Goal: Task Accomplishment & Management: Complete application form

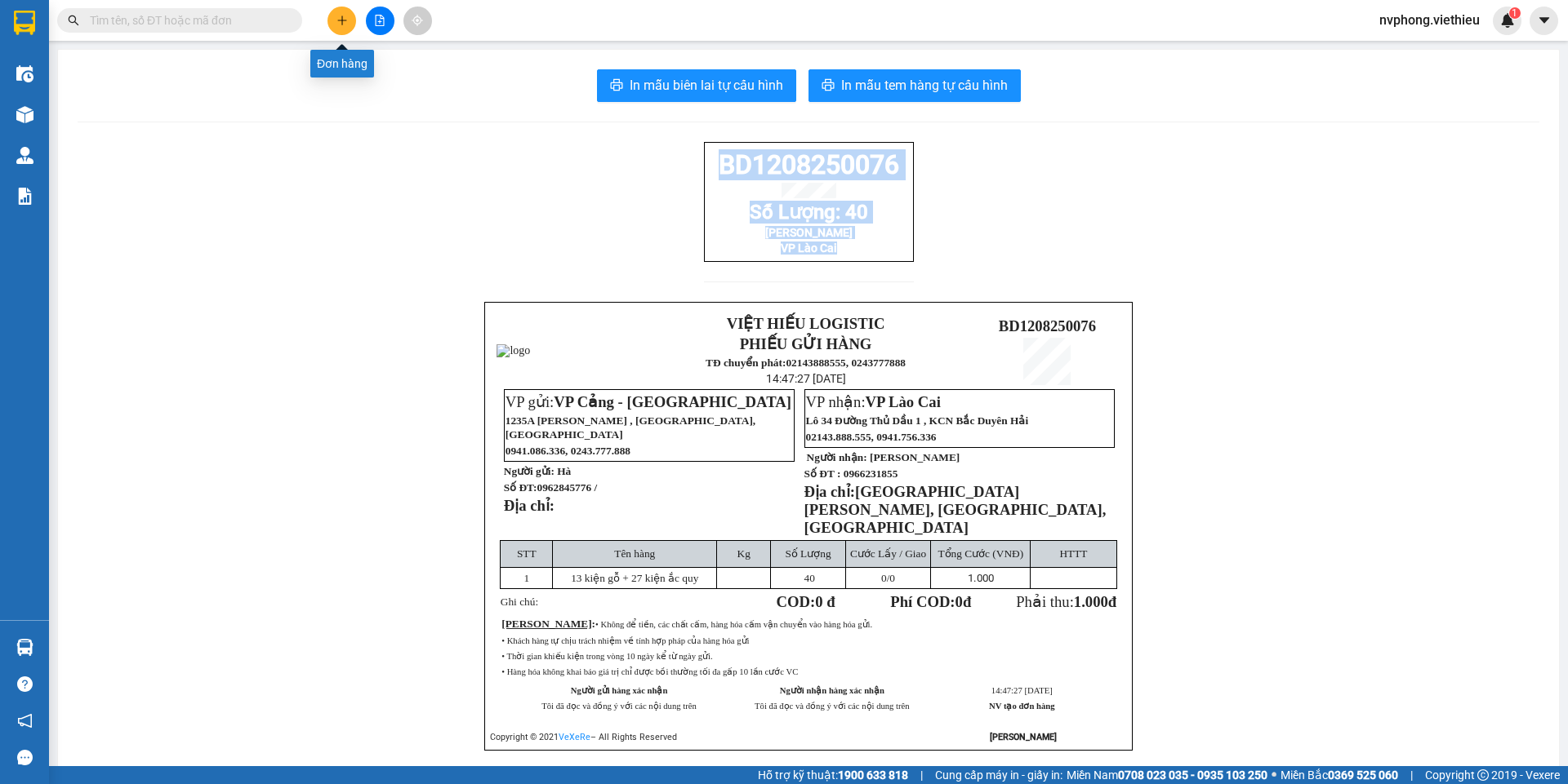
click at [334, 28] on button at bounding box center [342, 21] width 29 height 29
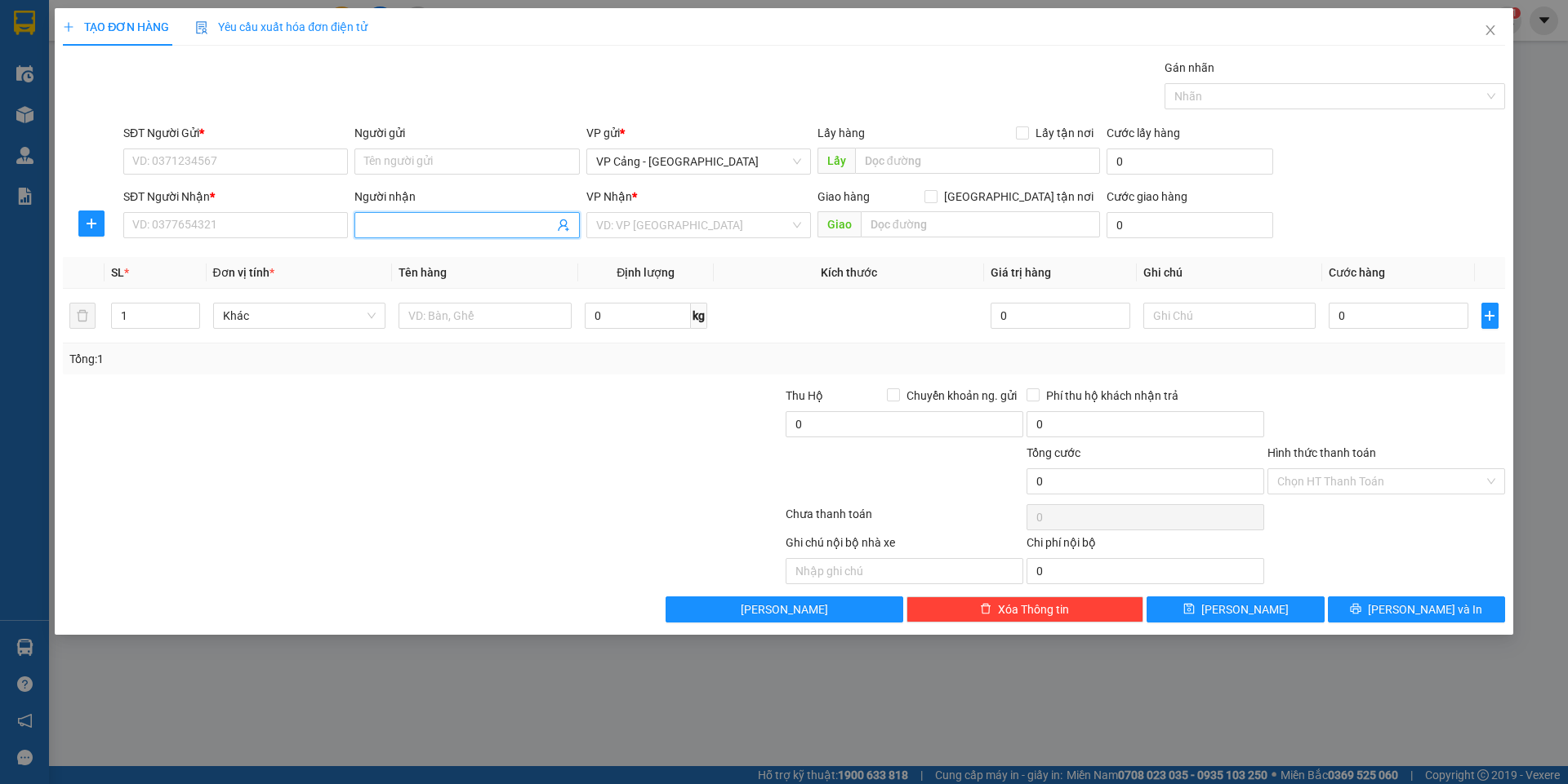
click at [384, 226] on input "Người nhận" at bounding box center [459, 226] width 189 height 18
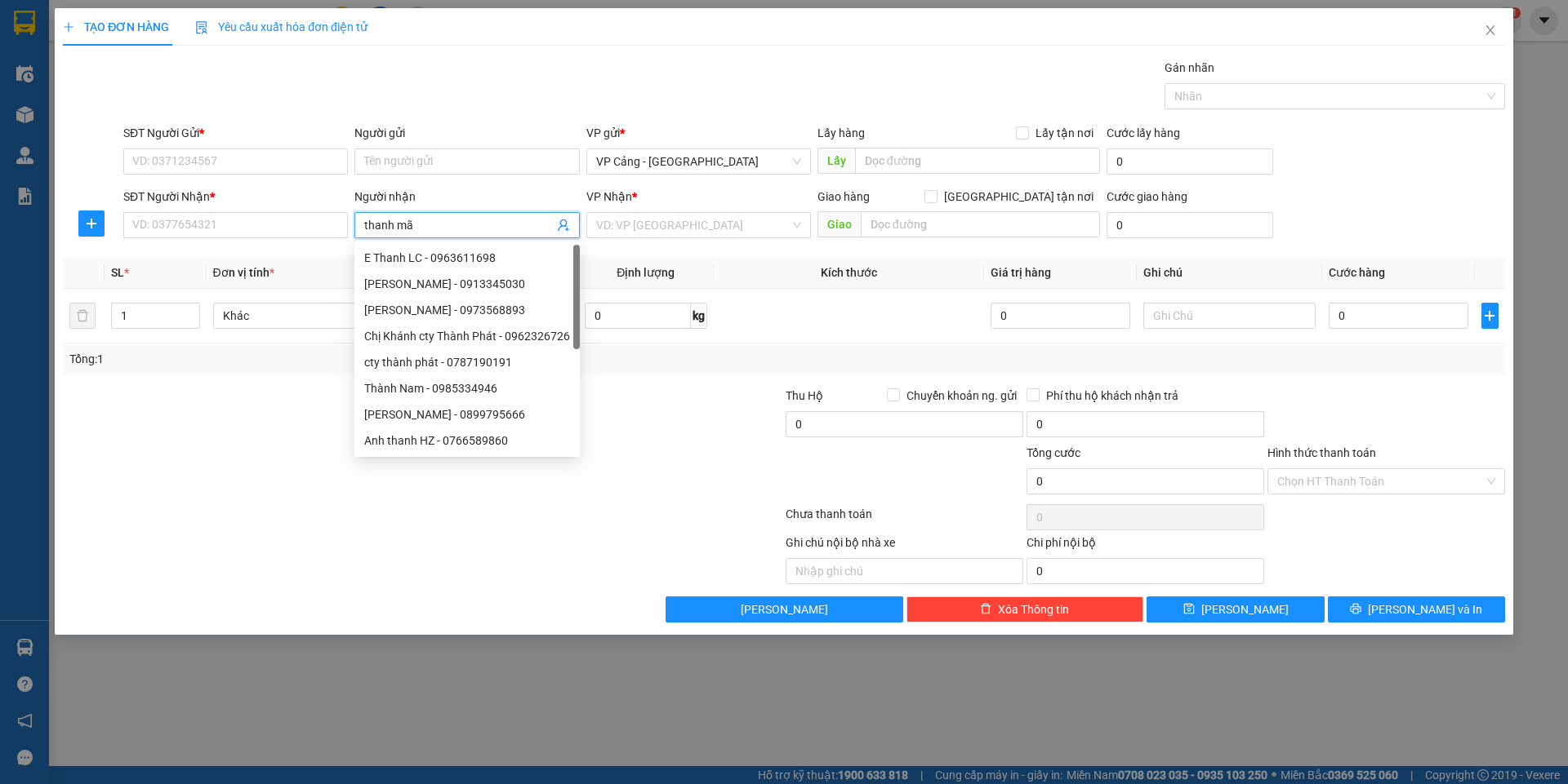
type input "thanh mão"
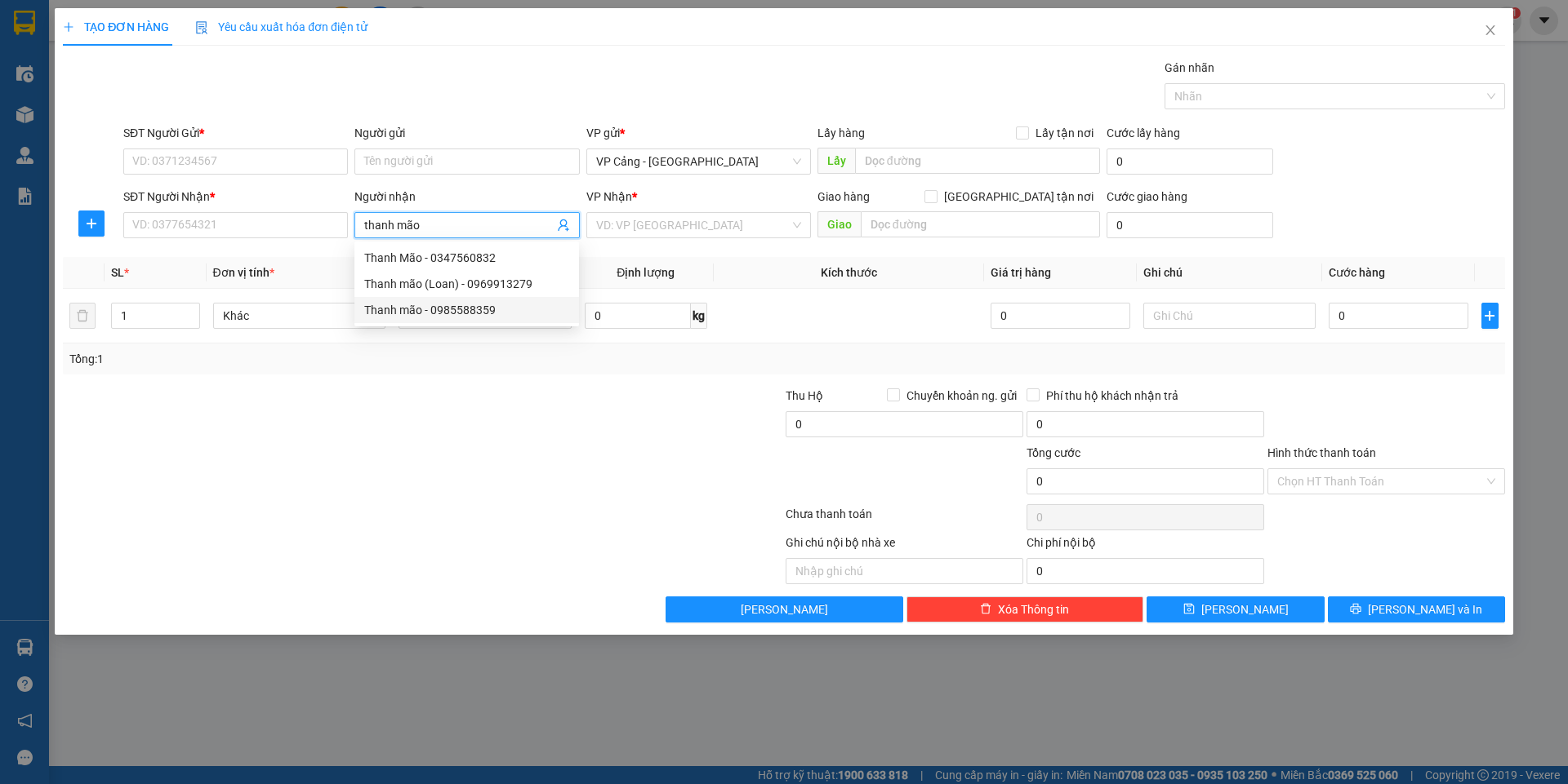
click at [411, 316] on div "Thanh mão - 0985588359" at bounding box center [467, 310] width 205 height 18
type input "0985588359"
type input "Thanh mão"
checkbox input "true"
type input "chợ gốc mít"
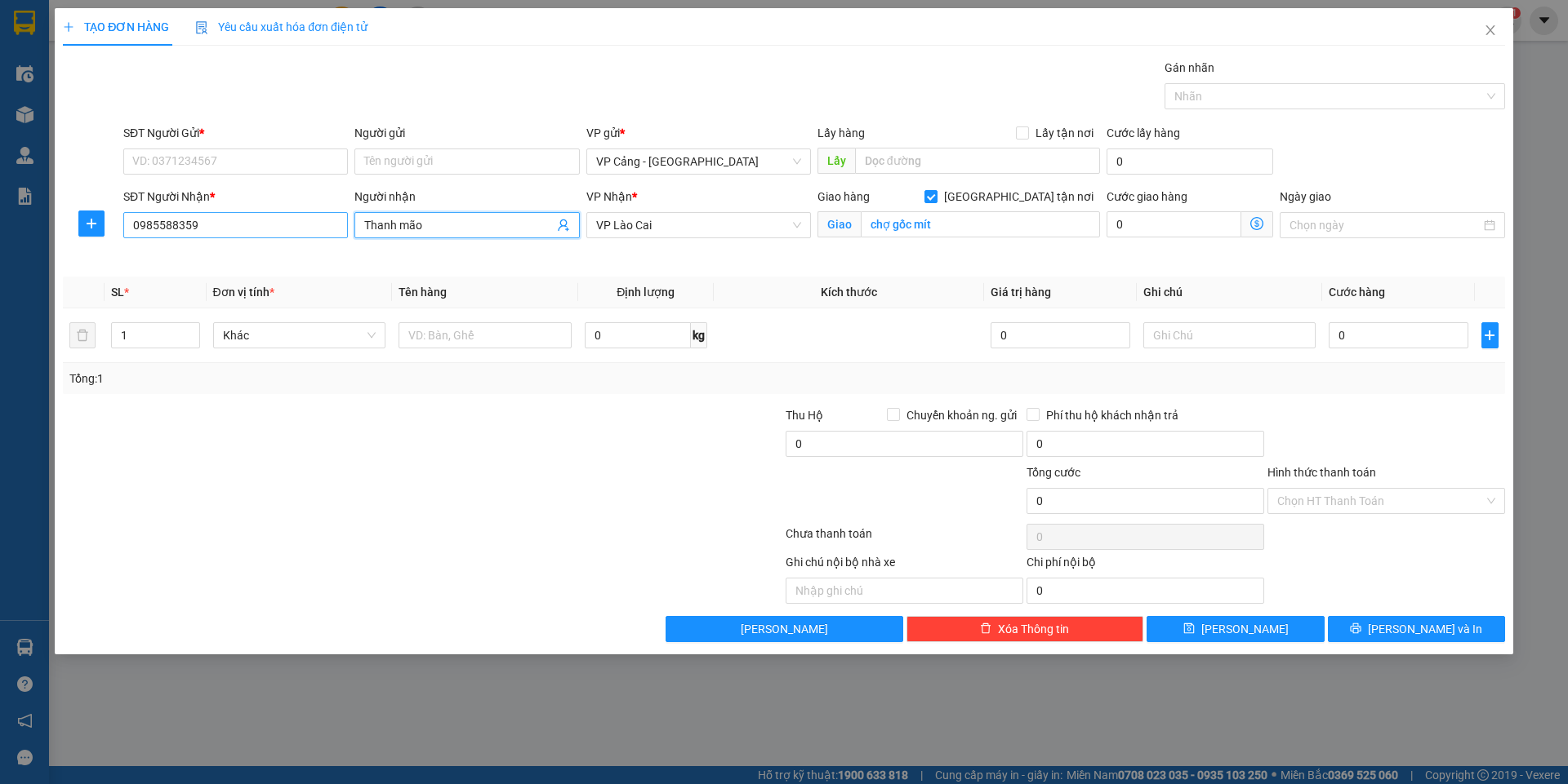
type input "Thanh mão"
click at [237, 231] on input "0985588359" at bounding box center [236, 225] width 225 height 26
click at [224, 262] on div "0985588359 - Thanh mão" at bounding box center [236, 258] width 205 height 18
type input "0985588359"
click at [222, 169] on input "SĐT Người Gửi *" at bounding box center [236, 161] width 225 height 26
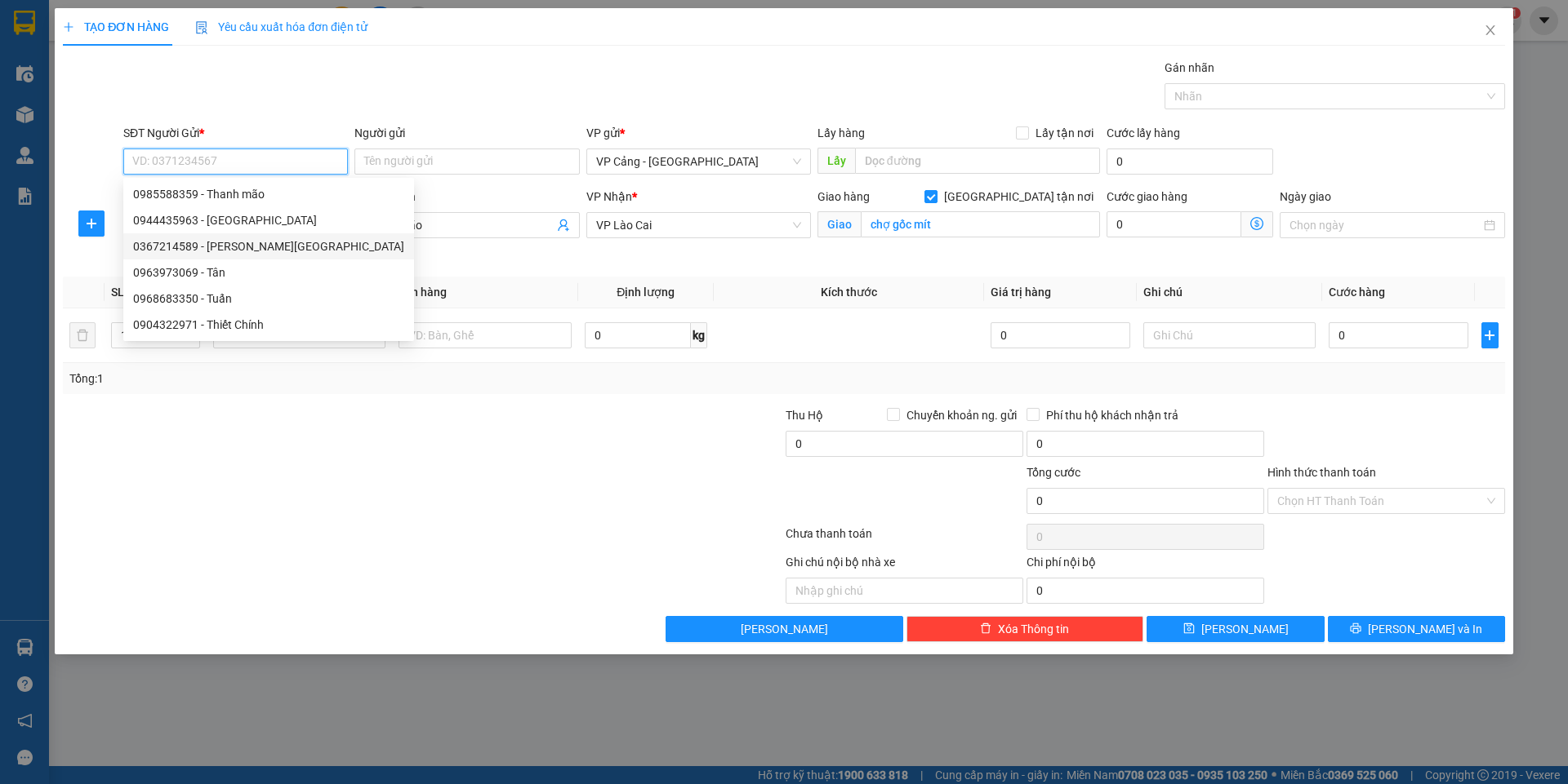
click at [224, 244] on div "0367214589 - [PERSON_NAME][GEOGRAPHIC_DATA]" at bounding box center [268, 246] width 271 height 18
type input "0367214589"
type input "anh Đức"
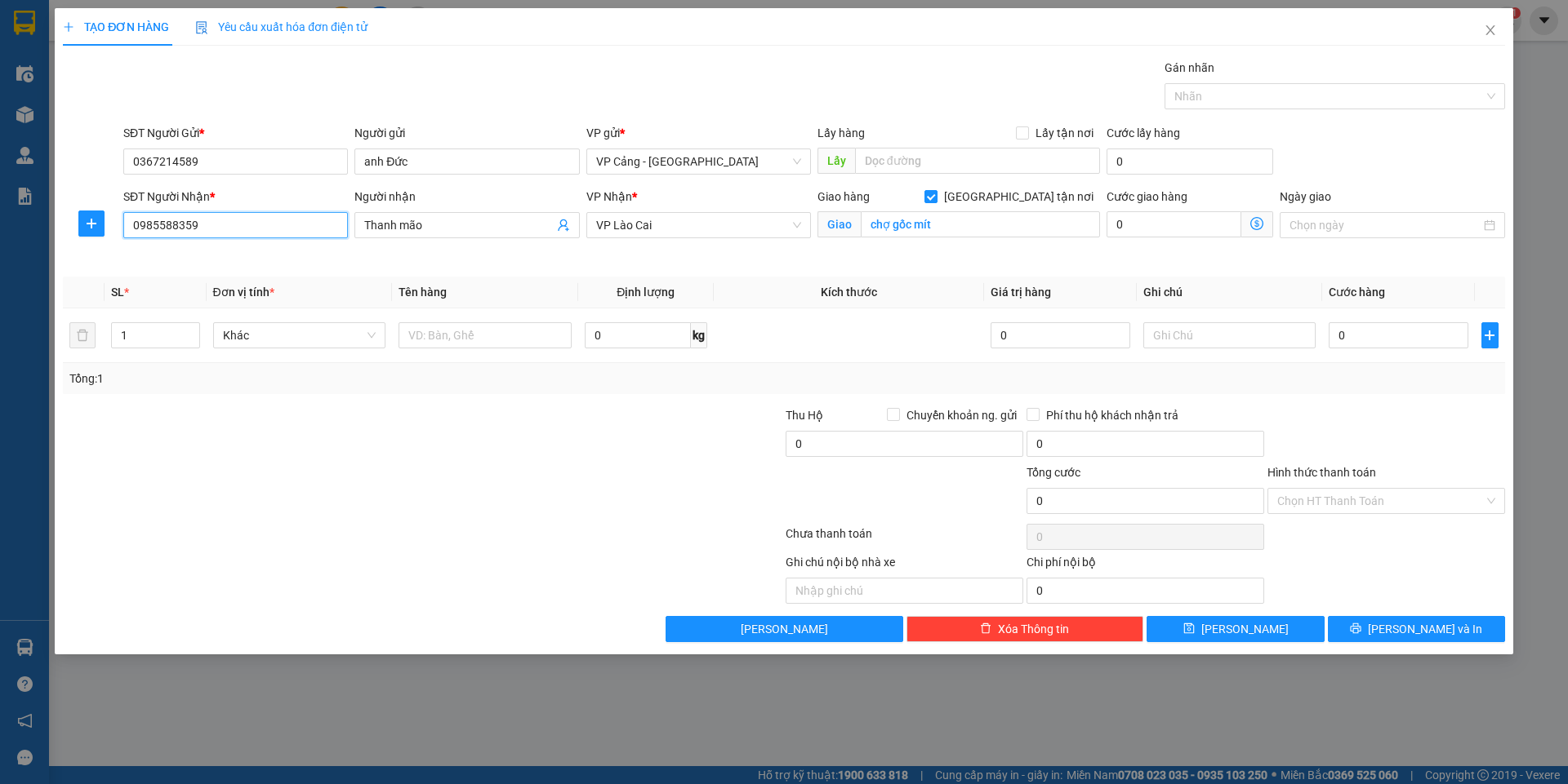
click at [253, 219] on input "0985588359" at bounding box center [236, 225] width 225 height 26
drag, startPoint x: 252, startPoint y: 220, endPoint x: 134, endPoint y: 221, distance: 118.0
click at [134, 221] on input "0985588359" at bounding box center [236, 225] width 225 height 26
click at [148, 337] on input "1" at bounding box center [155, 334] width 86 height 24
click at [440, 338] on input "text" at bounding box center [485, 335] width 173 height 26
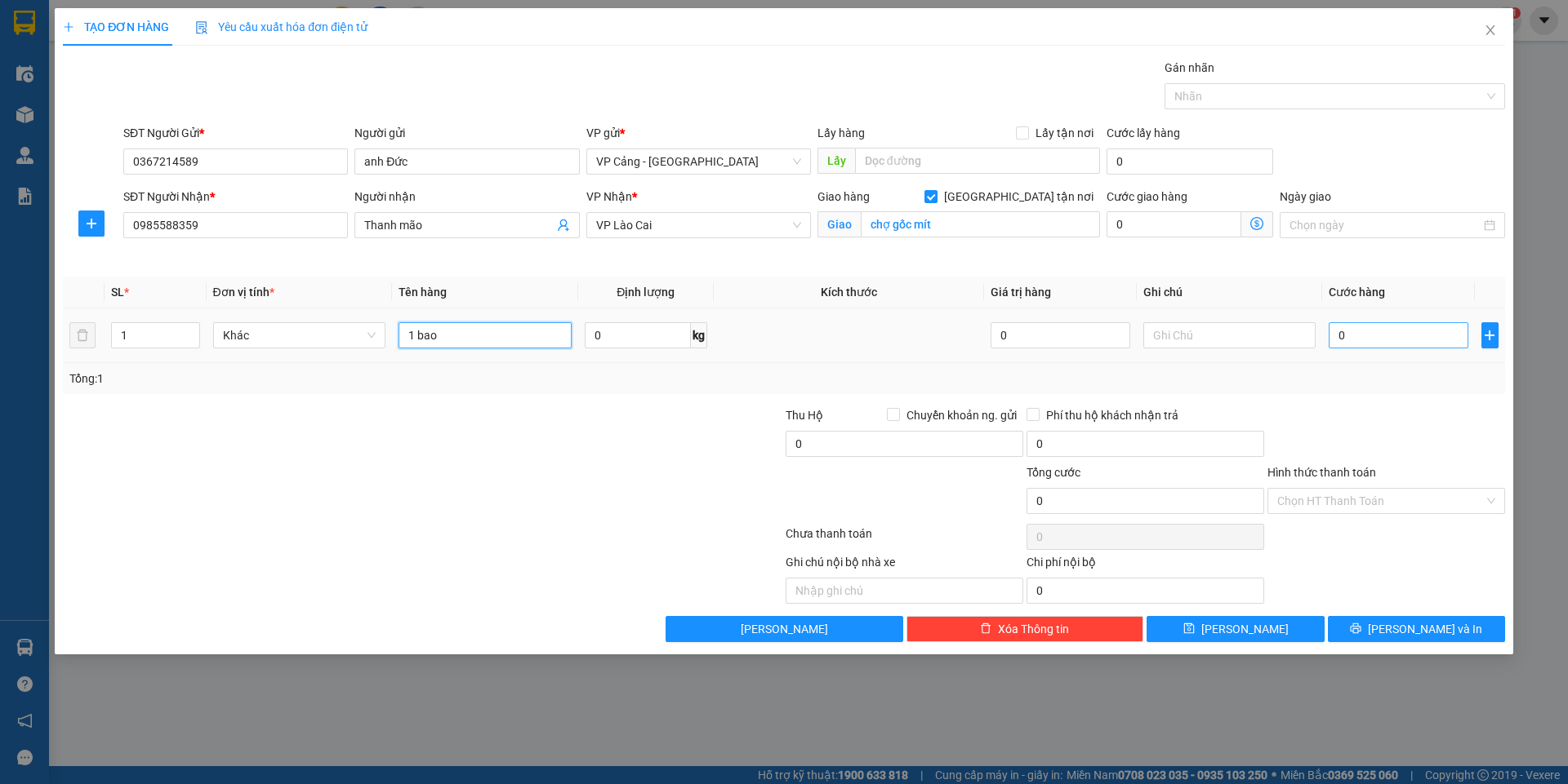
type input "1 bao"
click at [1384, 333] on input "0" at bounding box center [1398, 335] width 139 height 26
type input "1"
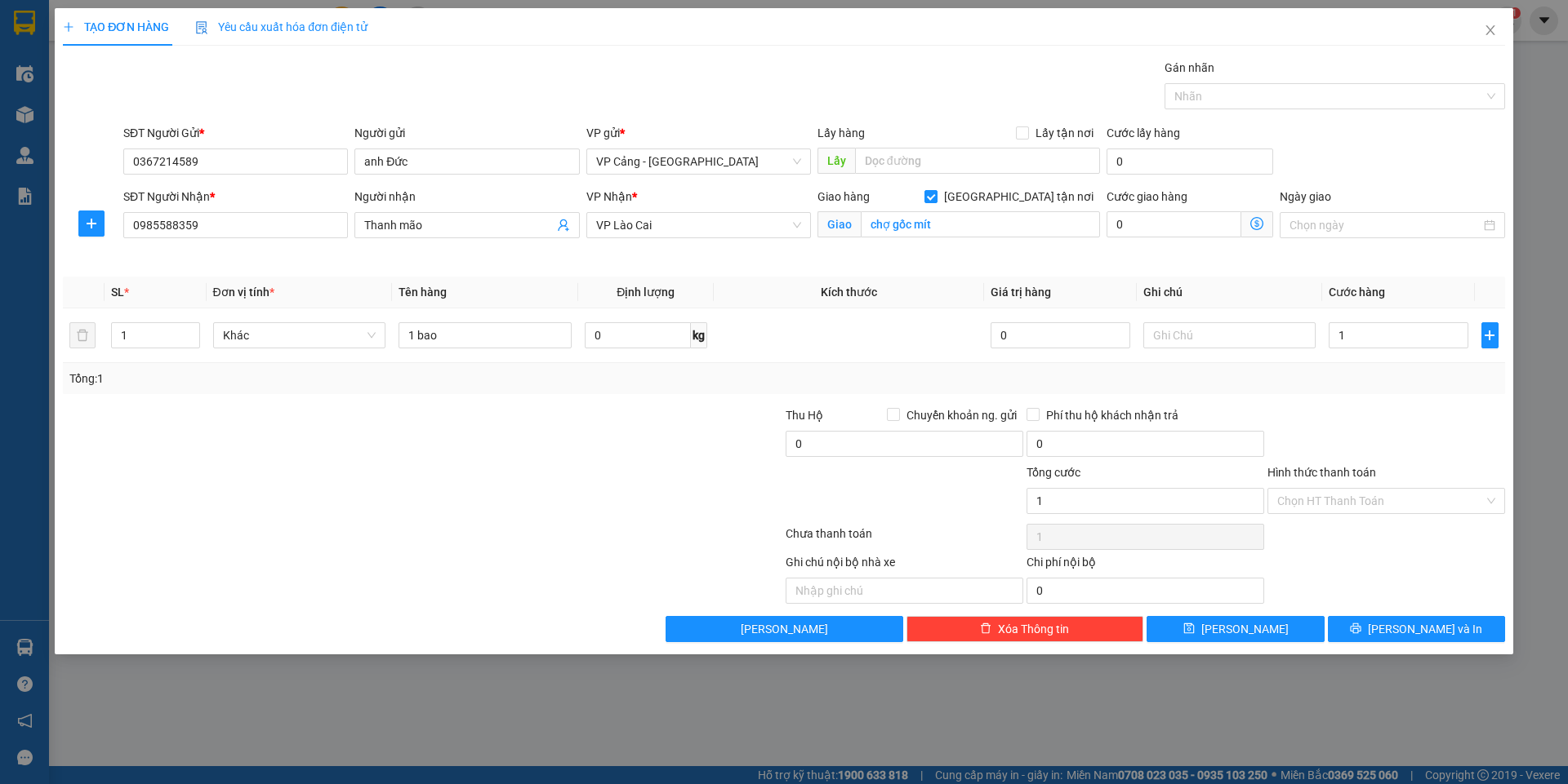
type input "1.000"
click at [1412, 610] on div "Transit Pickup Surcharge Ids Transit Deliver Surcharge Ids Transit Deliver Surc…" at bounding box center [784, 350] width 1442 height 584
click at [1412, 640] on button "[PERSON_NAME] và In" at bounding box center [1416, 628] width 177 height 26
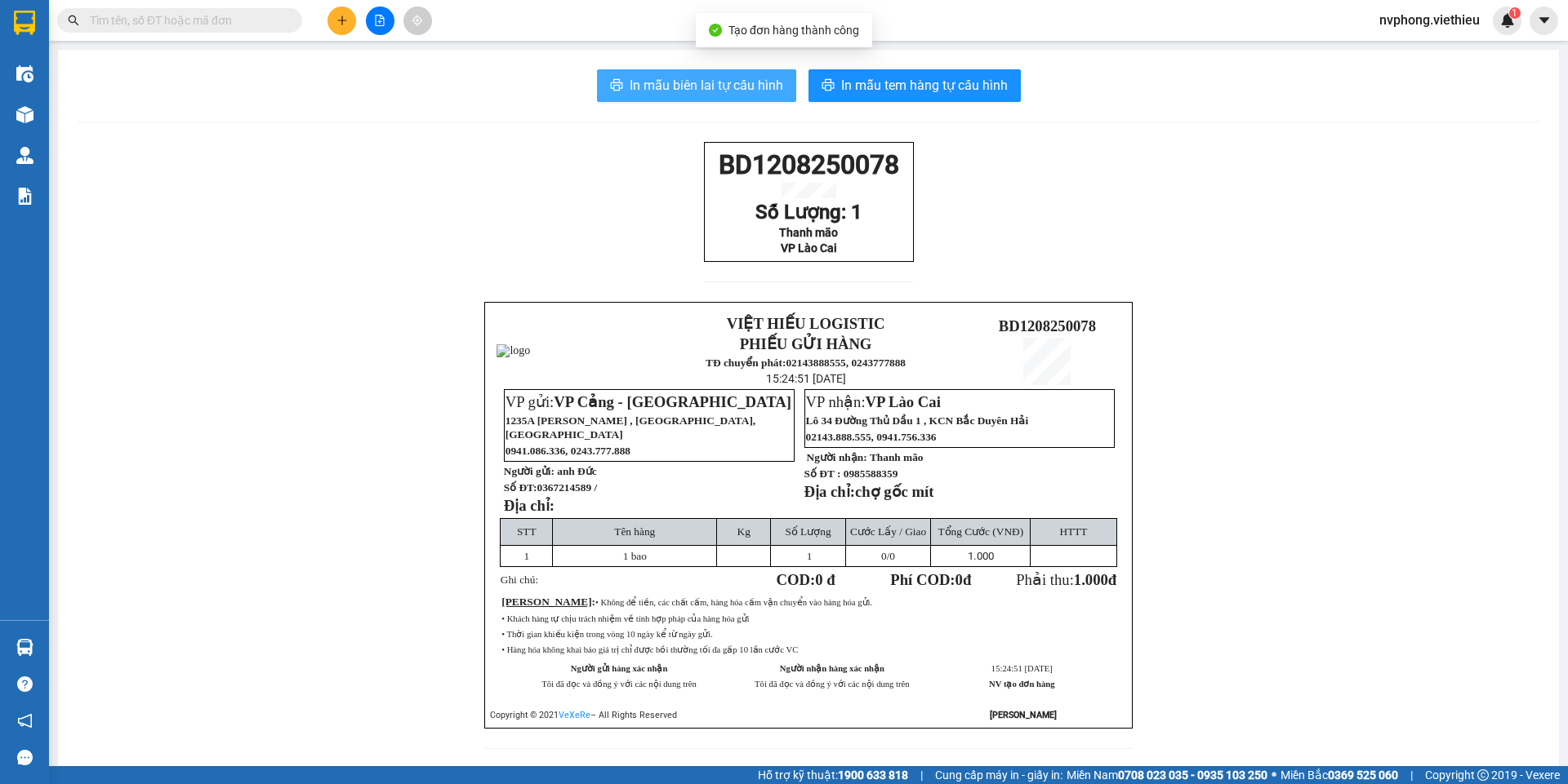
click at [725, 85] on span "In mẫu biên lai tự cấu hình" at bounding box center [706, 85] width 154 height 21
drag, startPoint x: 587, startPoint y: 488, endPoint x: 533, endPoint y: 490, distance: 54.0
click at [536, 490] on span "0367214589 /" at bounding box center [566, 487] width 60 height 13
copy span "0367214589"
click at [348, 23] on button at bounding box center [342, 21] width 29 height 29
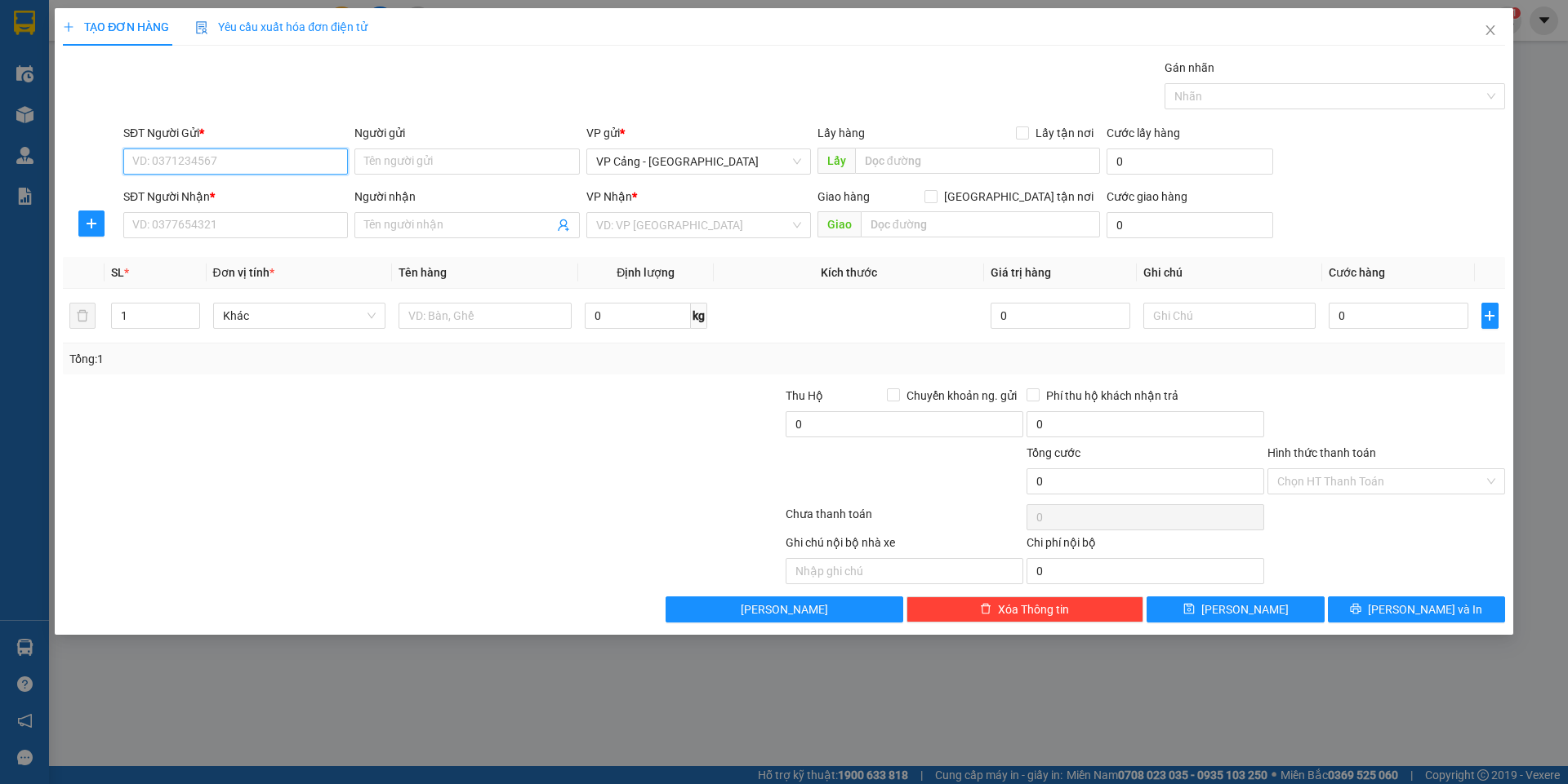
click at [208, 151] on input "SĐT Người Gửi *" at bounding box center [236, 161] width 225 height 26
paste input "0367214589"
type input "0367214589"
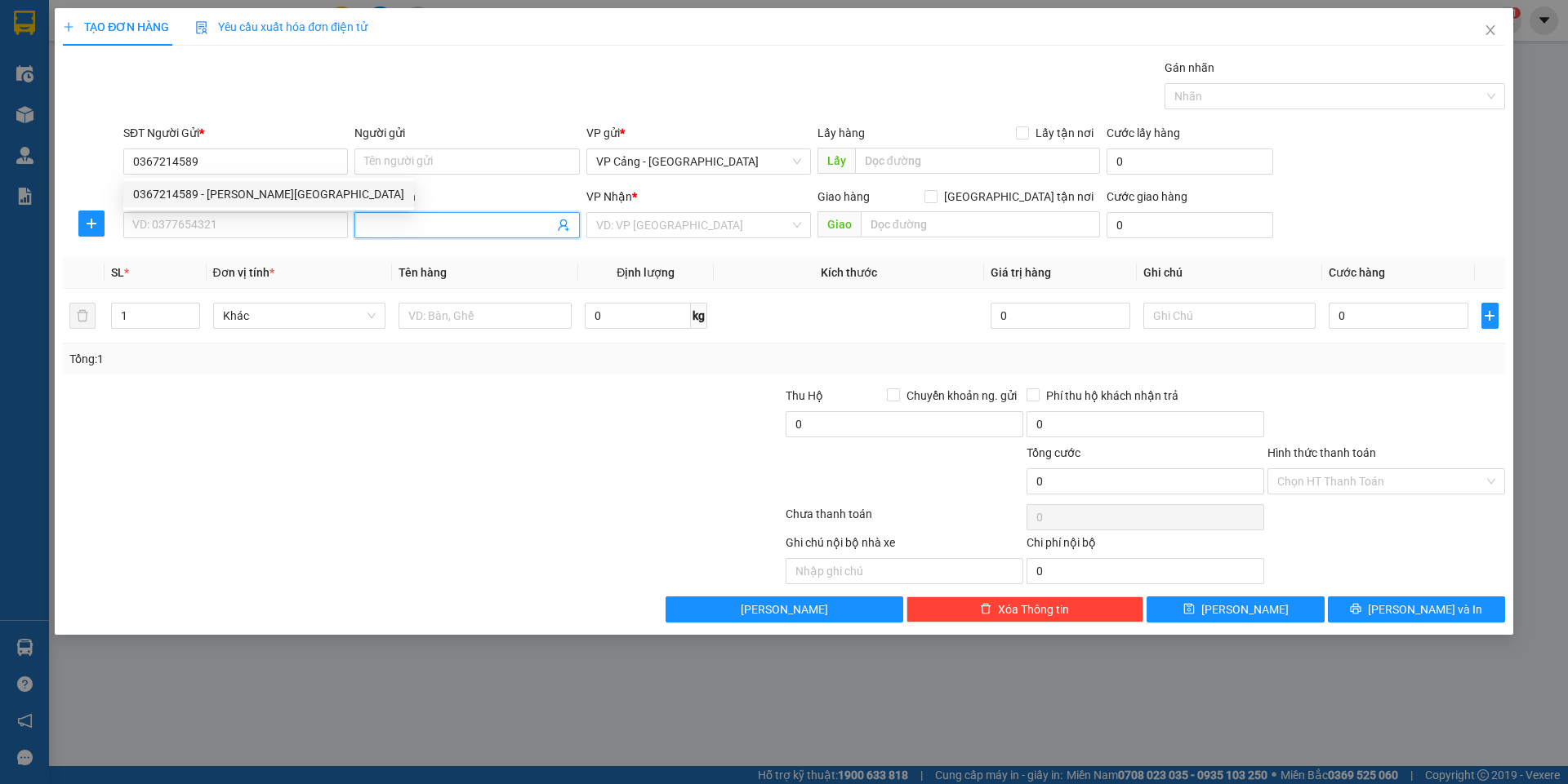
click at [427, 226] on input "Người nhận" at bounding box center [459, 226] width 189 height 18
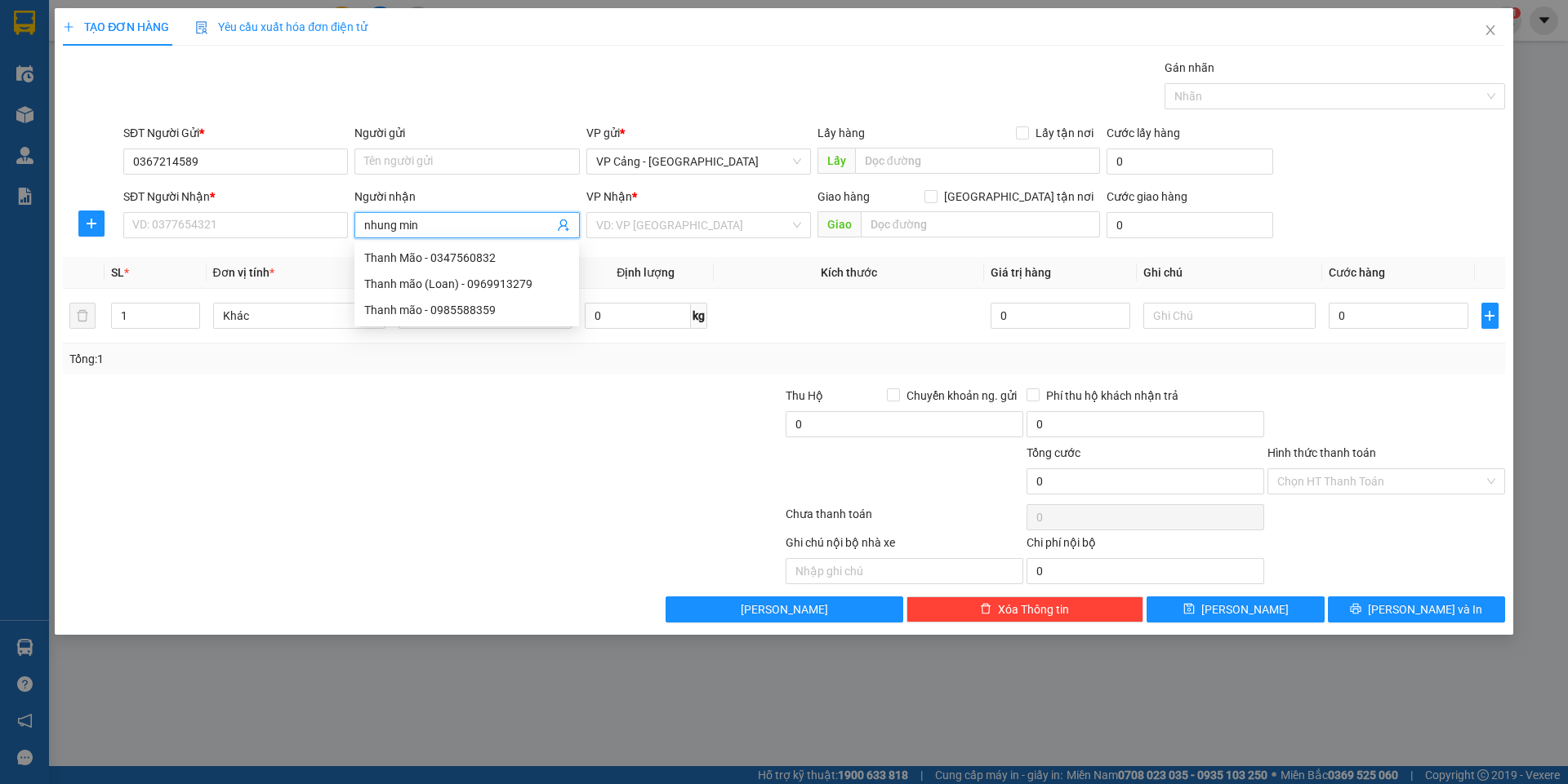
type input "nhung minh"
click at [464, 284] on div "[PERSON_NAME] - 0912032843" at bounding box center [467, 284] width 205 height 18
type input "0912032843"
type input "[PERSON_NAME]"
checkbox input "true"
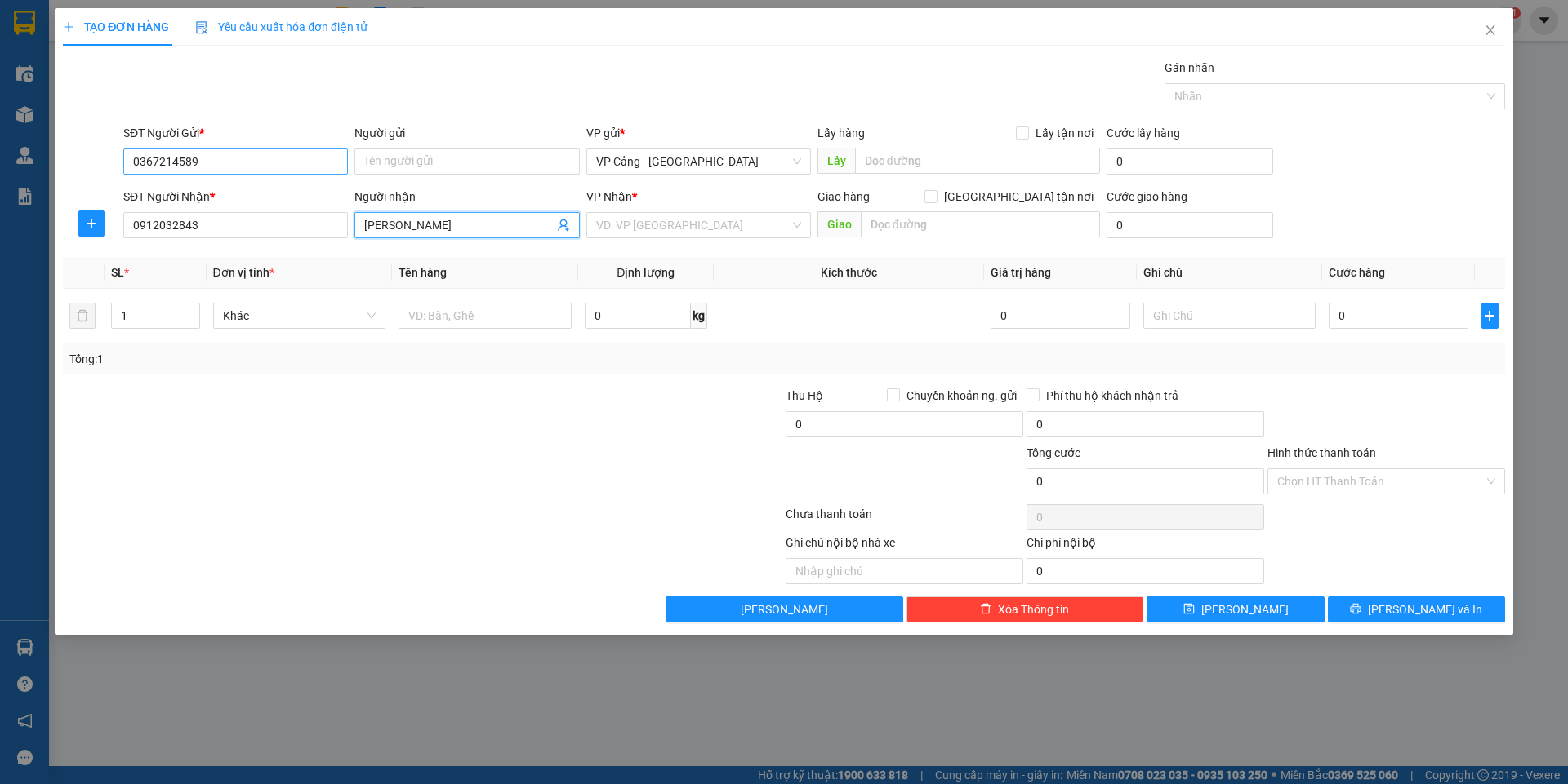
type input "chợ gốc mít"
type input "[PERSON_NAME]"
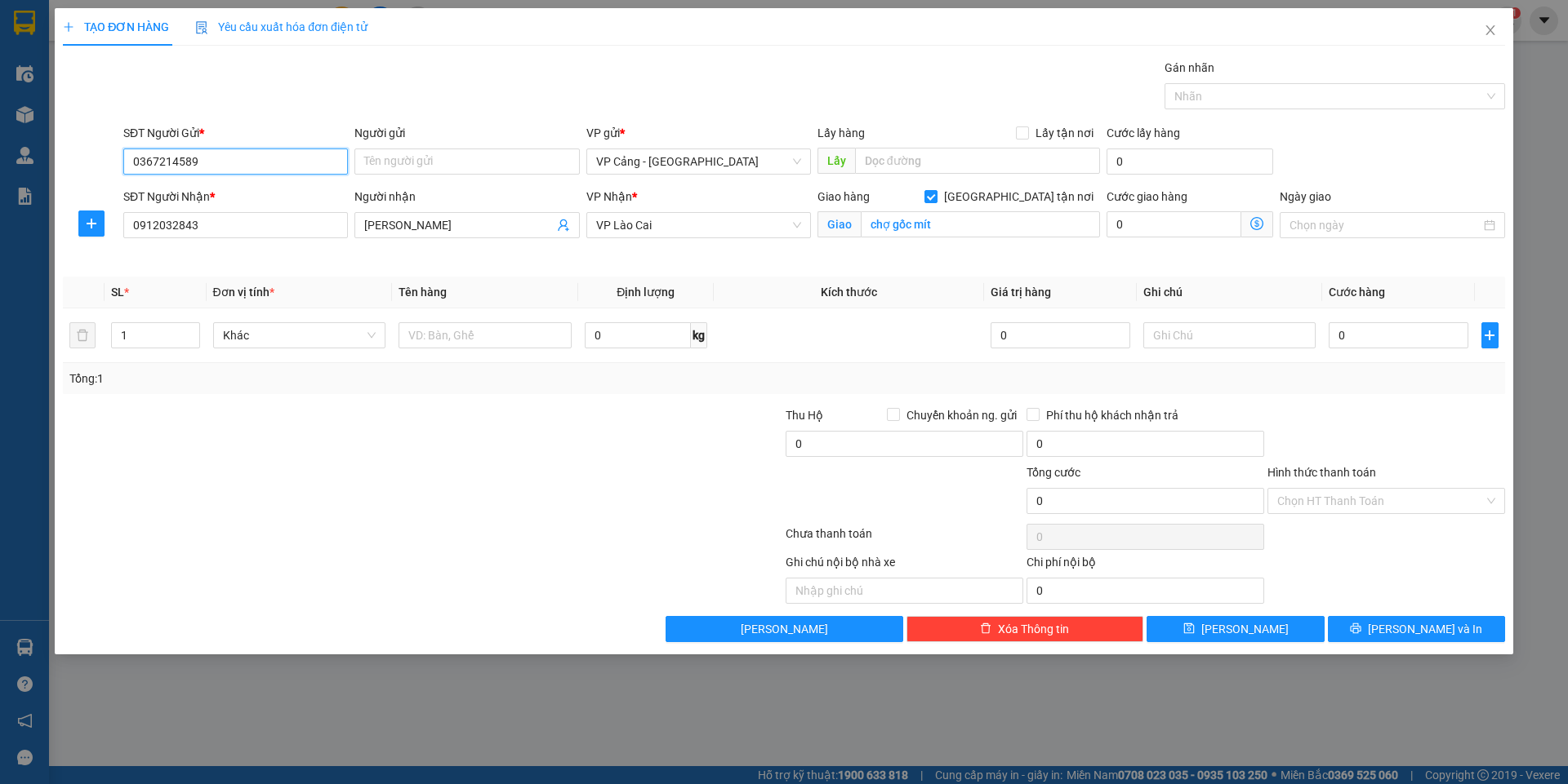
click at [226, 156] on input "0367214589" at bounding box center [236, 161] width 225 height 26
drag, startPoint x: 207, startPoint y: 194, endPoint x: 264, endPoint y: 236, distance: 70.8
click at [208, 194] on div "0367214589 - [PERSON_NAME][GEOGRAPHIC_DATA]" at bounding box center [268, 194] width 271 height 18
type input "anh Đức"
click at [451, 344] on input "text" at bounding box center [485, 335] width 173 height 26
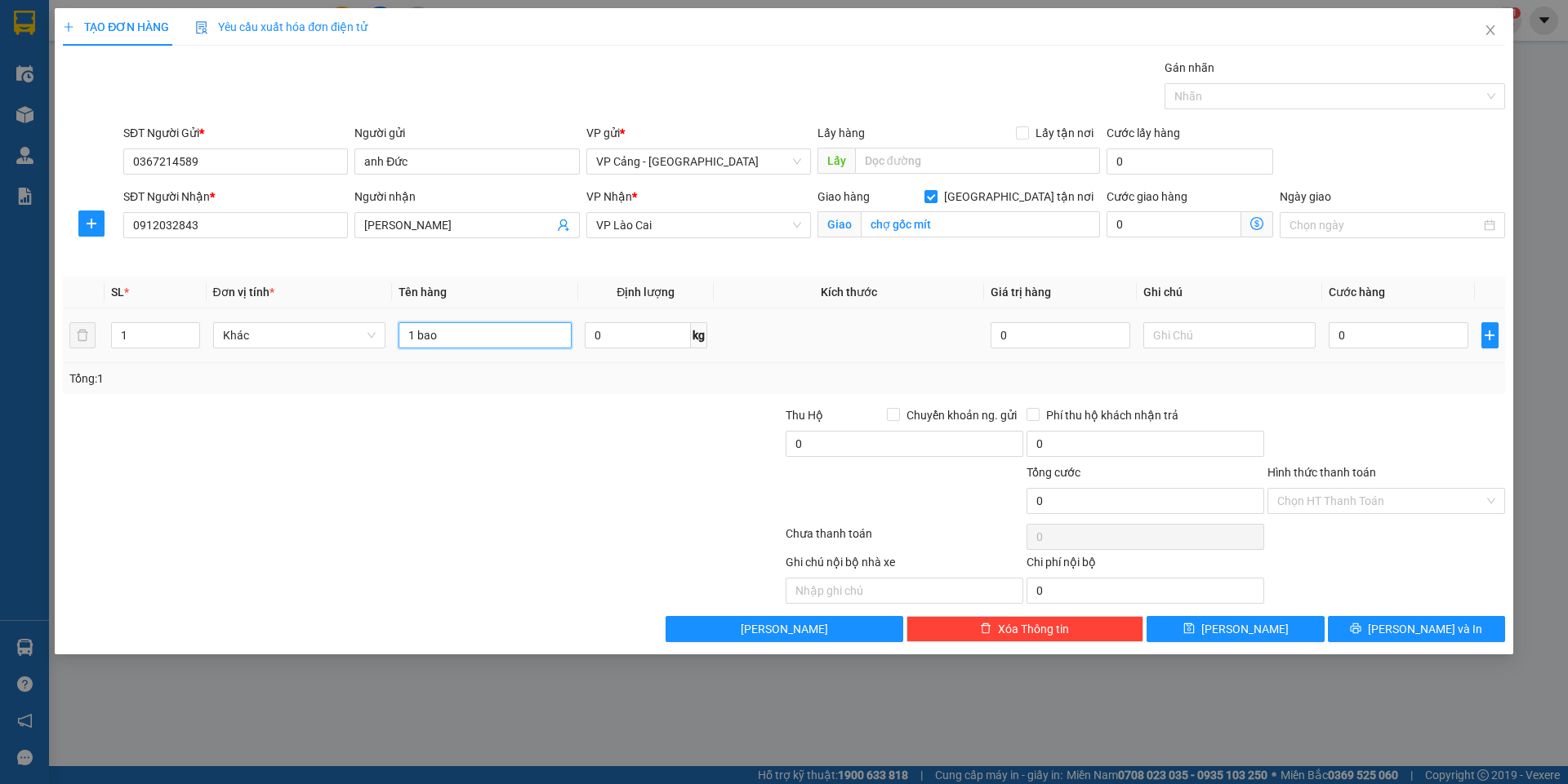
type input "1 bao"
click at [1363, 311] on td "0" at bounding box center [1397, 335] width 152 height 55
click at [1359, 323] on input "0" at bounding box center [1398, 335] width 139 height 26
type input "1"
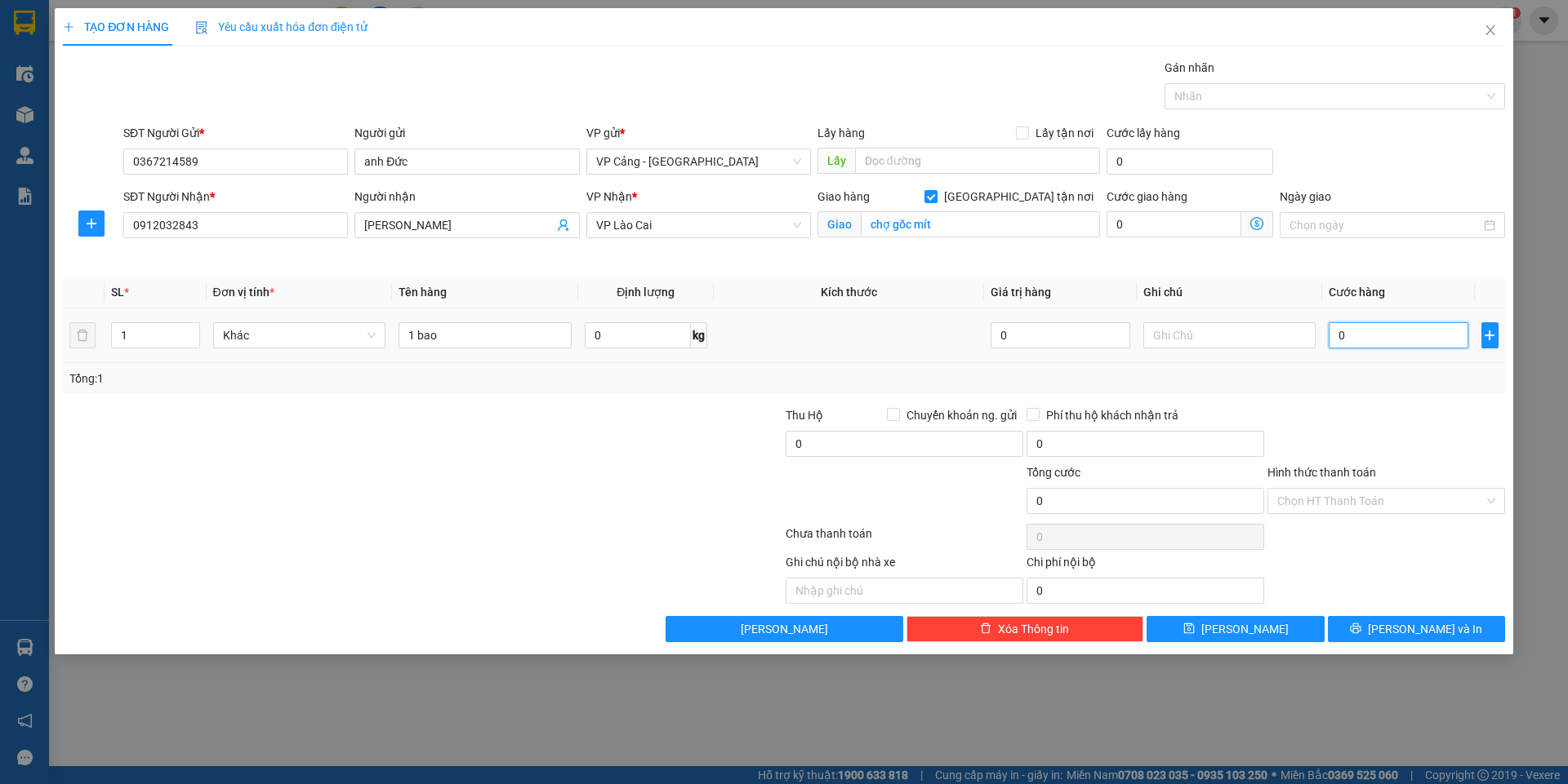
type input "1"
type input "1.000"
click at [1445, 623] on span "[PERSON_NAME] và In" at bounding box center [1424, 629] width 114 height 18
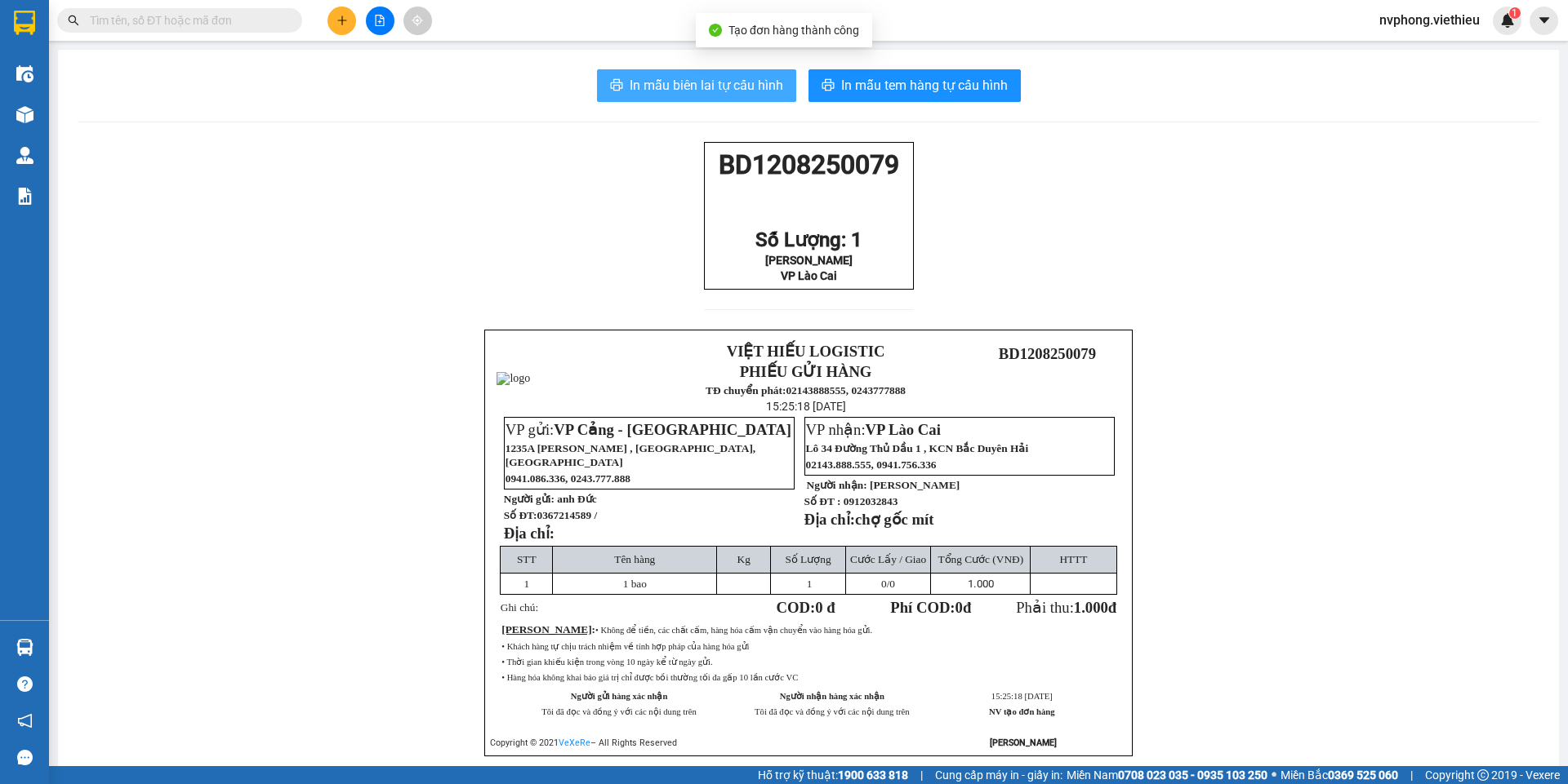
click at [714, 85] on span "In mẫu biên lai tự cấu hình" at bounding box center [706, 85] width 154 height 21
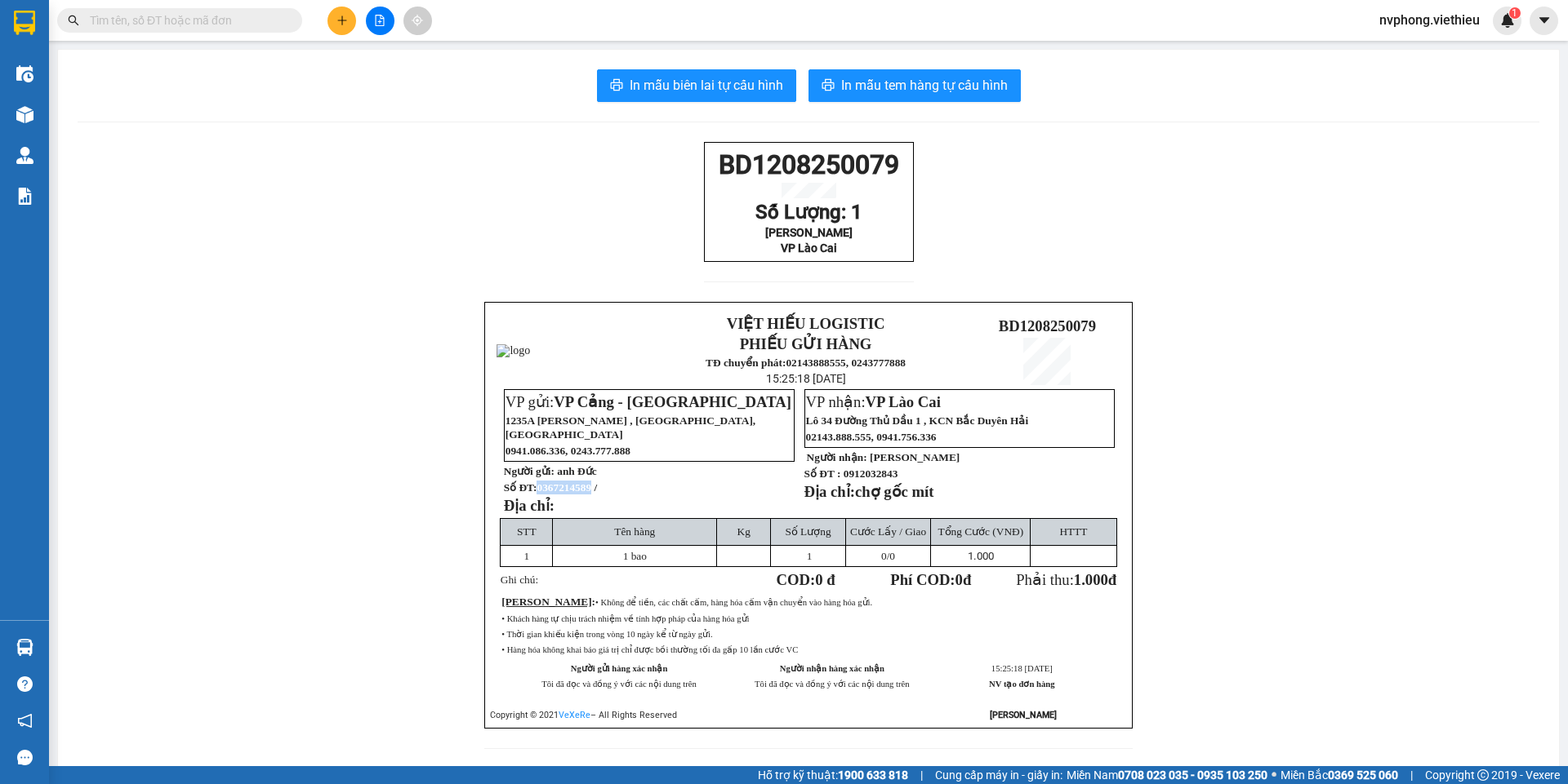
drag, startPoint x: 587, startPoint y: 488, endPoint x: 534, endPoint y: 490, distance: 53.0
click at [536, 490] on span "0367214589 /" at bounding box center [566, 487] width 60 height 13
copy span "0367214589"
click at [337, 34] on button at bounding box center [342, 21] width 29 height 29
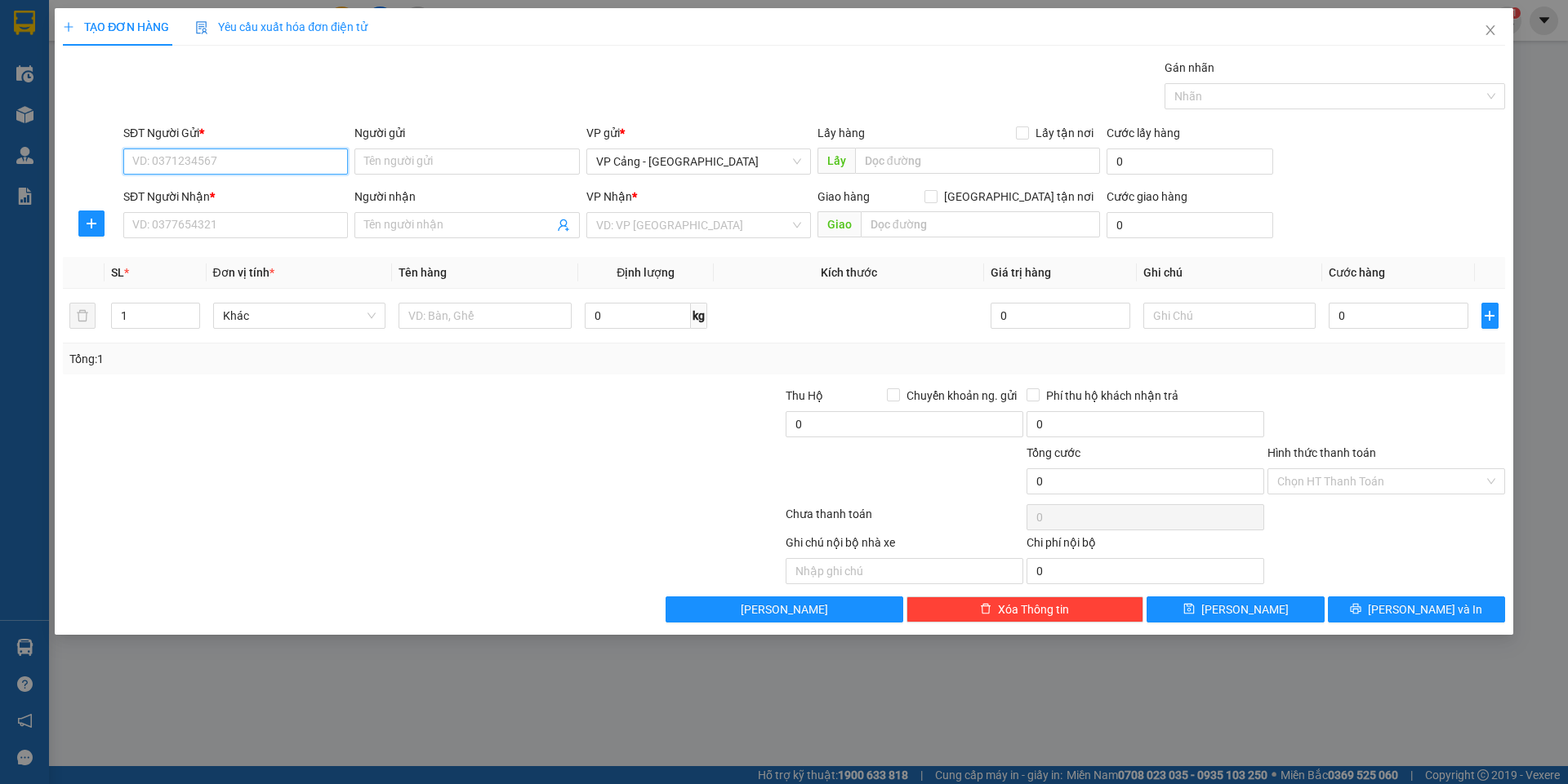
click at [228, 164] on input "SĐT Người Gửi *" at bounding box center [236, 161] width 225 height 26
paste input "0367214589"
type input "0367214589"
click at [436, 232] on input "Người nhận" at bounding box center [459, 226] width 189 height 18
type input "lan tâm"
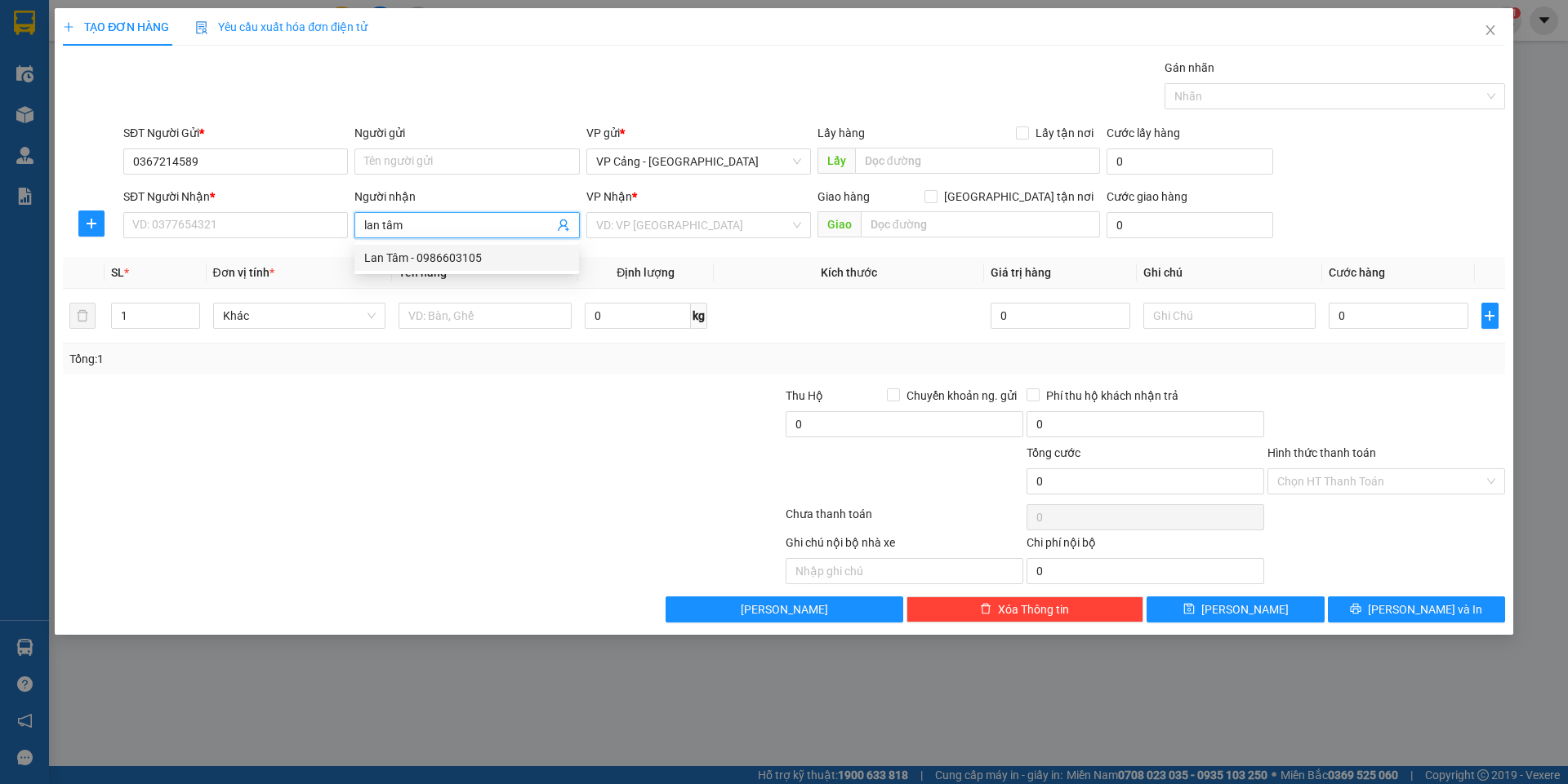
click at [403, 264] on div "Lan Tâm - 0986603105" at bounding box center [467, 258] width 205 height 18
type input "0986603105"
type input "[PERSON_NAME]"
checkbox input "true"
type input "chợ gốc mít"
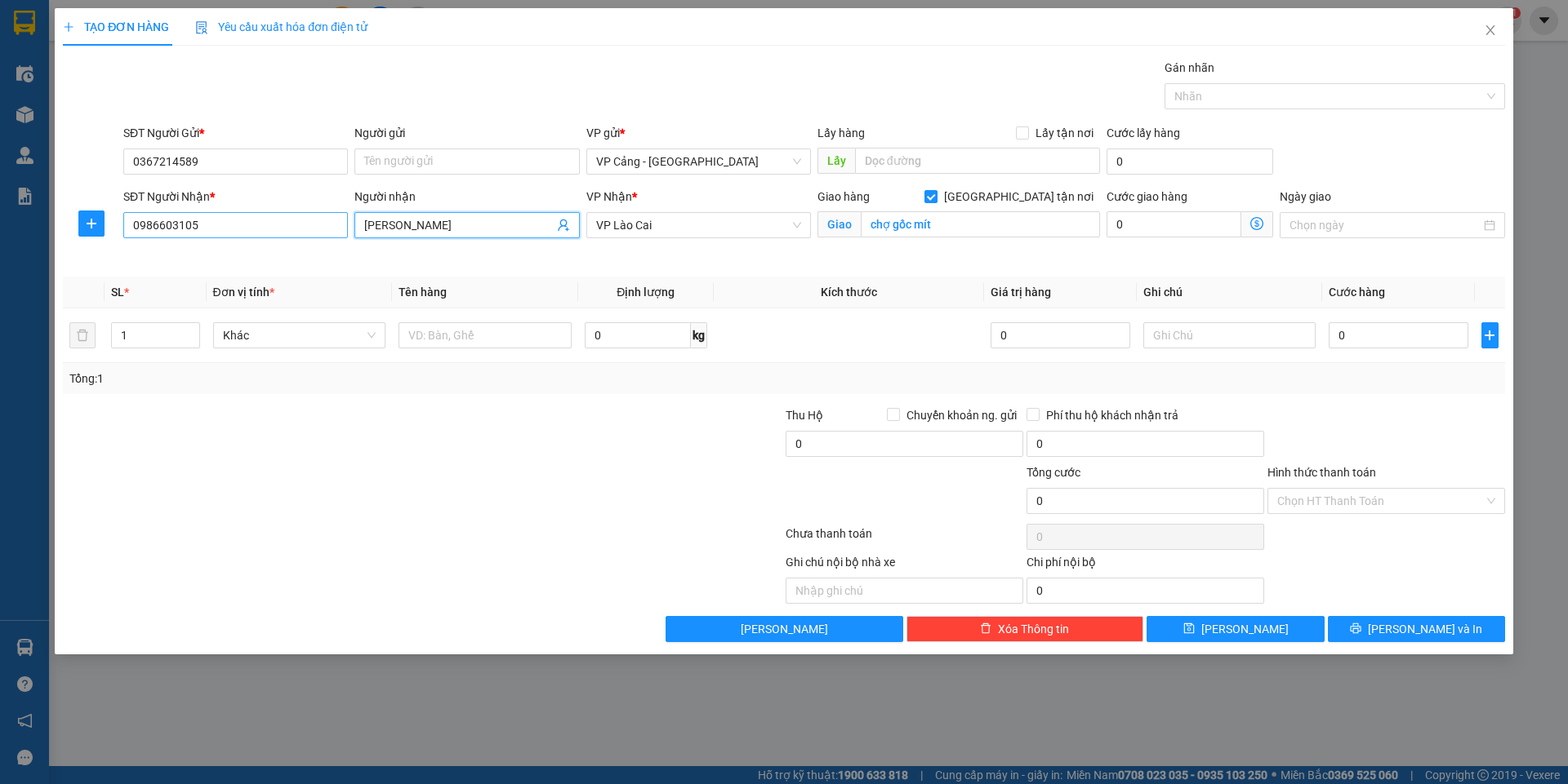
type input "[PERSON_NAME]"
click at [229, 227] on input "0986603105" at bounding box center [236, 225] width 225 height 26
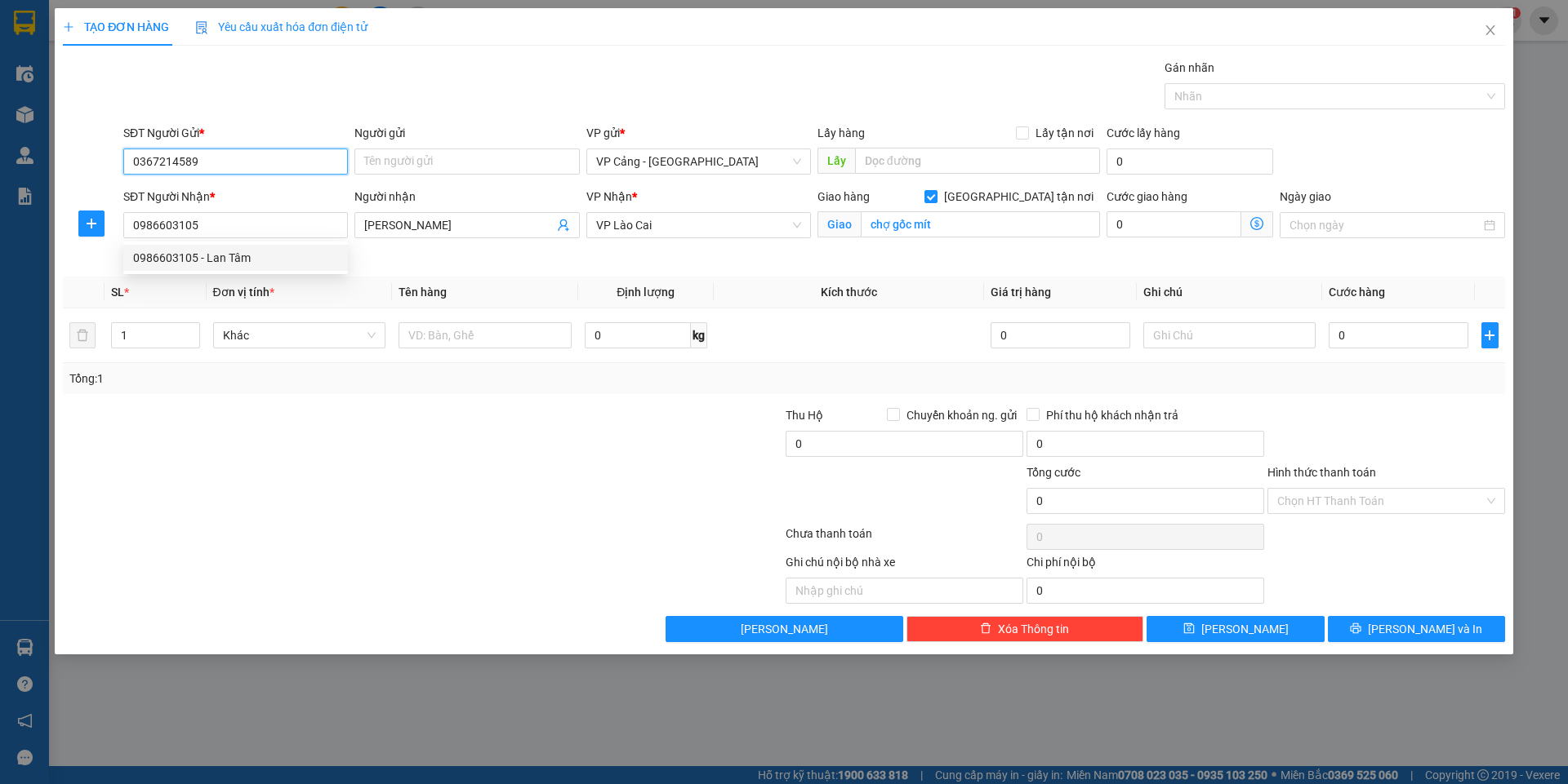
click at [198, 149] on input "0367214589" at bounding box center [236, 161] width 225 height 26
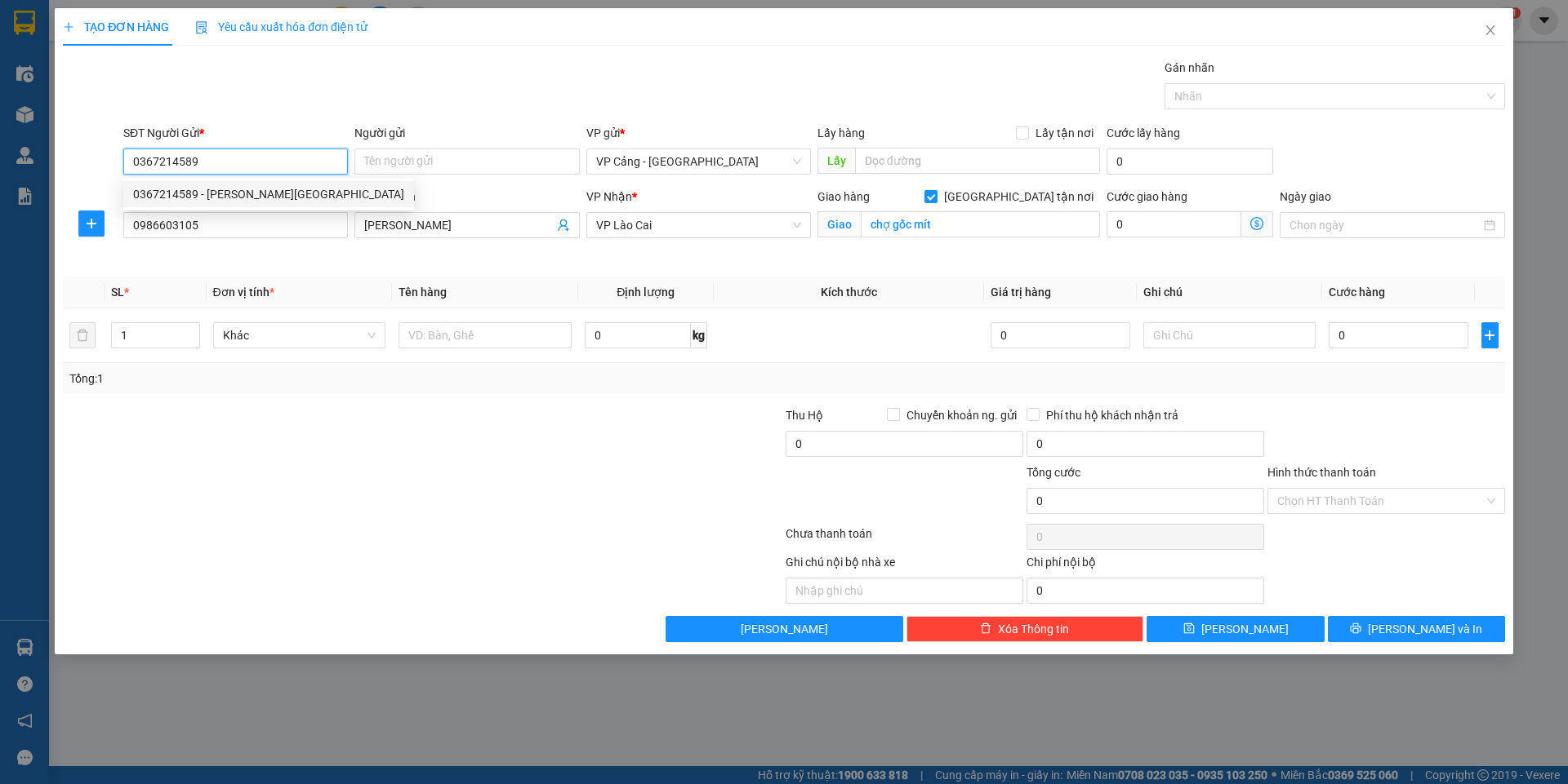
click at [193, 190] on div "0367214589 - [PERSON_NAME][GEOGRAPHIC_DATA]" at bounding box center [268, 194] width 271 height 18
type input "anh Đức"
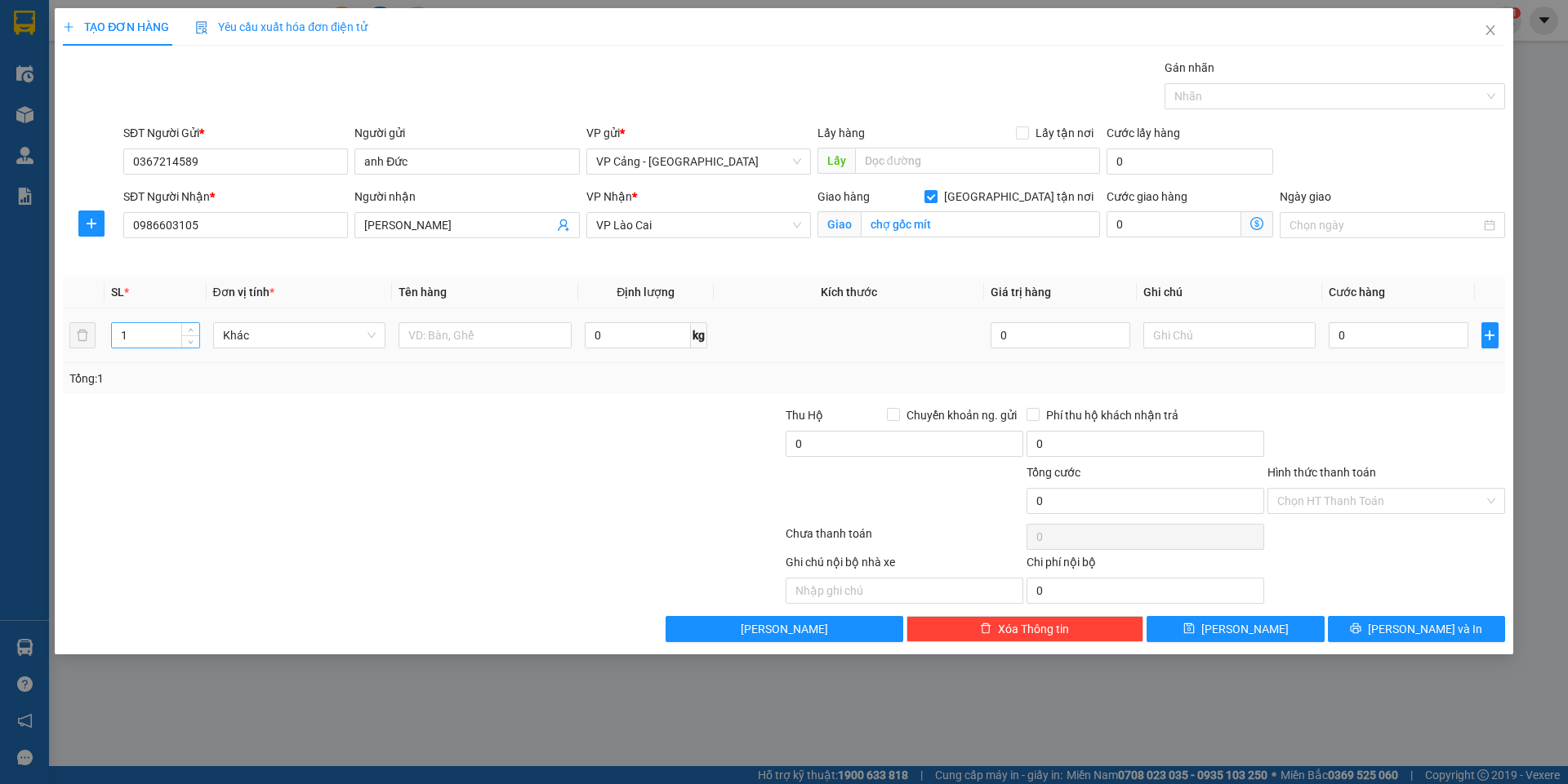
click at [134, 334] on input "1" at bounding box center [155, 334] width 86 height 24
type input "2"
click at [428, 331] on input "text" at bounding box center [485, 335] width 173 height 26
type input "2 bao"
click at [1366, 344] on input "0" at bounding box center [1398, 335] width 139 height 26
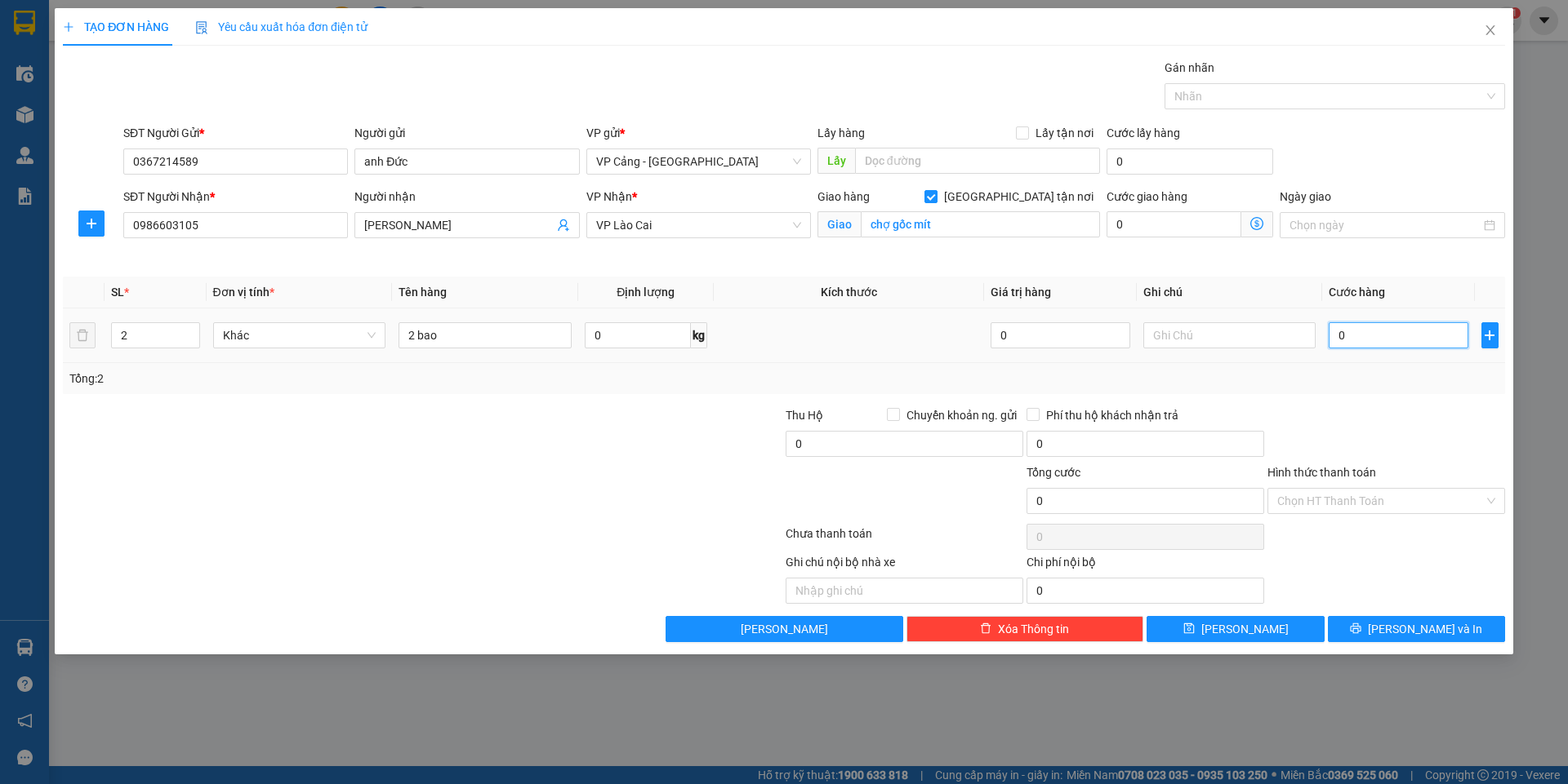
type input "1"
type input "1.000"
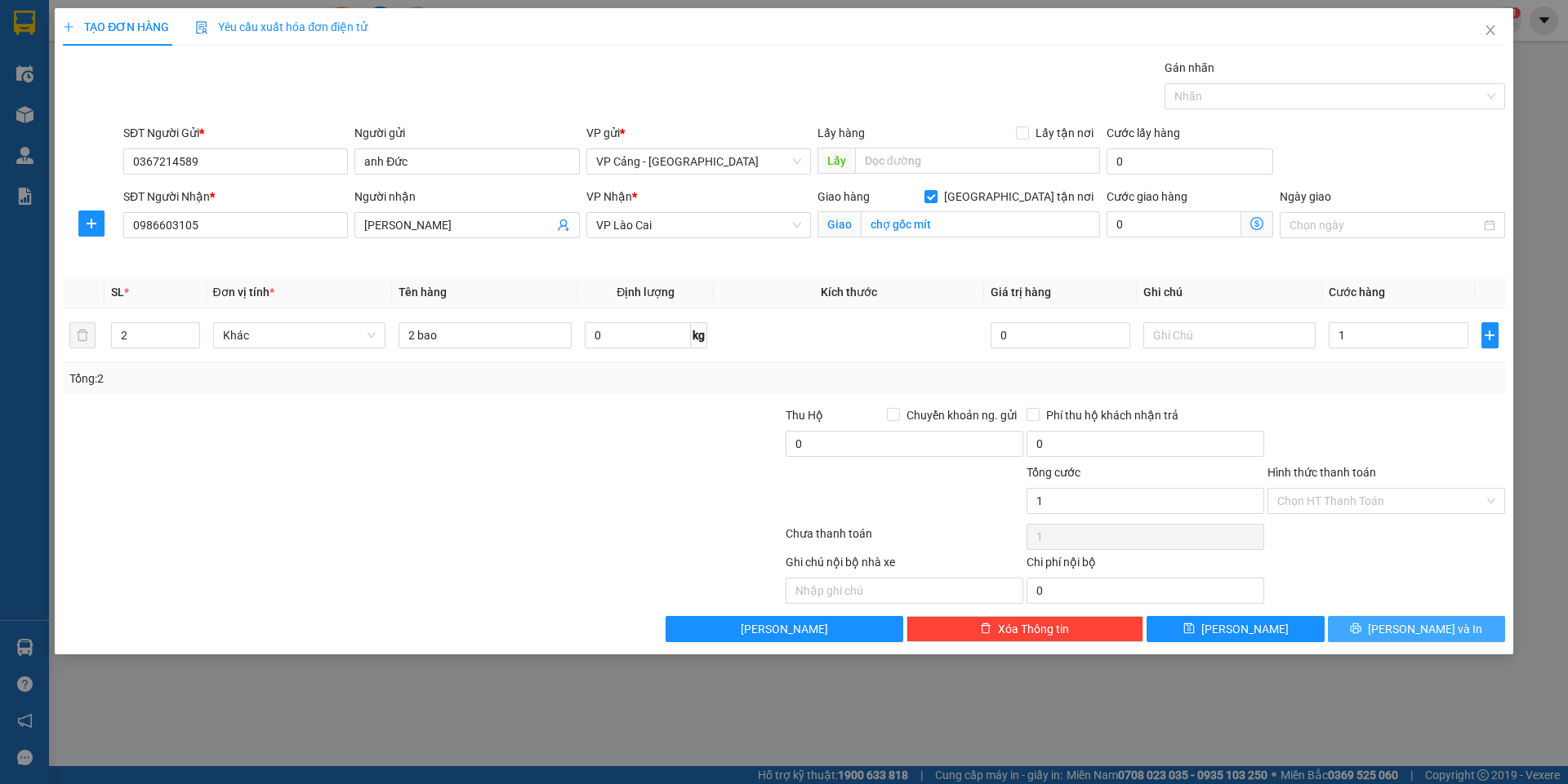
type input "1.000"
drag, startPoint x: 1462, startPoint y: 631, endPoint x: 1454, endPoint y: 640, distance: 12.0
click at [1457, 636] on button "[PERSON_NAME] và In" at bounding box center [1416, 628] width 177 height 26
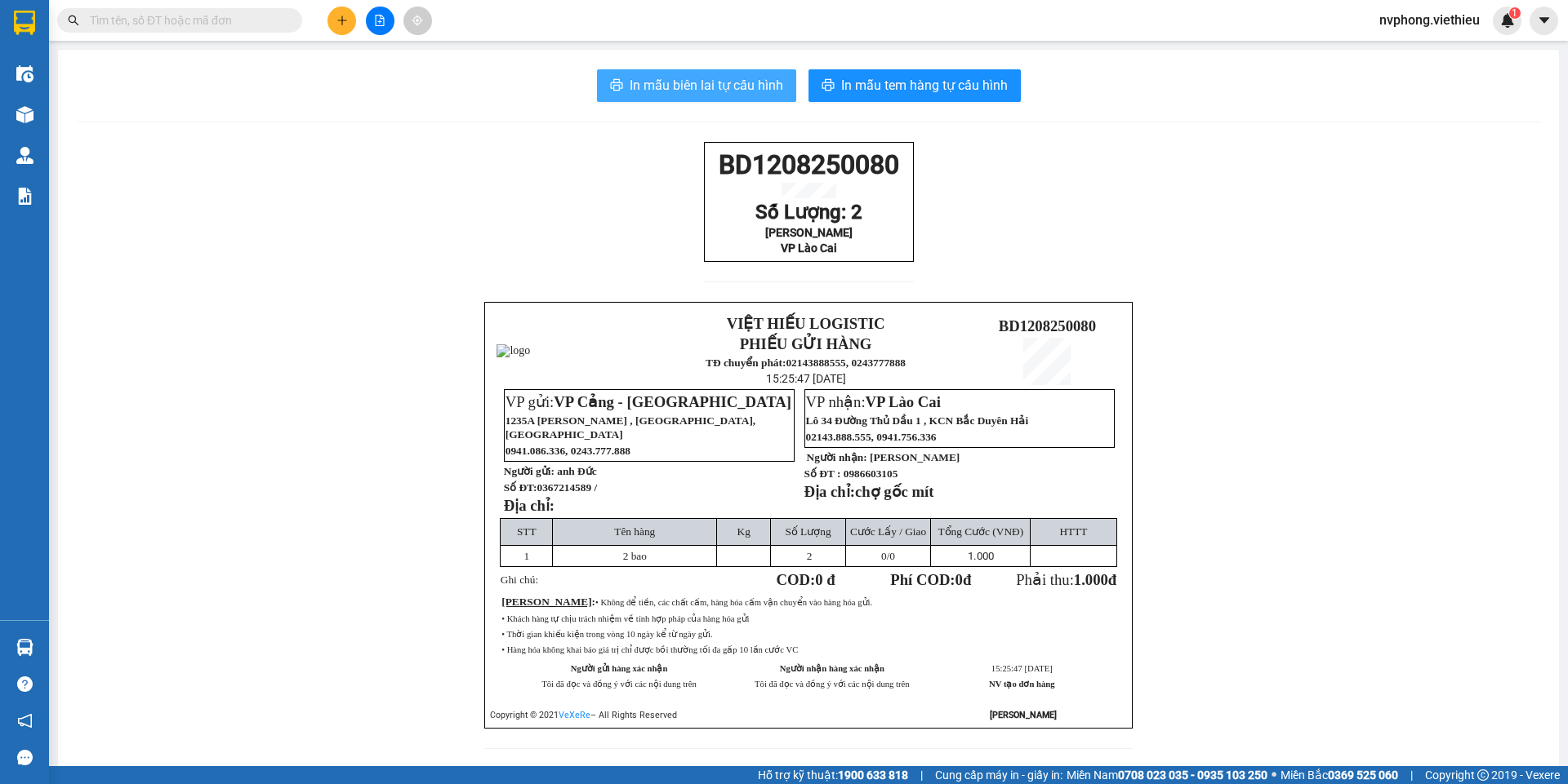
click at [721, 96] on button "In mẫu biên lai tự cấu hình" at bounding box center [695, 85] width 199 height 32
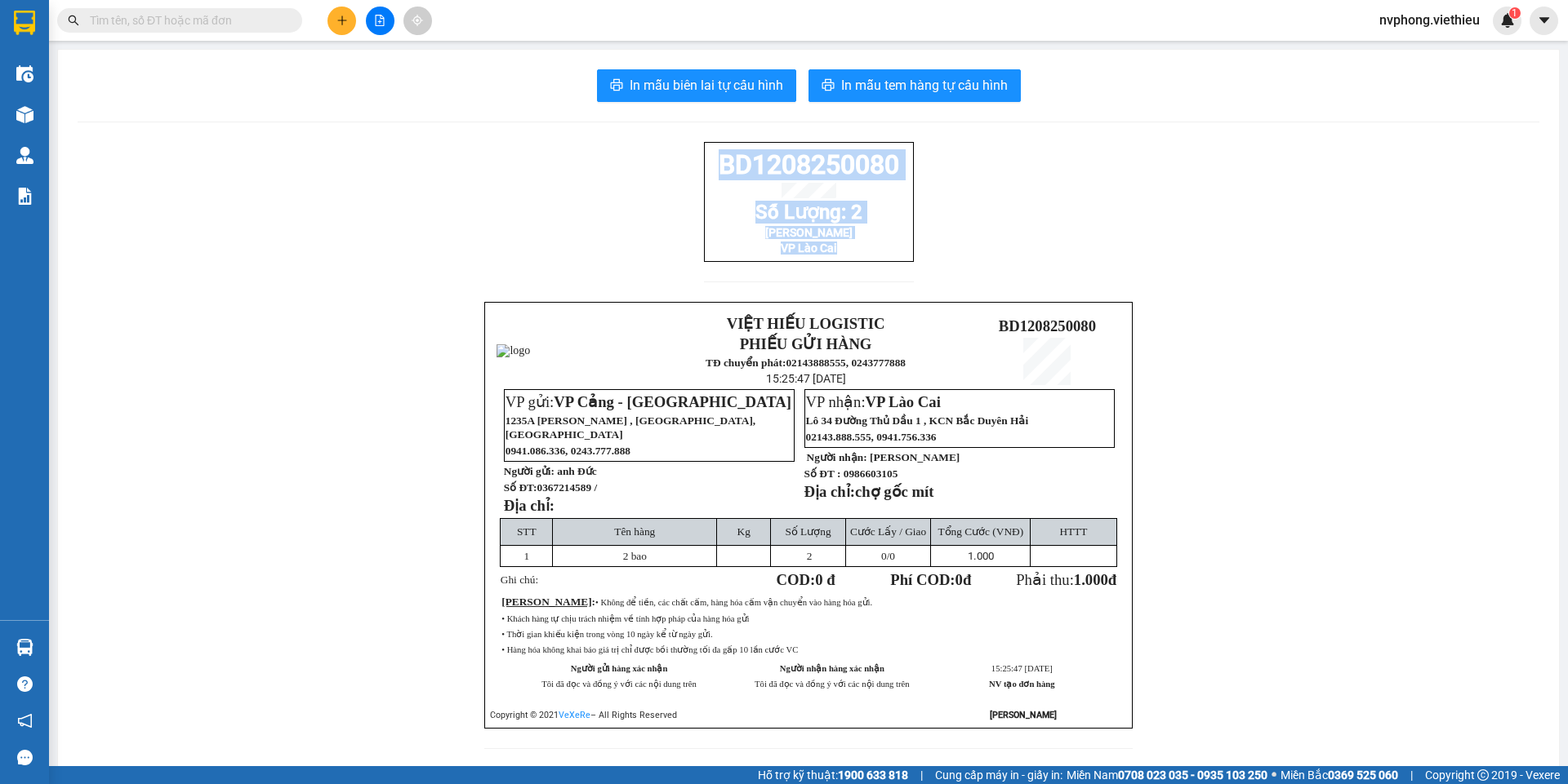
drag, startPoint x: 897, startPoint y: 269, endPoint x: 693, endPoint y: 163, distance: 229.9
click at [693, 163] on div "BD1208250080 Số Lượng: 2 Lan Tâm VP Lào Cai VIỆT HIẾU LOGISTIC PHIẾU GỬI HÀNG T…" at bounding box center [808, 455] width 1462 height 627
copy div "BD1208250080 Số Lượng: 2 Lan Tâm VP Lào Cai"
click at [332, 22] on button at bounding box center [342, 21] width 29 height 29
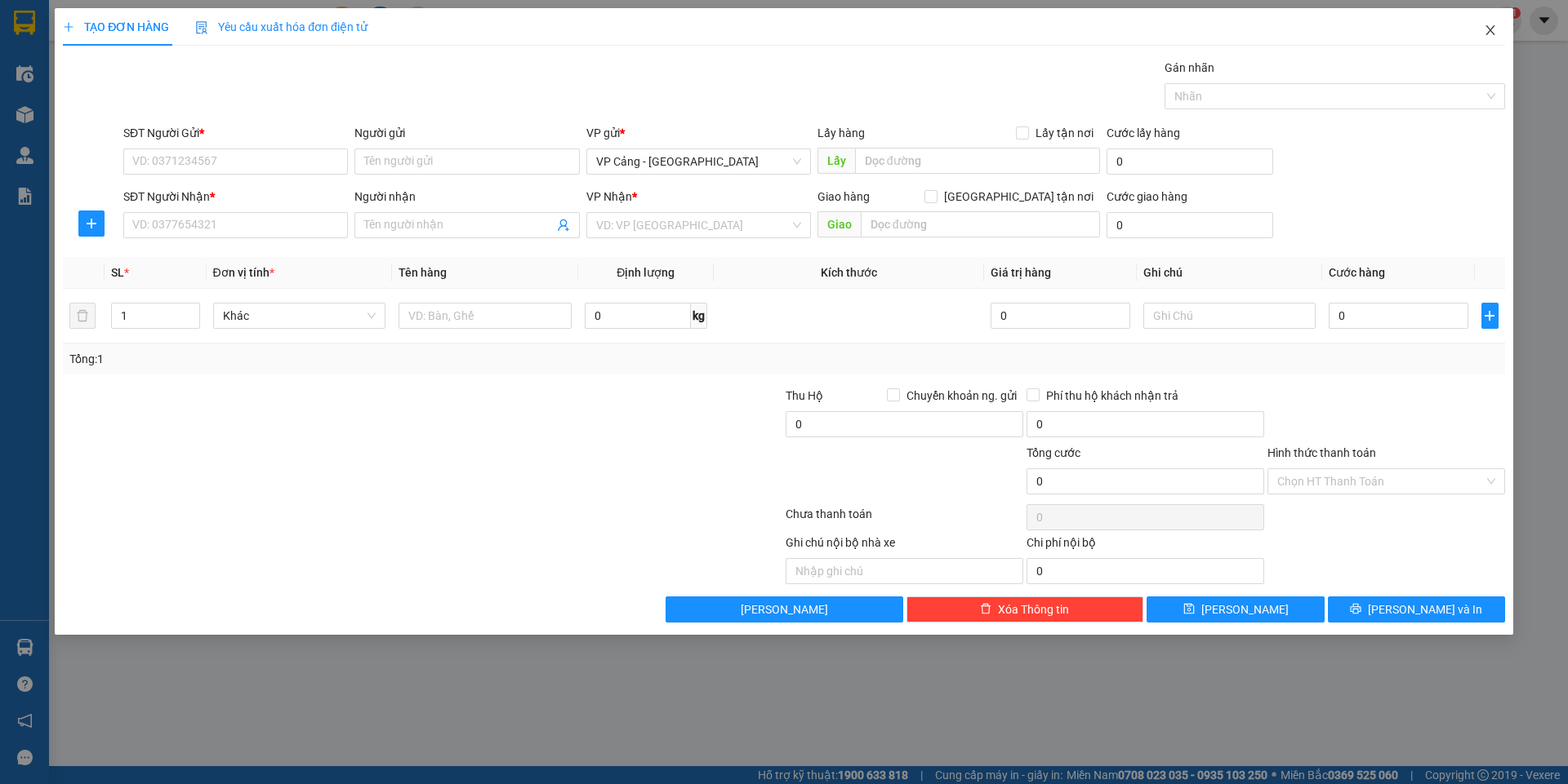
click at [1490, 29] on icon "close" at bounding box center [1490, 30] width 13 height 13
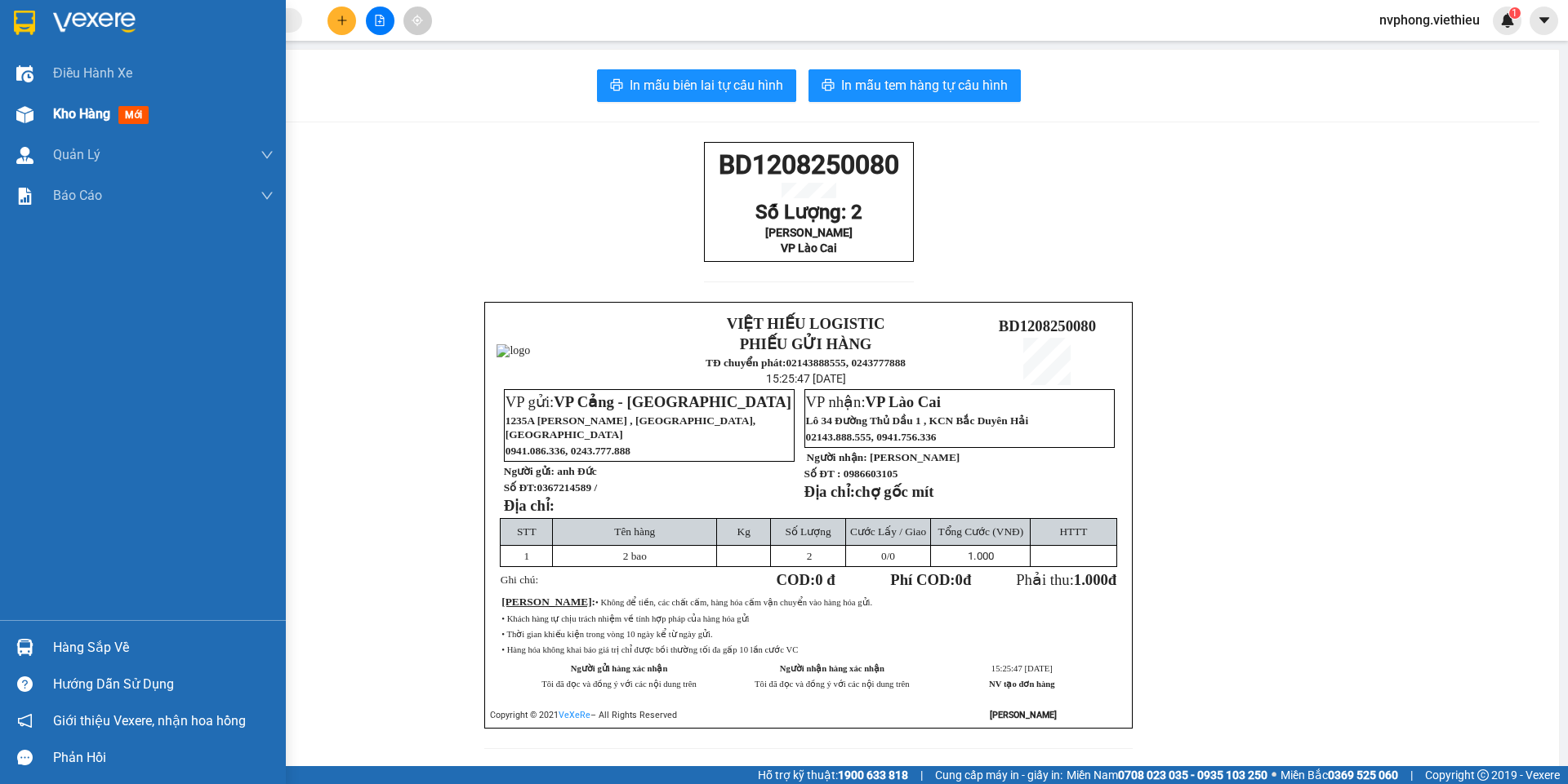
click at [13, 111] on div at bounding box center [25, 115] width 29 height 29
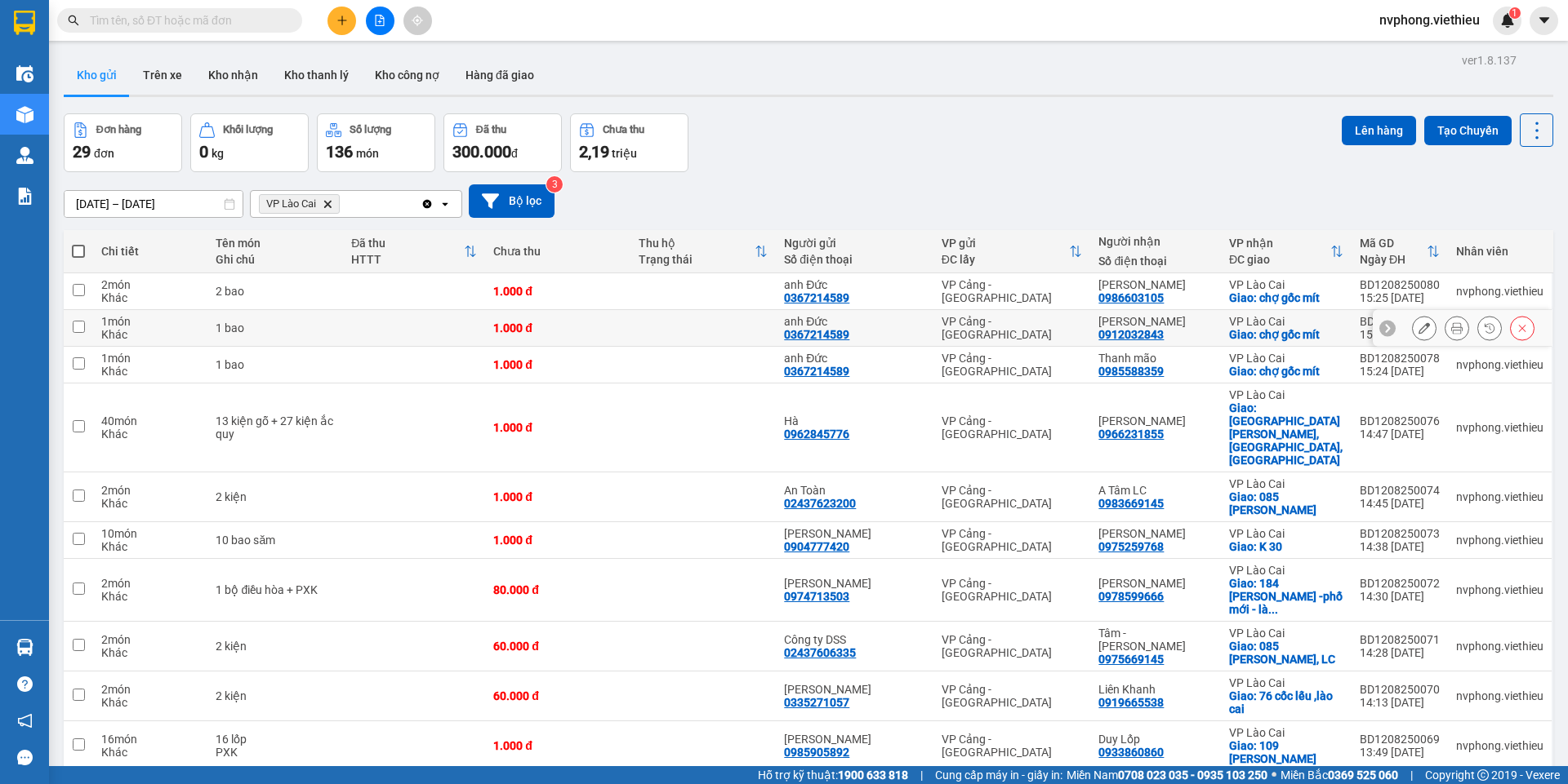
click at [1451, 326] on icon at bounding box center [1456, 328] width 12 height 12
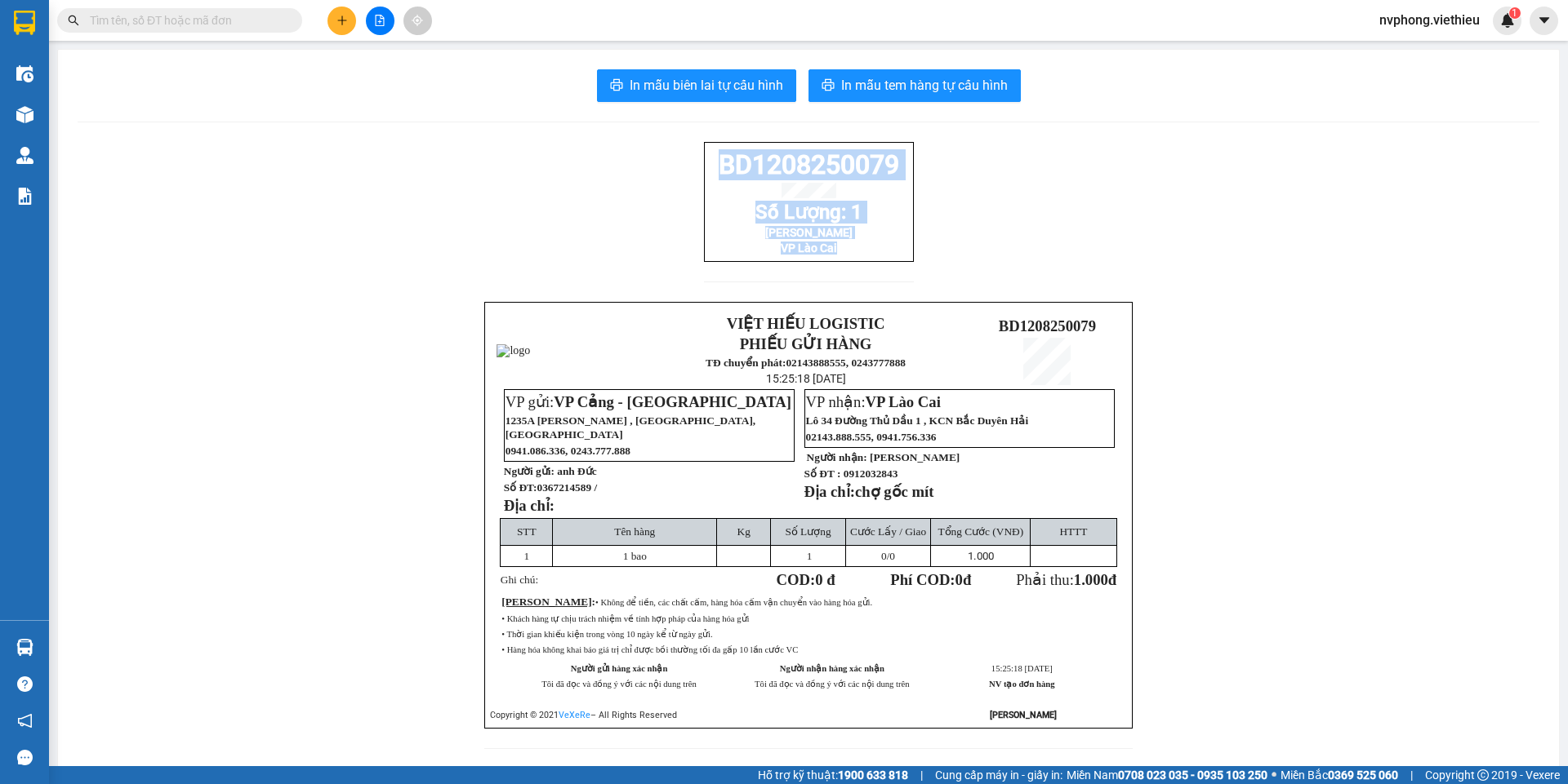
drag, startPoint x: 879, startPoint y: 274, endPoint x: 664, endPoint y: 169, distance: 239.3
click at [664, 169] on div "BD1208250079 Số Lượng: 1 Nhung Minh VP Lào Cai VIỆT HIẾU LOGISTIC PHIẾU GỬI HÀN…" at bounding box center [808, 455] width 1462 height 627
copy div "BD1208250079 Số Lượng: 1 [PERSON_NAME] VP Lào Cai"
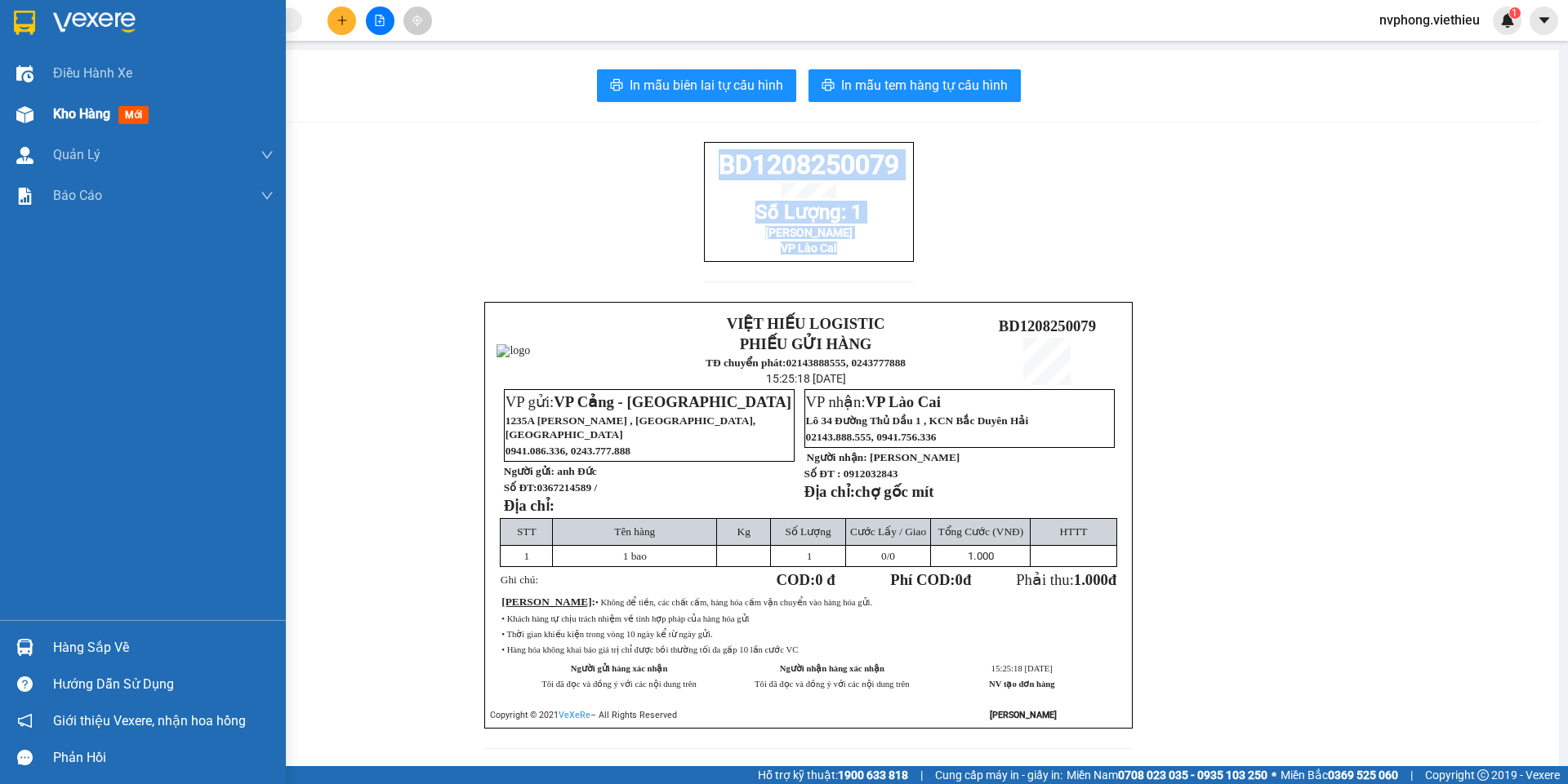
click at [56, 111] on span "Kho hàng" at bounding box center [82, 113] width 58 height 15
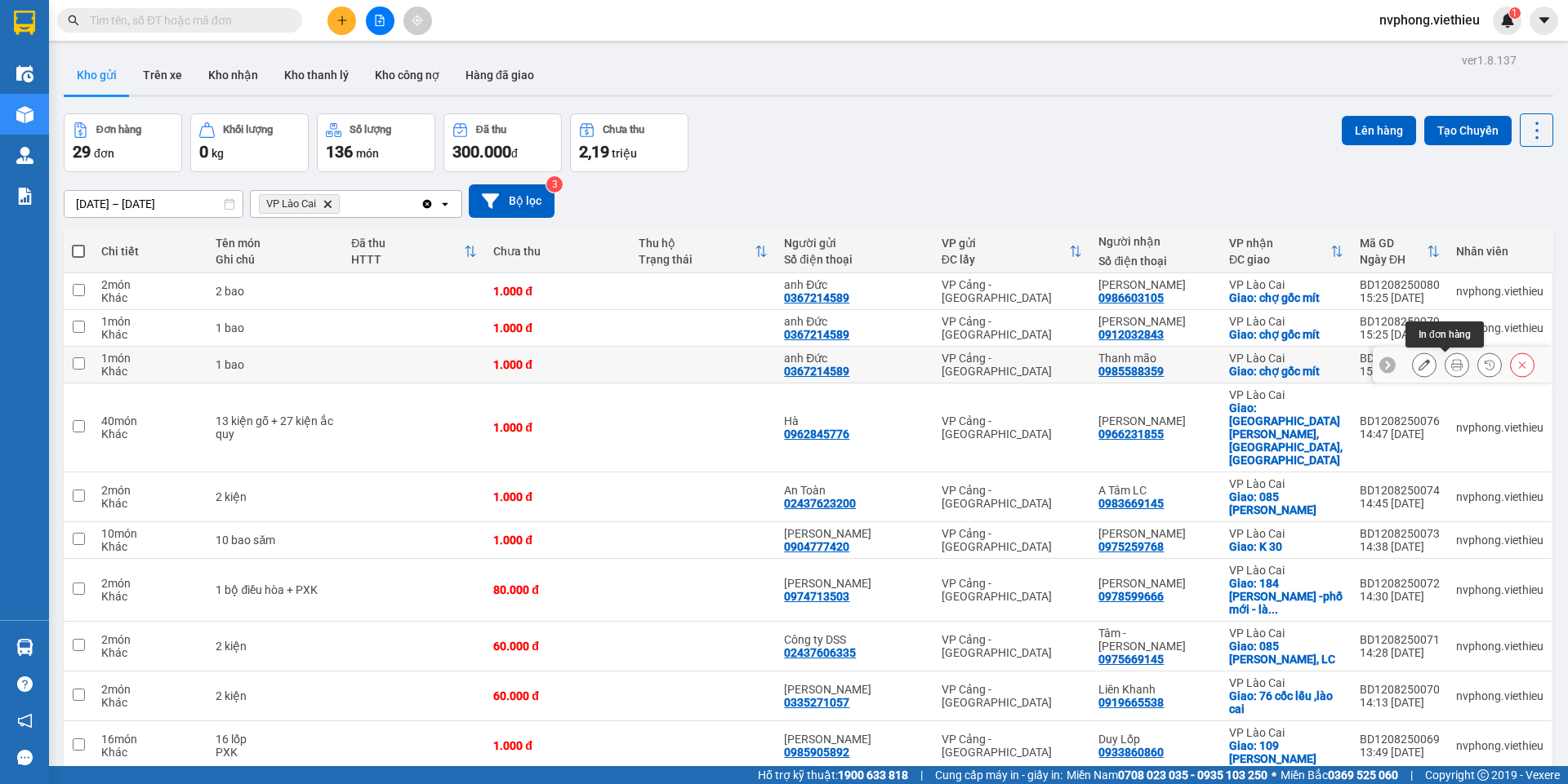
click at [1451, 361] on icon at bounding box center [1456, 364] width 12 height 12
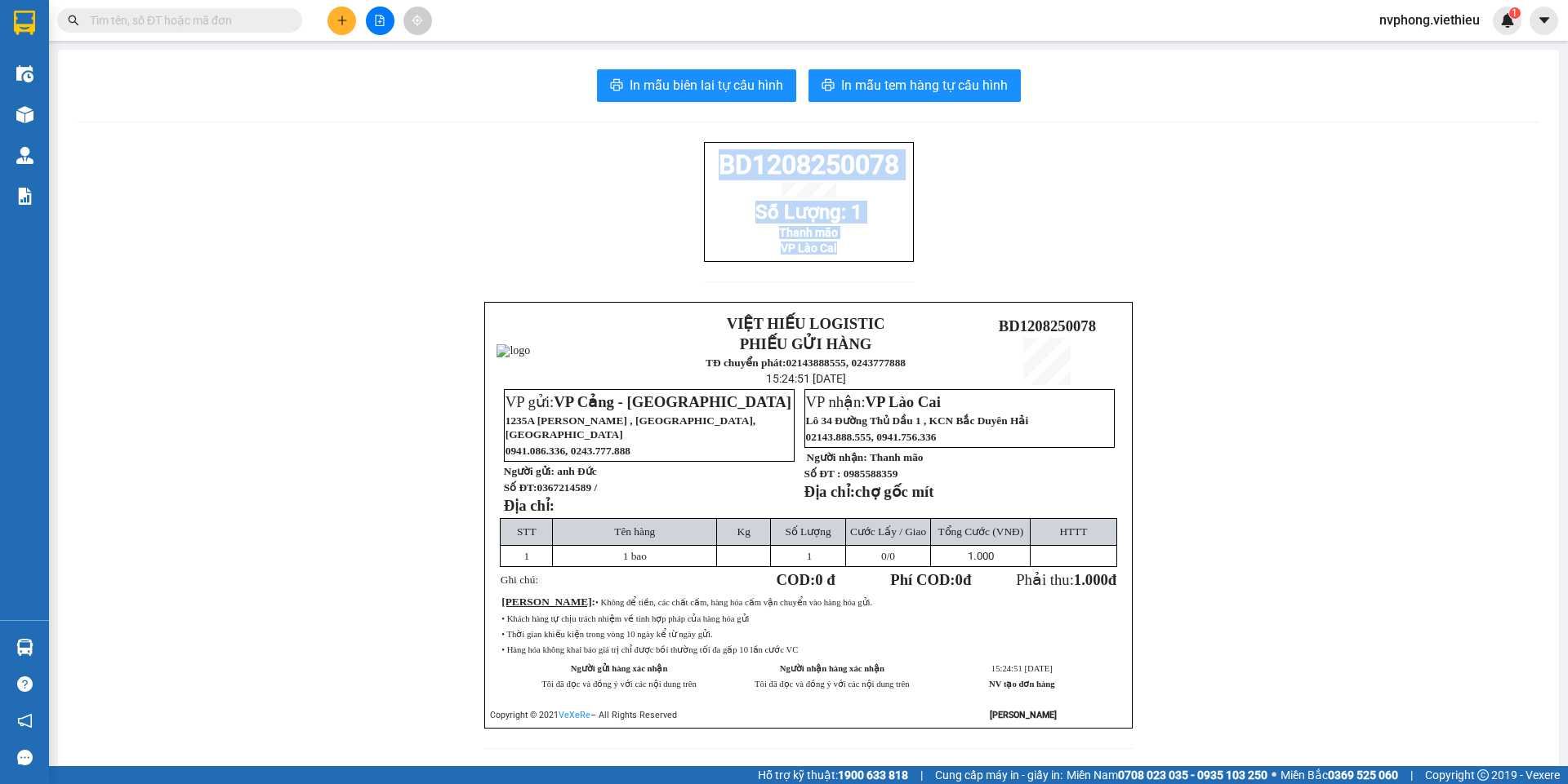
drag, startPoint x: 899, startPoint y: 280, endPoint x: 676, endPoint y: 161, distance: 252.8
click at [676, 161] on div "BD1208250078 Số Lượng: 1 Thanh mão VP Lào Cai VIỆT HIẾU LOGISTIC PHIẾU GỬI HÀNG…" at bounding box center [808, 455] width 1462 height 627
copy div "BD1208250078 Số Lượng: 1 Thanh mão VP Lào Cai"
click at [336, 23] on icon "plus" at bounding box center [342, 20] width 12 height 12
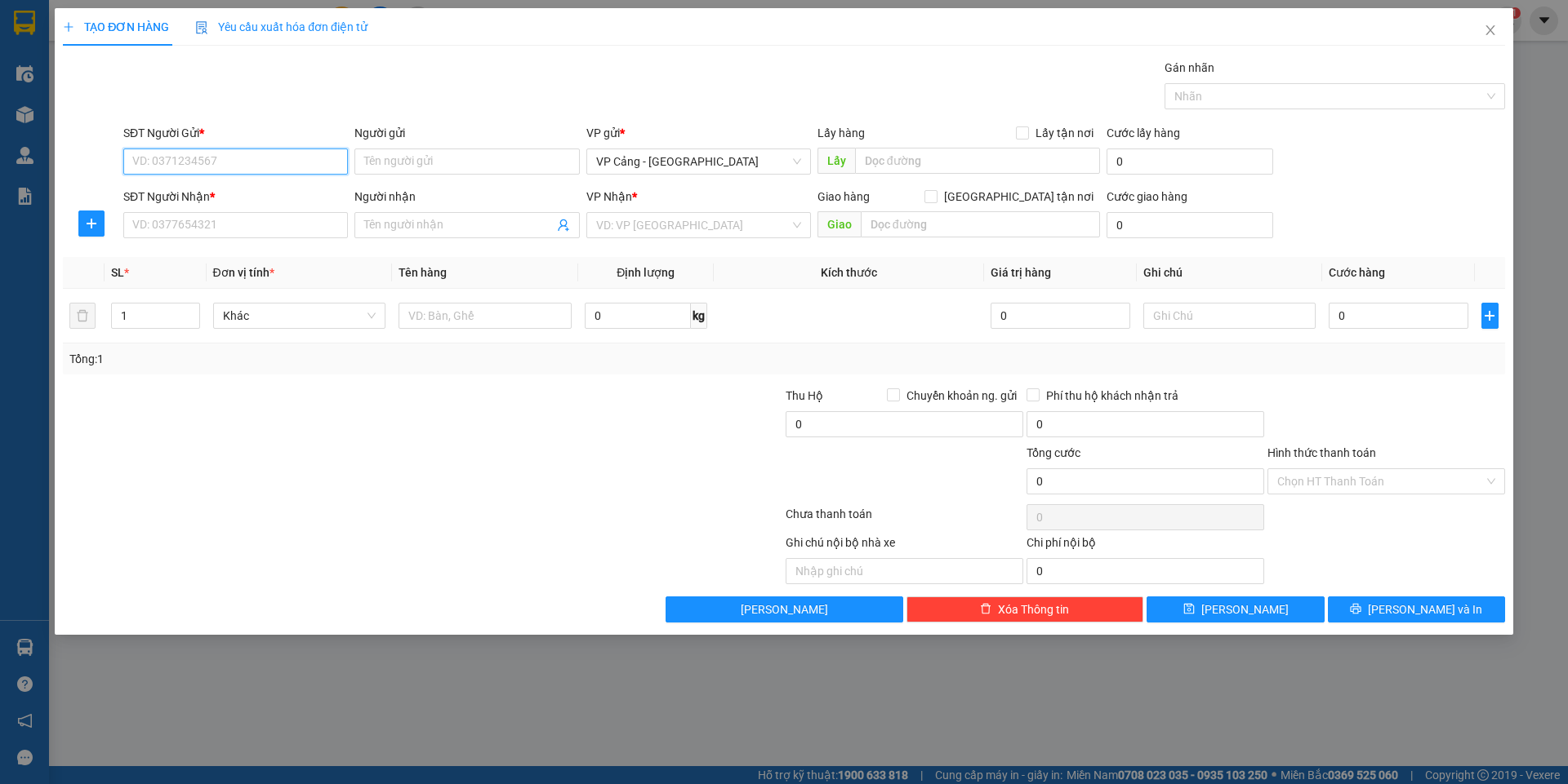
click at [198, 174] on input "SĐT Người Gửi *" at bounding box center [236, 161] width 225 height 26
click at [211, 188] on div "0337783835 - Phúc" at bounding box center [236, 194] width 205 height 18
type input "0337783835"
type input "Phúc"
type input "0337783835"
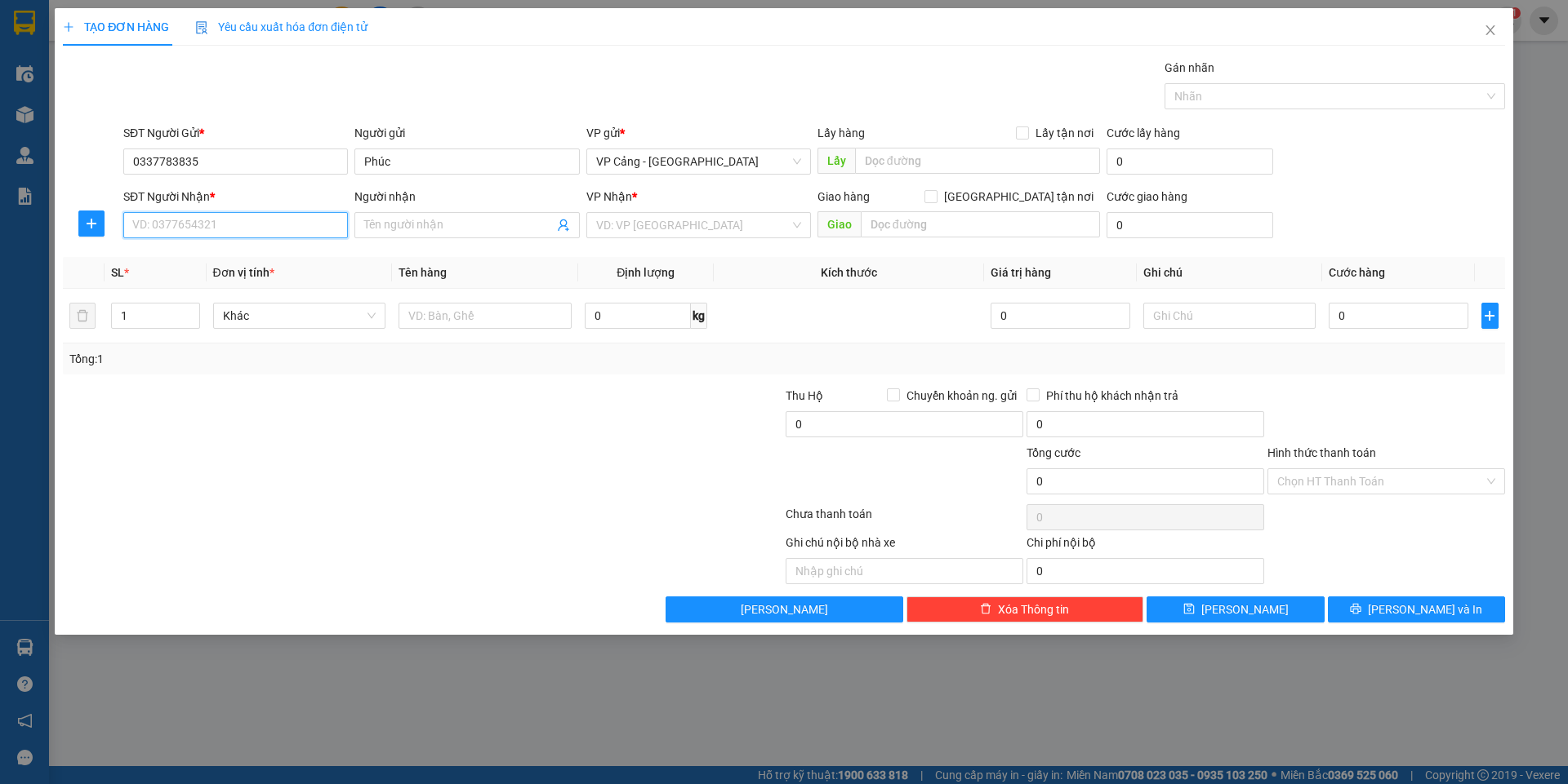
click at [203, 222] on input "SĐT Người Nhận *" at bounding box center [236, 225] width 225 height 26
click at [187, 292] on div "0983347871 - Chị Hiền" at bounding box center [236, 284] width 205 height 18
type input "0983347871"
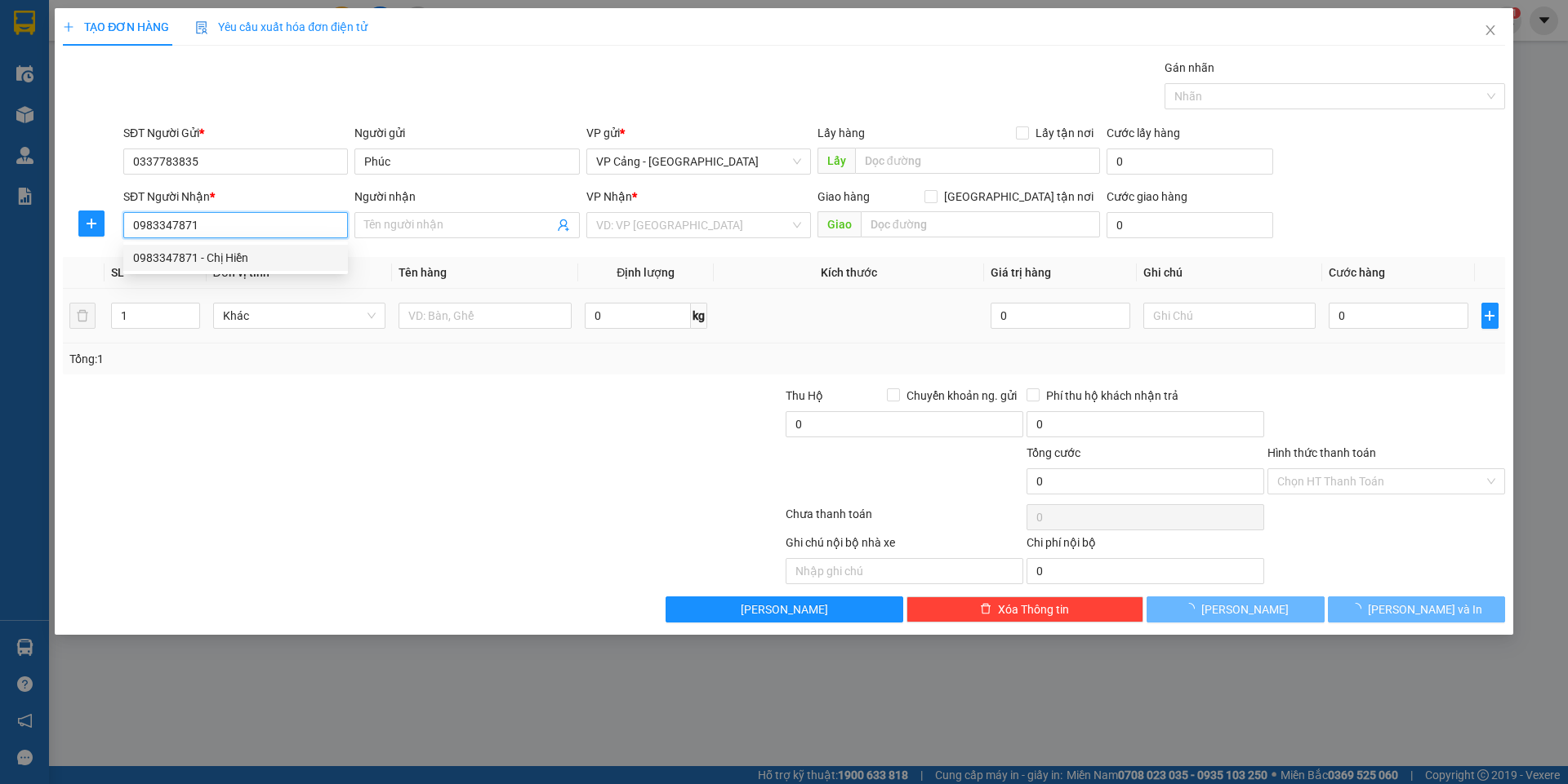
type input "Chị Hiền"
checkbox input "true"
type input "Kho Lào Cai"
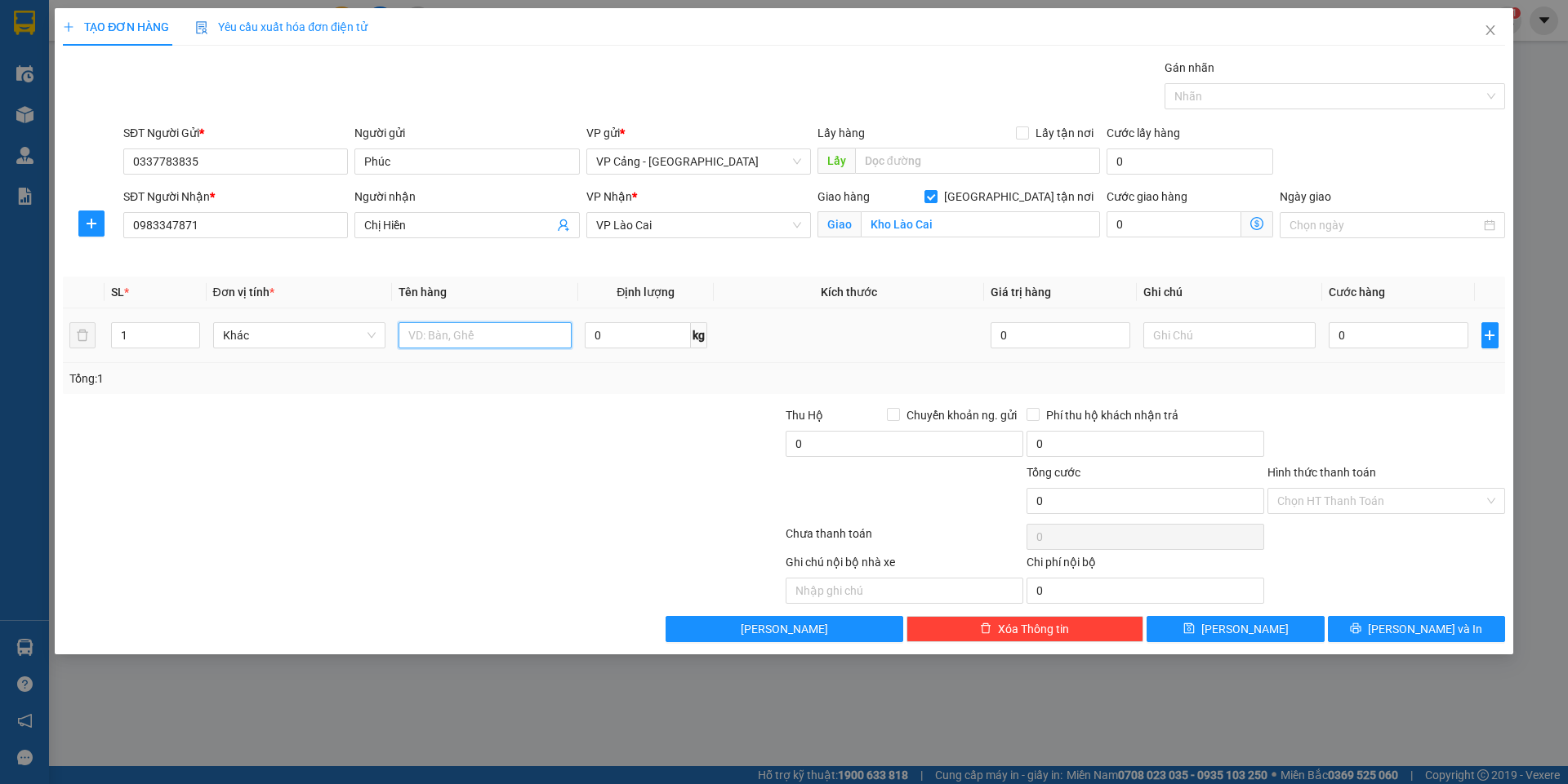
click at [445, 332] on input "text" at bounding box center [485, 335] width 173 height 26
type input "1 kiện"
click at [1355, 347] on input "0" at bounding box center [1398, 335] width 139 height 26
type input "4"
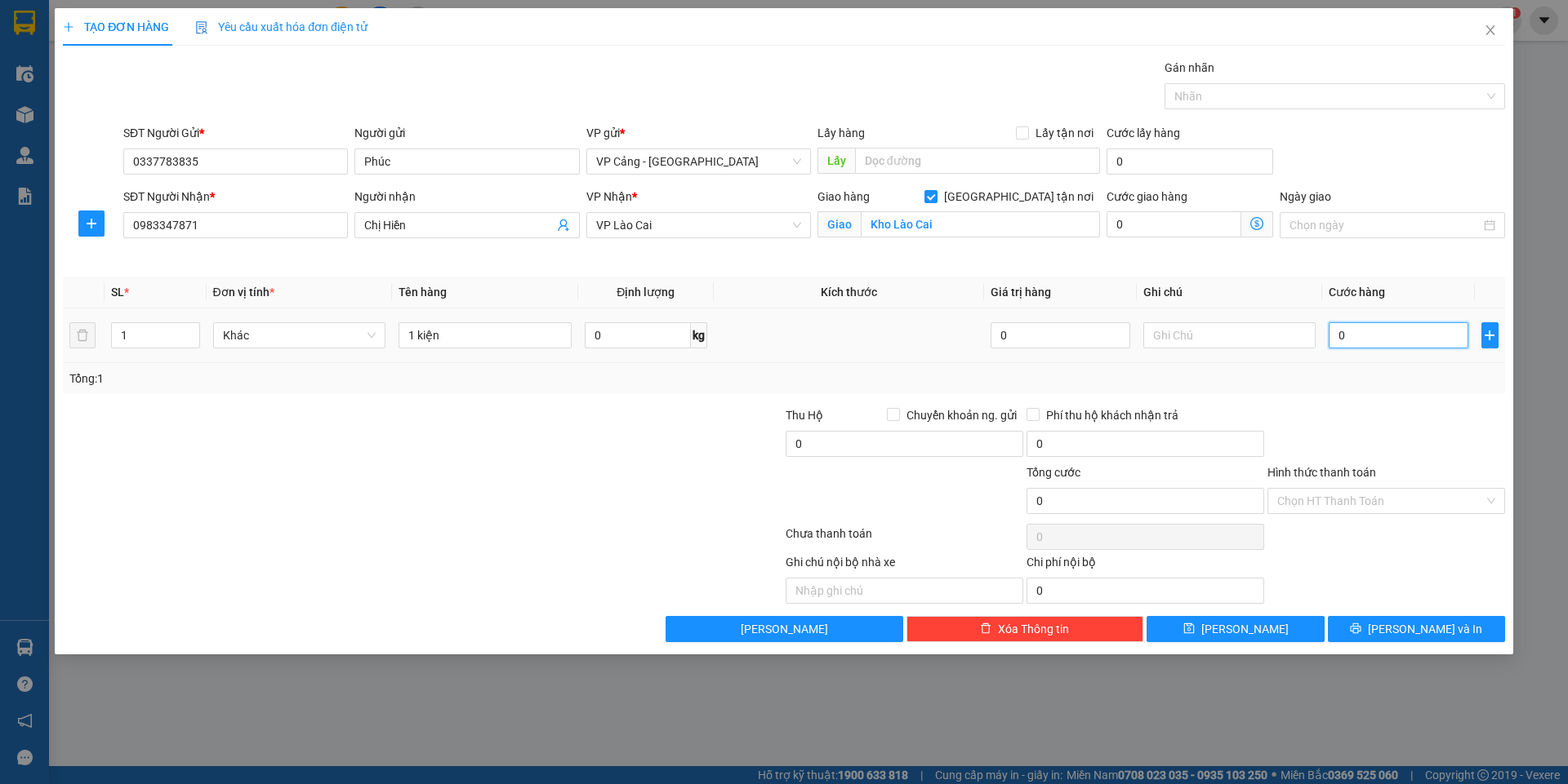
type input "4"
type input "0"
type input "03"
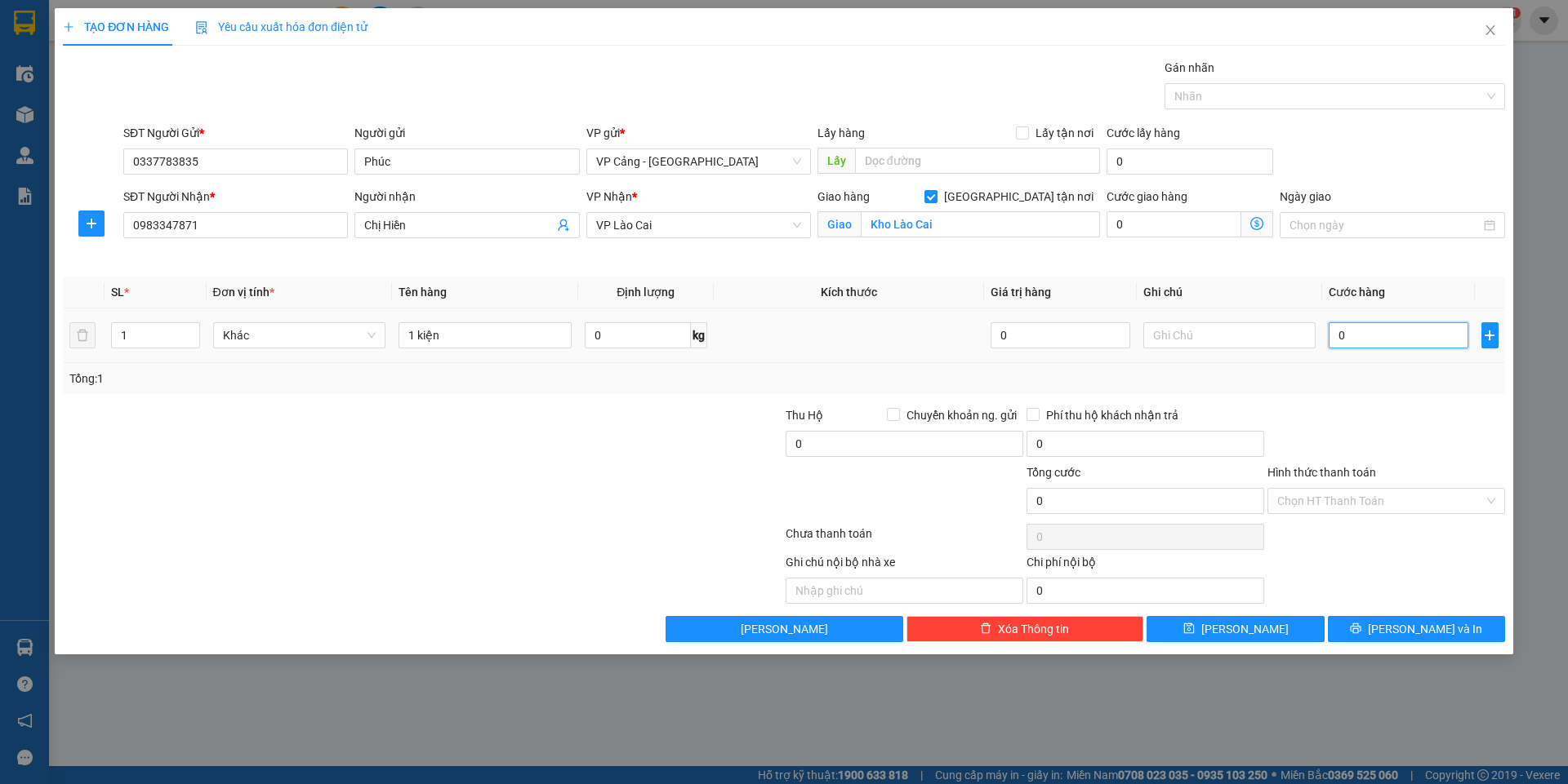
type input "3"
type input "030"
type input "30"
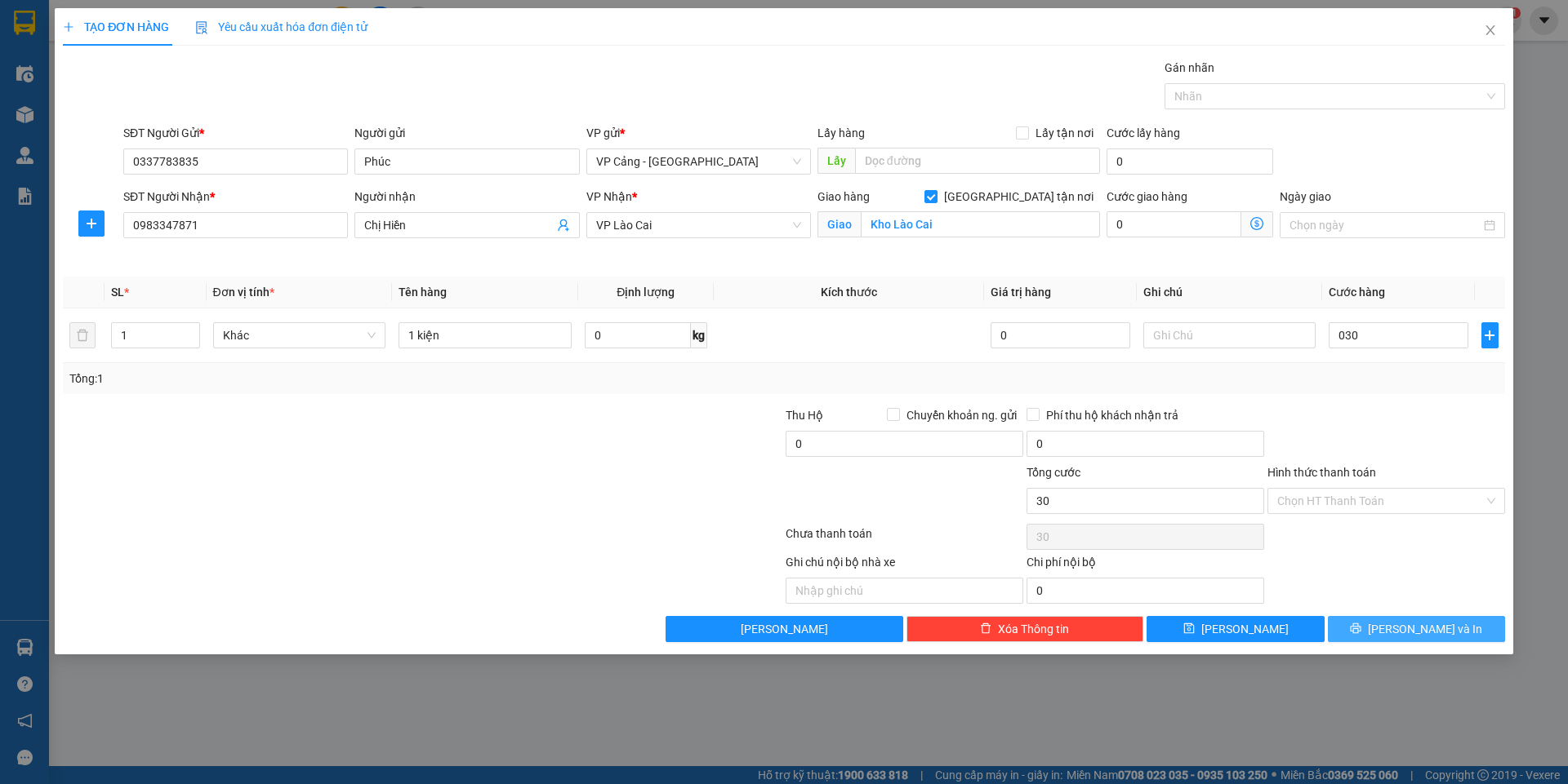
type input "30.000"
click at [1410, 628] on span "[PERSON_NAME] và In" at bounding box center [1424, 629] width 114 height 18
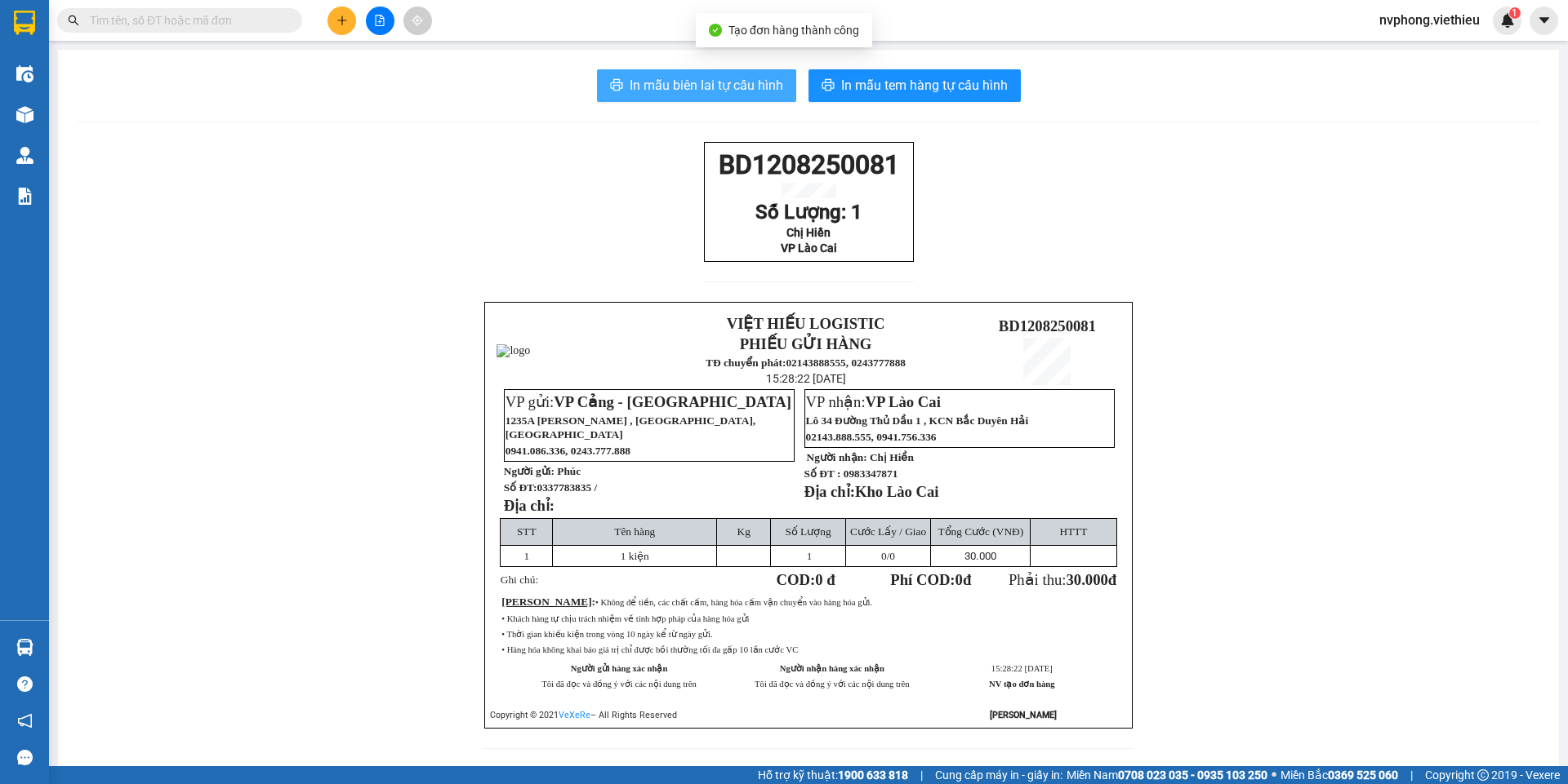
click at [659, 89] on span "In mẫu biên lai tự cấu hình" at bounding box center [706, 85] width 154 height 21
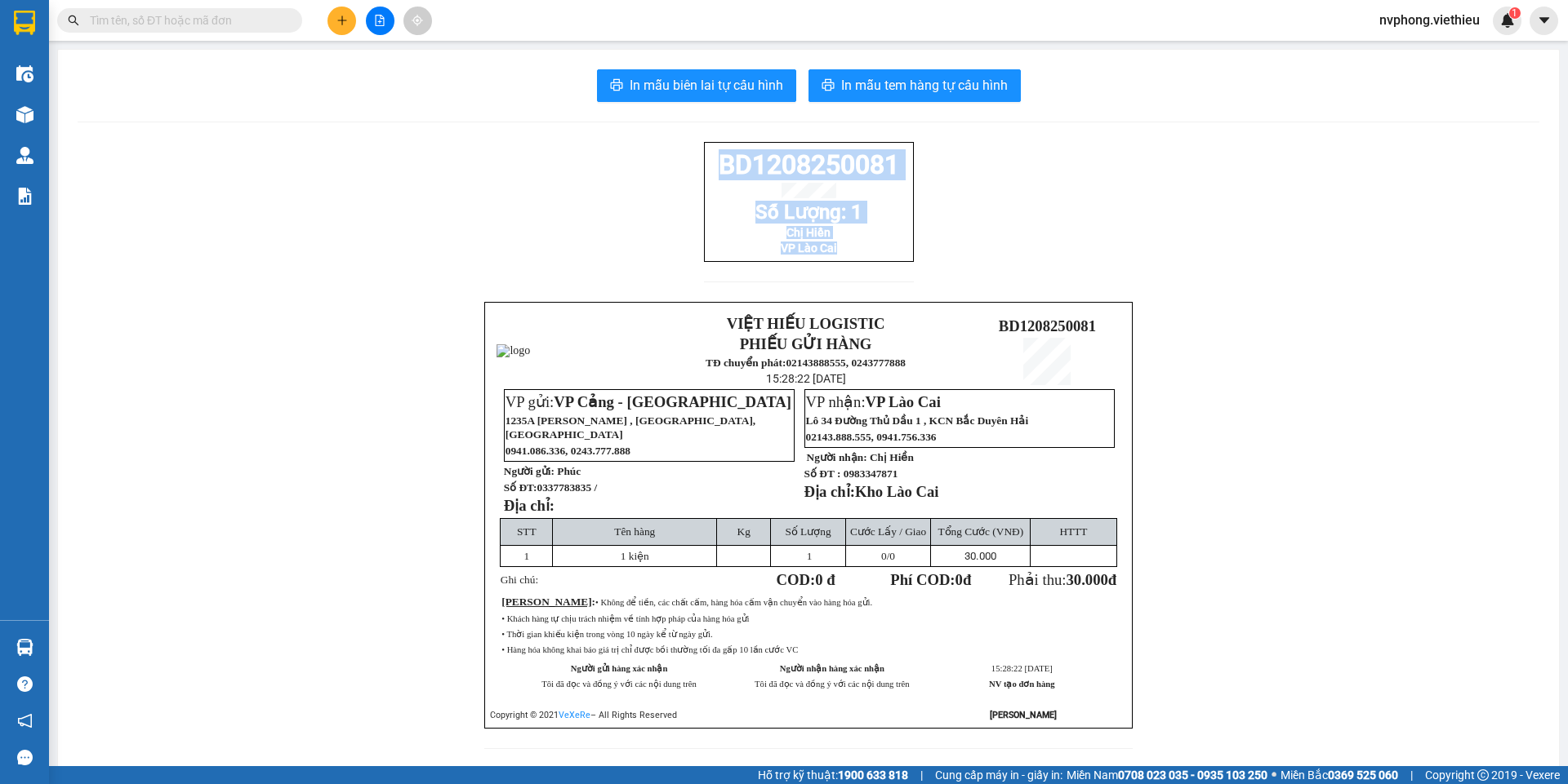
drag, startPoint x: 900, startPoint y: 275, endPoint x: 700, endPoint y: 164, distance: 228.7
click at [703, 164] on div "BD1208250081 Số Lượng: 1 Chị Hiền VP Lào Cai" at bounding box center [808, 201] width 210 height 120
click at [339, 14] on icon "plus" at bounding box center [342, 20] width 12 height 12
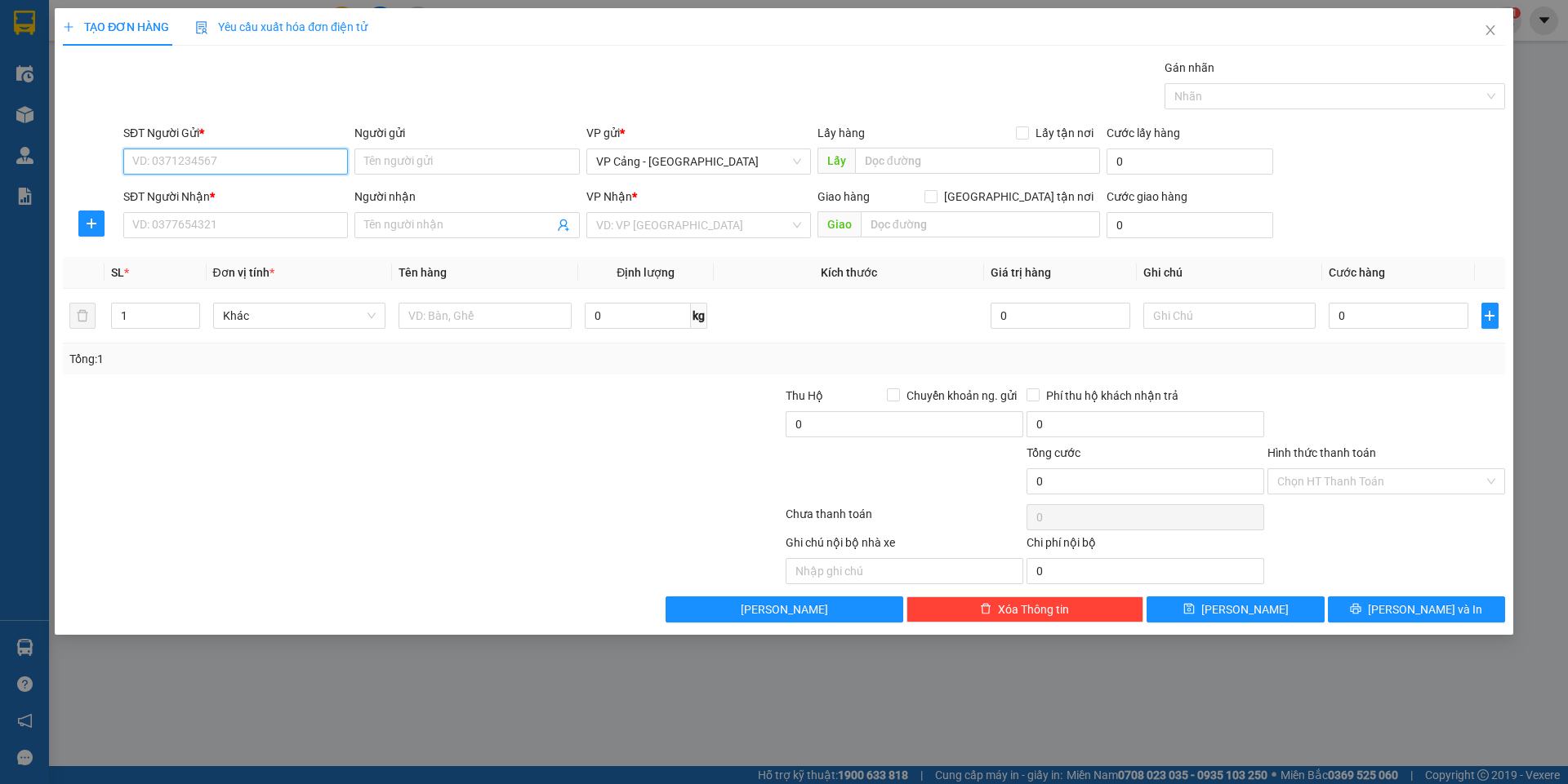
click at [159, 173] on input "SĐT Người Gửi *" at bounding box center [236, 161] width 225 height 26
type input "0979271758"
click at [197, 190] on div "0979271758 - Luân" at bounding box center [236, 194] width 205 height 18
type input "Luân"
type input "0979271758"
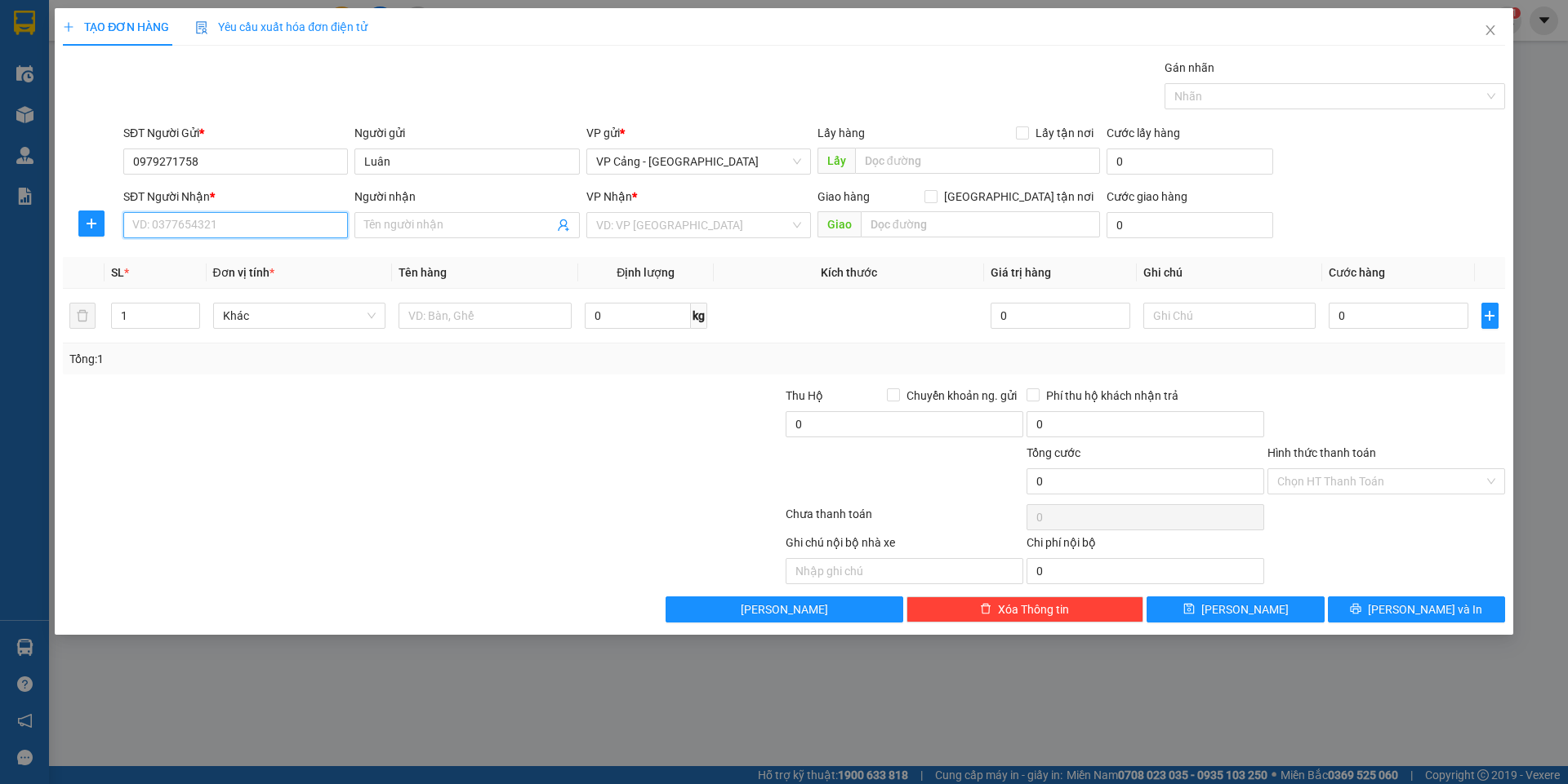
click at [208, 232] on input "SĐT Người Nhận *" at bounding box center [236, 225] width 225 height 26
drag, startPoint x: 227, startPoint y: 284, endPoint x: 260, endPoint y: 302, distance: 37.6
click at [227, 284] on div "0977402636 - [PERSON_NAME] Yêu" at bounding box center [238, 284] width 211 height 18
type input "0977402636"
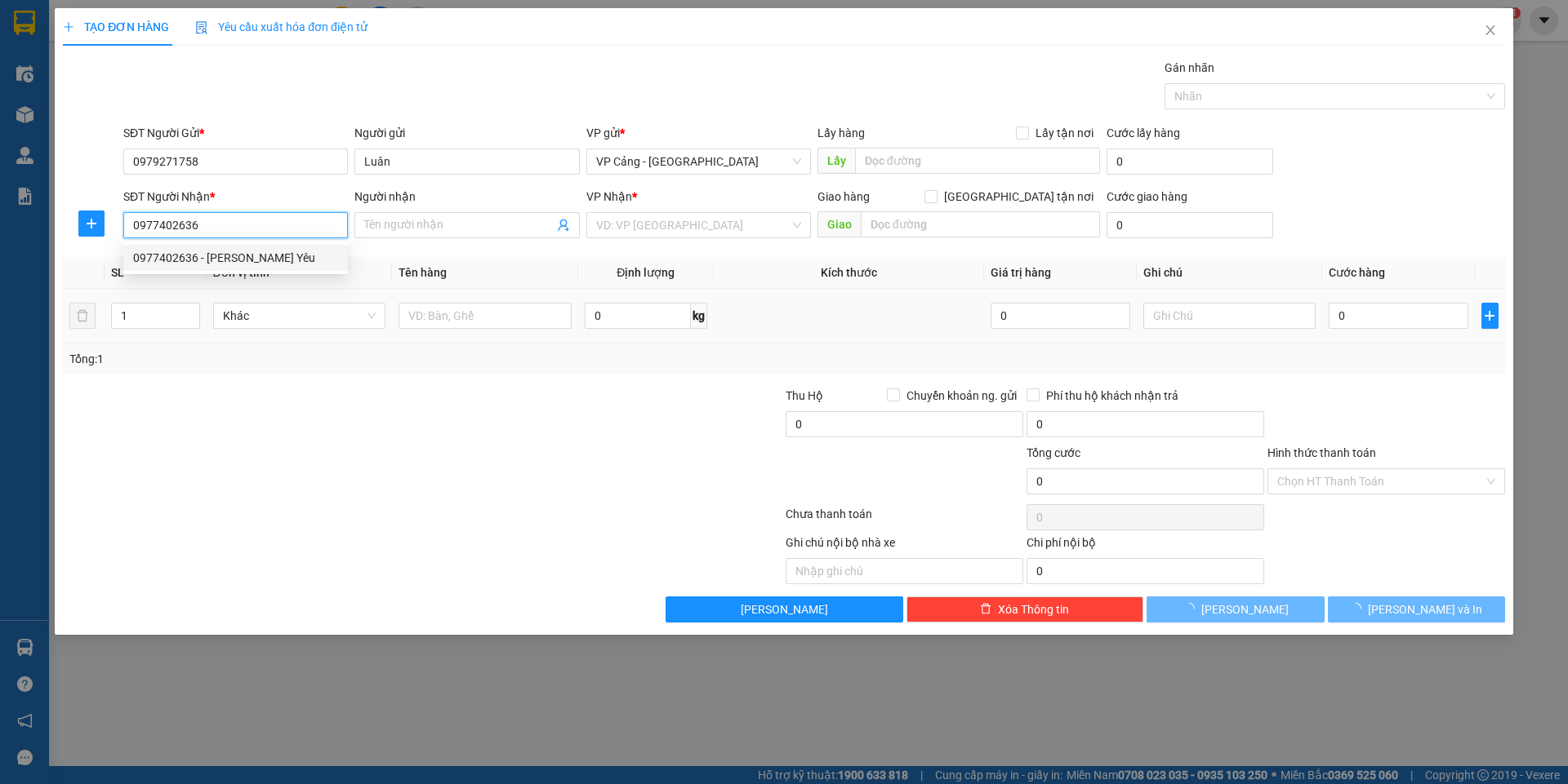
type input "[PERSON_NAME] Yêu"
checkbox input "true"
type input "232 Hoàng Liên, LC"
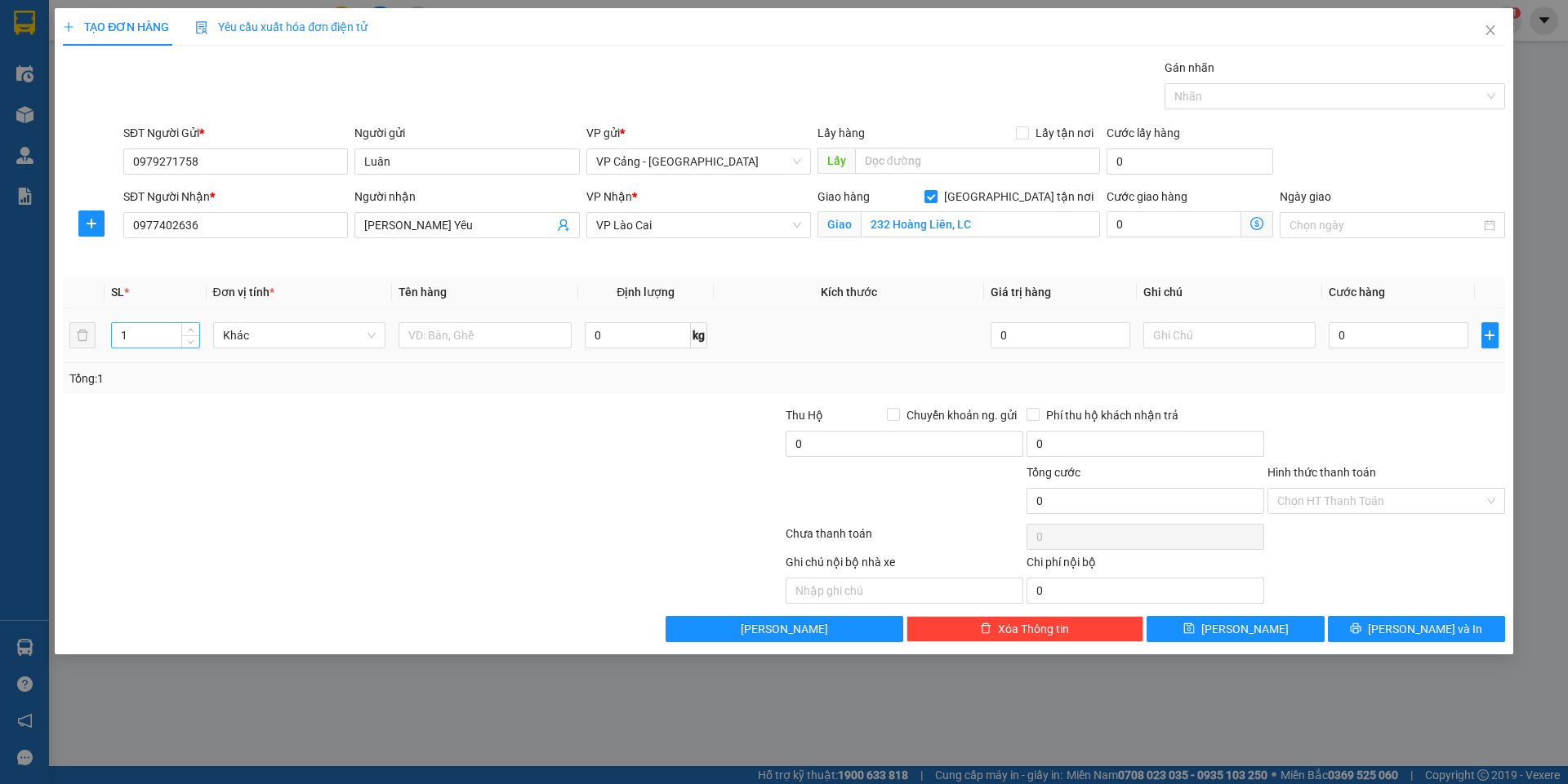
click at [151, 341] on input "1" at bounding box center [155, 334] width 86 height 24
type input "2"
click at [498, 340] on input "text" at bounding box center [485, 335] width 173 height 26
type input "2 kiện"
click at [1411, 353] on td "0" at bounding box center [1397, 335] width 152 height 55
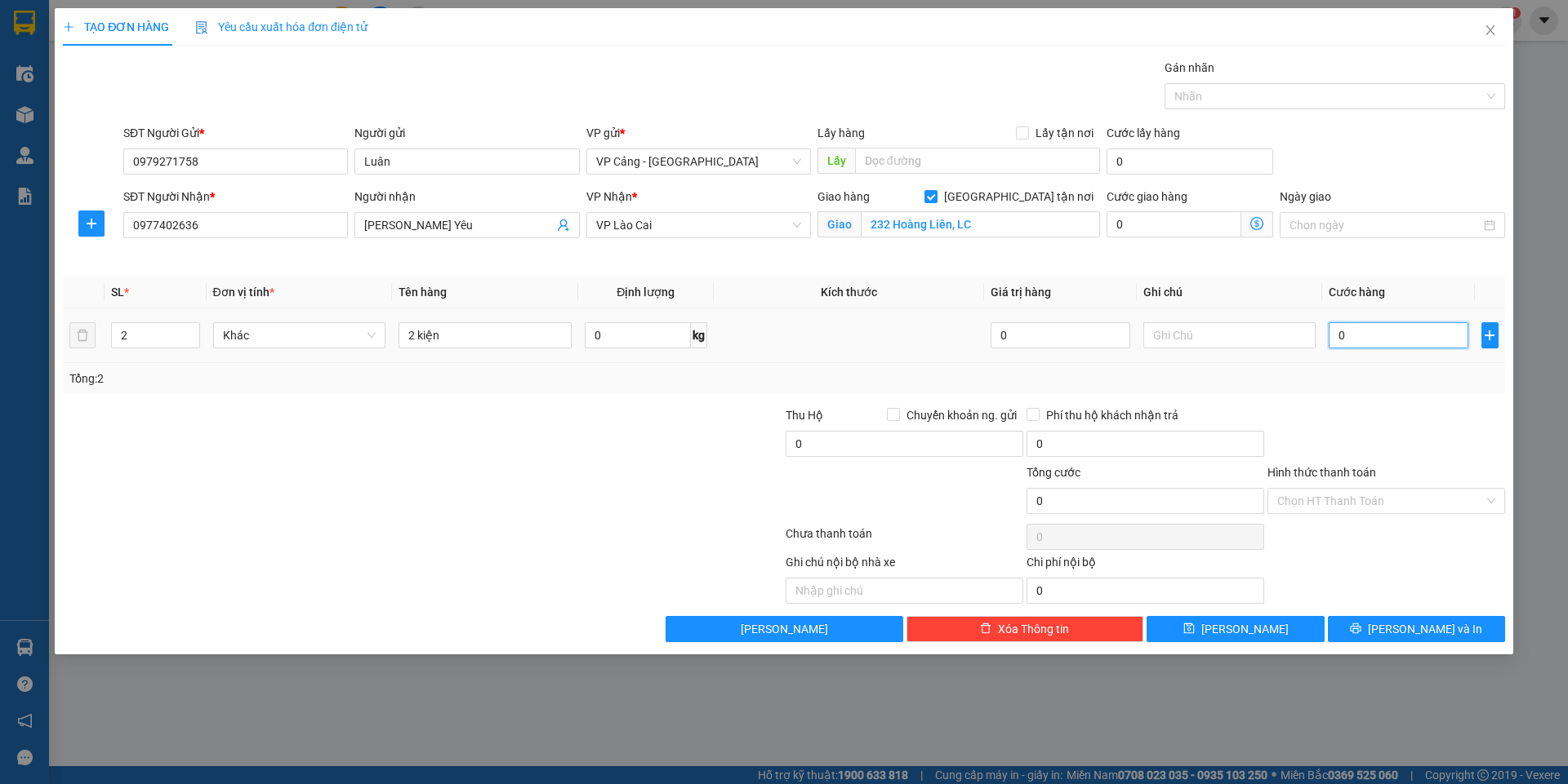
click at [1388, 336] on input "0" at bounding box center [1398, 335] width 139 height 26
type input "6"
type input "60"
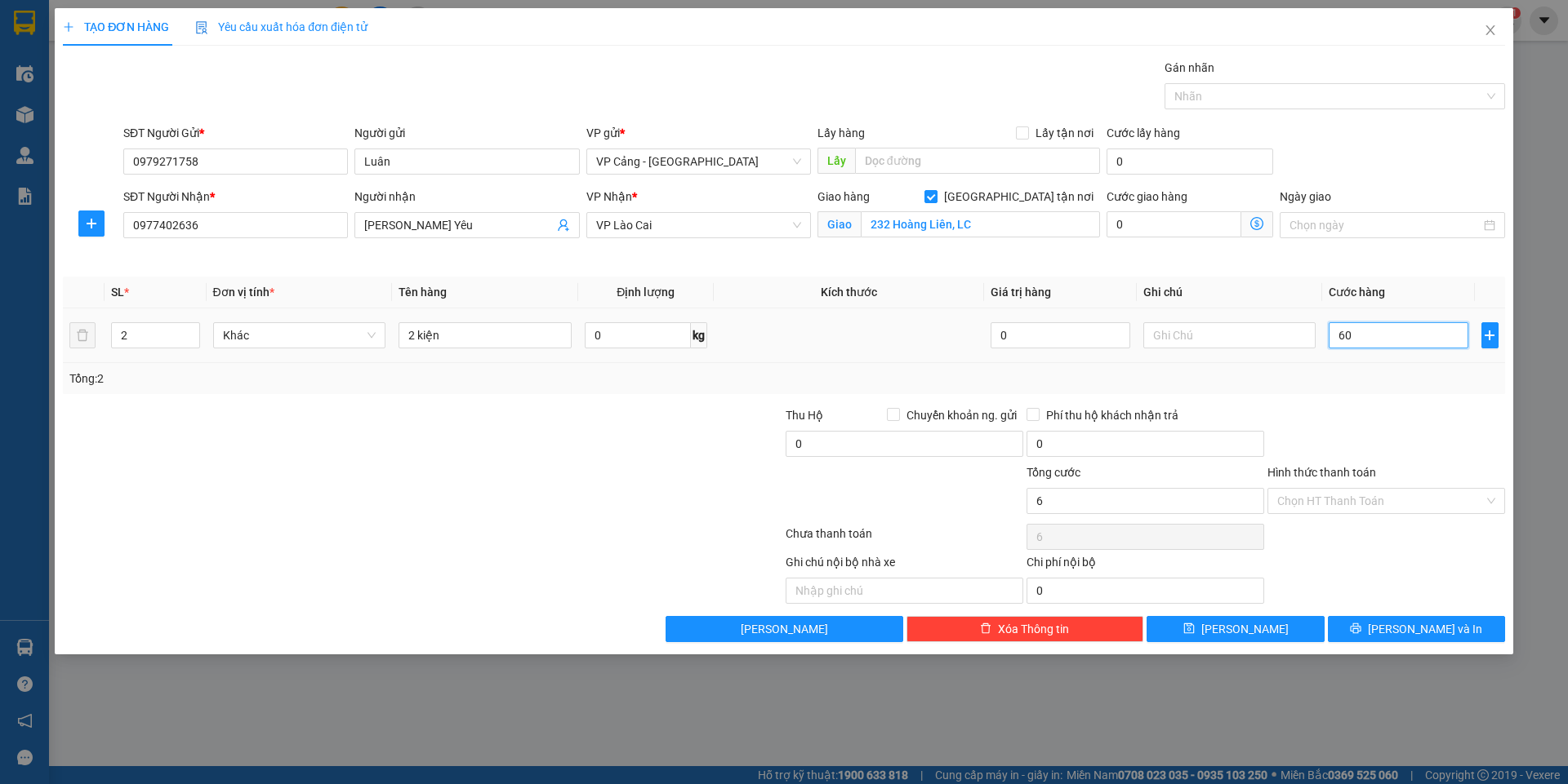
type input "60"
type input "60.000"
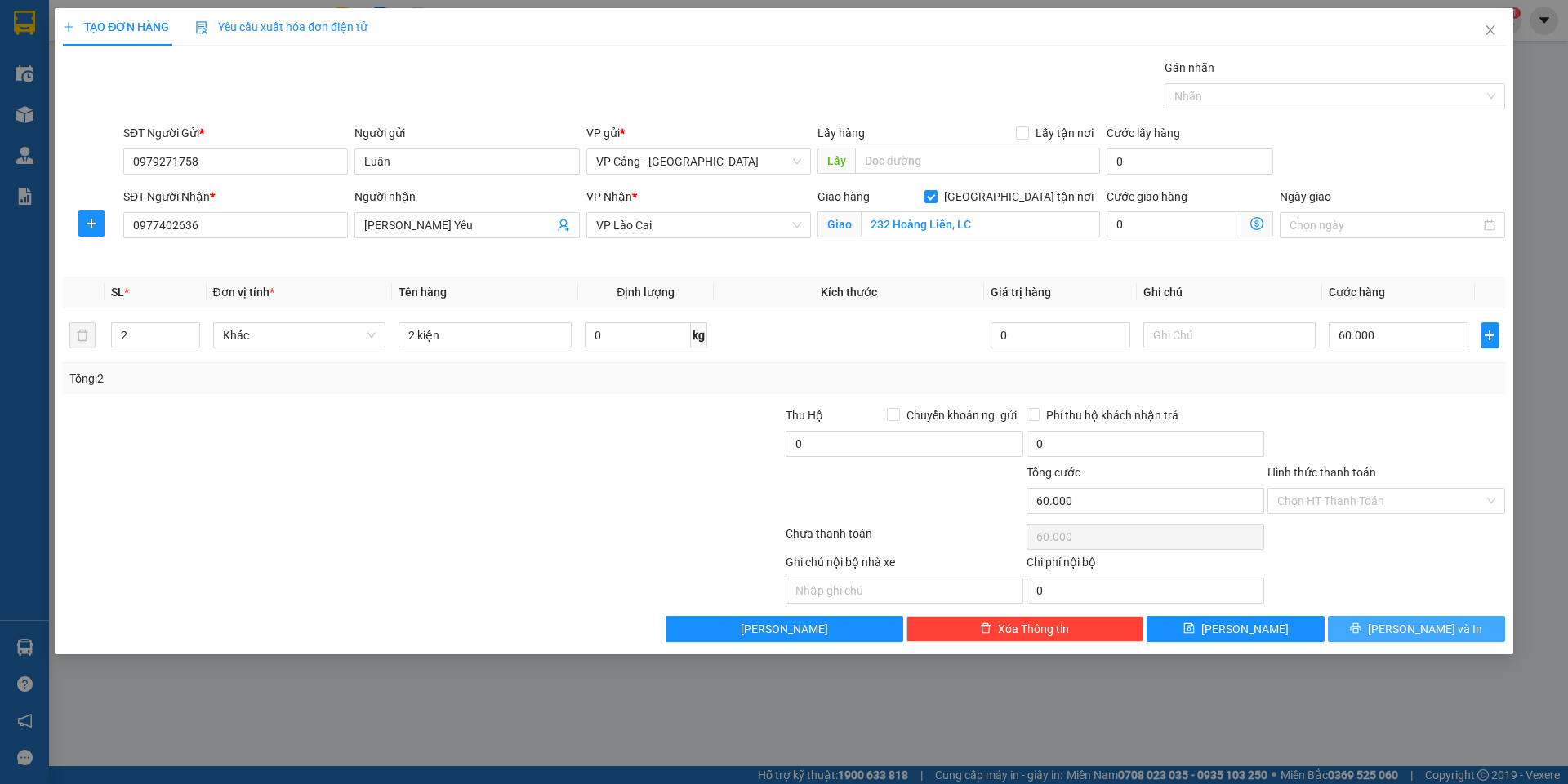
click at [1428, 630] on span "[PERSON_NAME] và In" at bounding box center [1424, 629] width 114 height 18
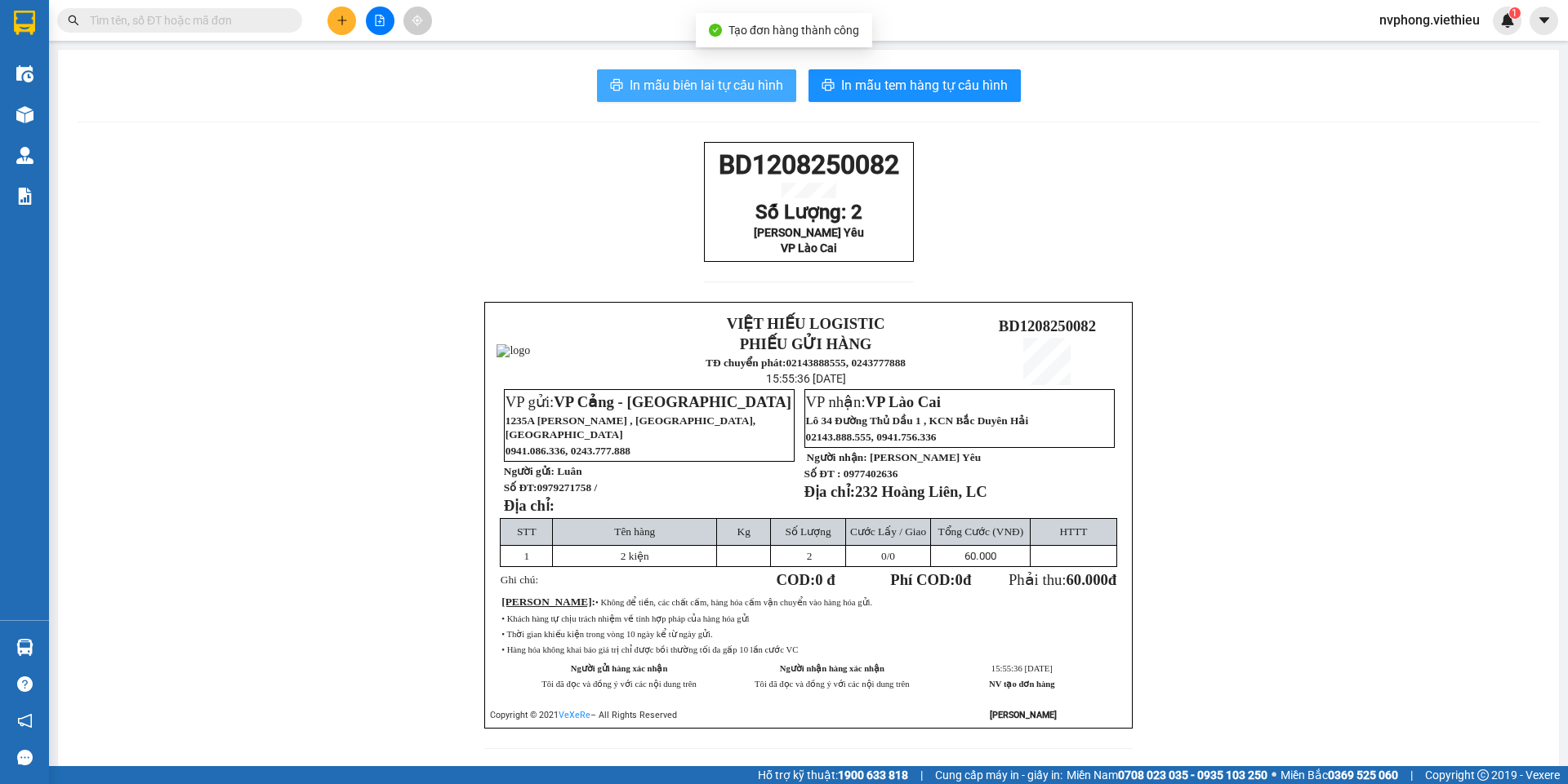
click at [652, 76] on span "In mẫu biên lai tự cấu hình" at bounding box center [706, 85] width 154 height 21
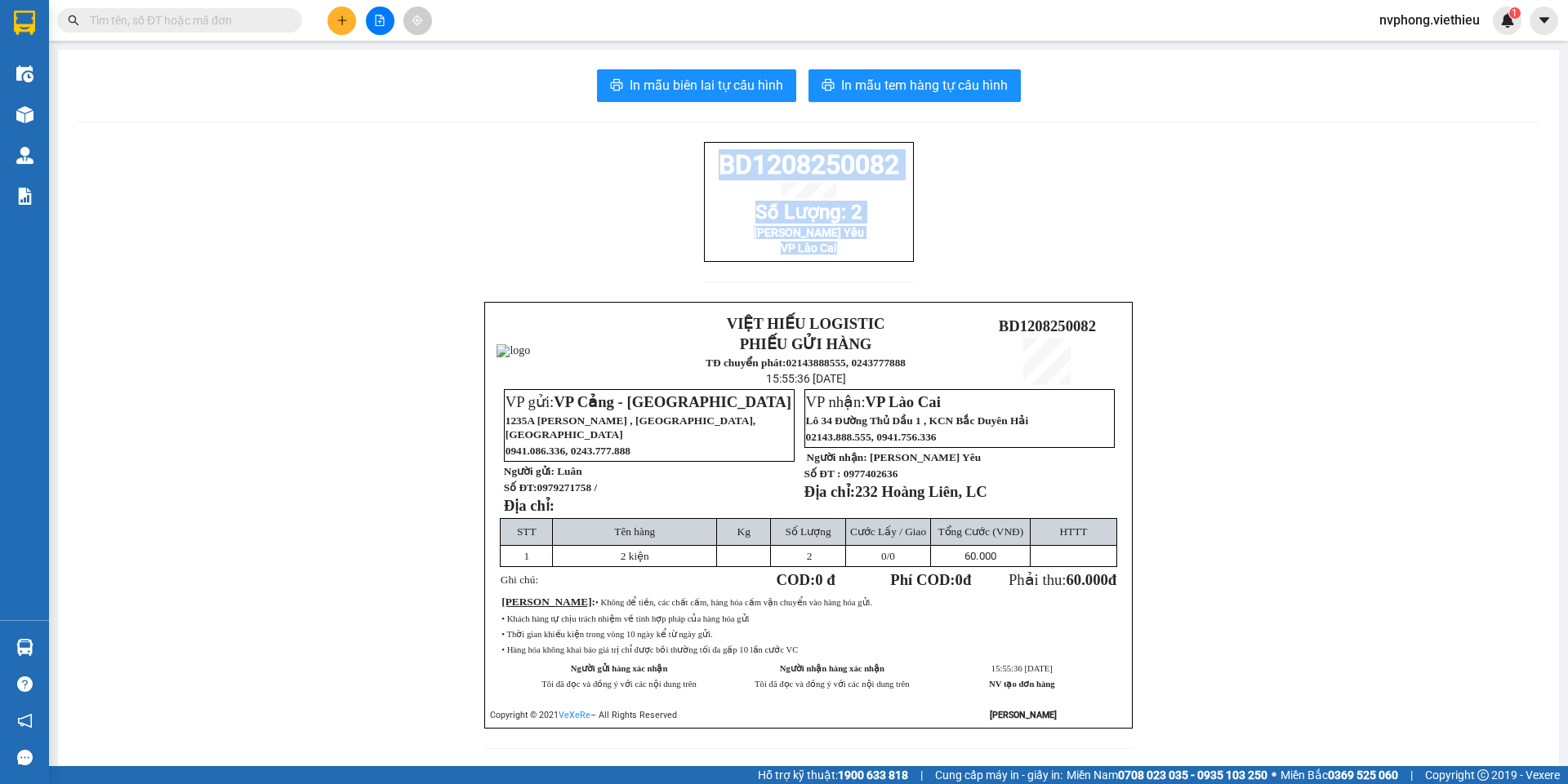
drag, startPoint x: 887, startPoint y: 263, endPoint x: 680, endPoint y: 160, distance: 231.2
click at [680, 160] on div "BD1208250082 Số Lượng: 2 [PERSON_NAME] Yêu VP Lào Cai VIỆT HIẾU LOGISTIC PHIẾU …" at bounding box center [808, 455] width 1462 height 627
copy div "BD1208250082 [PERSON_NAME]: 2 [PERSON_NAME] Yêu VP Lào Cai"
click at [335, 13] on button at bounding box center [342, 21] width 29 height 29
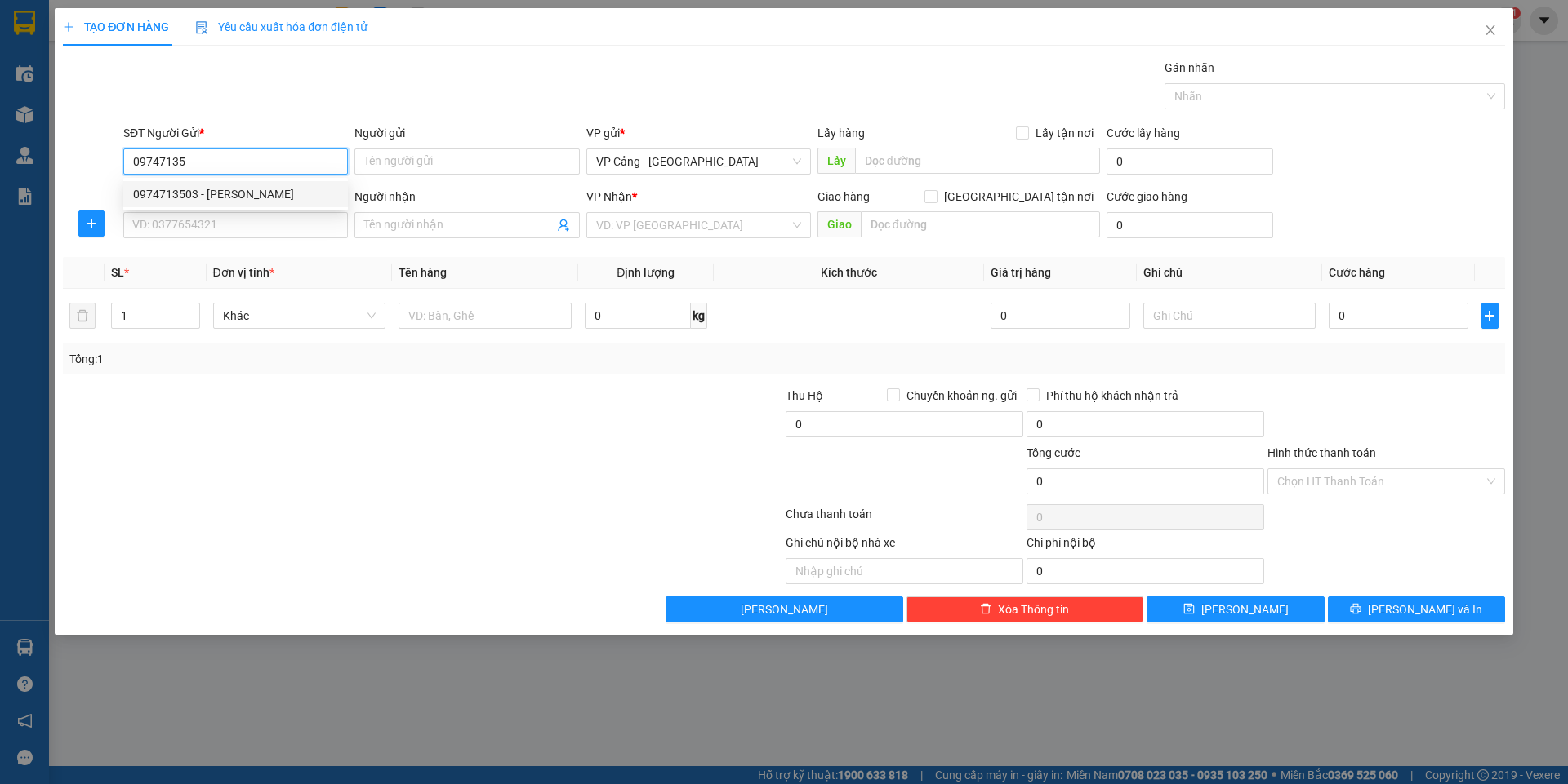
click at [172, 203] on div "0974713503 - [PERSON_NAME]" at bounding box center [236, 193] width 225 height 26
type input "0974713503"
type input "[PERSON_NAME]"
type input "0974713503"
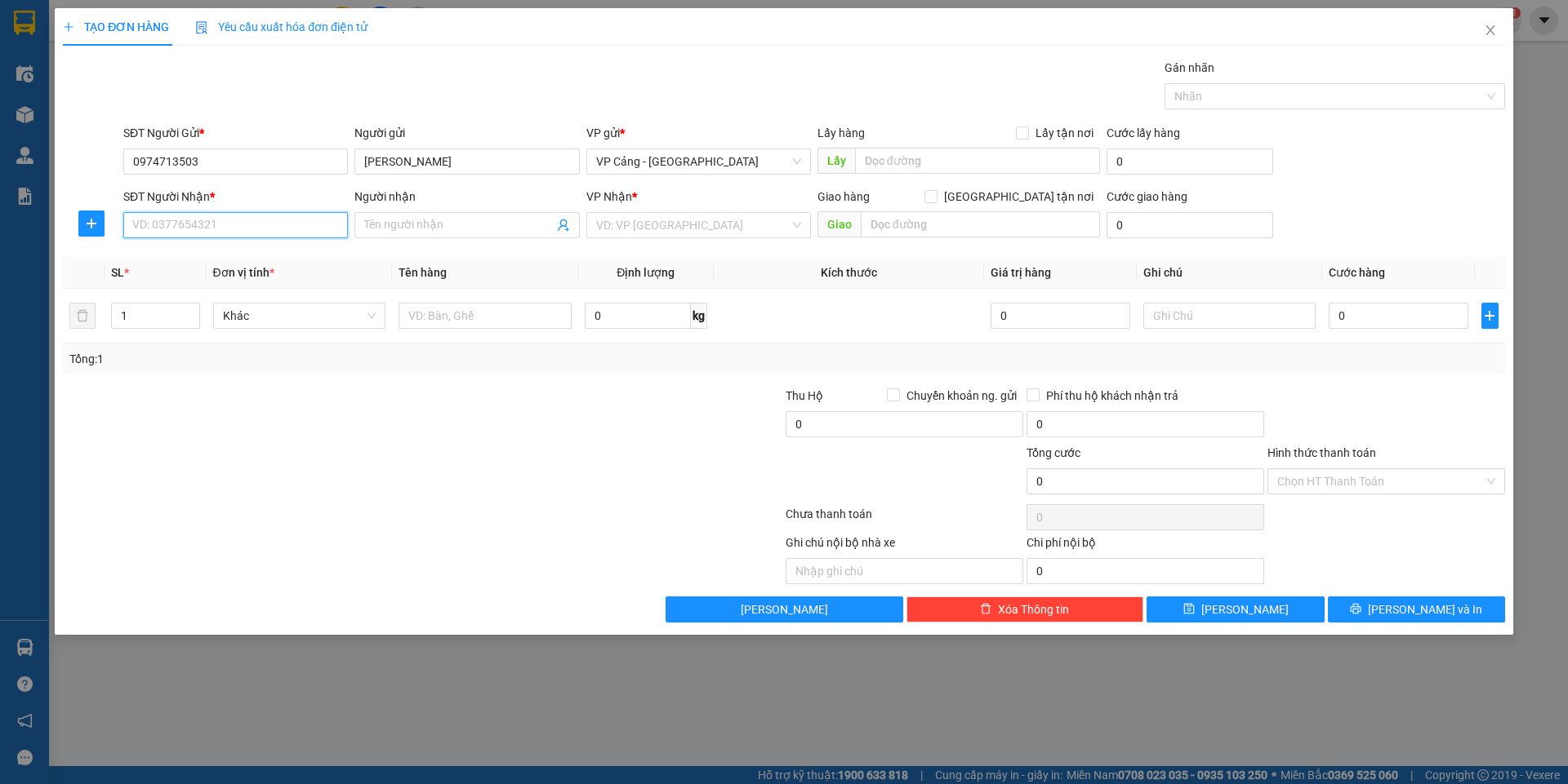
click at [175, 219] on input "SĐT Người Nhận *" at bounding box center [236, 225] width 225 height 26
click at [181, 259] on div "0978599666 - [PERSON_NAME]" at bounding box center [236, 258] width 205 height 18
type input "0978599666"
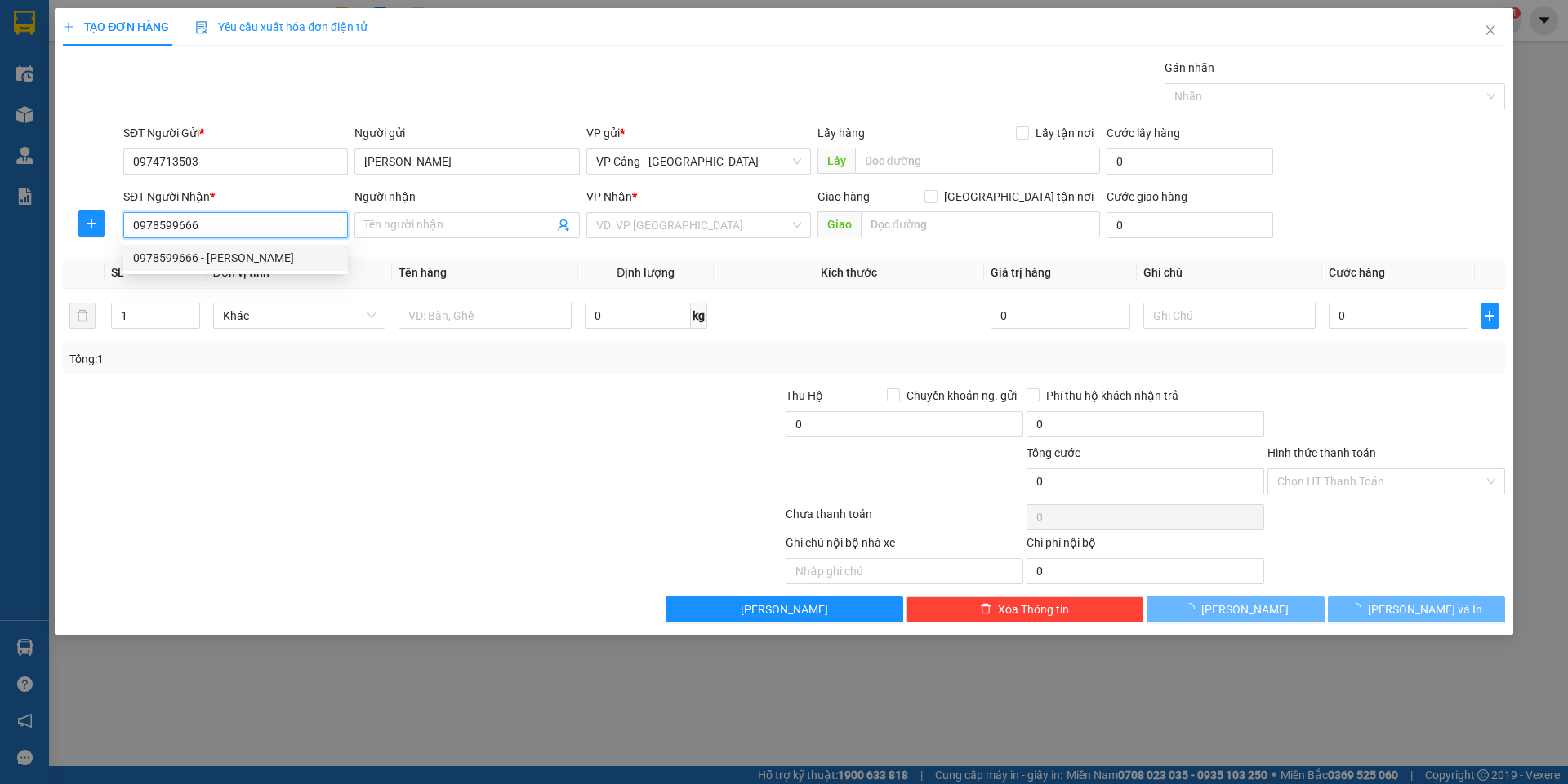
type input "[PERSON_NAME]"
checkbox input "true"
type input "184 [PERSON_NAME] -phố mới - lào cai"
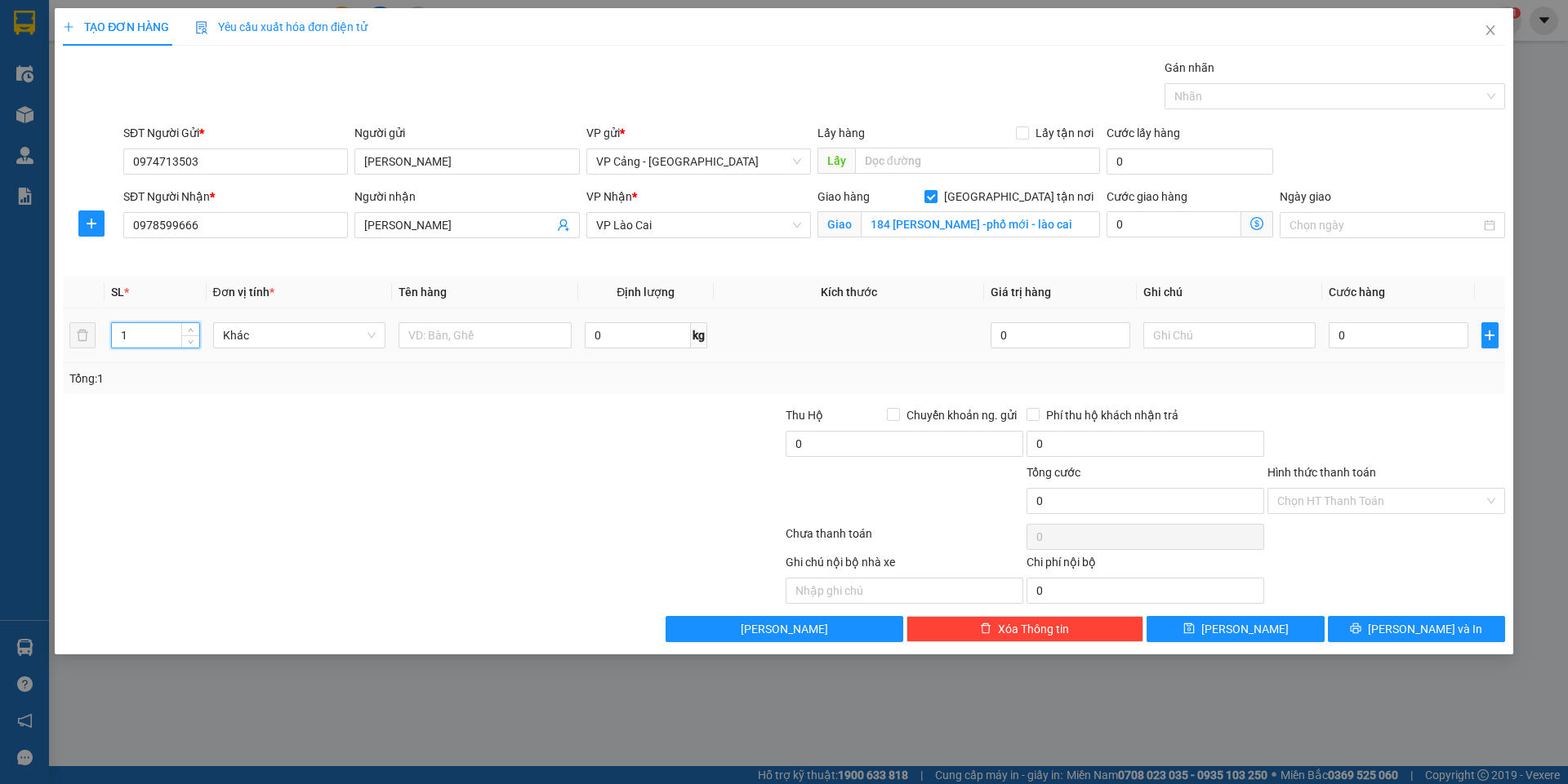
click at [139, 339] on input "1" at bounding box center [155, 334] width 86 height 24
type input "2"
click at [496, 346] on input "text" at bounding box center [485, 335] width 173 height 26
type input "2"
type input "1 bộ điều hòa"
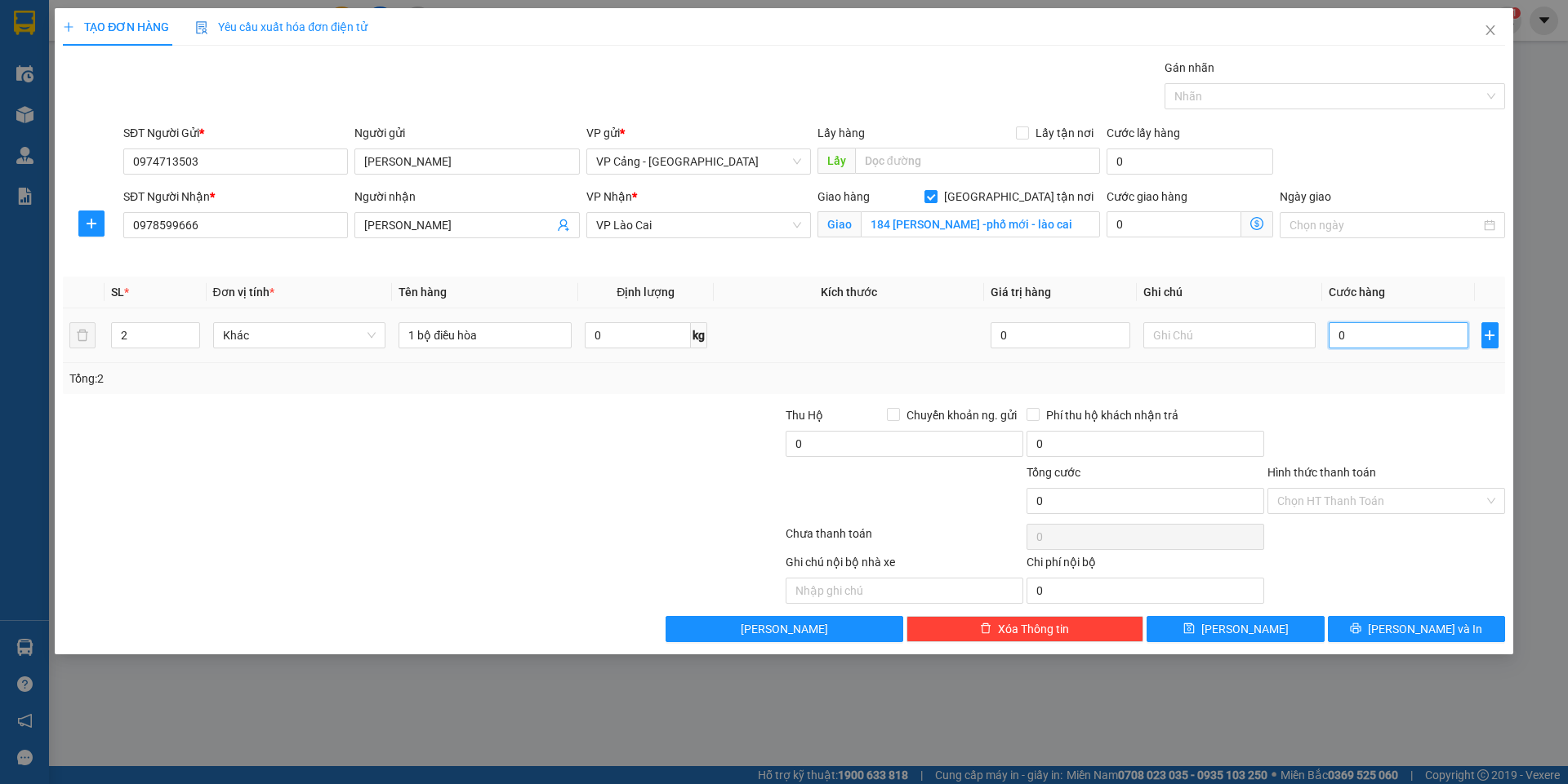
click at [1398, 343] on input "0" at bounding box center [1398, 335] width 139 height 26
type input "1"
type input "1.000"
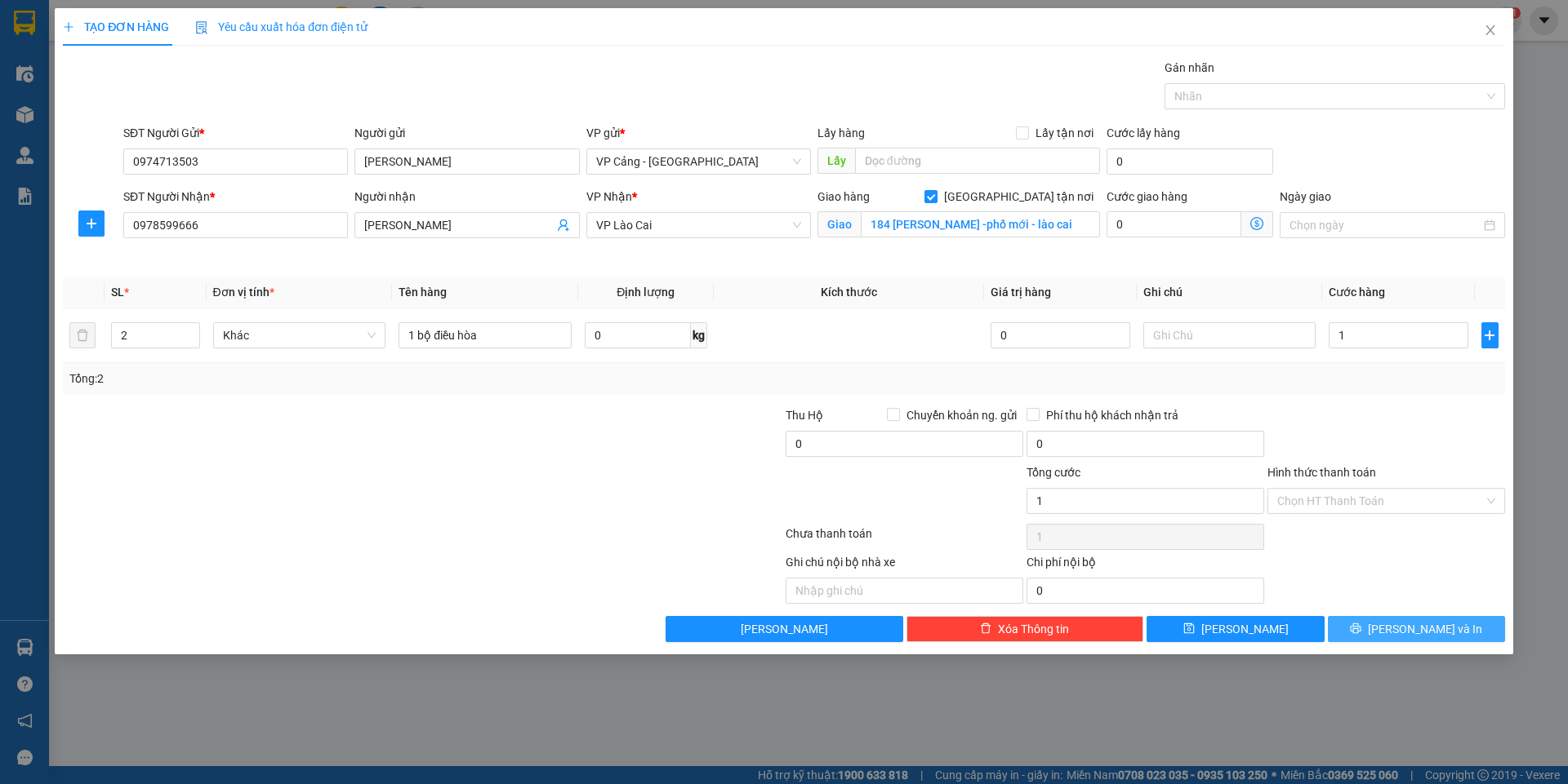
type input "1.000"
click at [1410, 637] on span "[PERSON_NAME] và In" at bounding box center [1424, 629] width 114 height 18
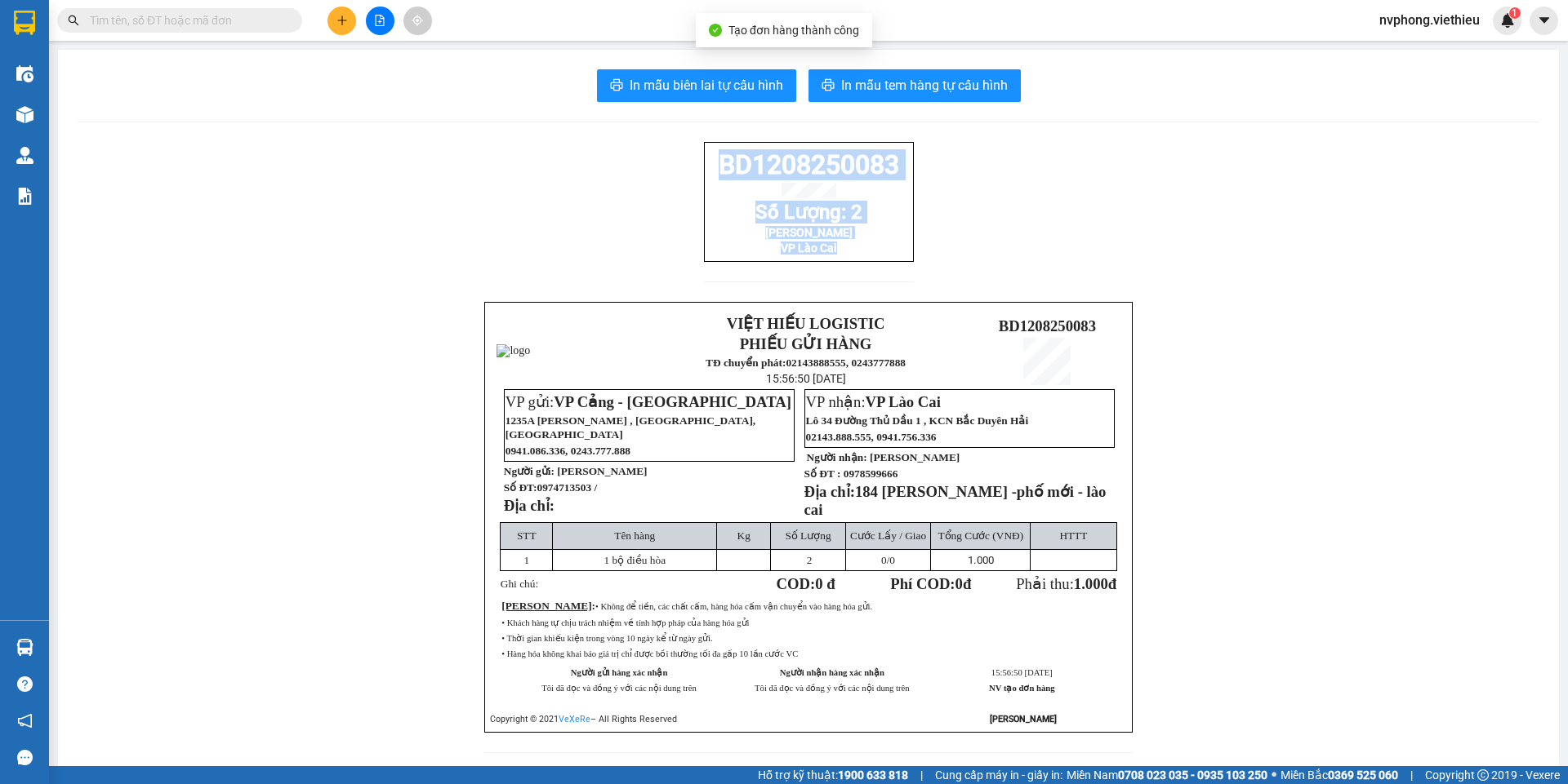
drag, startPoint x: 892, startPoint y: 275, endPoint x: 703, endPoint y: 155, distance: 223.9
click at [703, 155] on div "BD1208250083 Số Lượng: 2 Cao Trụ VP Lào Cai" at bounding box center [808, 222] width 210 height 160
copy div "BD1208250083 Số Lượng: 2 [PERSON_NAME] VP Lào Cai"
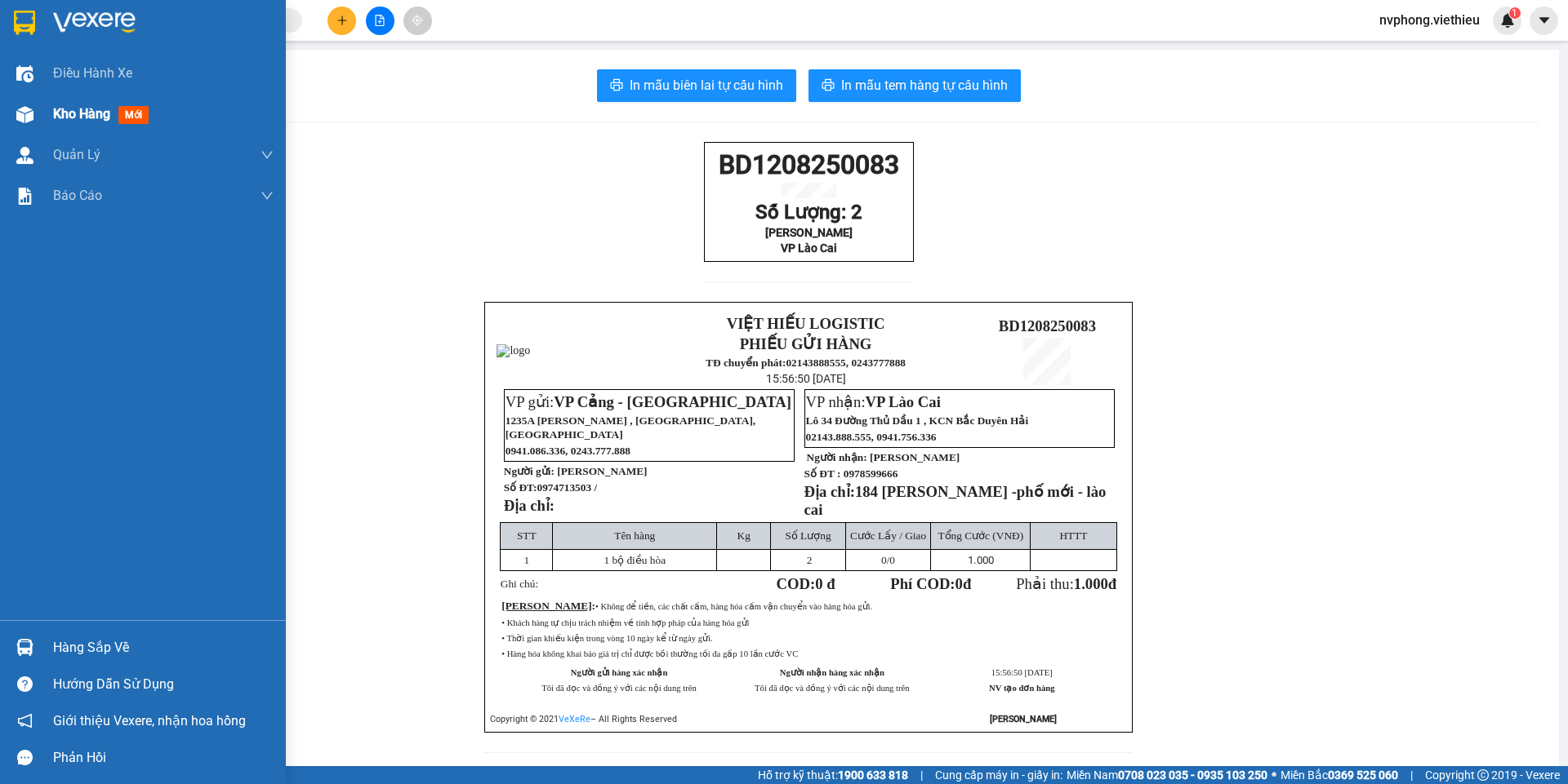
click at [51, 111] on div "Kho hàng mới" at bounding box center [143, 113] width 286 height 40
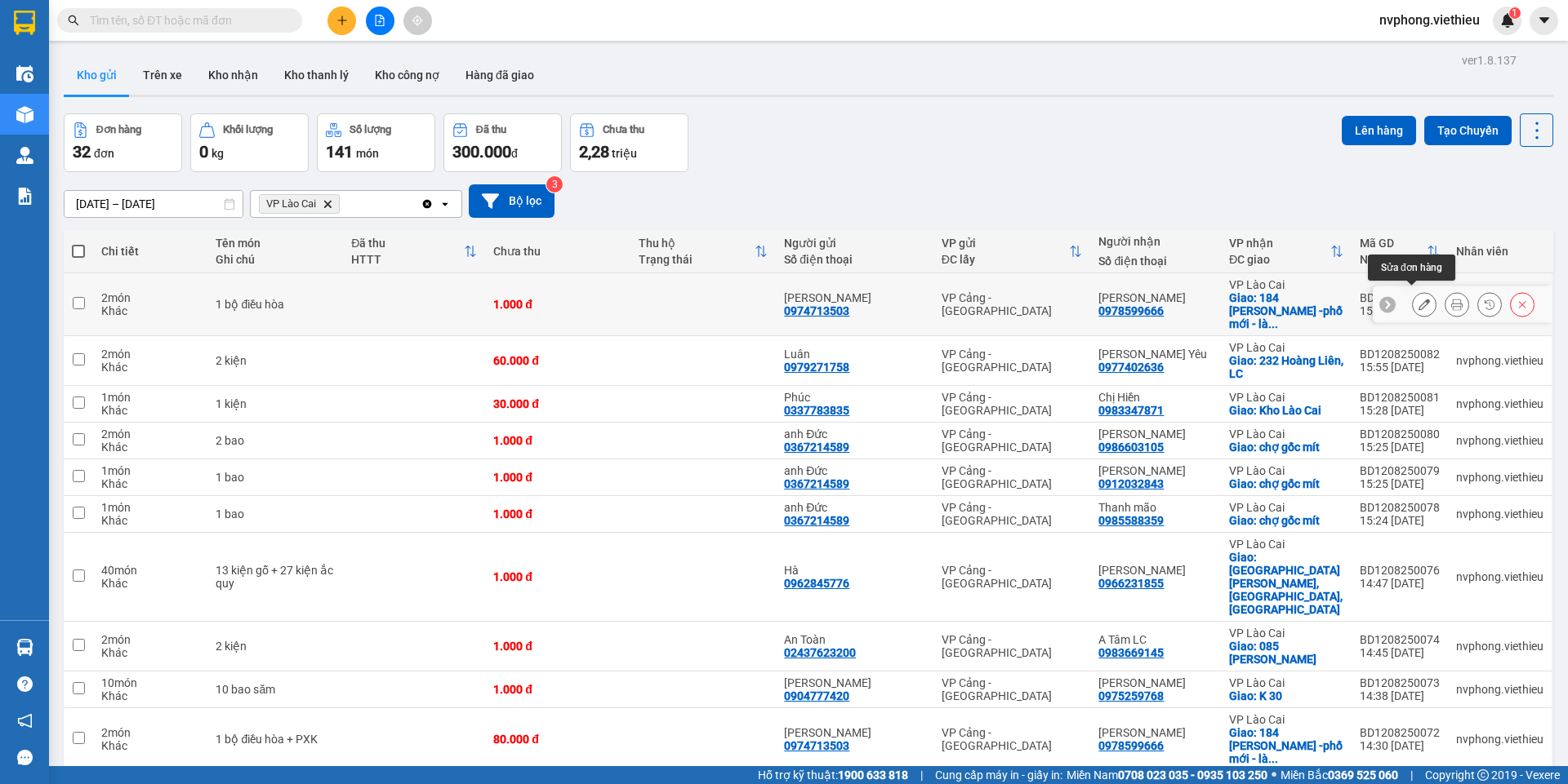
click at [1418, 302] on button at bounding box center [1423, 305] width 22 height 29
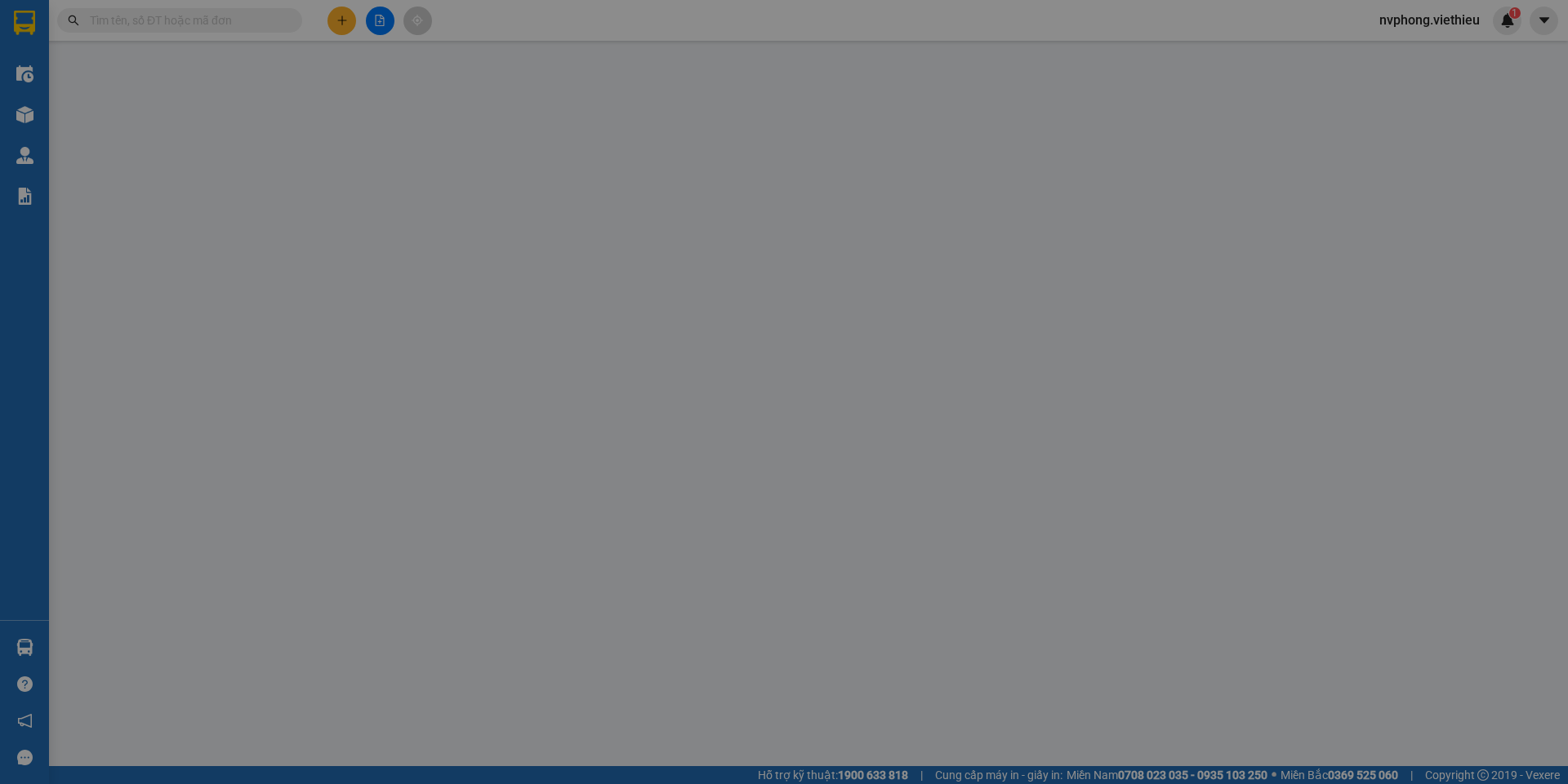
type input "0974713503"
type input "[PERSON_NAME]"
type input "0978599666"
type input "[PERSON_NAME]"
checkbox input "true"
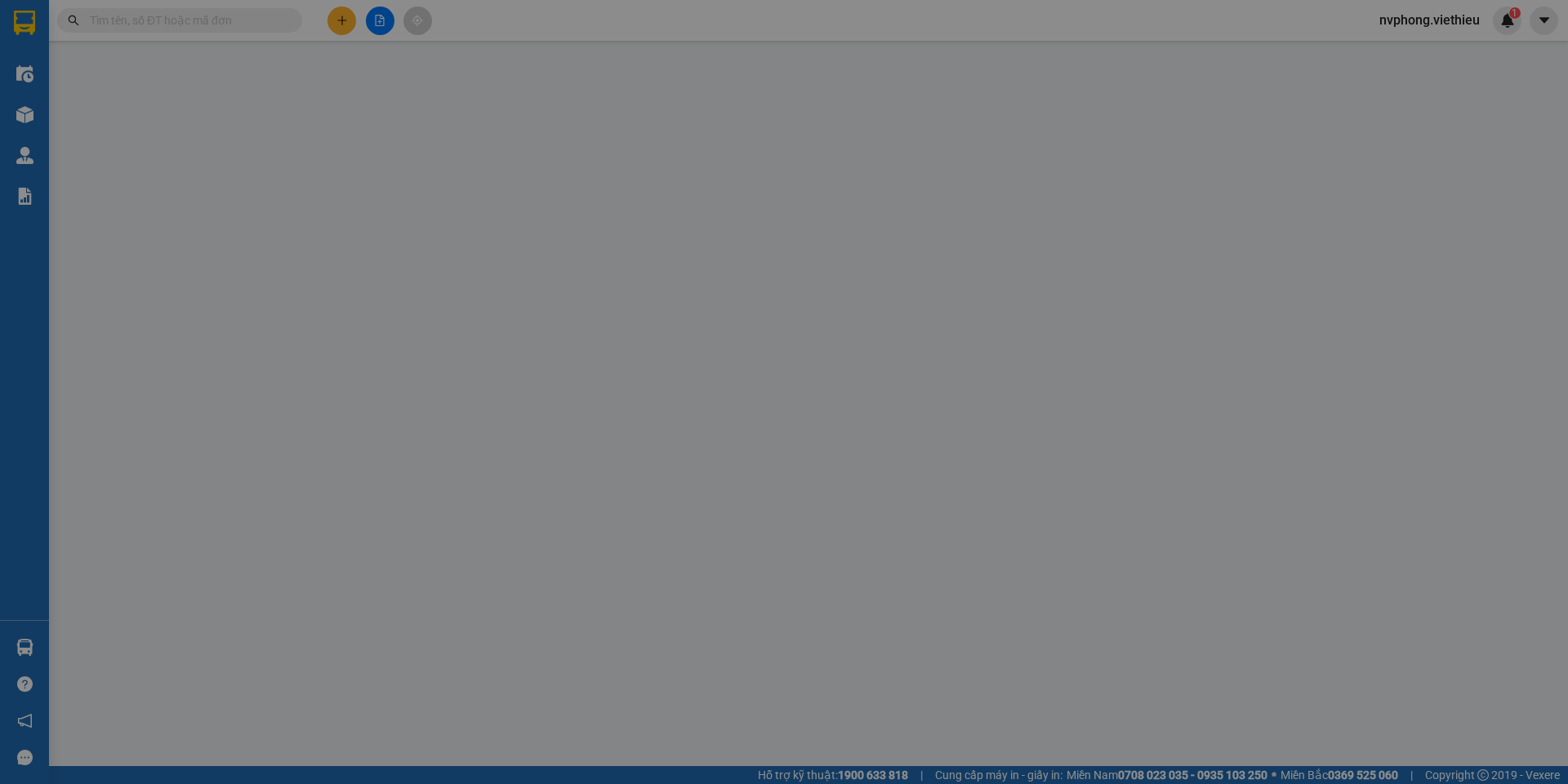
type input "184 [PERSON_NAME] -phố mới - lào cai"
type input "1.000"
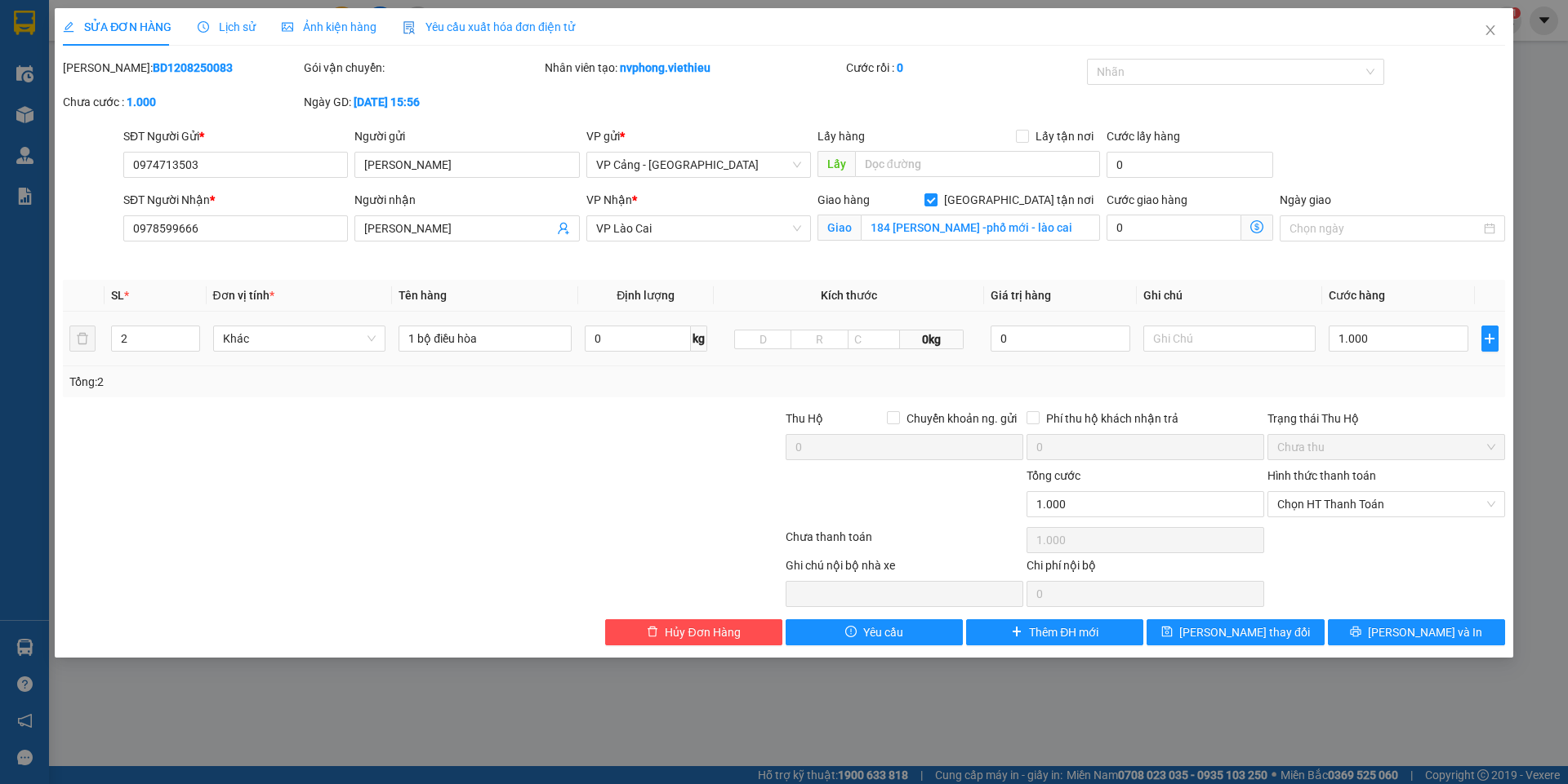
click at [559, 352] on div "1 bộ điều hòa" at bounding box center [485, 339] width 173 height 32
click at [515, 345] on input "1 bộ điều hòa" at bounding box center [485, 338] width 173 height 26
type input "1 bộ điều hòa +PXK"
click at [1268, 633] on span "[PERSON_NAME] thay đổi" at bounding box center [1244, 632] width 130 height 18
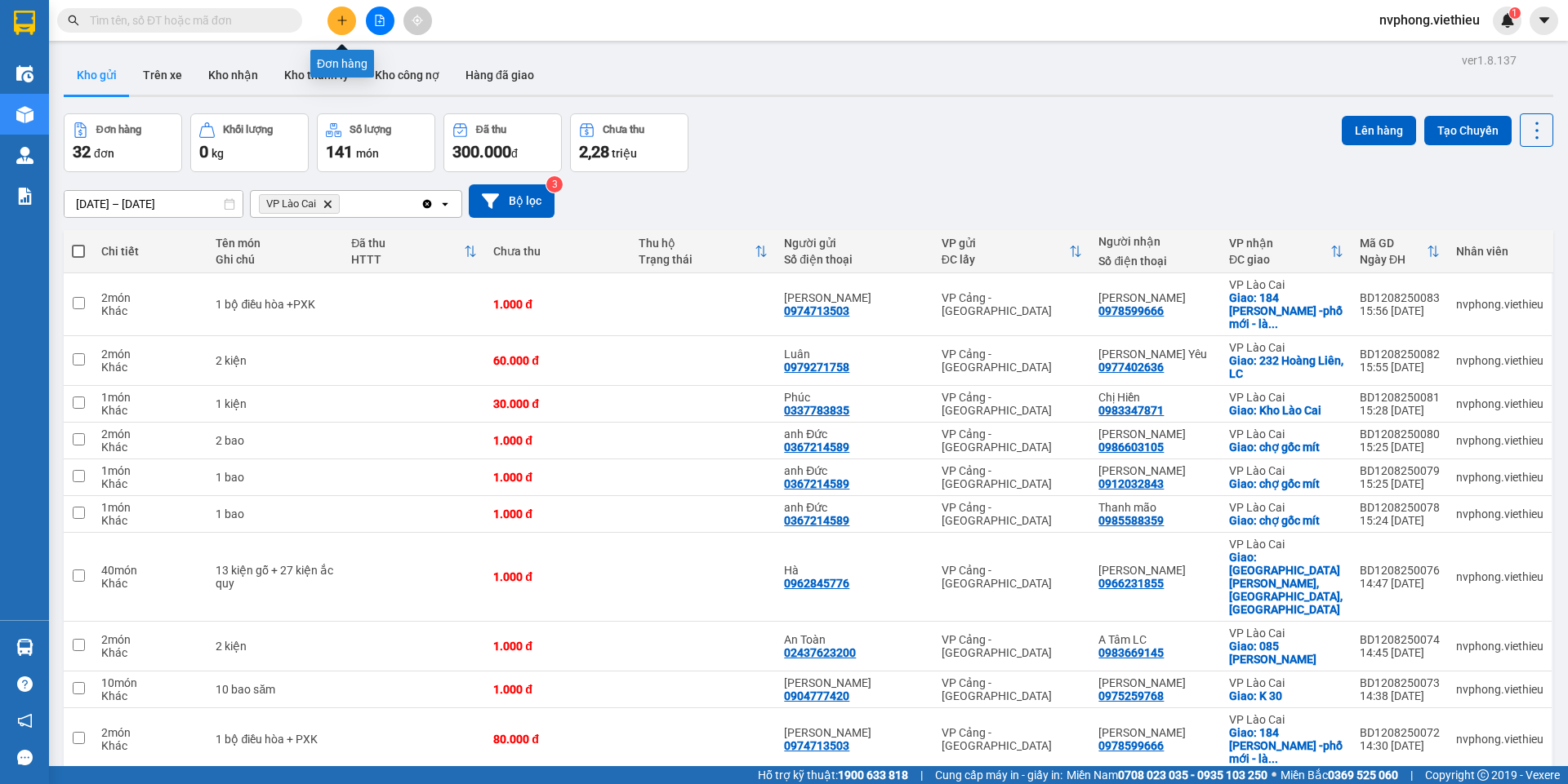
click at [336, 14] on icon "plus" at bounding box center [342, 20] width 12 height 12
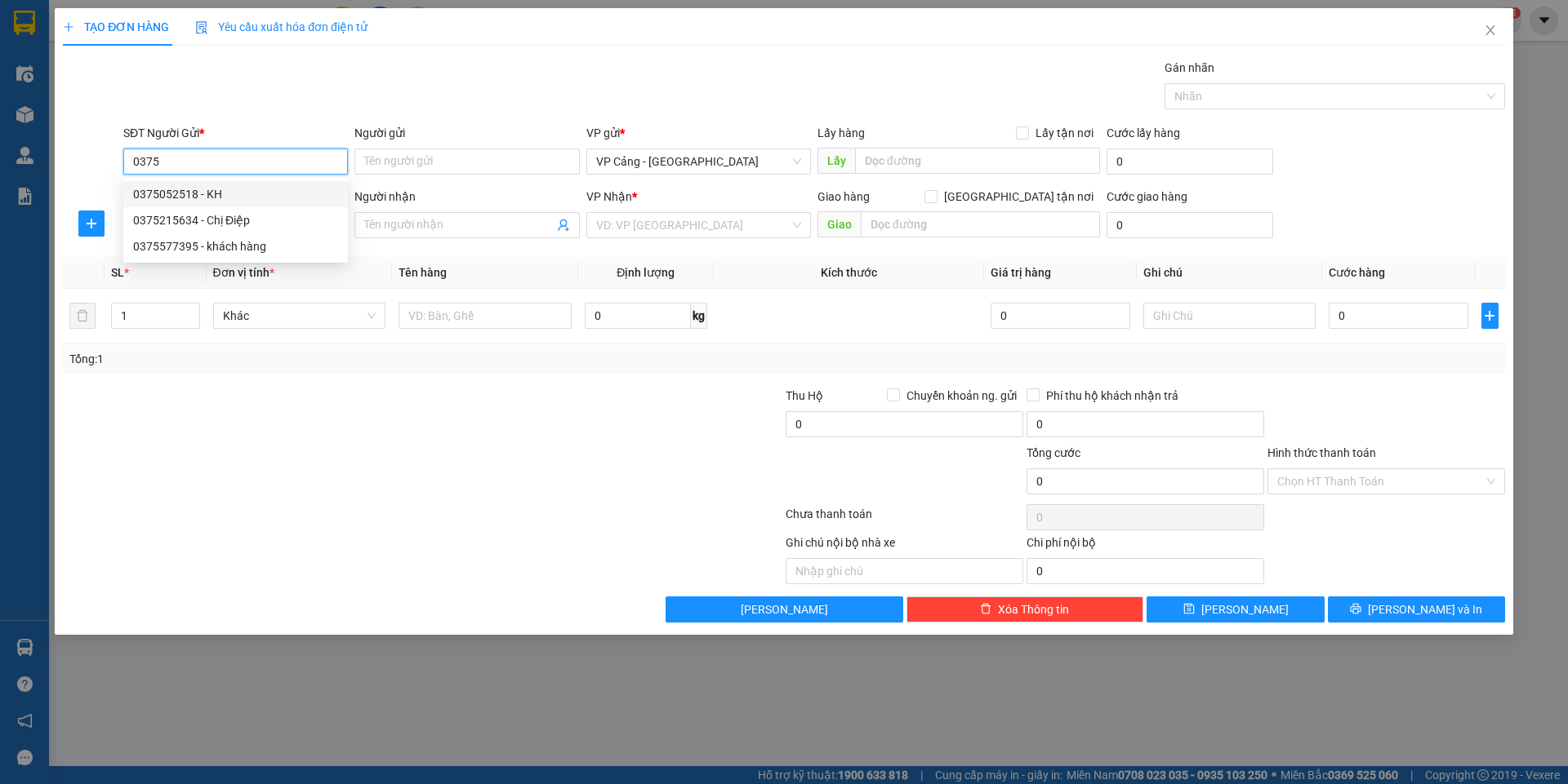
click at [194, 190] on div "0375052518 - KH" at bounding box center [236, 194] width 205 height 18
type input "0375052518"
type input "KH"
checkbox input "true"
type input "kho s9 thanh trì"
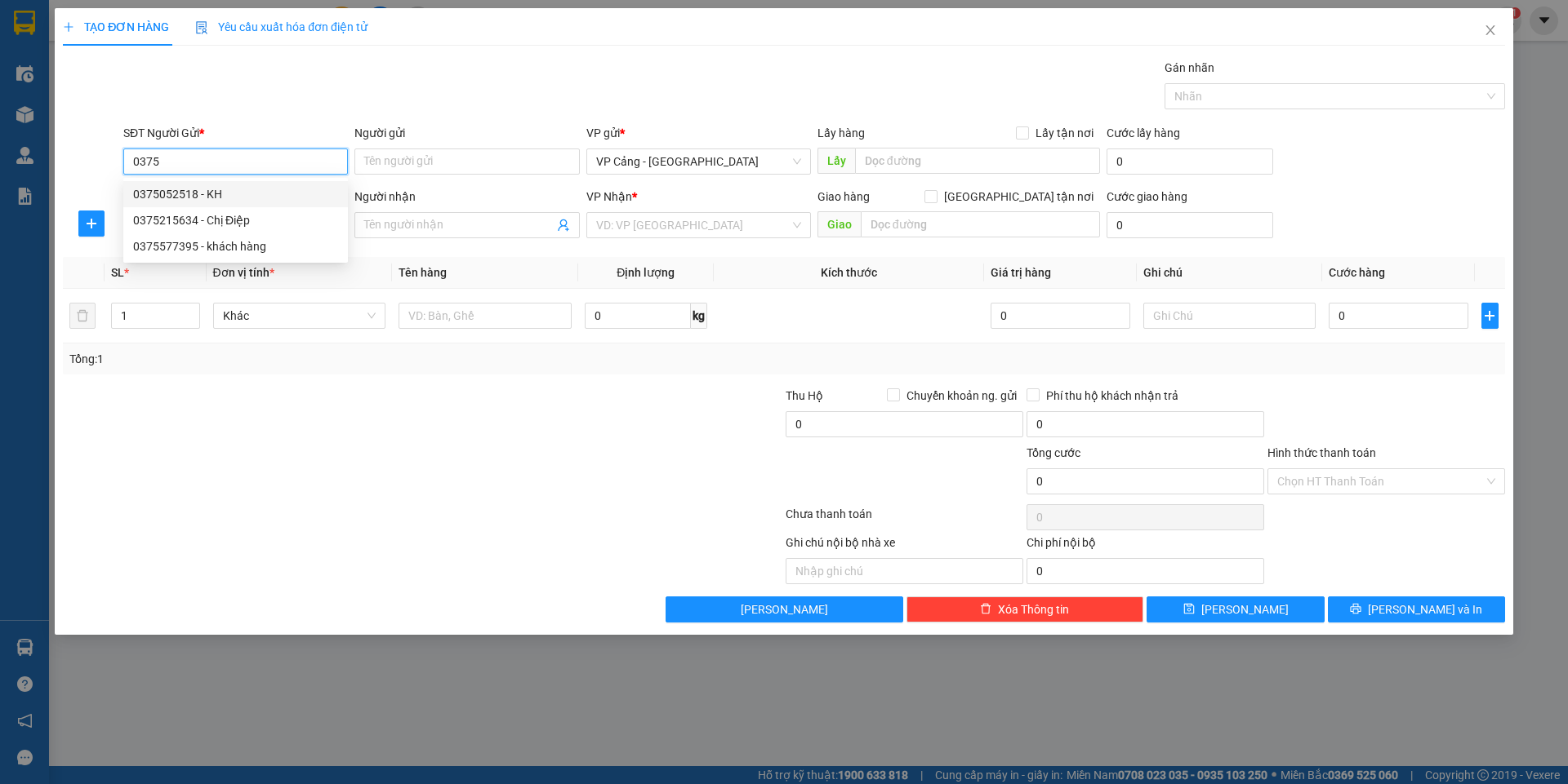
type input "250.000"
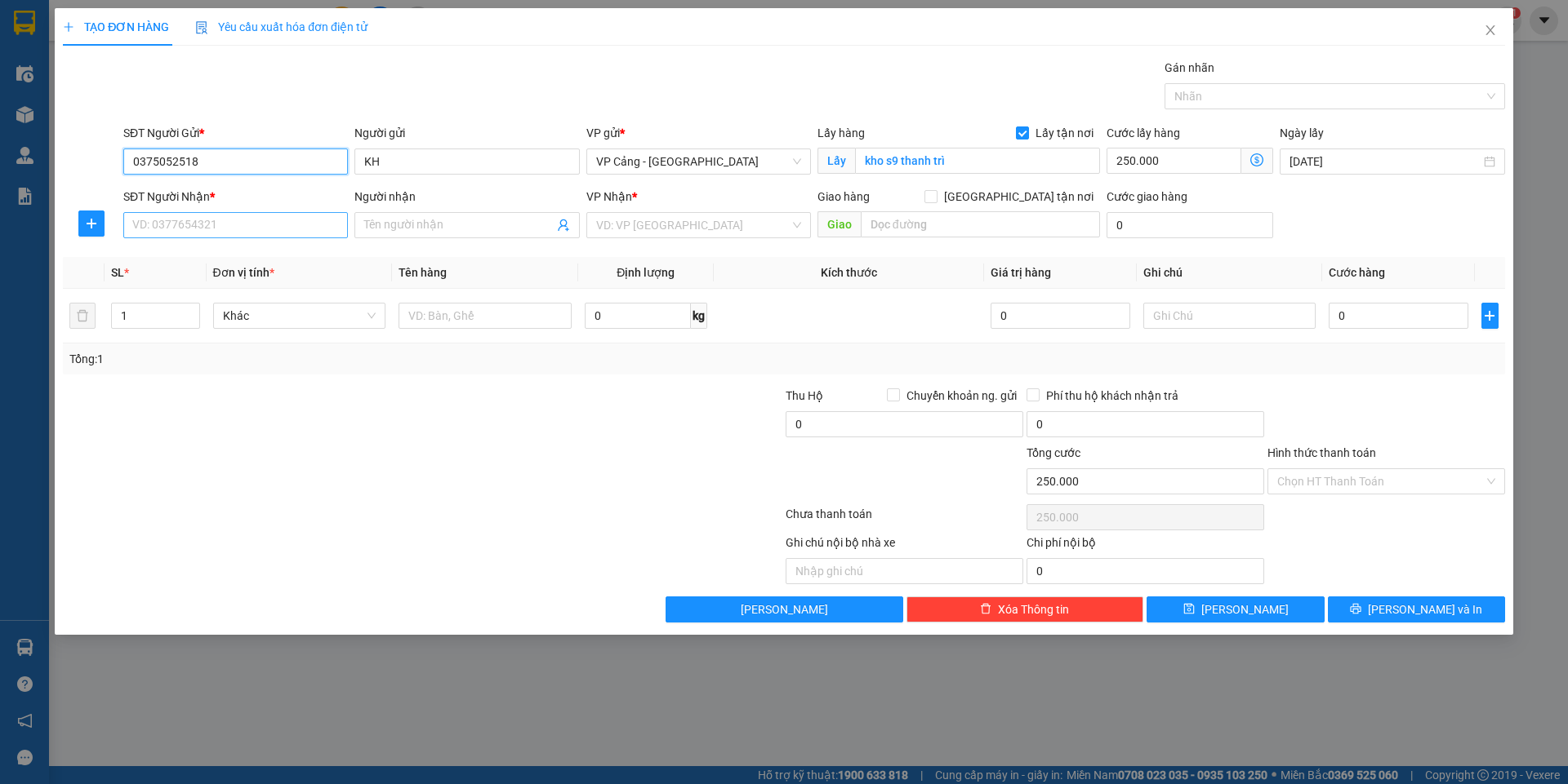
type input "0375052518"
click at [191, 227] on input "SĐT Người Nhận *" at bounding box center [236, 225] width 225 height 26
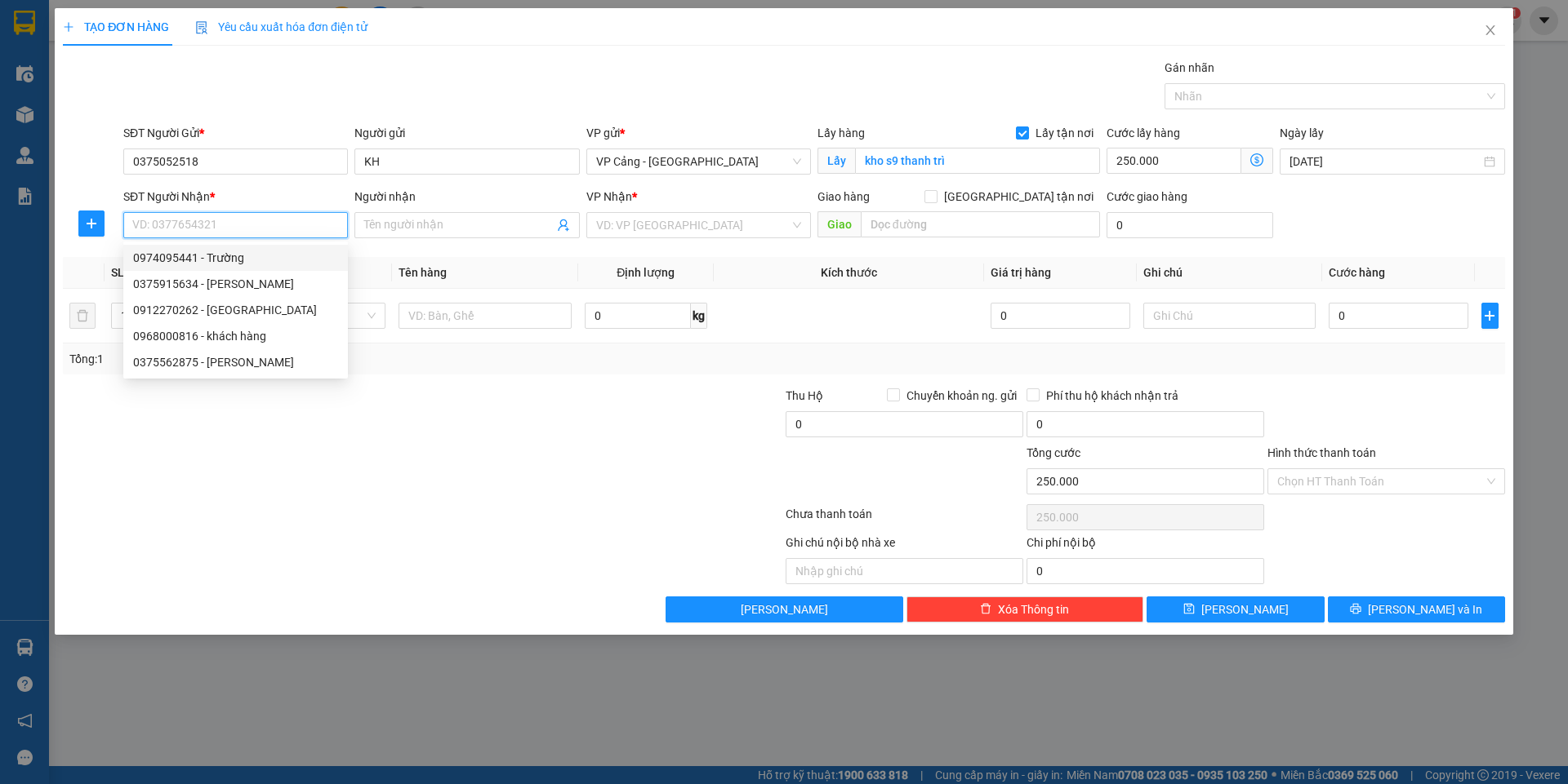
click at [218, 262] on div "0974095441 - Trường" at bounding box center [236, 258] width 205 height 18
type input "0974095441"
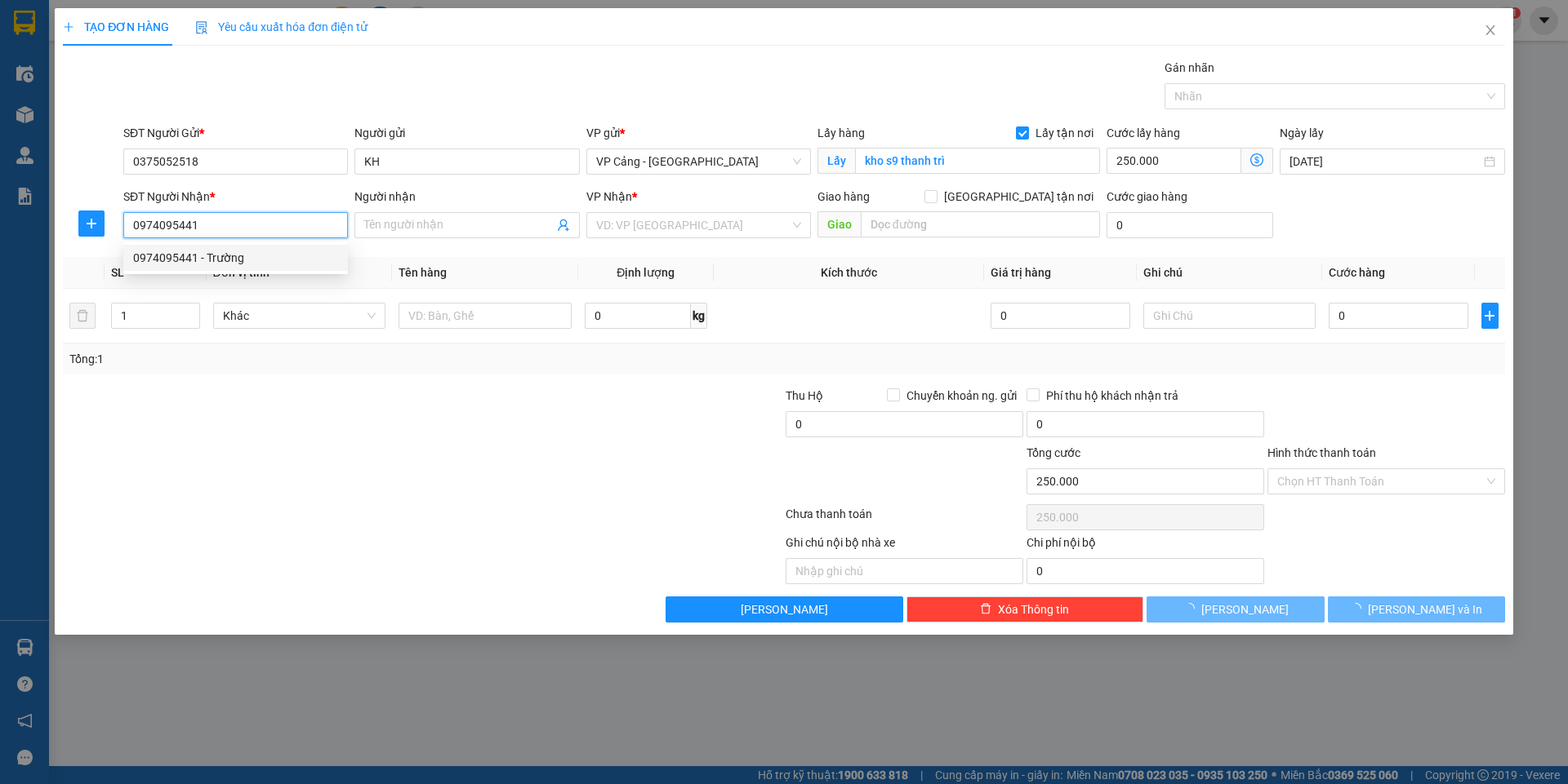
type input "Trường"
checkbox input "true"
type input "Chợ cốc lếu -lào cai"
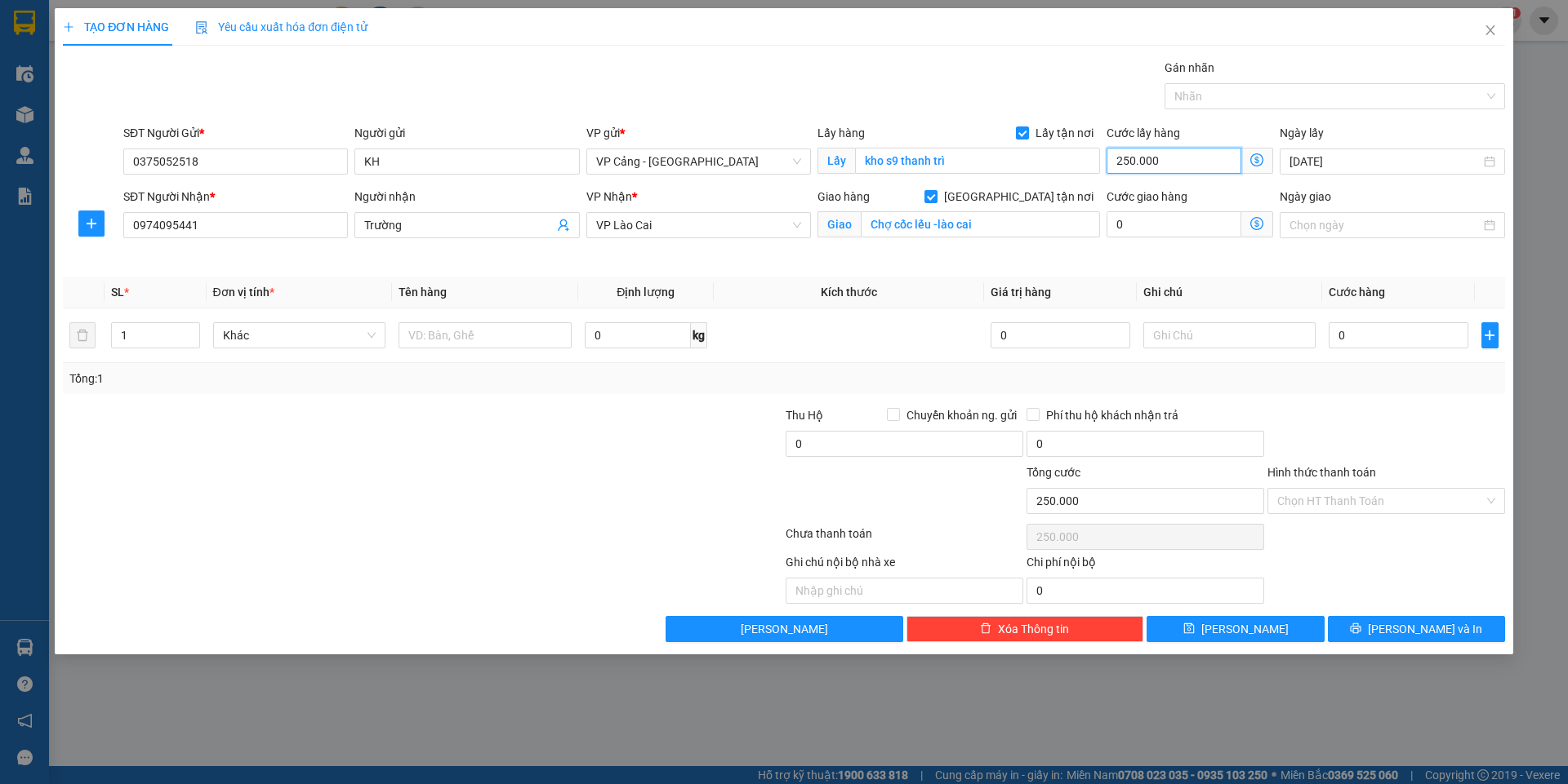
click at [1162, 160] on input "250.000" at bounding box center [1174, 160] width 135 height 26
type input "0"
type input "5"
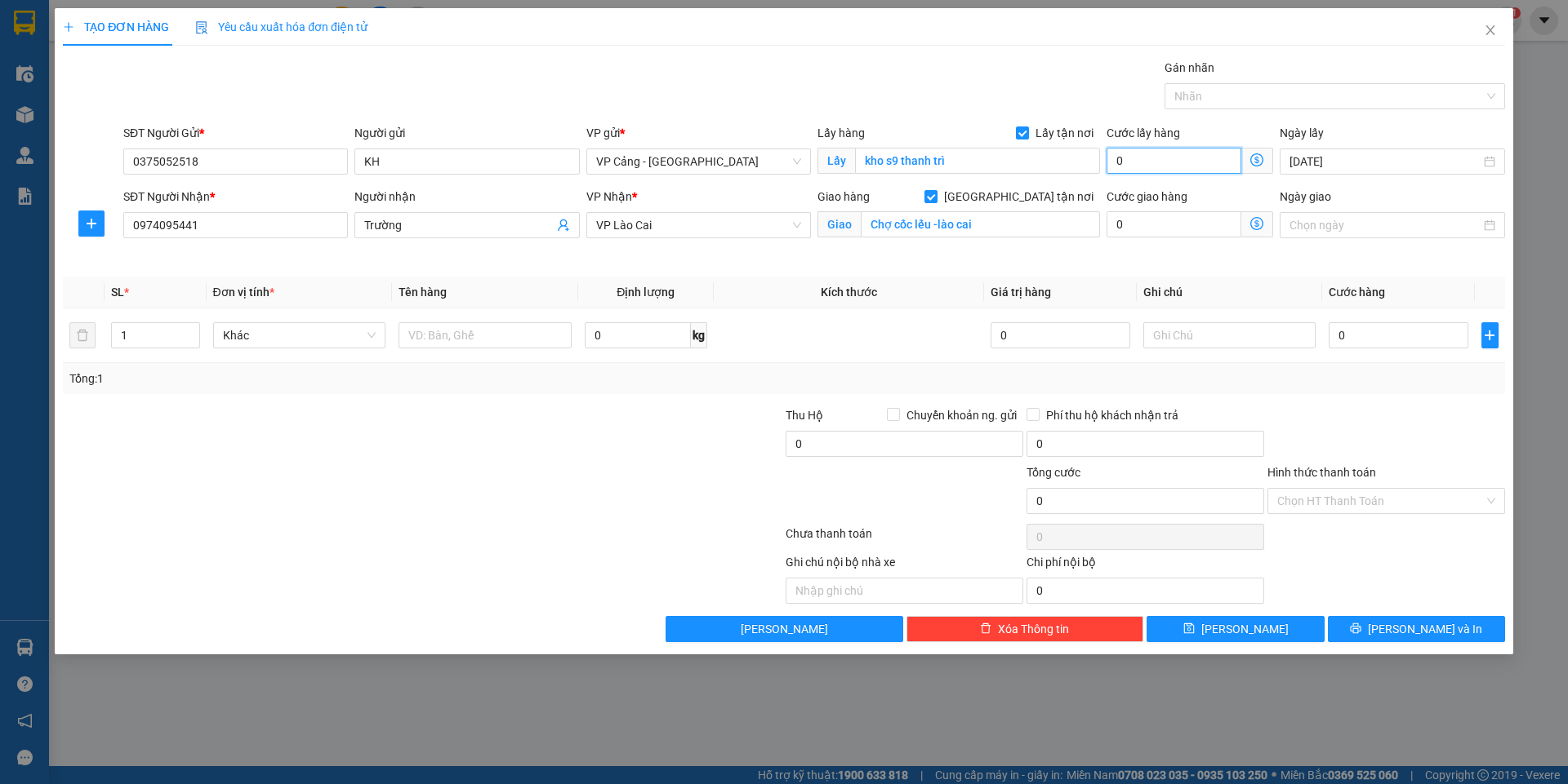
type input "5"
type input "50"
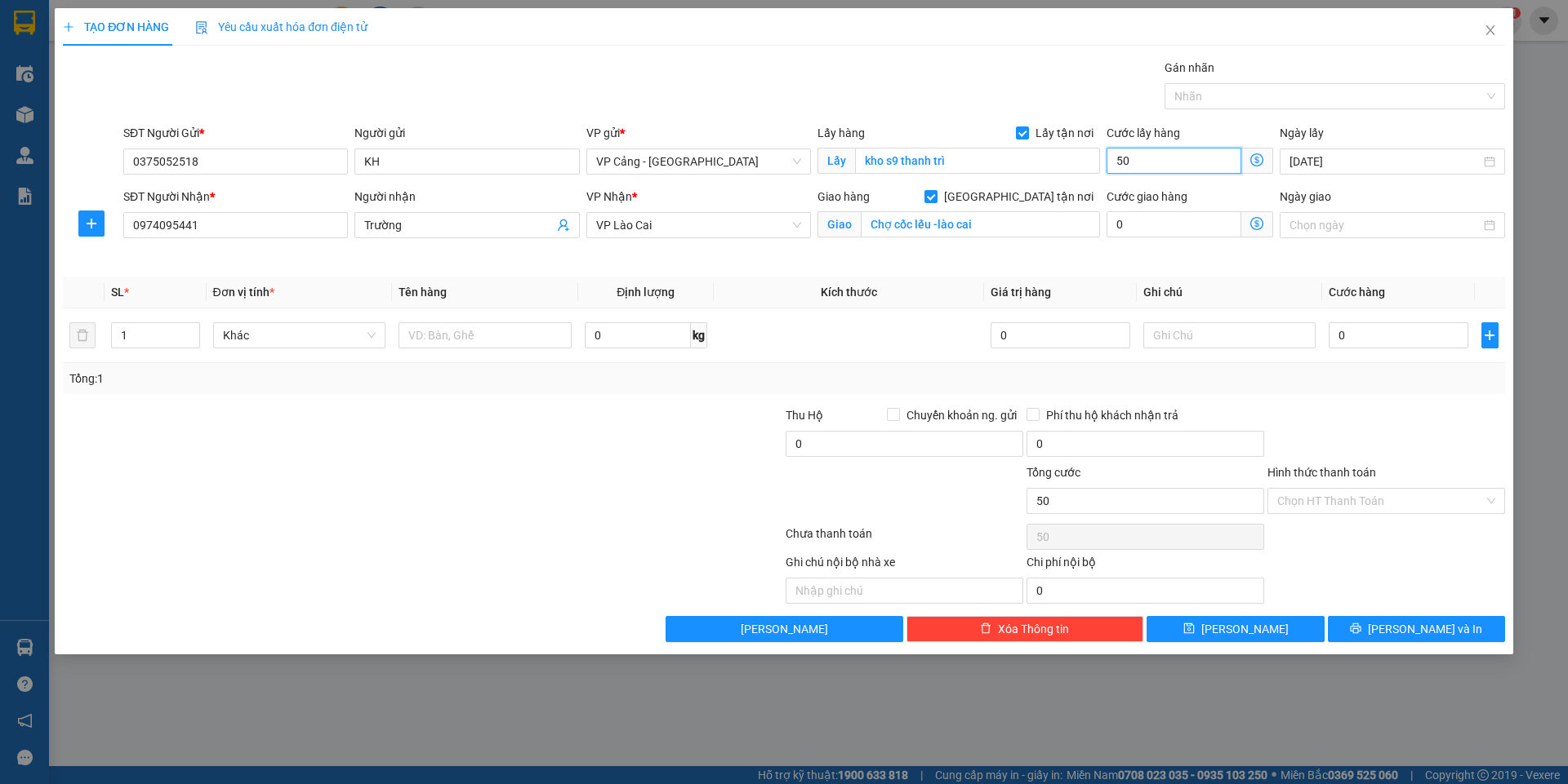
type input "500"
click at [286, 470] on div at bounding box center [301, 493] width 481 height 58
type input "500.000"
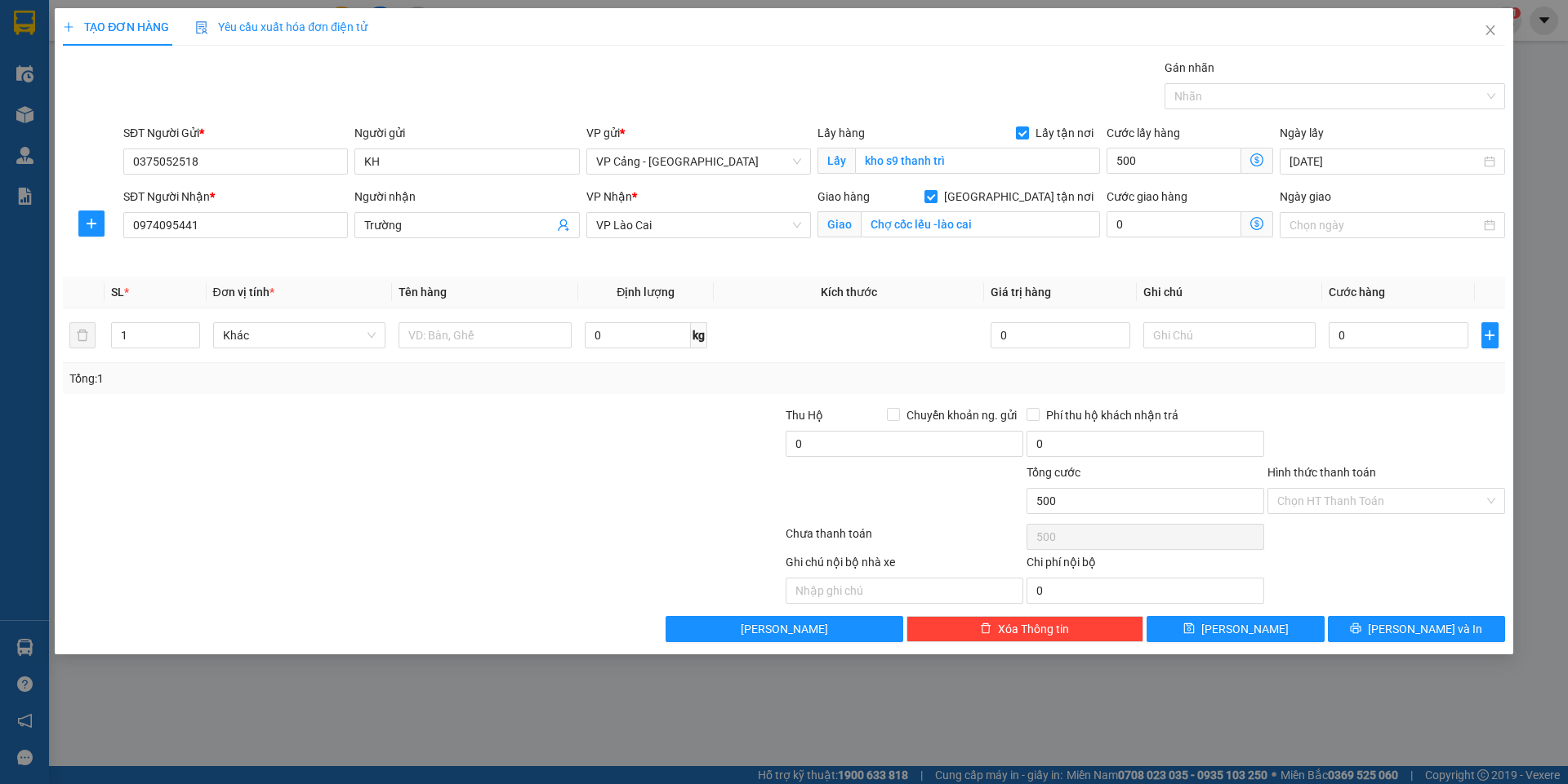
type input "500.000"
click at [152, 342] on input "1" at bounding box center [155, 334] width 86 height 24
type input "67"
click at [488, 333] on input "text" at bounding box center [485, 335] width 173 height 26
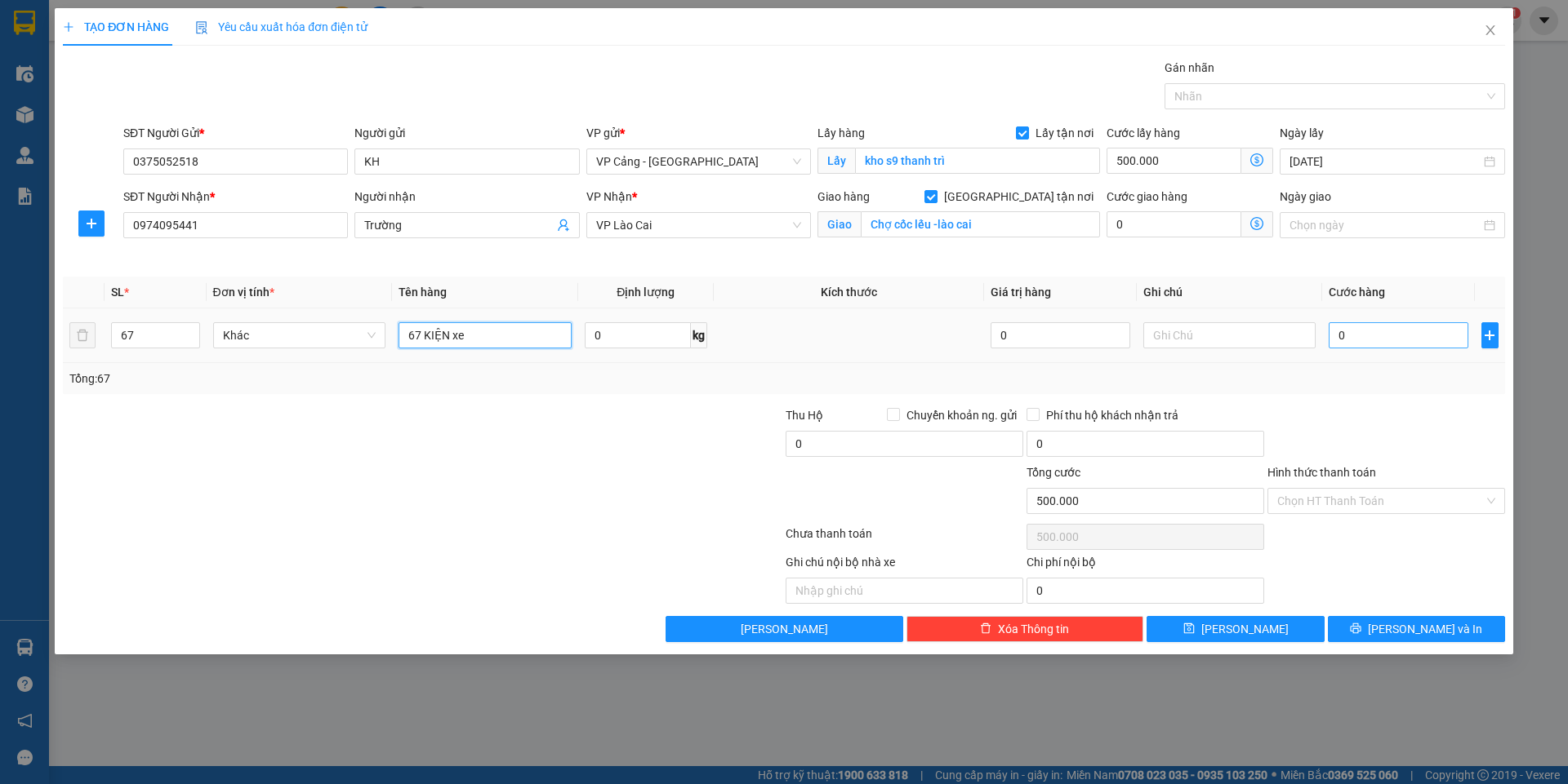
type input "67 KIỆN xe"
click at [1338, 327] on input "0" at bounding box center [1398, 335] width 139 height 26
type input "1"
type input "500.001"
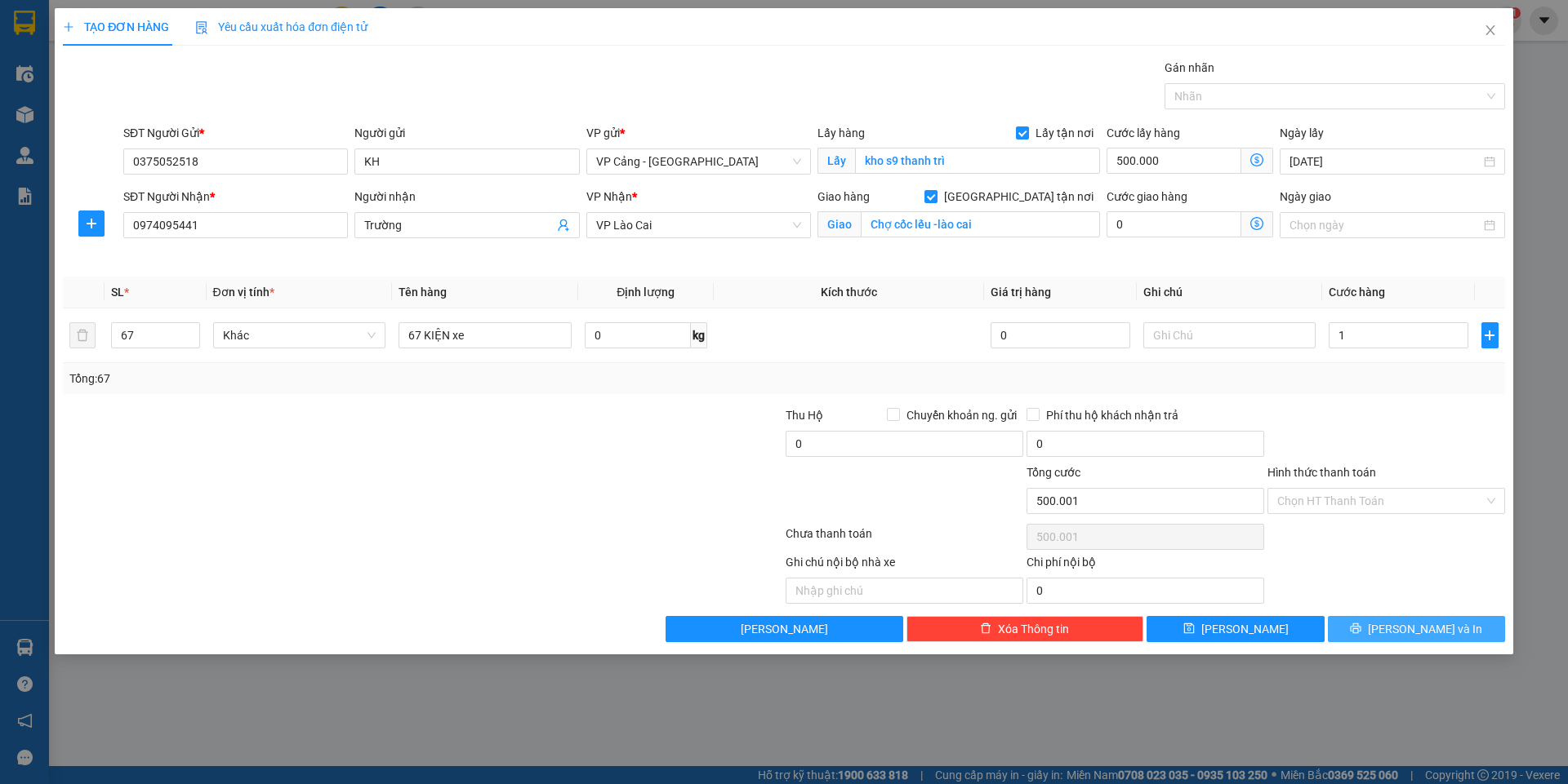
type input "1.000"
type input "501.000"
click at [1441, 633] on span "[PERSON_NAME] và In" at bounding box center [1424, 629] width 114 height 18
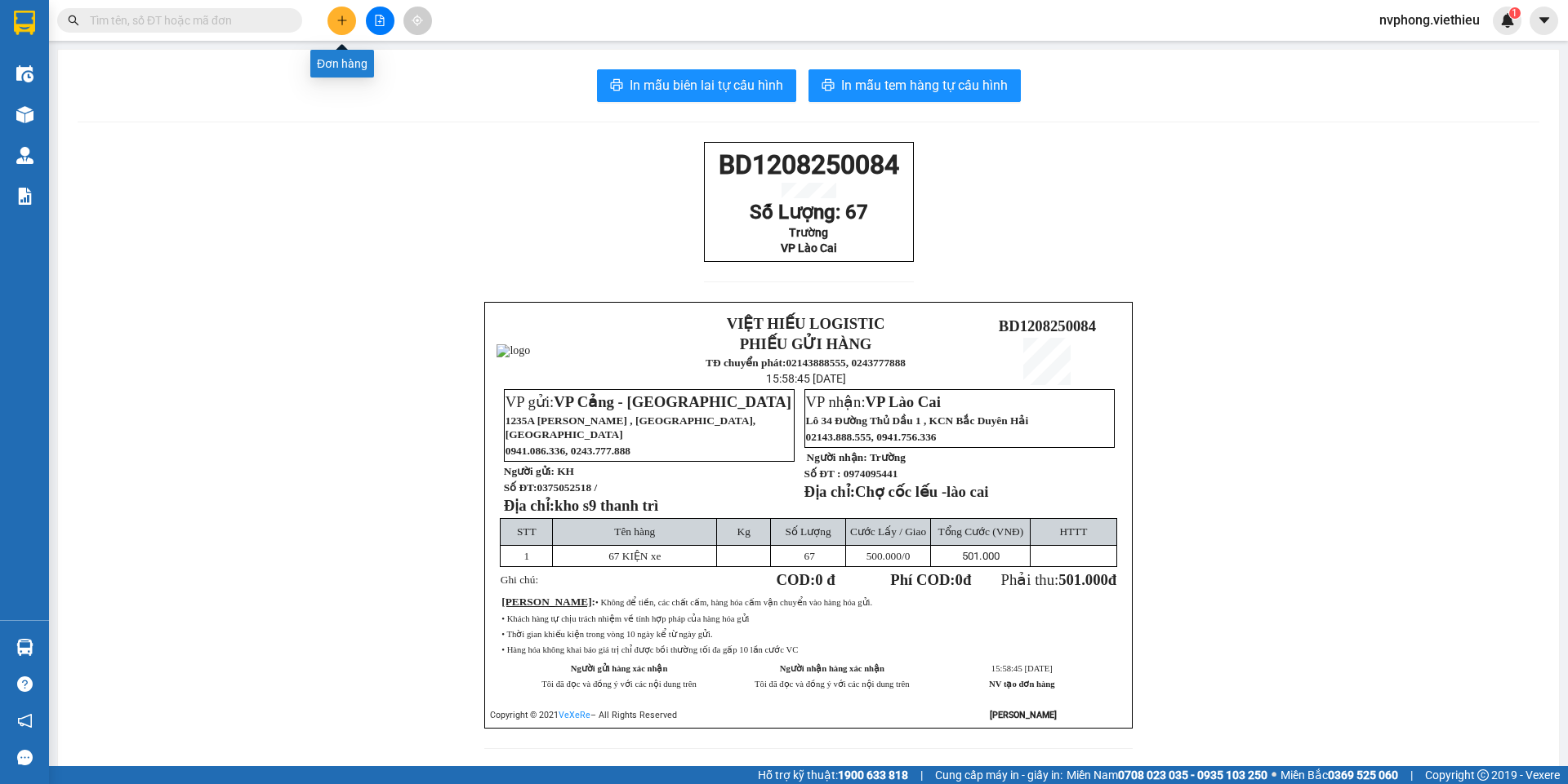
click at [341, 24] on icon "plus" at bounding box center [342, 20] width 12 height 12
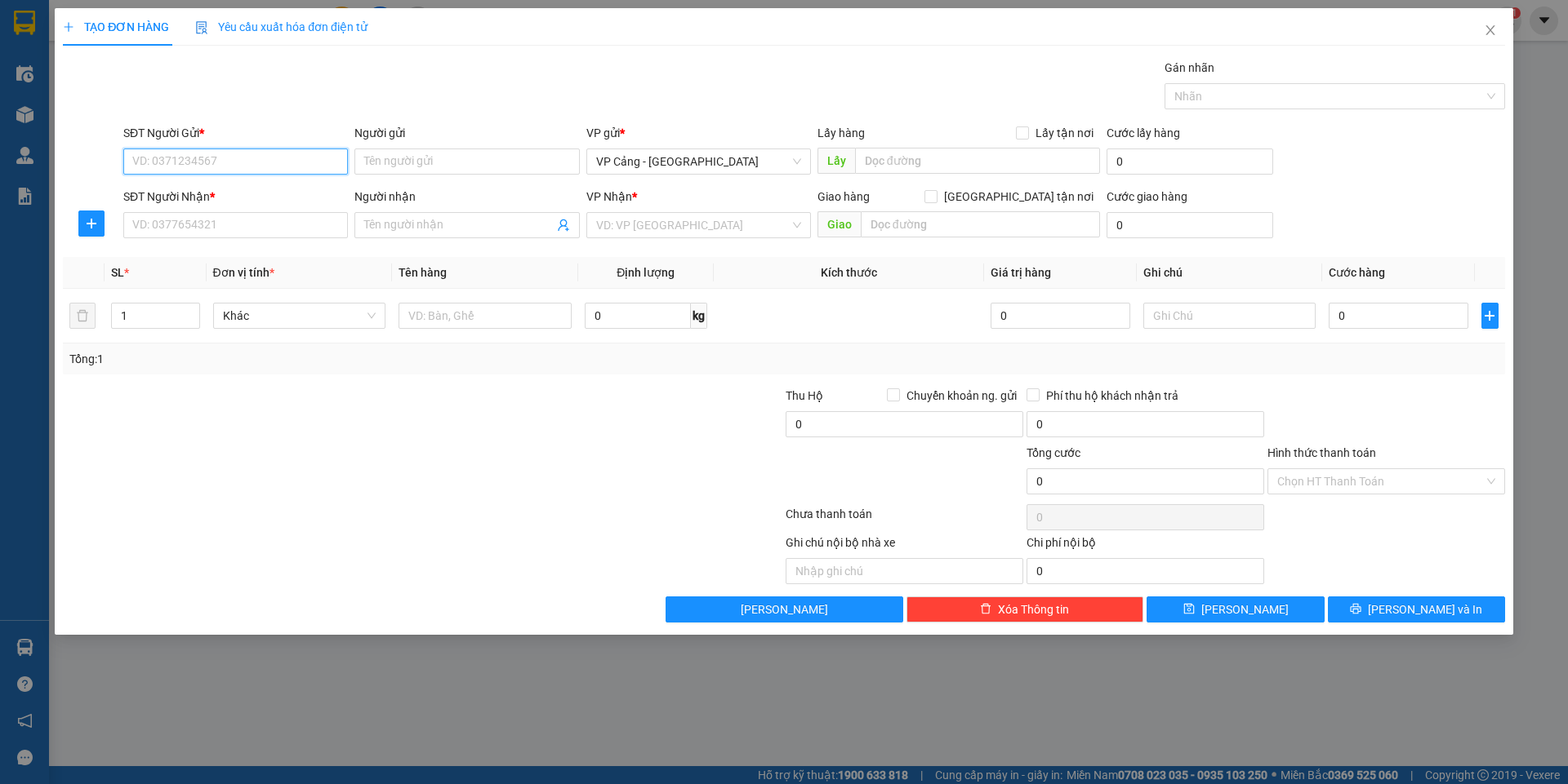
click at [150, 161] on input "SĐT Người Gửi *" at bounding box center [236, 161] width 225 height 26
click at [202, 190] on div "0969686303 - Dũng" at bounding box center [236, 194] width 205 height 18
type input "0969686303"
type input "Dũng"
type input "0969686303"
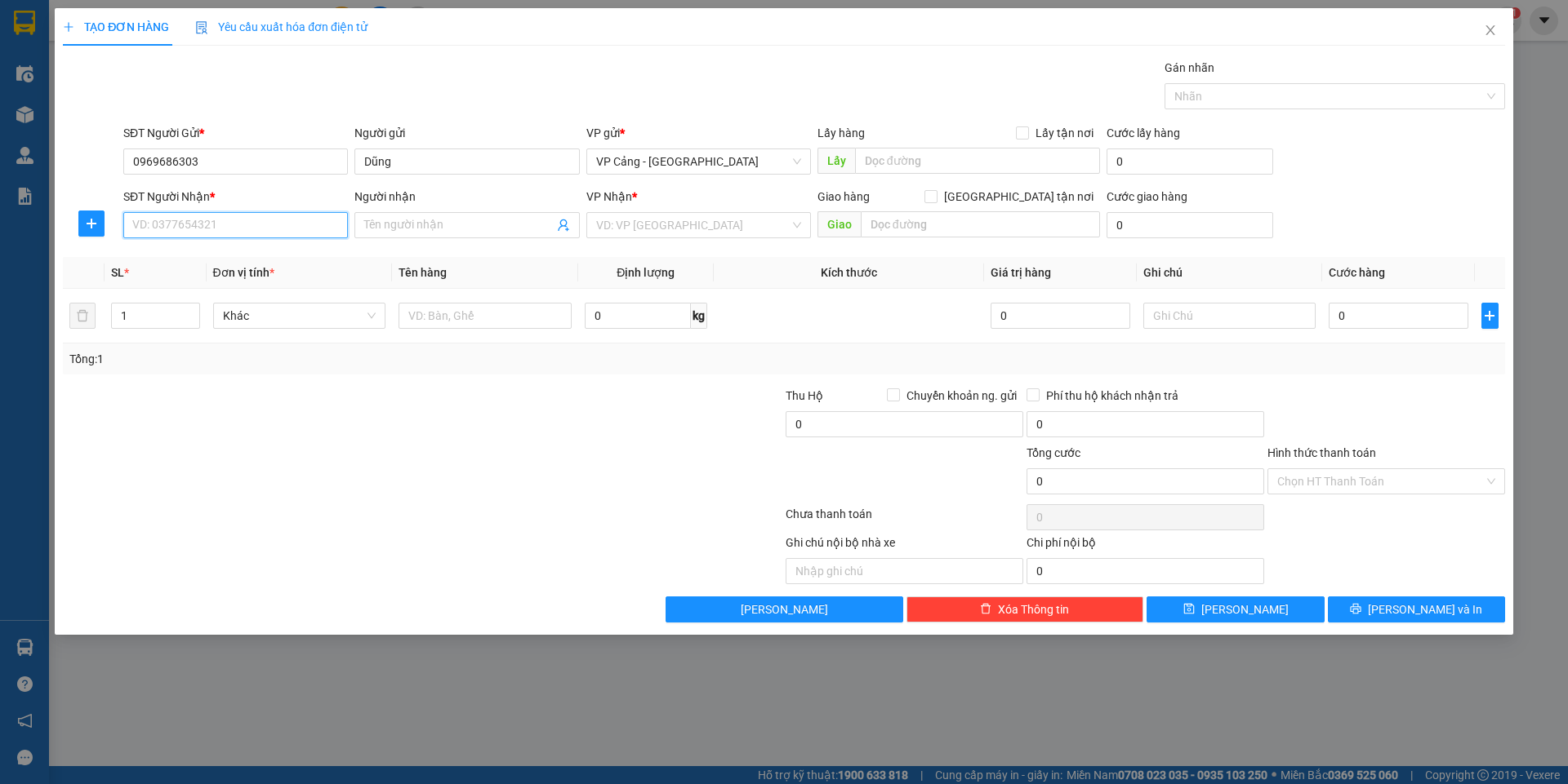
click at [197, 229] on input "SĐT Người Nhận *" at bounding box center [236, 225] width 225 height 26
click at [183, 253] on div "0352025748 - [GEOGRAPHIC_DATA]" at bounding box center [236, 258] width 205 height 18
type input "0352025748"
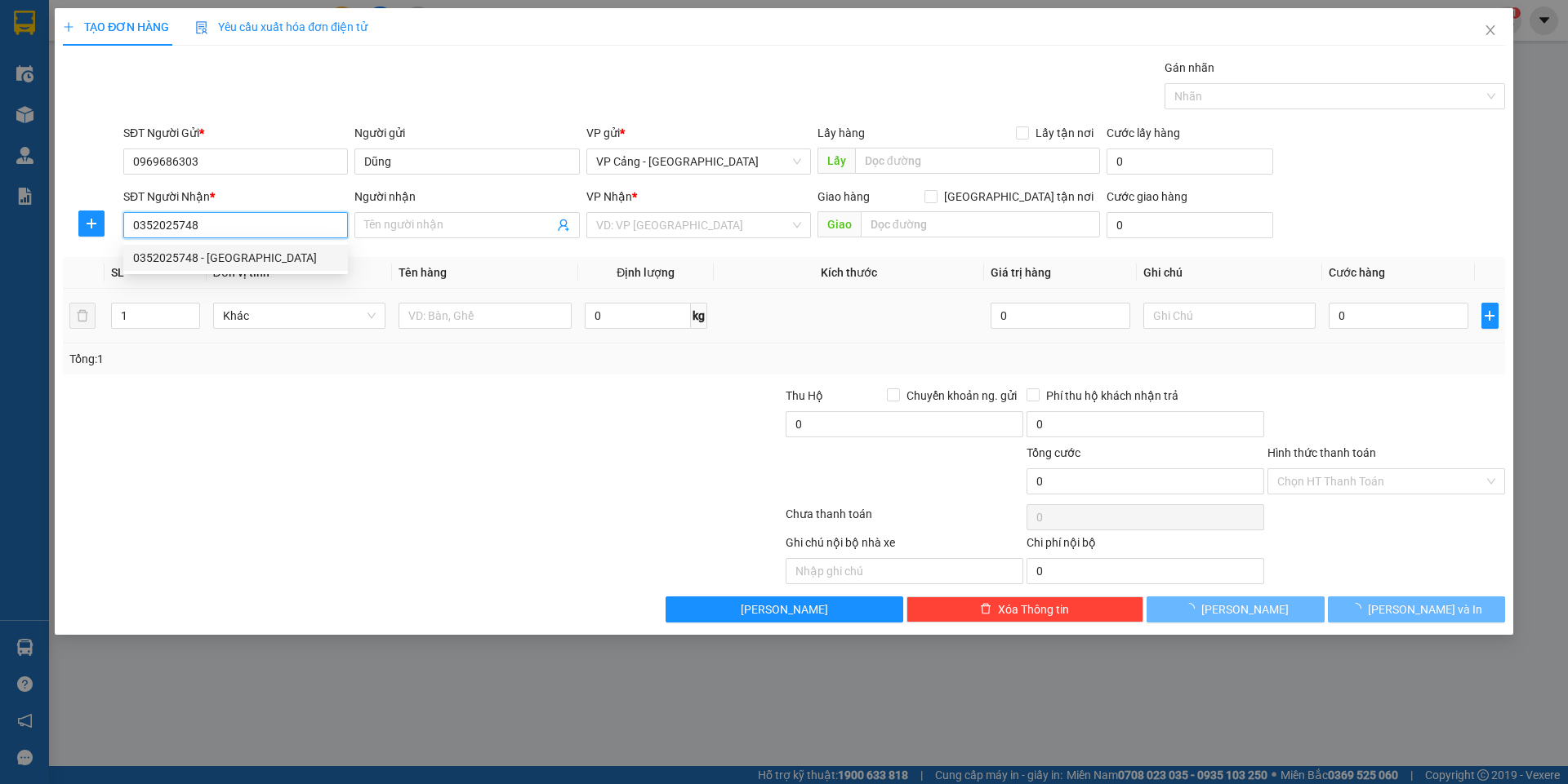
type input "Chị Tiên"
checkbox input "true"
type input "027 đăng châu. cốc lếu. LC"
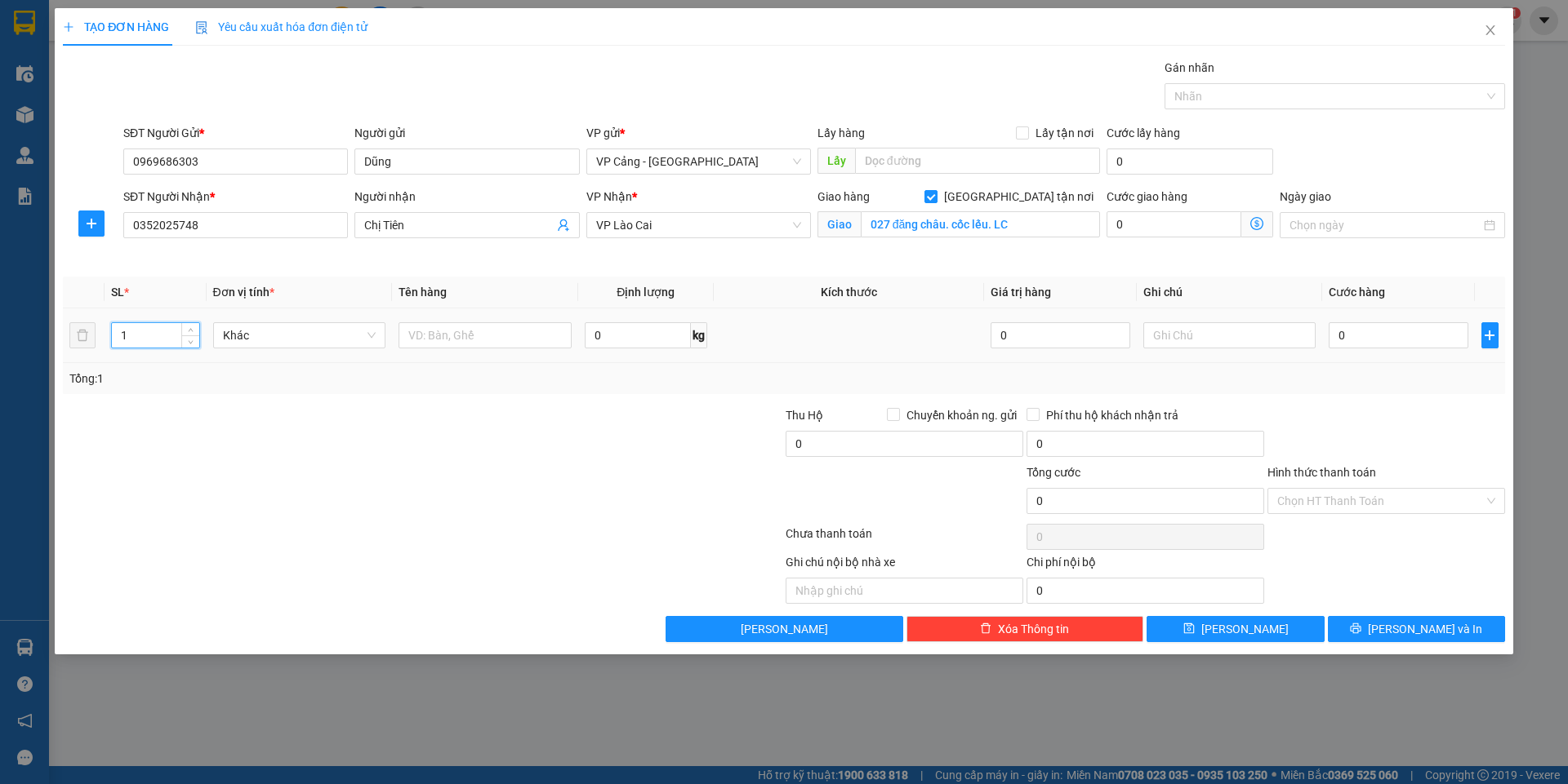
click at [146, 344] on input "1" at bounding box center [155, 334] width 86 height 24
type input "13"
click at [420, 341] on input "text" at bounding box center [485, 335] width 173 height 26
type input "13 bao"
click at [1361, 332] on input "0" at bounding box center [1398, 335] width 139 height 26
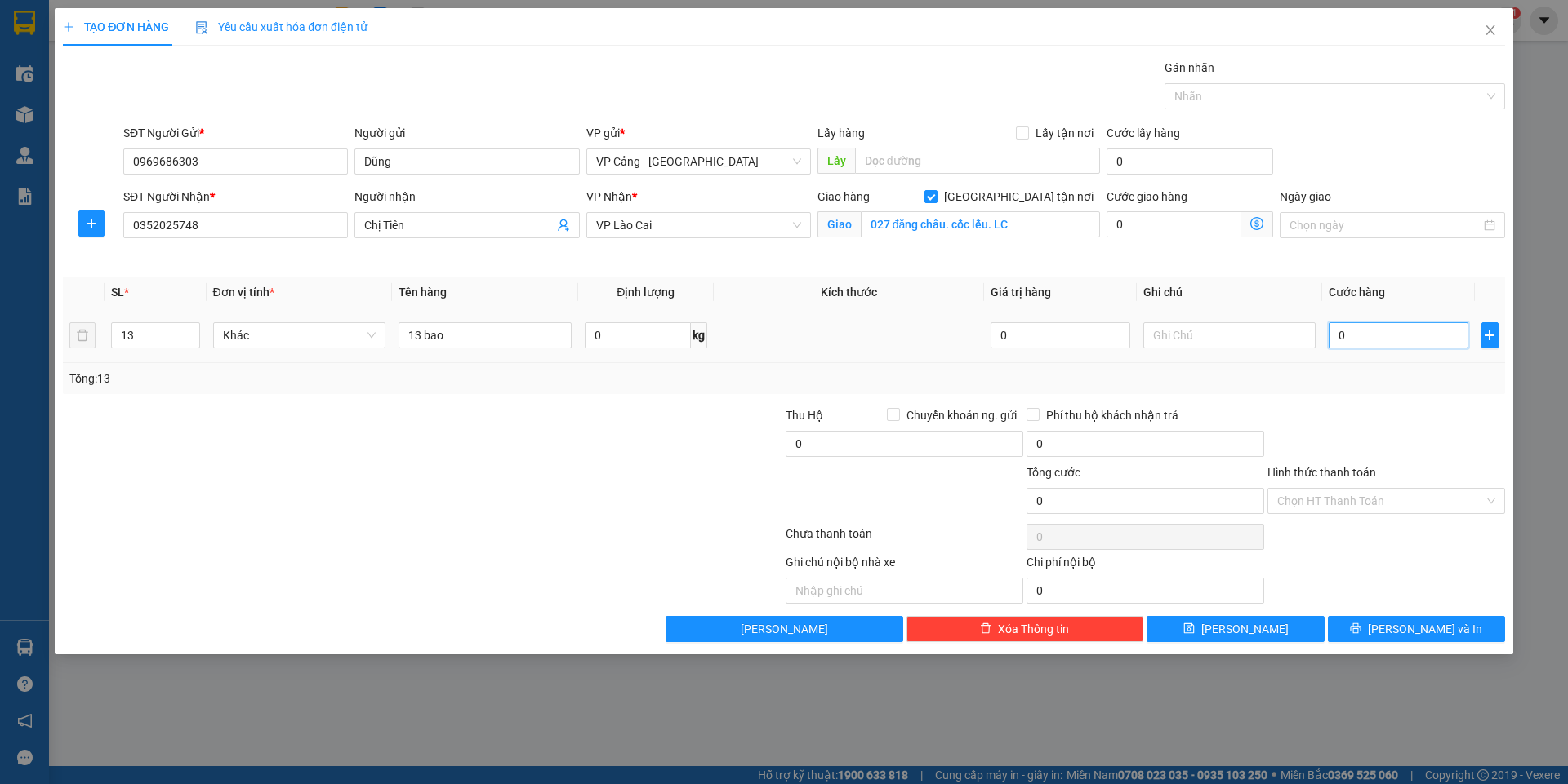
type input "6"
type input "65"
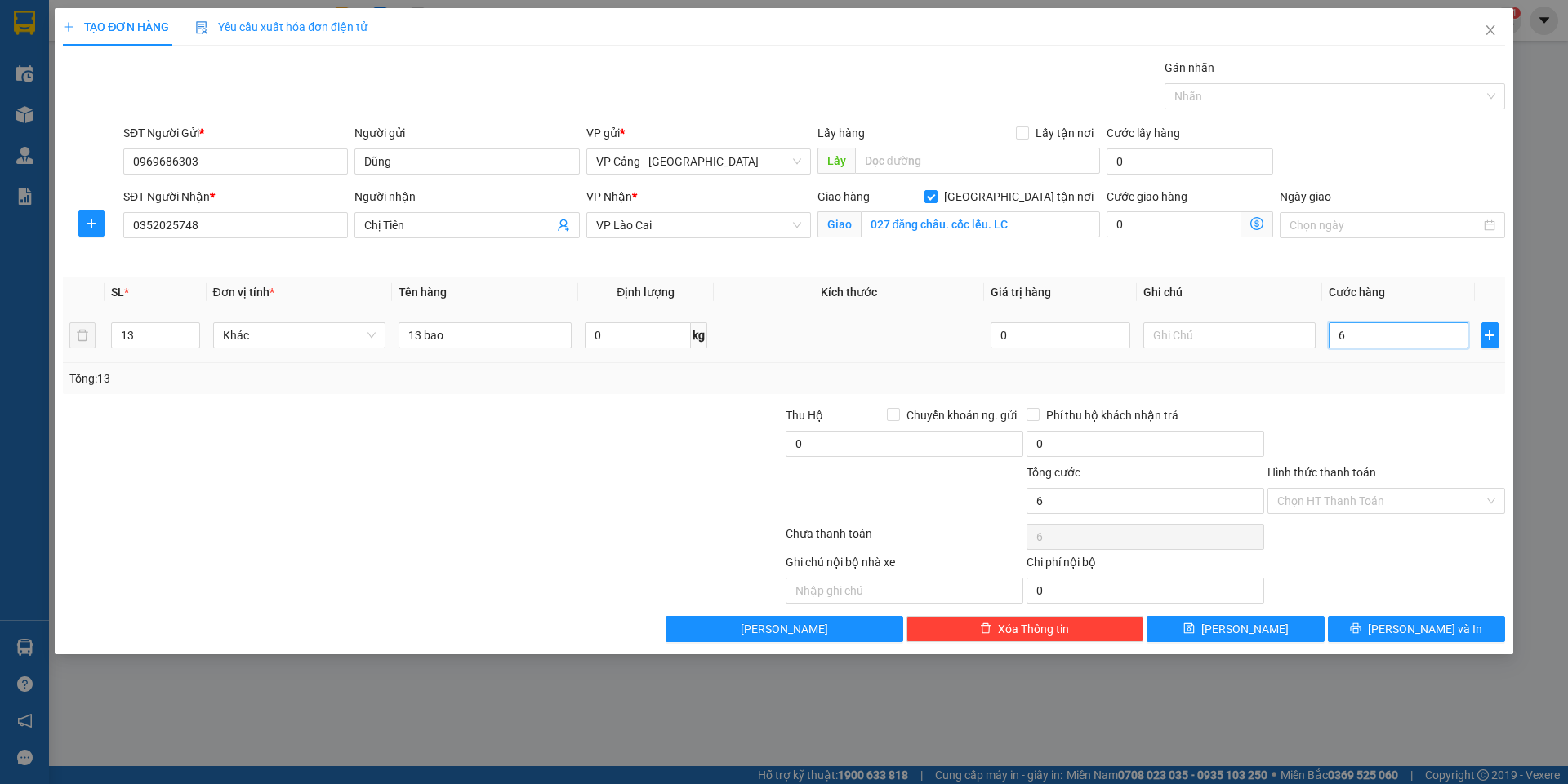
type input "65"
type input "650"
click at [1400, 631] on button "[PERSON_NAME] và In" at bounding box center [1416, 628] width 177 height 26
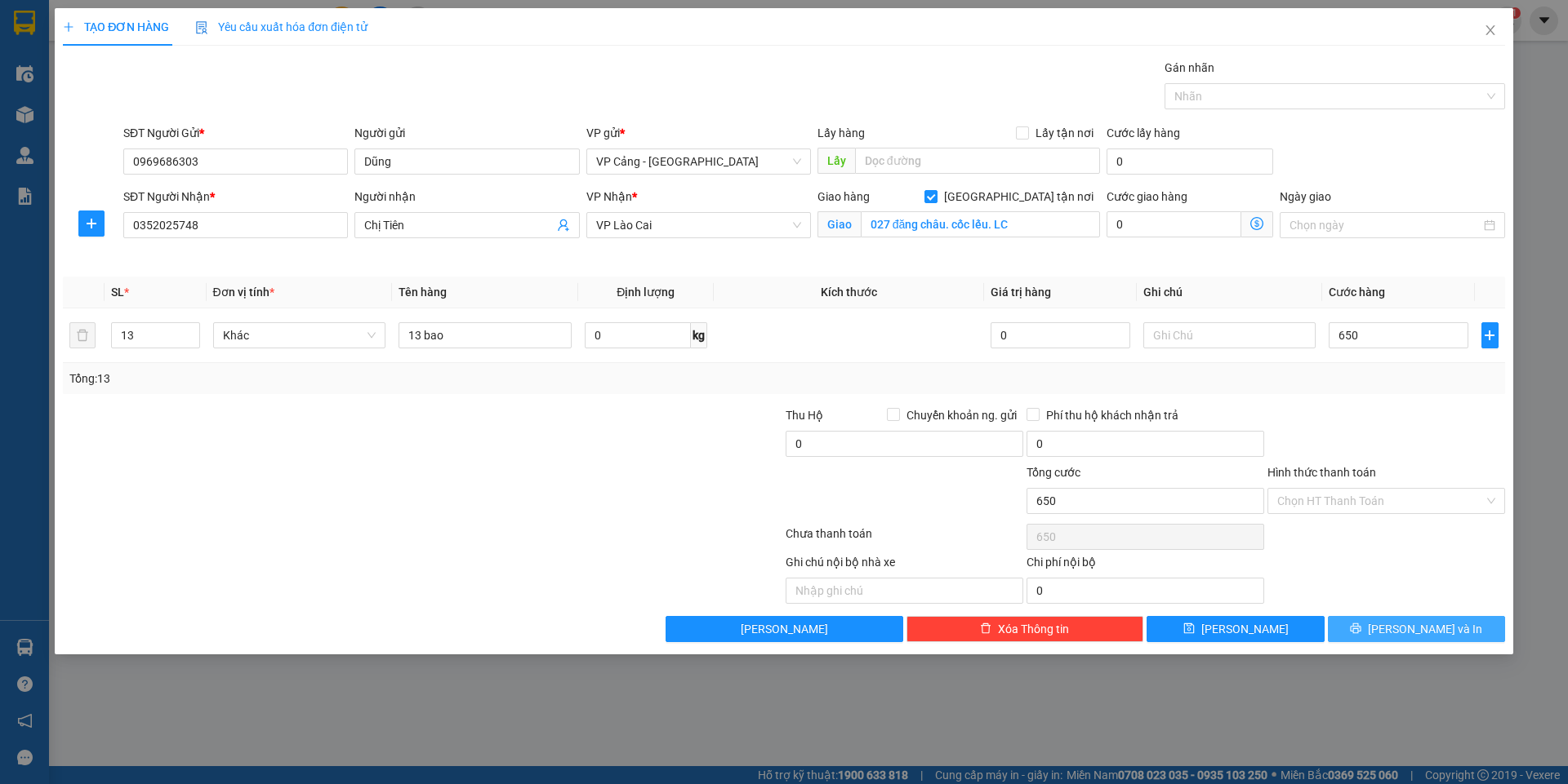
type input "650.000"
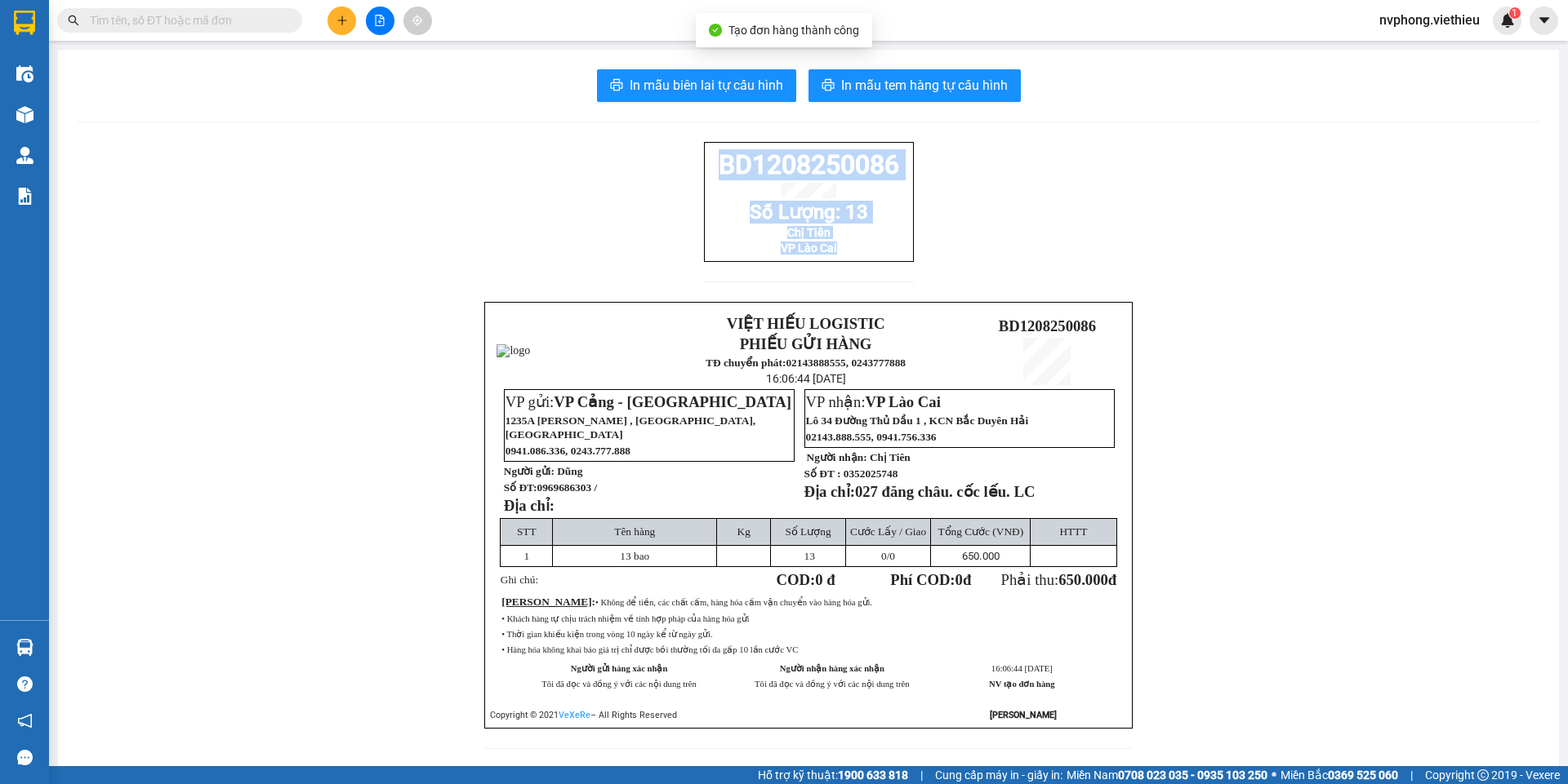
drag, startPoint x: 882, startPoint y: 262, endPoint x: 685, endPoint y: 179, distance: 213.8
click at [685, 179] on div "BD1208250086 Số Lượng: 13 Chị Tiên VP [GEOGRAPHIC_DATA] VIỆT HIẾU LOGISTIC PHIẾ…" at bounding box center [808, 455] width 1462 height 627
copy div "BD1208250086 [PERSON_NAME]: 13 Chị Tiên VP [GEOGRAPHIC_DATA]"
click at [728, 84] on span "In mẫu biên lai tự cấu hình" at bounding box center [706, 85] width 154 height 21
click at [331, 17] on button at bounding box center [342, 21] width 29 height 29
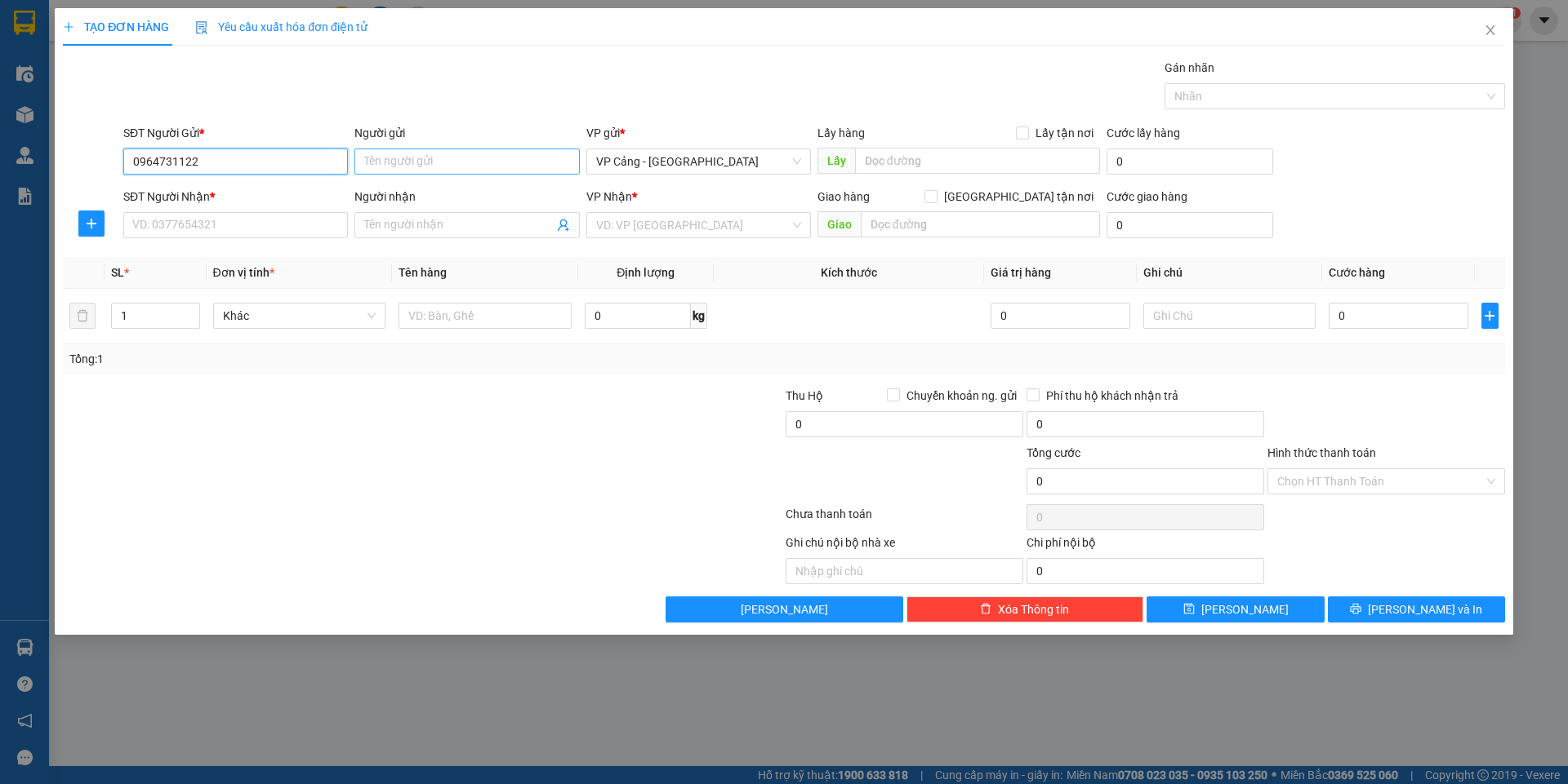
type input "0964731122"
click at [376, 158] on input "Người gửi" at bounding box center [467, 161] width 225 height 26
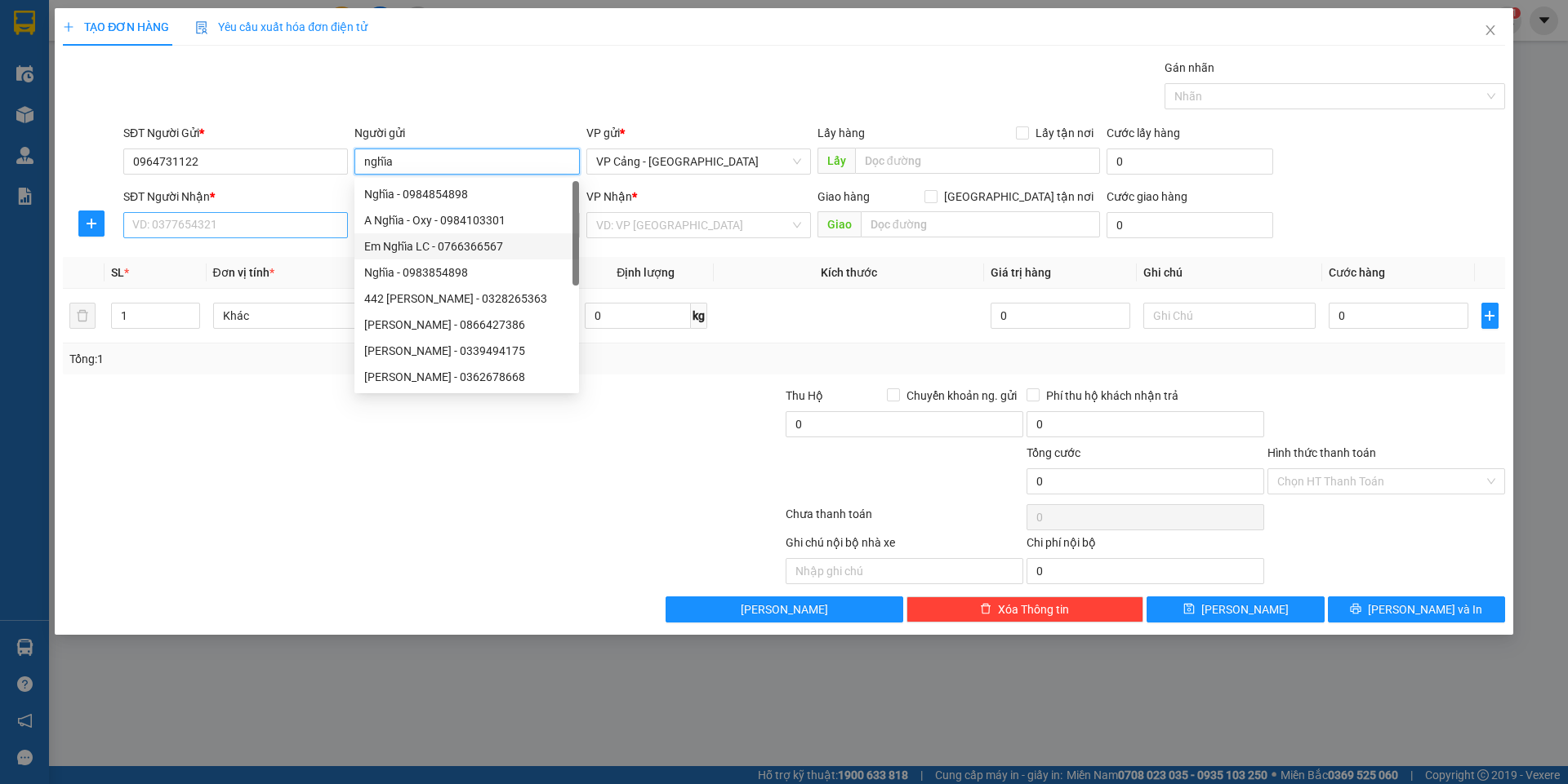
type input "nghĩa"
click at [212, 232] on input "SĐT Người Nhận *" at bounding box center [236, 225] width 225 height 26
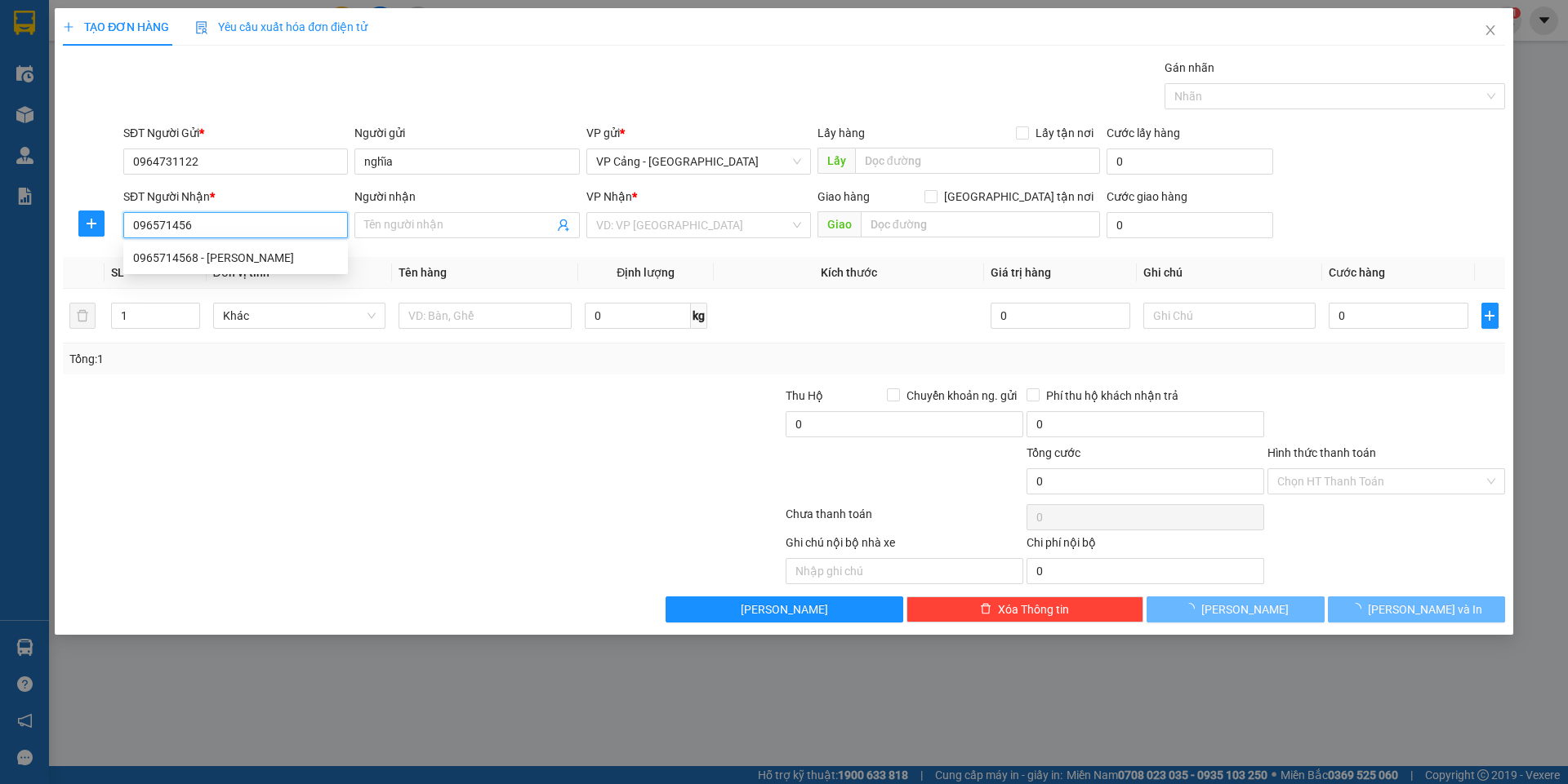
type input "0965714568"
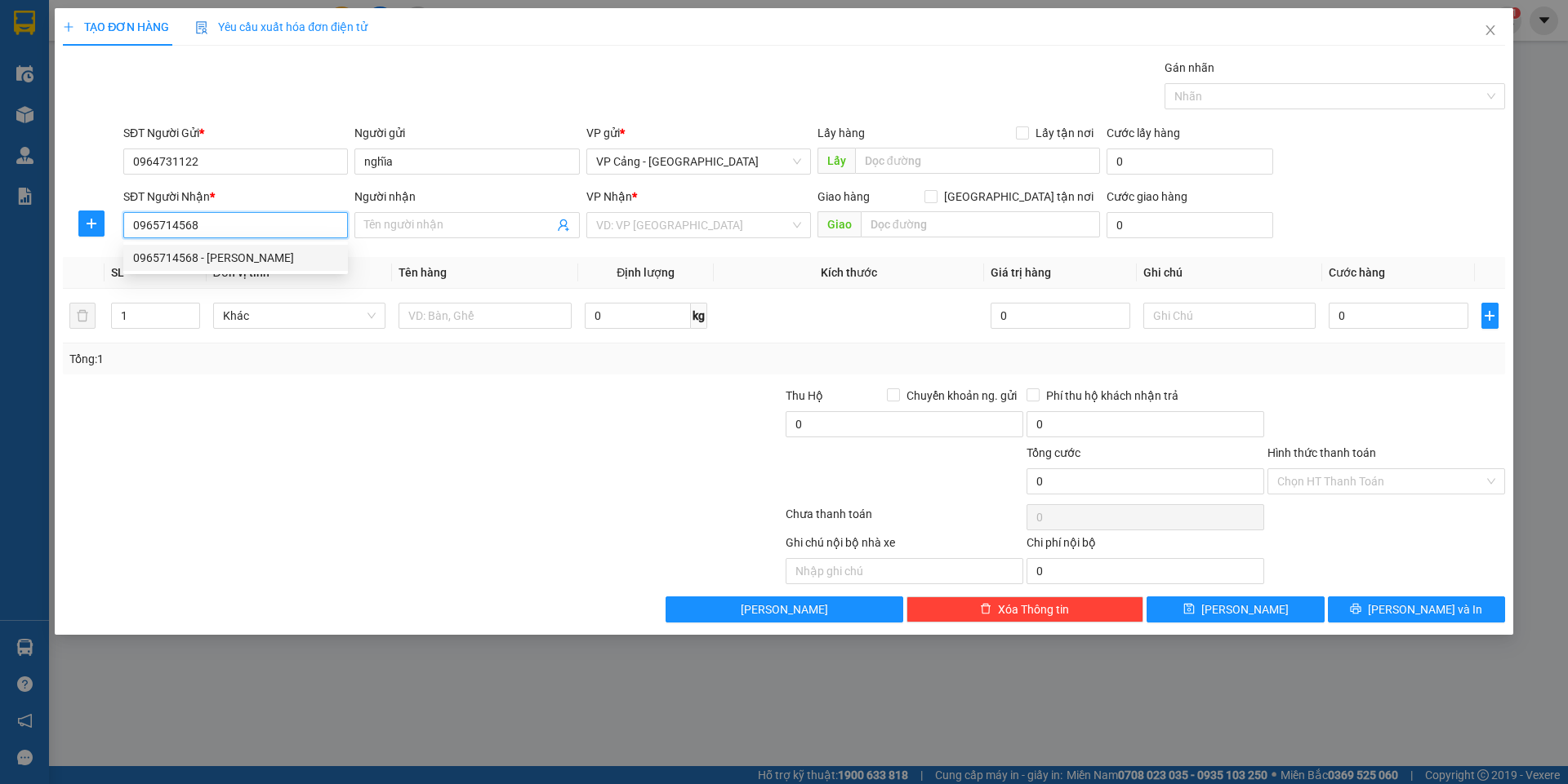
click at [191, 253] on div "0965714568 - [PERSON_NAME]" at bounding box center [236, 258] width 205 height 18
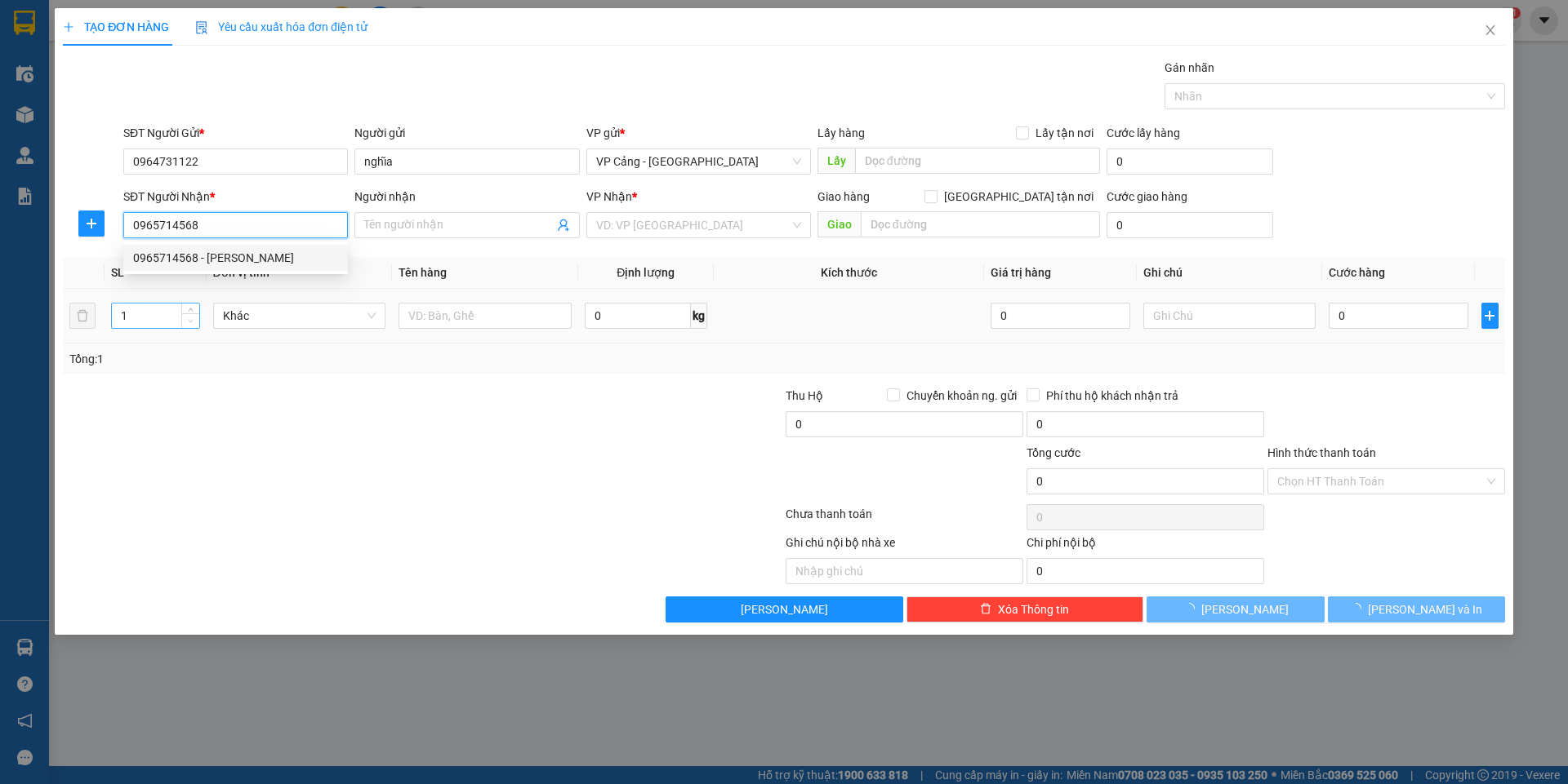
type input "đức anh"
checkbox input "true"
type input "1352 [PERSON_NAME]"
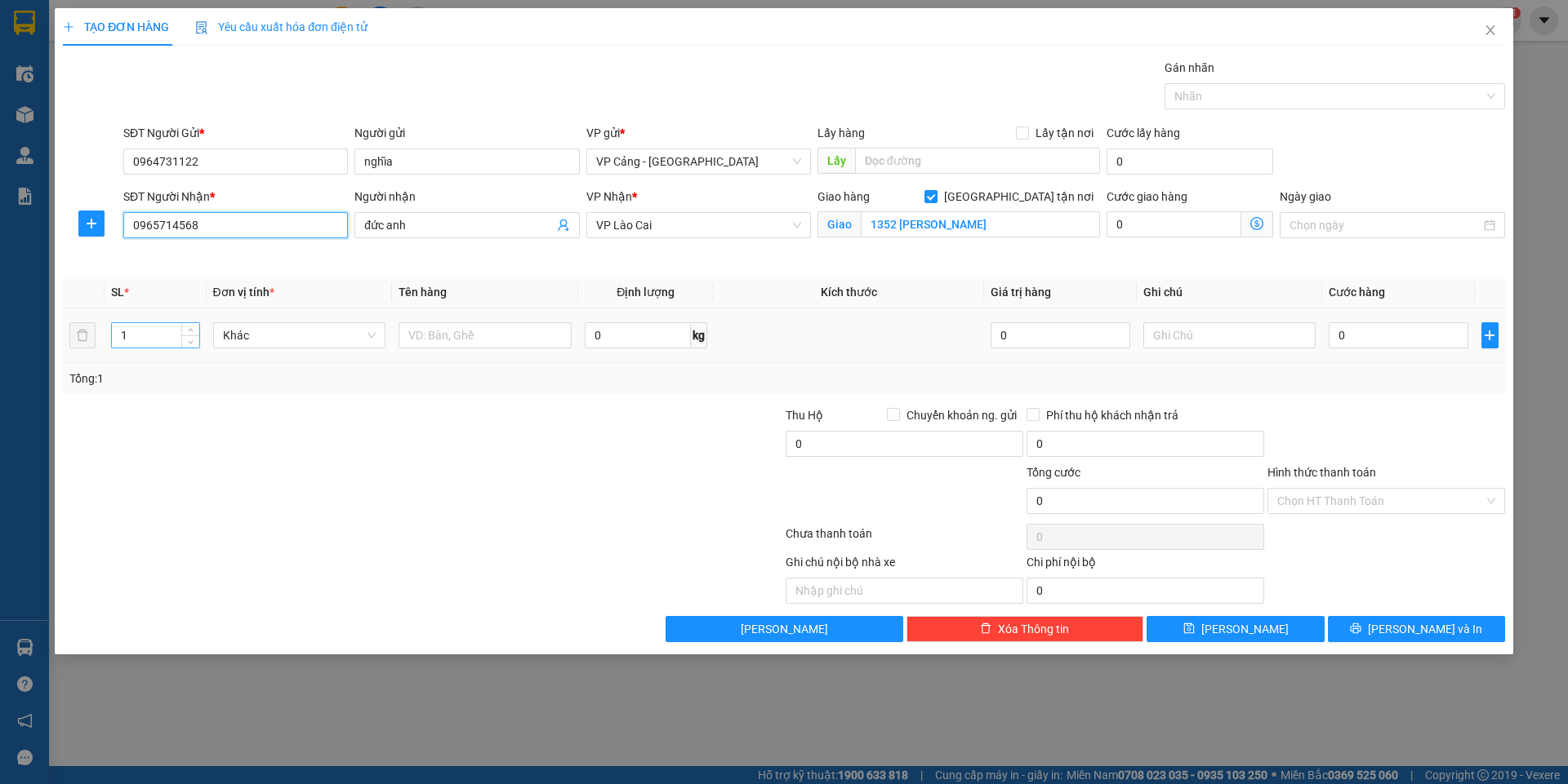
type input "0965714568"
click at [153, 345] on input "1" at bounding box center [155, 334] width 86 height 24
type input "3"
click at [524, 339] on input "text" at bounding box center [485, 335] width 173 height 26
type input "3 kiện điều hòa"
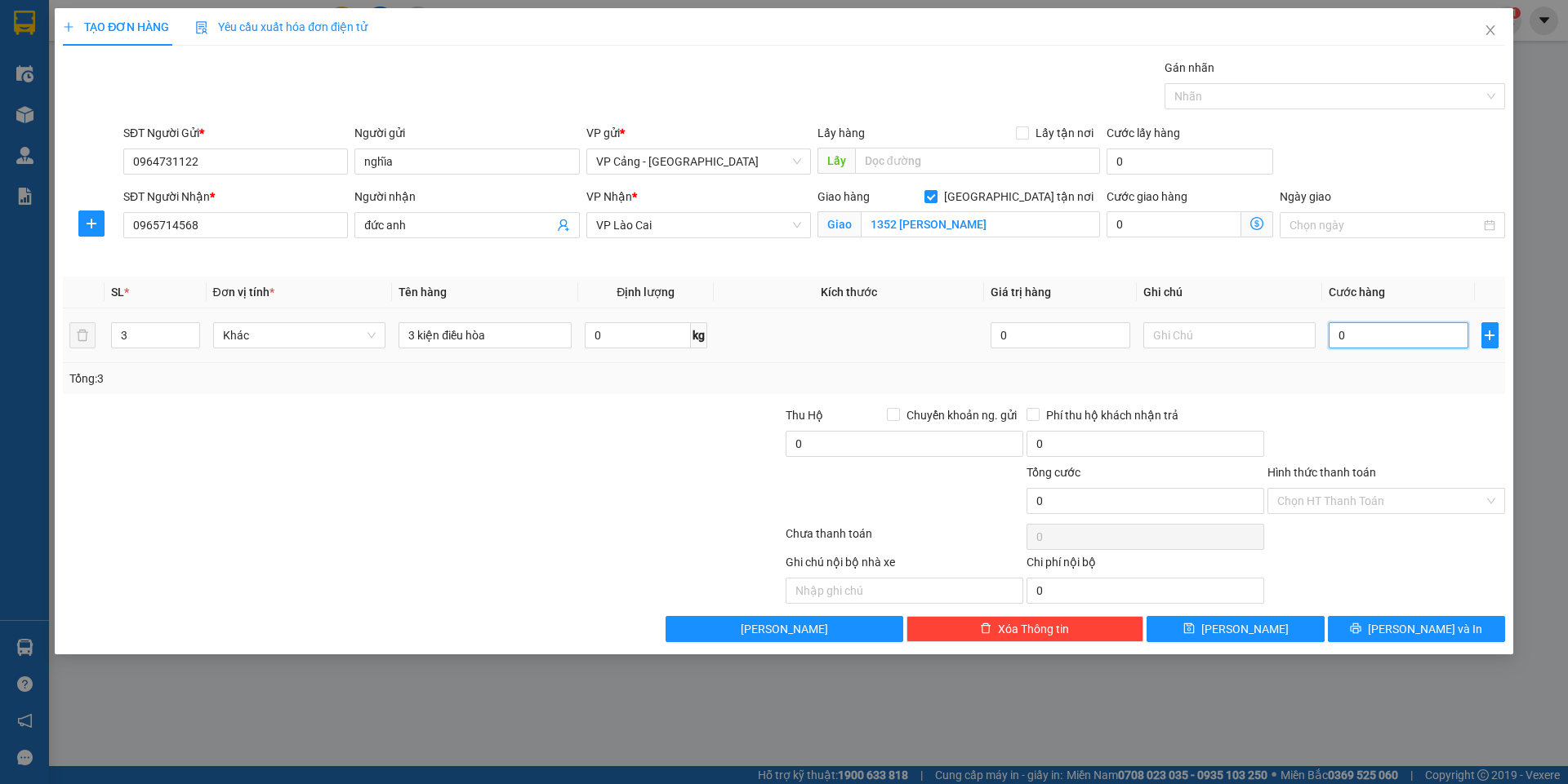
click at [1372, 327] on input "0" at bounding box center [1398, 335] width 139 height 26
type input "9"
type input "90"
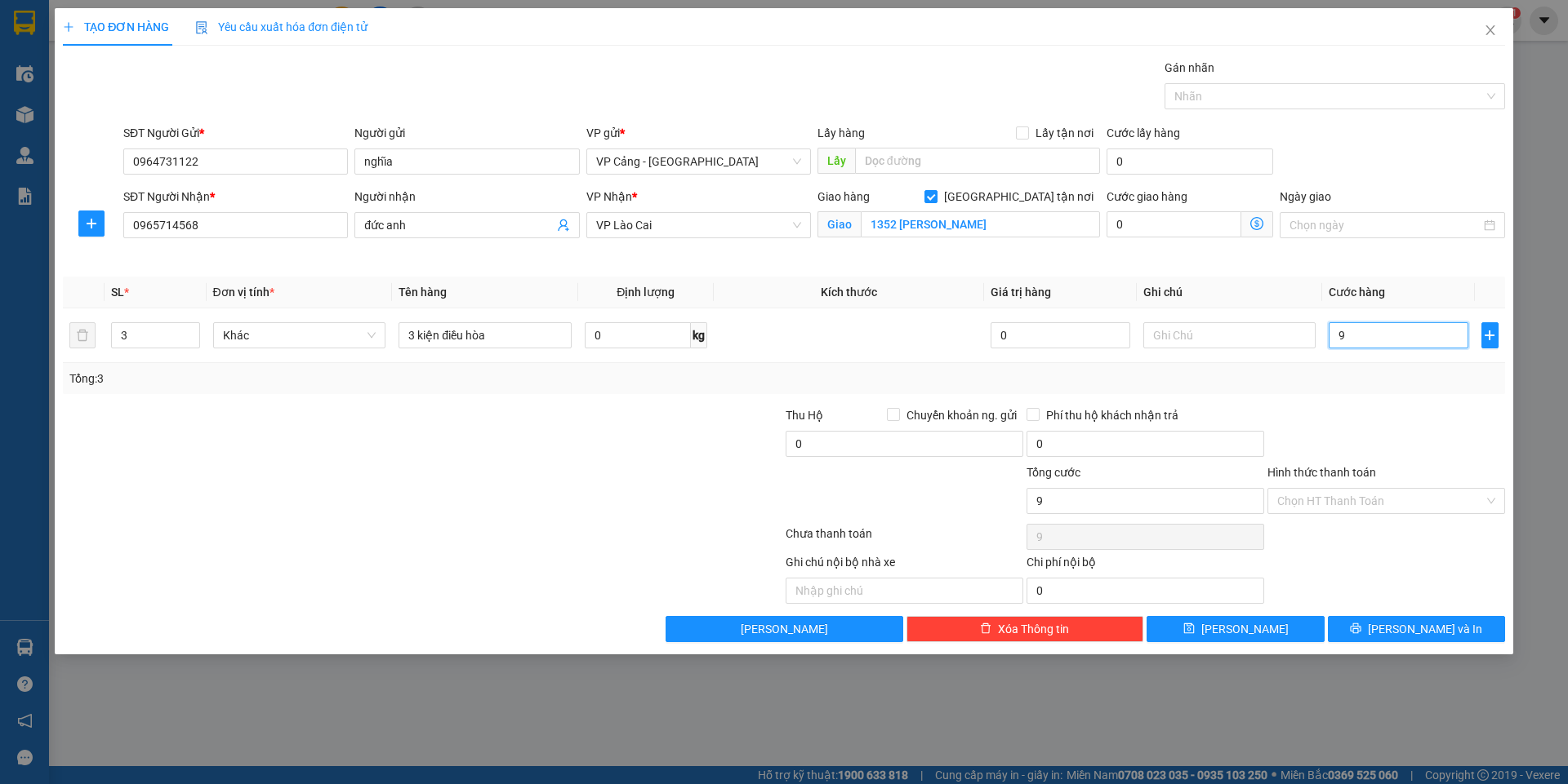
type input "90"
type input "90.000"
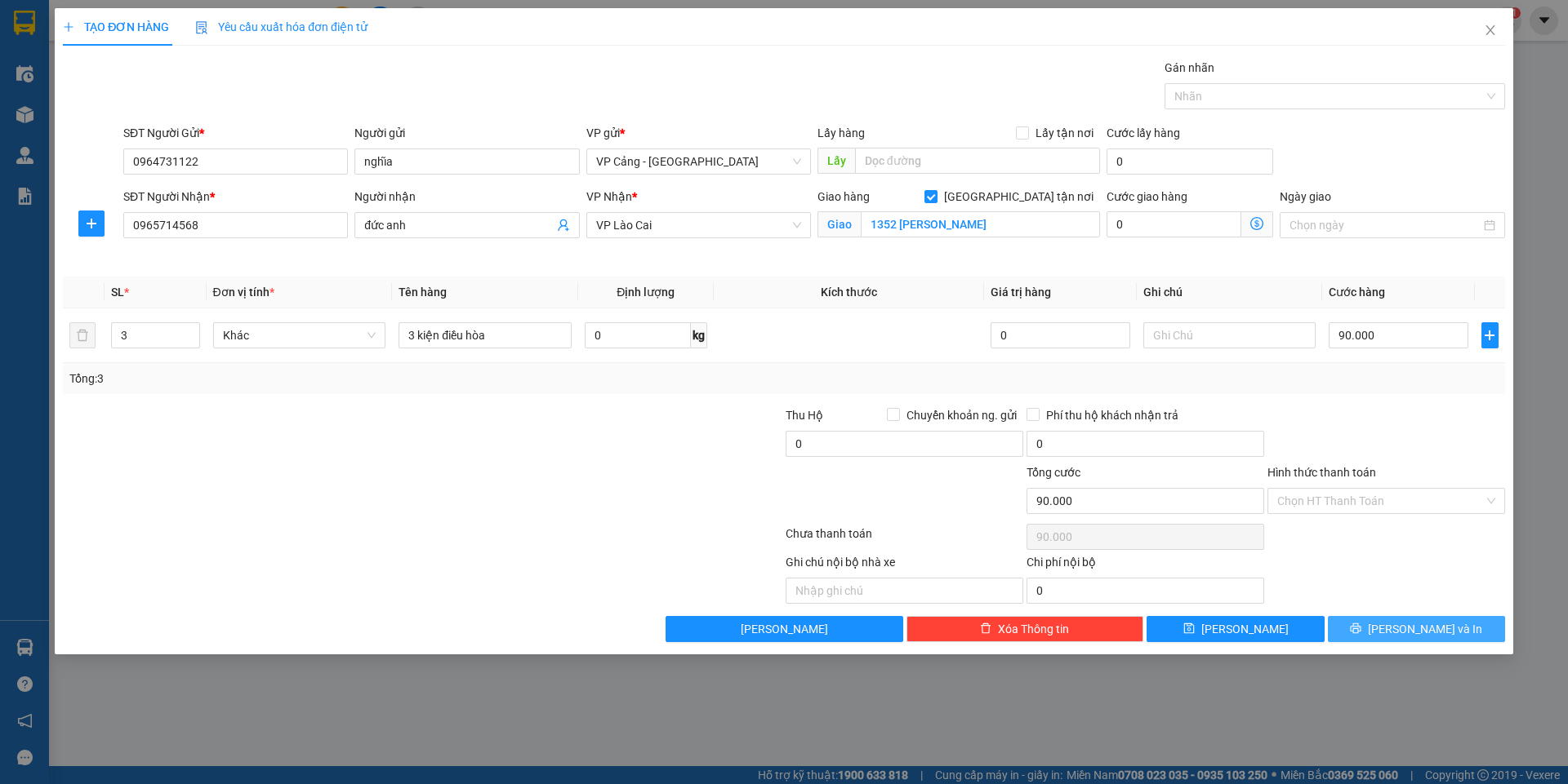
click at [1355, 621] on button "[PERSON_NAME] và In" at bounding box center [1416, 628] width 177 height 26
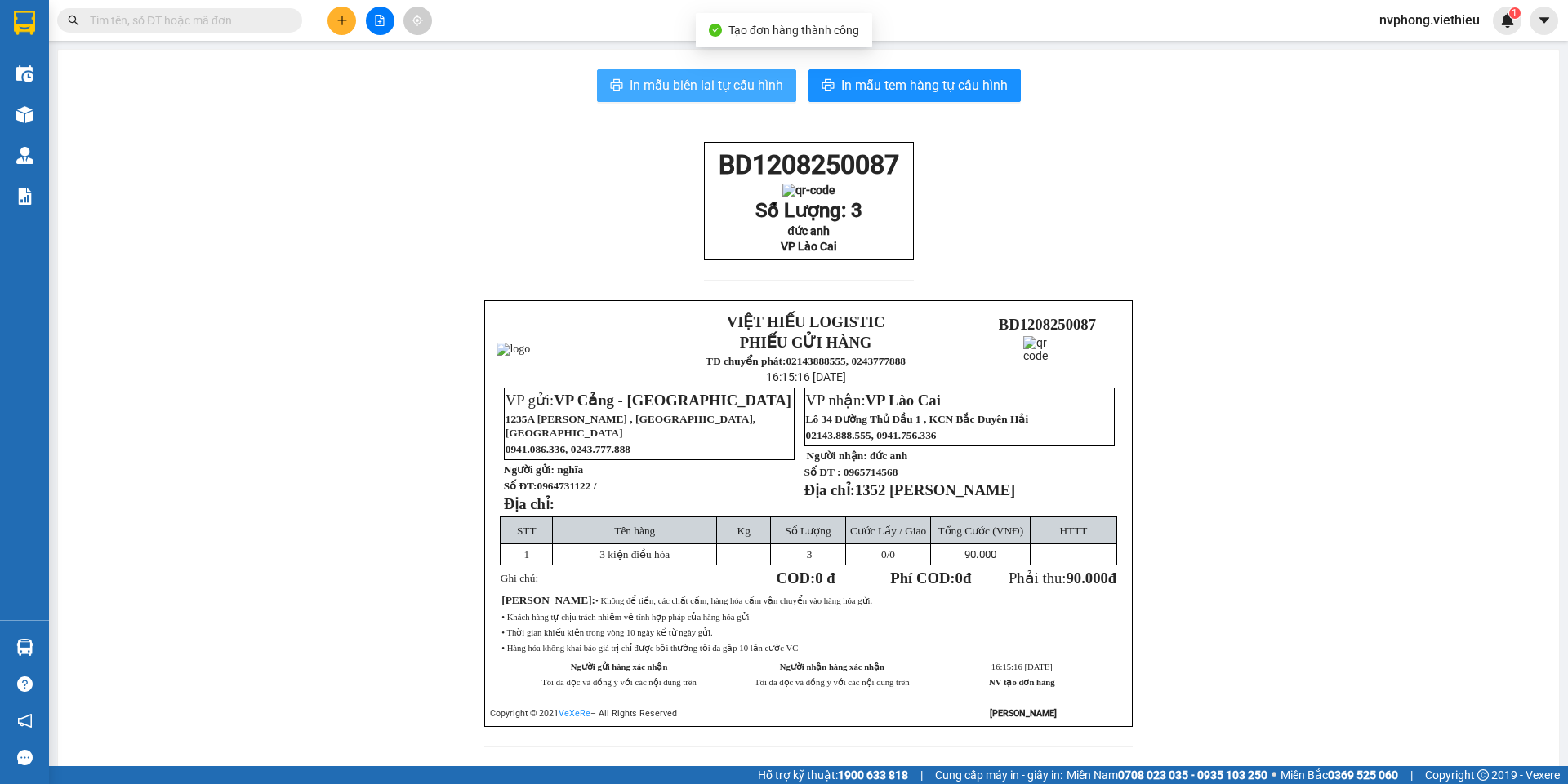
click at [726, 84] on span "In mẫu biên lai tự cấu hình" at bounding box center [706, 85] width 154 height 21
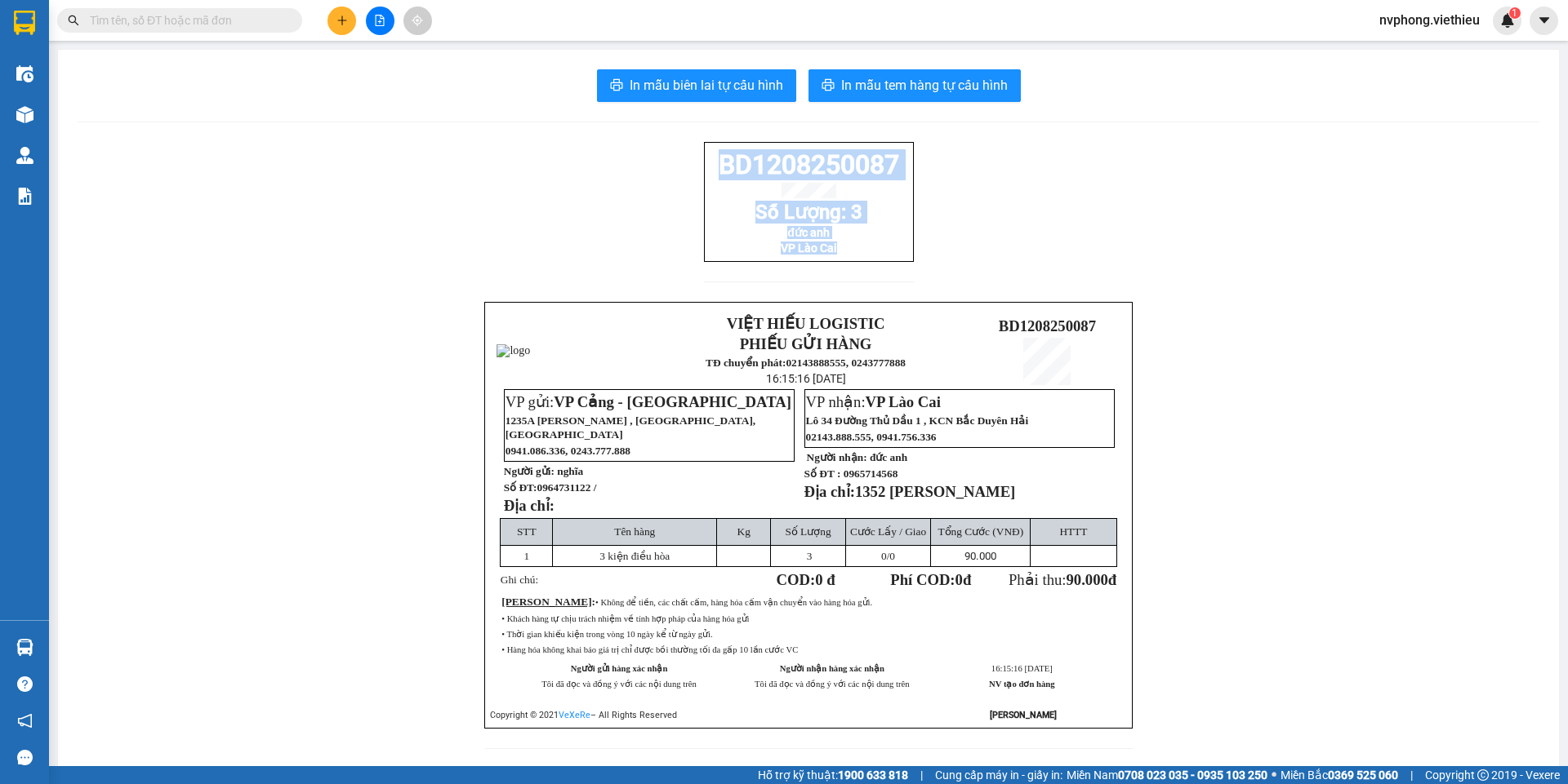
drag, startPoint x: 892, startPoint y: 272, endPoint x: 703, endPoint y: 176, distance: 212.0
click at [703, 176] on div "BD1208250087 Số Lượng: 3 đức anh VP Lào Cai" at bounding box center [808, 201] width 210 height 120
copy div "BD1208250087 [PERSON_NAME]: 3 đức anh VP Lào Cai"
click at [339, 13] on button at bounding box center [342, 21] width 29 height 29
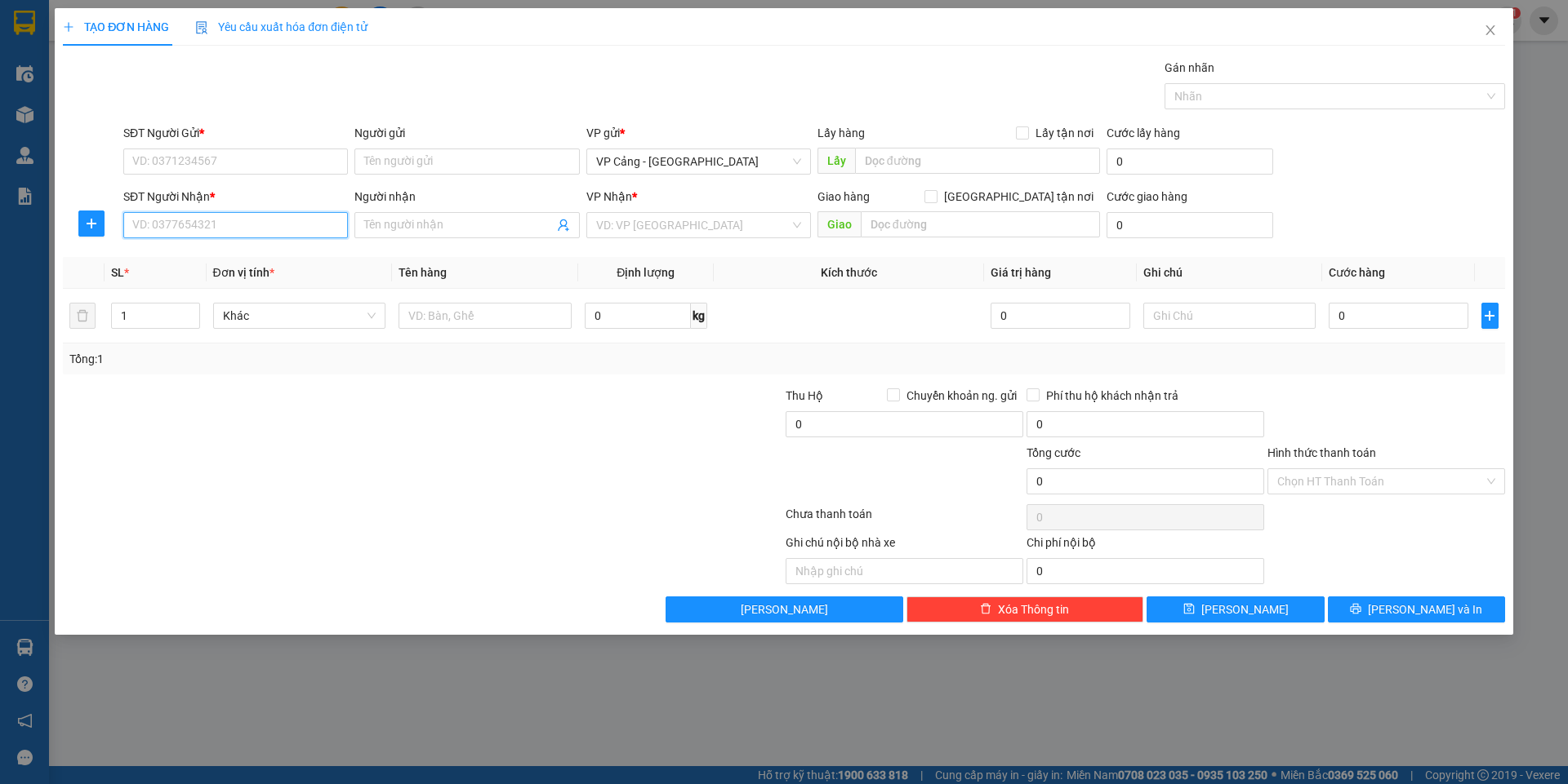
click at [127, 231] on input "SĐT Người Nhận *" at bounding box center [236, 225] width 225 height 26
click at [181, 259] on div "0966231855 - [PERSON_NAME]" at bounding box center [236, 258] width 205 height 18
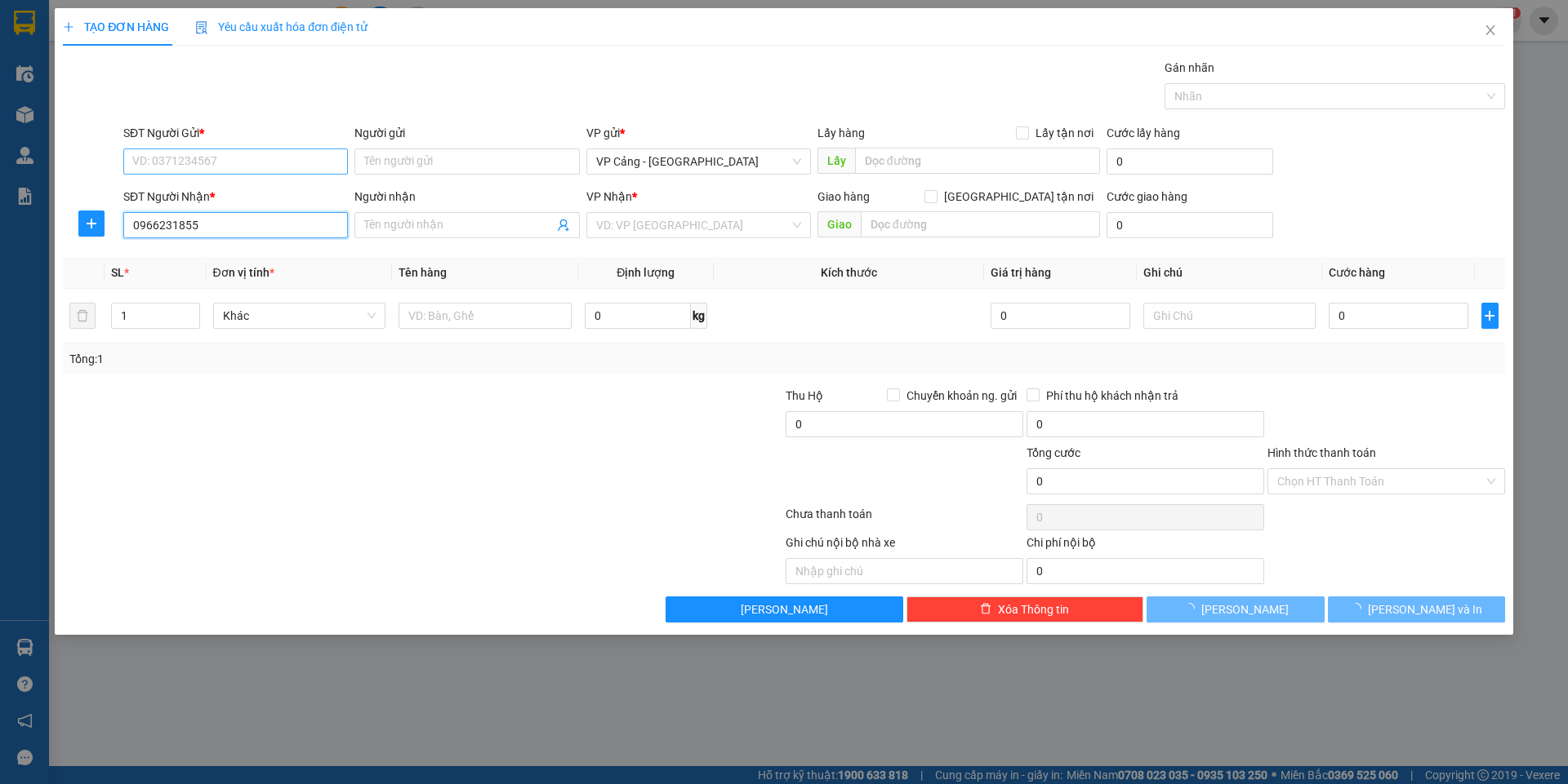
type input "0966231855"
click at [191, 161] on input "SĐT Người Gửi *" at bounding box center [236, 161] width 225 height 26
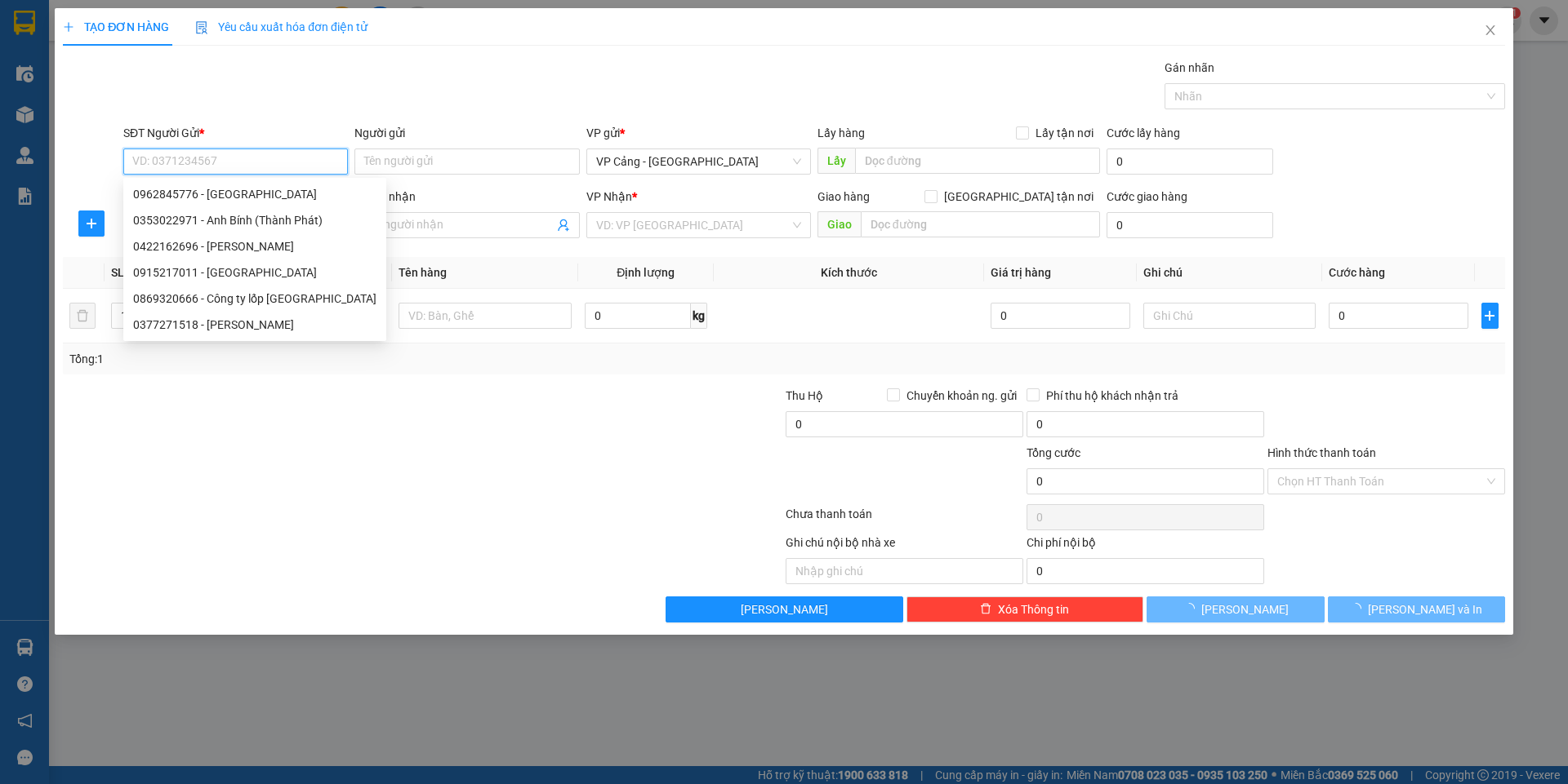
type input "[PERSON_NAME]"
checkbox input "true"
type input "[GEOGRAPHIC_DATA][PERSON_NAME], [GEOGRAPHIC_DATA], [GEOGRAPHIC_DATA]"
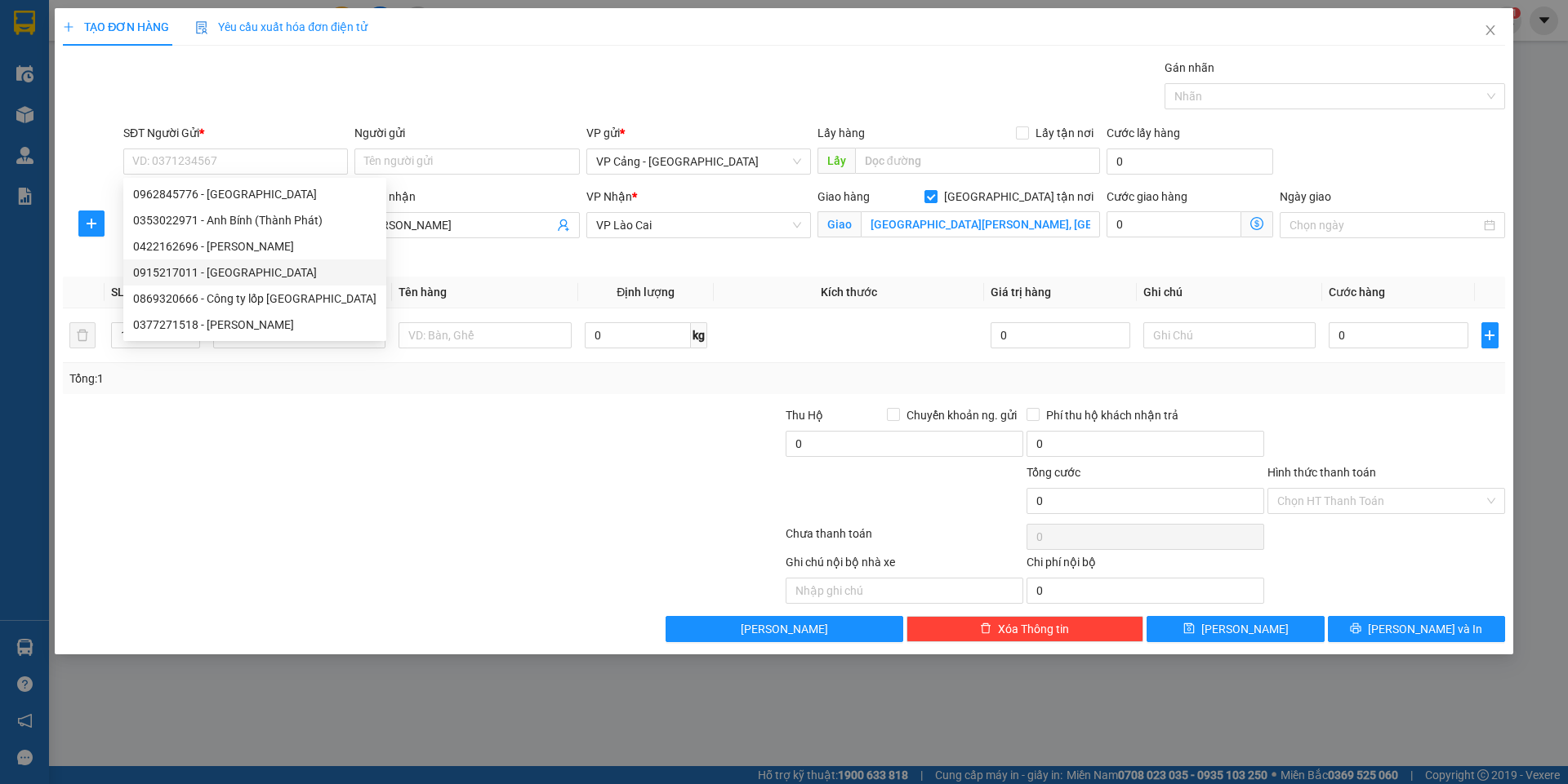
click at [199, 500] on div at bounding box center [301, 493] width 481 height 58
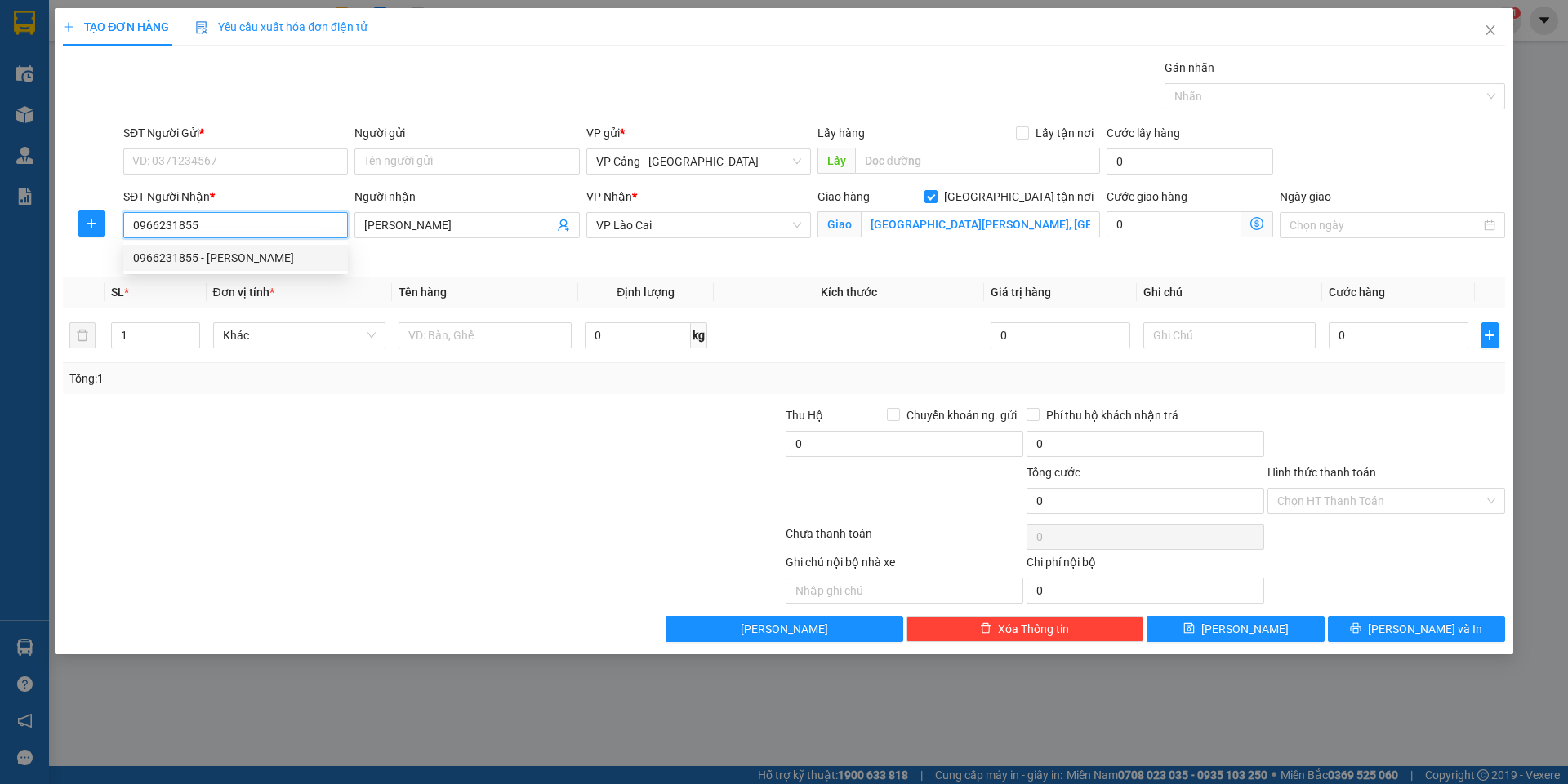
drag, startPoint x: 224, startPoint y: 226, endPoint x: 122, endPoint y: 213, distance: 102.8
click at [123, 213] on input "0966231855" at bounding box center [236, 225] width 225 height 26
click at [158, 155] on input "SĐT Người Gửi *" at bounding box center [236, 161] width 225 height 26
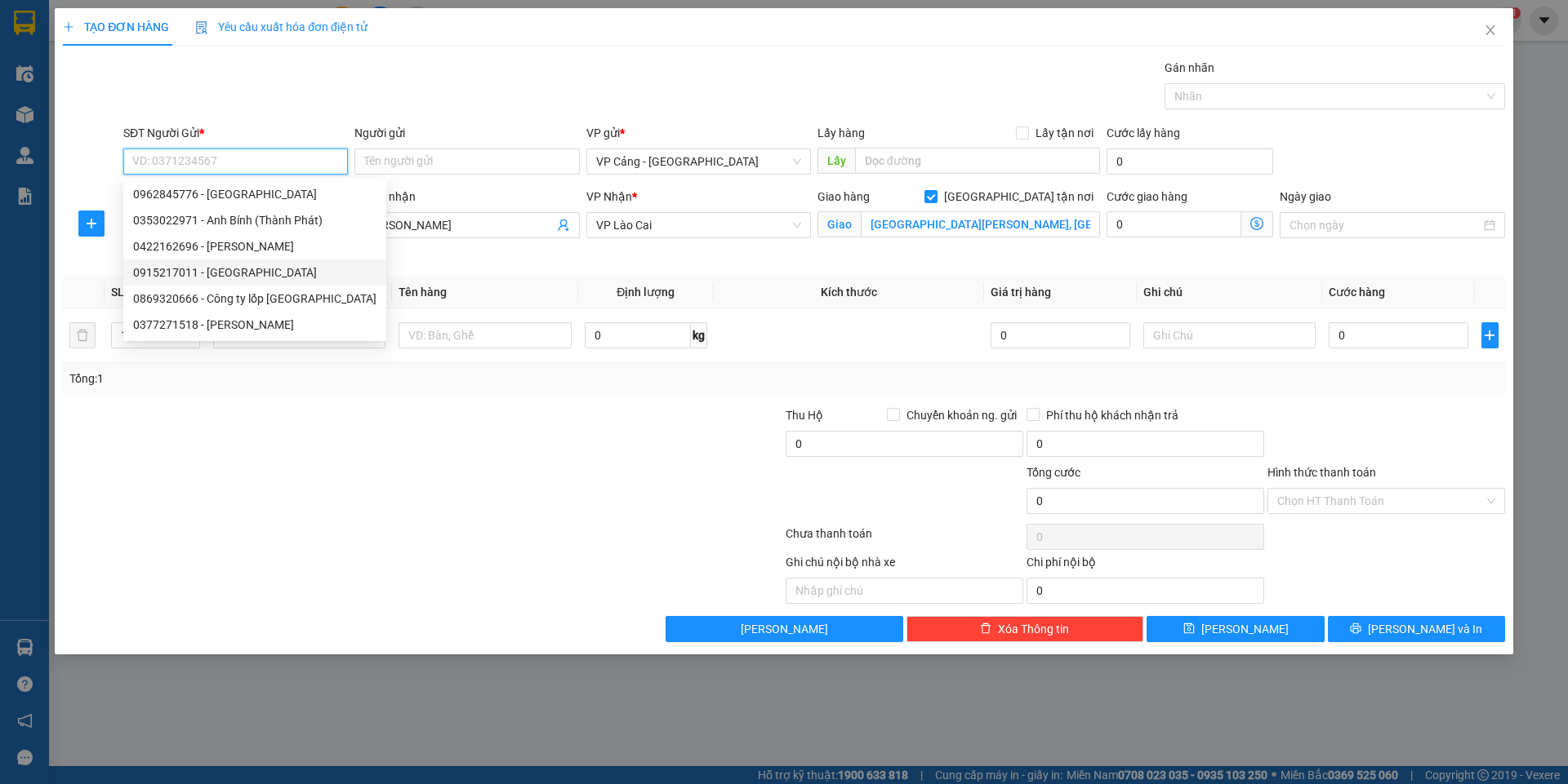
paste input "0966231855"
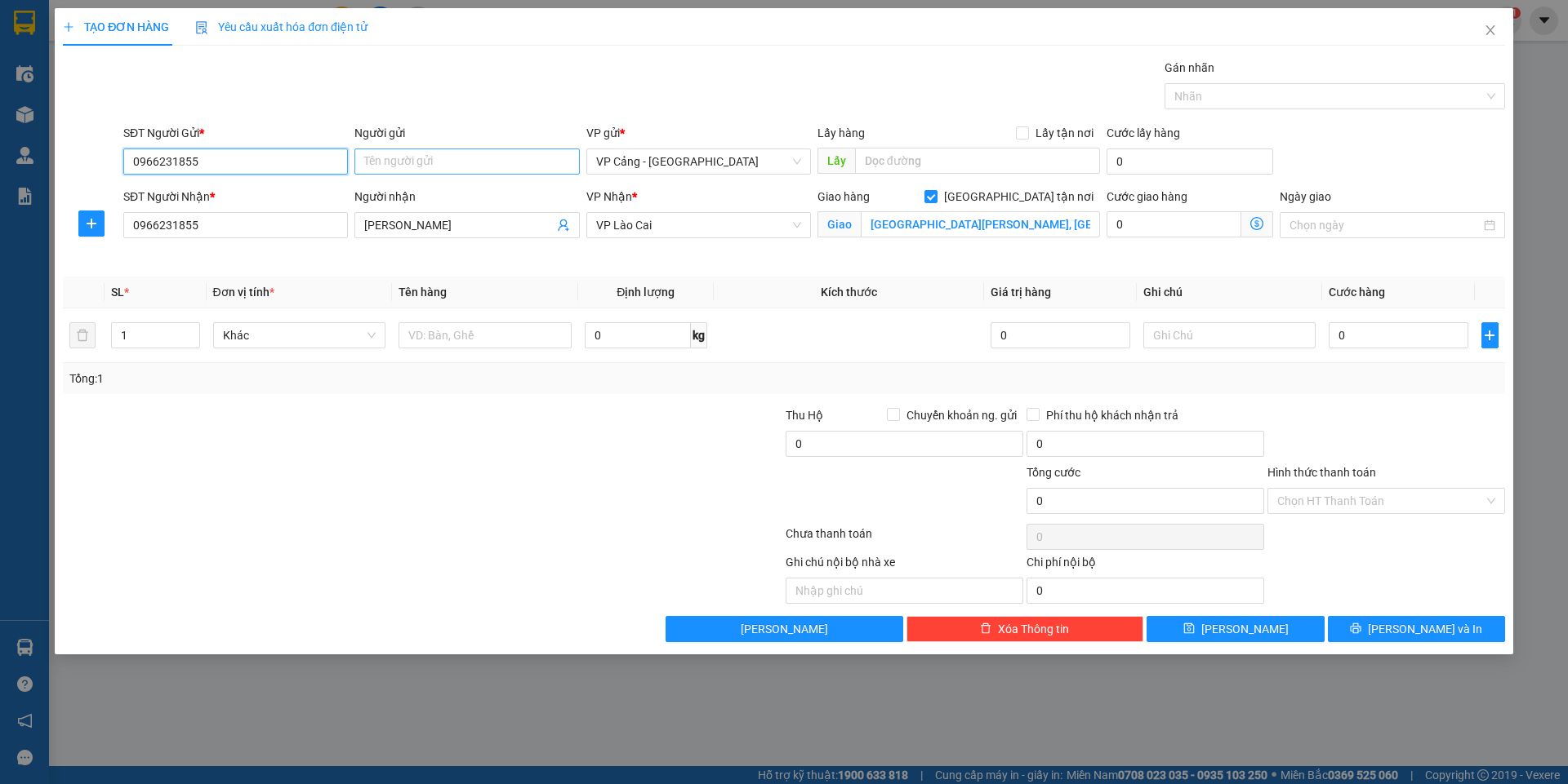
type input "0966231855"
click at [384, 154] on input "Người gửi" at bounding box center [467, 161] width 225 height 26
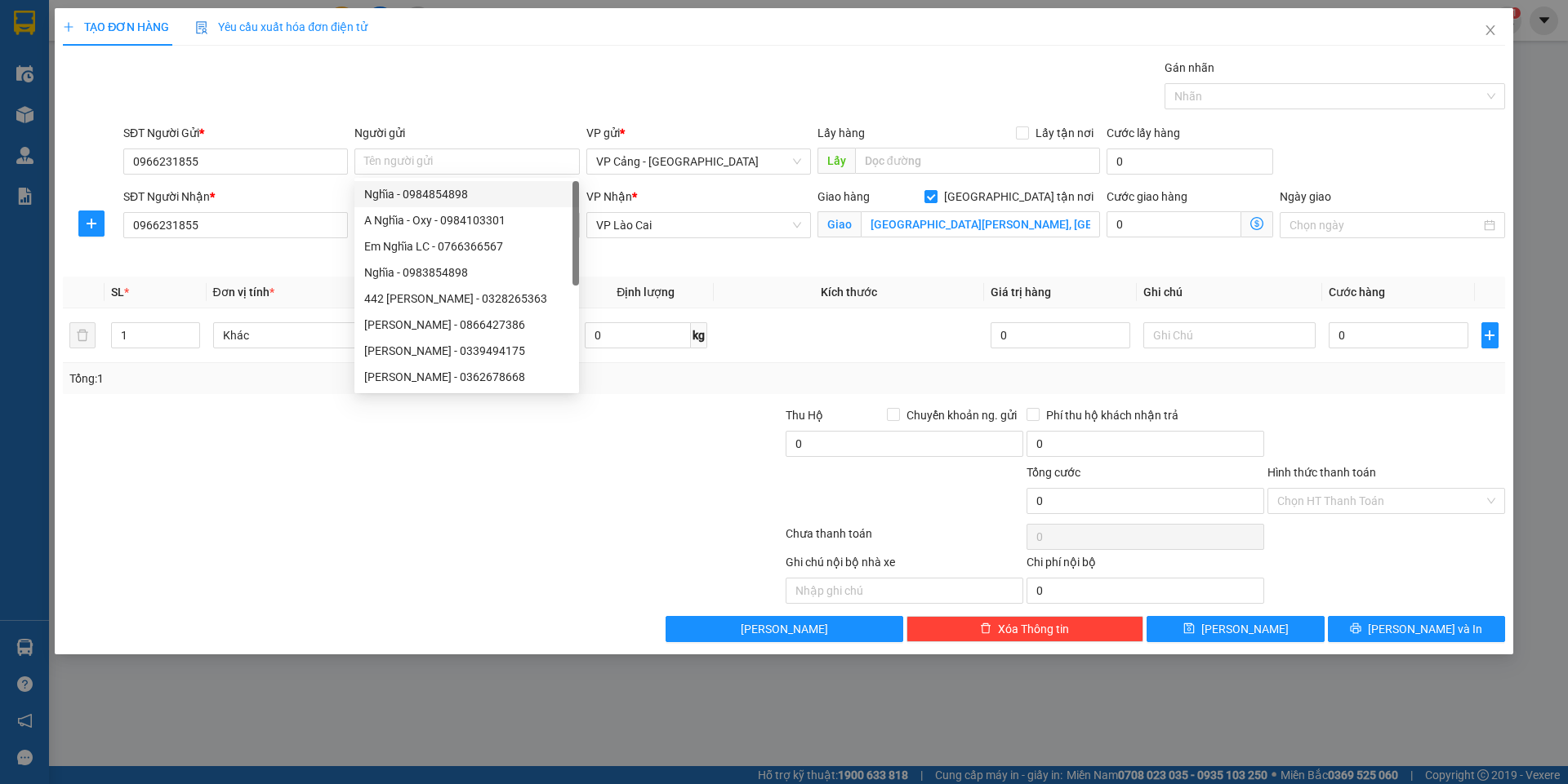
click at [246, 512] on div at bounding box center [301, 493] width 481 height 58
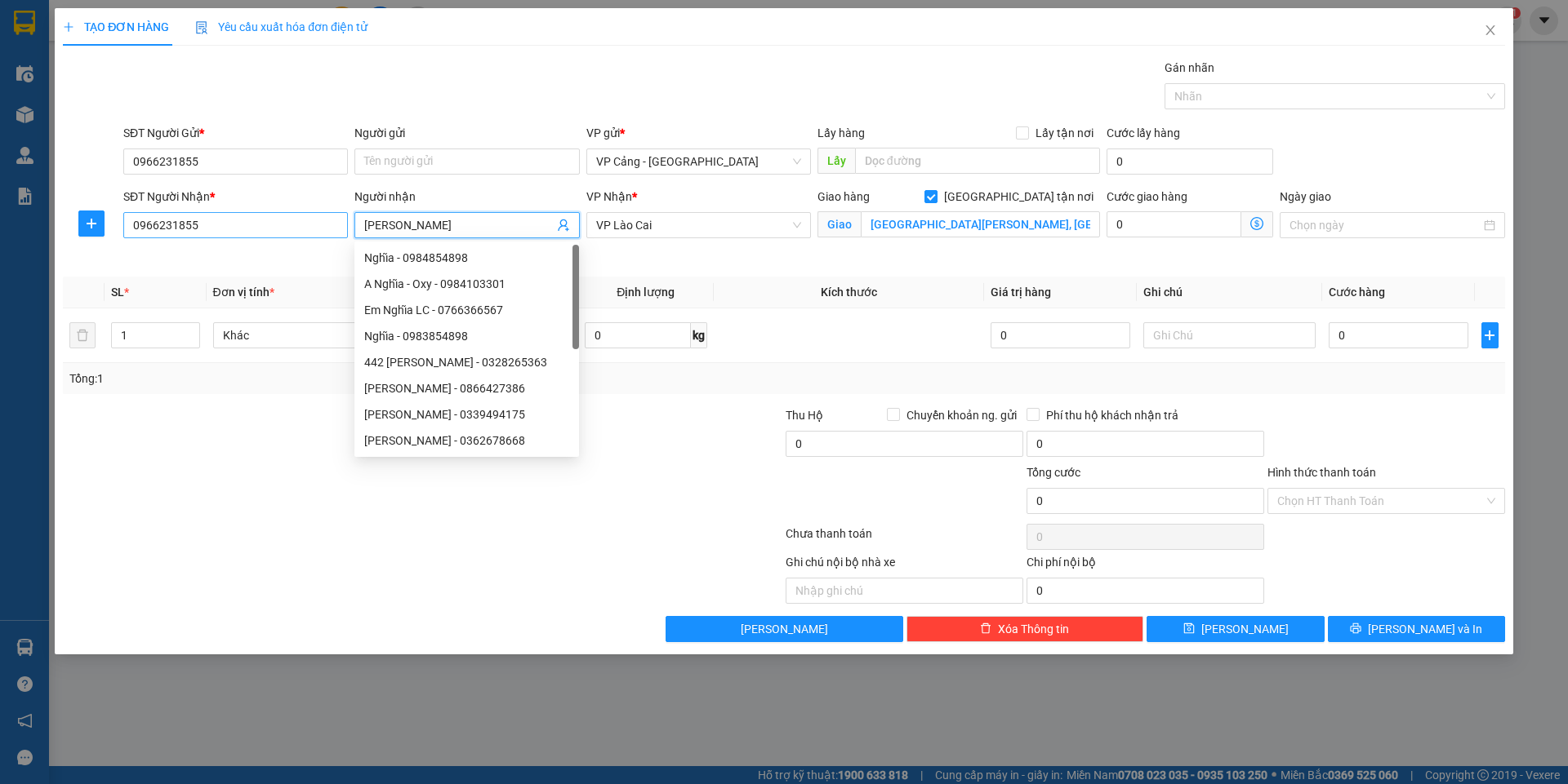
drag, startPoint x: 426, startPoint y: 230, endPoint x: 345, endPoint y: 226, distance: 81.1
click at [345, 226] on div "SĐT Người Nhận * 0966231855 Người nhận [PERSON_NAME] VP Nhận * VP Lào Cai Giao …" at bounding box center [813, 226] width 1388 height 76
click at [406, 486] on div at bounding box center [301, 493] width 481 height 58
click at [422, 170] on input "Người gửi" at bounding box center [467, 161] width 225 height 26
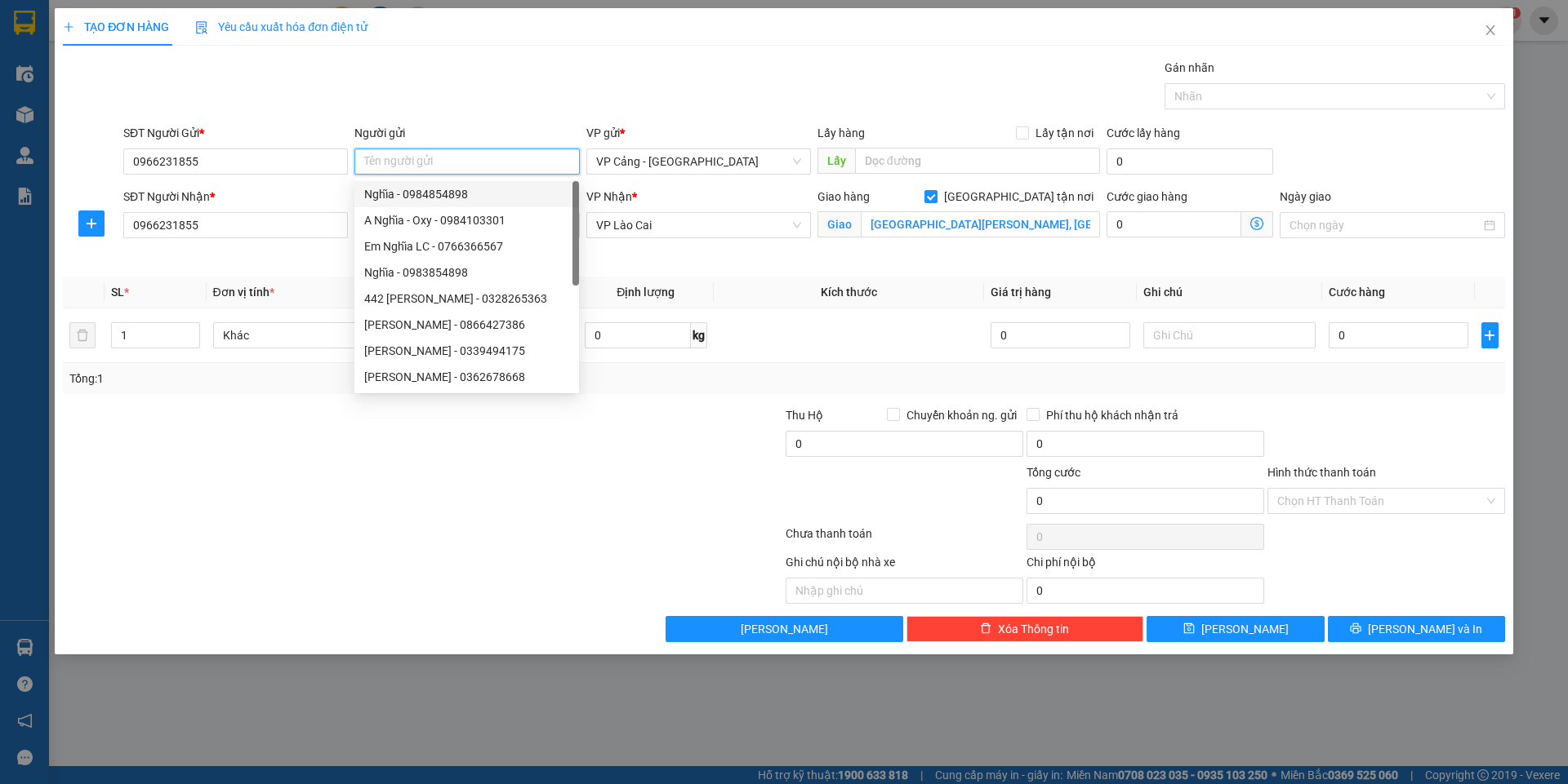
paste input "[PERSON_NAME]"
type input "[PERSON_NAME]"
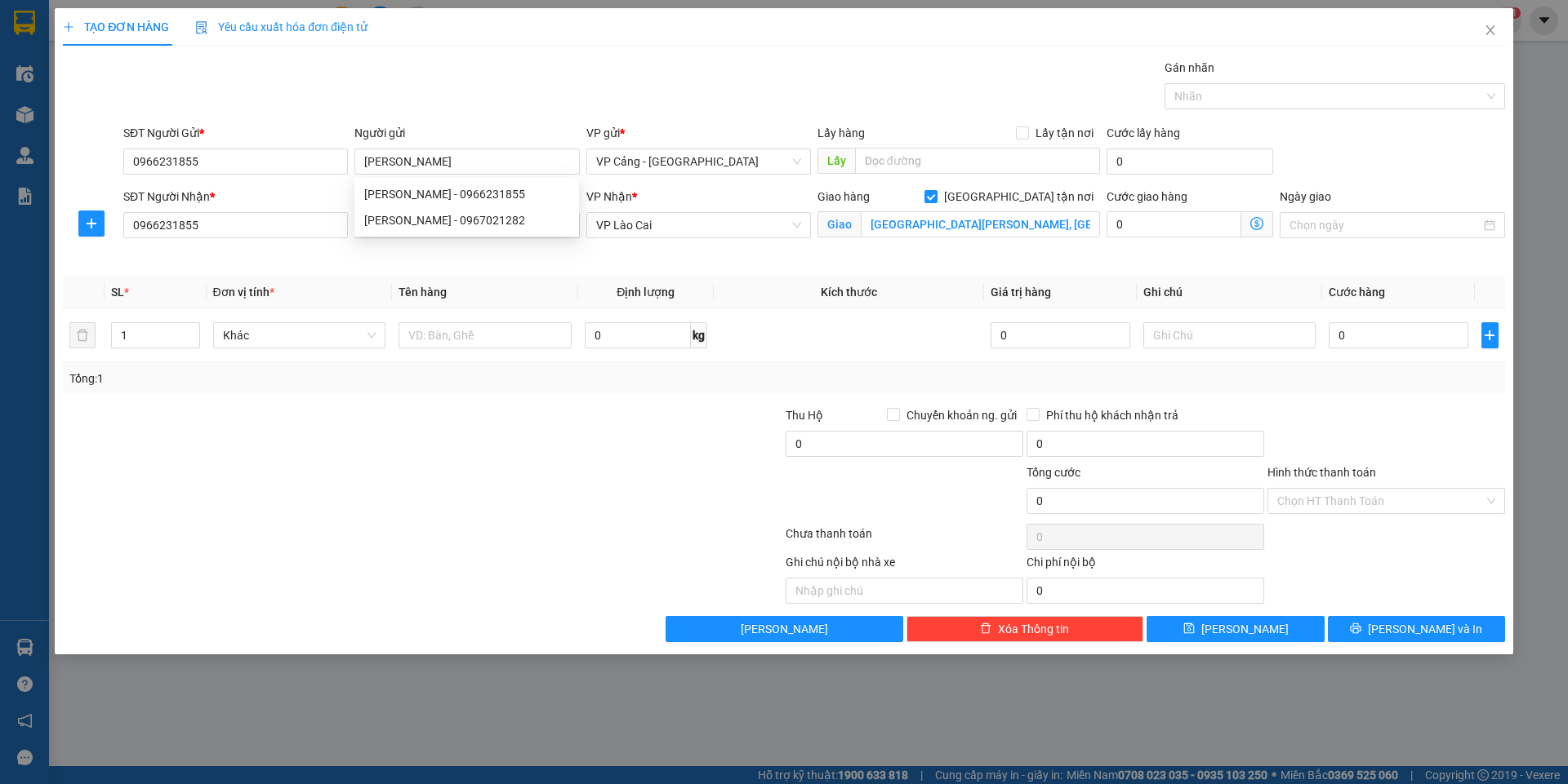
click at [313, 561] on div at bounding box center [272, 578] width 421 height 50
click at [157, 340] on input "1" at bounding box center [155, 334] width 86 height 24
type input "12"
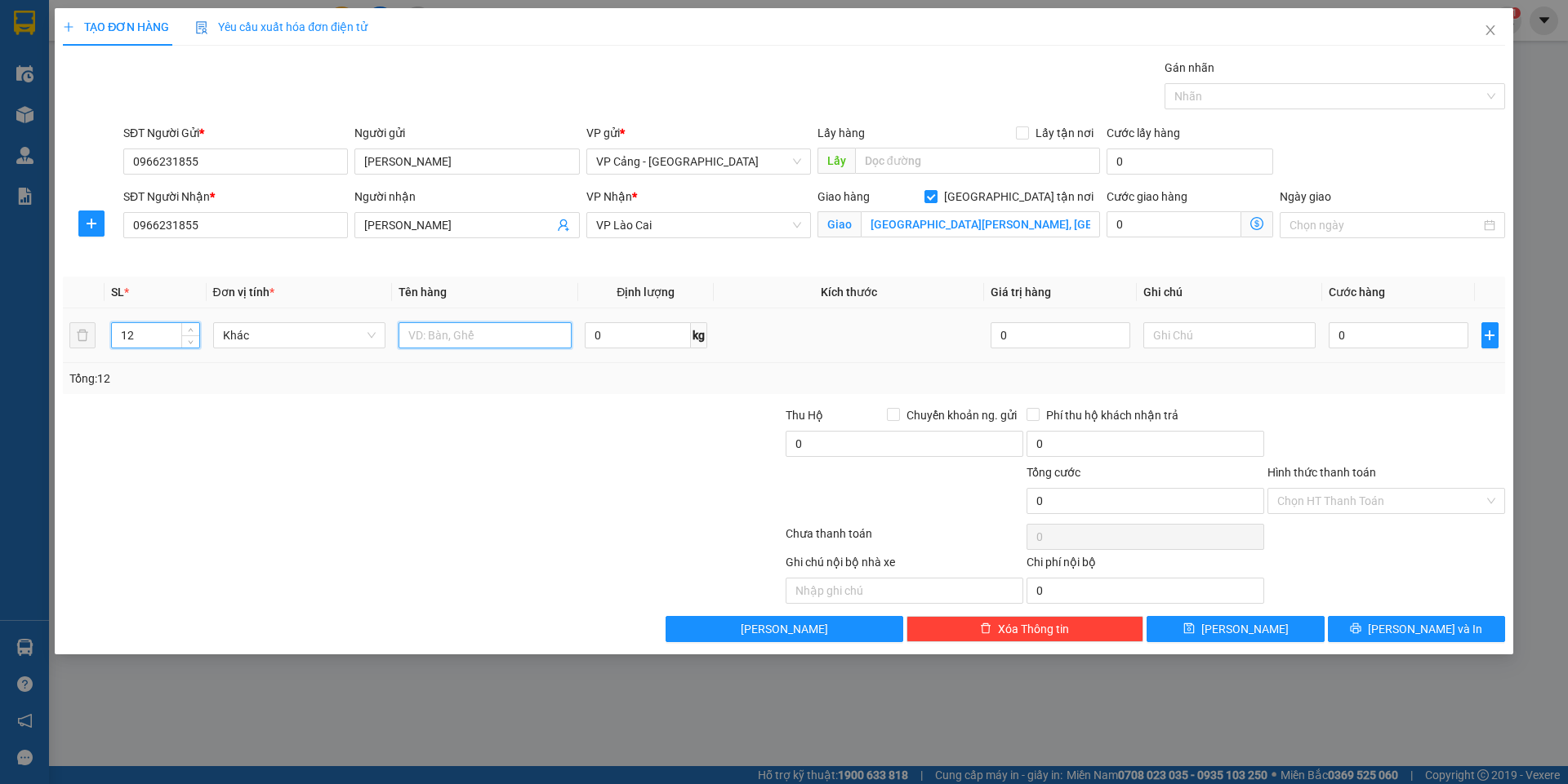
click at [435, 336] on input "text" at bounding box center [485, 335] width 173 height 26
type input "12 lốp + 1 p bì"
click at [1343, 331] on input "0" at bounding box center [1398, 335] width 139 height 26
type input "1"
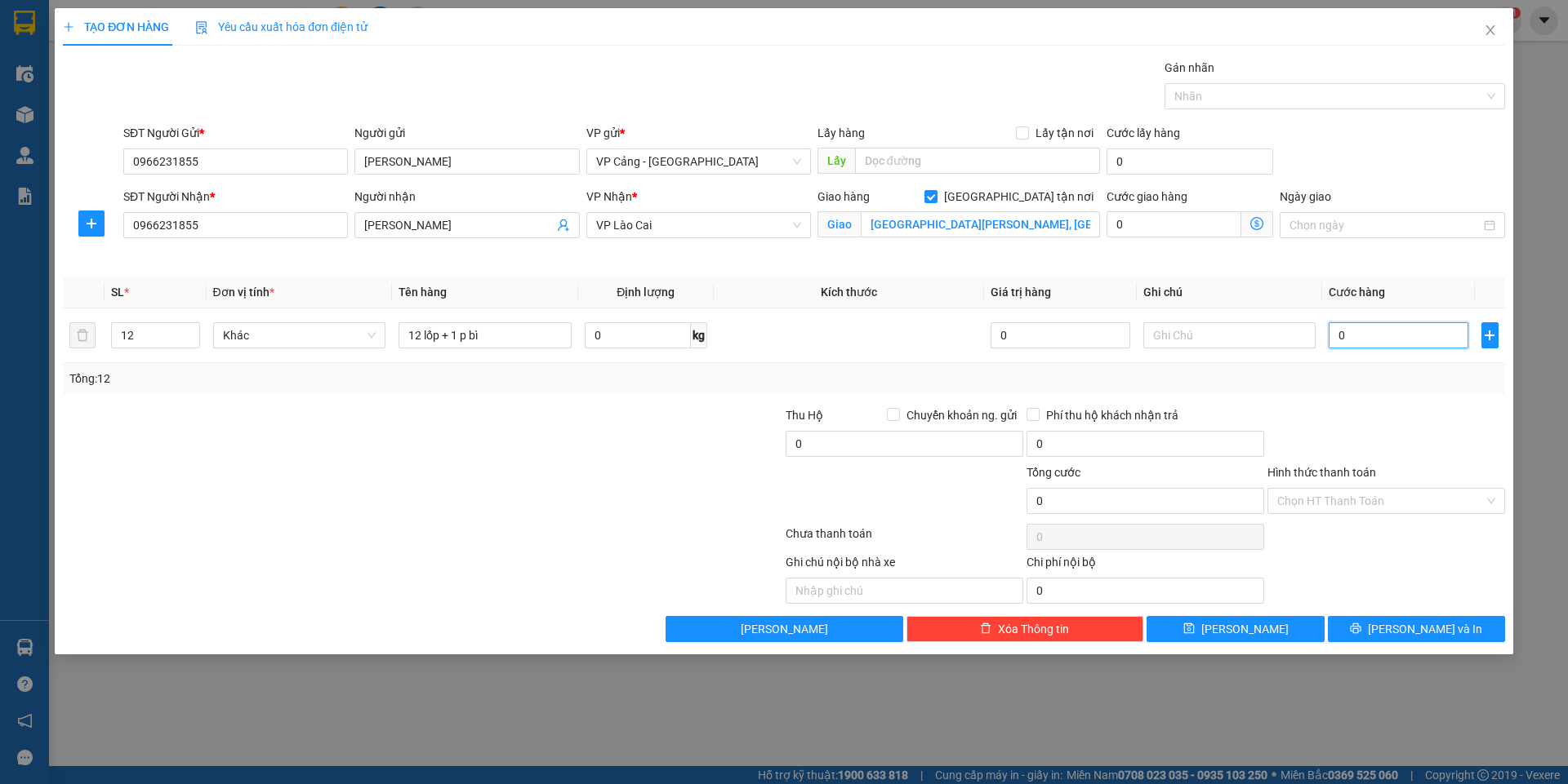
type input "1"
type input "1.000"
click at [1428, 631] on span "[PERSON_NAME] và In" at bounding box center [1424, 629] width 114 height 18
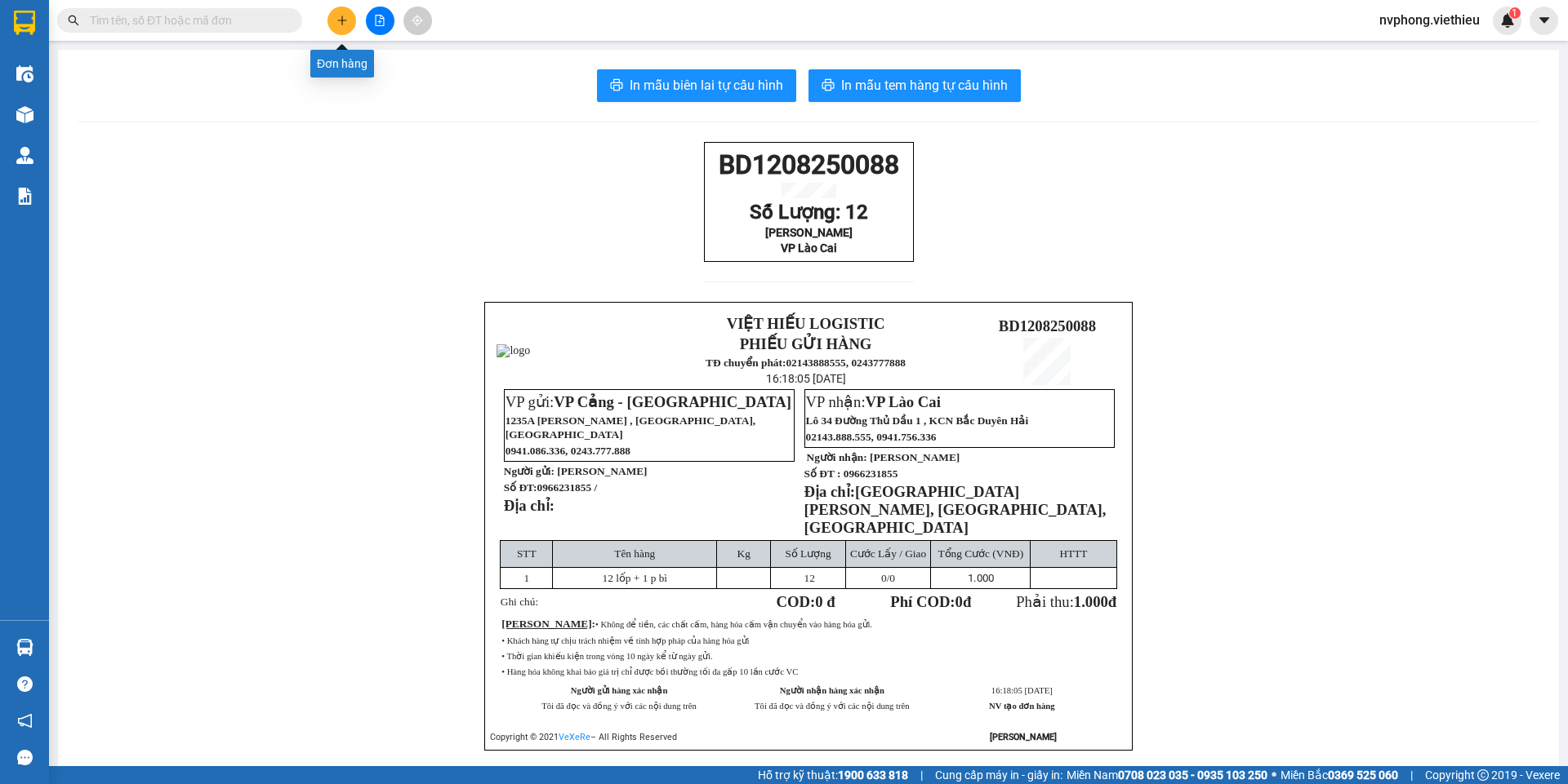
click at [336, 18] on icon "plus" at bounding box center [342, 20] width 12 height 12
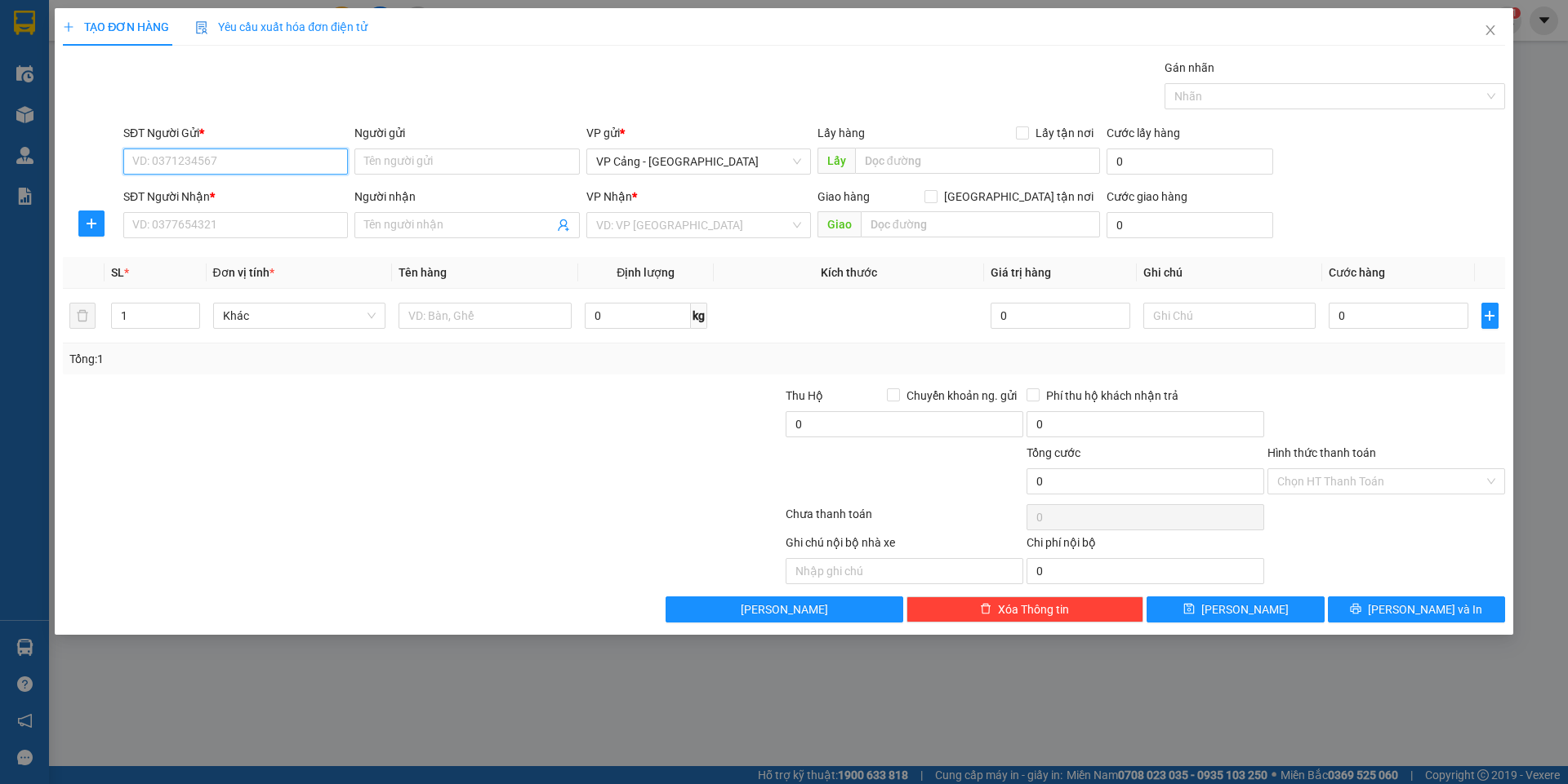
click at [161, 157] on input "SĐT Người Gửi *" at bounding box center [236, 161] width 225 height 26
click at [162, 197] on div "0979559786 - Anh sang" at bounding box center [236, 194] width 205 height 18
click at [171, 236] on input "SĐT Người Nhận *" at bounding box center [236, 225] width 225 height 26
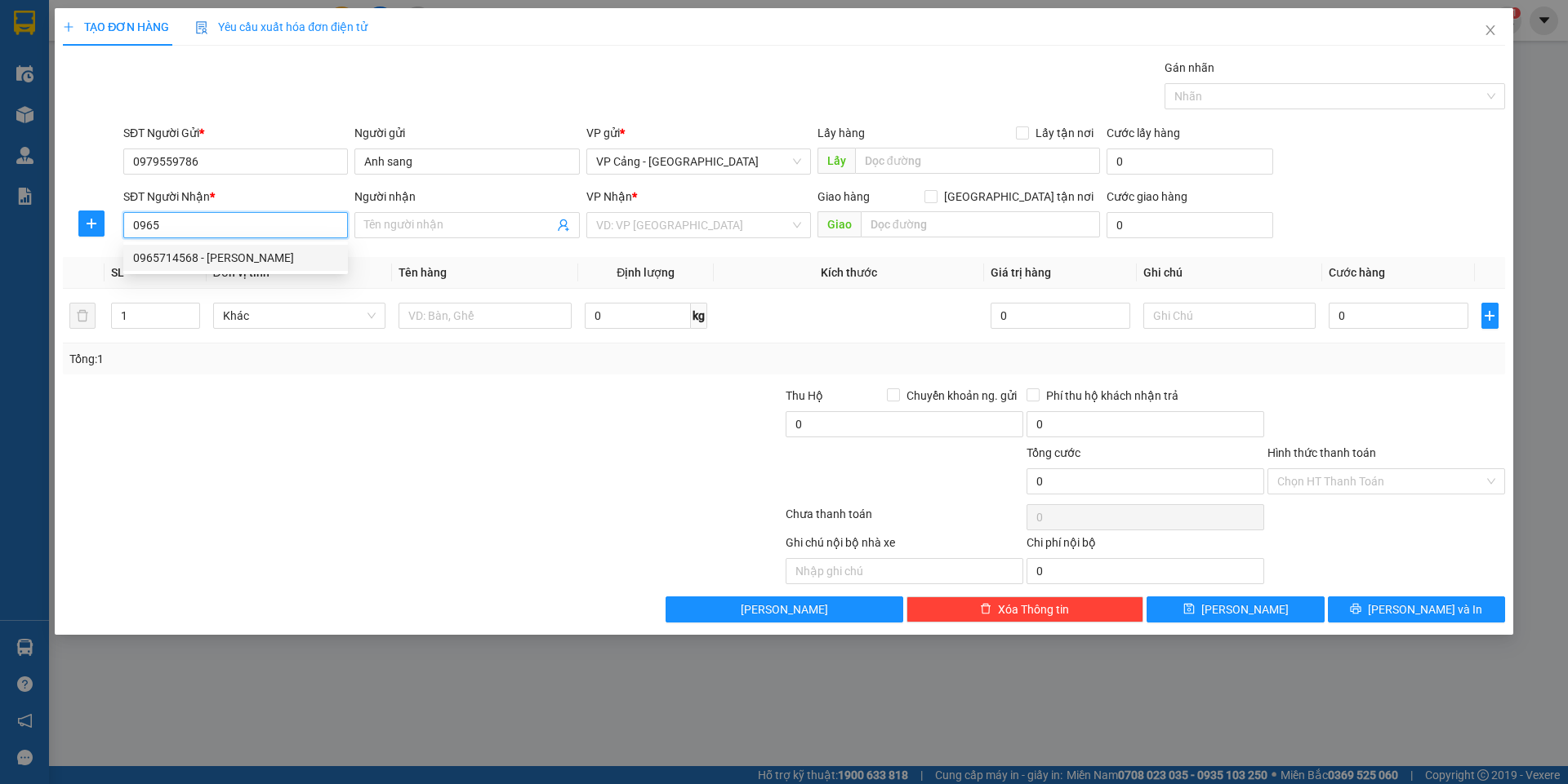
click at [163, 254] on div "0965714568 - [PERSON_NAME]" at bounding box center [236, 258] width 205 height 18
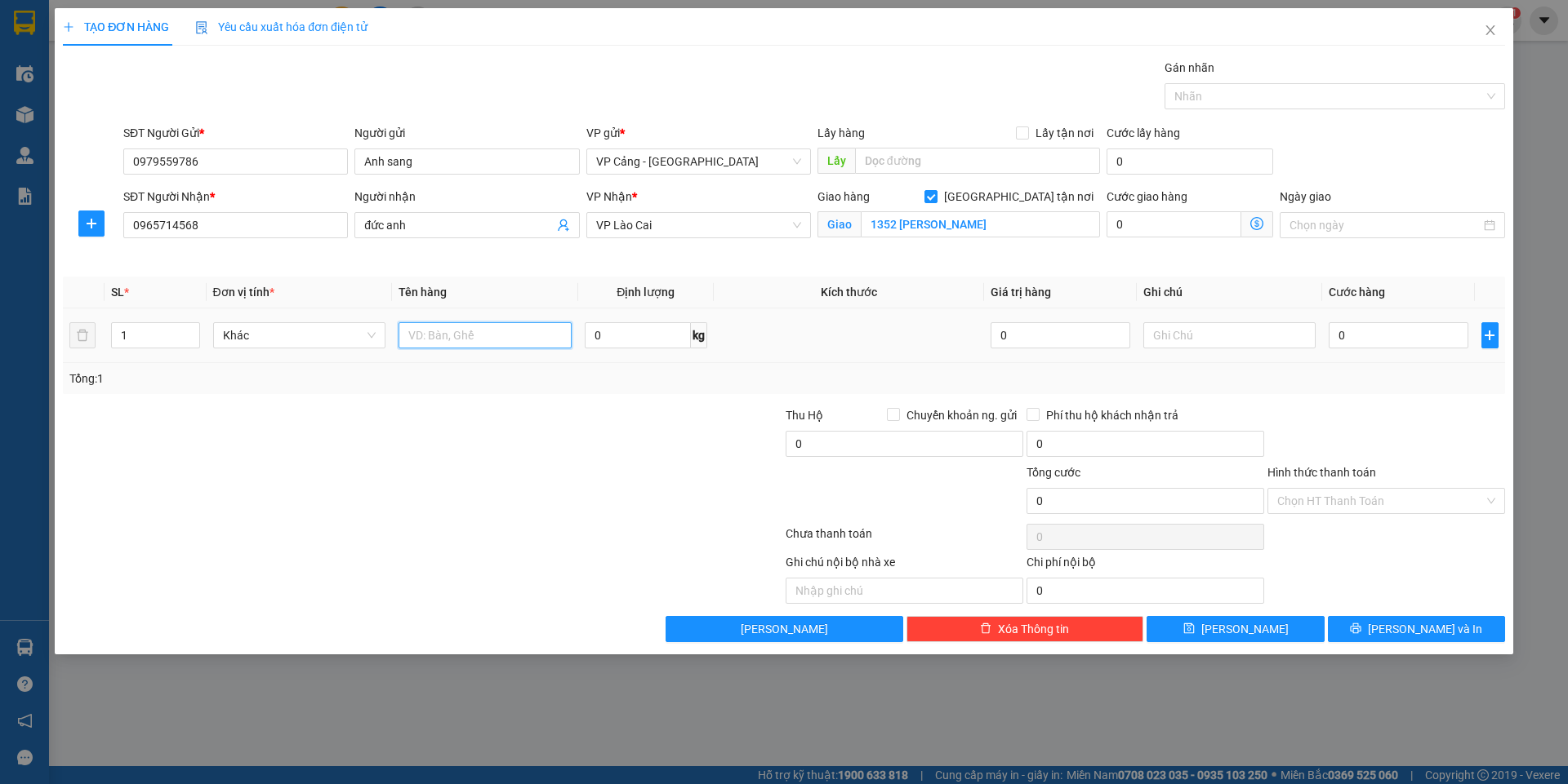
click at [453, 340] on input "text" at bounding box center [485, 335] width 173 height 26
click at [1357, 336] on input "0" at bounding box center [1398, 335] width 139 height 26
click at [1405, 616] on button "[PERSON_NAME] và In" at bounding box center [1416, 628] width 177 height 26
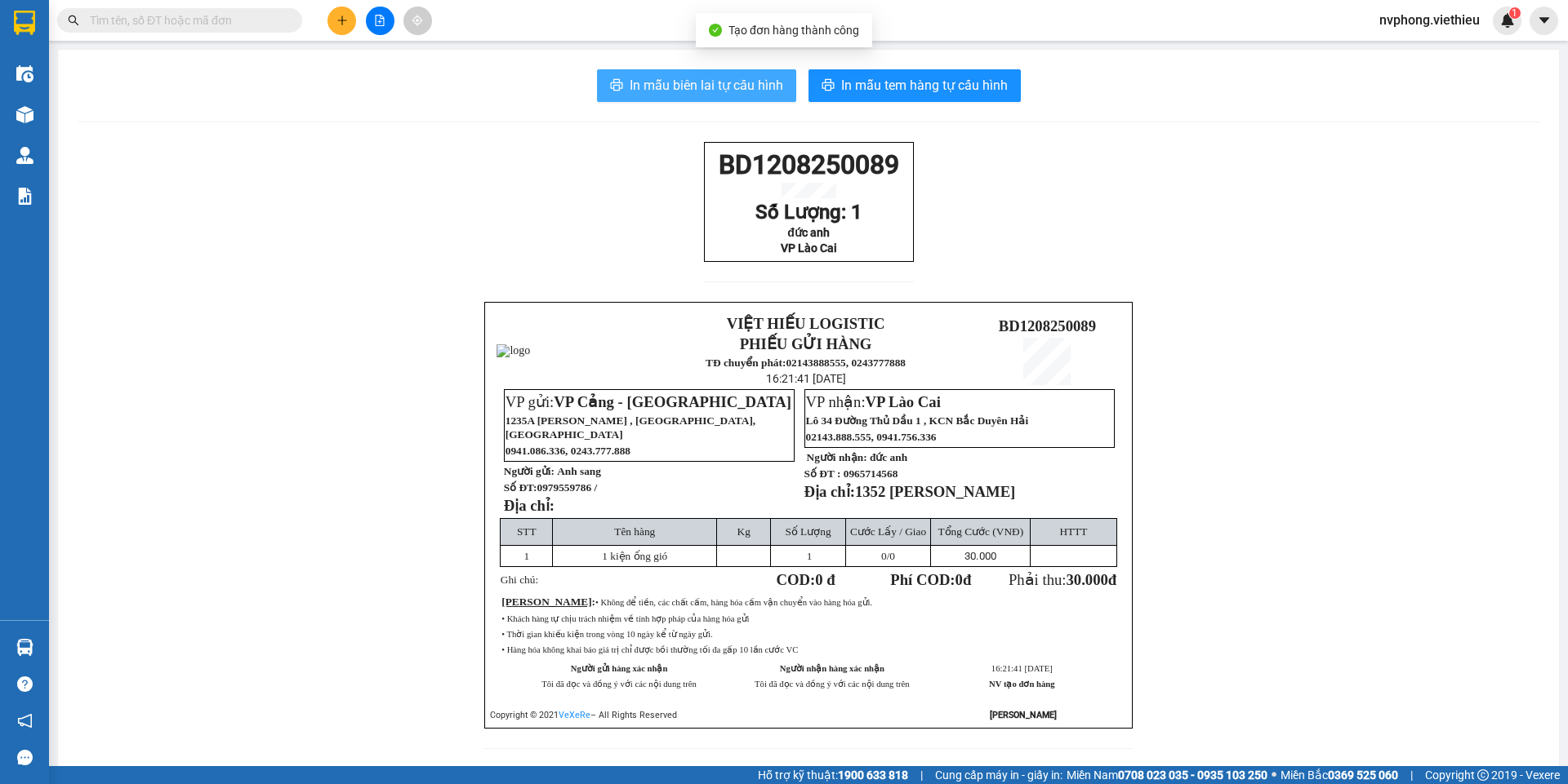
click at [692, 87] on span "In mẫu biên lai tự cấu hình" at bounding box center [706, 85] width 154 height 21
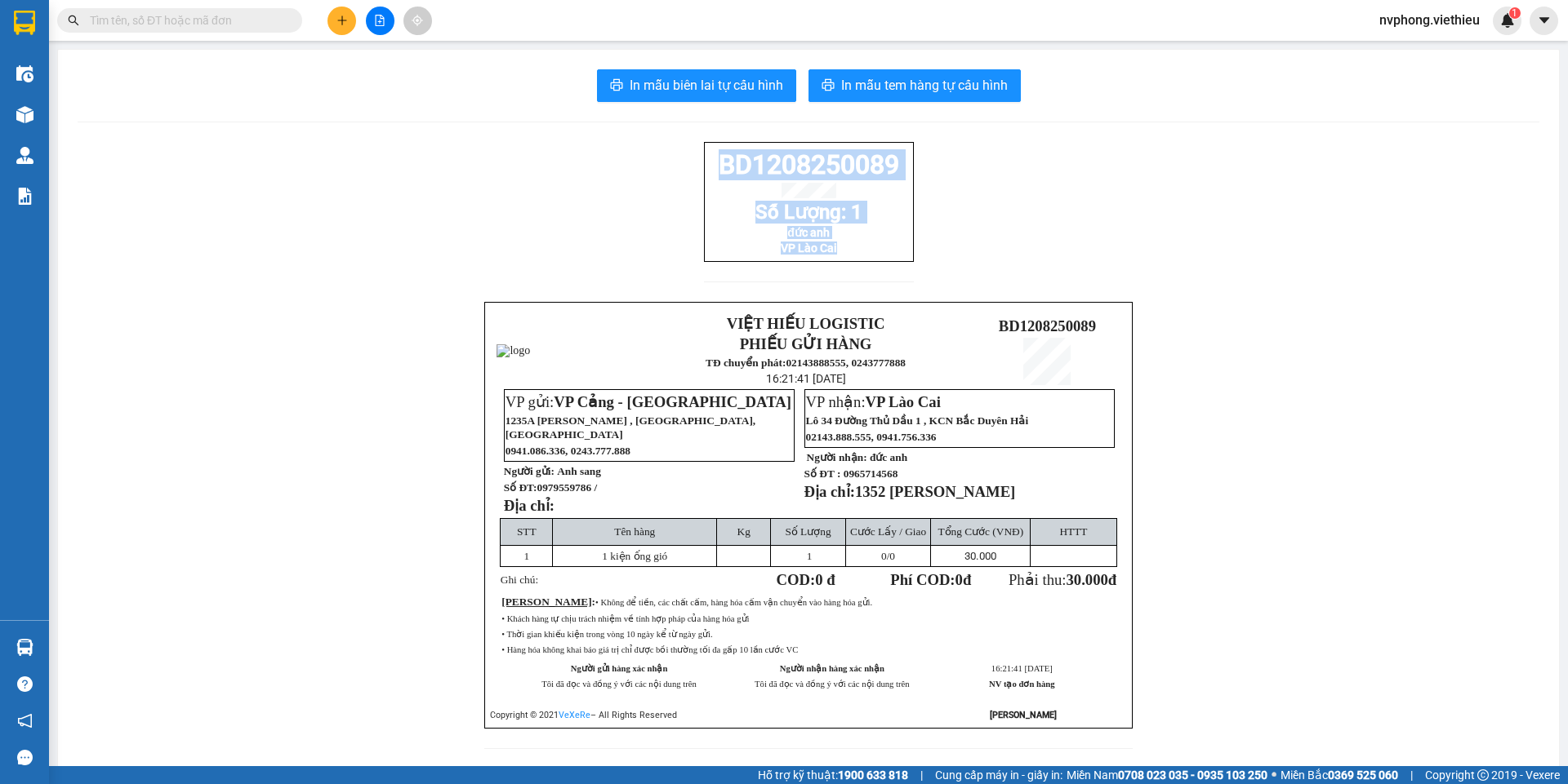
drag, startPoint x: 812, startPoint y: 281, endPoint x: 683, endPoint y: 183, distance: 162.0
click at [683, 183] on div "BD1208250089 Số Lượng: 1 đức anh VP Lào Cai VIỆT HIẾU LOGISTIC PHIẾU GỬI HÀNG T…" at bounding box center [808, 455] width 1462 height 627
copy div "BD1208250089 [PERSON_NAME]: 1 đức anh VP Lào Cai"
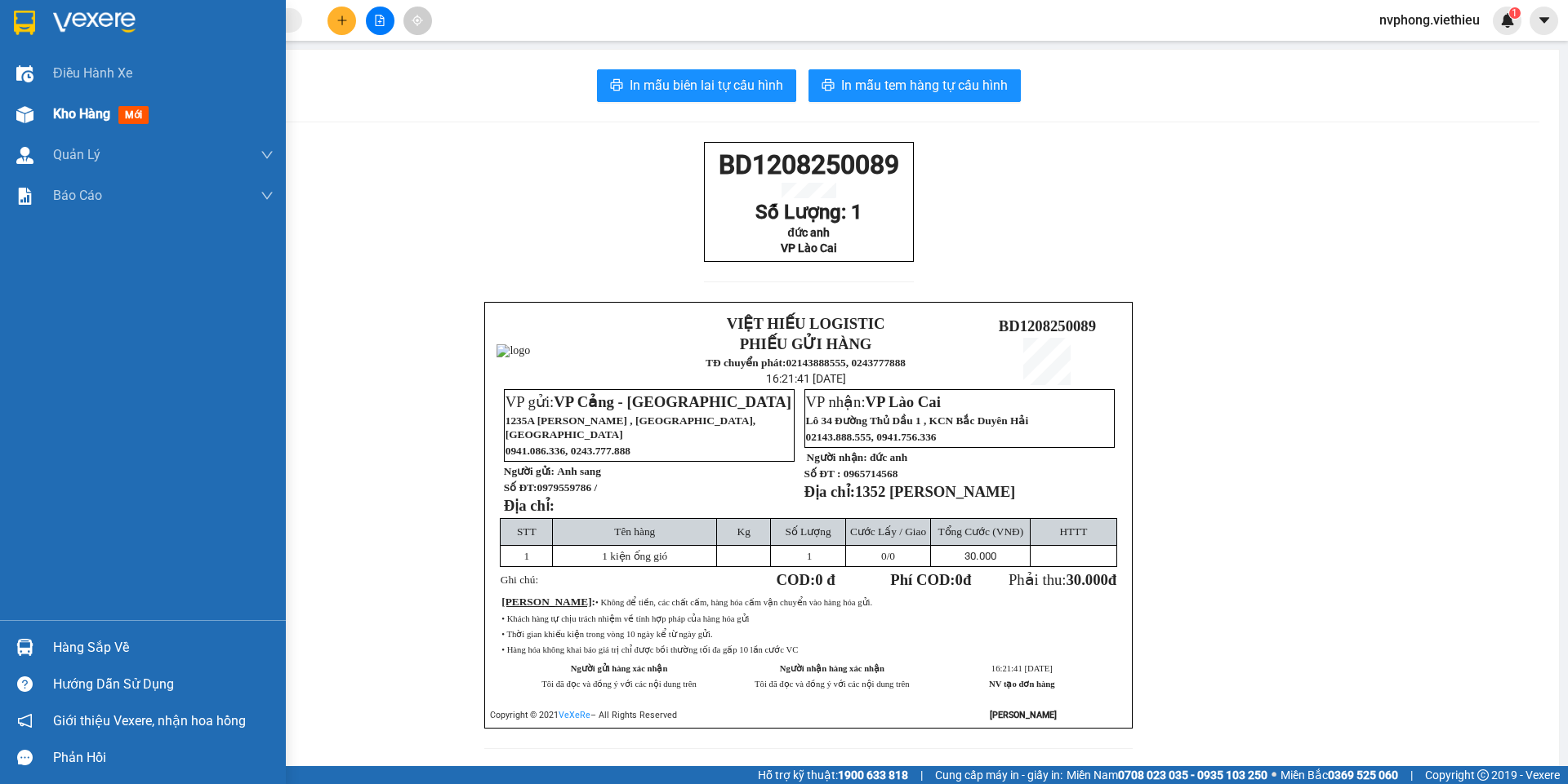
click at [48, 112] on div "Kho hàng mới" at bounding box center [143, 113] width 286 height 40
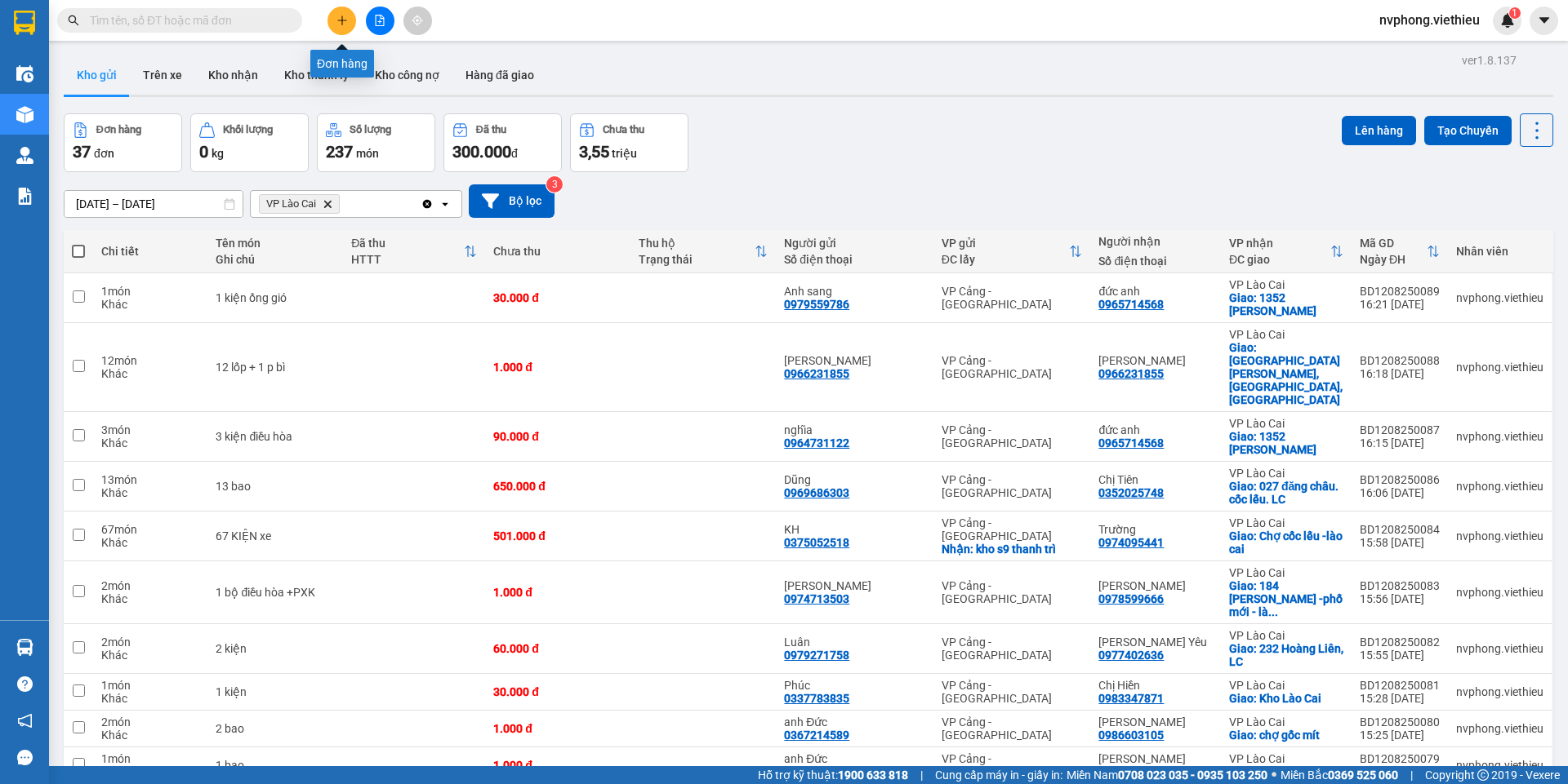
click at [350, 21] on button at bounding box center [342, 21] width 29 height 29
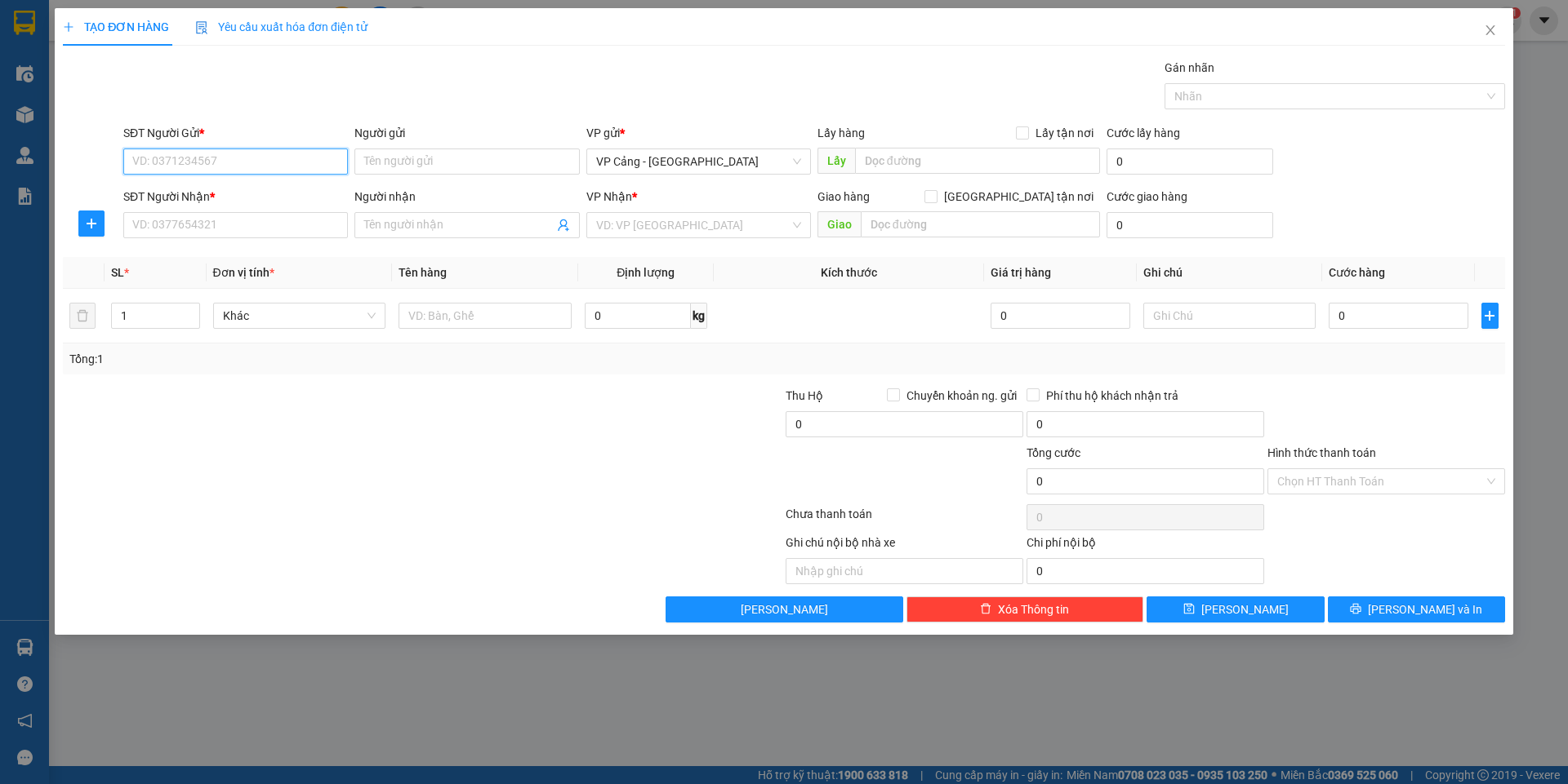
click at [172, 160] on input "SĐT Người Gửi *" at bounding box center [236, 161] width 225 height 26
click at [188, 191] on div "0943861985 - [GEOGRAPHIC_DATA]" at bounding box center [236, 194] width 205 height 18
click at [197, 228] on input "SĐT Người Nhận *" at bounding box center [236, 225] width 225 height 26
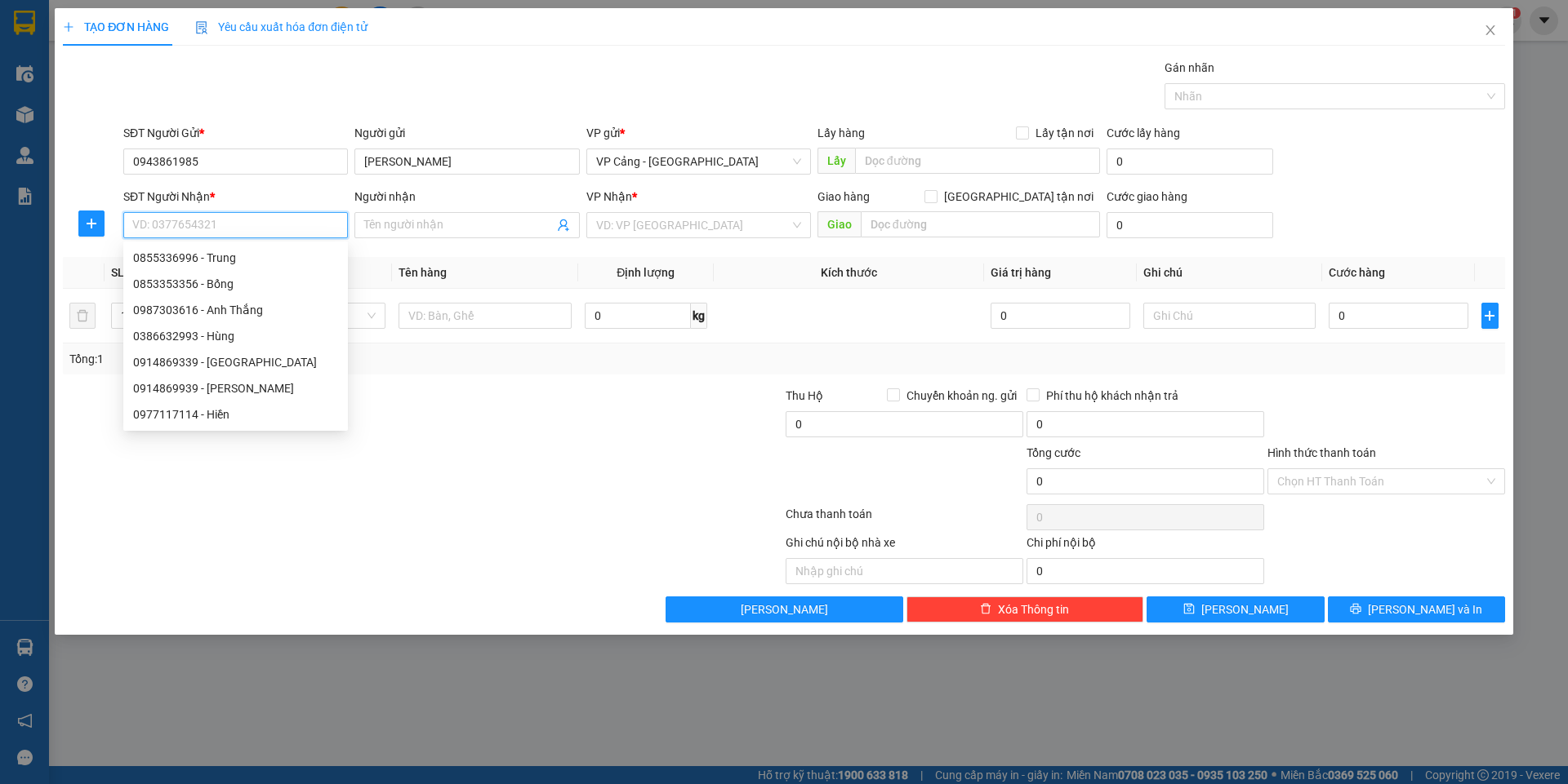
click at [200, 223] on input "SĐT Người Nhận *" at bounding box center [236, 225] width 225 height 26
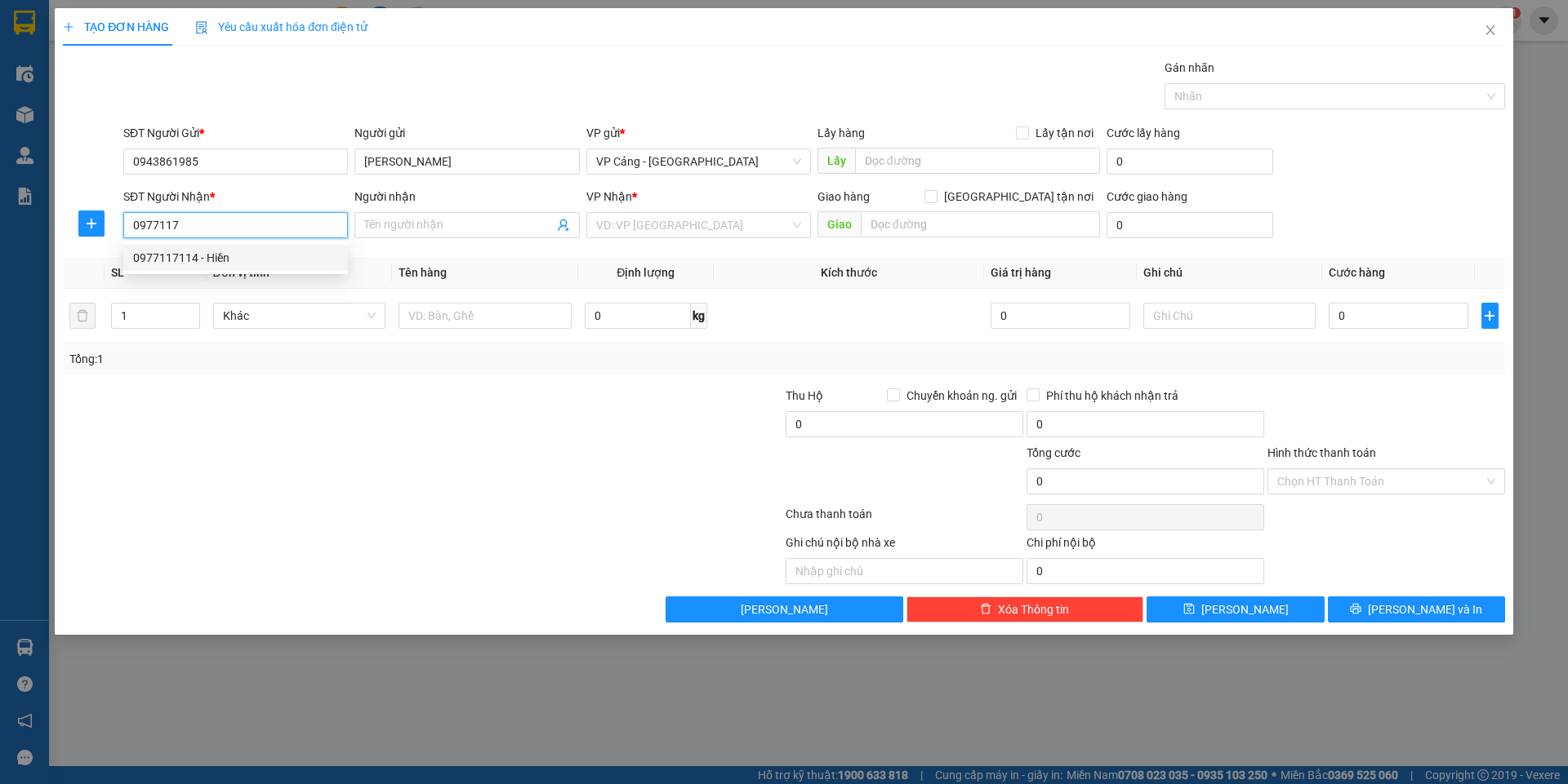
click at [191, 254] on div "0977117114 - Hiền" at bounding box center [236, 258] width 205 height 18
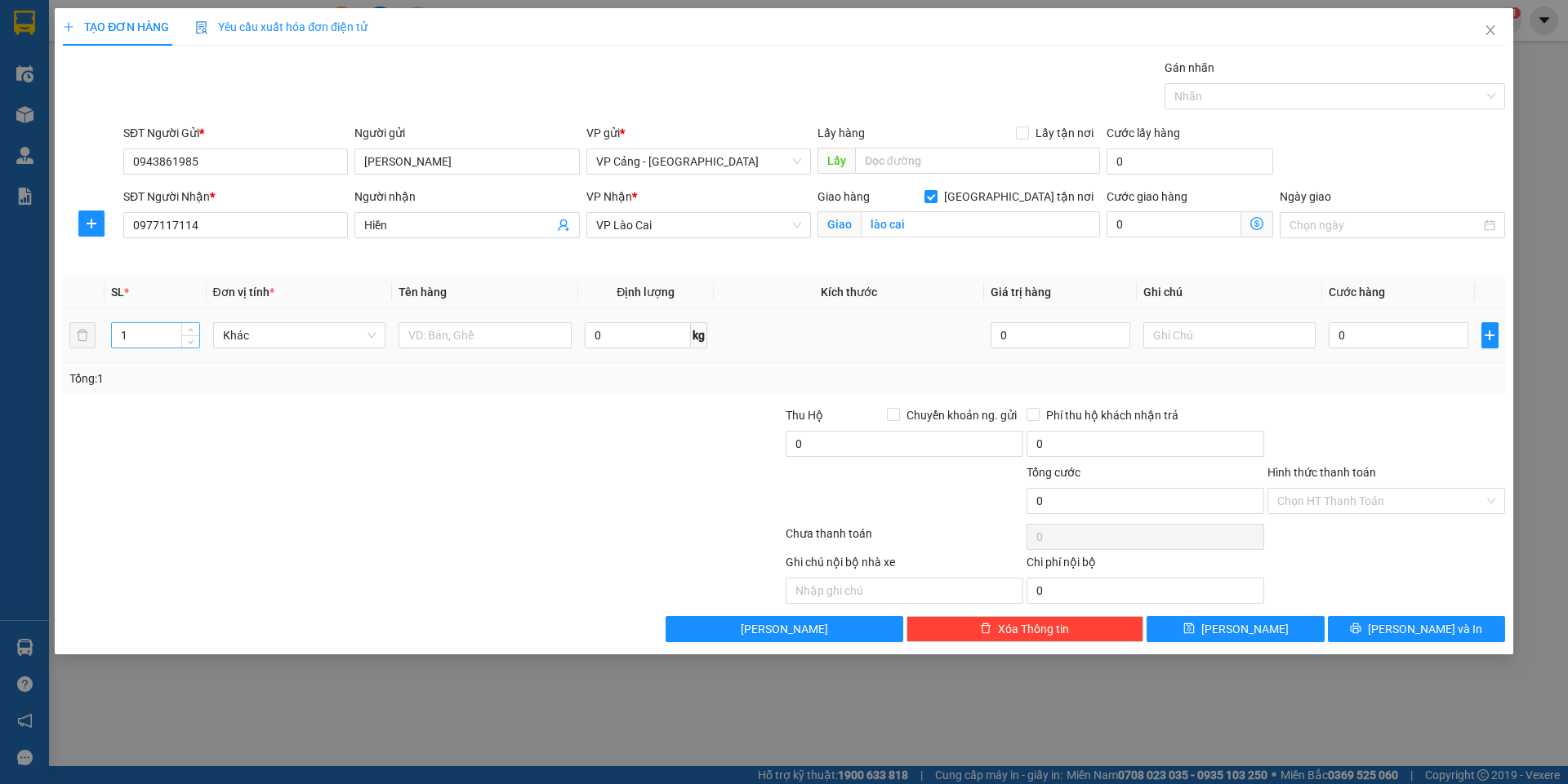
click at [134, 341] on input "1" at bounding box center [155, 334] width 86 height 24
click at [472, 338] on input "text" at bounding box center [485, 335] width 173 height 26
click at [1372, 340] on input "0" at bounding box center [1398, 335] width 139 height 26
click at [1438, 613] on div "Transit Pickup Surcharge Ids Transit Deliver Surcharge Ids Transit Deliver Surc…" at bounding box center [784, 350] width 1442 height 584
click at [1438, 631] on span "[PERSON_NAME] và In" at bounding box center [1424, 629] width 114 height 18
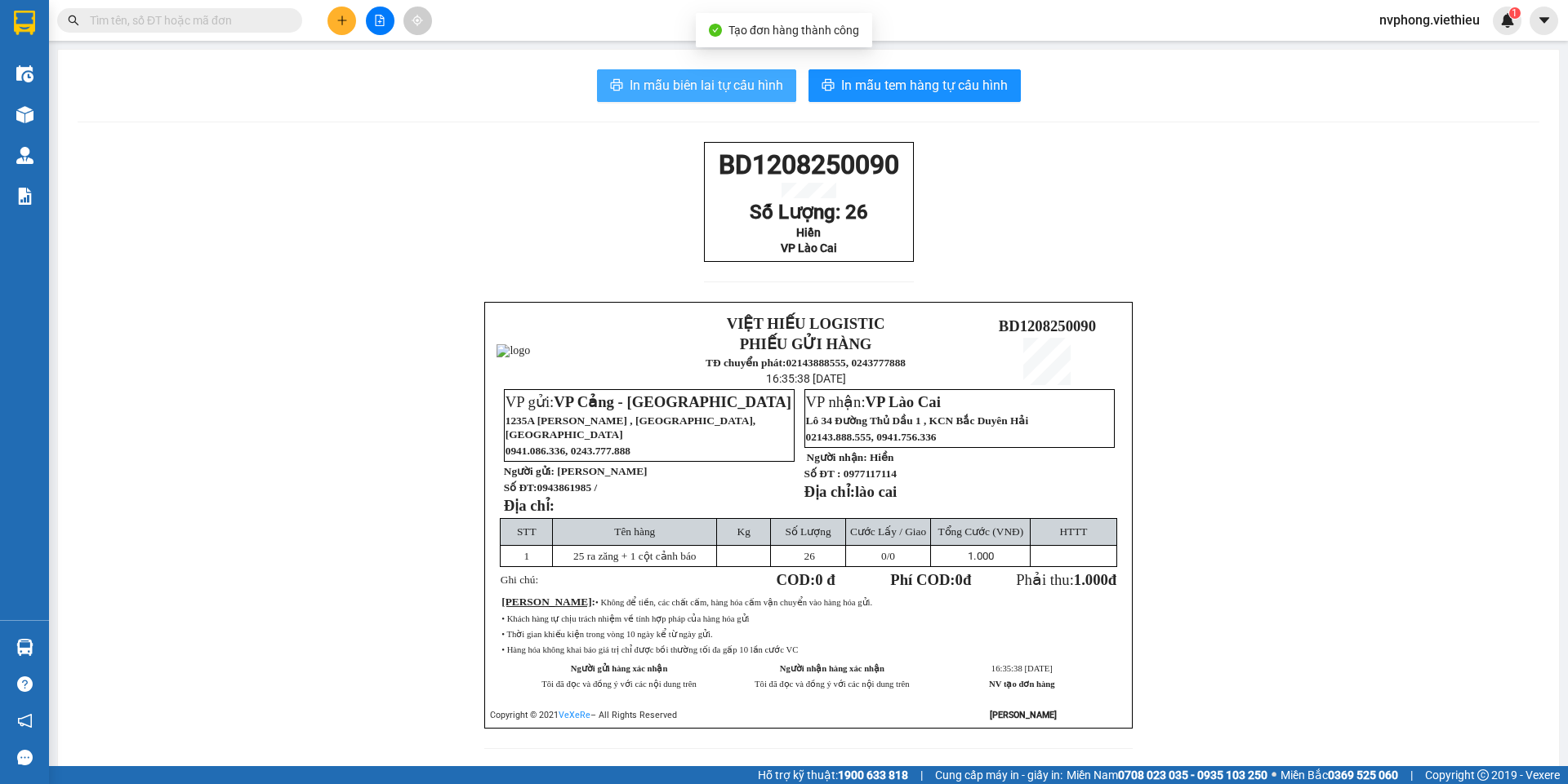
click at [722, 73] on button "In mẫu biên lai tự cấu hình" at bounding box center [695, 85] width 199 height 32
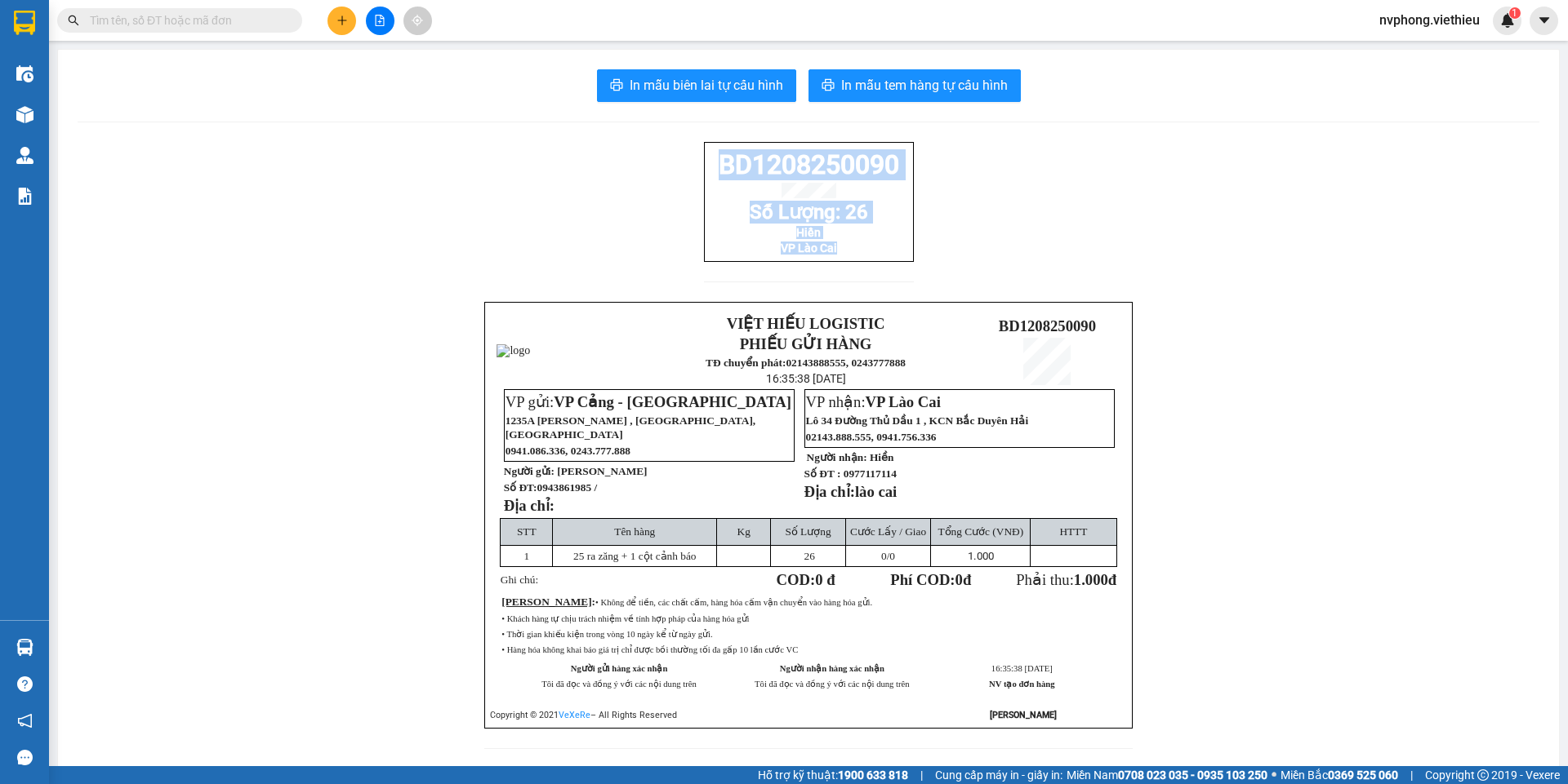
drag, startPoint x: 898, startPoint y: 275, endPoint x: 694, endPoint y: 146, distance: 241.4
click at [693, 141] on div "In mẫu biên lai tự cấu hình In mẫu tem hàng tự cấu hình BD1208250090 Số Lượng: …" at bounding box center [808, 418] width 1501 height 738
click at [341, 22] on icon "plus" at bounding box center [342, 20] width 12 height 12
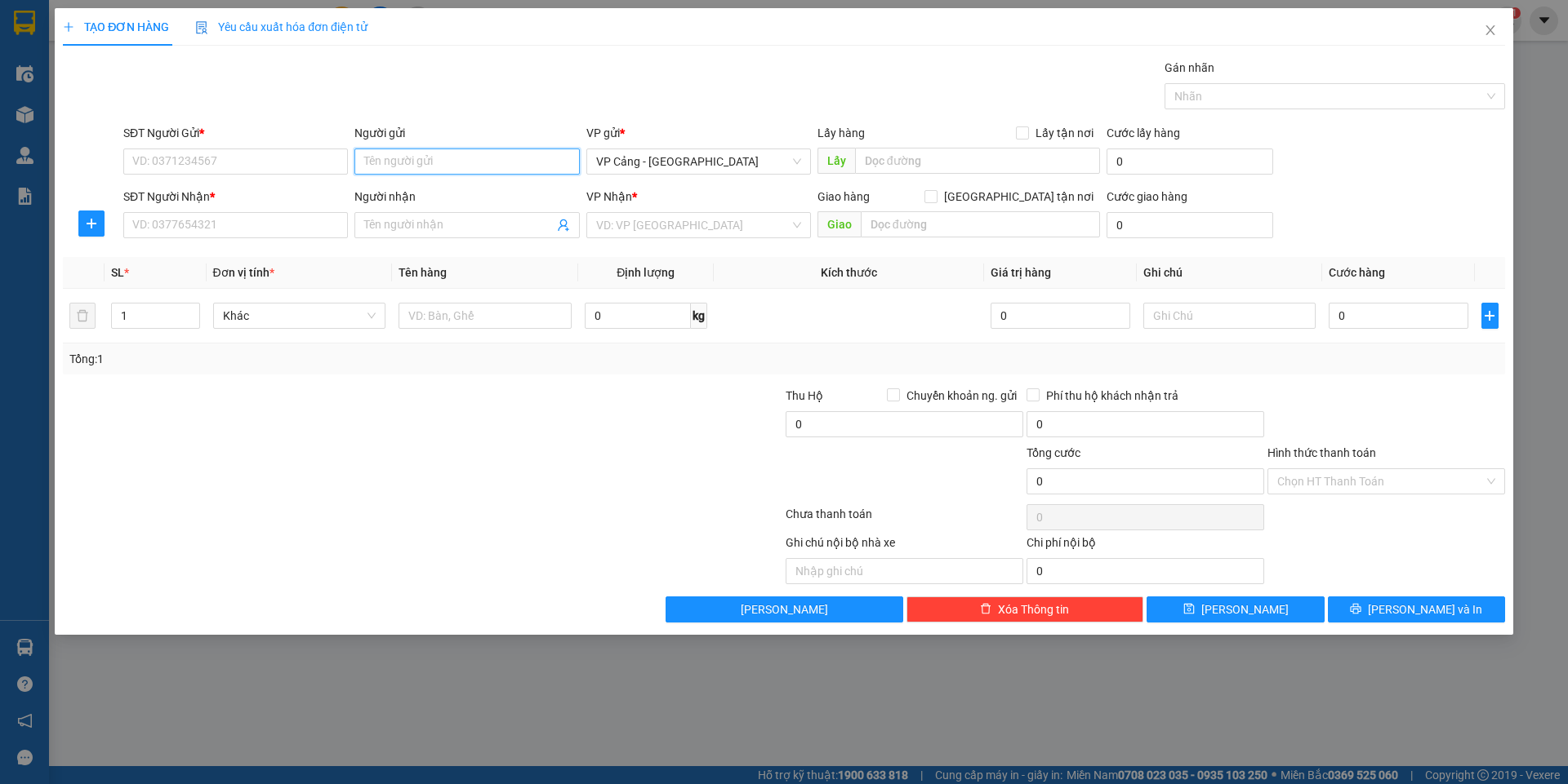
click at [445, 168] on input "Người gửi" at bounding box center [467, 161] width 225 height 26
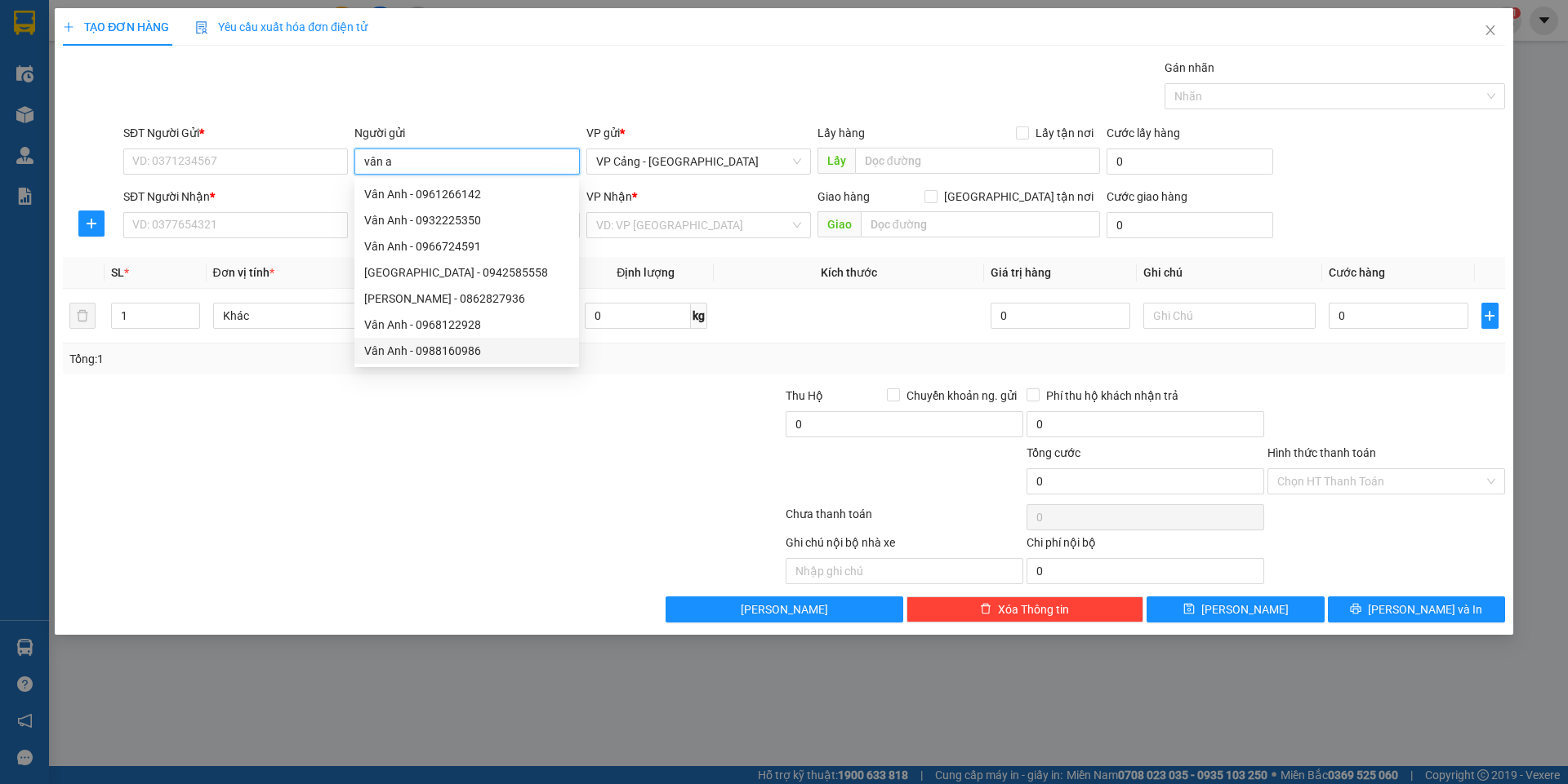
click at [457, 356] on div "Vân Anh - 0988160986" at bounding box center [467, 351] width 205 height 18
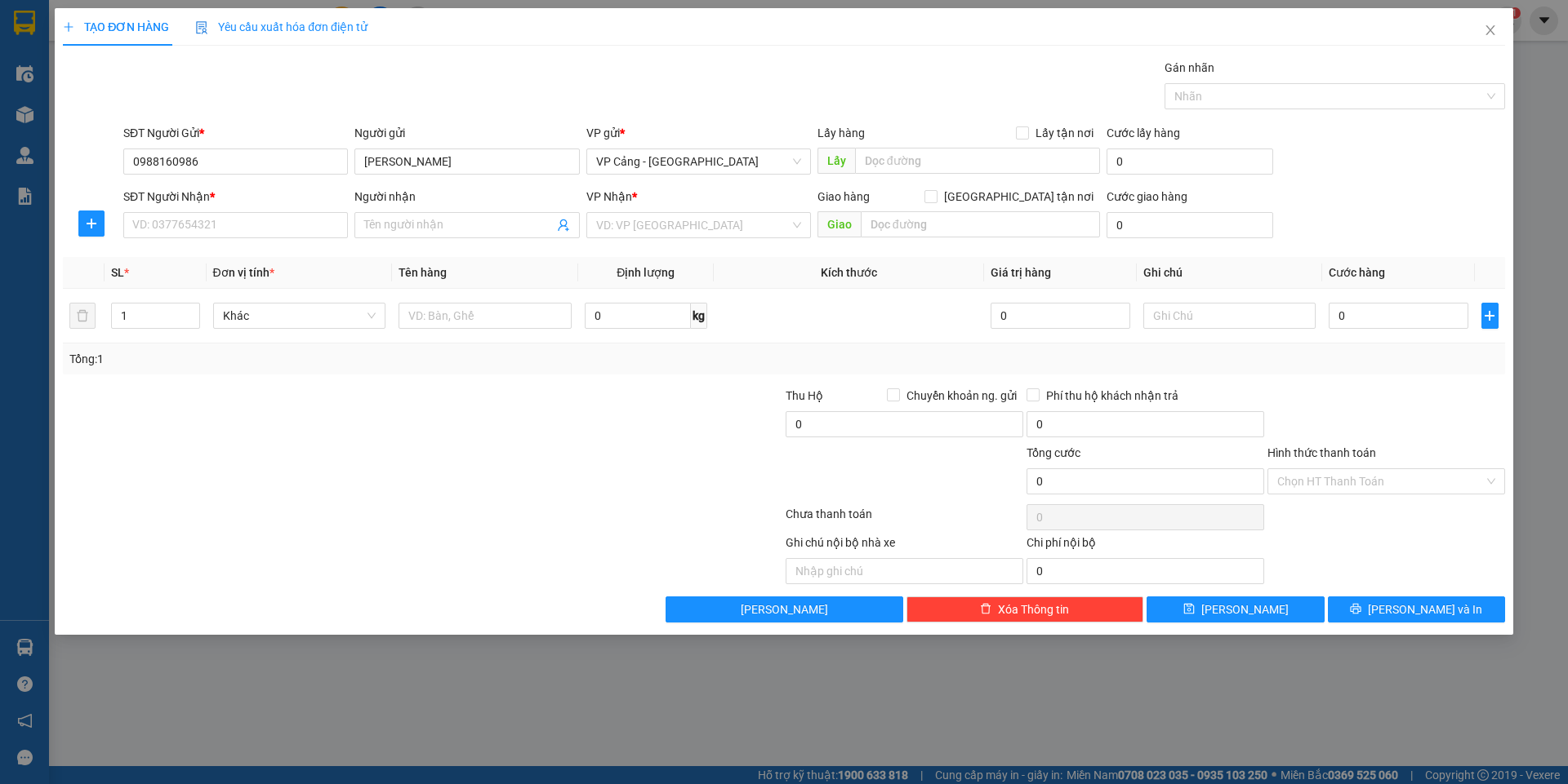
click at [236, 208] on div "SĐT Người Nhận *" at bounding box center [236, 200] width 225 height 24
click at [385, 229] on input "Người nhận" at bounding box center [459, 226] width 189 height 18
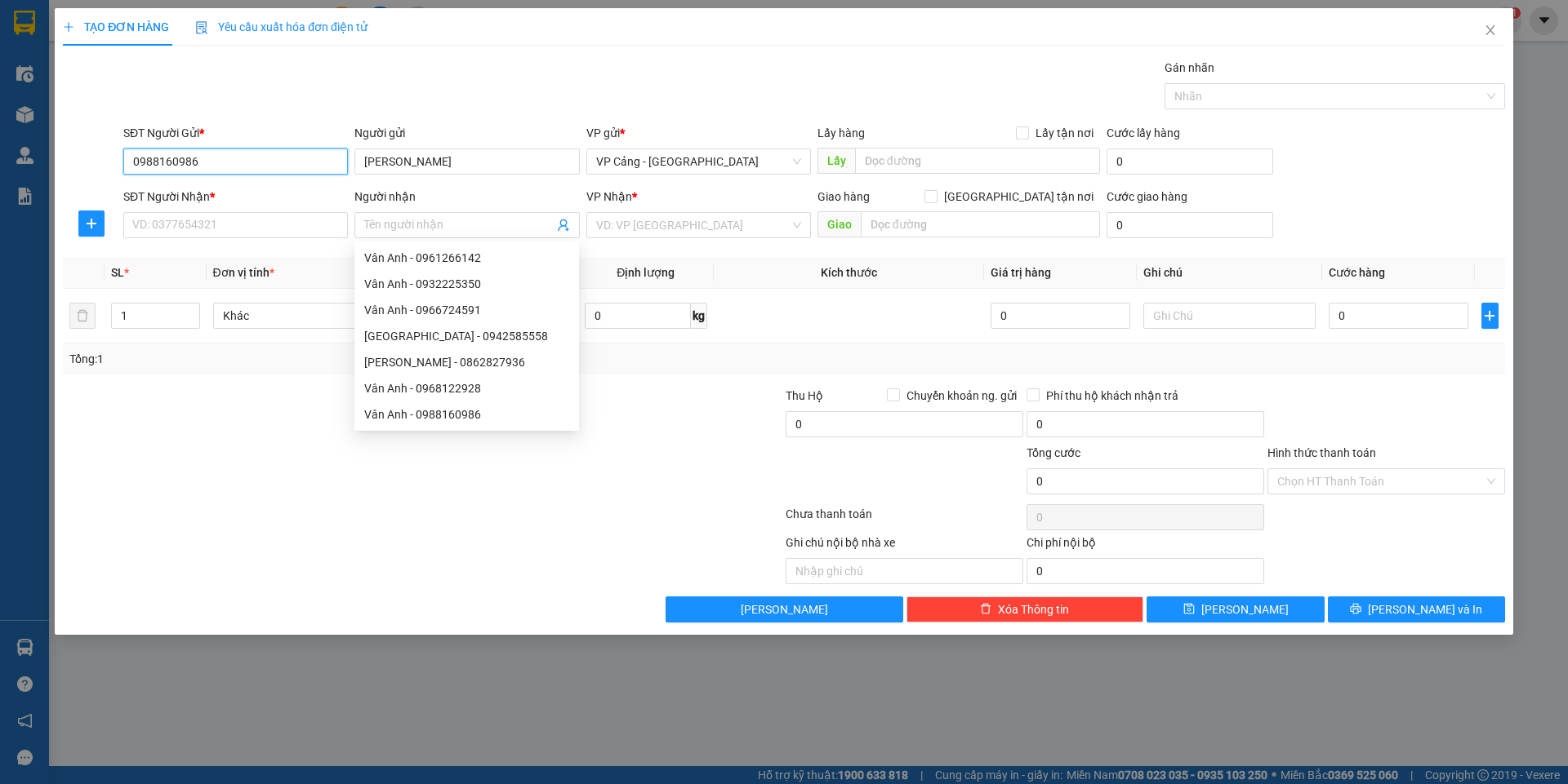
click at [242, 165] on input "0988160986" at bounding box center [236, 161] width 225 height 26
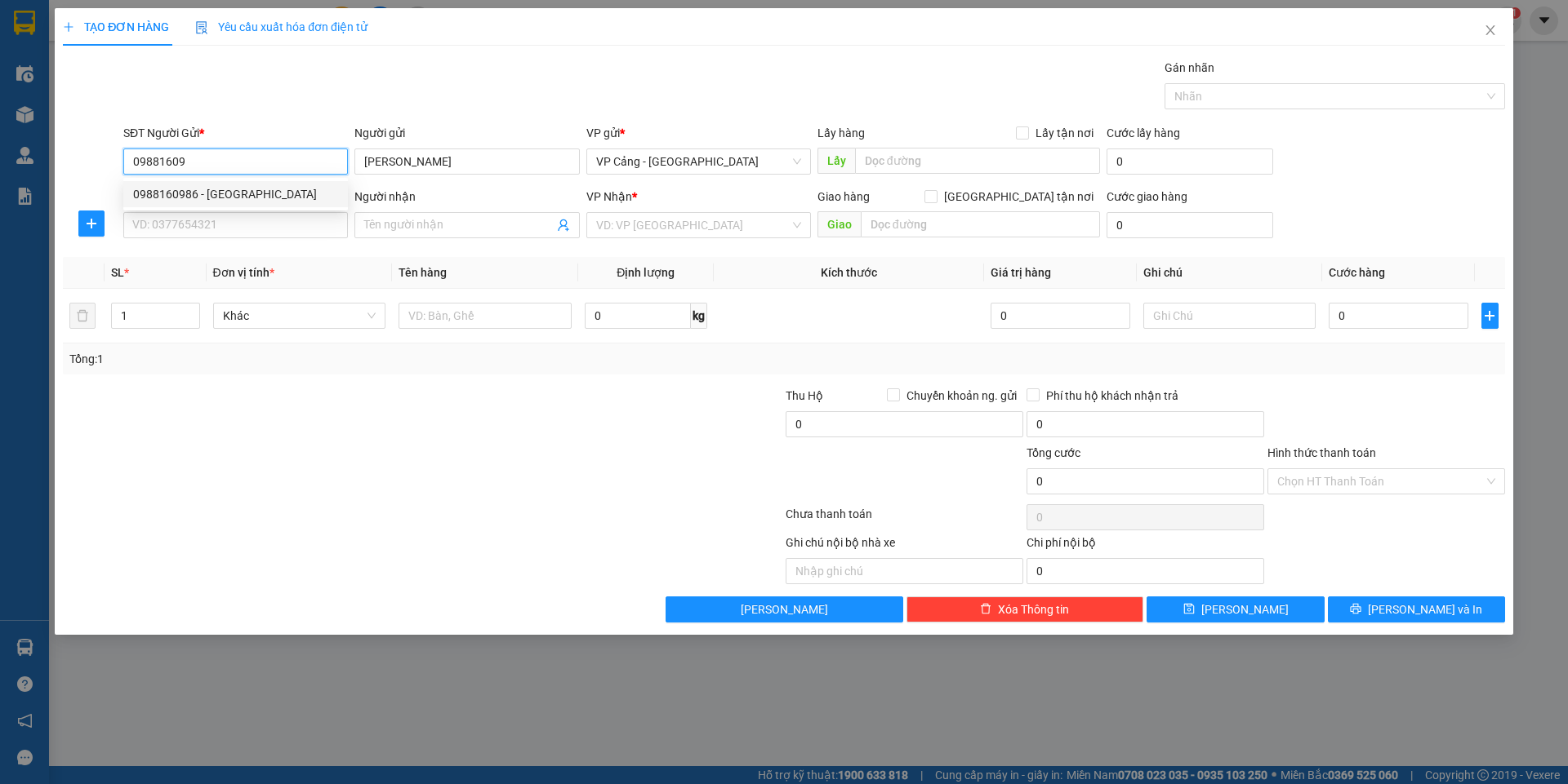
click at [209, 199] on div "0988160986 - [GEOGRAPHIC_DATA]" at bounding box center [236, 194] width 205 height 18
click at [174, 224] on input "SĐT Người Nhận *" at bounding box center [236, 225] width 225 height 26
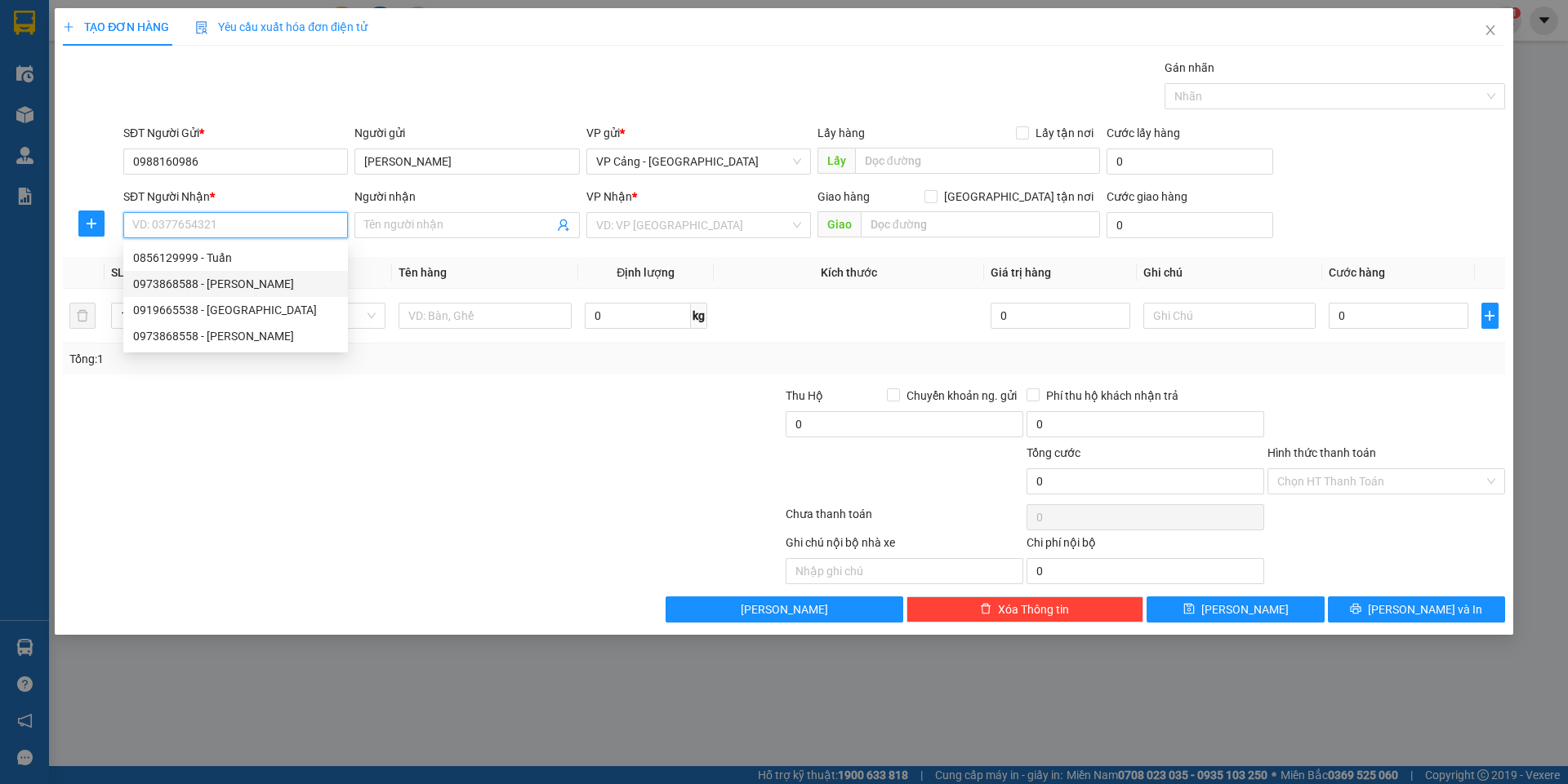
click at [201, 282] on div "0973868588 - [PERSON_NAME]" at bounding box center [236, 284] width 205 height 18
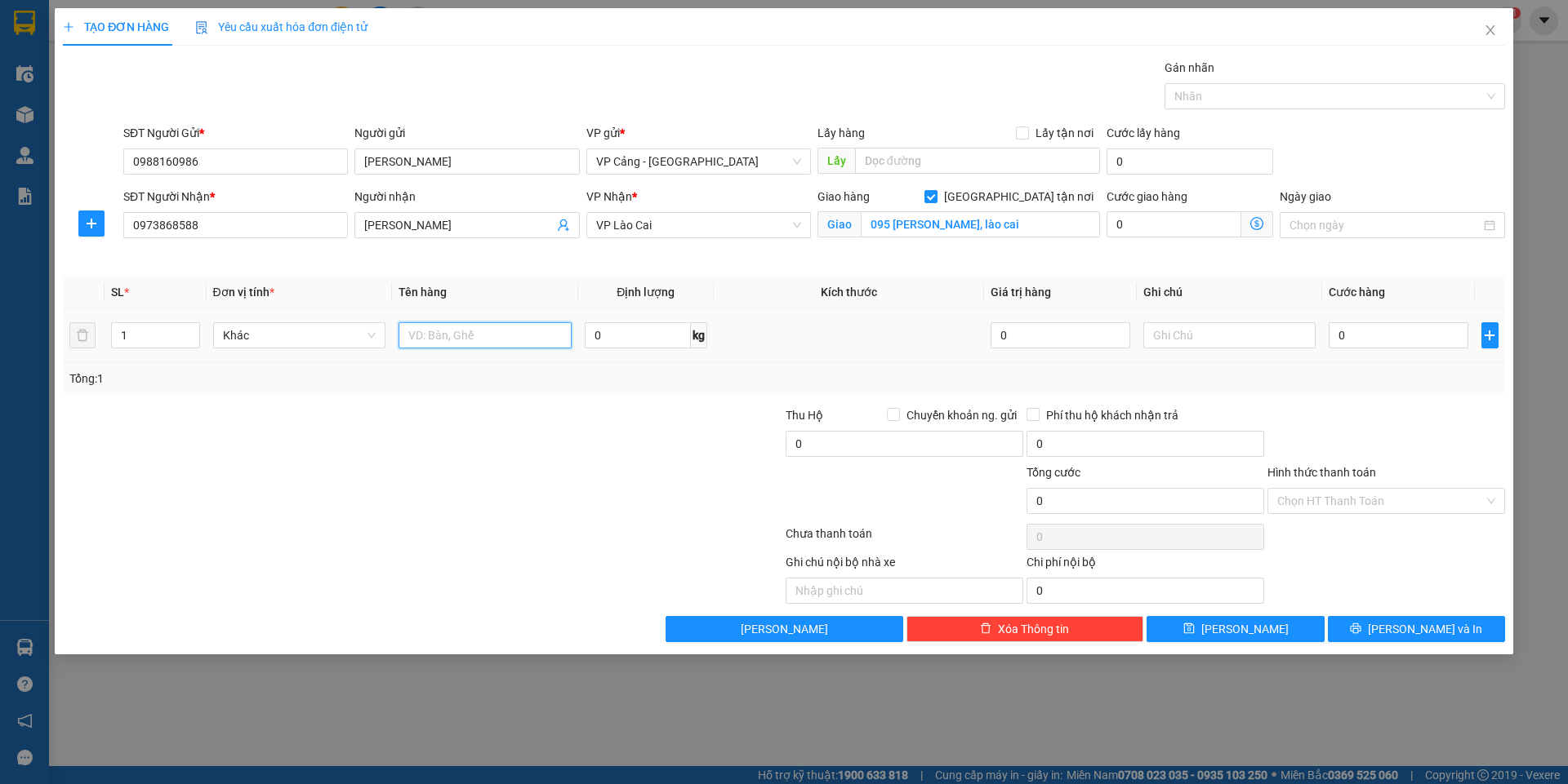
click at [443, 330] on input "text" at bounding box center [485, 335] width 173 height 26
click at [1375, 337] on input "0" at bounding box center [1398, 335] width 139 height 26
click at [1357, 627] on button "[PERSON_NAME] và In" at bounding box center [1416, 628] width 177 height 26
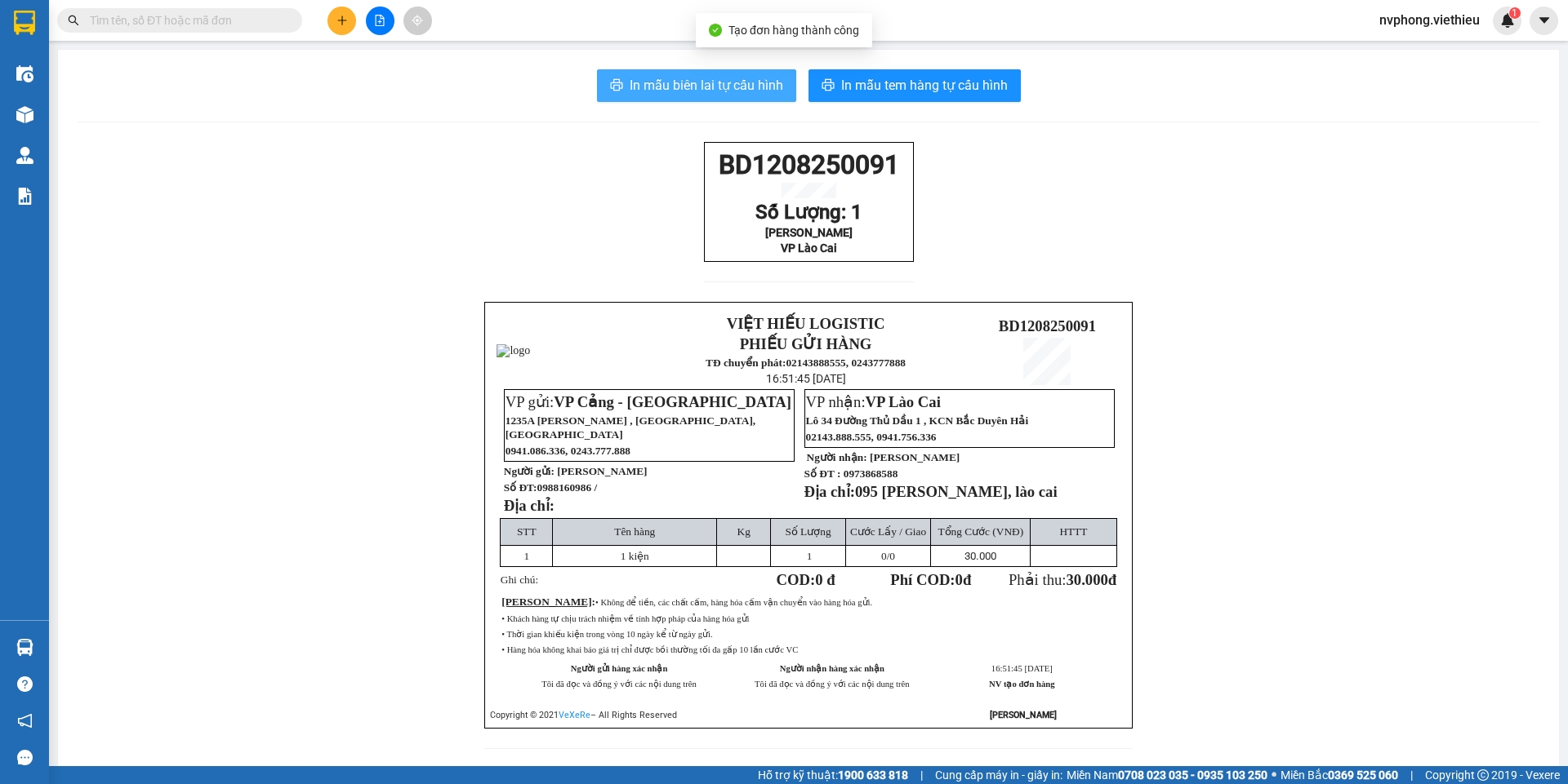
click at [717, 80] on span "In mẫu biên lai tự cấu hình" at bounding box center [706, 85] width 154 height 21
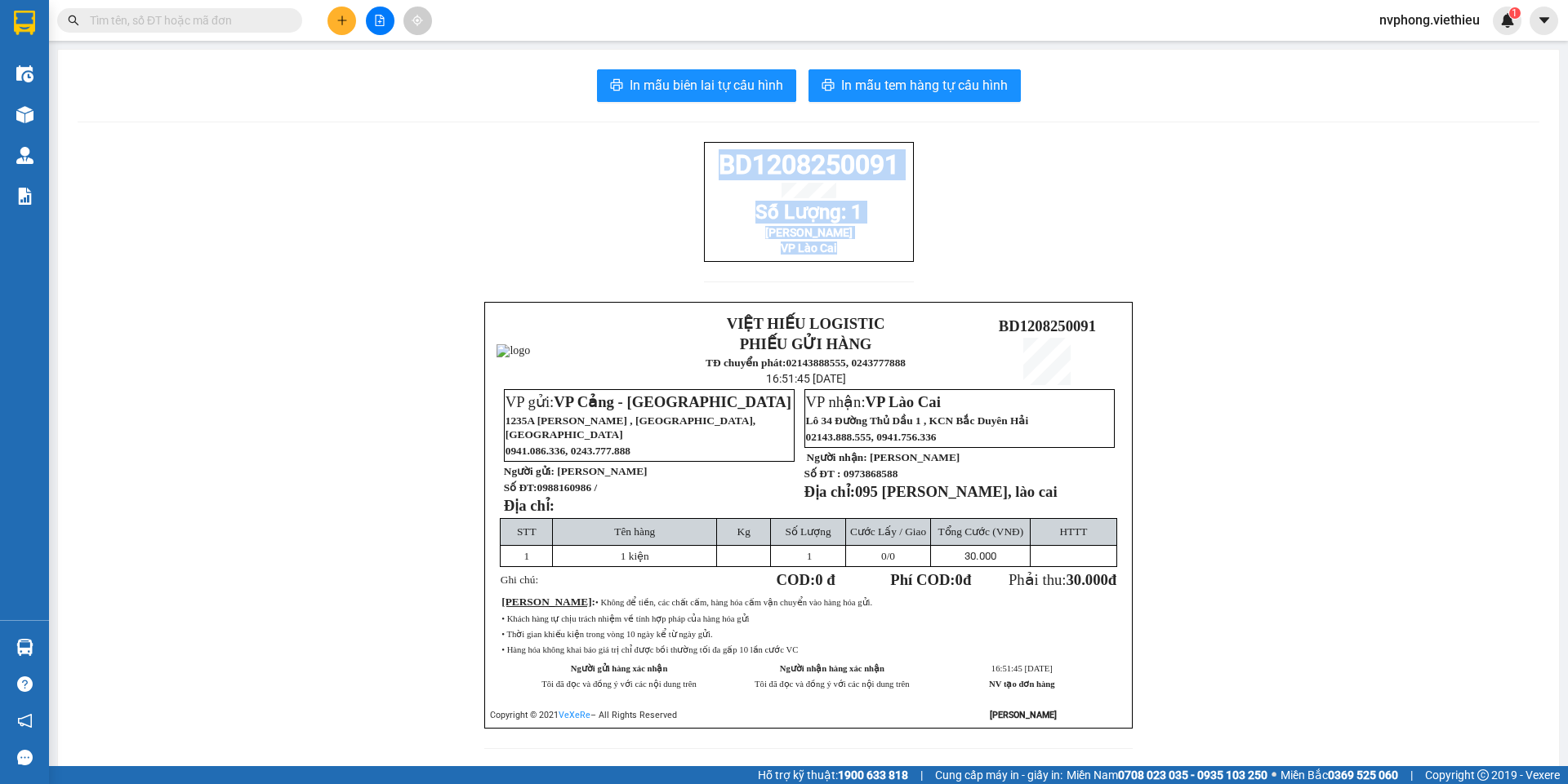
drag, startPoint x: 1113, startPoint y: 621, endPoint x: 717, endPoint y: 173, distance: 597.9
click at [717, 173] on div "BD1208250091 Số Lượng: 1 [PERSON_NAME] VP Lào Cai" at bounding box center [808, 222] width 210 height 160
click at [334, 24] on button at bounding box center [342, 21] width 29 height 29
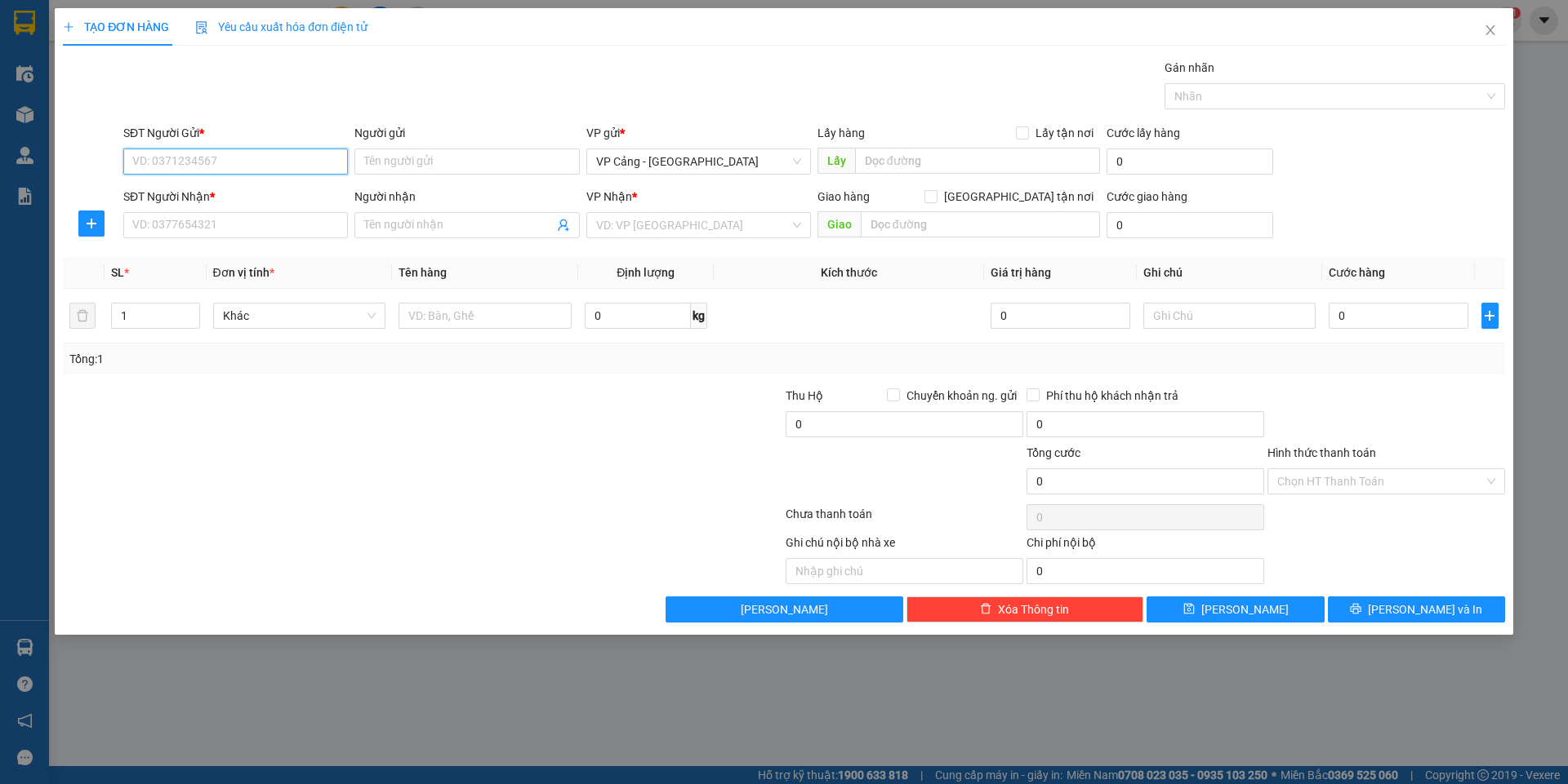
click at [182, 160] on input "SĐT Người Gửi *" at bounding box center [236, 161] width 225 height 26
click at [220, 199] on div "0982422983 - Mạnh" at bounding box center [236, 194] width 205 height 18
click at [221, 232] on input "SĐT Người Nhận *" at bounding box center [236, 225] width 225 height 26
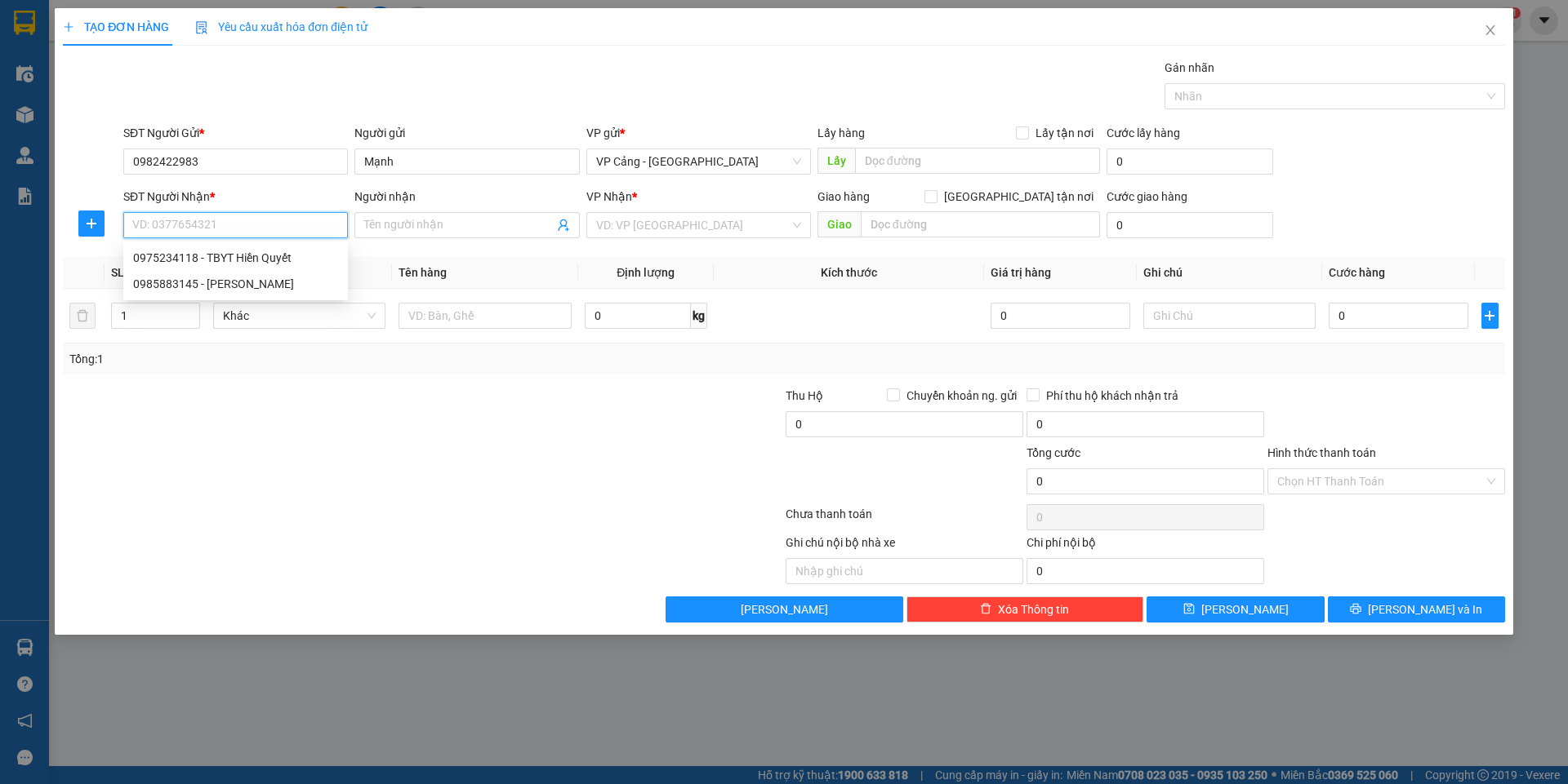
click at [225, 221] on input "SĐT Người Nhận *" at bounding box center [236, 225] width 225 height 26
click at [228, 258] on div "0975234118 - TBYT Hiền Quyết" at bounding box center [236, 258] width 205 height 18
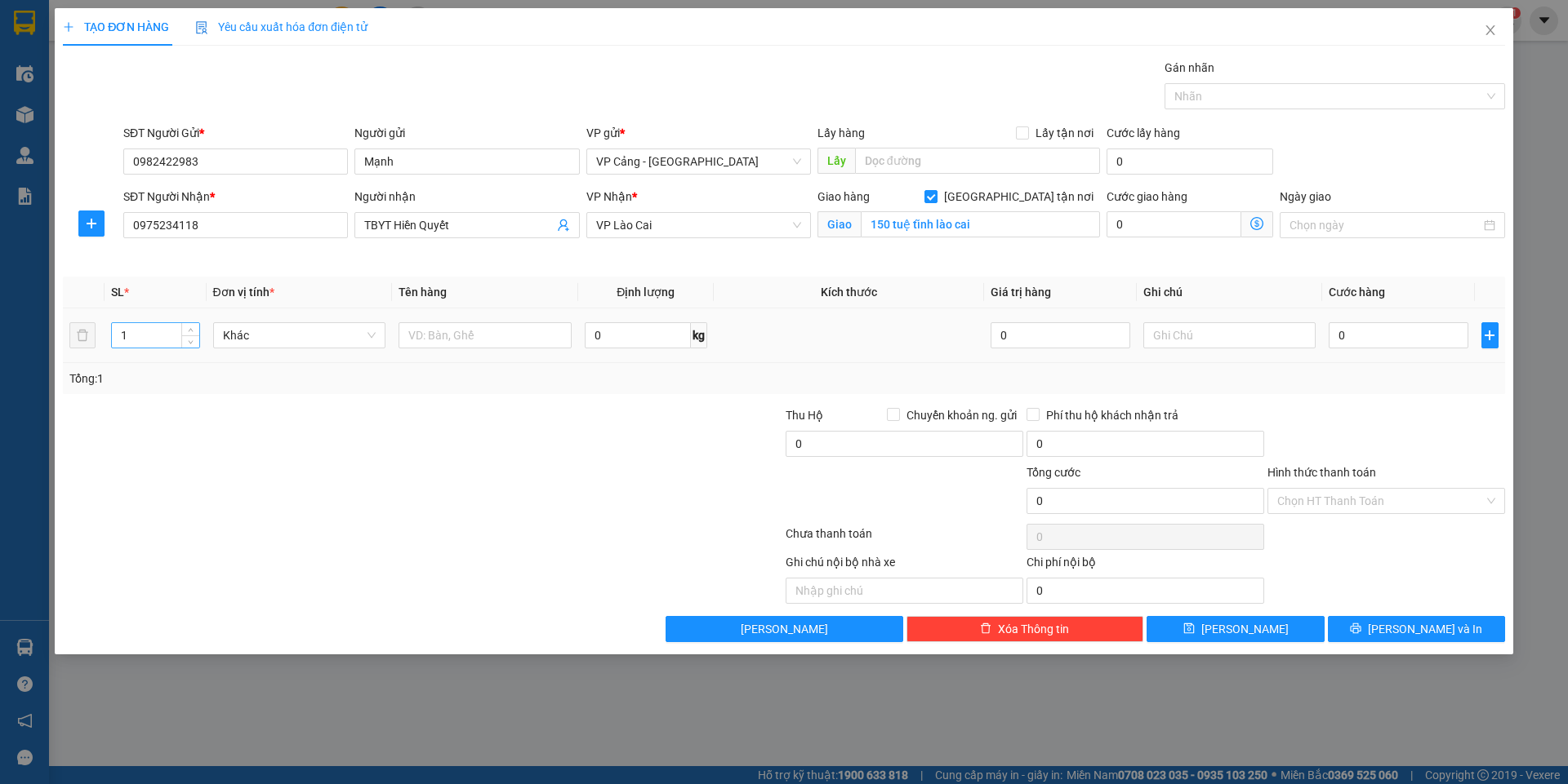
click at [156, 337] on input "1" at bounding box center [155, 334] width 86 height 24
click at [425, 329] on input "text" at bounding box center [485, 335] width 173 height 26
click at [1362, 344] on input "0" at bounding box center [1398, 335] width 139 height 26
click at [1405, 632] on span "[PERSON_NAME] và In" at bounding box center [1424, 629] width 114 height 18
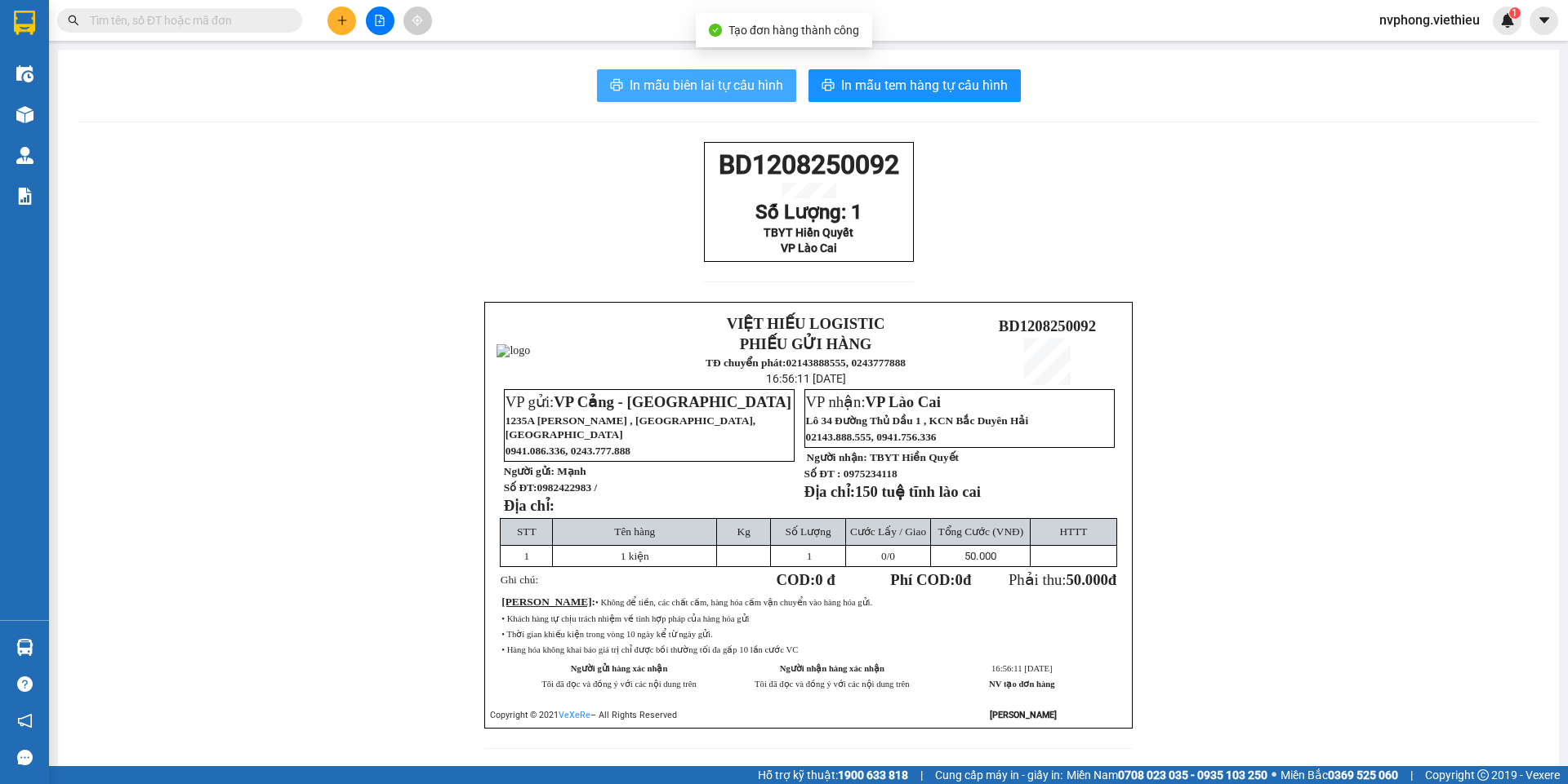
click at [742, 85] on span "In mẫu biên lai tự cấu hình" at bounding box center [706, 85] width 154 height 21
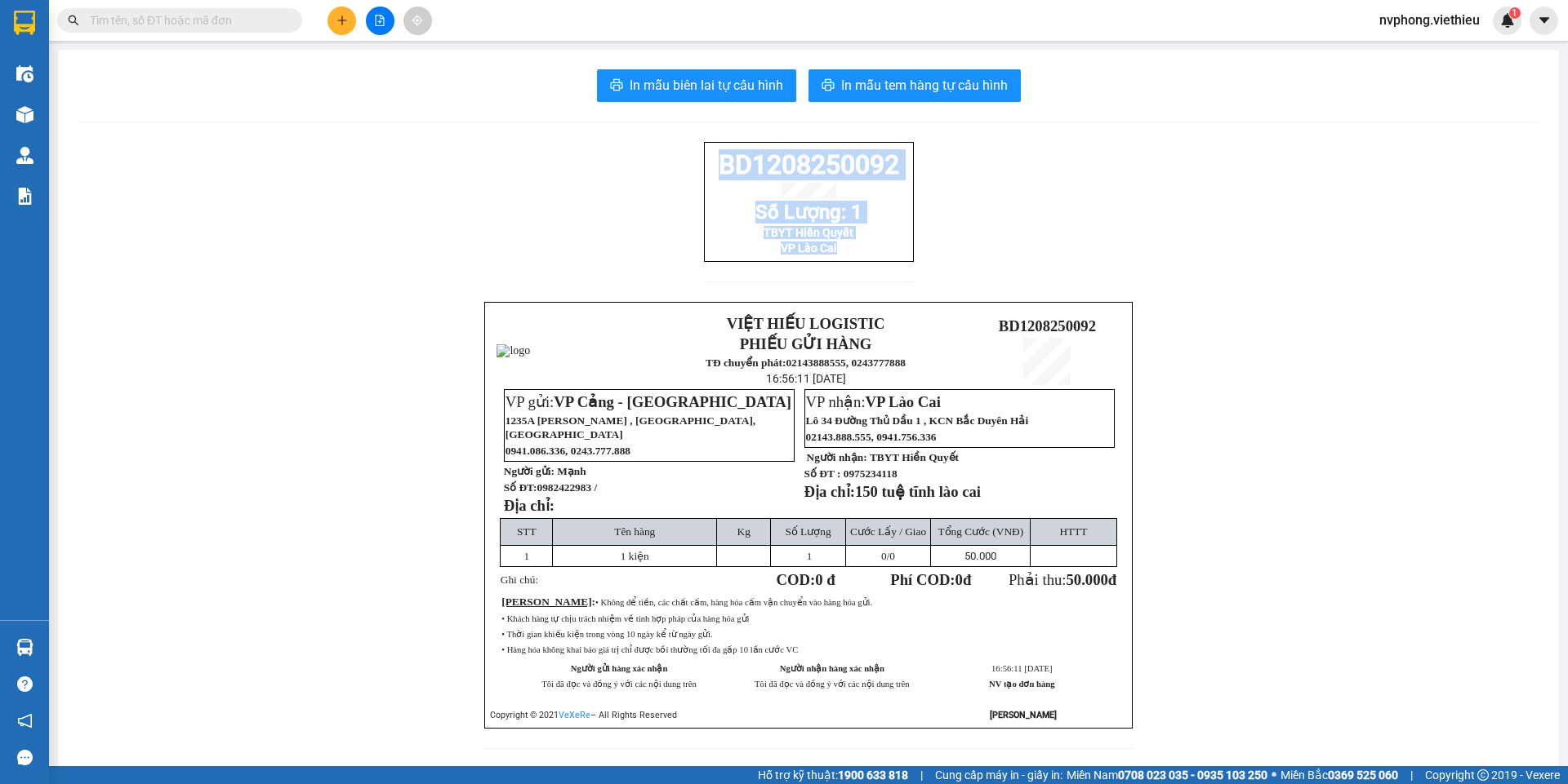
drag, startPoint x: 883, startPoint y: 279, endPoint x: 683, endPoint y: 167, distance: 229.2
click at [683, 167] on div "BD1208250092 Số Lượng: 1 TBYT Hiền Quyết VP Lào Cai VIỆT HIẾU LOGISTIC PHIẾU GỬ…" at bounding box center [808, 455] width 1462 height 627
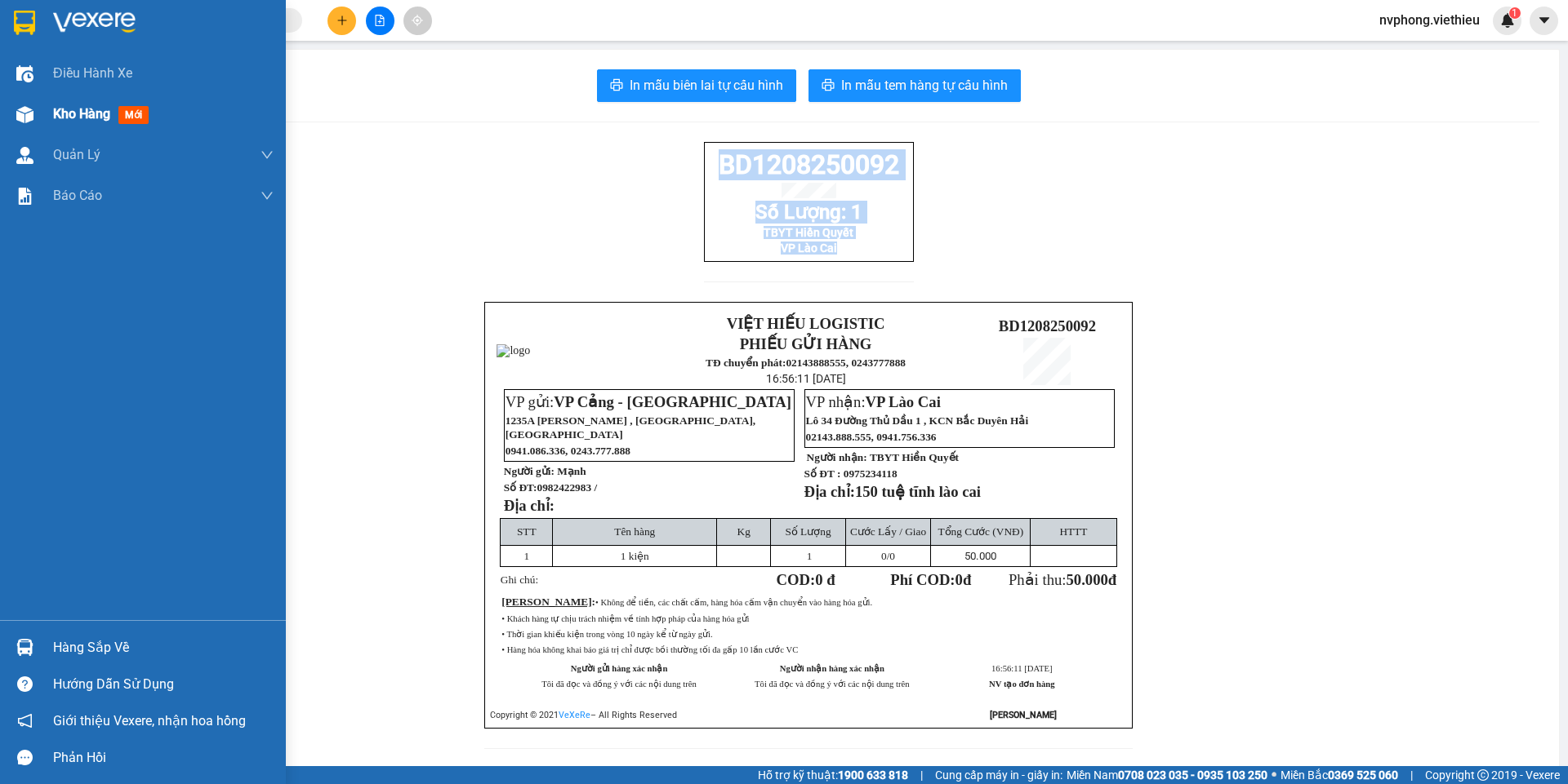
click at [32, 109] on img at bounding box center [24, 114] width 17 height 17
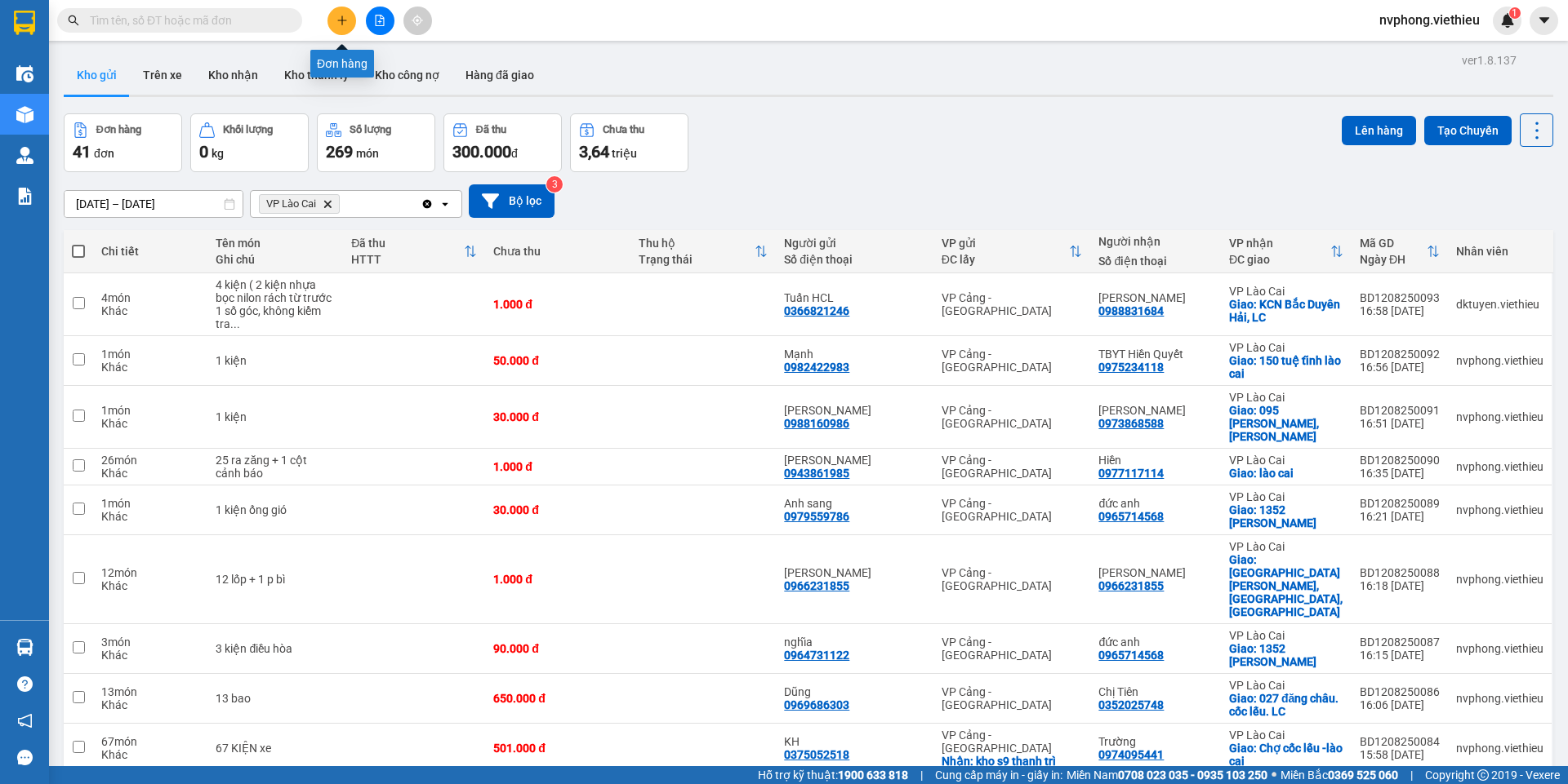
click at [344, 10] on button at bounding box center [342, 21] width 29 height 29
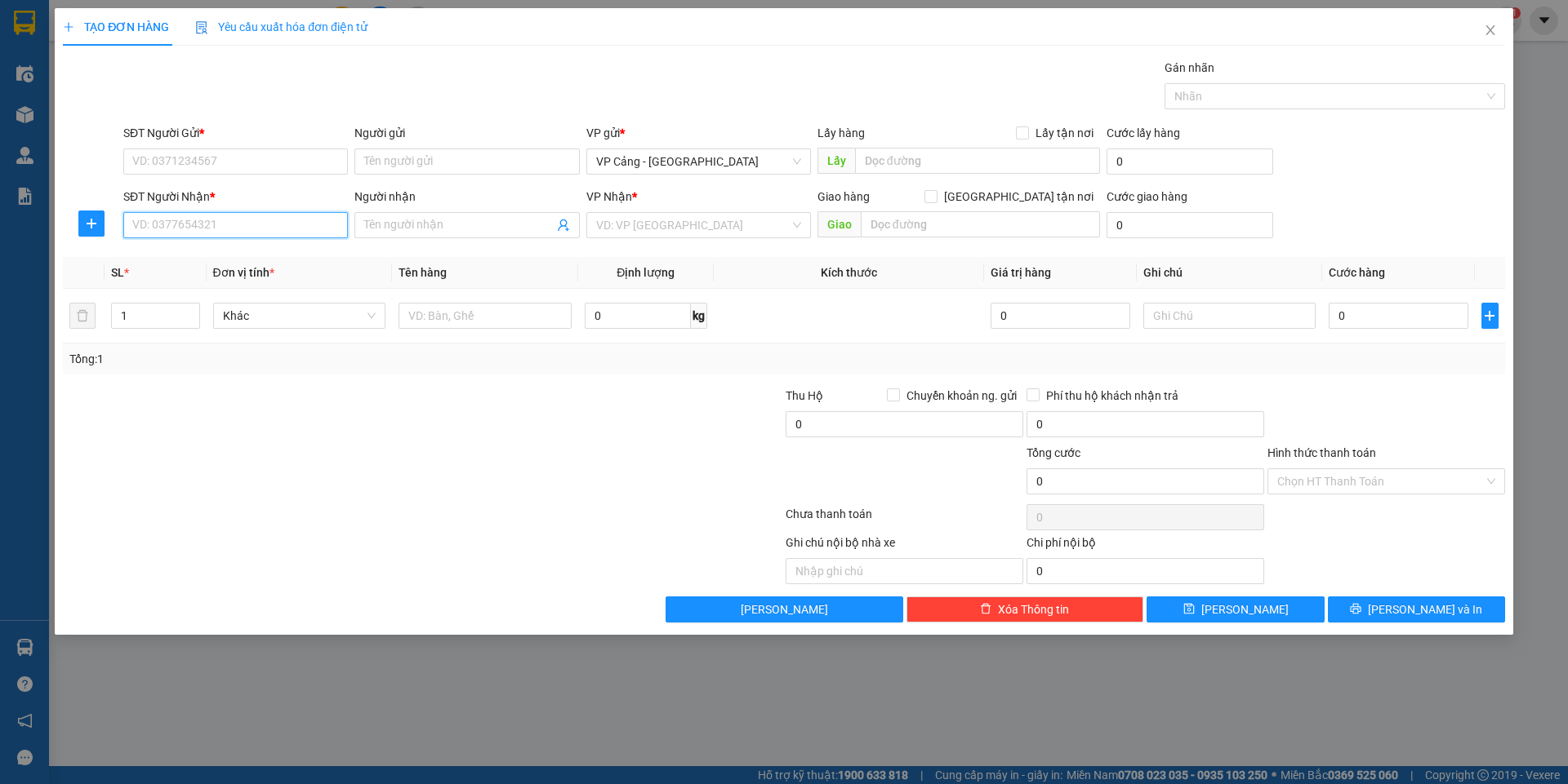
click at [139, 219] on input "SĐT Người Nhận *" at bounding box center [236, 225] width 225 height 26
click at [170, 263] on div "0964778888 - [GEOGRAPHIC_DATA]" at bounding box center [236, 258] width 205 height 18
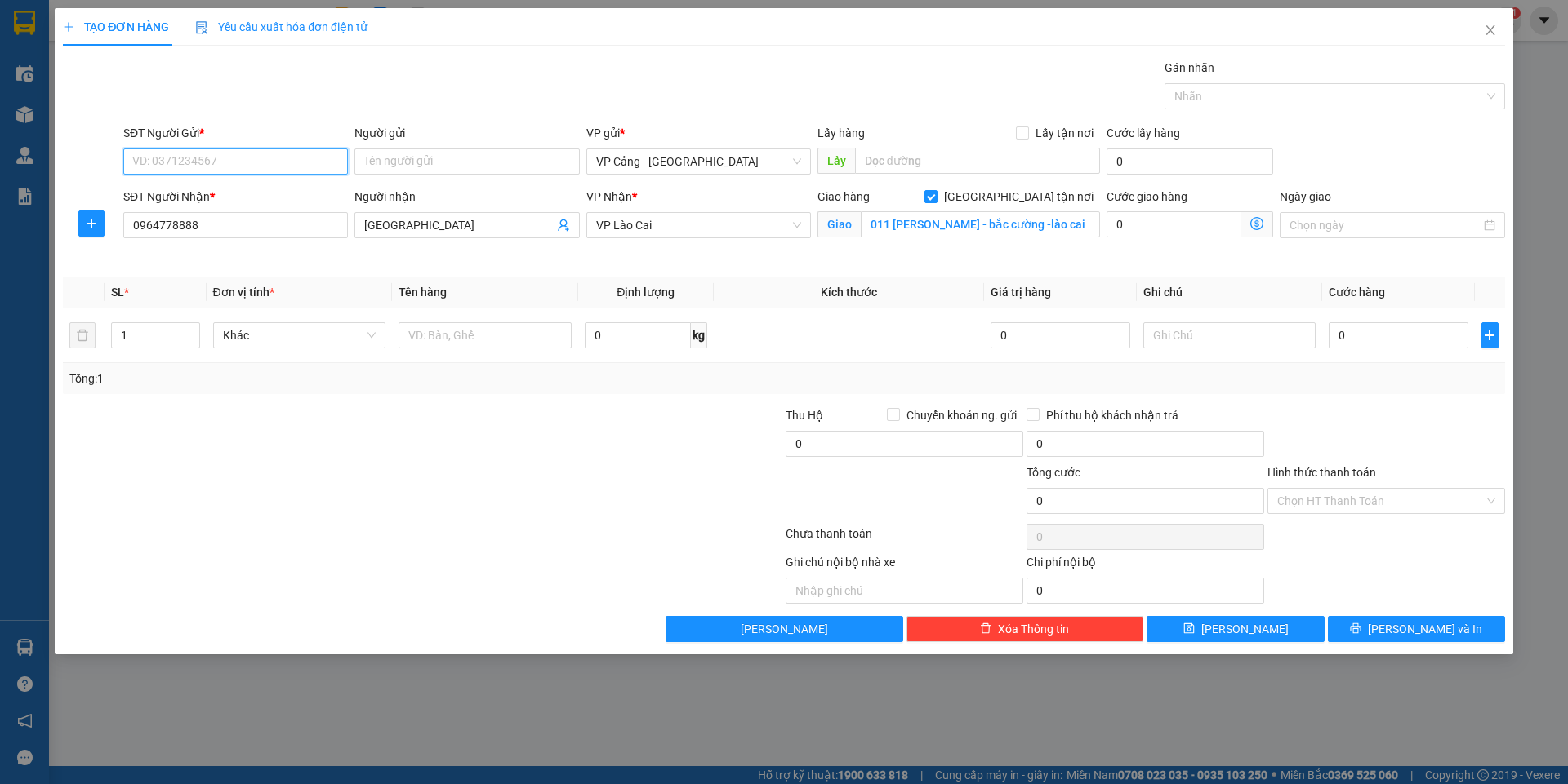
click at [250, 158] on input "SĐT Người Gửi *" at bounding box center [236, 161] width 225 height 26
click at [199, 267] on div "Transit Pickup Surcharge Ids Transit Deliver Surcharge Ids Transit Deliver Surc…" at bounding box center [784, 350] width 1442 height 584
click at [224, 163] on input "SĐT Người Gửi *" at bounding box center [236, 161] width 225 height 26
click at [146, 328] on input "1" at bounding box center [155, 334] width 86 height 24
click at [466, 334] on input "text" at bounding box center [485, 335] width 173 height 26
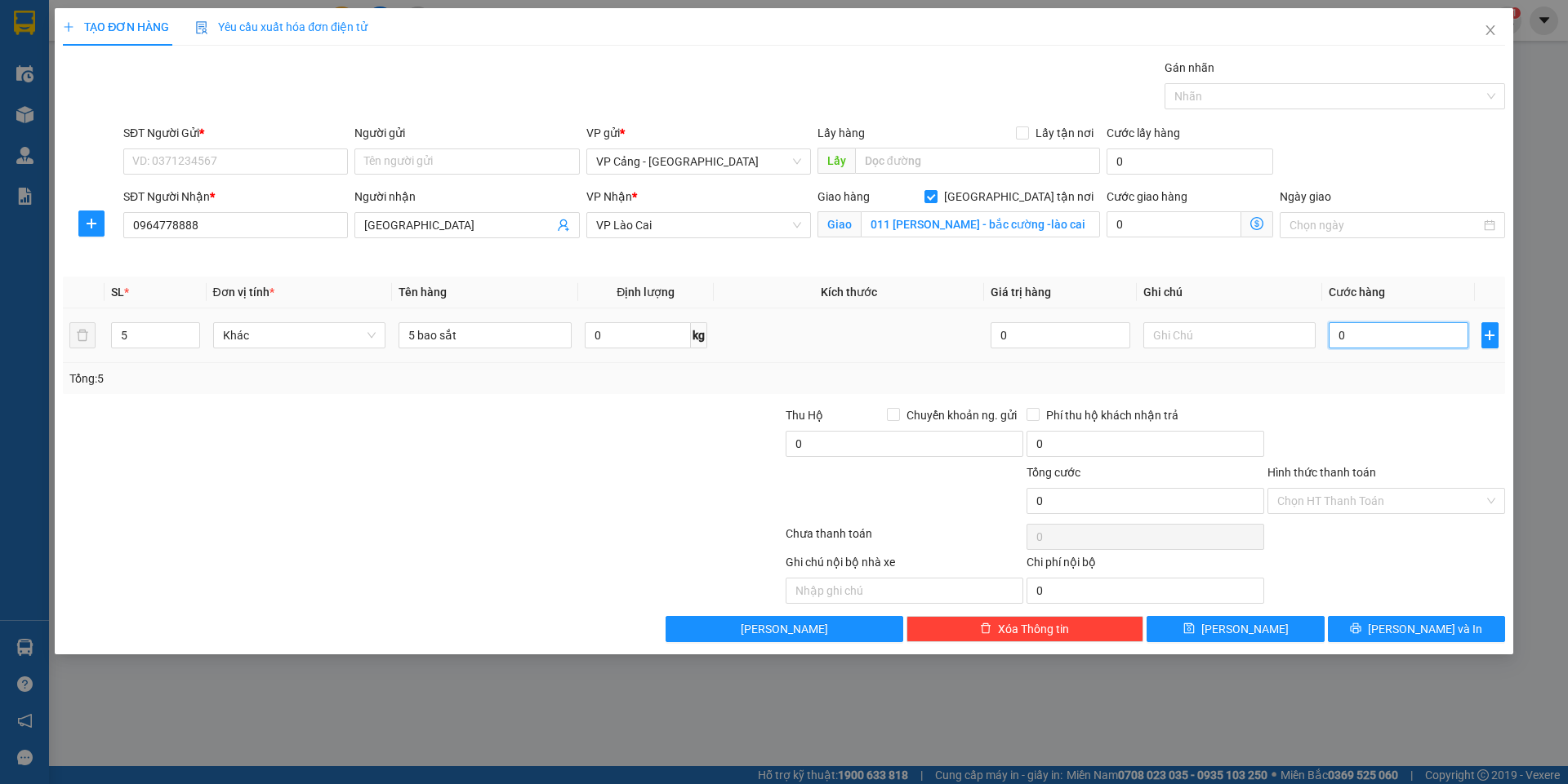
click at [1376, 326] on input "0" at bounding box center [1398, 335] width 139 height 26
click at [184, 162] on input "SĐT Người Gửi *" at bounding box center [236, 161] width 225 height 26
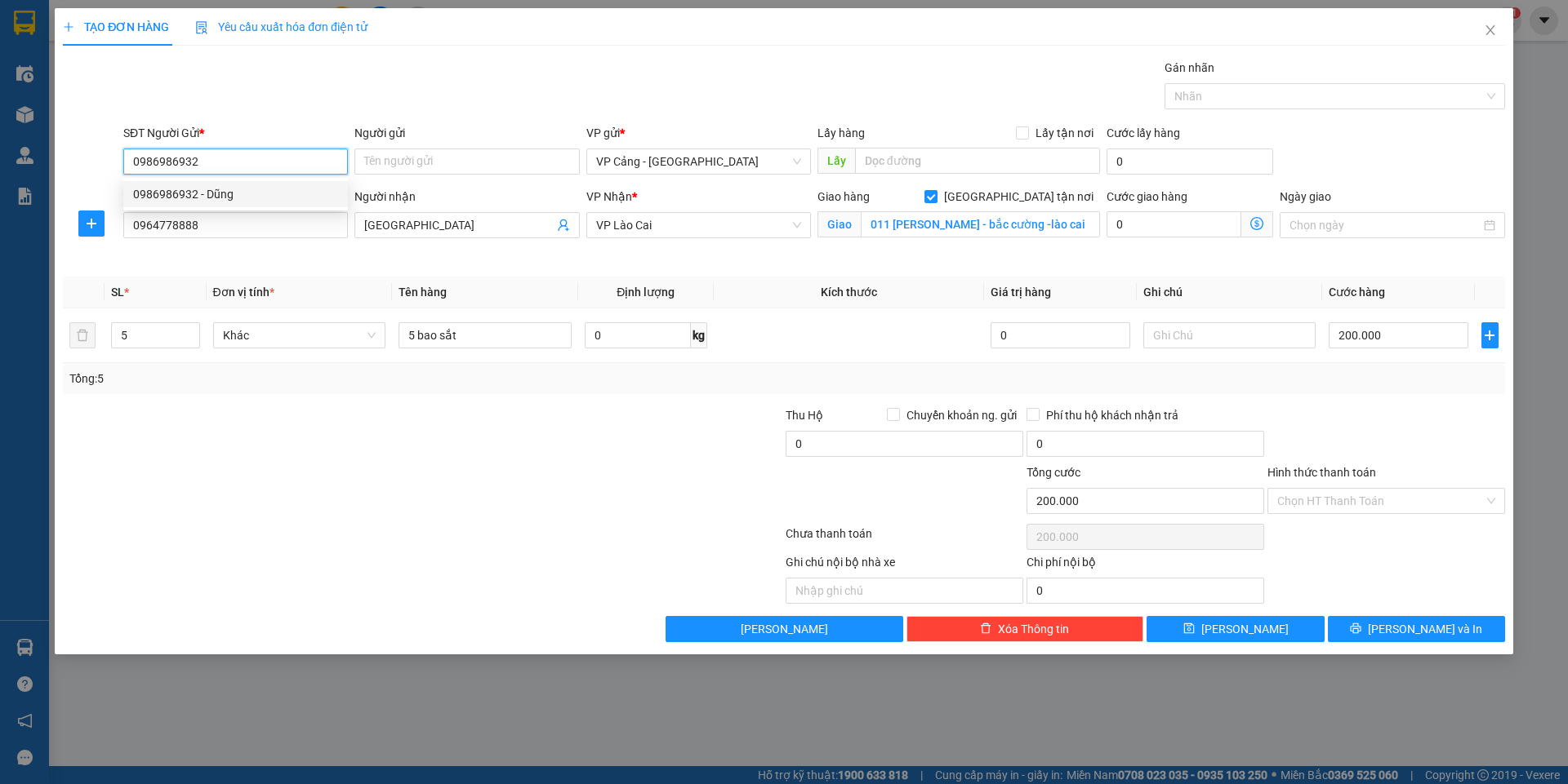
click at [184, 194] on div "0986986932 - Dũng" at bounding box center [236, 194] width 205 height 18
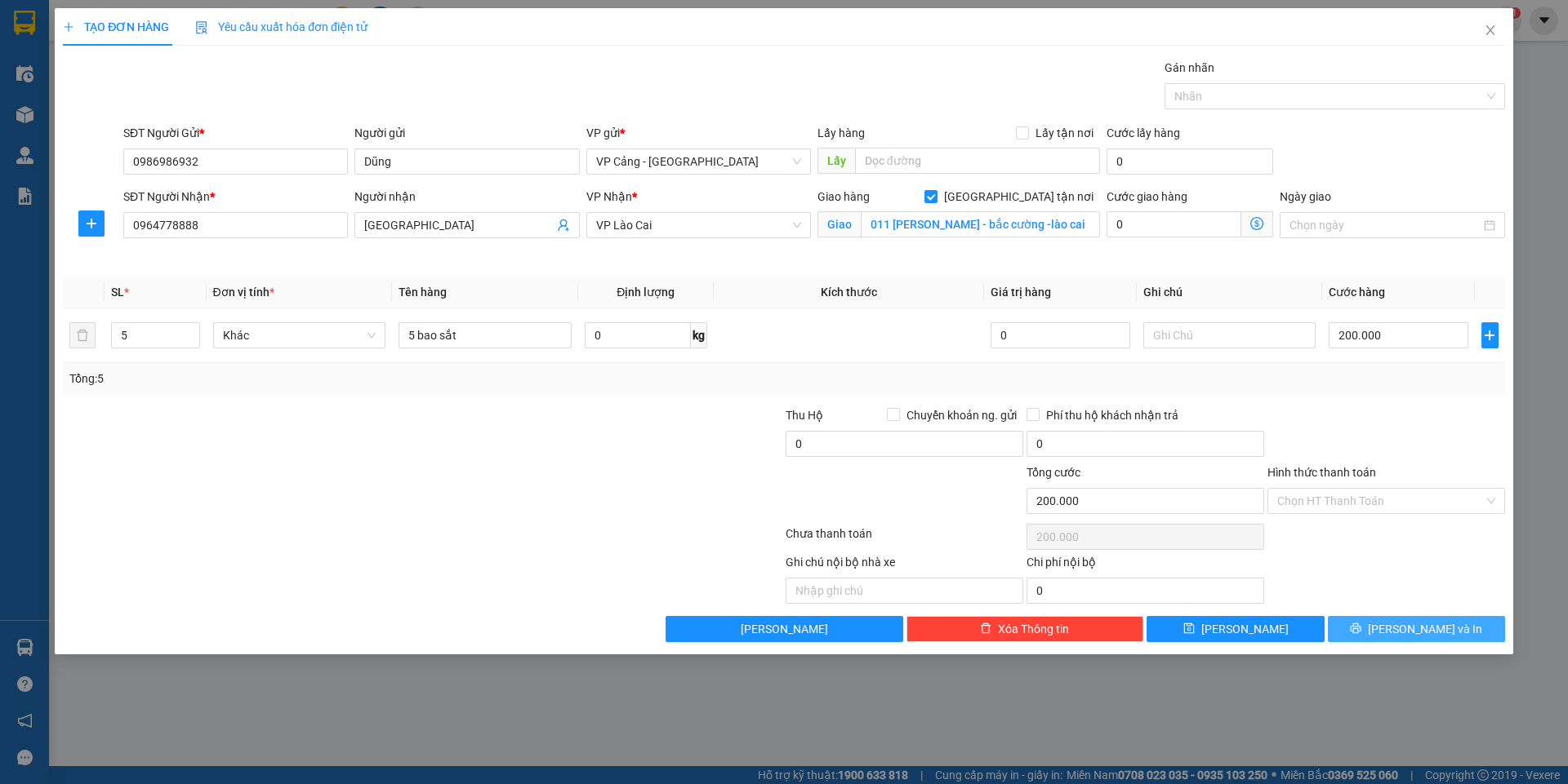
click at [1388, 622] on button "[PERSON_NAME] và In" at bounding box center [1416, 628] width 177 height 26
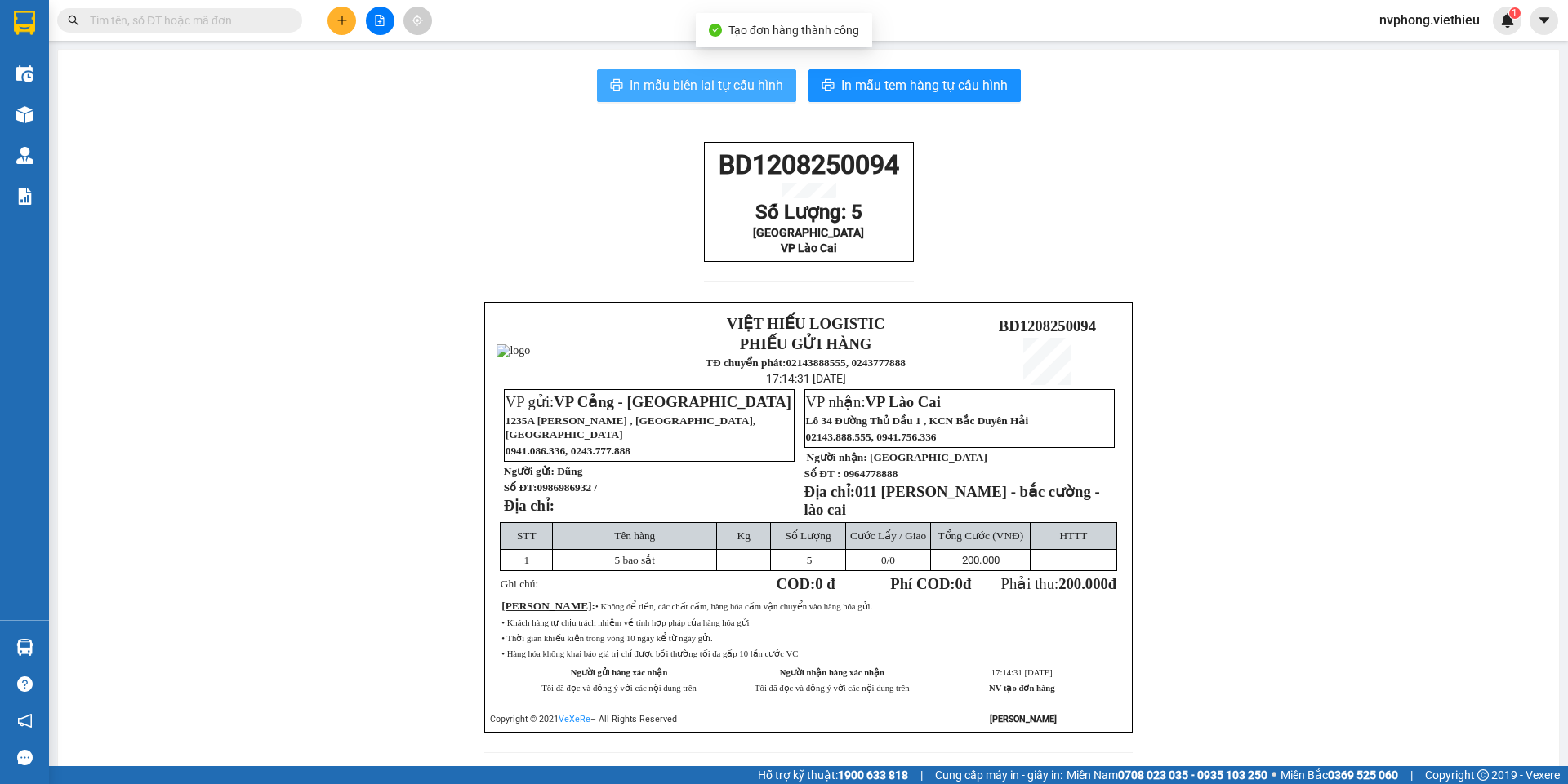
click at [709, 82] on span "In mẫu biên lai tự cấu hình" at bounding box center [706, 85] width 154 height 21
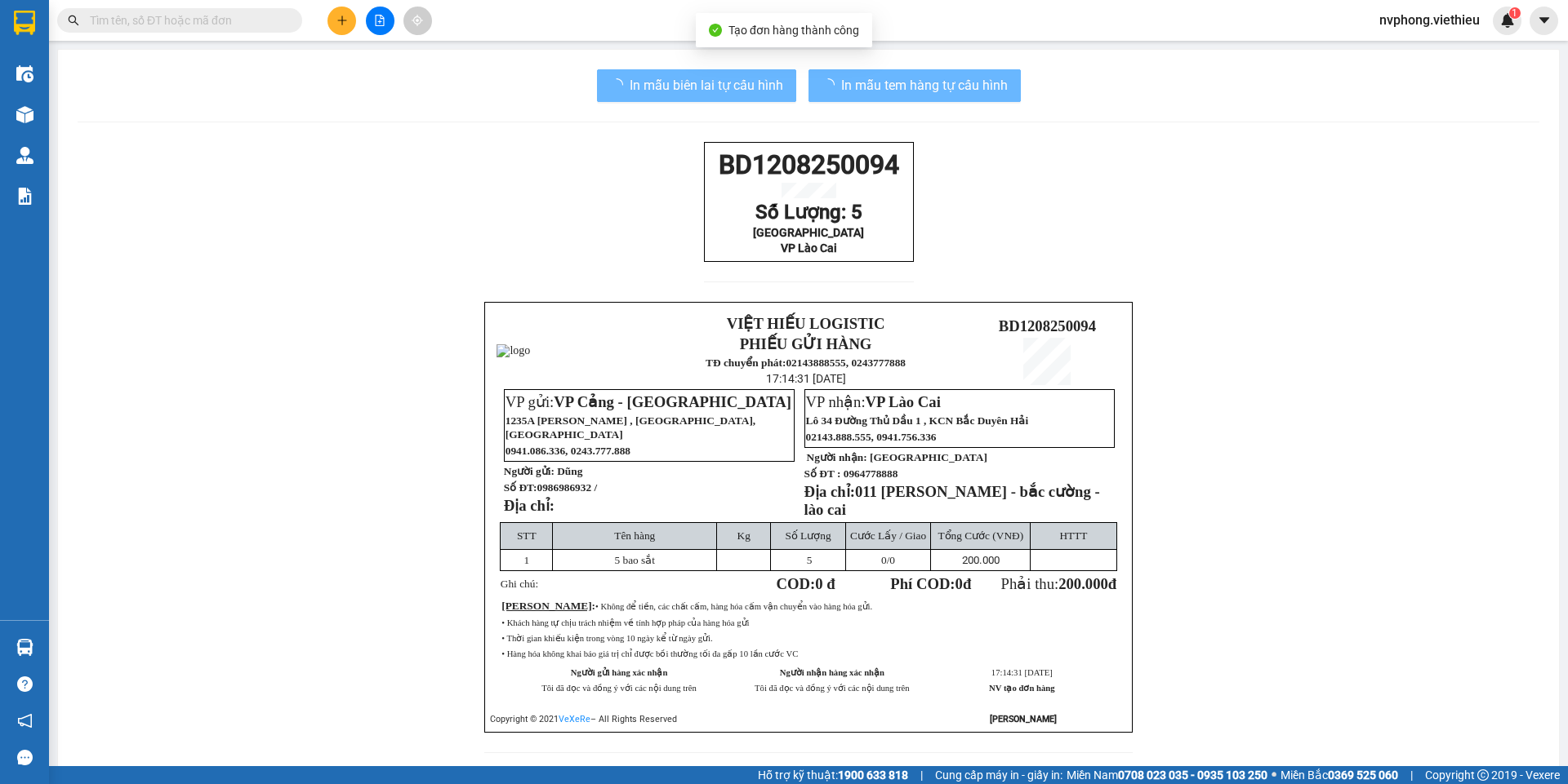
click at [698, 153] on div "BD1208250094 Số Lượng: 5 Phú Mai VP [GEOGRAPHIC_DATA] VIỆT HIẾU LOGISTIC PHIẾU …" at bounding box center [808, 458] width 1462 height 631
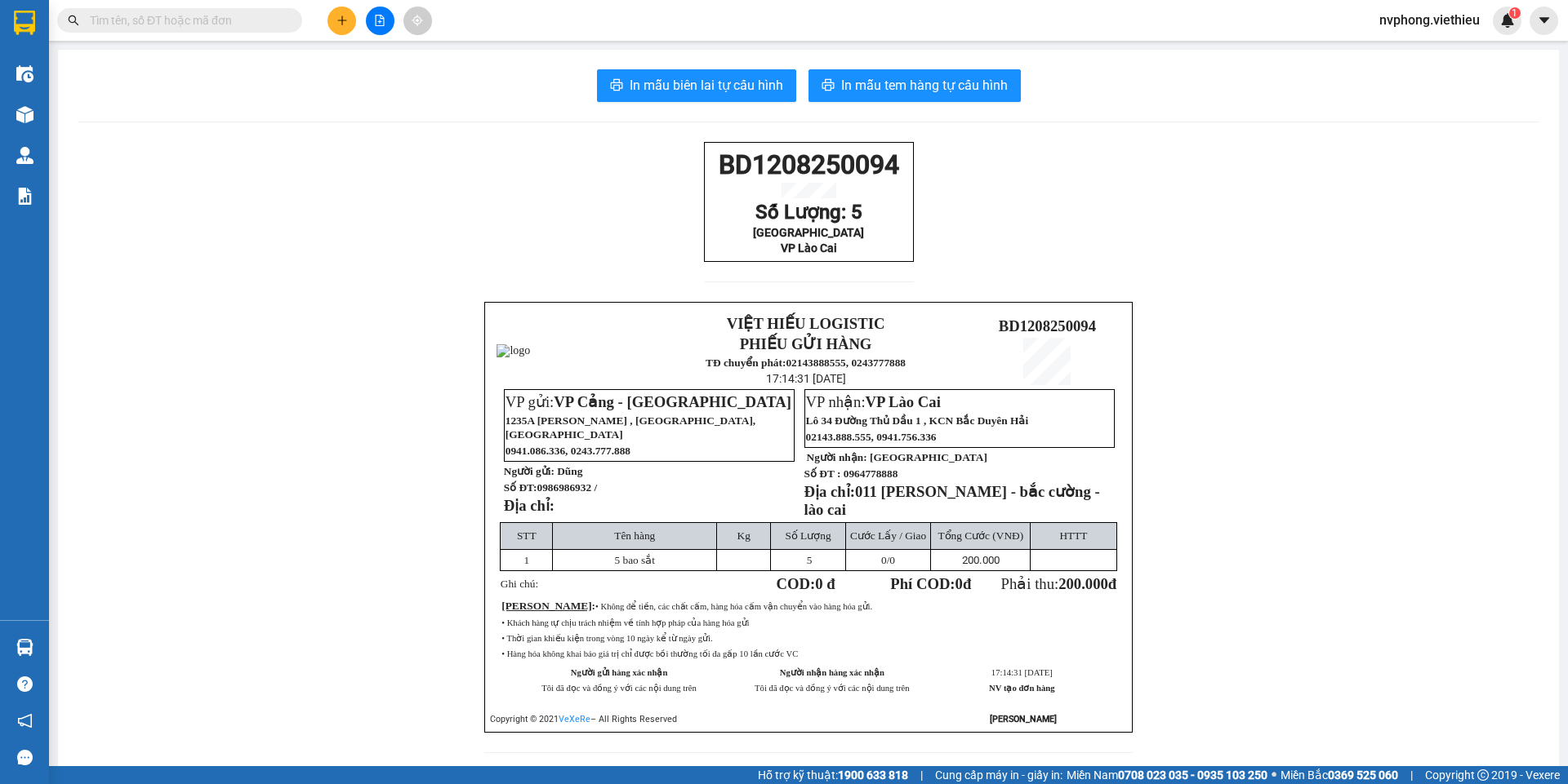
click at [1017, 227] on div "BD1208250094 Số Lượng: 5 Phú Mai VP [GEOGRAPHIC_DATA] VIỆT HIẾU LOGISTIC PHIẾU …" at bounding box center [808, 458] width 1462 height 631
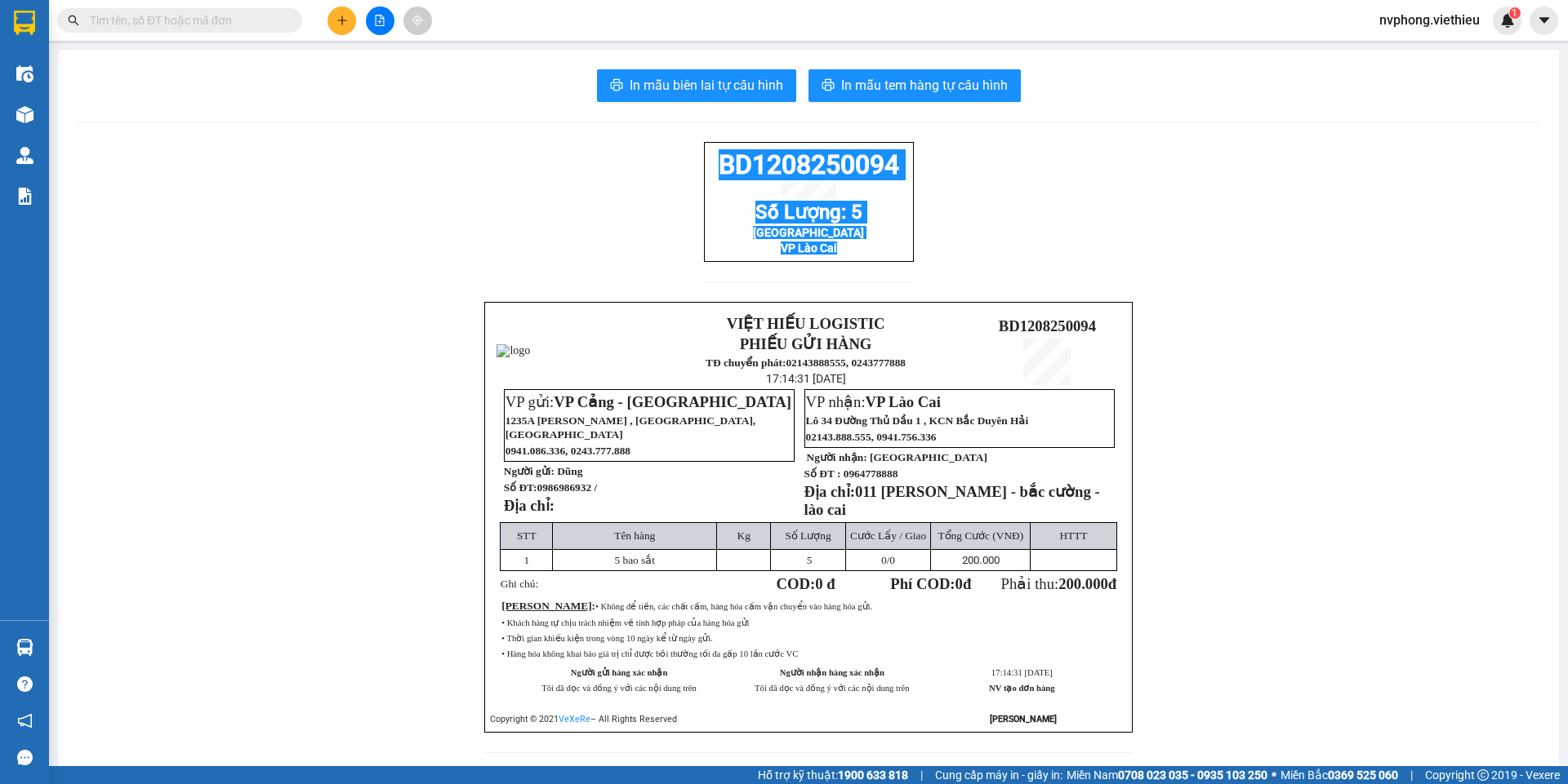
drag, startPoint x: 874, startPoint y: 277, endPoint x: 690, endPoint y: 175, distance: 210.4
click at [690, 175] on div "BD1208250094 Số Lượng: 5 Phú Mai VP [GEOGRAPHIC_DATA] VIỆT HIẾU LOGISTIC PHIẾU …" at bounding box center [808, 458] width 1462 height 631
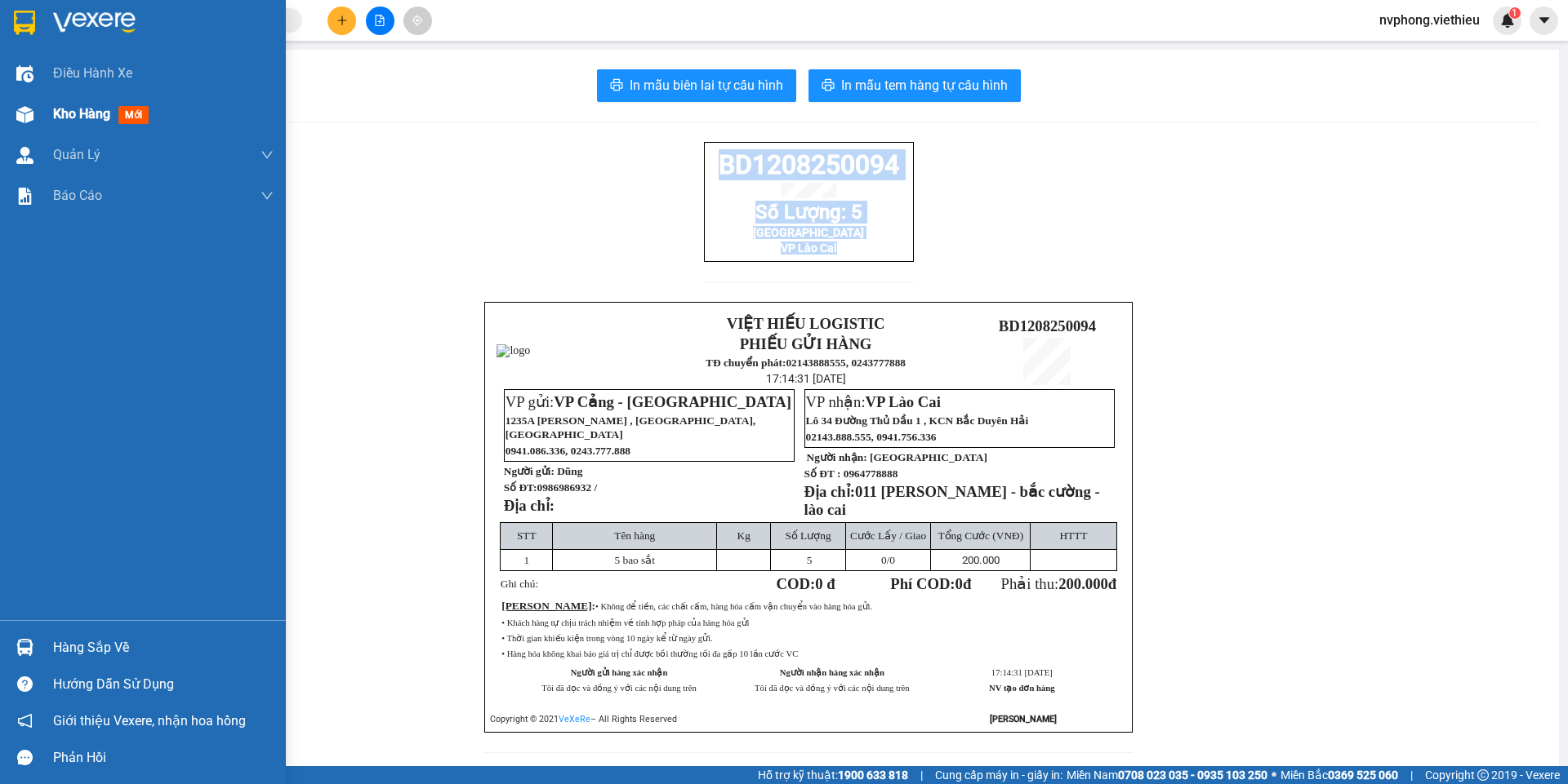
click at [87, 114] on span "Kho hàng" at bounding box center [82, 113] width 58 height 15
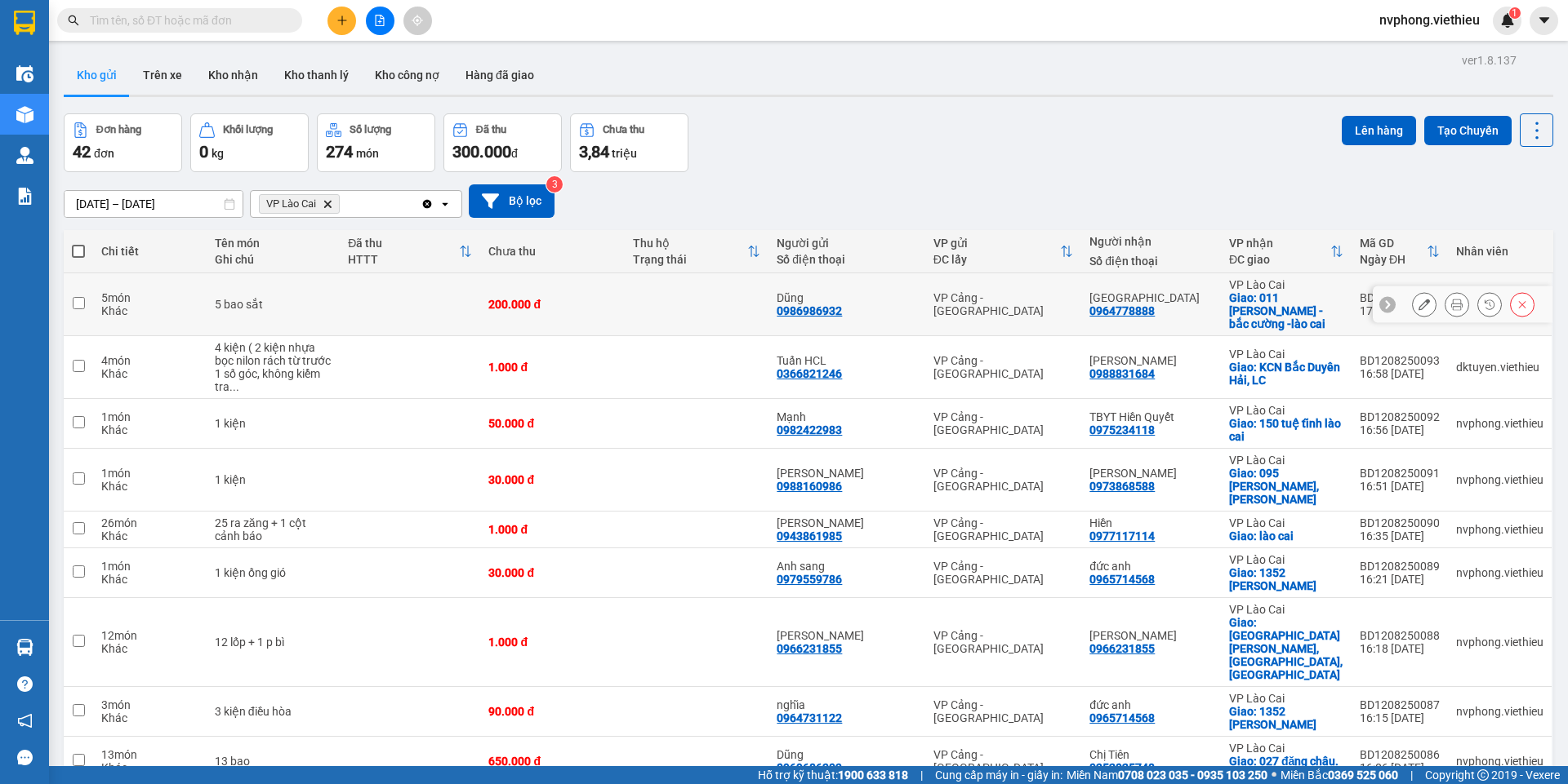
click at [1419, 301] on icon at bounding box center [1424, 304] width 12 height 12
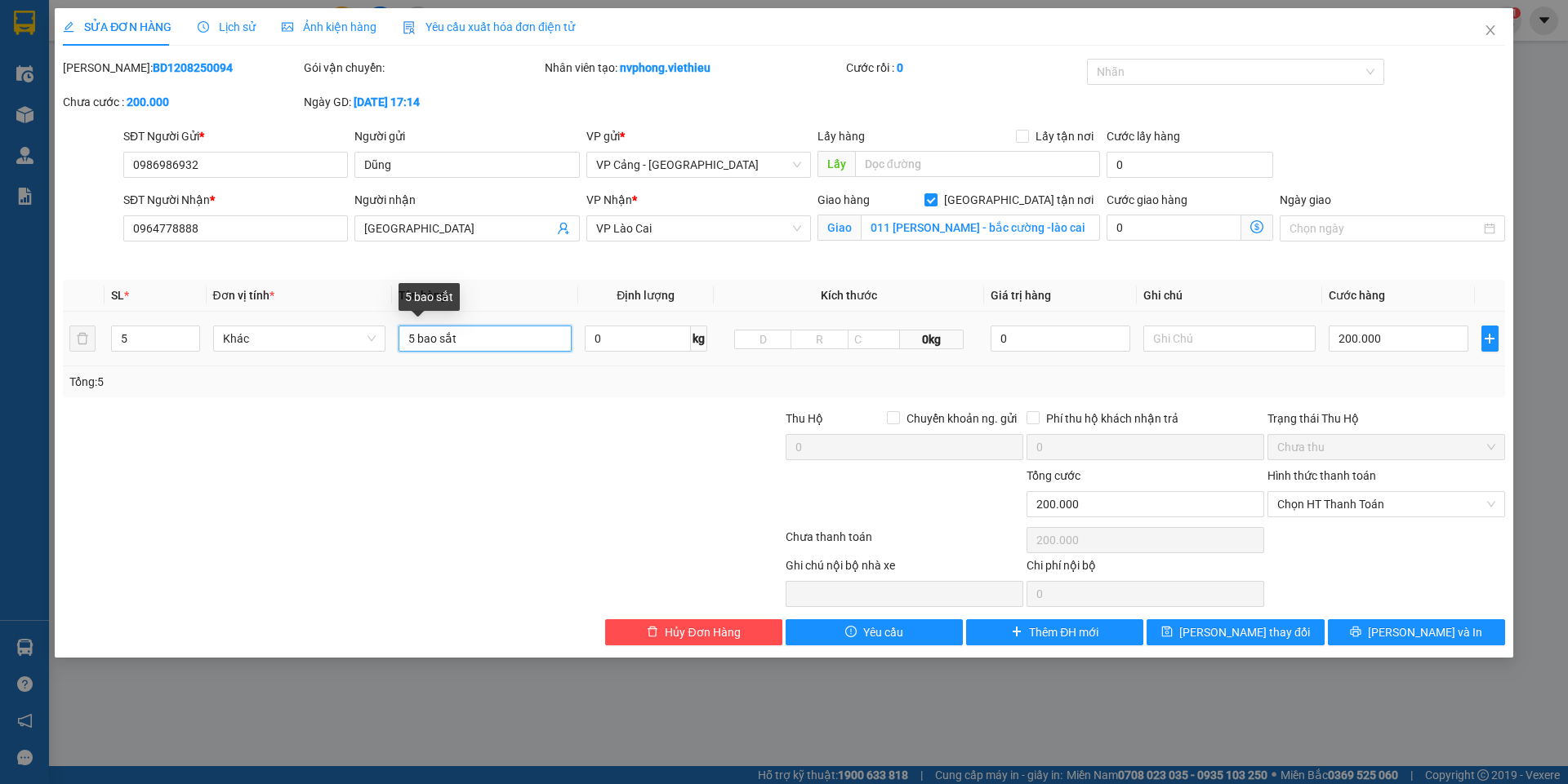
click at [413, 338] on input "5 bao sắt" at bounding box center [485, 338] width 173 height 26
click at [133, 343] on input "5" at bounding box center [155, 338] width 86 height 24
click at [1372, 344] on input "200.000" at bounding box center [1398, 338] width 139 height 26
click at [1367, 641] on button "[PERSON_NAME] và In" at bounding box center [1416, 632] width 177 height 26
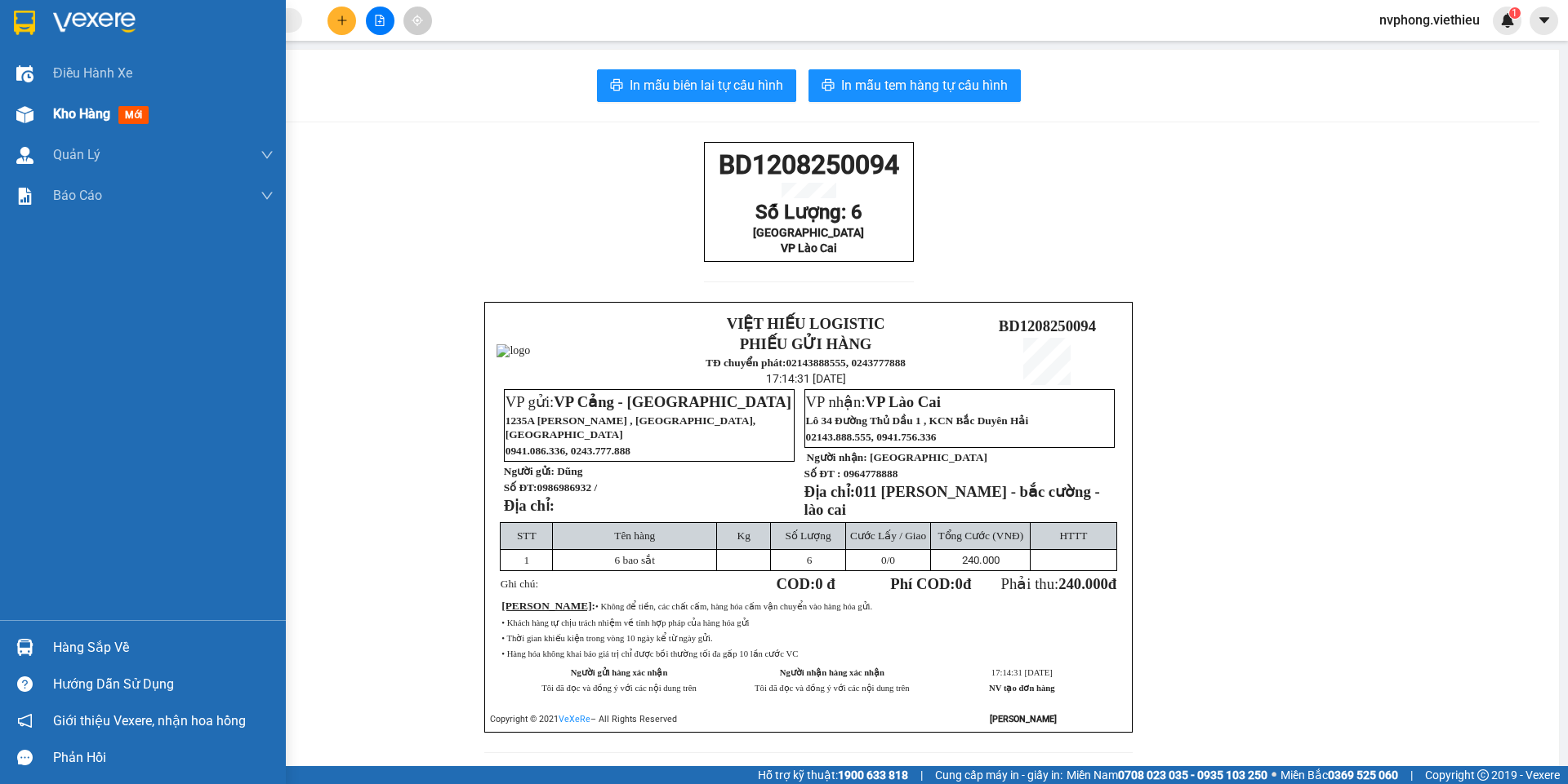
click at [66, 129] on div "Kho hàng mới" at bounding box center [163, 113] width 220 height 40
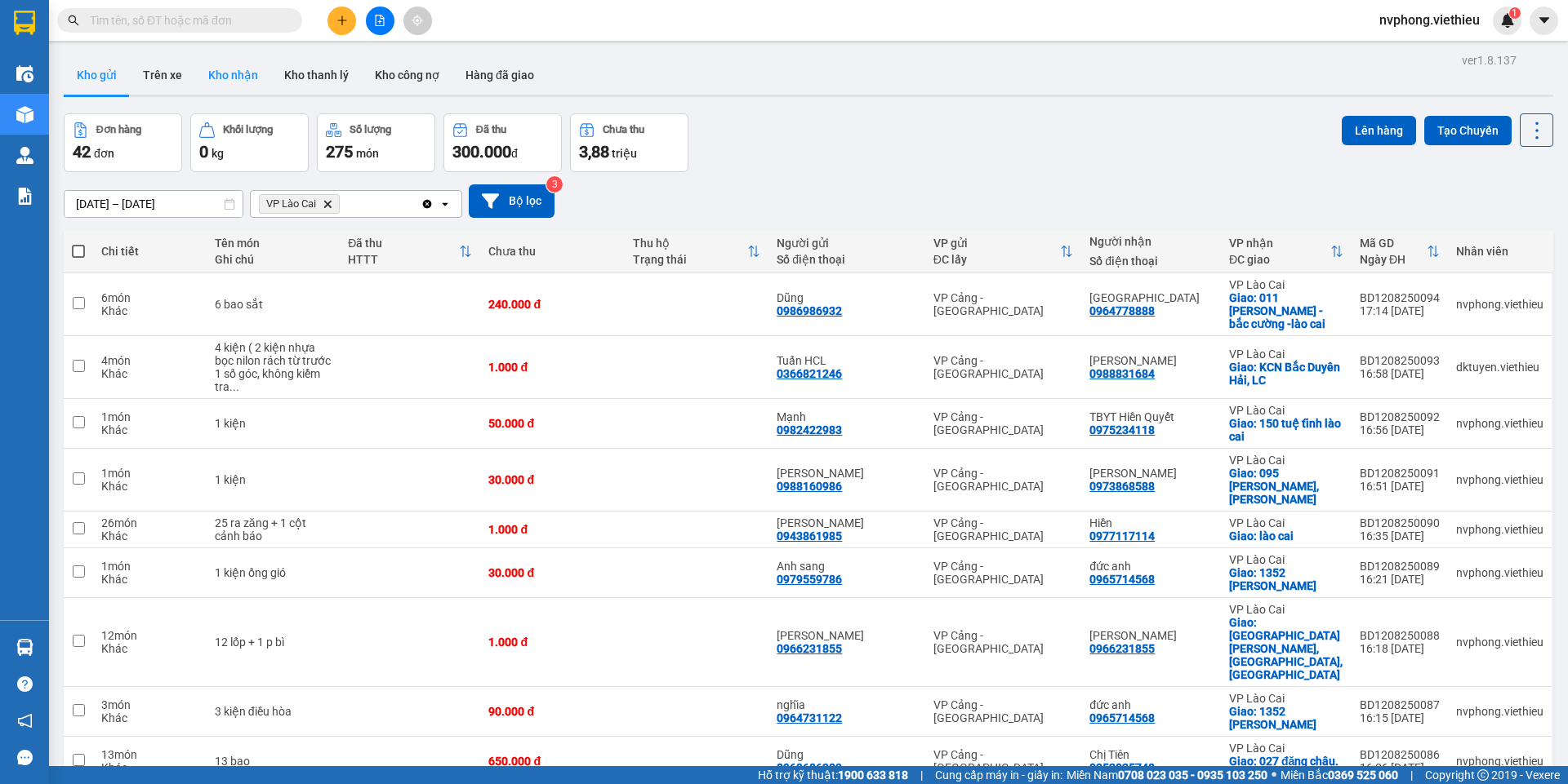
click at [234, 77] on button "Kho nhận" at bounding box center [233, 76] width 76 height 40
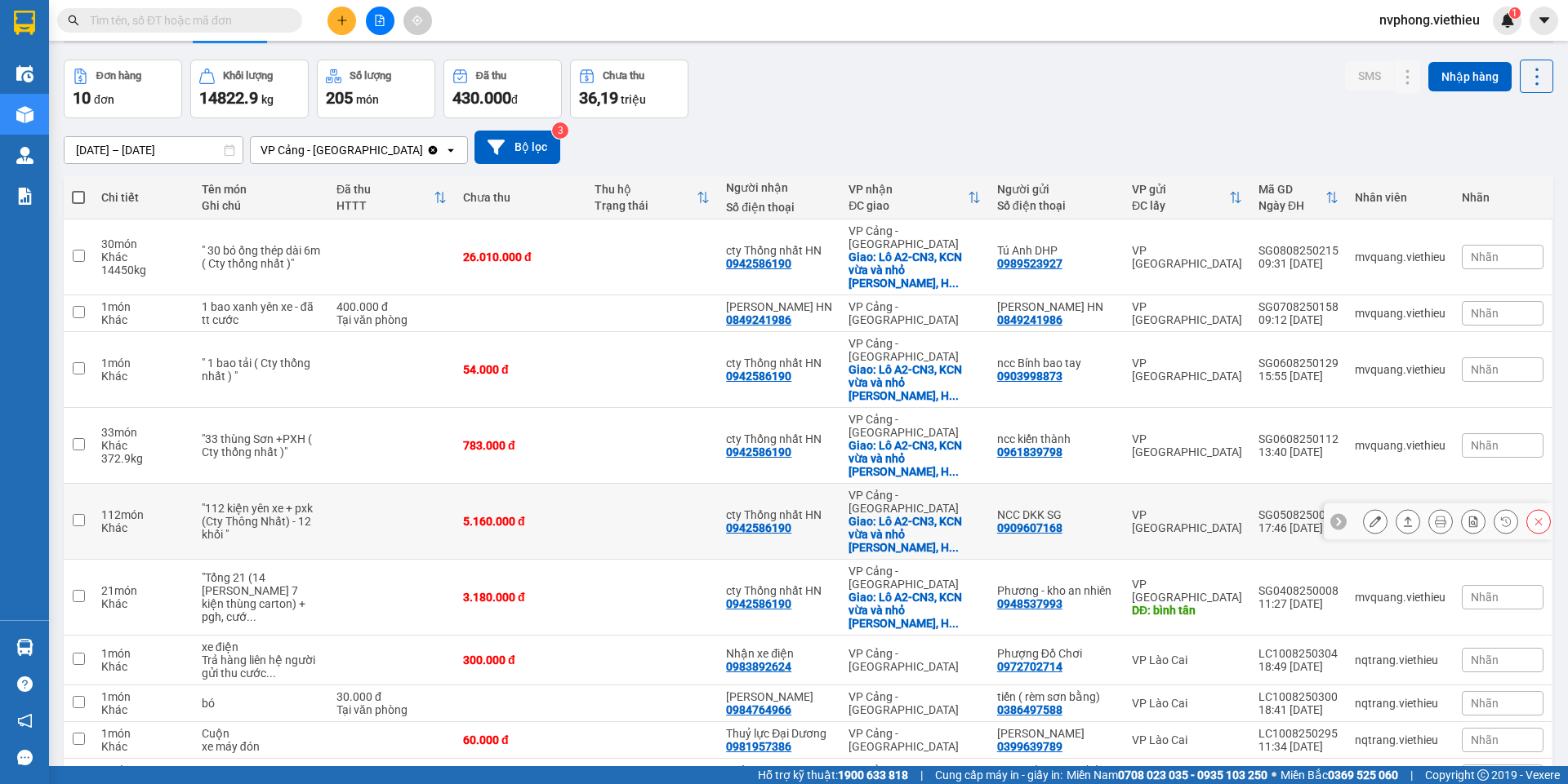
scroll to position [76, 0]
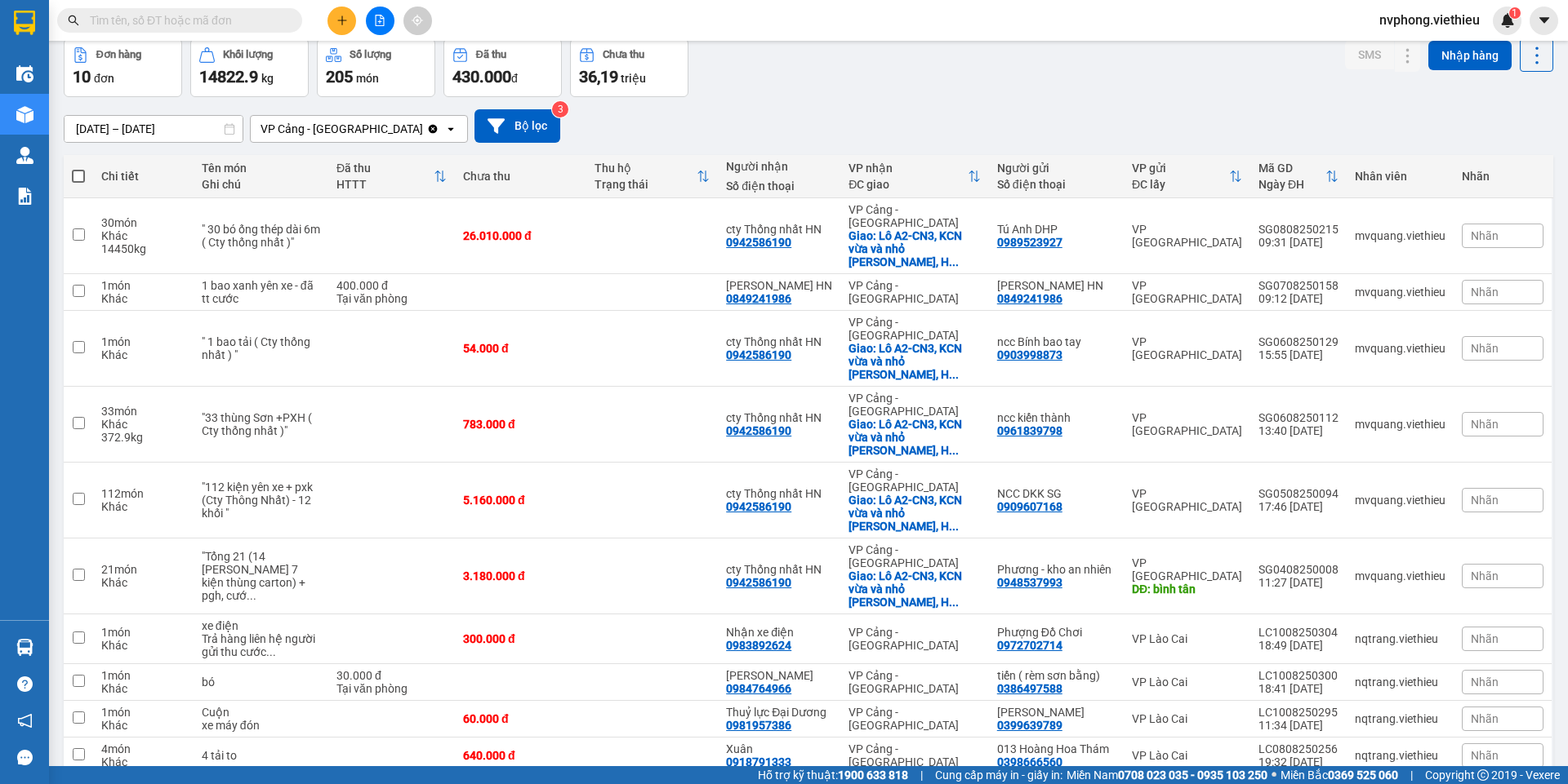
click at [336, 9] on button at bounding box center [342, 21] width 29 height 29
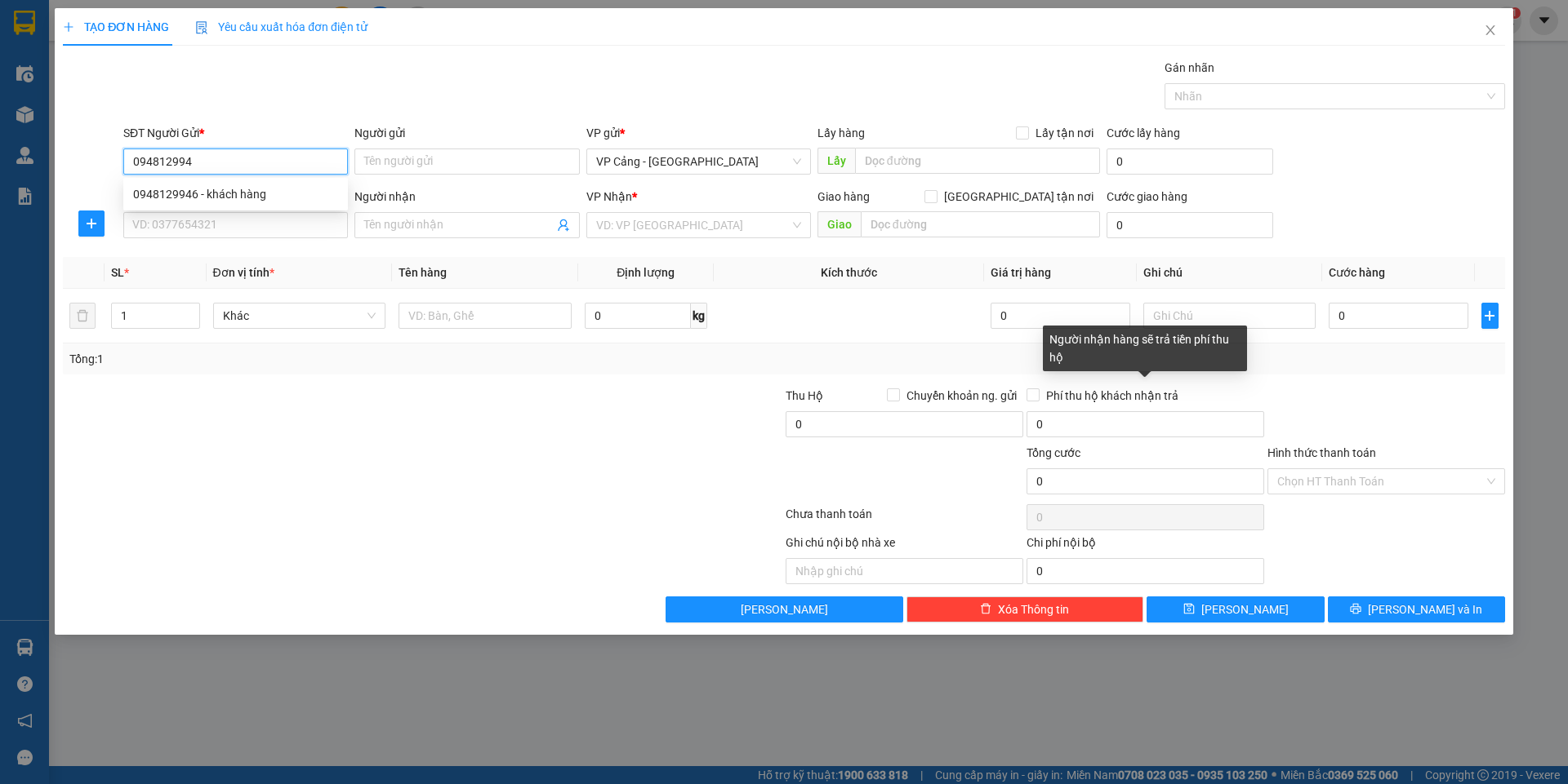
type input "0948129946"
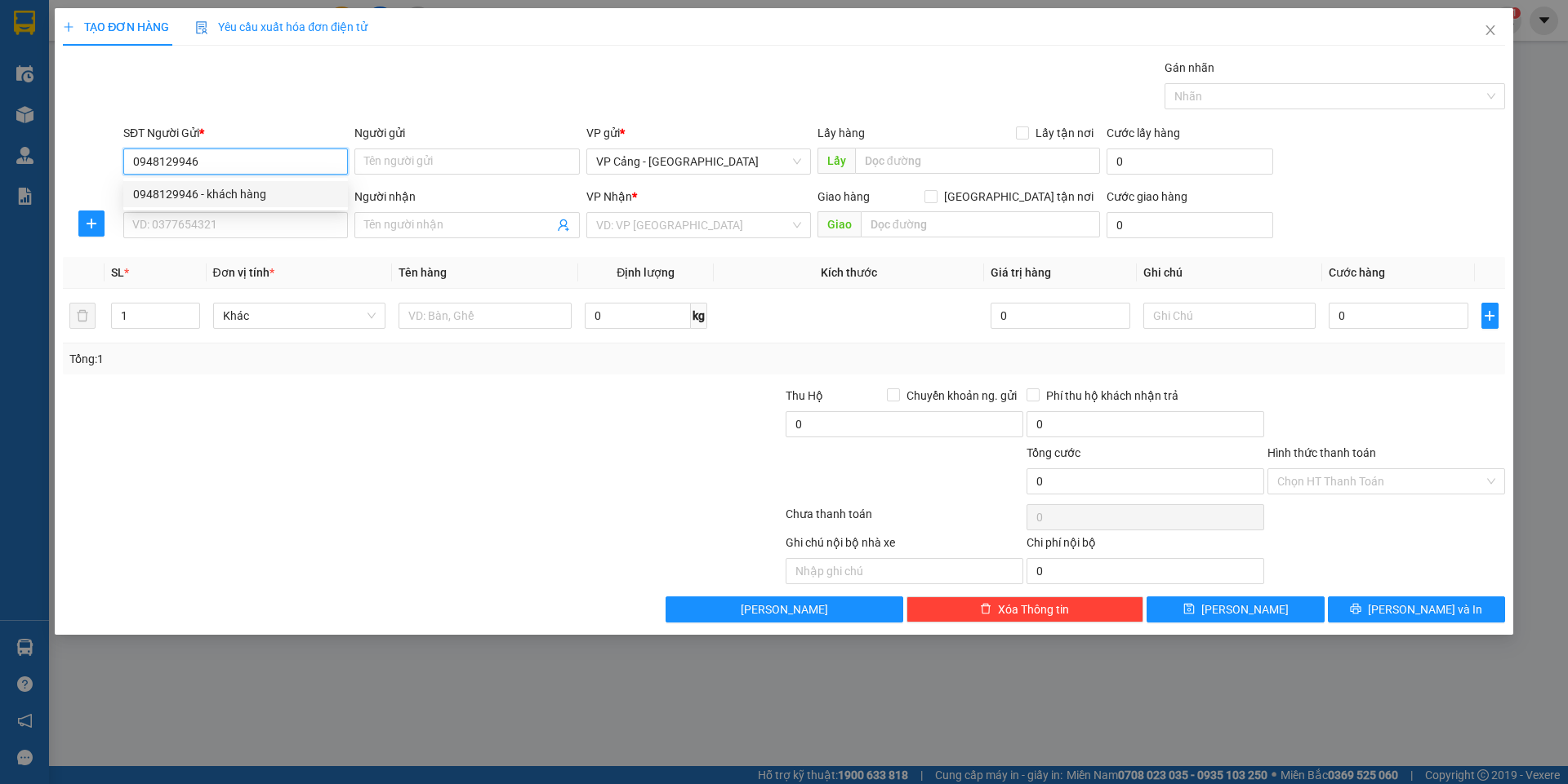
click at [242, 190] on div "0948129946 - khách hàng" at bounding box center [236, 194] width 205 height 18
type input "khách hàng"
type input "0948129946"
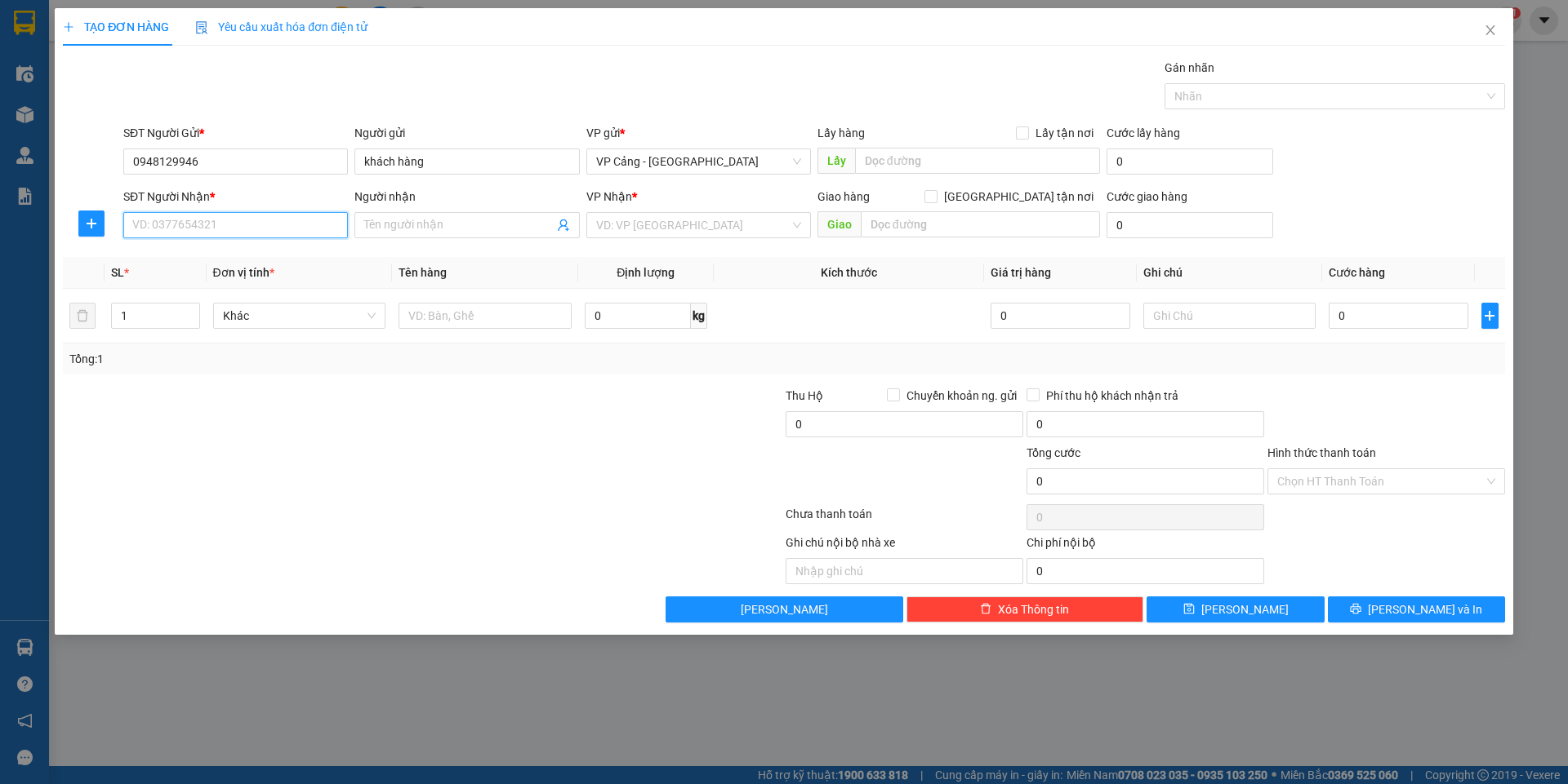
click at [239, 219] on input "SĐT Người Nhận *" at bounding box center [236, 225] width 225 height 26
click at [224, 249] on div "0983018234 - Hải Đăng" at bounding box center [236, 258] width 205 height 18
type input "0983018234"
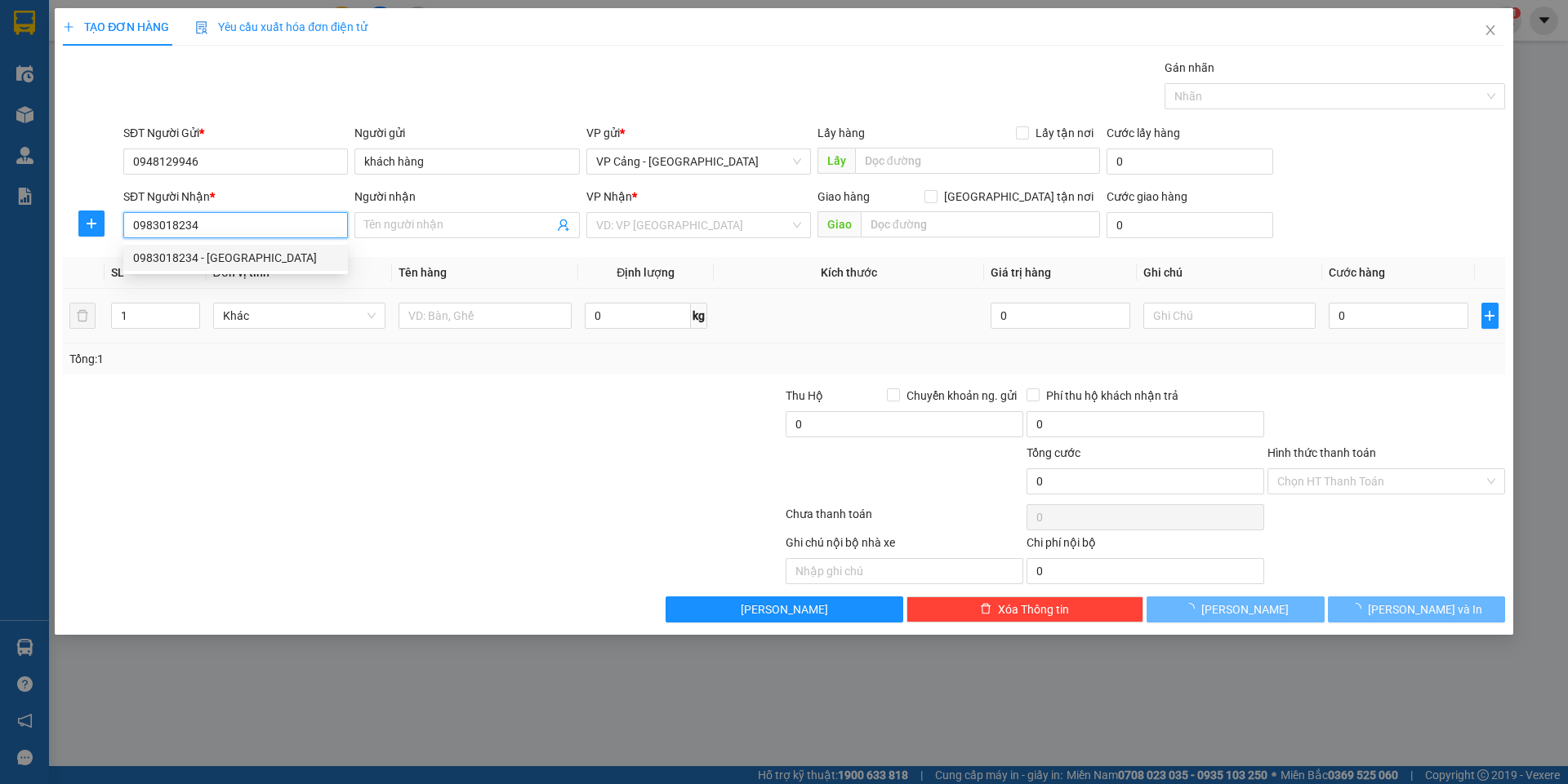
type input "Hải Đăng"
checkbox input "true"
type input "TP lào cai"
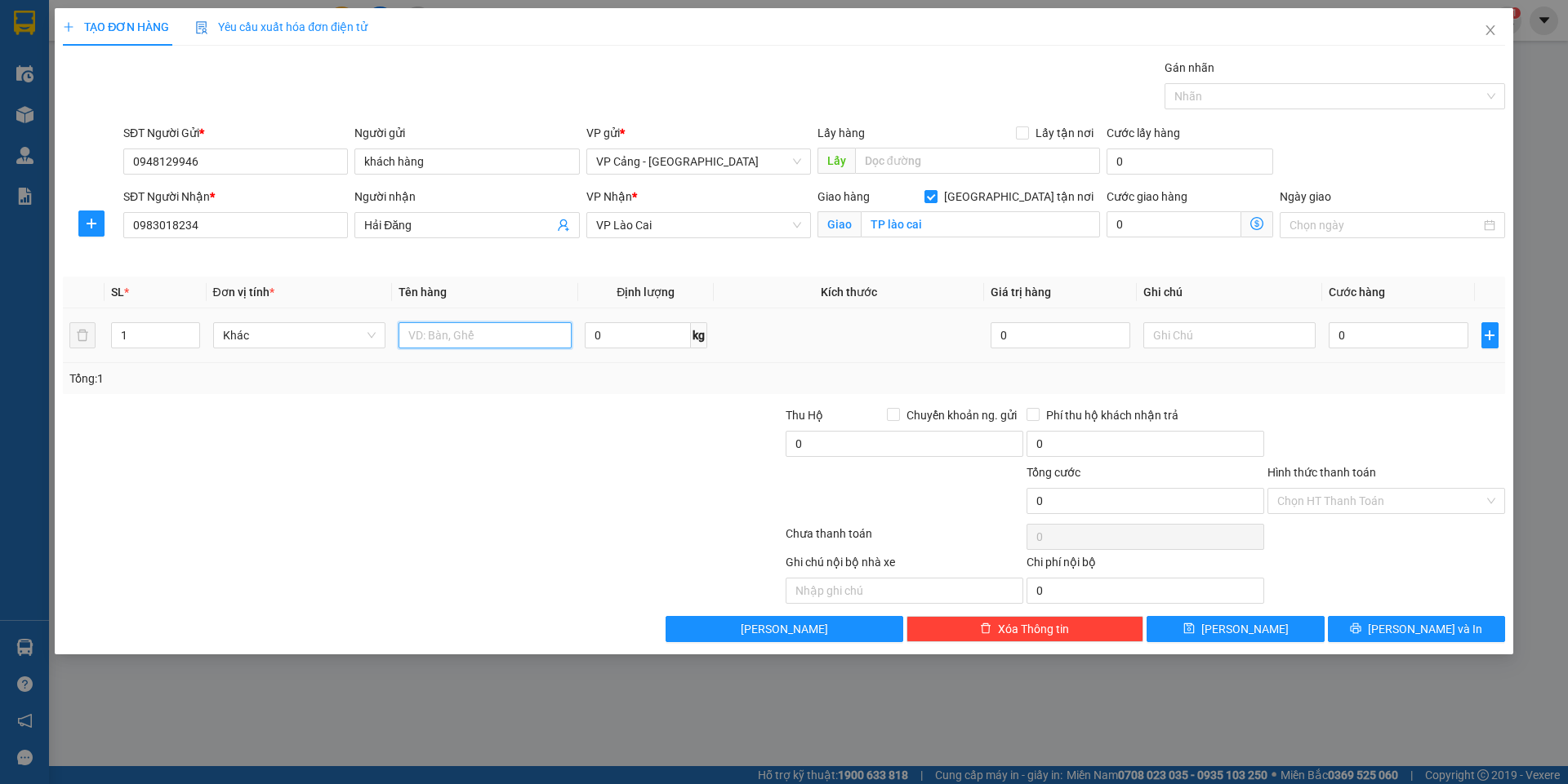
click at [445, 339] on input "text" at bounding box center [485, 335] width 173 height 26
type input "1 kiện"
click at [1355, 349] on div "0" at bounding box center [1398, 335] width 139 height 32
click at [1351, 342] on input "0" at bounding box center [1398, 335] width 139 height 26
type input "4"
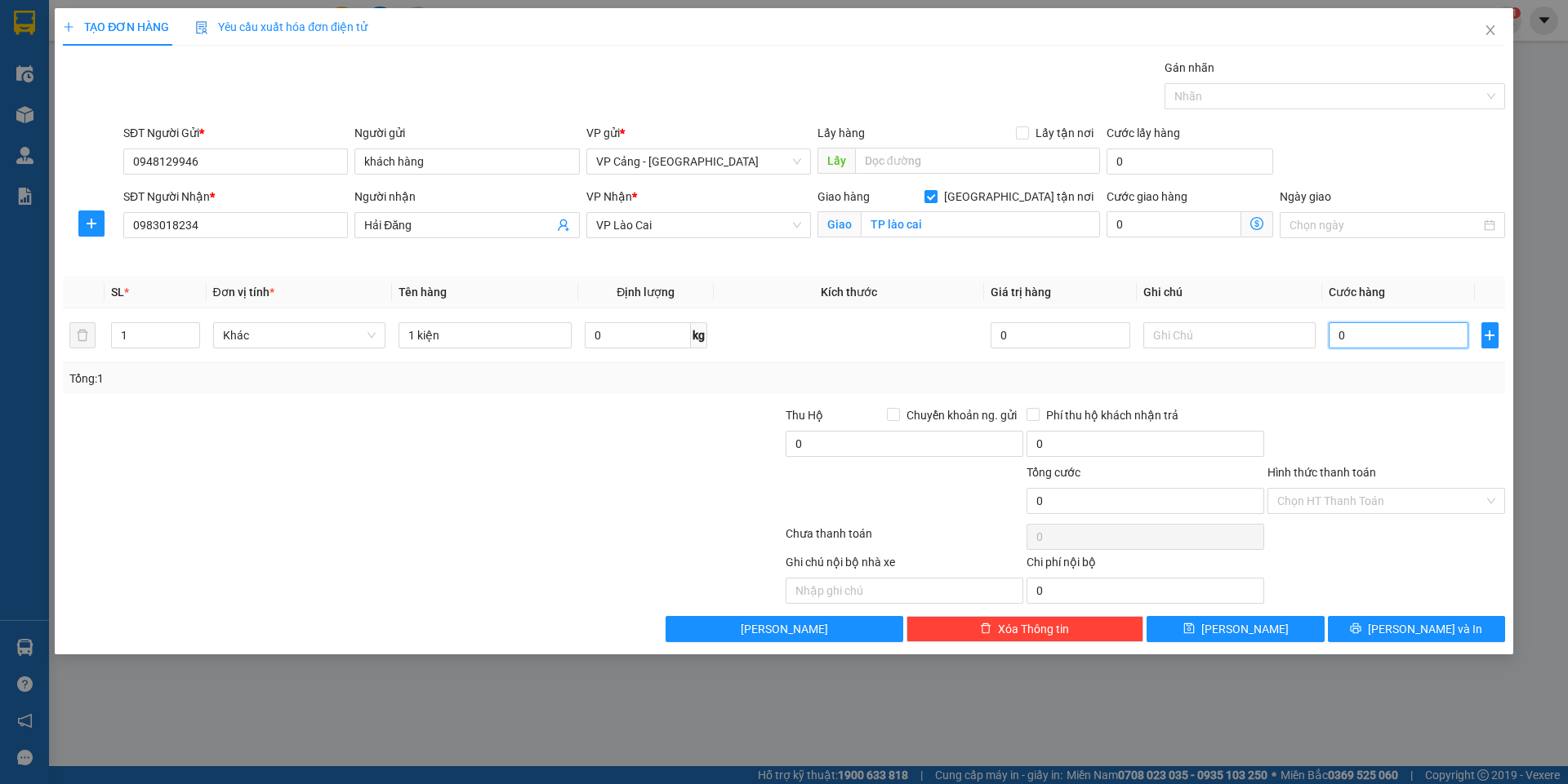
type input "4"
type input "40"
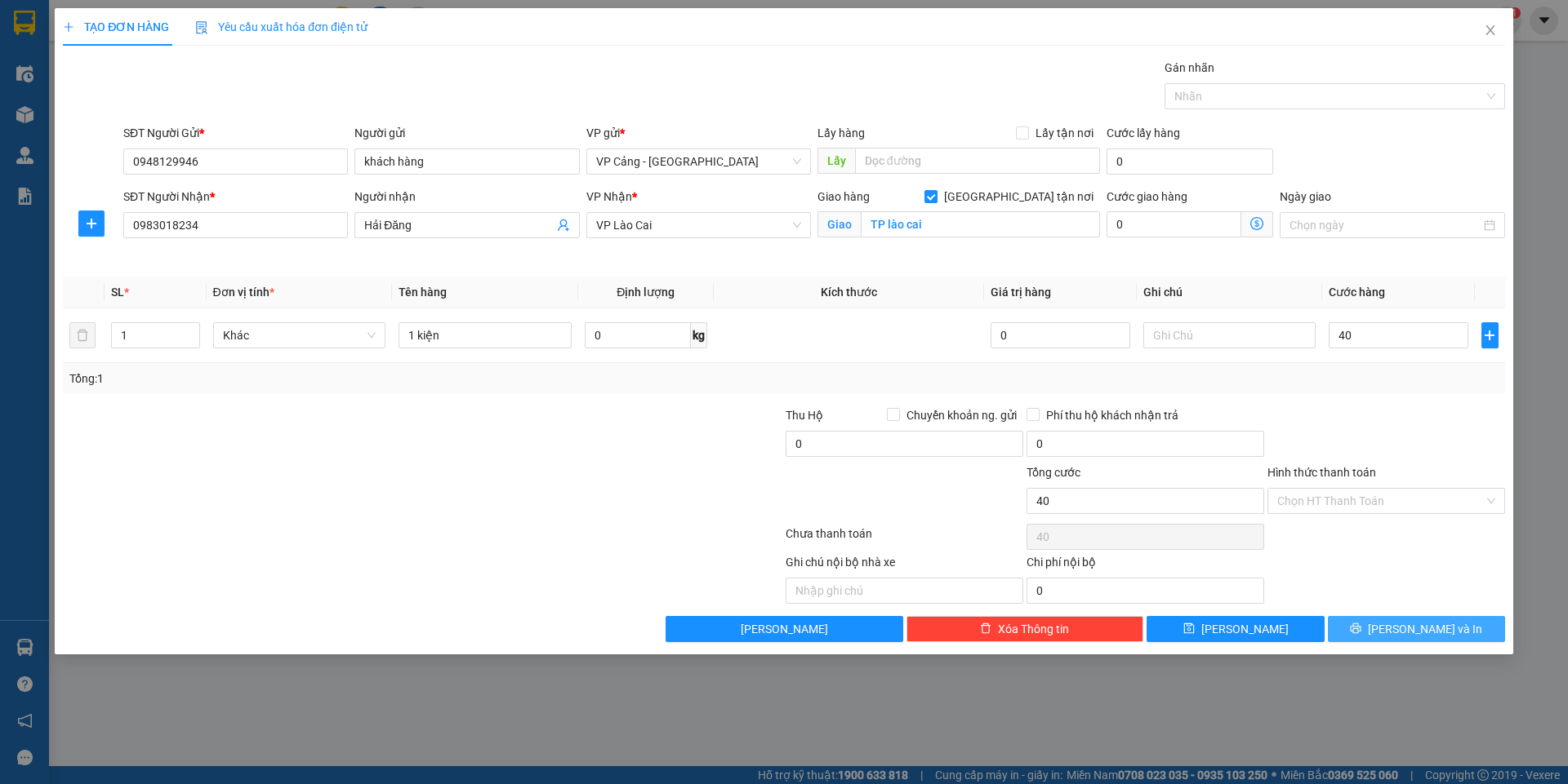
type input "40.000"
click at [1427, 618] on button "[PERSON_NAME] và In" at bounding box center [1416, 628] width 177 height 26
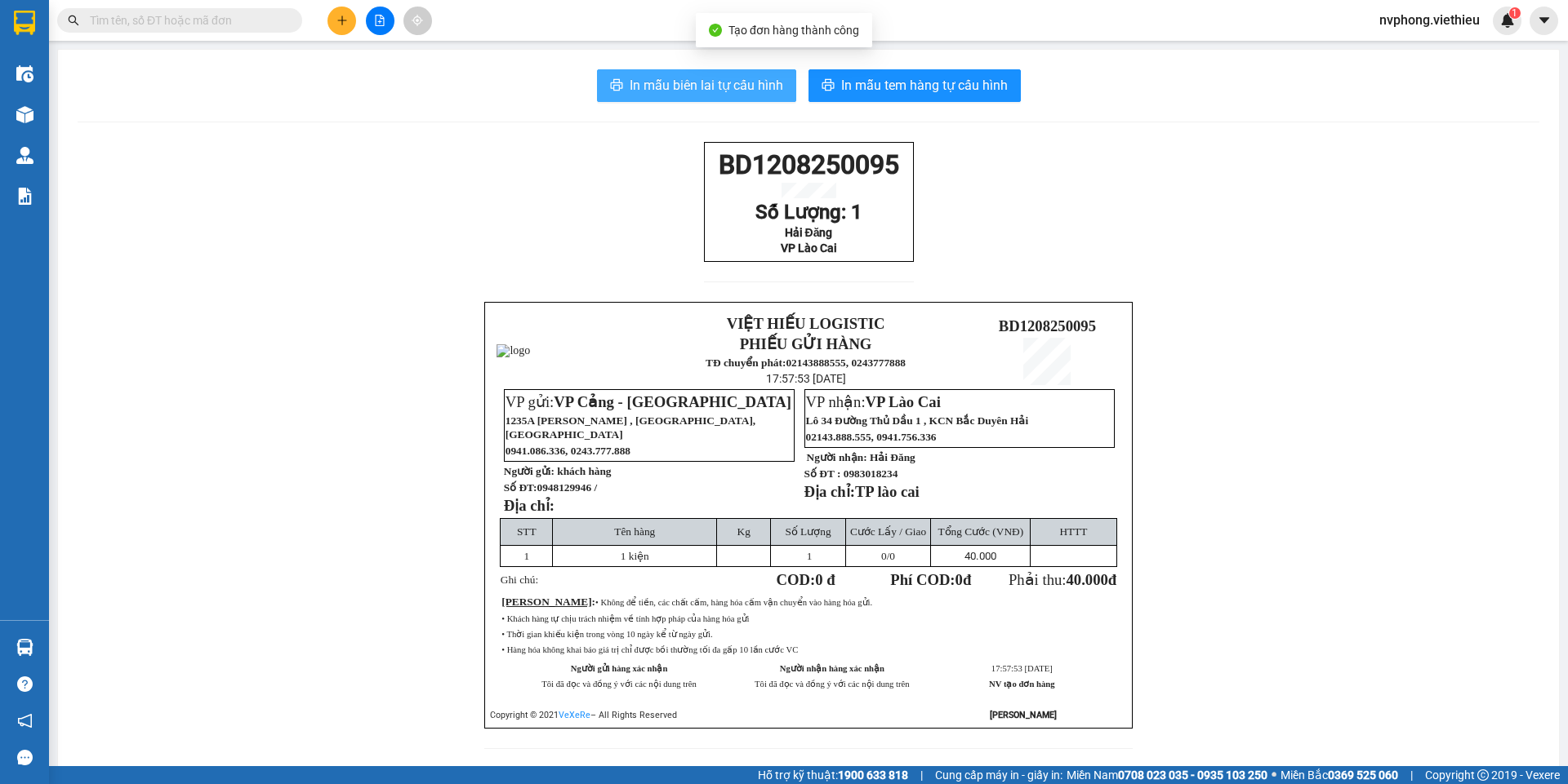
click at [672, 86] on span "In mẫu biên lai tự cấu hình" at bounding box center [706, 85] width 154 height 21
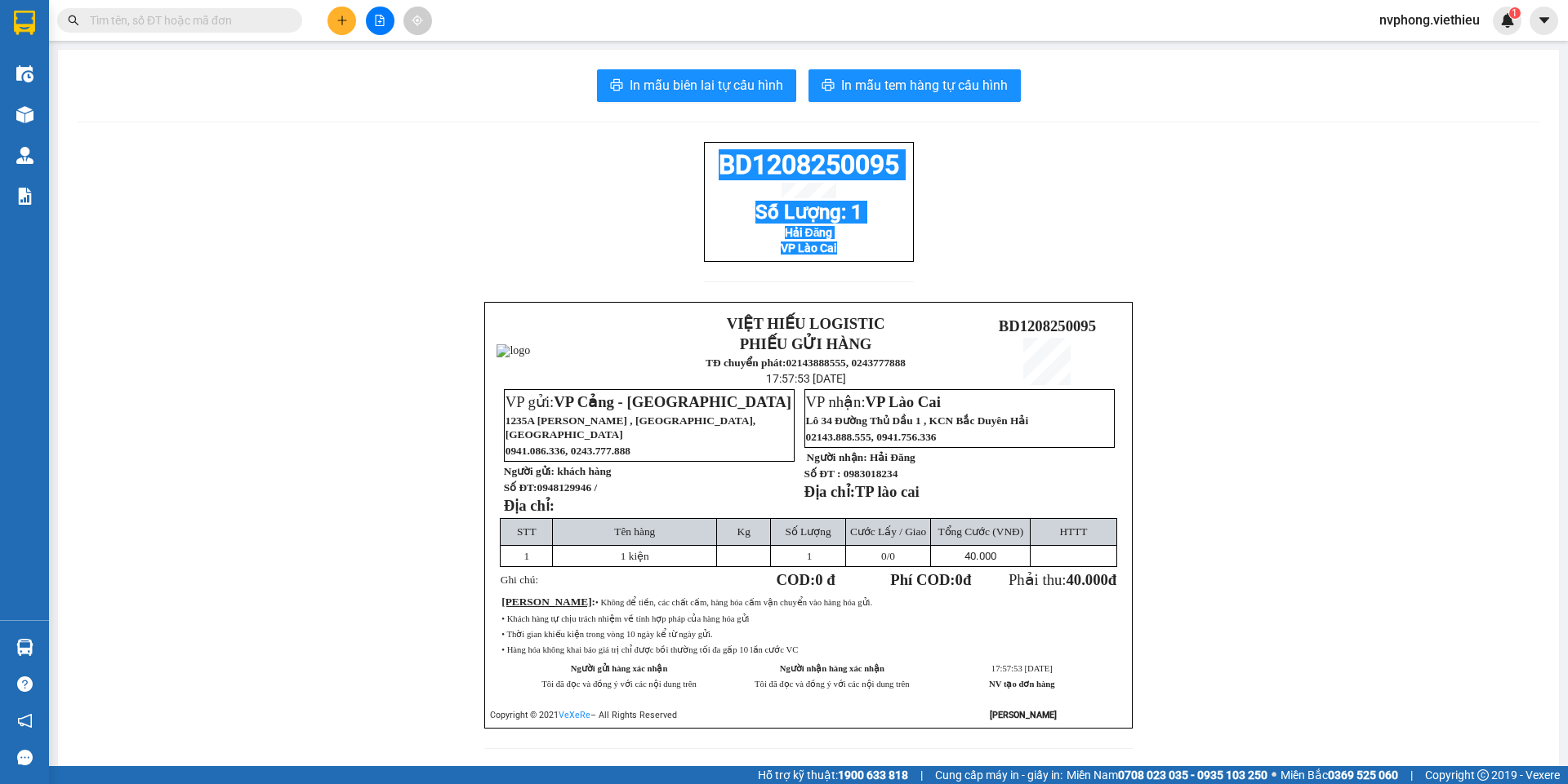
click at [713, 164] on div "BD1208250095 Số Lượng: 1 Hải Đăng VP Lào Cai VIỆT HIẾU LOGISTIC PHIẾU GỬI HÀNG …" at bounding box center [808, 455] width 1462 height 627
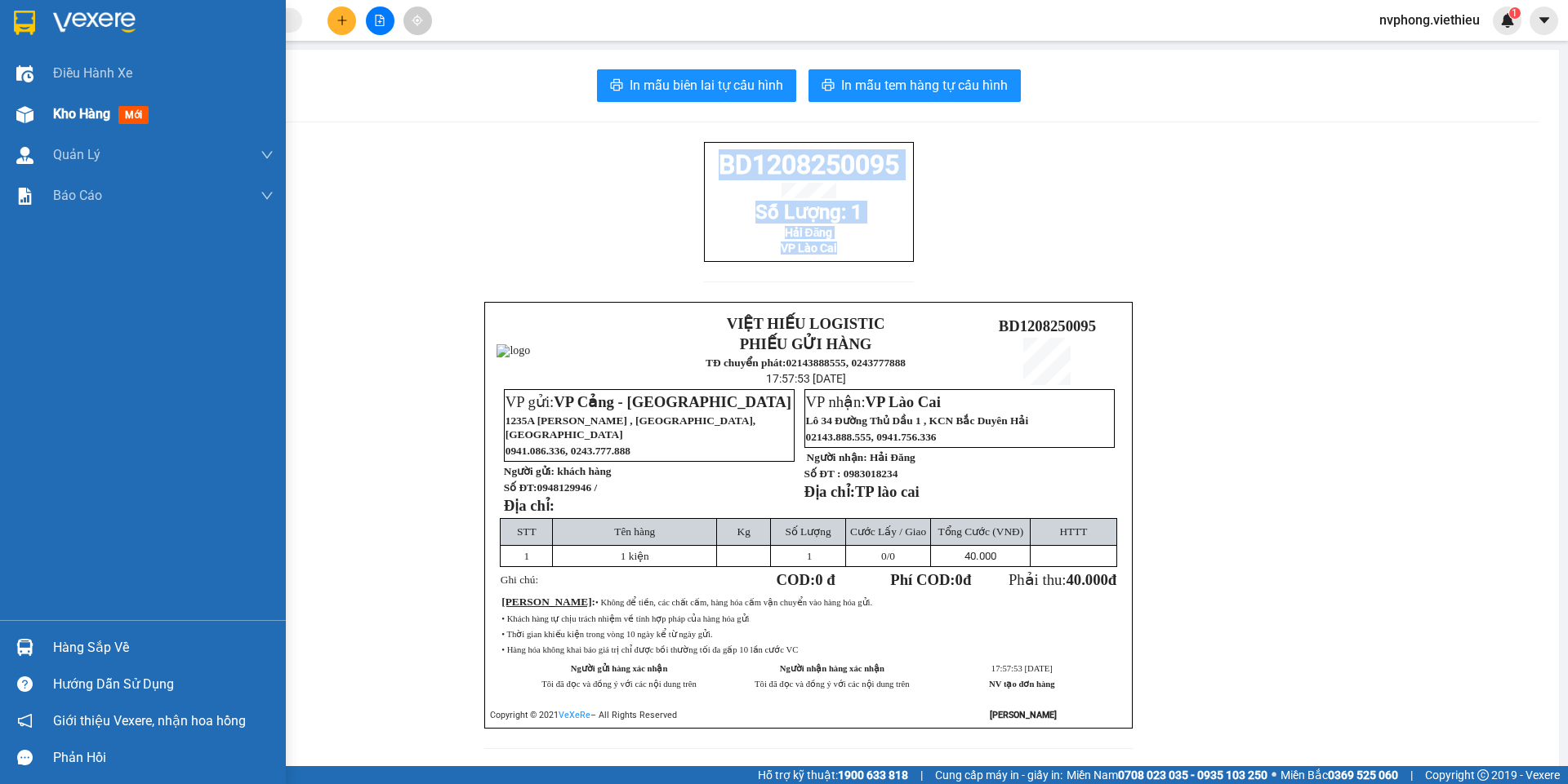
click at [32, 111] on img at bounding box center [24, 114] width 17 height 17
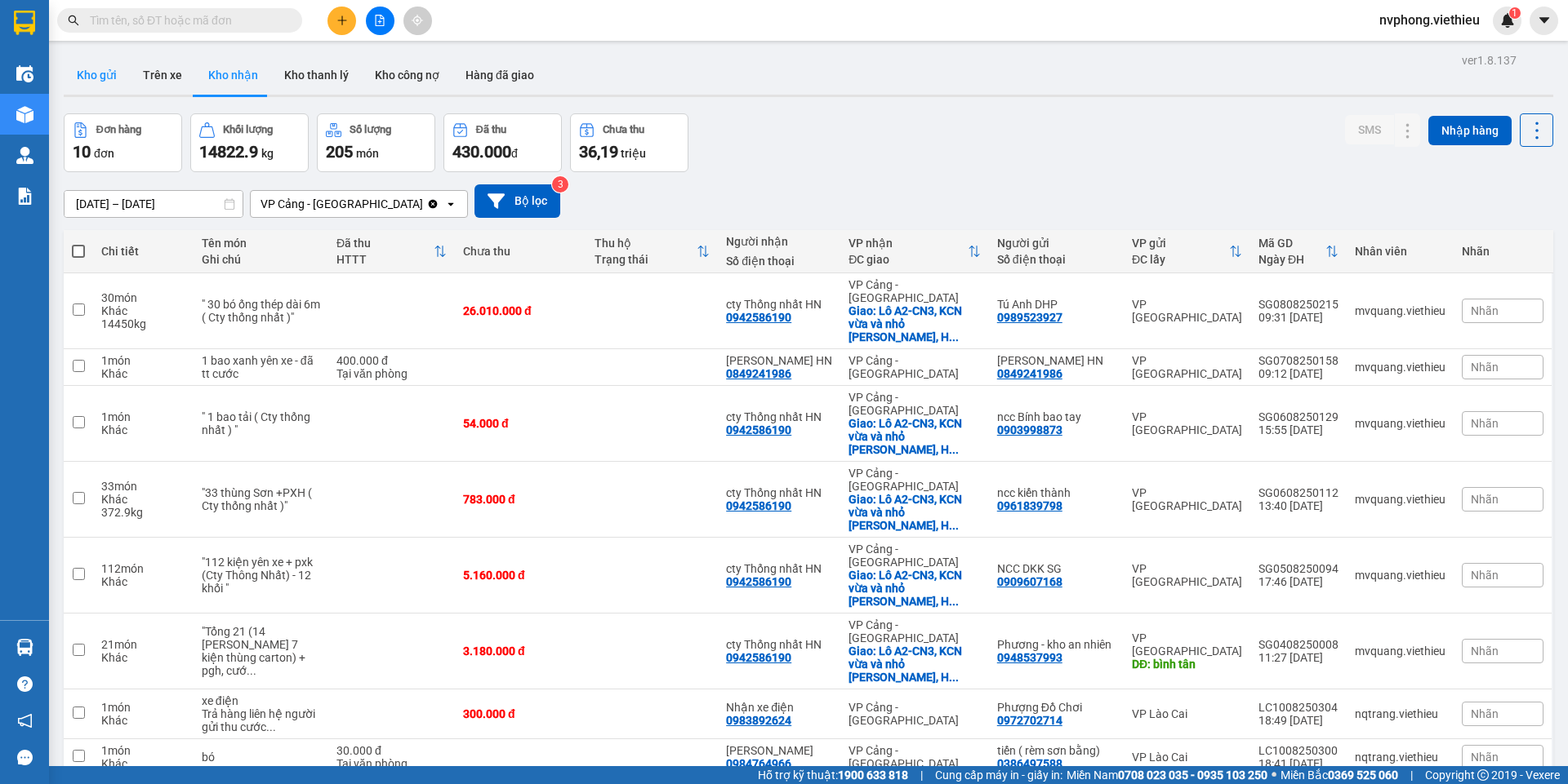
click at [100, 68] on button "Kho gửi" at bounding box center [97, 76] width 67 height 40
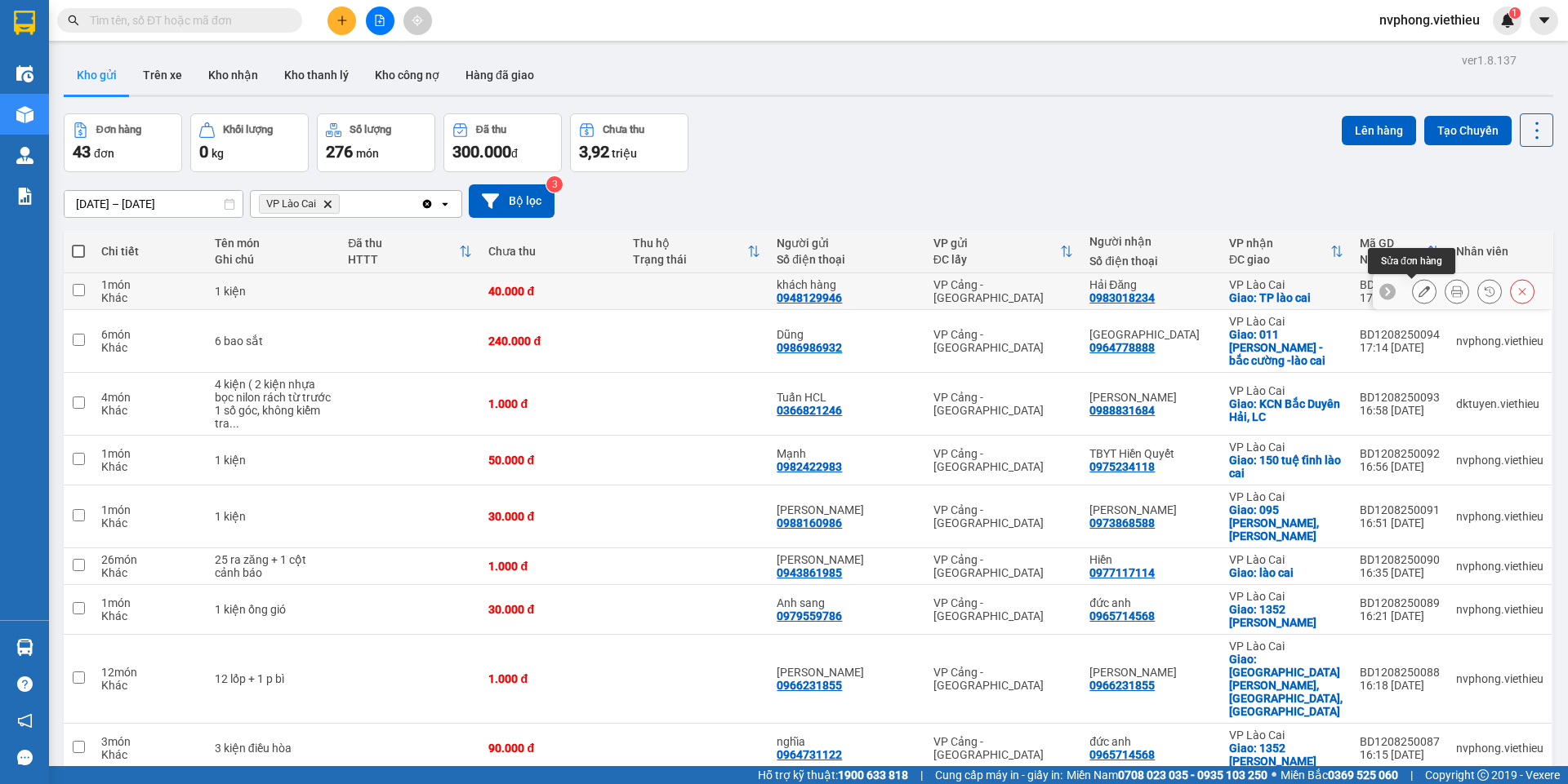
click at [1412, 297] on button at bounding box center [1423, 292] width 22 height 29
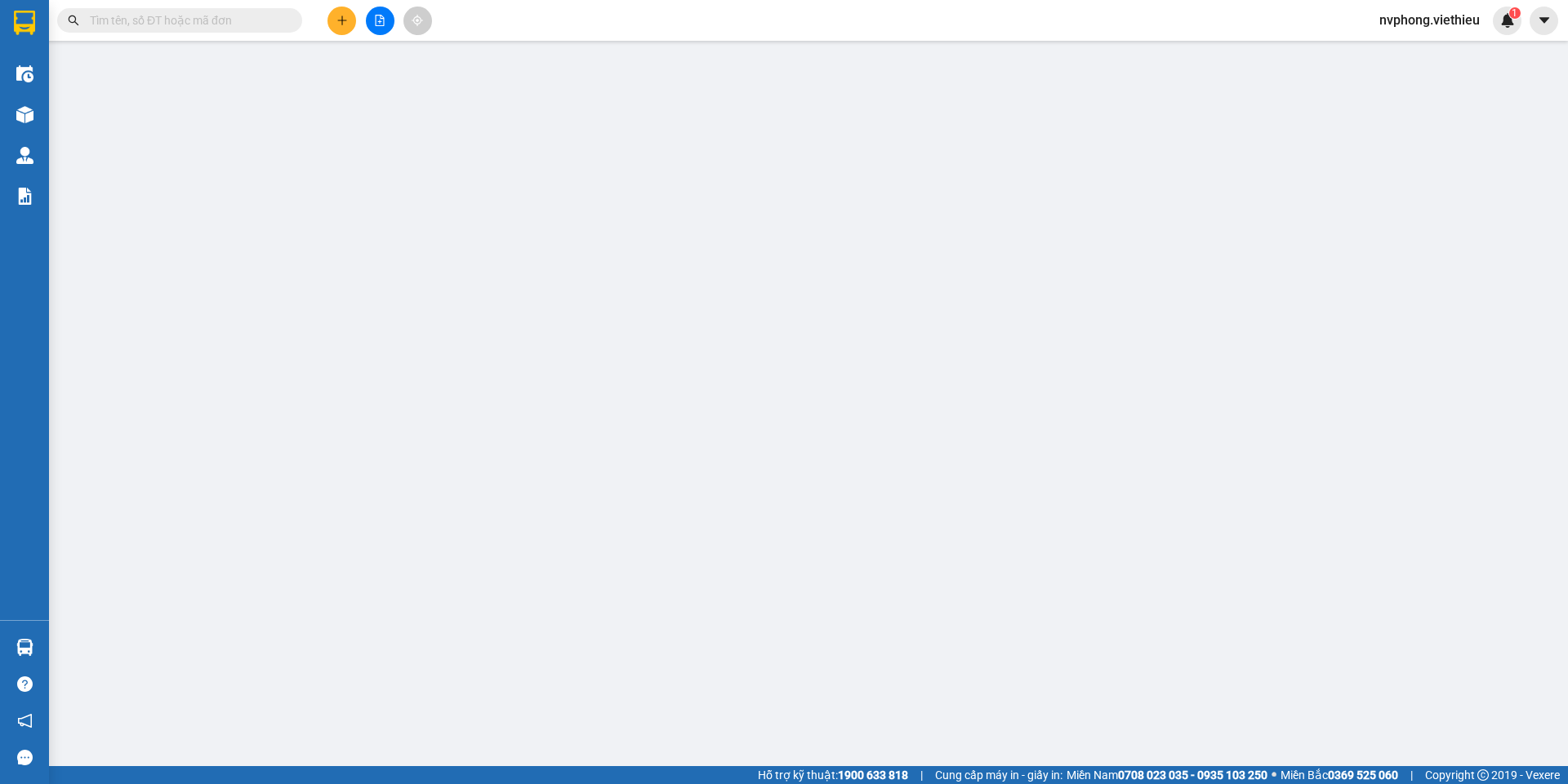
type input "0948129946"
type input "khách hàng"
type input "0983018234"
type input "Hải Đăng"
checkbox input "true"
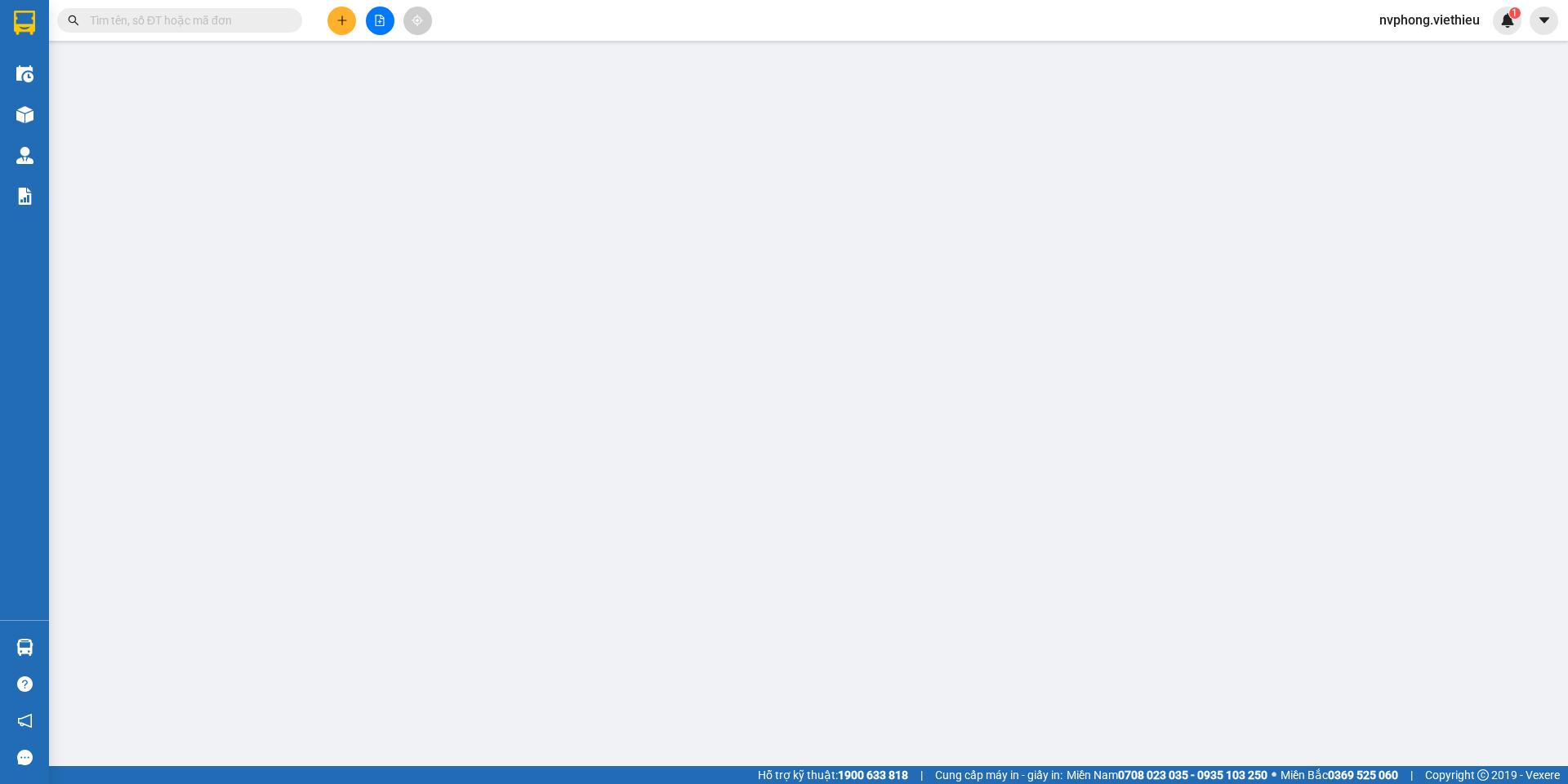
type input "TP lào cai"
type input "40.000"
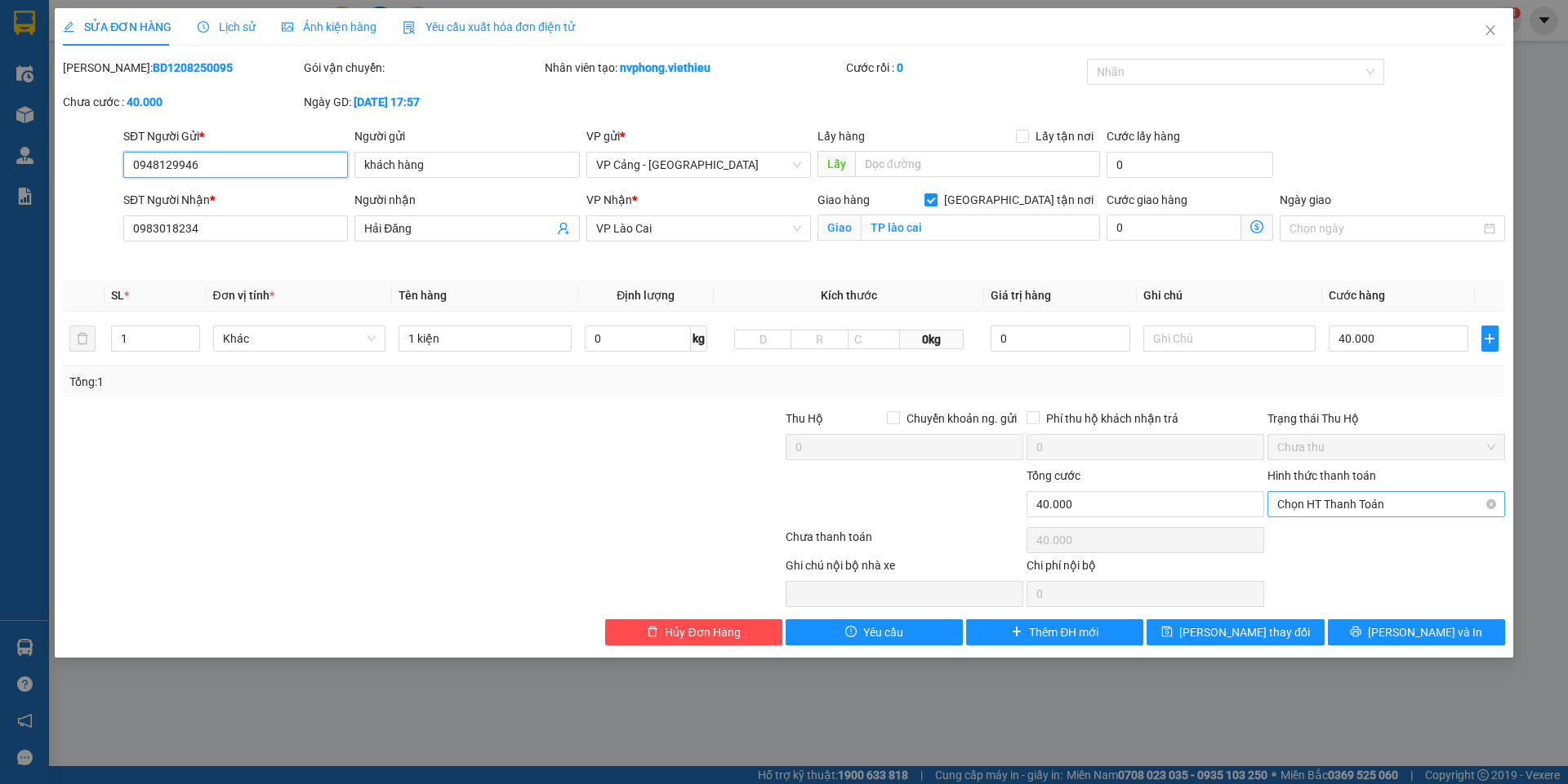
click at [1346, 504] on span "Chọn HT Thanh Toán" at bounding box center [1386, 503] width 218 height 24
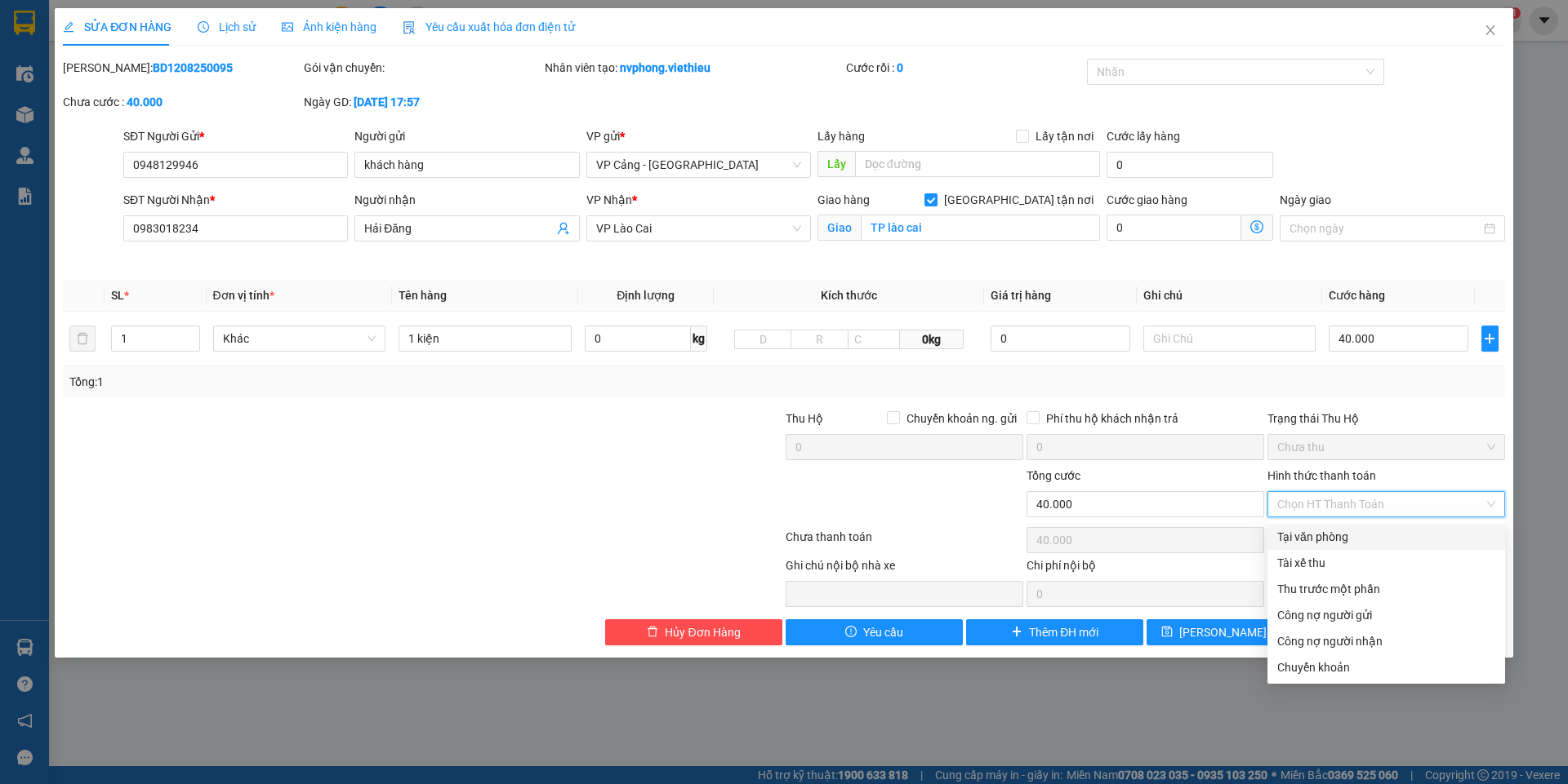
click at [1318, 535] on div "Tại văn phòng" at bounding box center [1386, 537] width 218 height 18
type input "0"
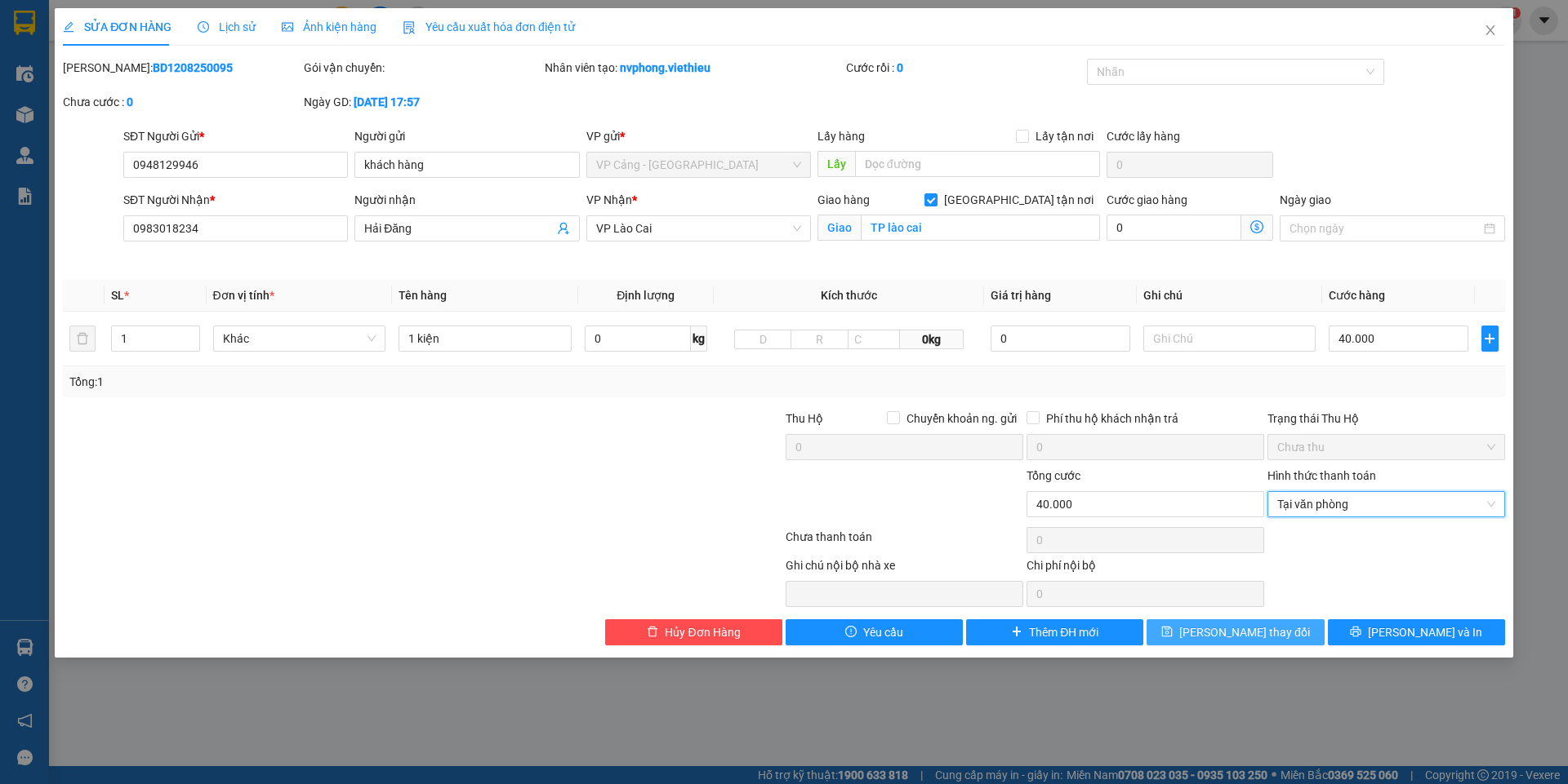
click at [1265, 639] on span "[PERSON_NAME] thay đổi" at bounding box center [1244, 632] width 130 height 18
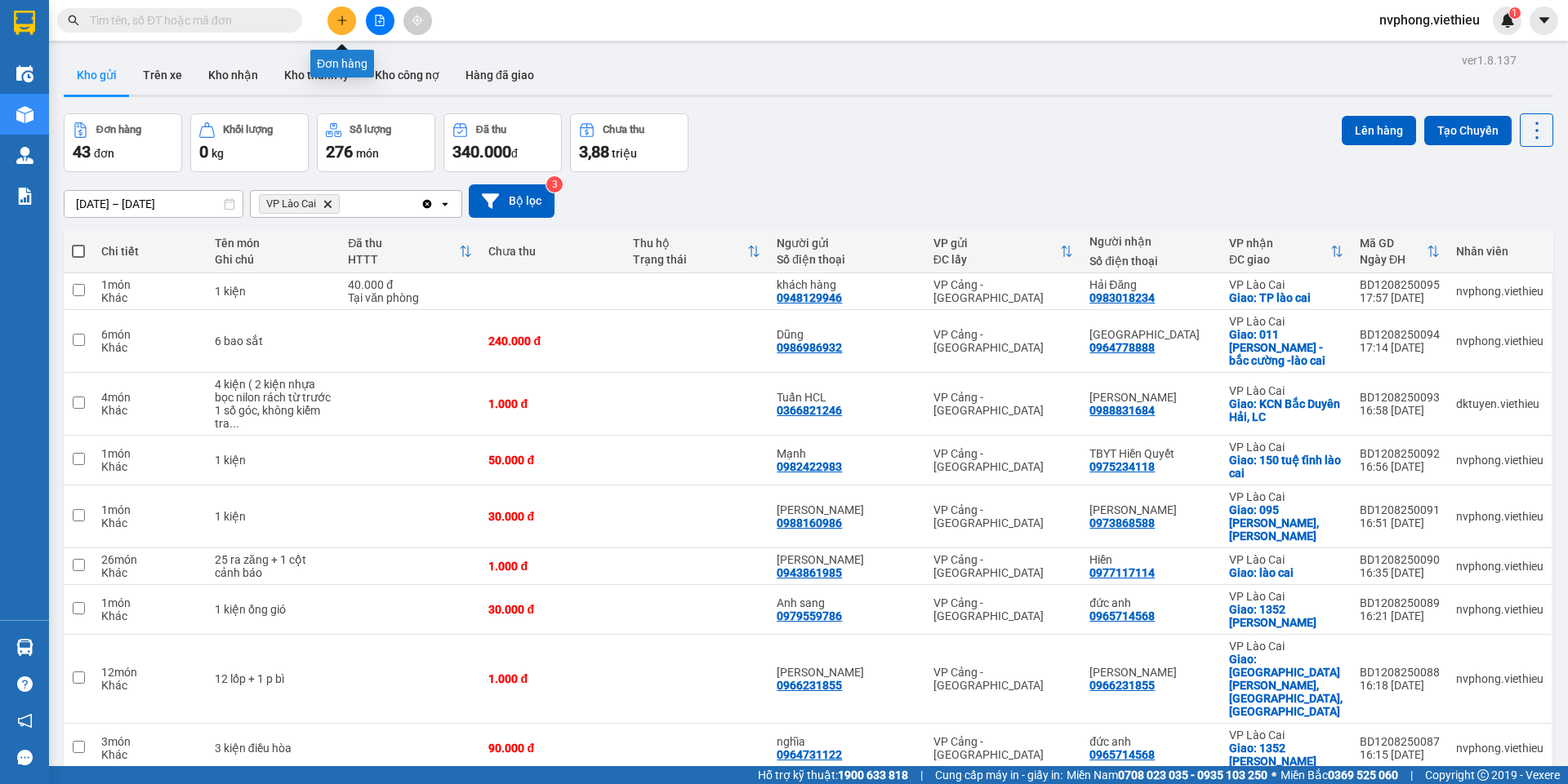
click at [344, 15] on icon "plus" at bounding box center [342, 20] width 12 height 12
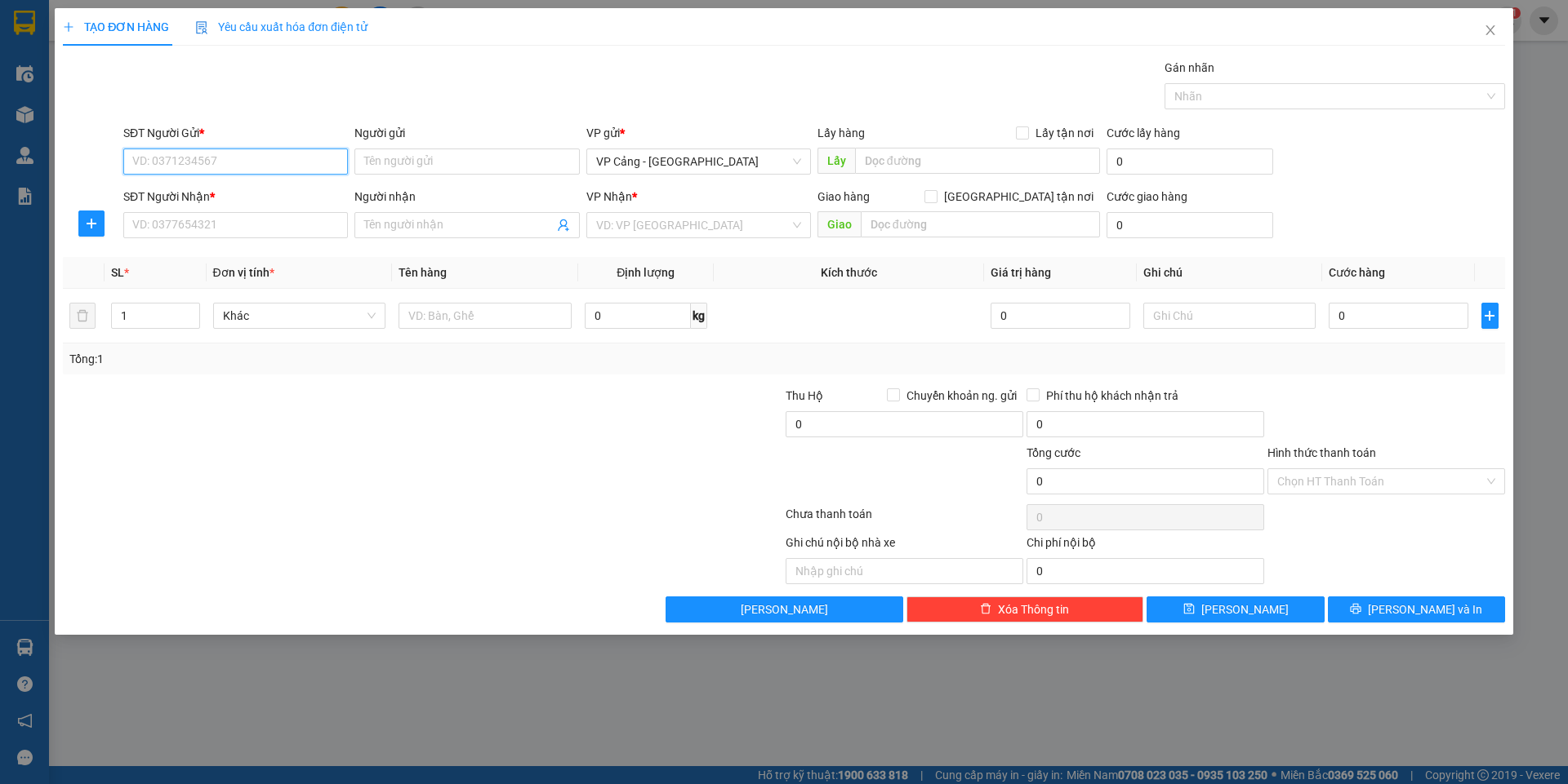
click at [153, 162] on input "SĐT Người Gửi *" at bounding box center [236, 161] width 225 height 26
type input "0982013038"
click at [220, 187] on div "0982013038 - Anh Oánh" at bounding box center [236, 194] width 205 height 18
type input "Anh Oánh"
type input "0982013038"
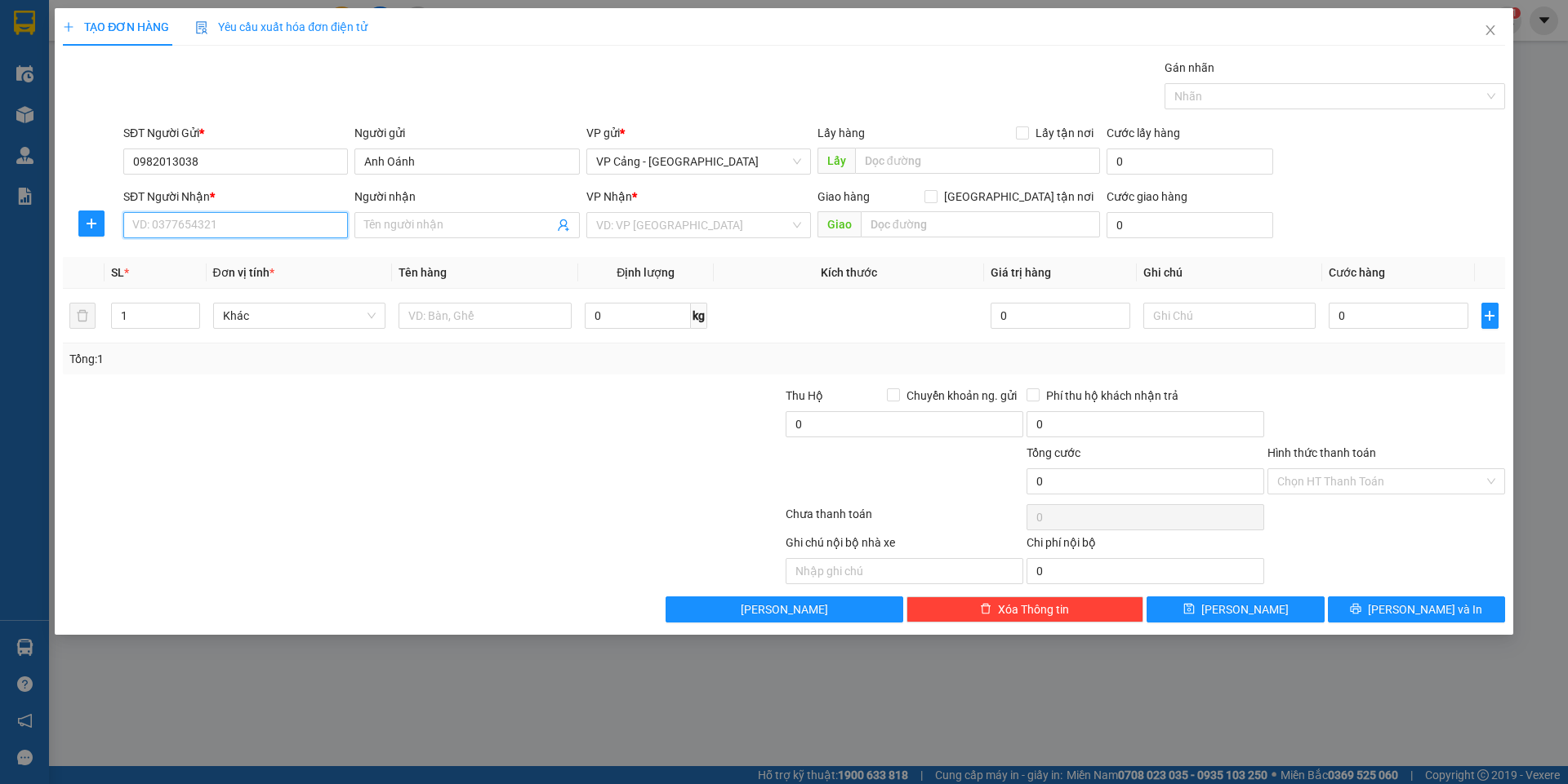
click at [190, 224] on input "SĐT Người Nhận *" at bounding box center [236, 225] width 225 height 26
click at [208, 263] on div "0982296219 - Hằng Minh" at bounding box center [236, 258] width 205 height 18
type input "0982296219"
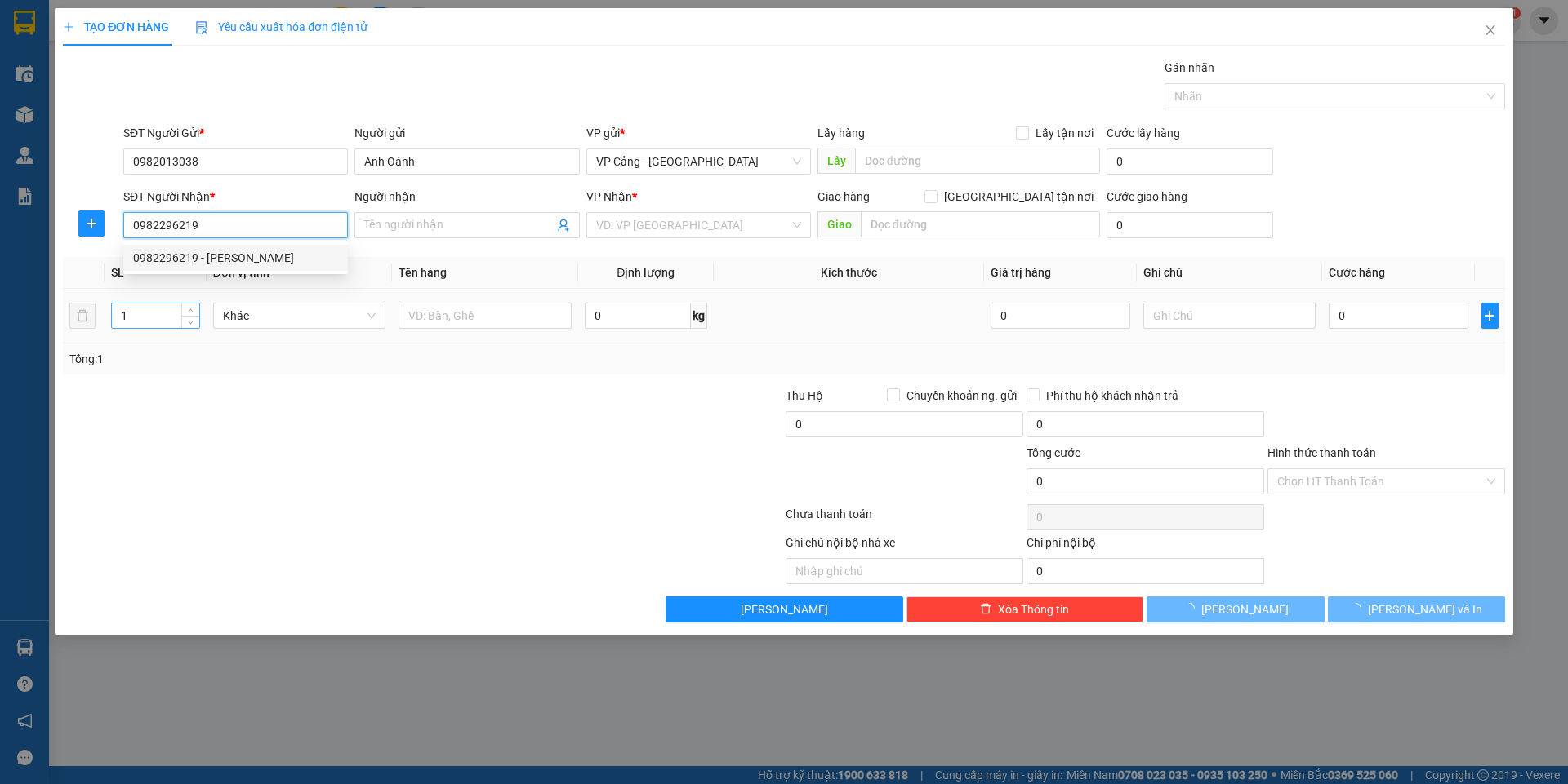
type input "Hằng Minh"
checkbox input "true"
type input "Cam Đường"
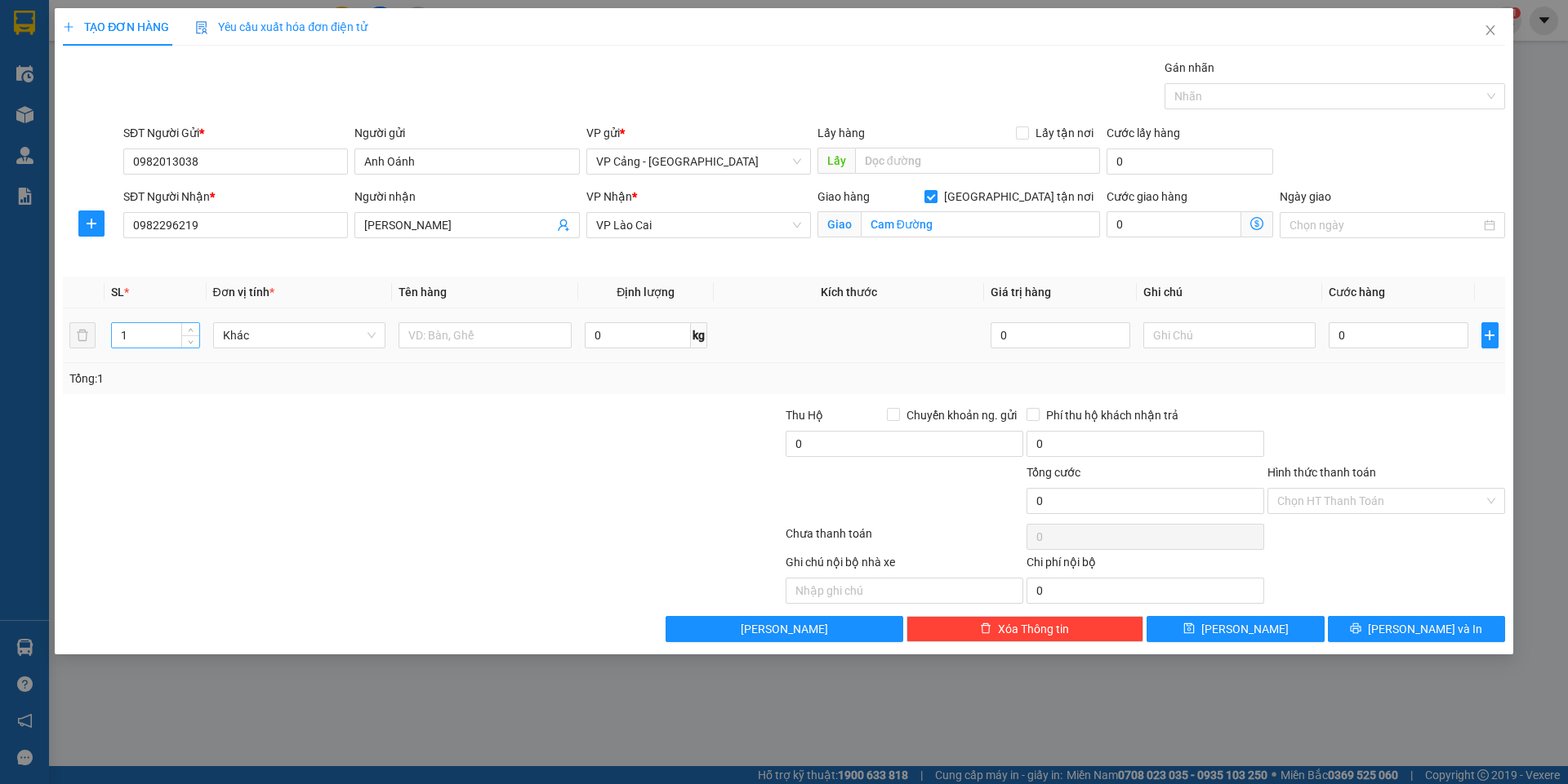
click at [146, 323] on div "1" at bounding box center [155, 335] width 88 height 26
click at [143, 334] on input "1" at bounding box center [155, 334] width 86 height 24
type input "3"
click at [447, 333] on input "text" at bounding box center [485, 335] width 173 height 26
type input "3 thứ"
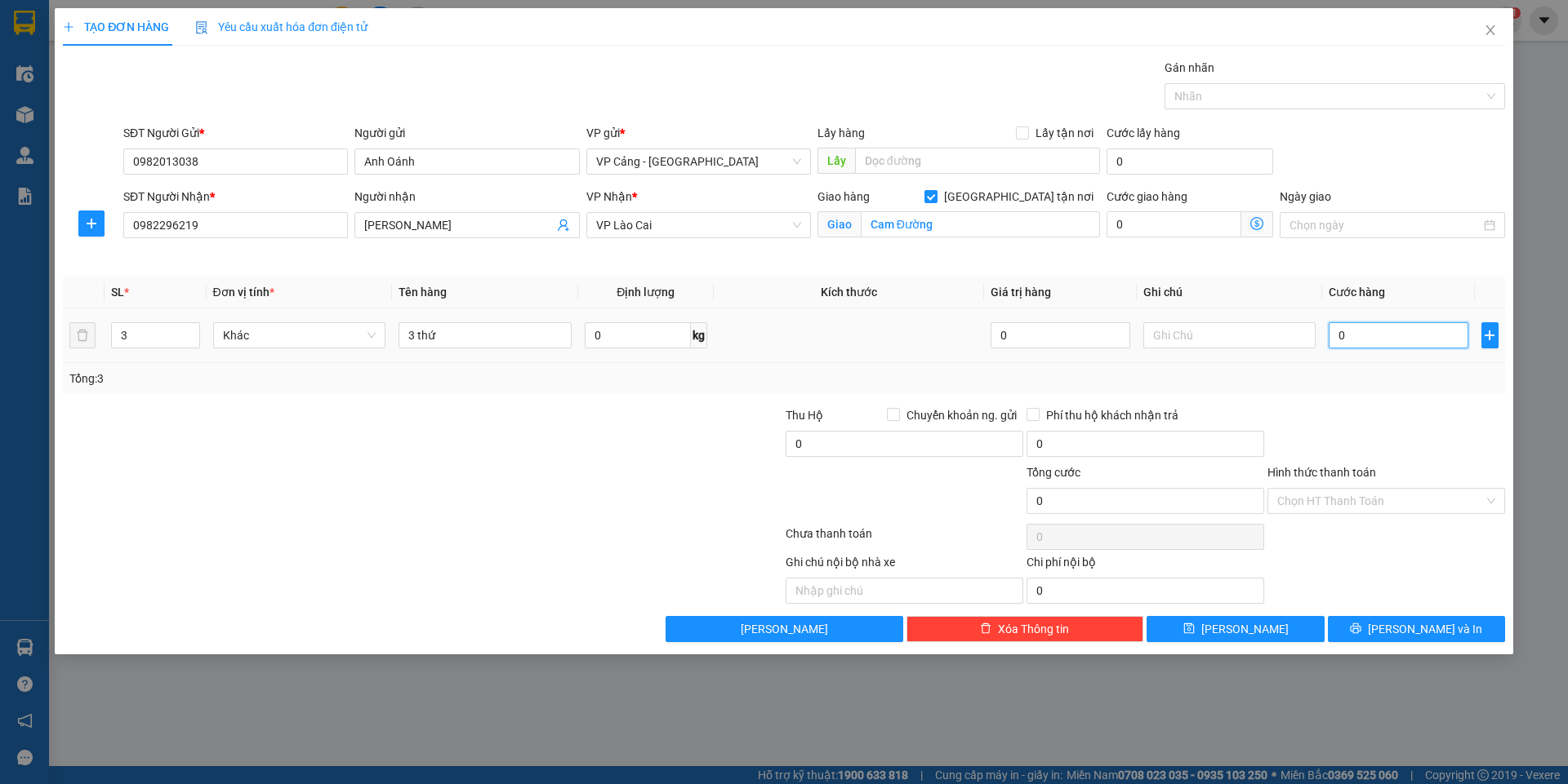
click at [1384, 343] on input "0" at bounding box center [1398, 335] width 139 height 26
type input "1"
type input "1.000"
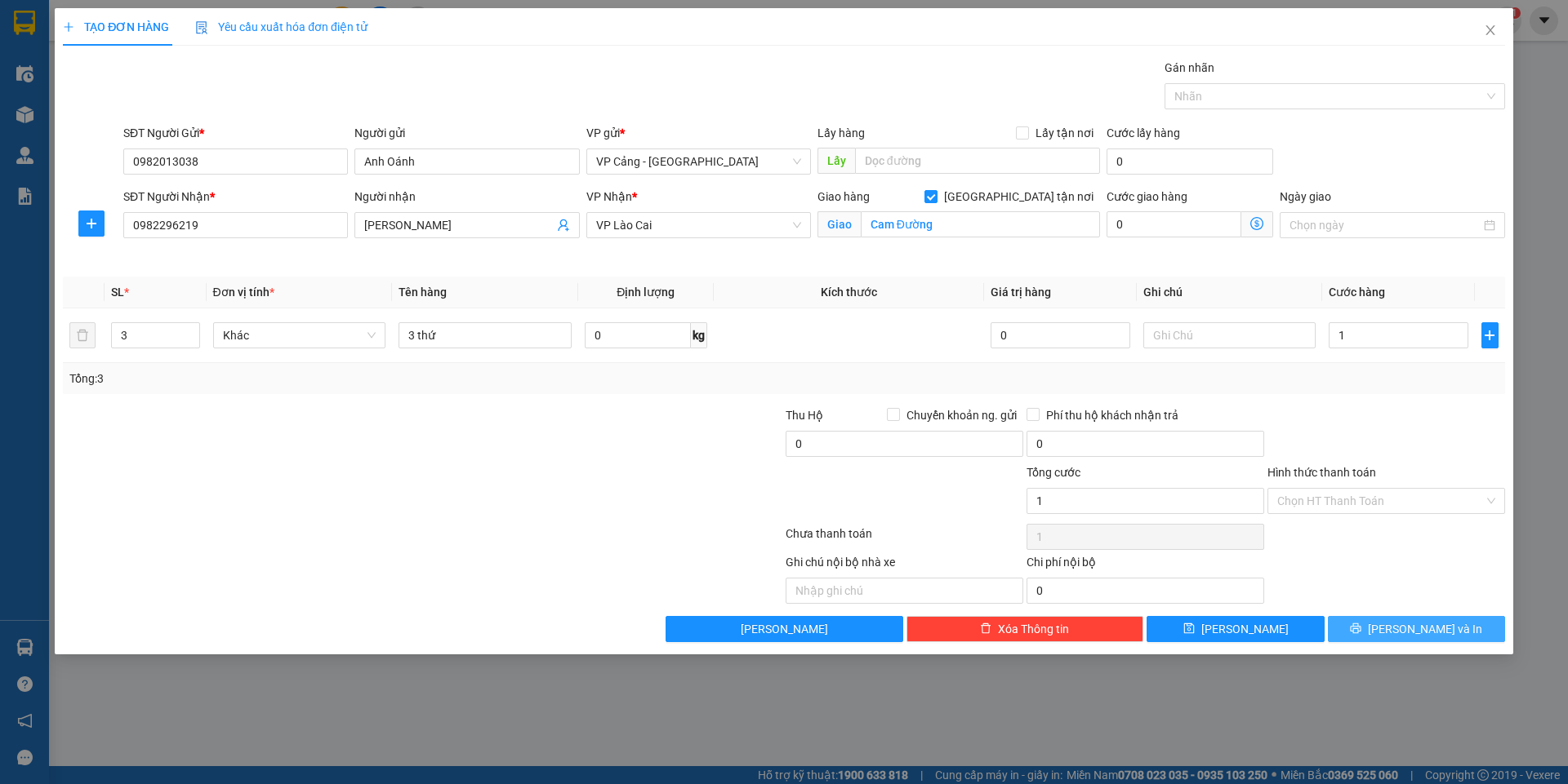
type input "1.000"
click at [1361, 626] on icon "printer" at bounding box center [1355, 628] width 12 height 12
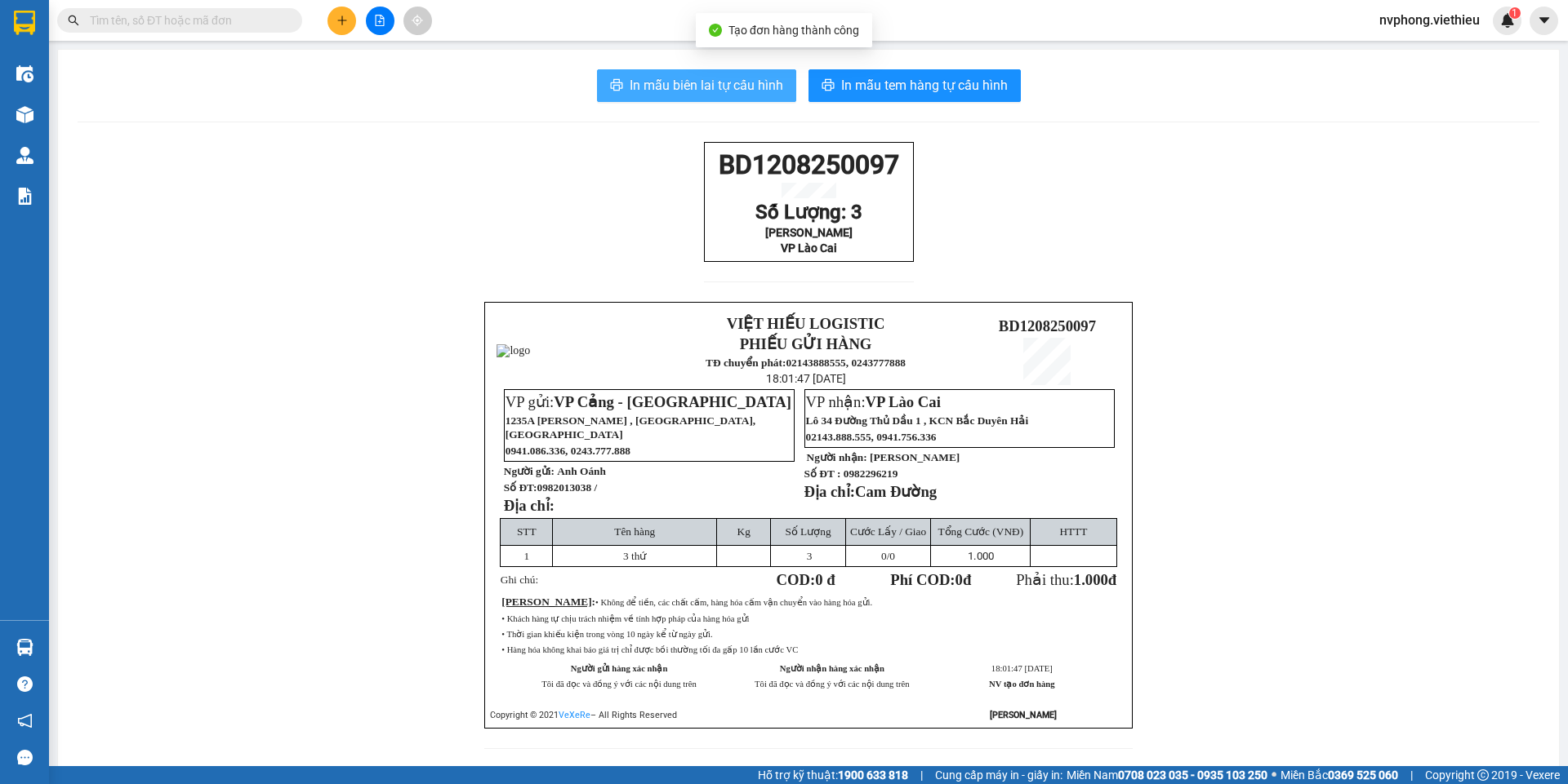
click at [676, 70] on button "In mẫu biên lai tự cấu hình" at bounding box center [695, 85] width 199 height 32
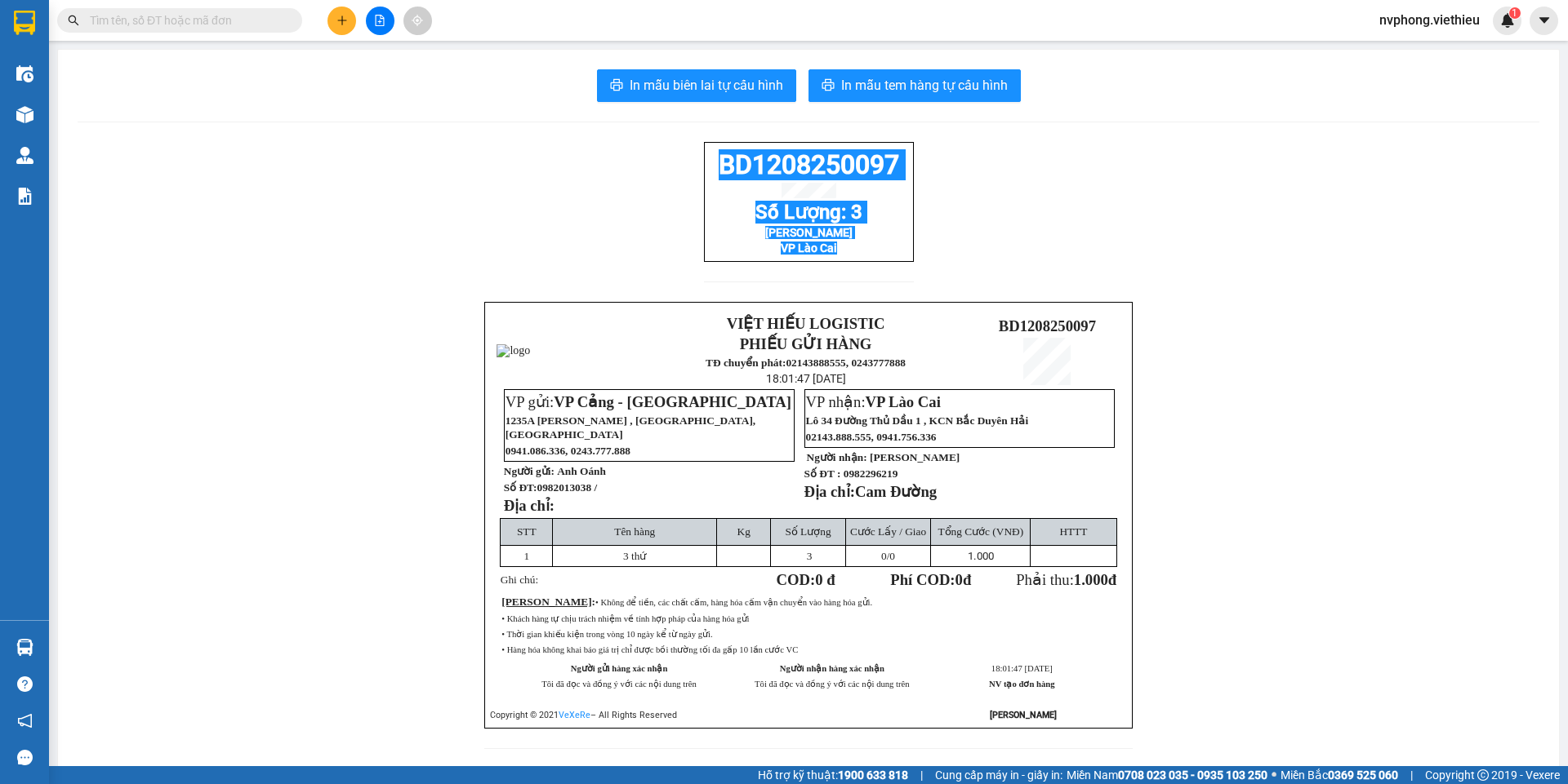
click at [648, 147] on div "BD1208250097 Số Lượng: 3 Hằng Minh VP Lào Cai VIỆT HIẾU LOGISTIC PHIẾU GỬI HÀNG…" at bounding box center [808, 455] width 1462 height 627
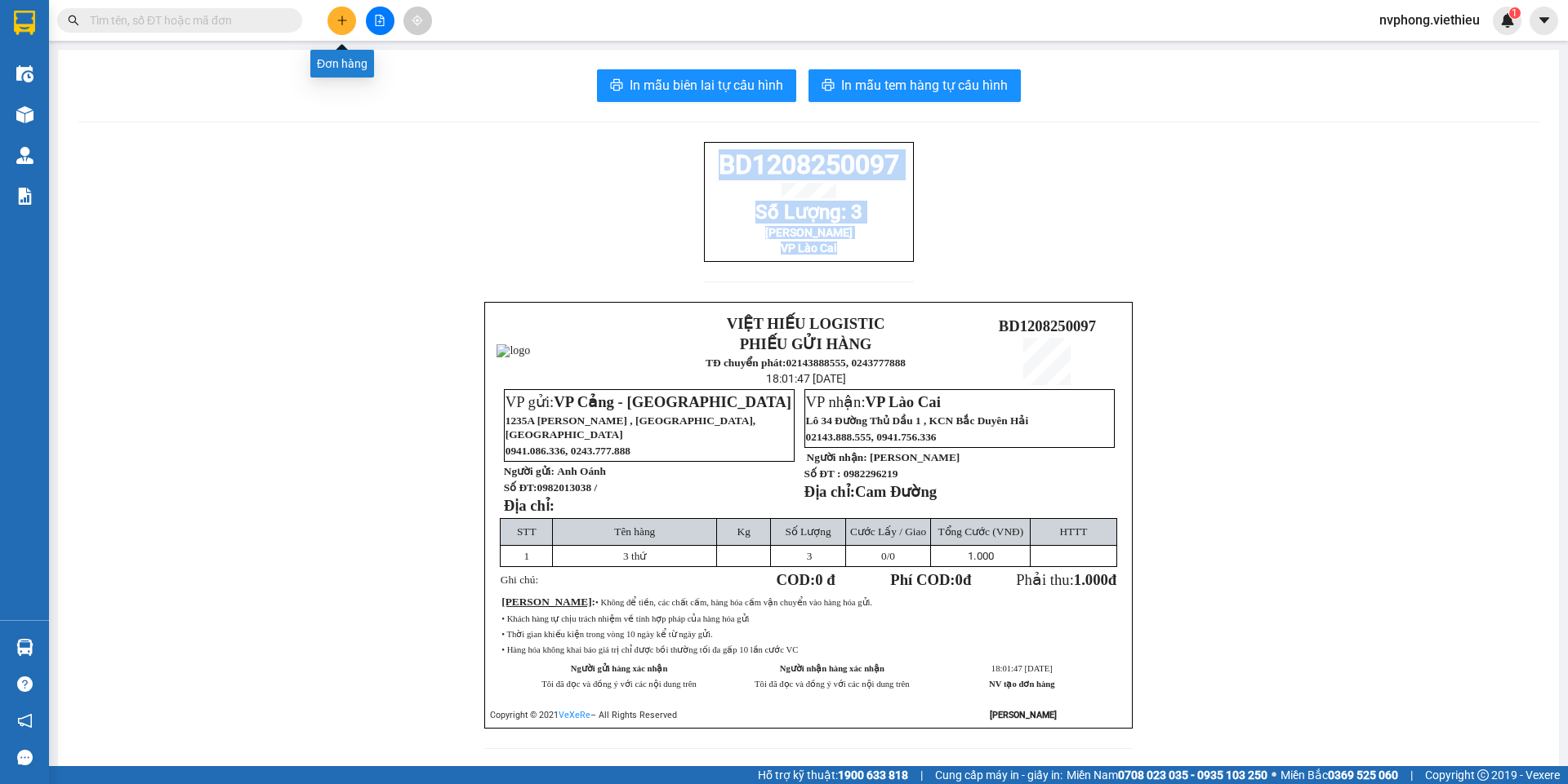
click at [338, 16] on icon "plus" at bounding box center [342, 20] width 12 height 12
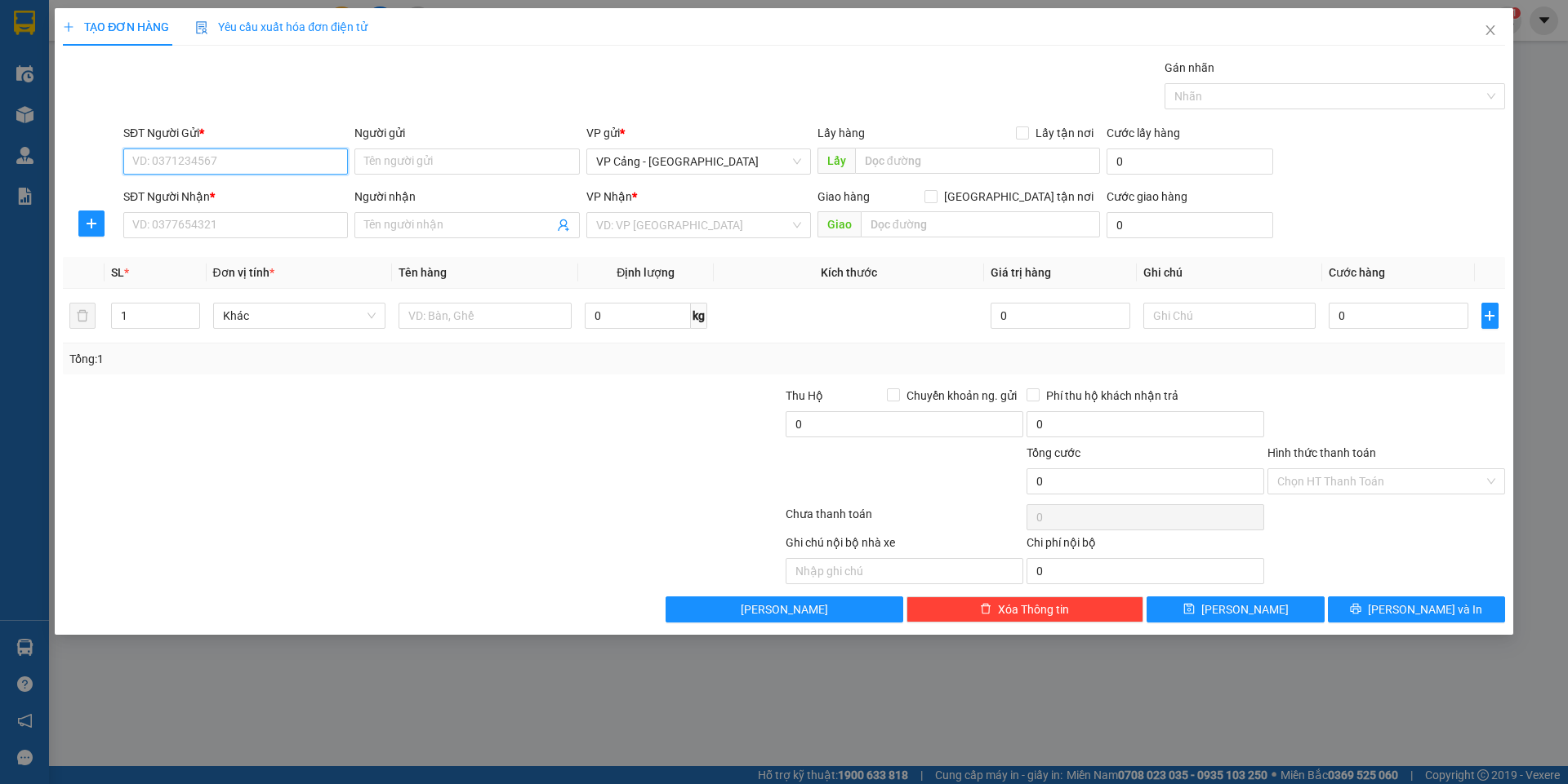
click at [191, 165] on input "SĐT Người Gửi *" at bounding box center [236, 161] width 225 height 26
type input "083576869"
click at [221, 225] on input "SĐT Người Nhận *" at bounding box center [236, 225] width 225 height 26
click at [257, 161] on input "083576869" at bounding box center [236, 161] width 225 height 26
click at [128, 155] on input "083576869" at bounding box center [236, 161] width 225 height 26
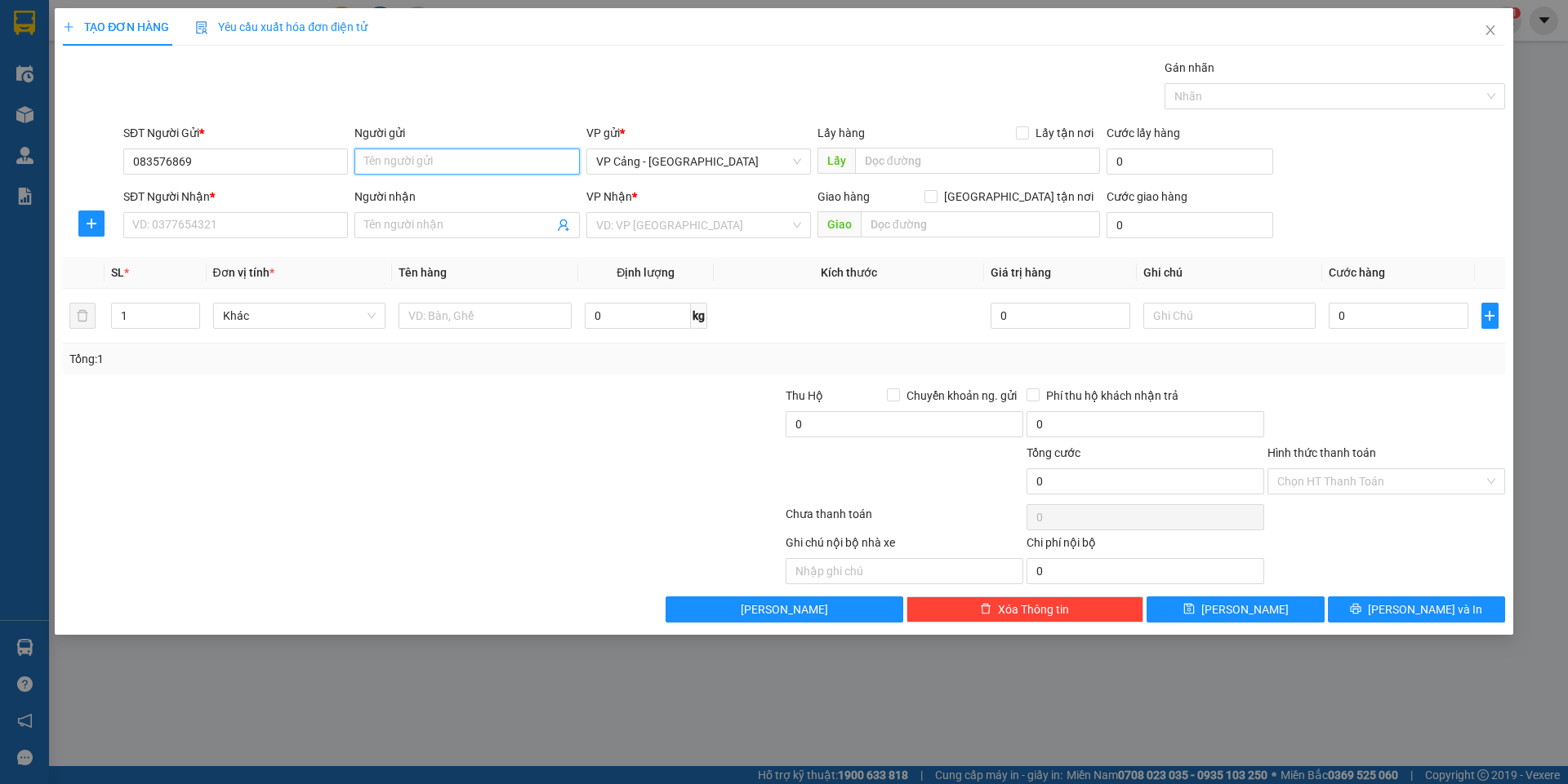
click at [396, 153] on input "Người gửi" at bounding box center [467, 161] width 225 height 26
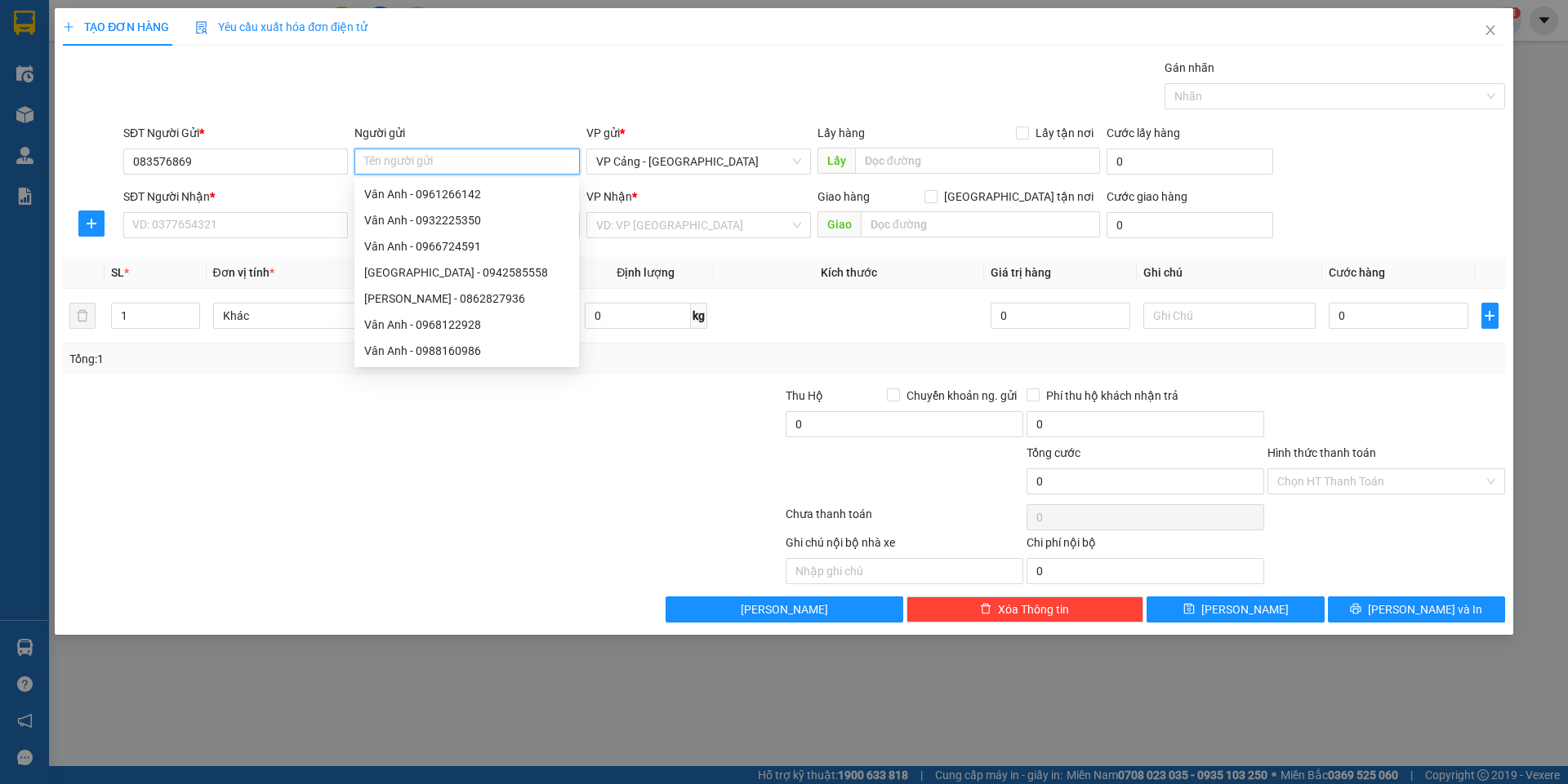
type input "M"
type input "n"
type input "NHuệ"
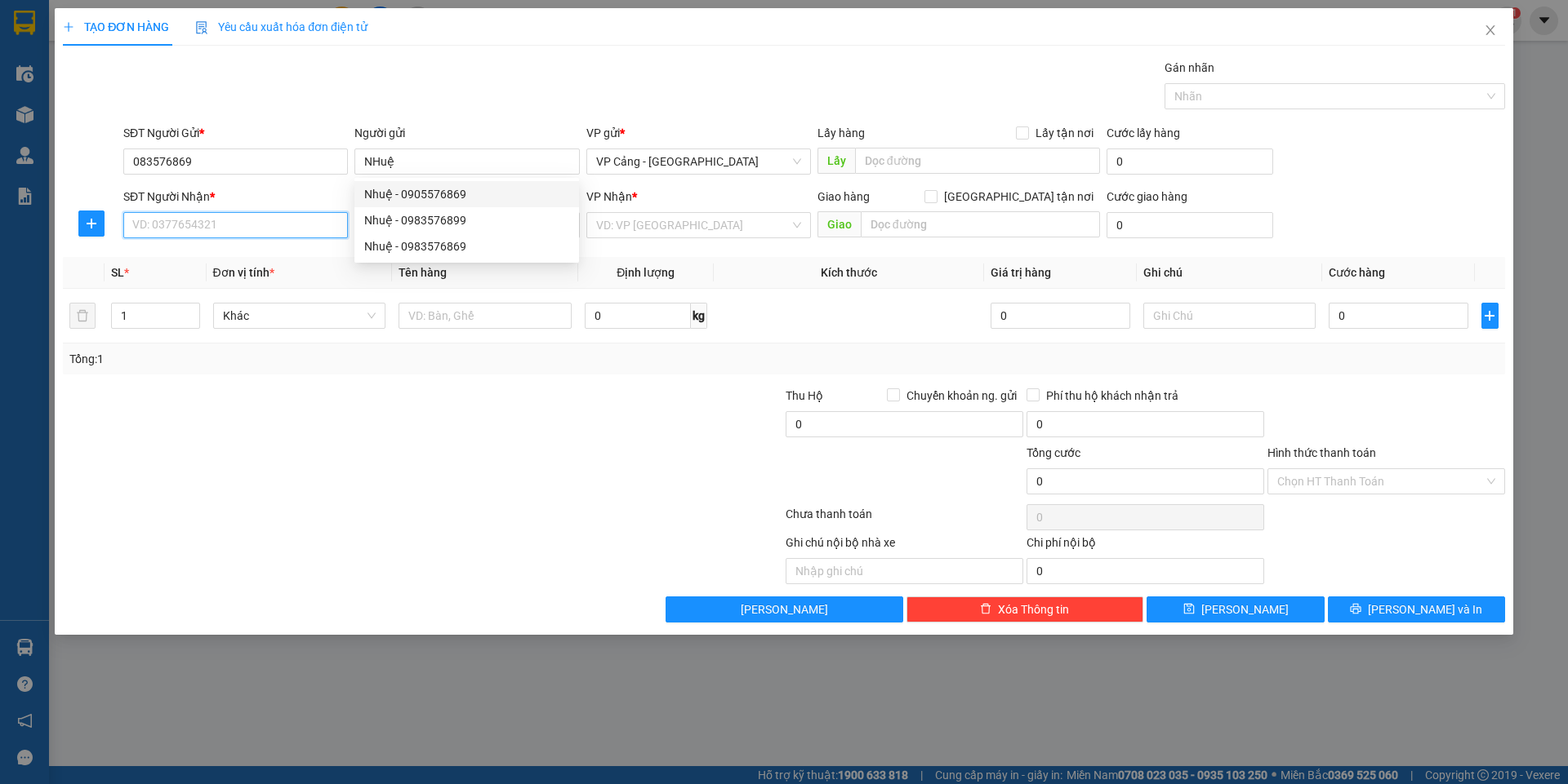
click at [181, 221] on input "SĐT Người Nhận *" at bounding box center [236, 225] width 225 height 26
type input "0981531266"
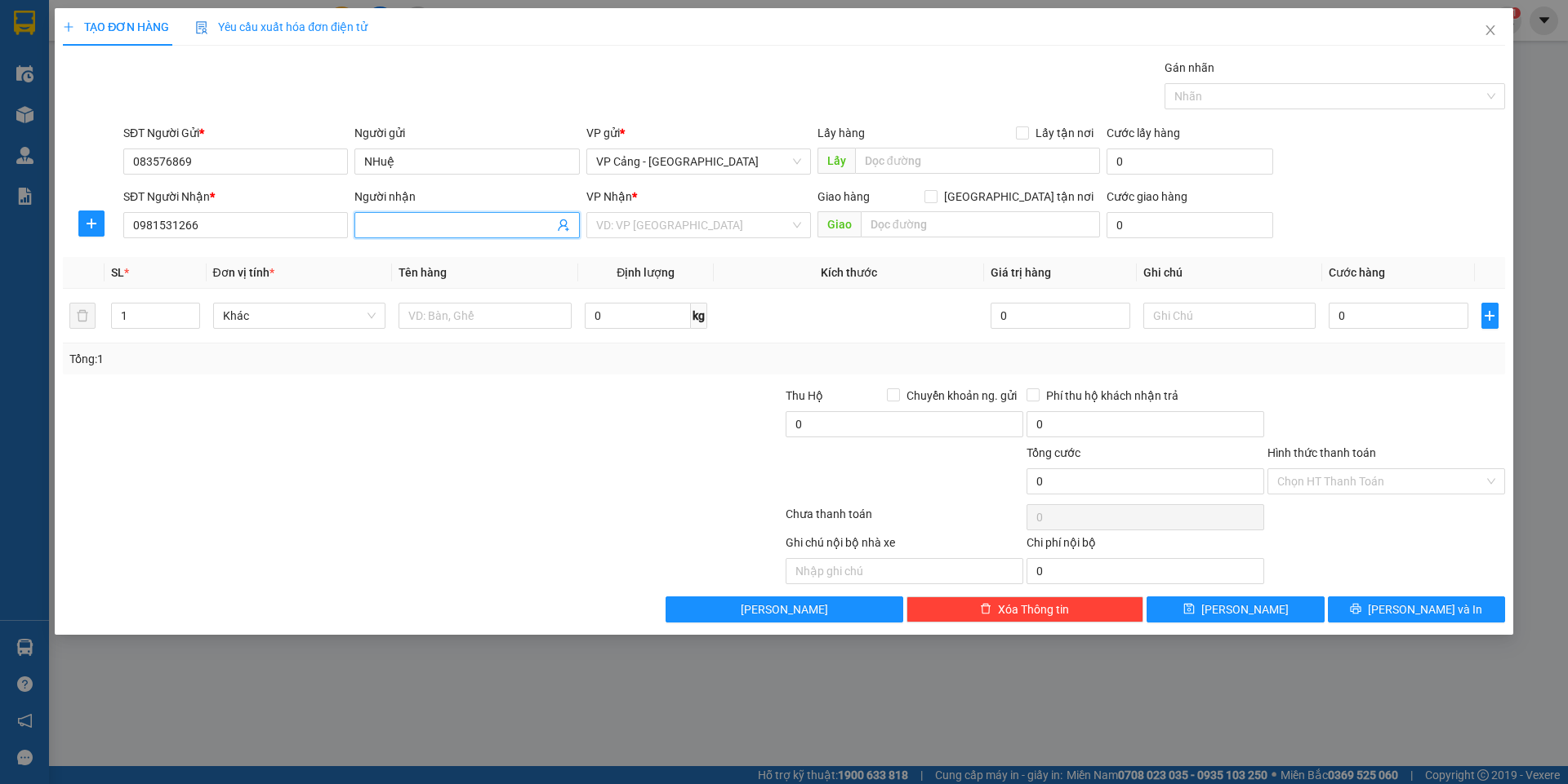
click at [378, 218] on input "Người nhận" at bounding box center [459, 226] width 189 height 18
type input "hiệp nguyệt"
click at [612, 226] on input "search" at bounding box center [693, 225] width 193 height 24
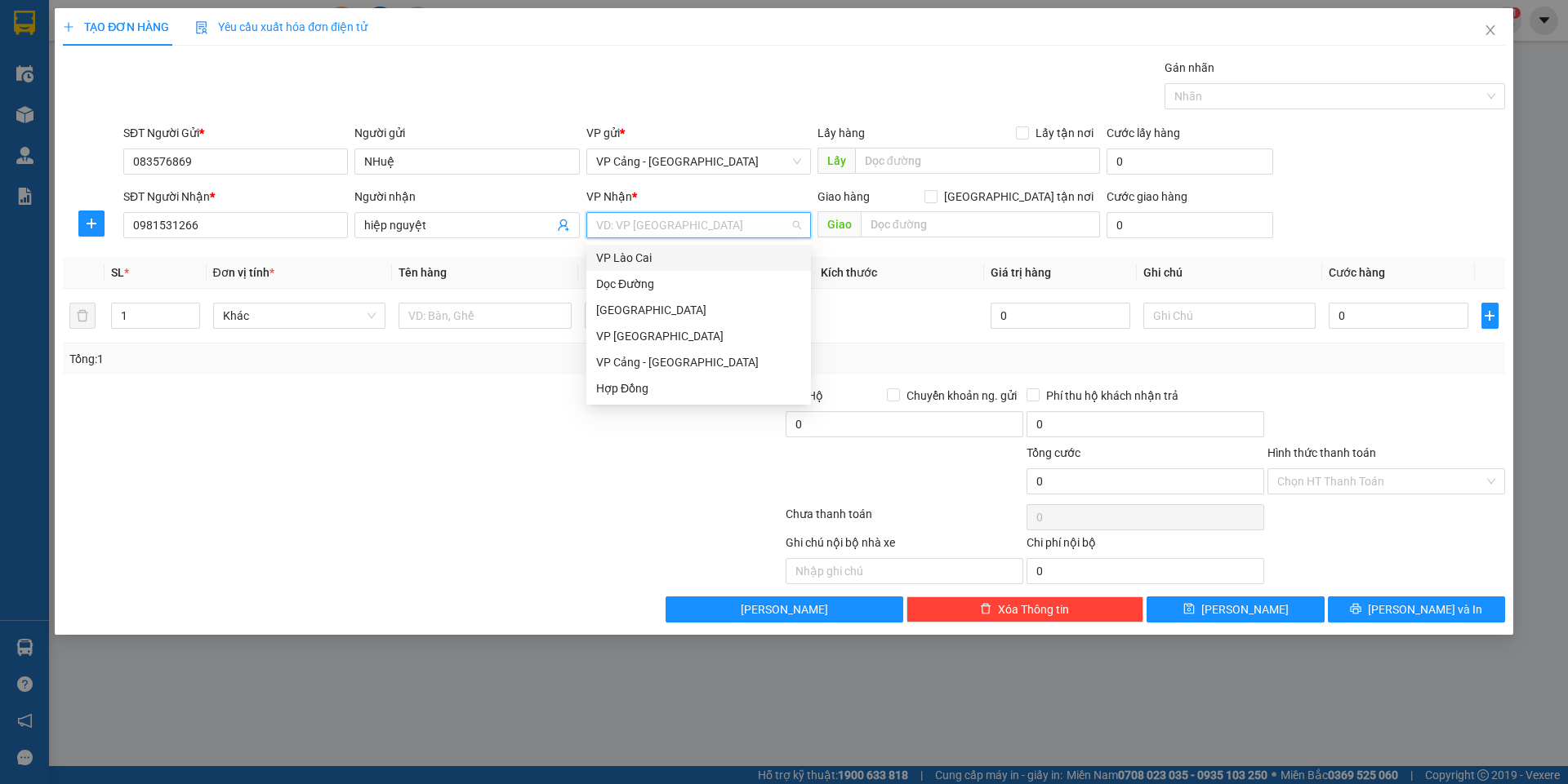
click at [611, 254] on div "VP Lào Cai" at bounding box center [699, 258] width 205 height 18
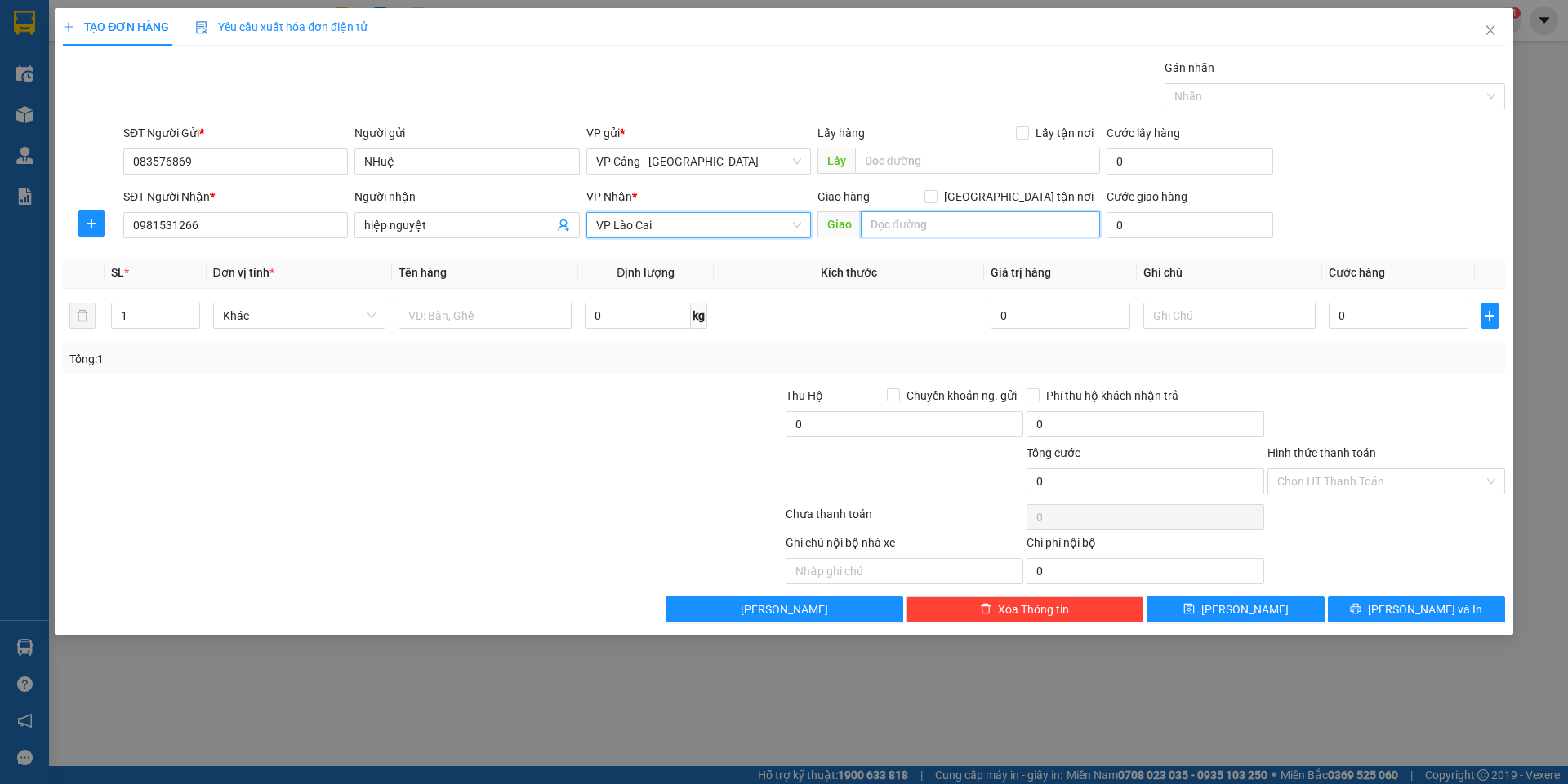
click at [914, 216] on input "text" at bounding box center [981, 224] width 239 height 26
type input "t"
type input "TP lào cai"
click at [936, 191] on input "[GEOGRAPHIC_DATA] tận nơi" at bounding box center [929, 195] width 12 height 12
checkbox input "true"
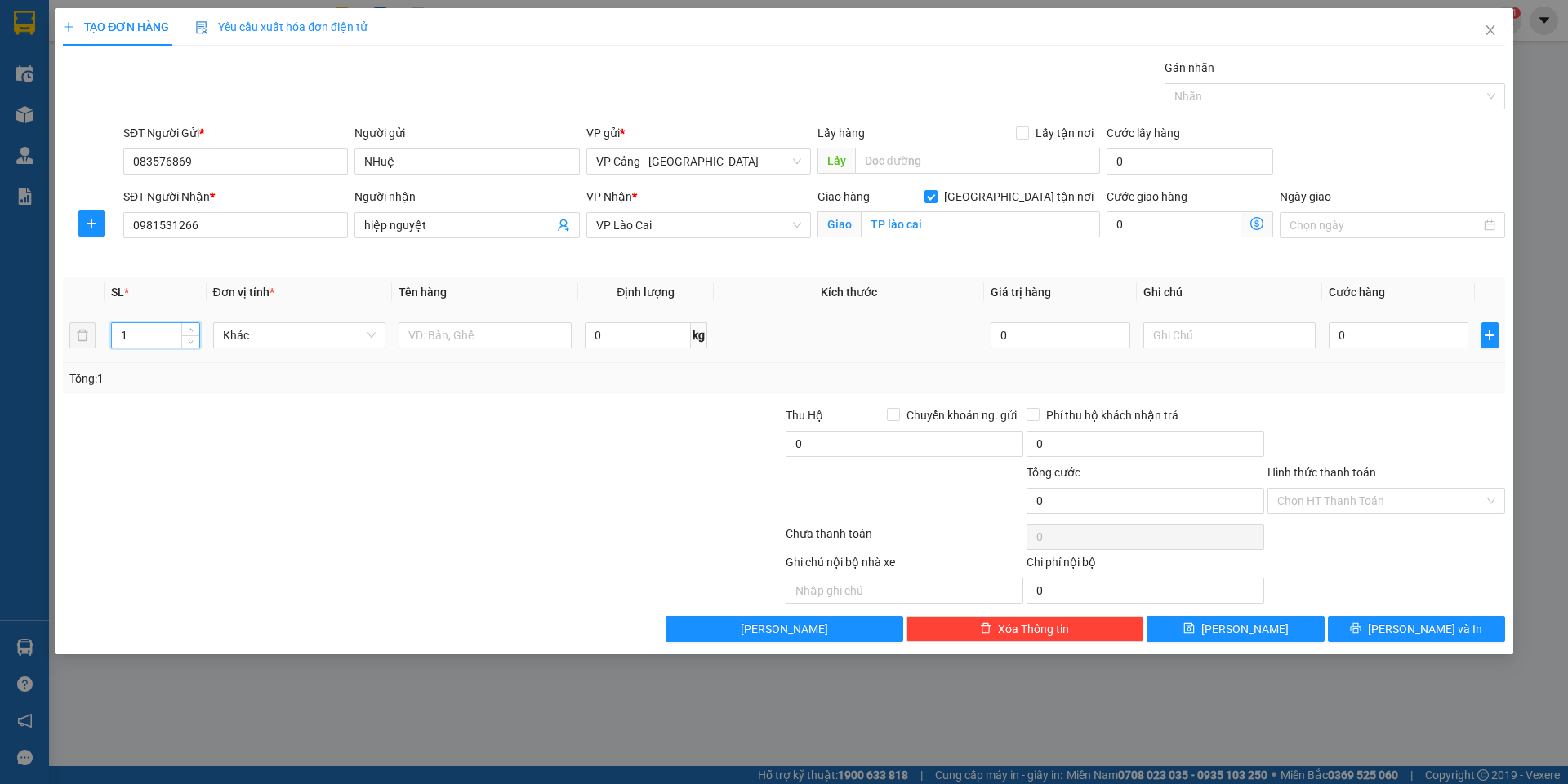
click at [139, 341] on input "1" at bounding box center [155, 334] width 86 height 24
type input "2"
click at [453, 330] on input "text" at bounding box center [485, 335] width 173 height 26
type input "2 kiện"
click at [1374, 341] on input "0" at bounding box center [1398, 335] width 139 height 26
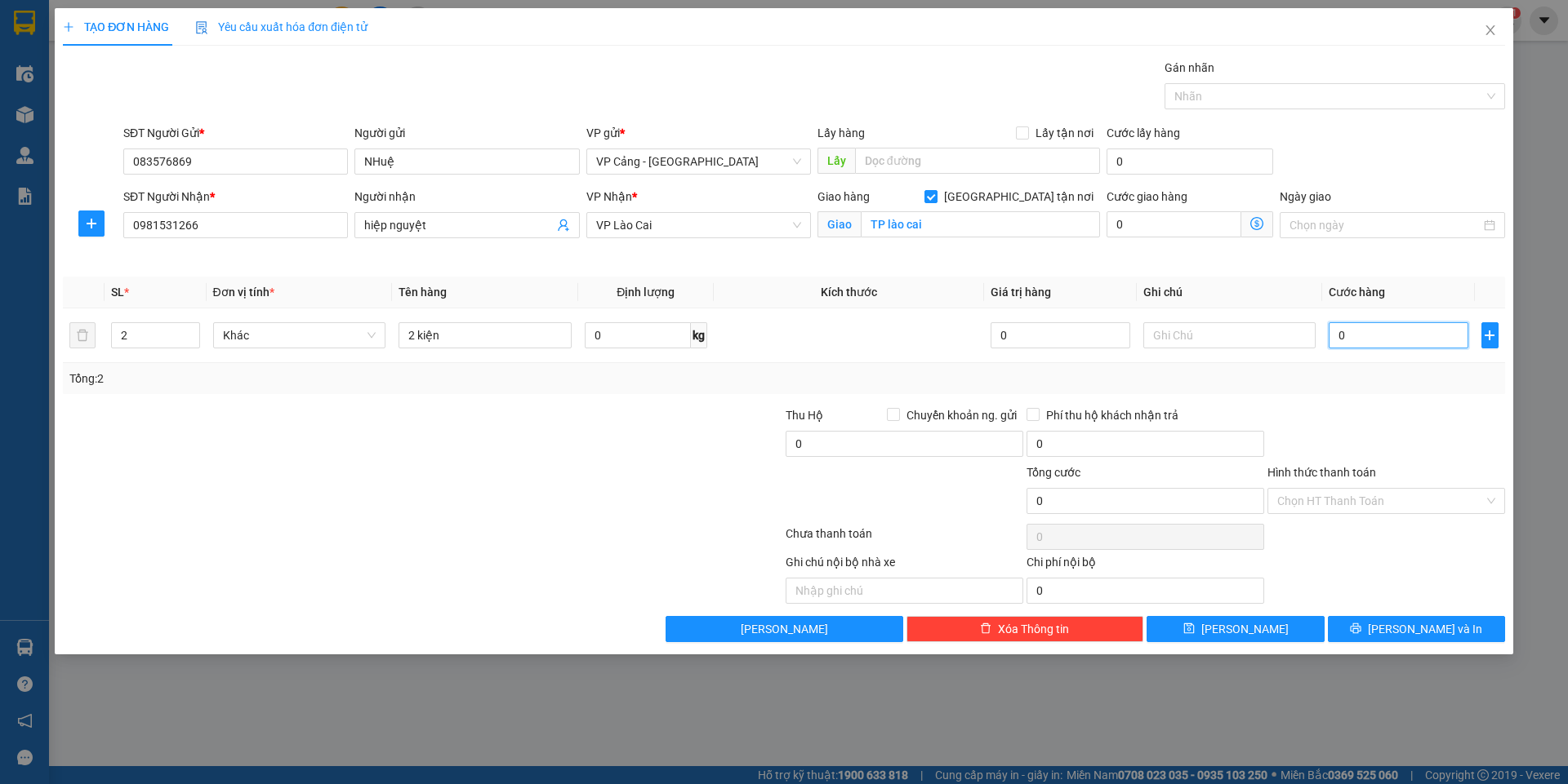
type input "1"
type input "1.000"
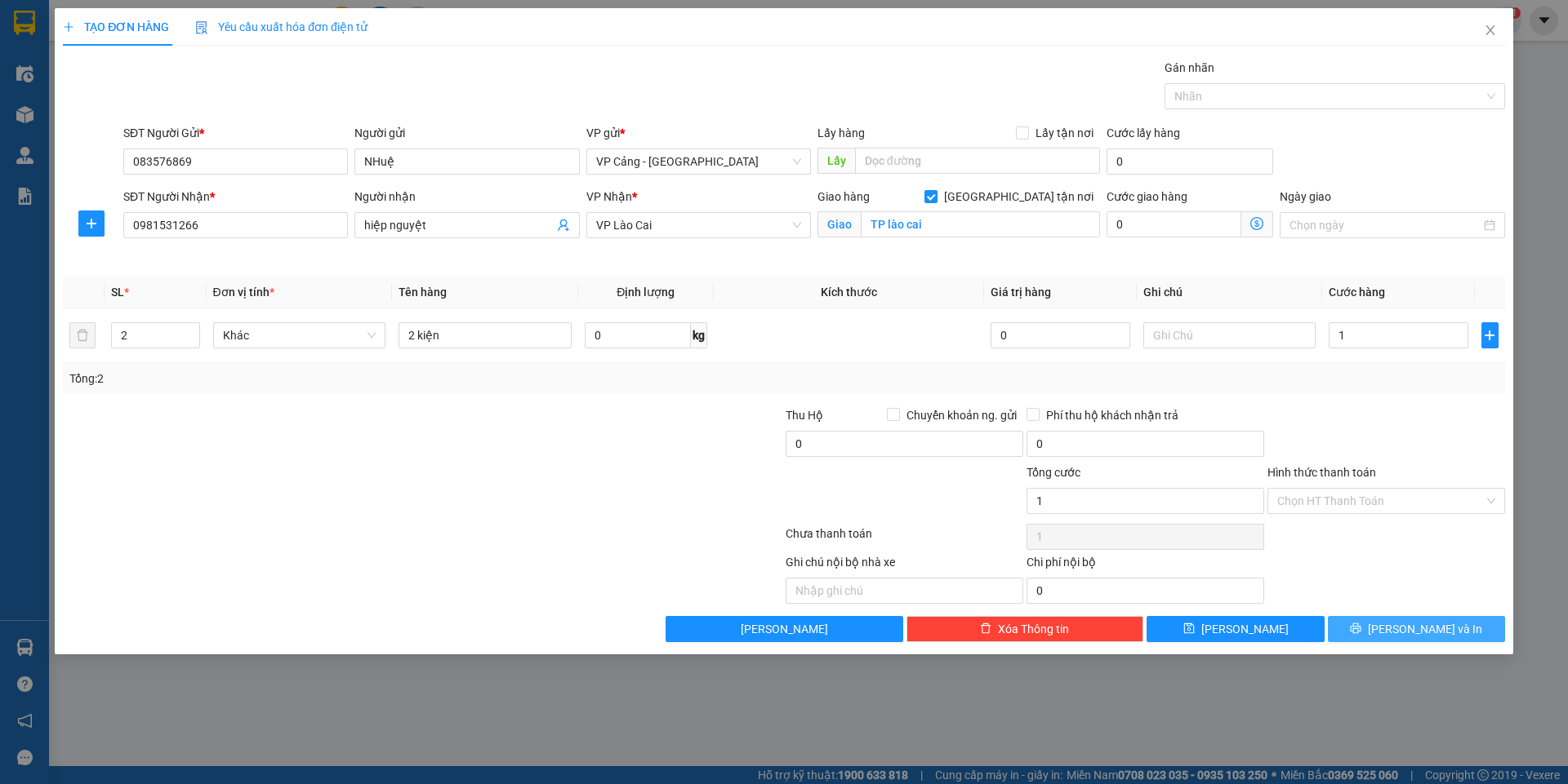
type input "1.000"
click at [1429, 626] on span "[PERSON_NAME] và In" at bounding box center [1424, 629] width 114 height 18
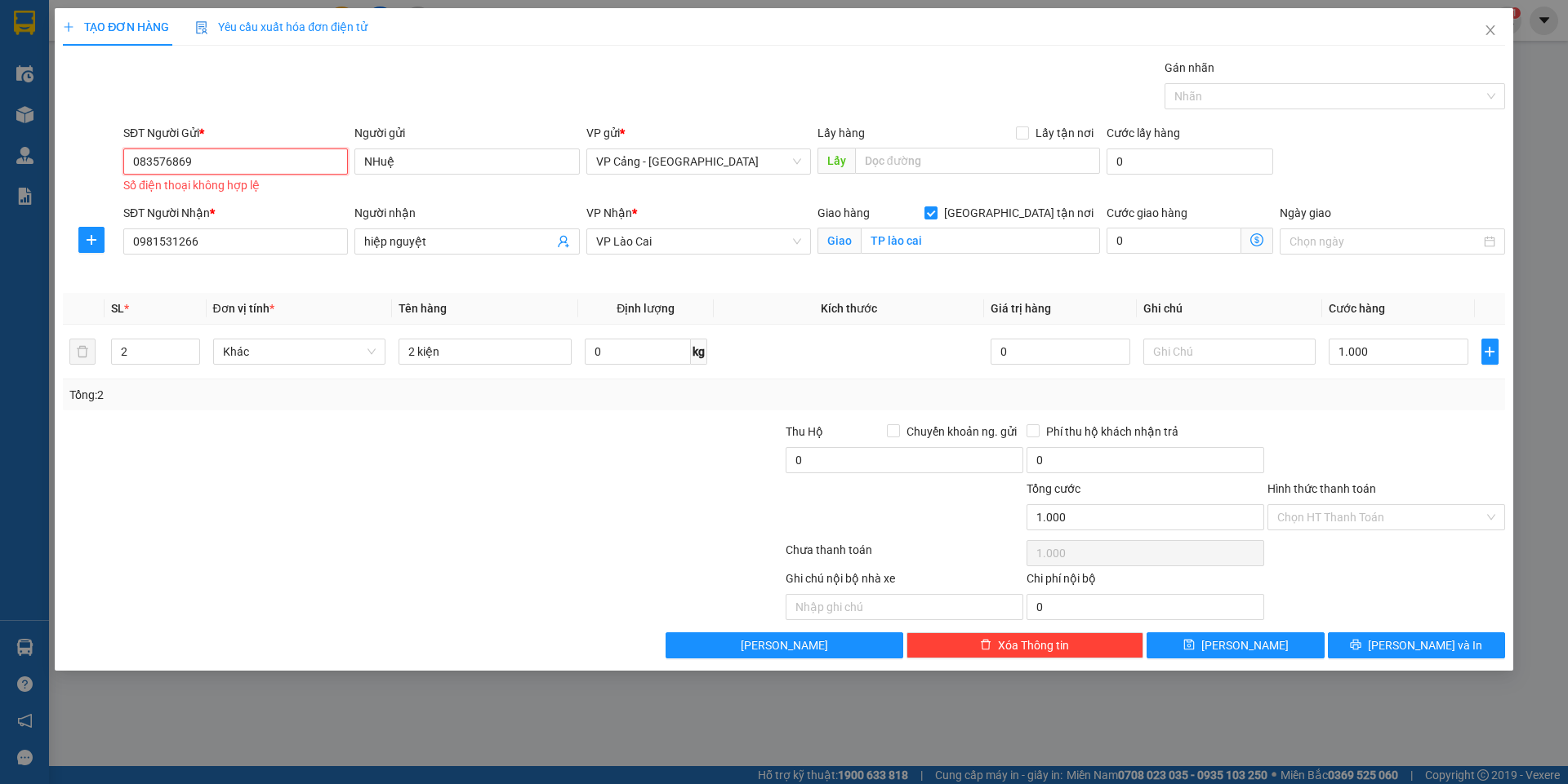
click at [168, 160] on input "083576869" at bounding box center [236, 161] width 225 height 26
click at [191, 161] on input "083576869" at bounding box center [236, 161] width 225 height 26
click at [139, 163] on input "083576869" at bounding box center [236, 161] width 225 height 26
type input "0983576869"
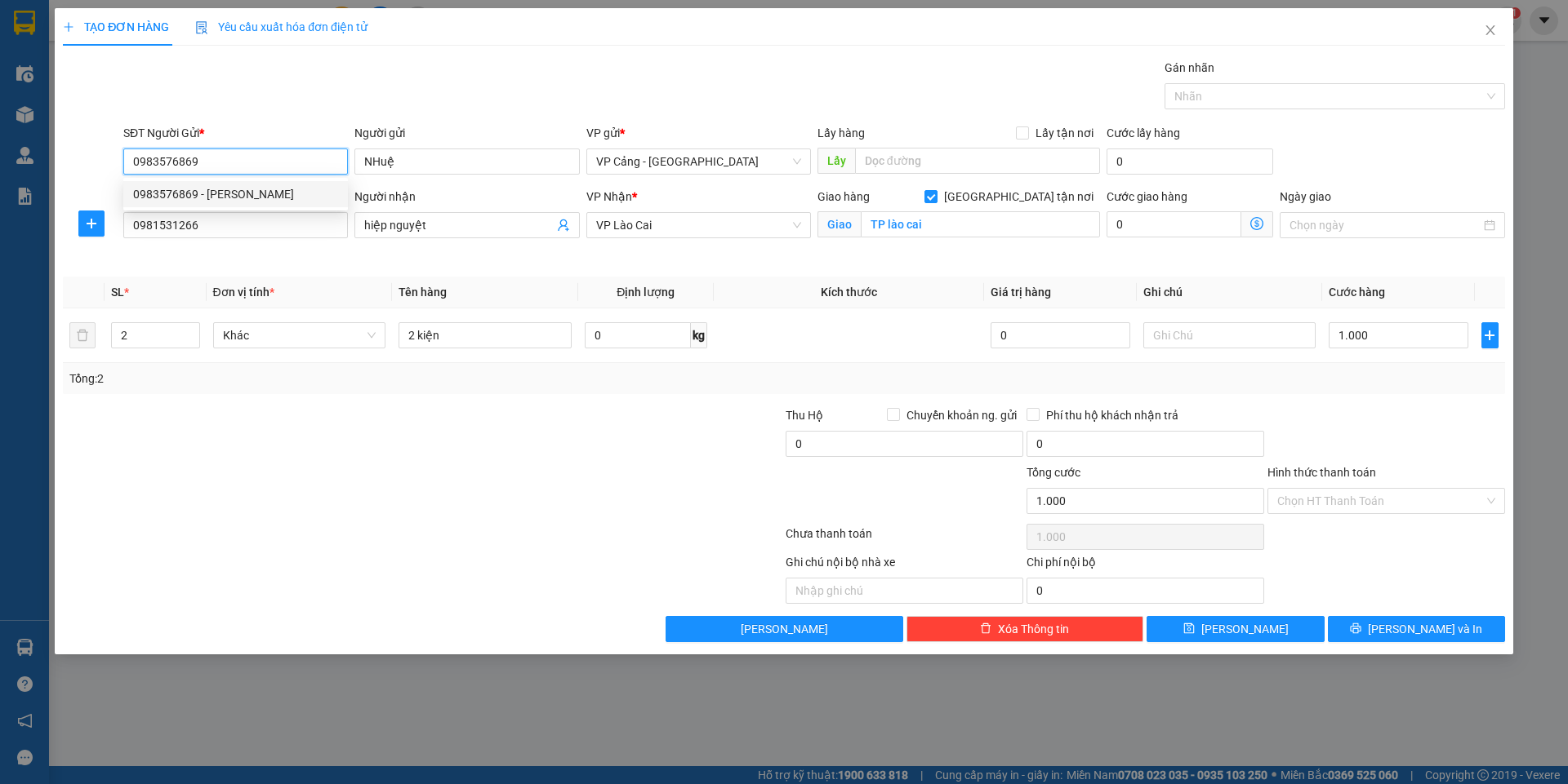
click at [201, 192] on div "0983576869 - Nhuệ" at bounding box center [236, 194] width 205 height 18
type input "Nhuệ"
type input "0983576869"
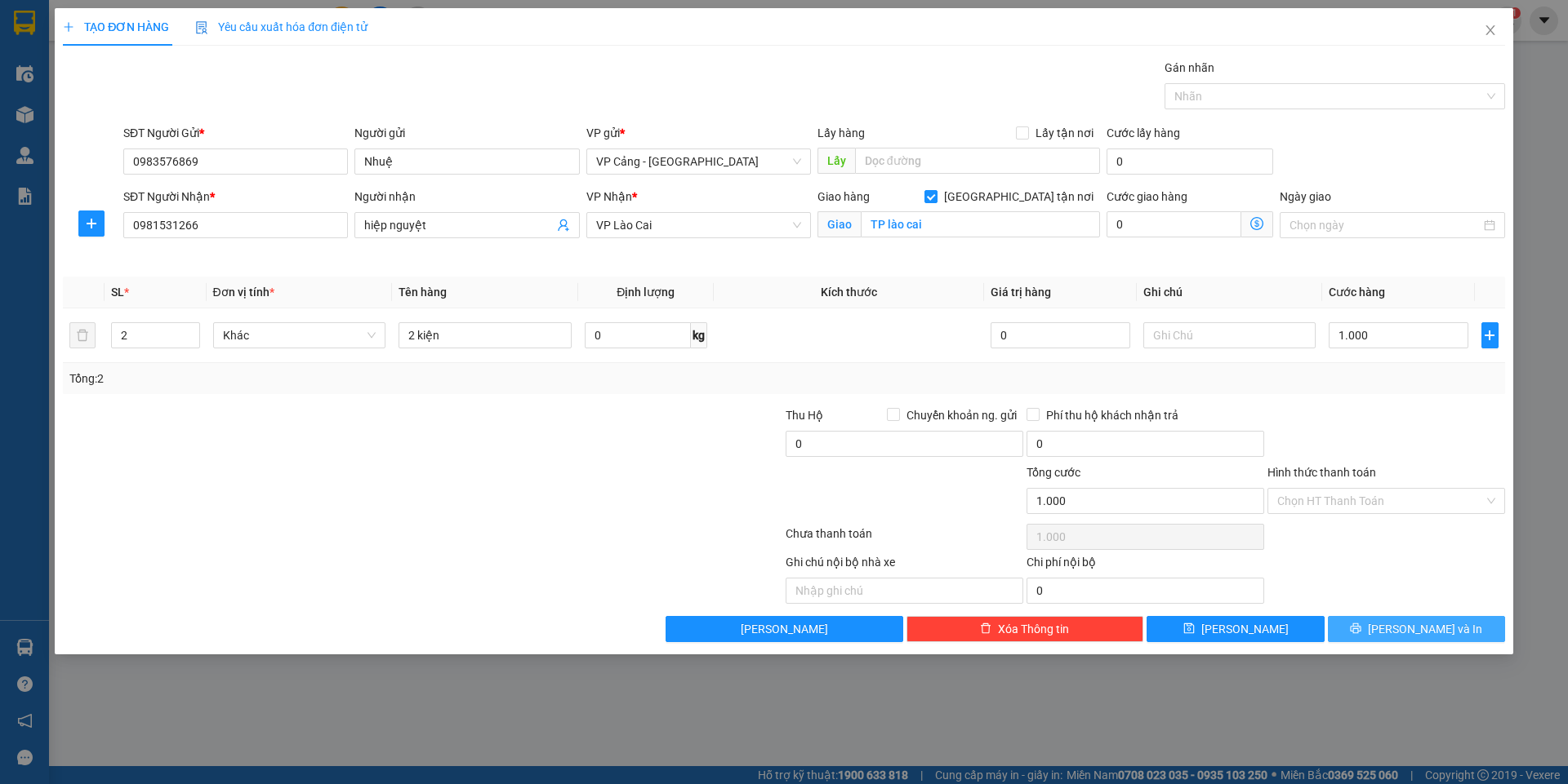
click at [1444, 635] on span "[PERSON_NAME] và In" at bounding box center [1424, 629] width 114 height 18
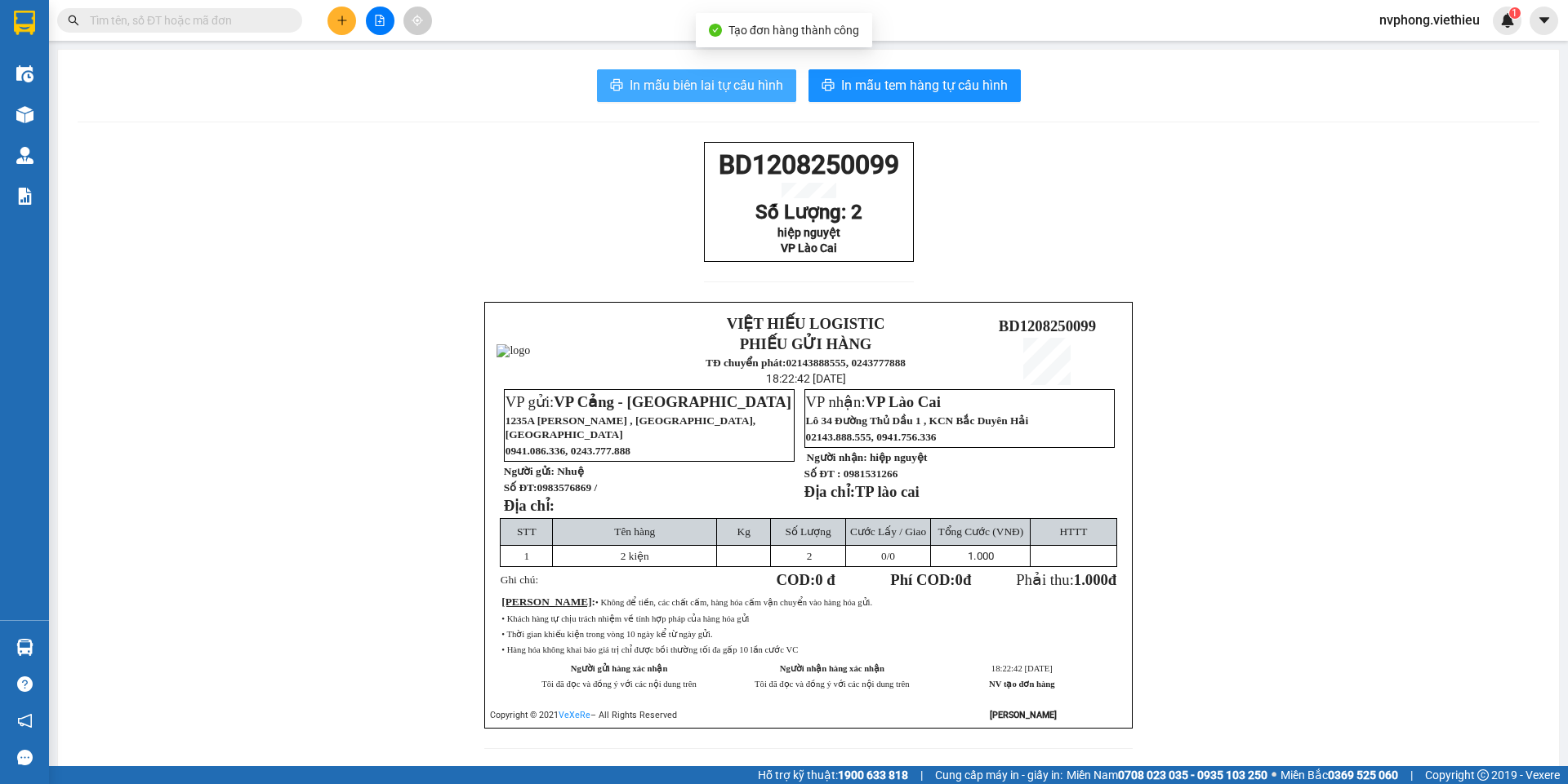
click at [728, 96] on button "In mẫu biên lai tự cấu hình" at bounding box center [695, 85] width 199 height 32
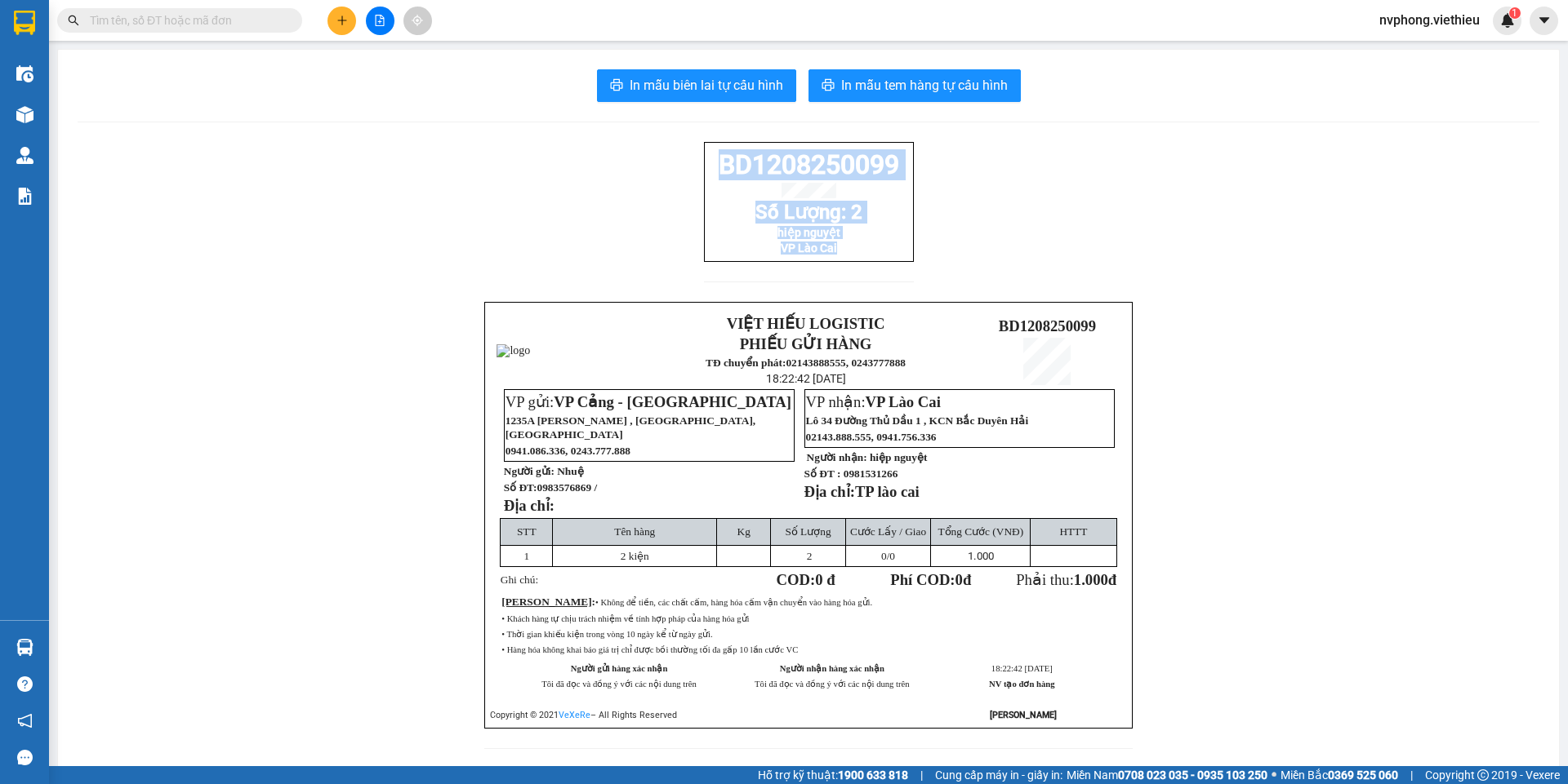
drag, startPoint x: 902, startPoint y: 266, endPoint x: 706, endPoint y: 180, distance: 214.0
click at [706, 180] on div "BD1208250099 Số Lượng: 2 hiệp nguyệt VP Lào Cai" at bounding box center [808, 201] width 210 height 120
copy div "BD1208250099 Số Lượng: 2 hiệp nguyệt VP Lào Cai"
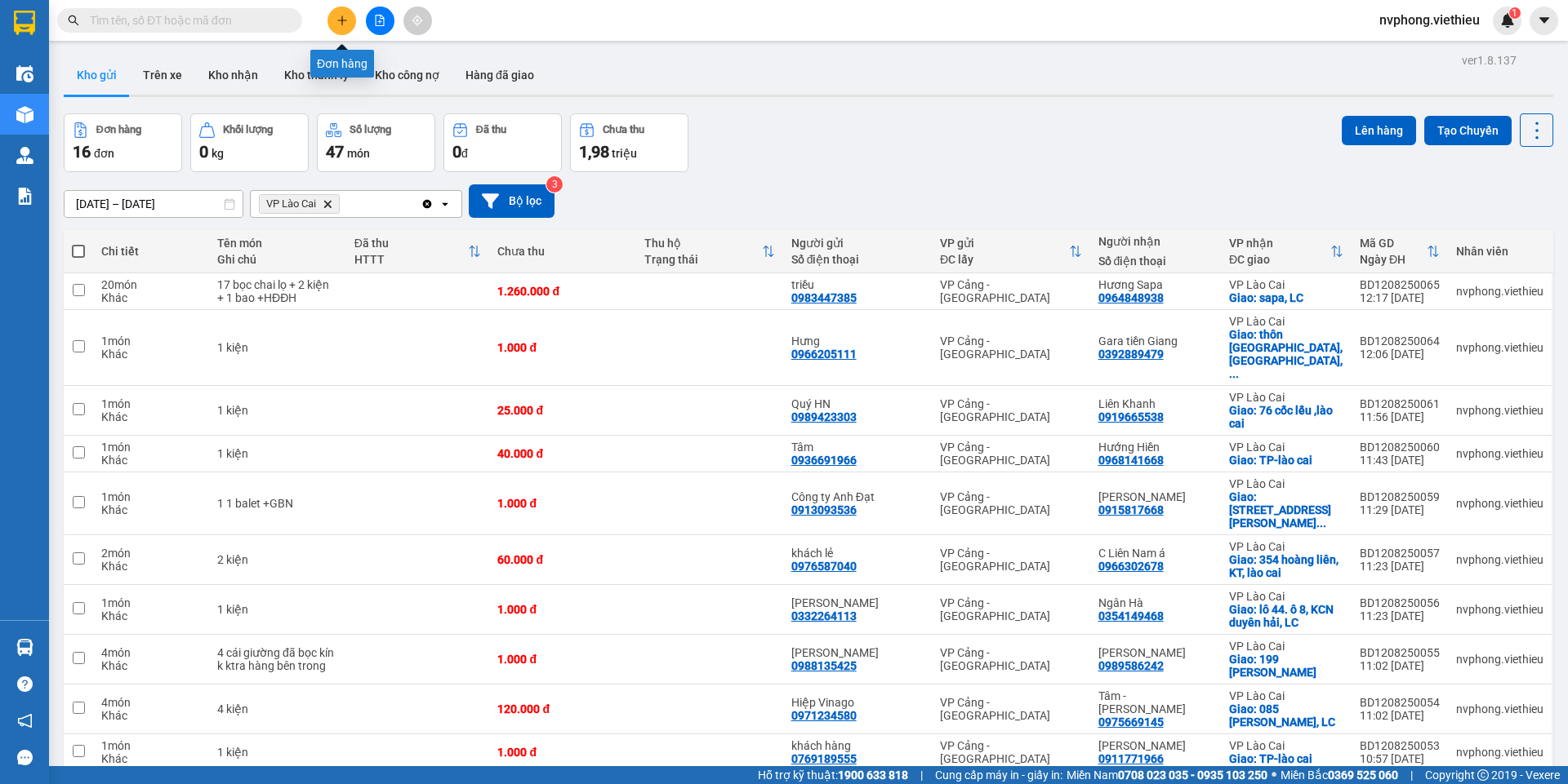
click at [341, 22] on icon "plus" at bounding box center [342, 20] width 12 height 12
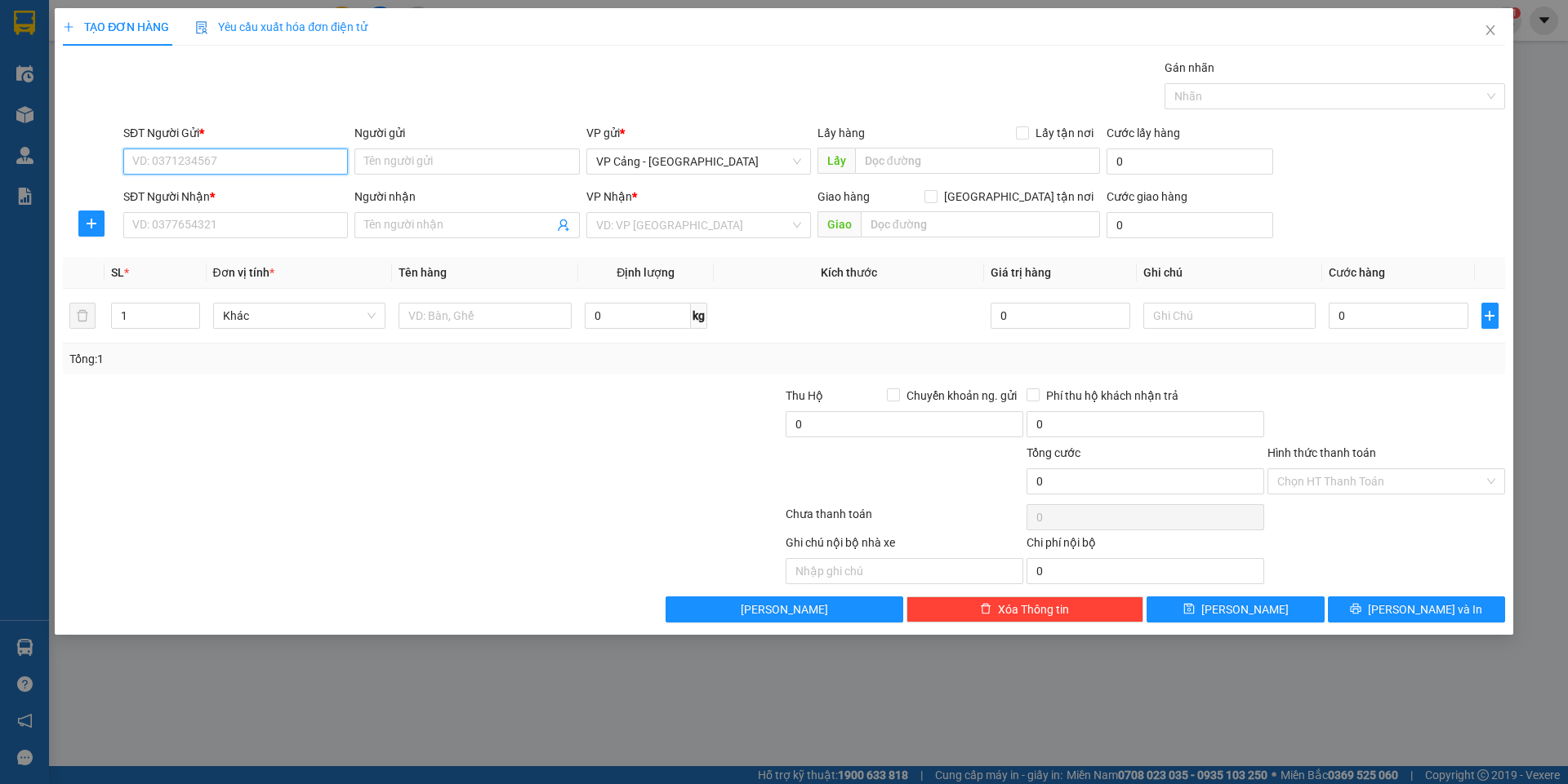
click at [174, 165] on input "SĐT Người Gửi *" at bounding box center [236, 161] width 225 height 26
click at [210, 166] on input "086605399" at bounding box center [236, 161] width 225 height 26
click at [198, 161] on input "086605399" at bounding box center [236, 161] width 225 height 26
click at [171, 154] on input "086605399" at bounding box center [236, 161] width 225 height 26
type input "0866055399"
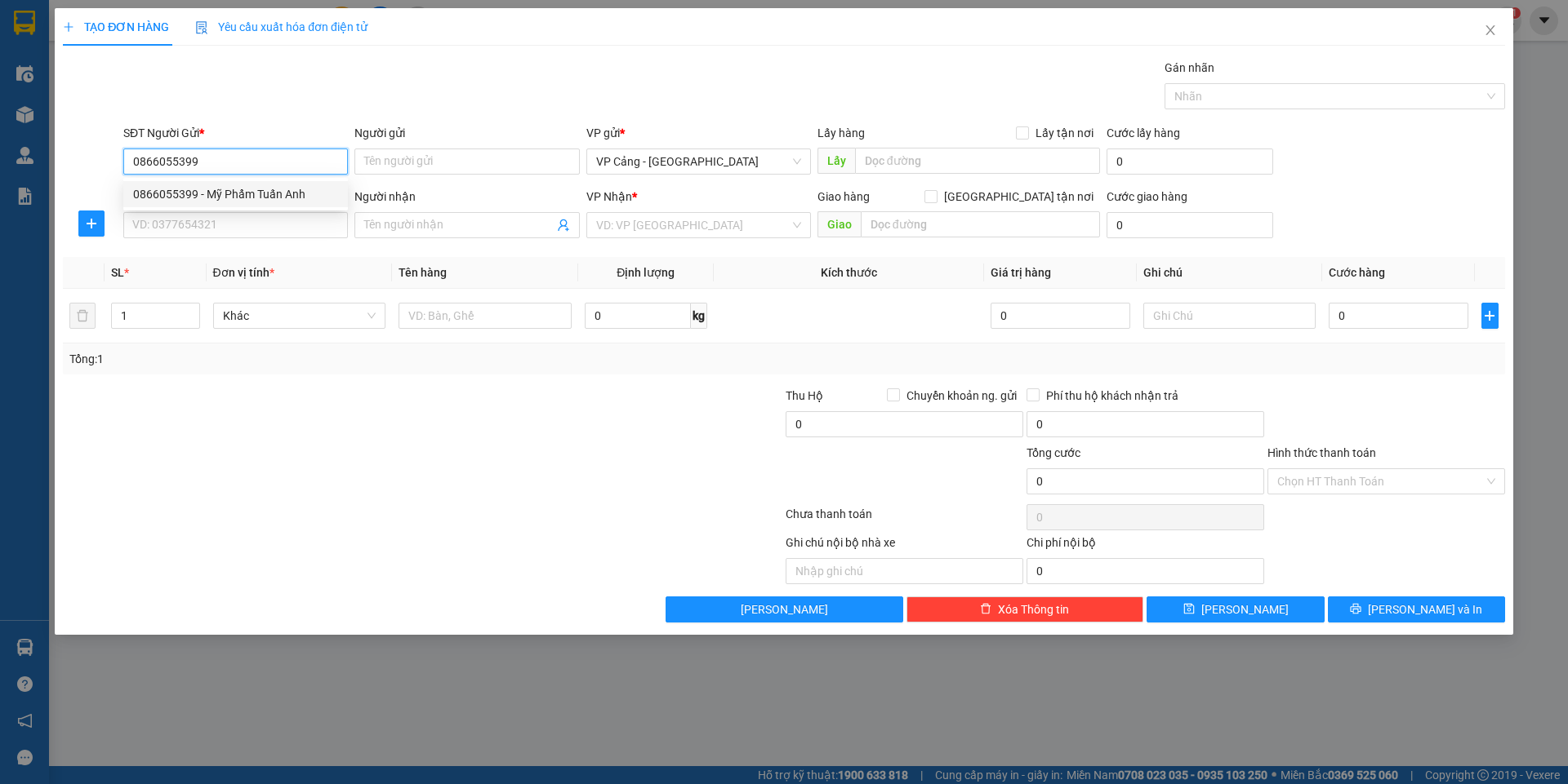
click at [234, 189] on div "0866055399 - Mỹ Phẩm Tuấn Anh" at bounding box center [236, 194] width 205 height 18
type input "Mỹ Phẩm Tuấn Anh"
type input "0866055399"
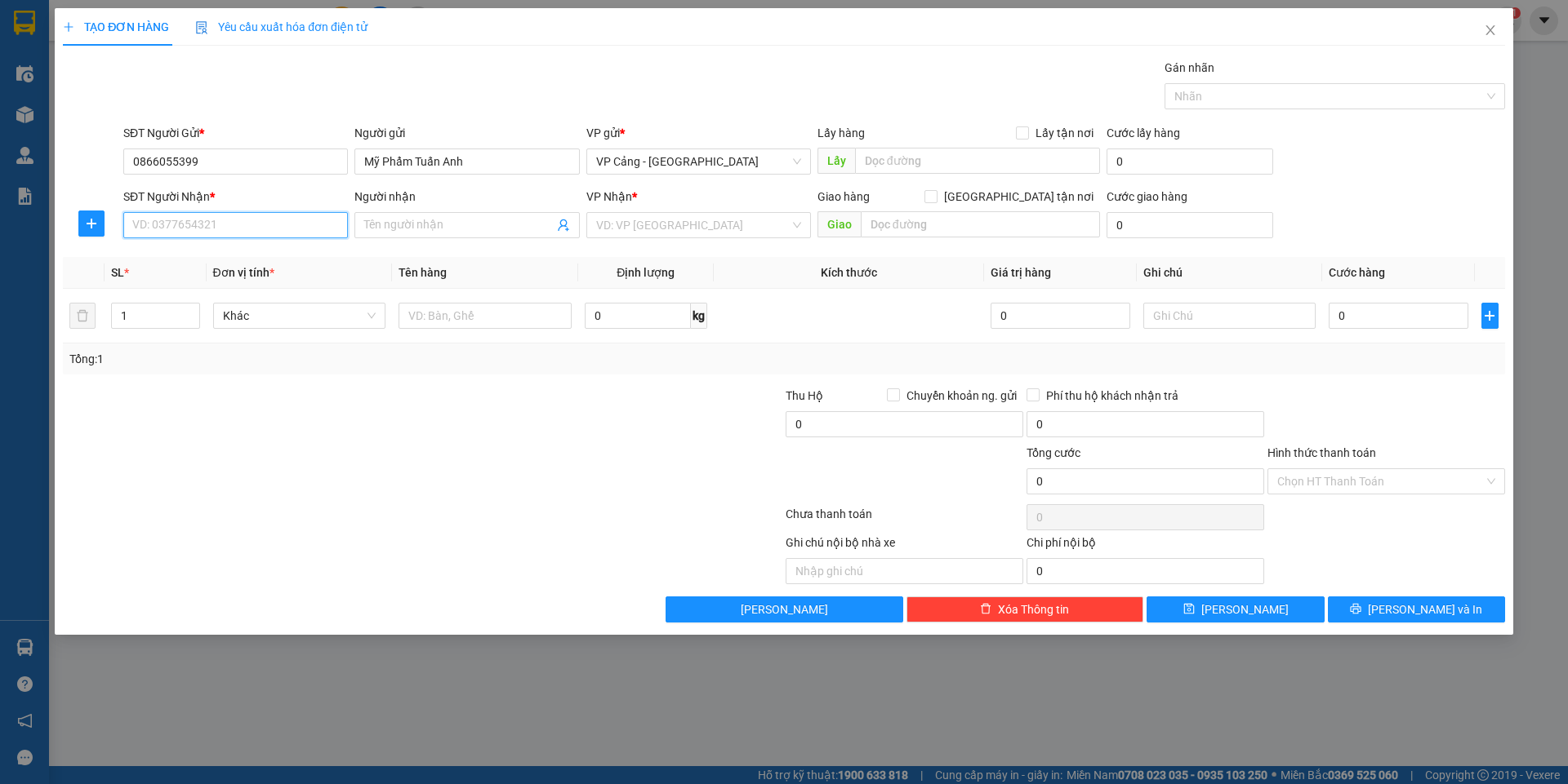
click at [166, 227] on input "SĐT Người Nhận *" at bounding box center [236, 225] width 225 height 26
drag, startPoint x: 216, startPoint y: 155, endPoint x: 126, endPoint y: 164, distance: 90.4
click at [126, 164] on input "0866055399" at bounding box center [236, 161] width 225 height 26
click at [166, 220] on input "SĐT Người Nhận *" at bounding box center [236, 225] width 225 height 26
paste input "0866055399"
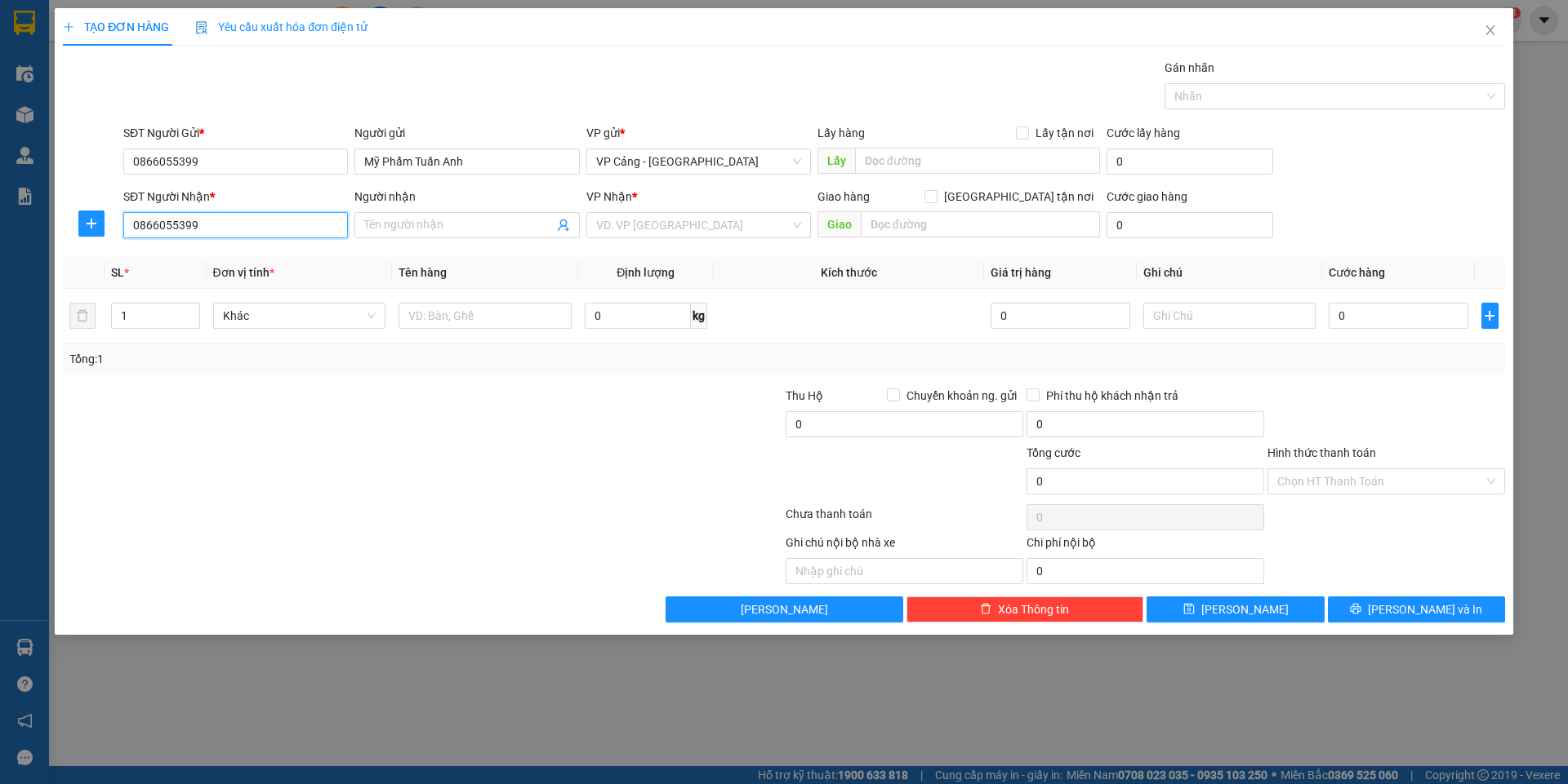
click at [130, 225] on input "0866055399" at bounding box center [236, 225] width 225 height 26
click at [211, 222] on input "0866055399" at bounding box center [236, 225] width 225 height 26
click at [224, 173] on input "0866055399" at bounding box center [236, 161] width 225 height 26
click at [221, 222] on input "0866055399" at bounding box center [236, 225] width 225 height 26
click at [131, 224] on input "0866055399" at bounding box center [236, 225] width 225 height 26
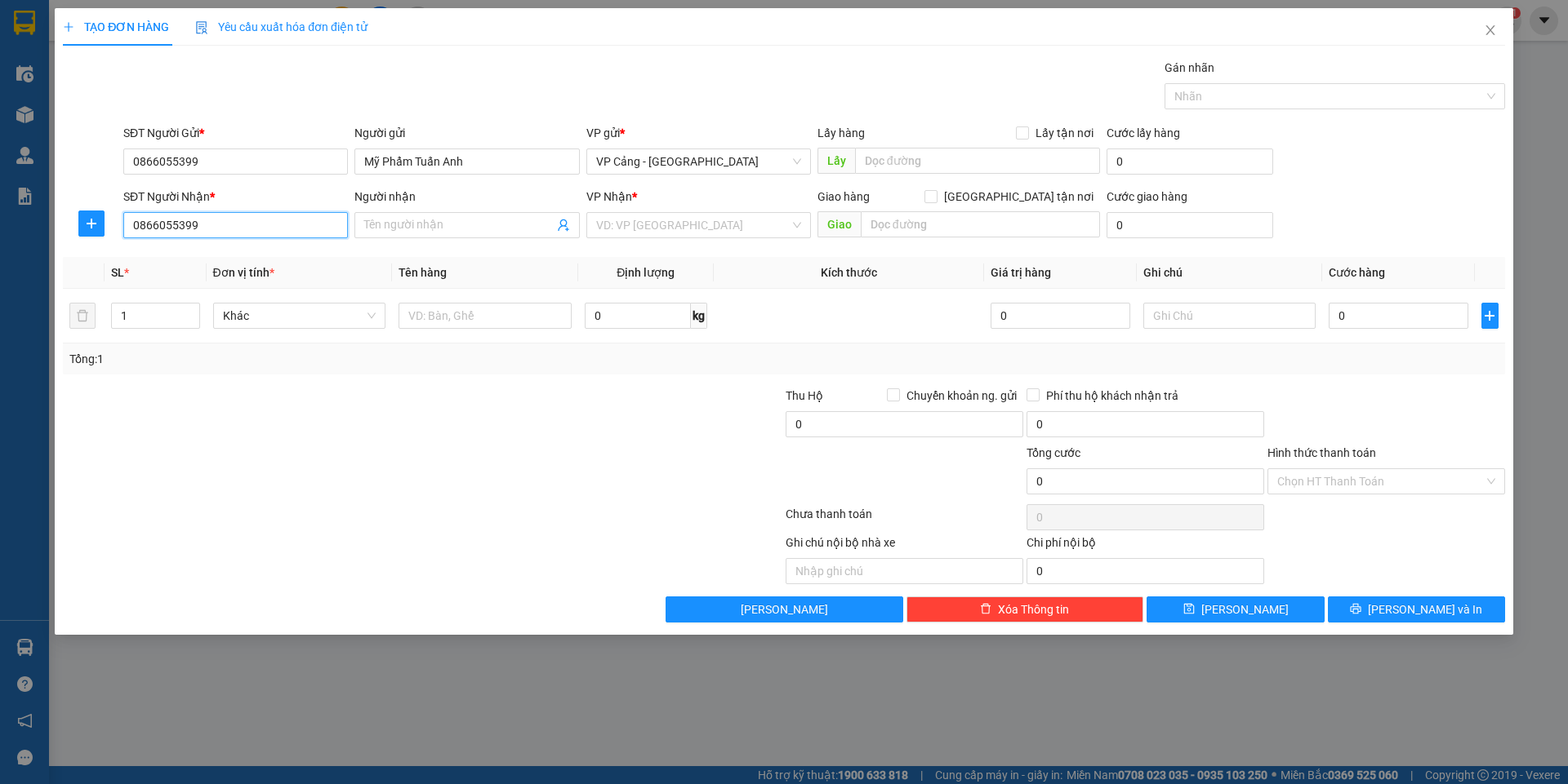
click at [228, 230] on input "0866055399" at bounding box center [236, 225] width 225 height 26
type input "08660553"
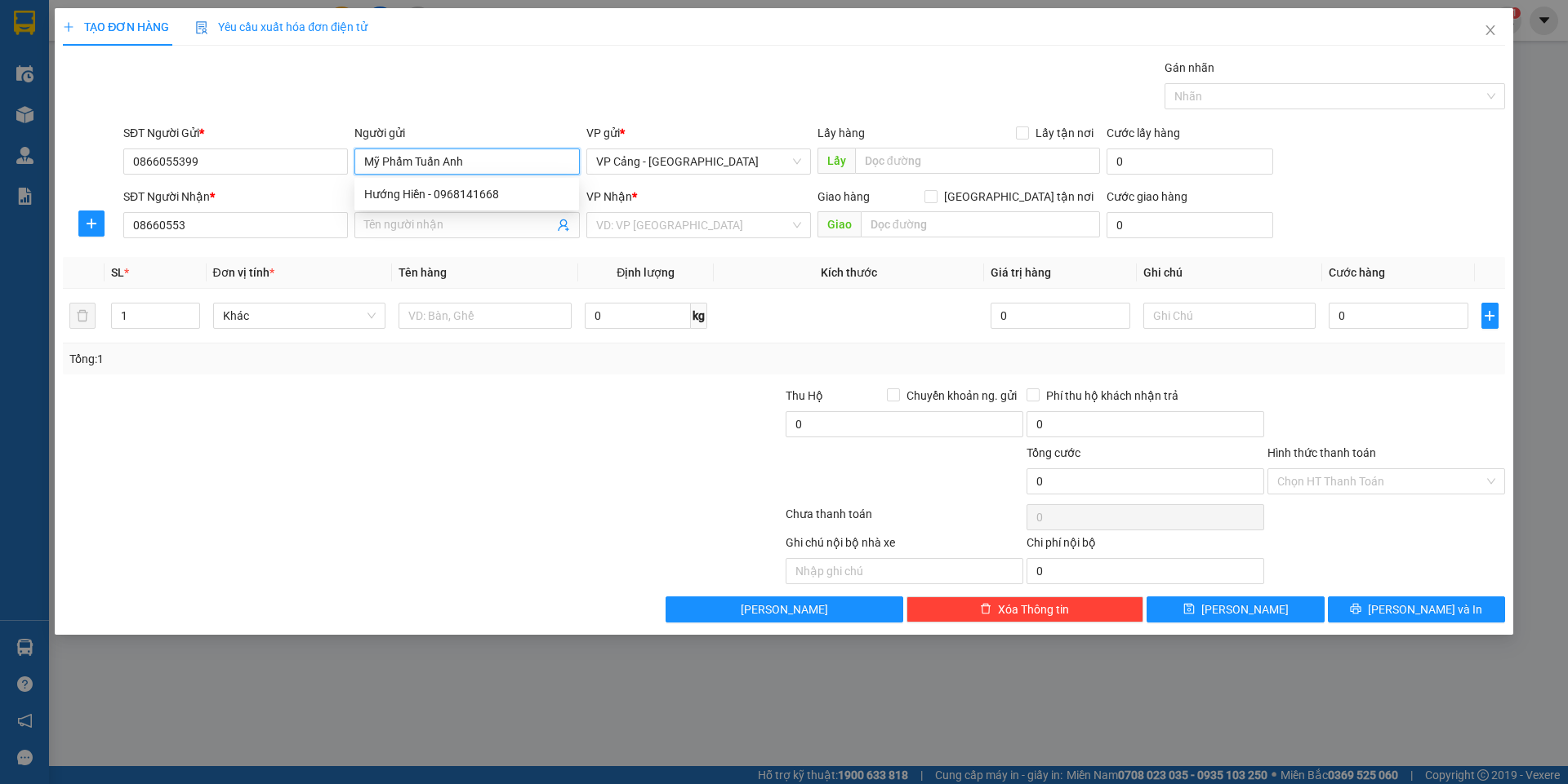
drag, startPoint x: 473, startPoint y: 161, endPoint x: 340, endPoint y: 144, distance: 134.1
click at [340, 144] on div "SĐT Người Gửi * 0866055399 Người gửi Mỹ Phẩm Tuấn Anh VP gửi * VP Cảng - Hà Nội…" at bounding box center [813, 153] width 1388 height 58
click at [261, 218] on input "08660553" at bounding box center [236, 225] width 225 height 26
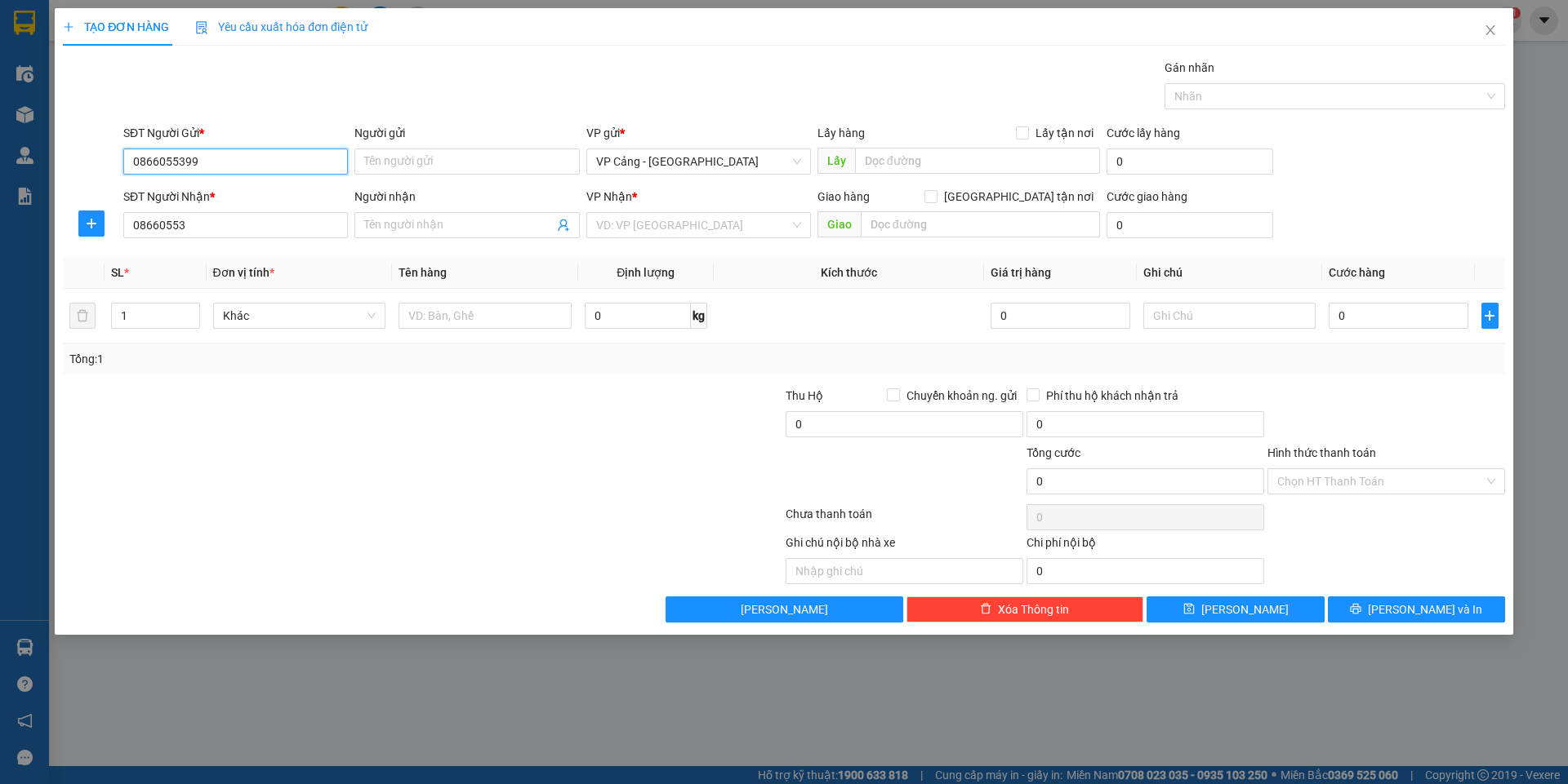
drag, startPoint x: 237, startPoint y: 153, endPoint x: 93, endPoint y: 151, distance: 144.0
click at [93, 151] on div "SĐT Người Gửi * 0866055399 Người gửi Tên người gửi VP gửi * VP Cảng - Hà Nội Lấ…" at bounding box center [784, 153] width 1445 height 58
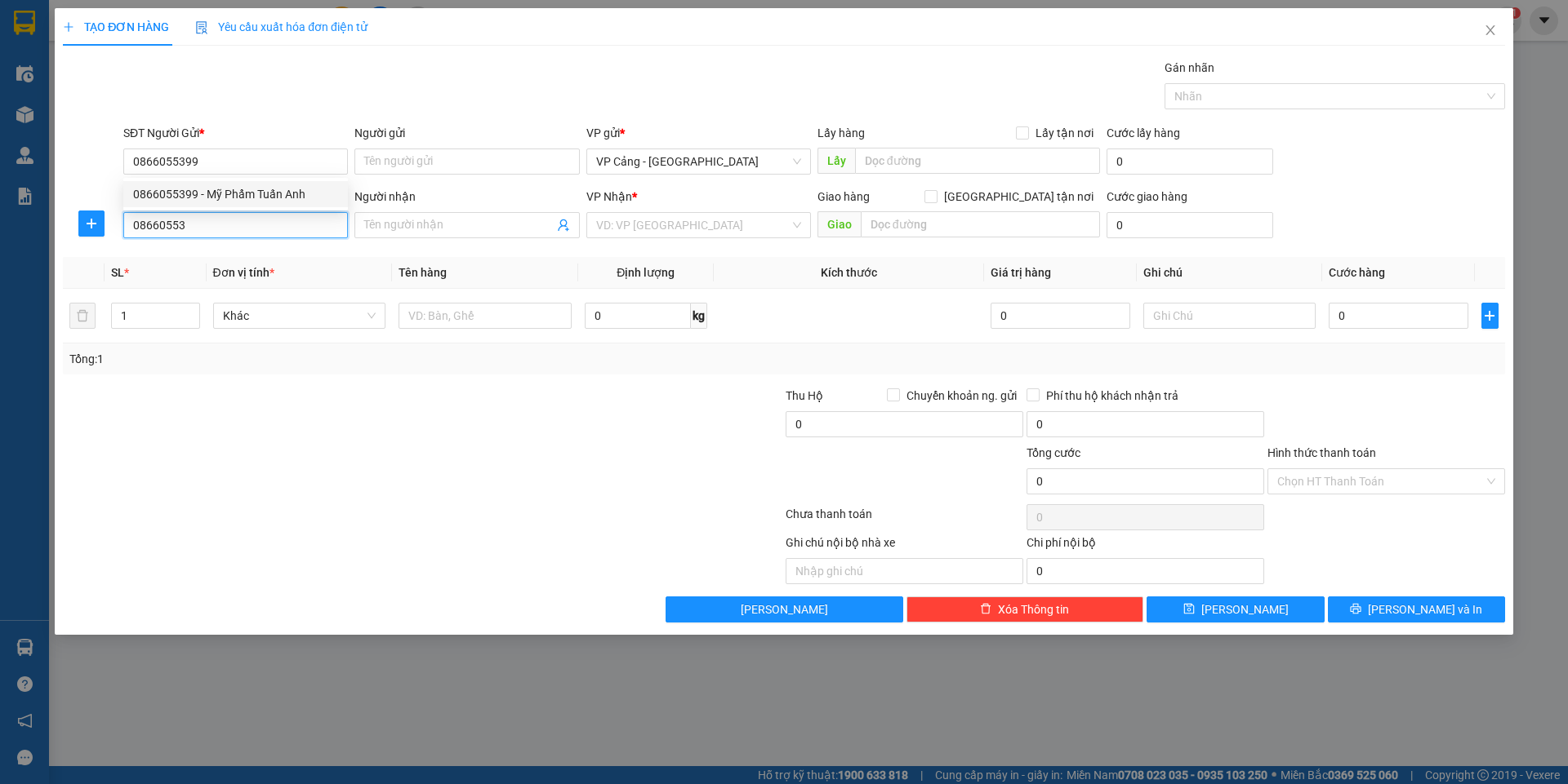
click at [188, 218] on input "08660553" at bounding box center [236, 225] width 225 height 26
drag, startPoint x: 188, startPoint y: 218, endPoint x: 128, endPoint y: 219, distance: 60.0
click at [130, 226] on input "08660553" at bounding box center [236, 225] width 225 height 26
paste input "99"
type input "0866055399"
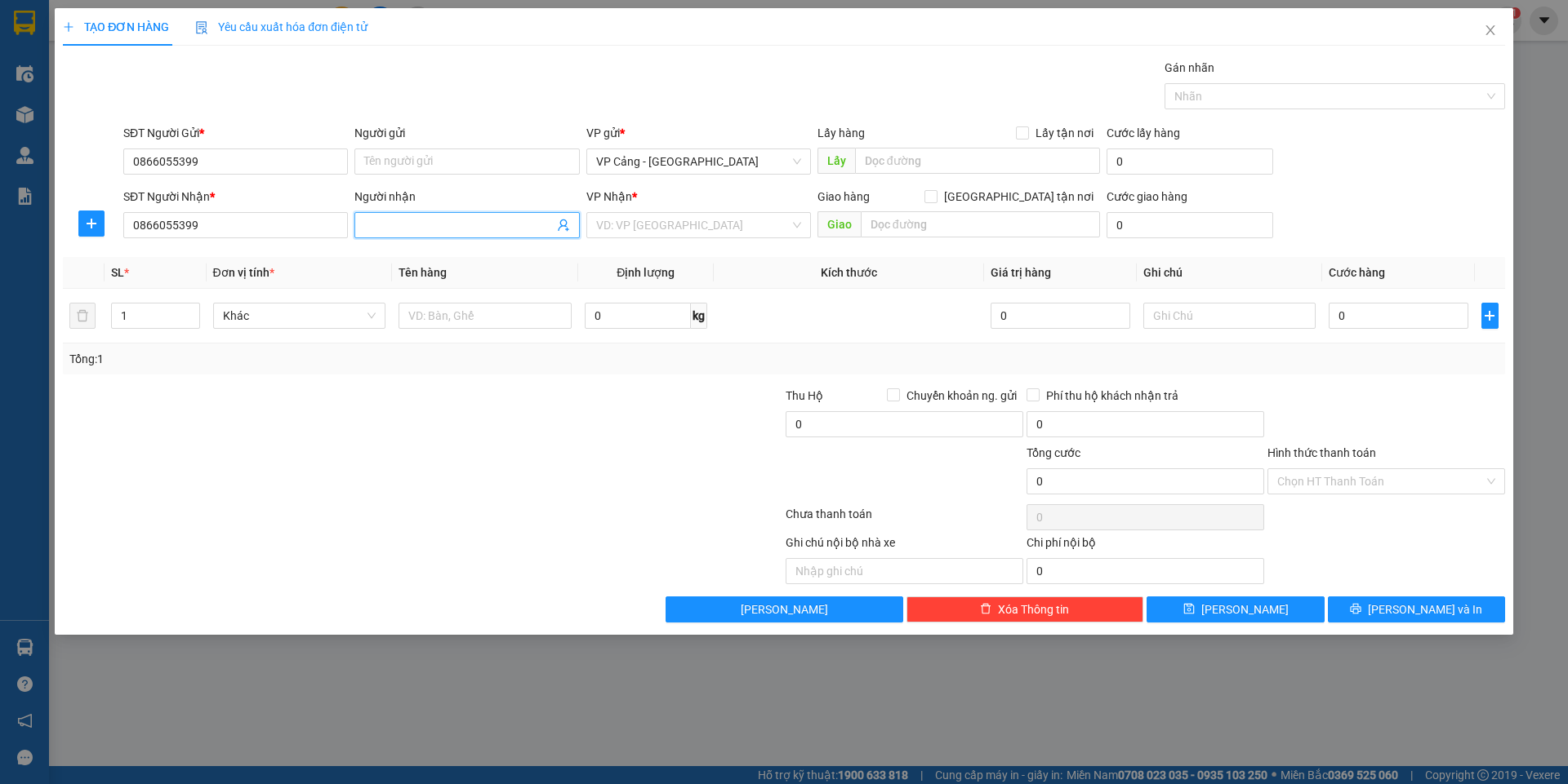
click at [381, 223] on input "Người nhận" at bounding box center [459, 226] width 189 height 18
click at [393, 156] on input "Người gửi" at bounding box center [467, 161] width 225 height 26
click at [286, 159] on input "0866055399" at bounding box center [236, 161] width 225 height 26
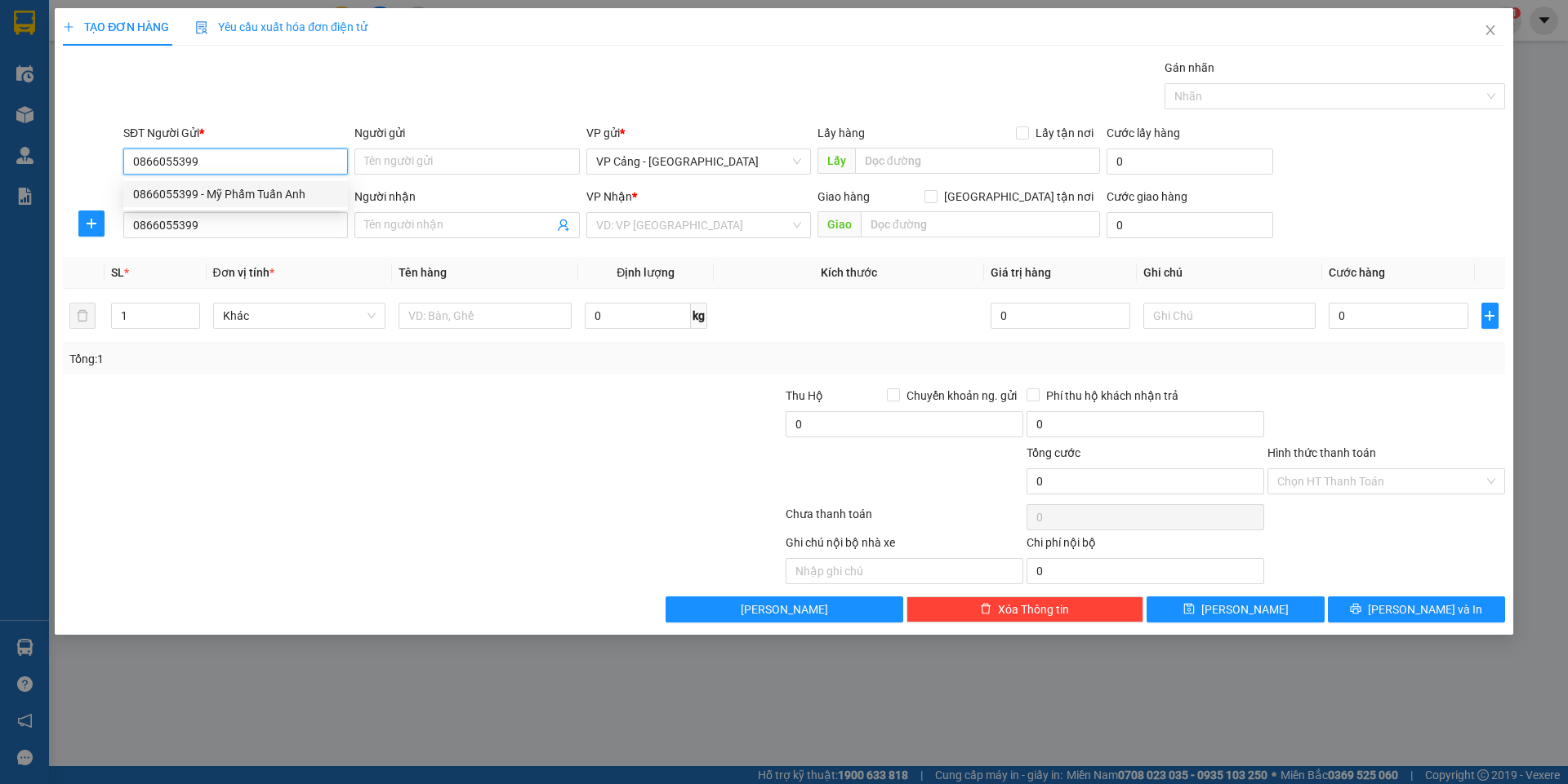
click at [234, 192] on div "0866055399 - Mỹ Phẩm Tuấn Anh" at bounding box center [236, 194] width 205 height 18
type input "Mỹ Phẩm Tuấn Anh"
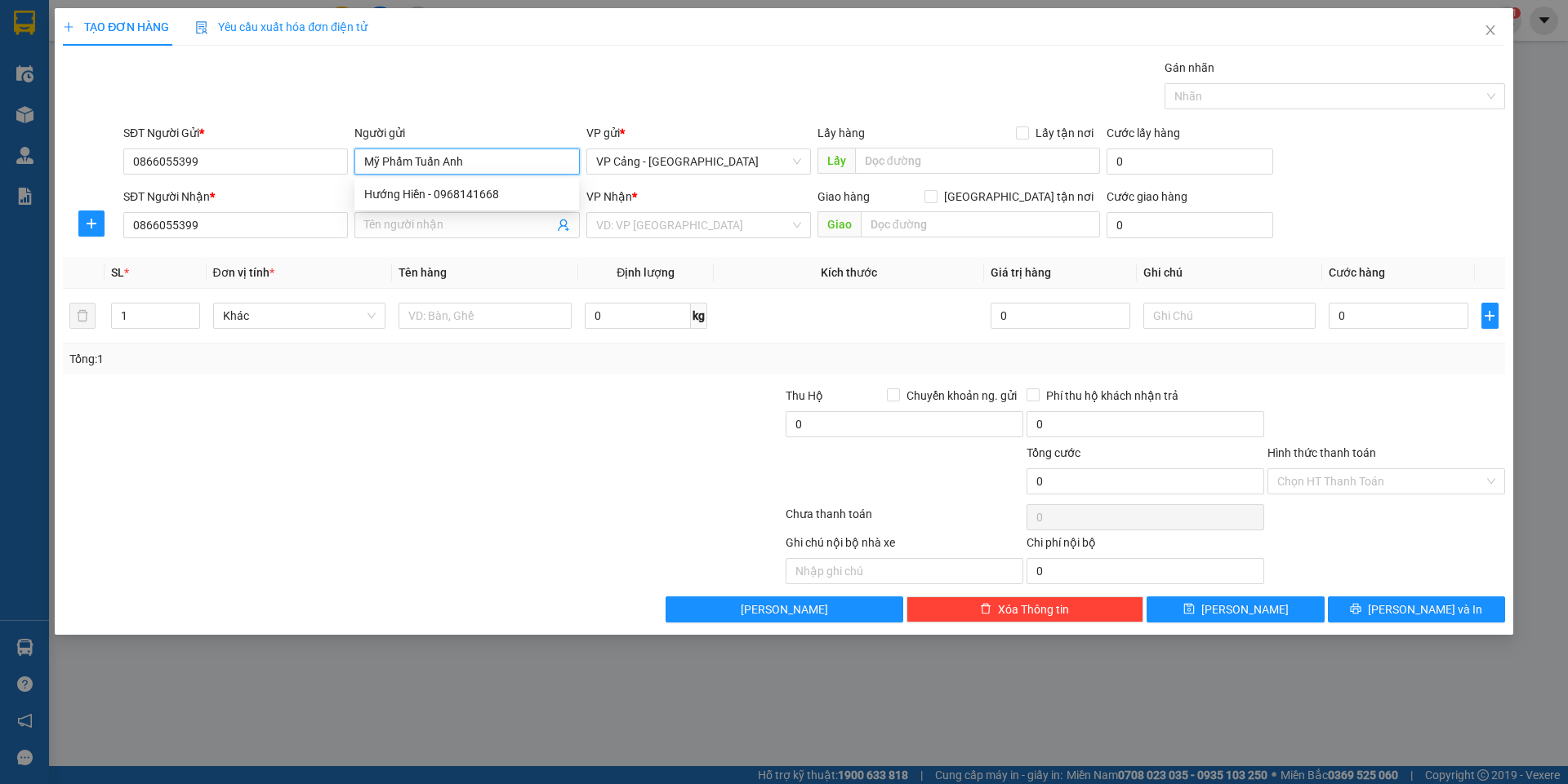
drag, startPoint x: 505, startPoint y: 165, endPoint x: 360, endPoint y: 173, distance: 145.2
click at [360, 173] on input "Mỹ Phẩm Tuấn Anh" at bounding box center [467, 161] width 225 height 26
click at [398, 224] on input "Người nhận" at bounding box center [459, 226] width 189 height 18
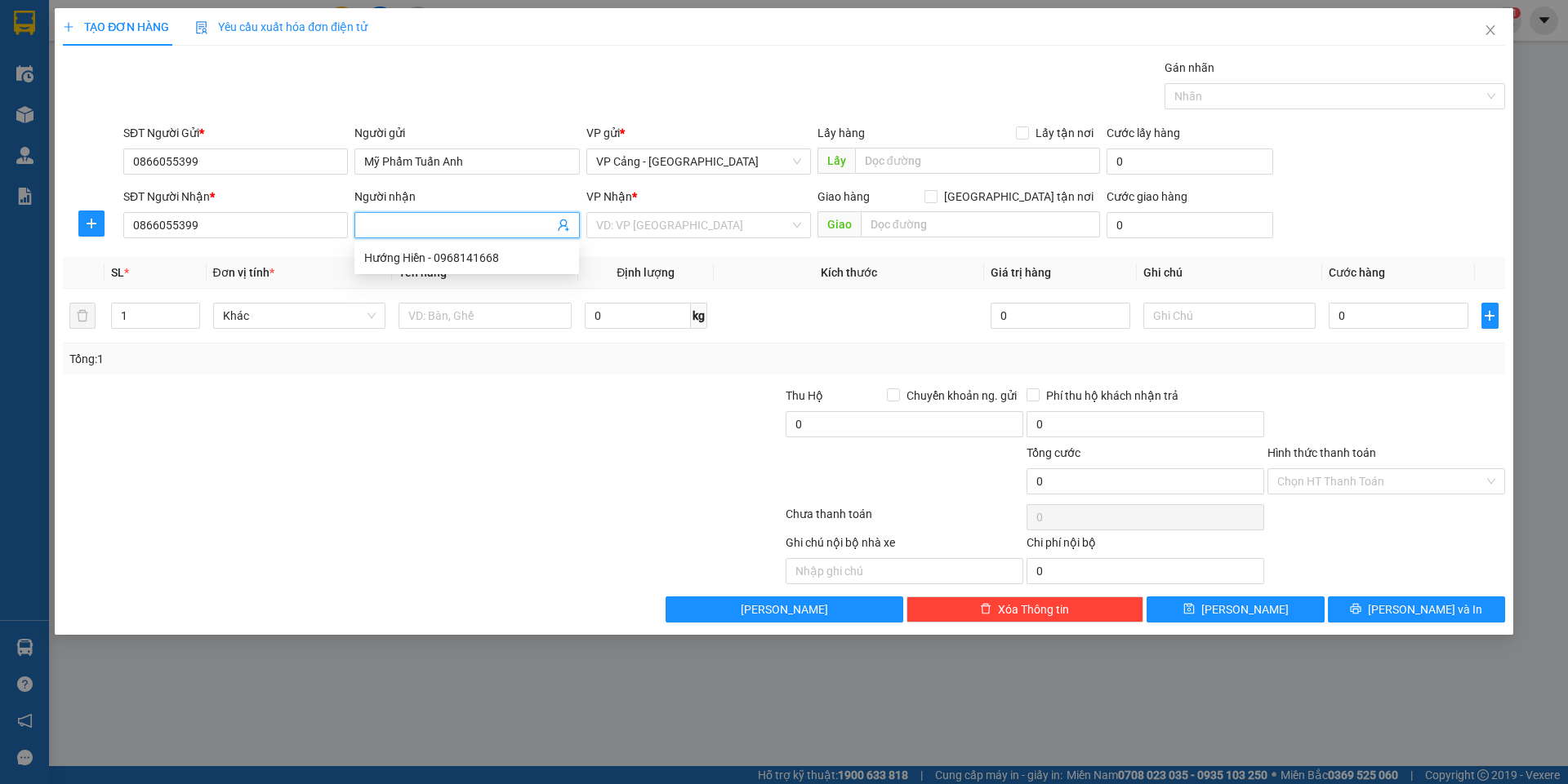
paste input "Mỹ Phẩm Tuấn Anh"
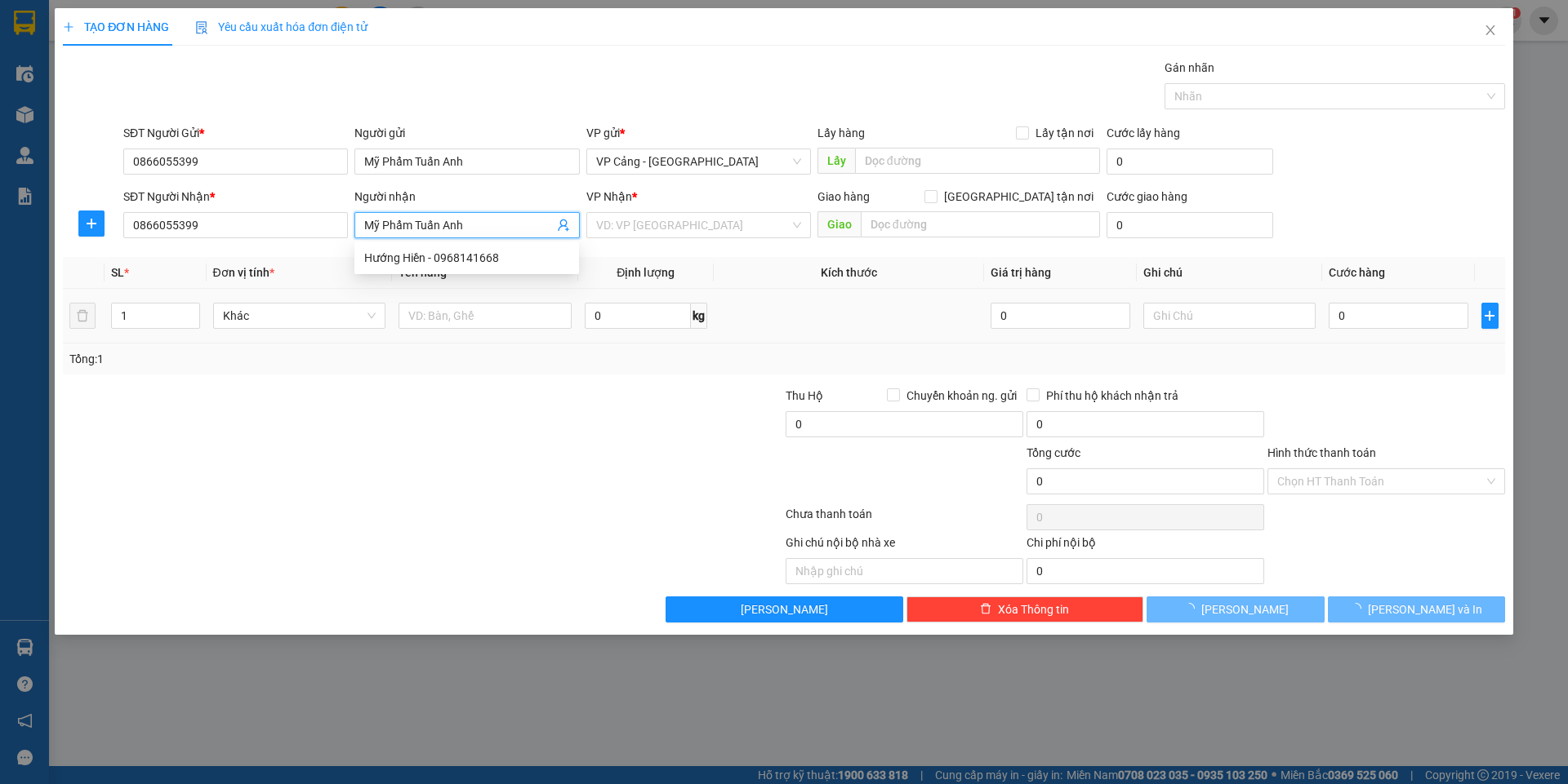
type input "Mỹ Phẩm Tuấn Anh"
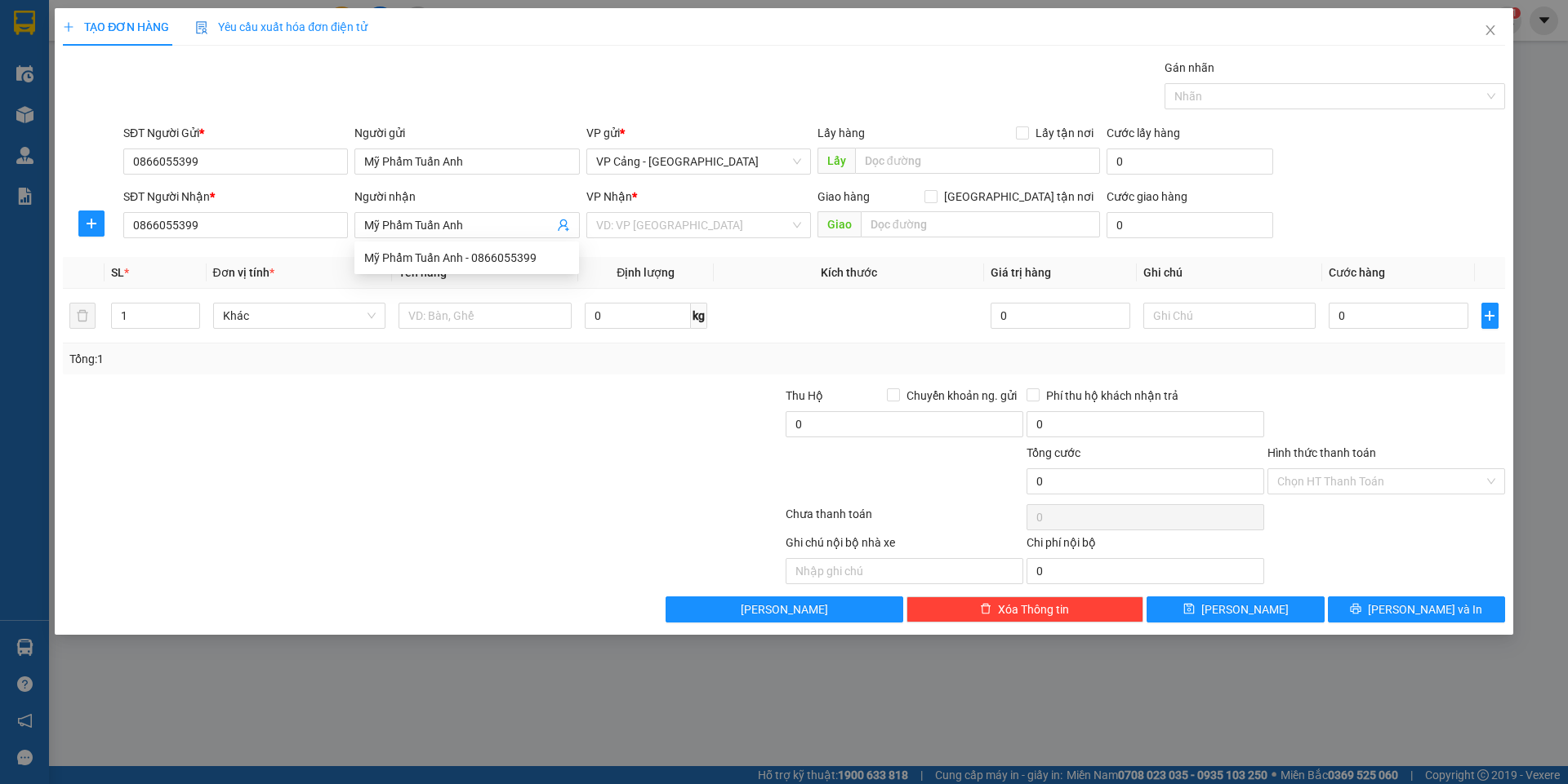
click at [340, 376] on div "Transit Pickup Surcharge Ids Transit Deliver Surcharge Ids Transit Deliver Surc…" at bounding box center [784, 340] width 1442 height 564
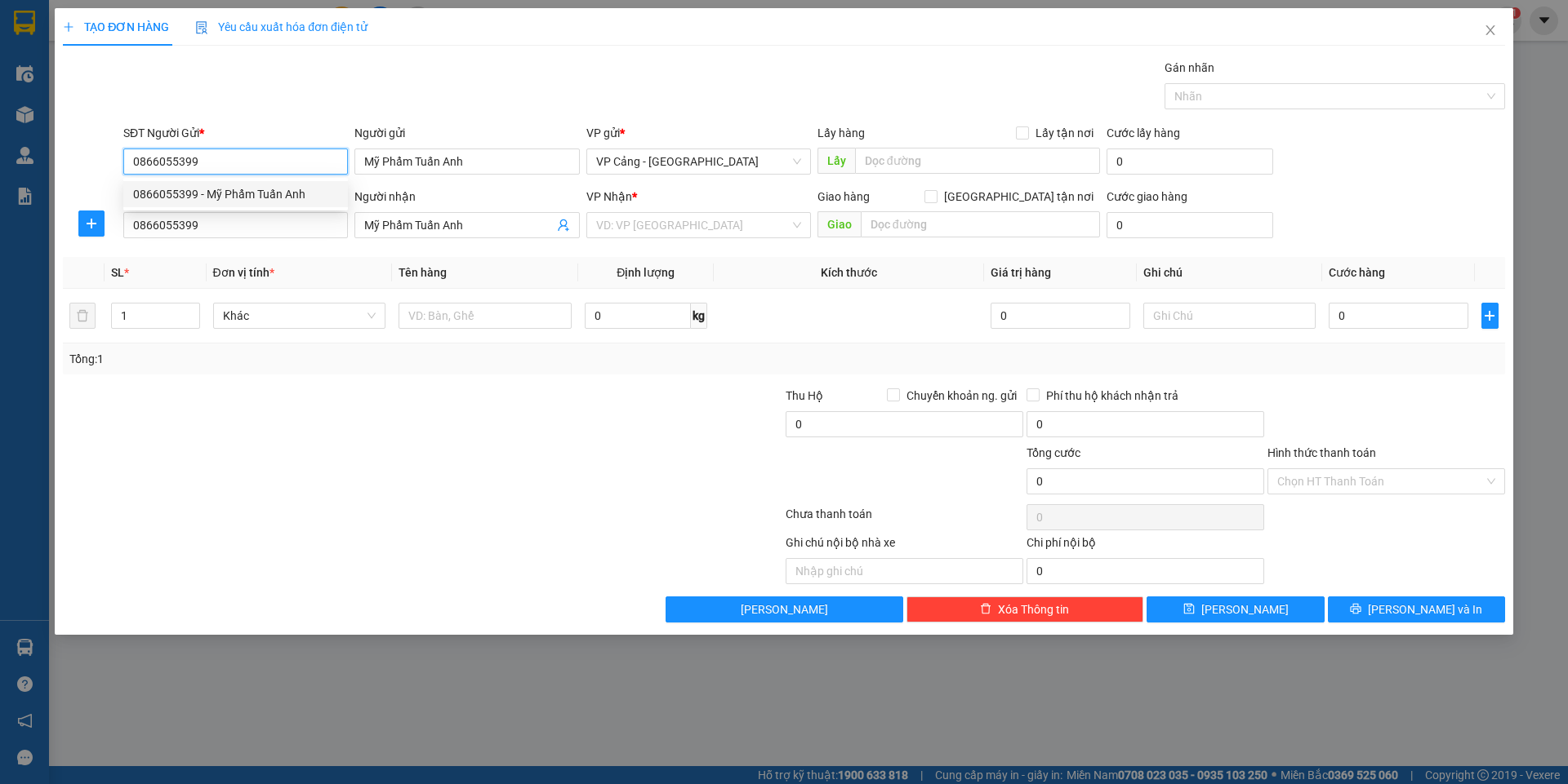
drag, startPoint x: 213, startPoint y: 155, endPoint x: 113, endPoint y: 161, distance: 100.2
click at [113, 161] on div "SĐT Người Gửi * 0866055399 Người gửi Mỹ Phẩm Tuấn Anh VP gửi * VP Cảng - Hà Nội…" at bounding box center [784, 153] width 1445 height 58
type input "0366055399"
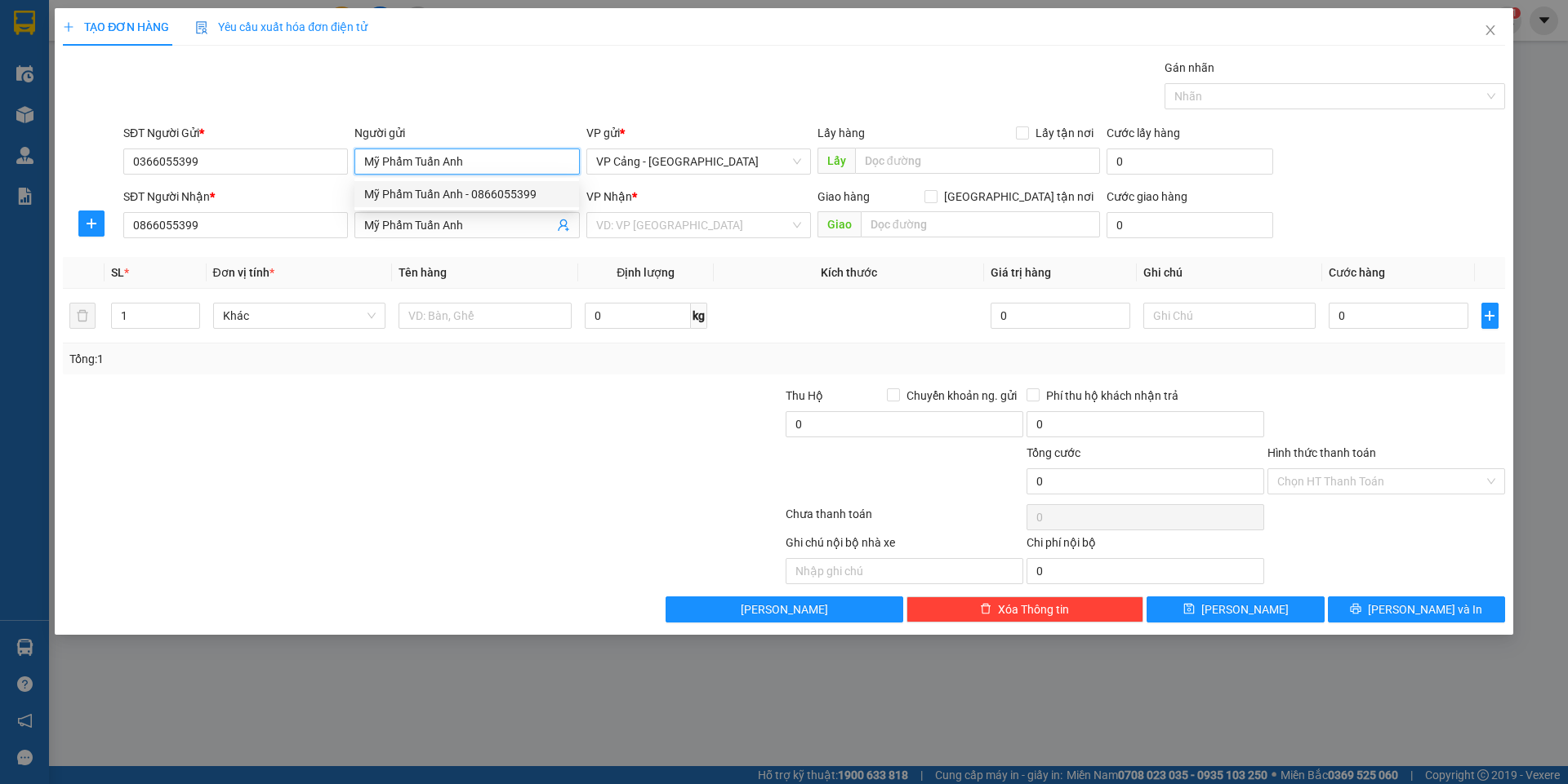
drag, startPoint x: 489, startPoint y: 164, endPoint x: 346, endPoint y: 146, distance: 144.1
click at [346, 146] on div "SĐT Người Gửi * 0366055399 Người gửi Mỹ Phẩm Tuấn Anh VP gửi * VP Cảng - Hà Nội…" at bounding box center [813, 153] width 1388 height 58
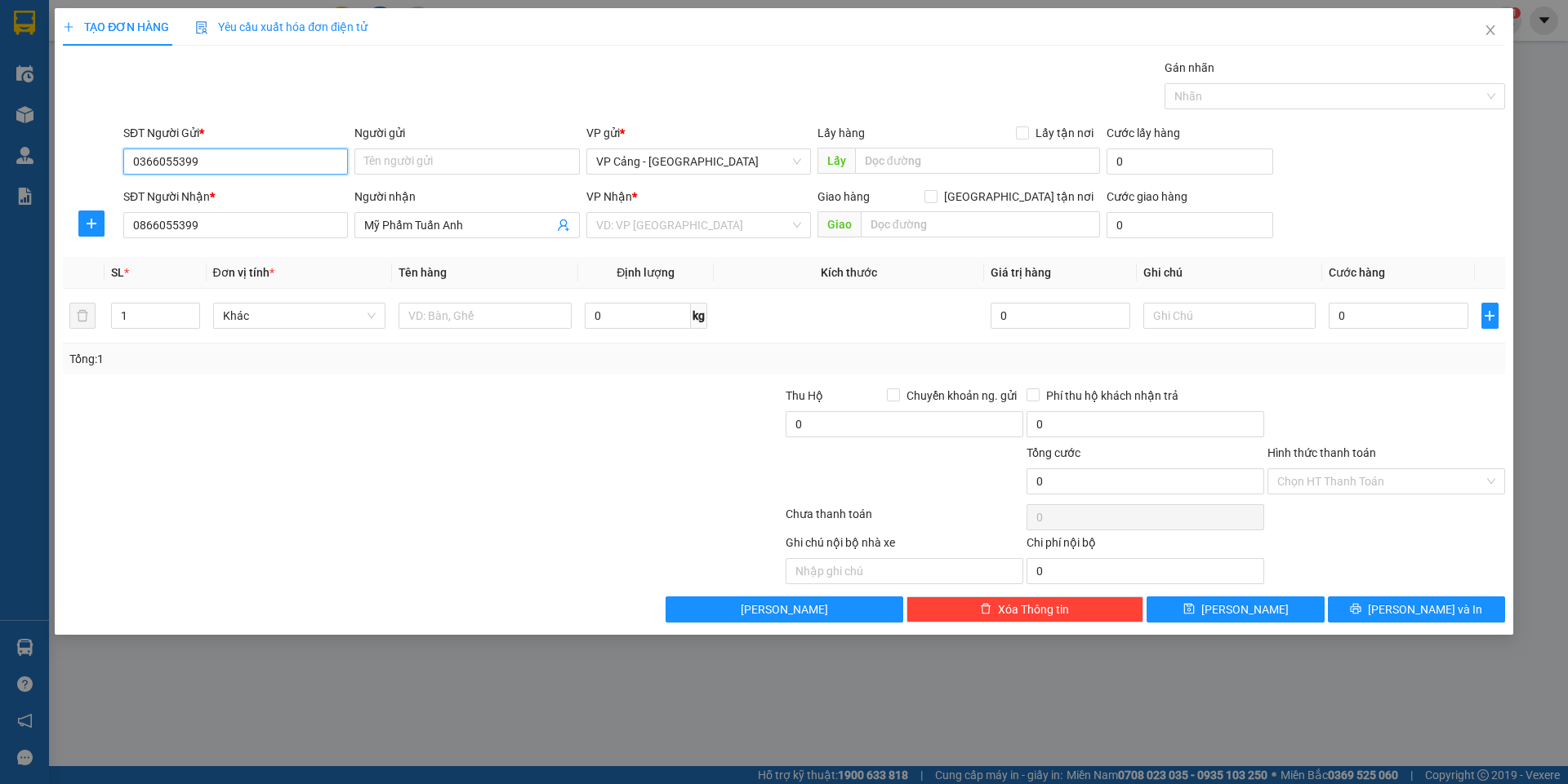
drag, startPoint x: 222, startPoint y: 167, endPoint x: 107, endPoint y: 156, distance: 115.5
click at [107, 156] on div "SĐT Người Gửi * 0366055399 0366055399 Người gửi Tên người gửi VP gửi * VP Cảng …" at bounding box center [784, 153] width 1445 height 58
click at [616, 220] on input "search" at bounding box center [693, 225] width 193 height 24
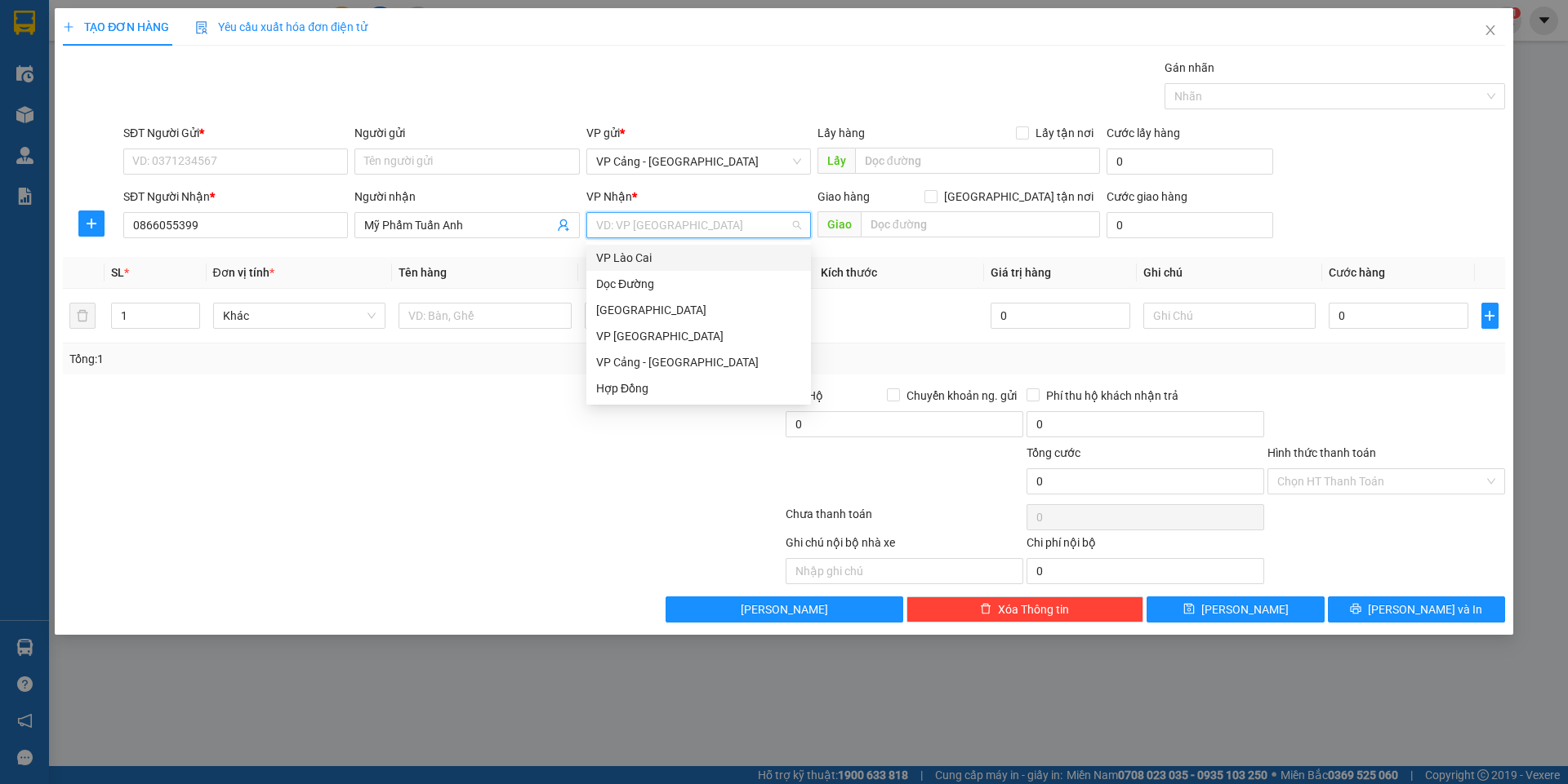
click at [637, 261] on div "VP Lào Cai" at bounding box center [699, 258] width 205 height 18
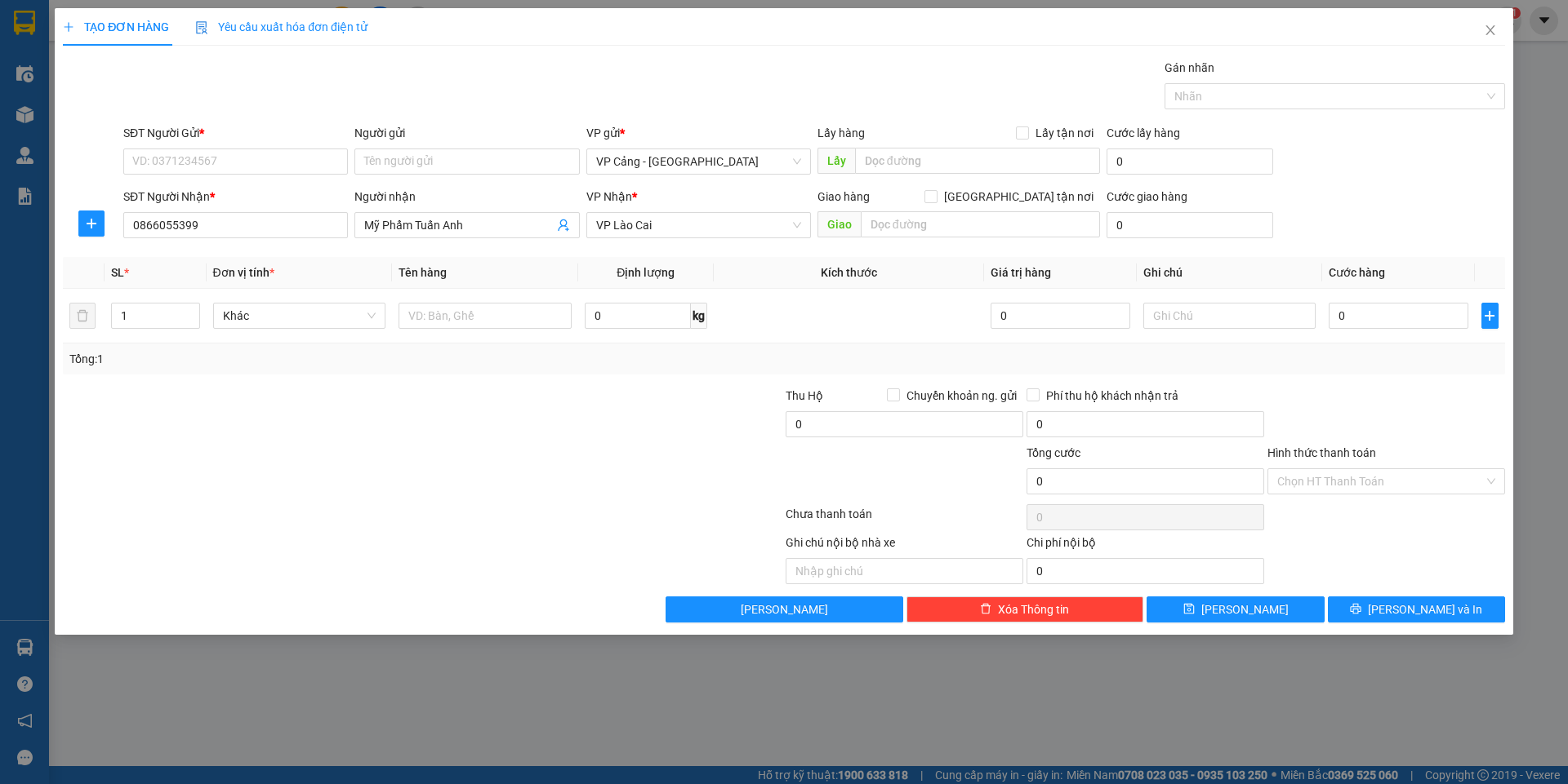
click at [246, 147] on div "SĐT Người Gửi *" at bounding box center [236, 136] width 225 height 24
click at [228, 165] on input "SĐT Người Gửi *" at bounding box center [236, 161] width 225 height 26
type input "0962716715"
click at [420, 151] on input "Người gửi" at bounding box center [467, 161] width 225 height 26
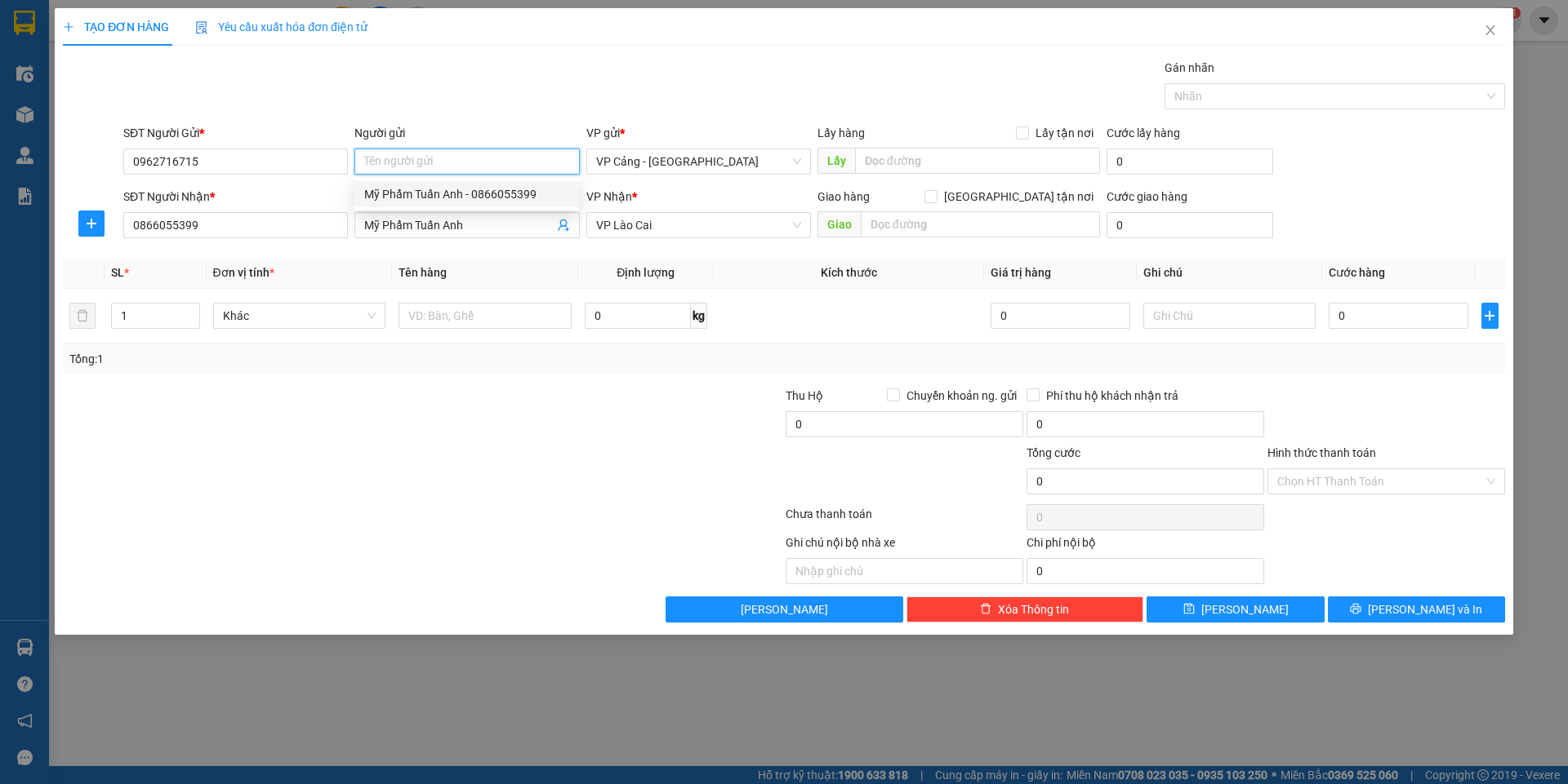
type input "h"
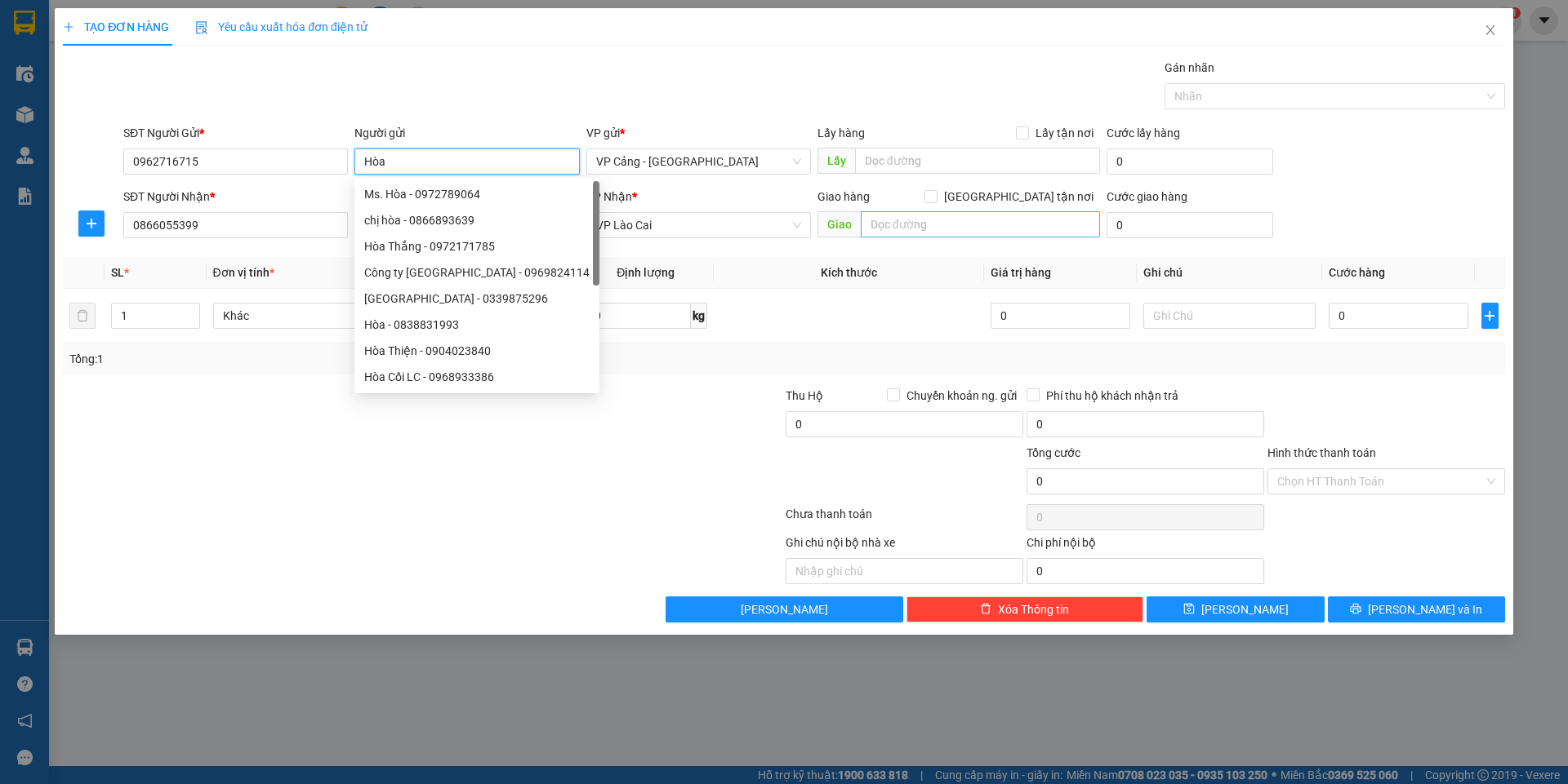
type input "Hòa"
click at [901, 223] on input "text" at bounding box center [981, 224] width 239 height 26
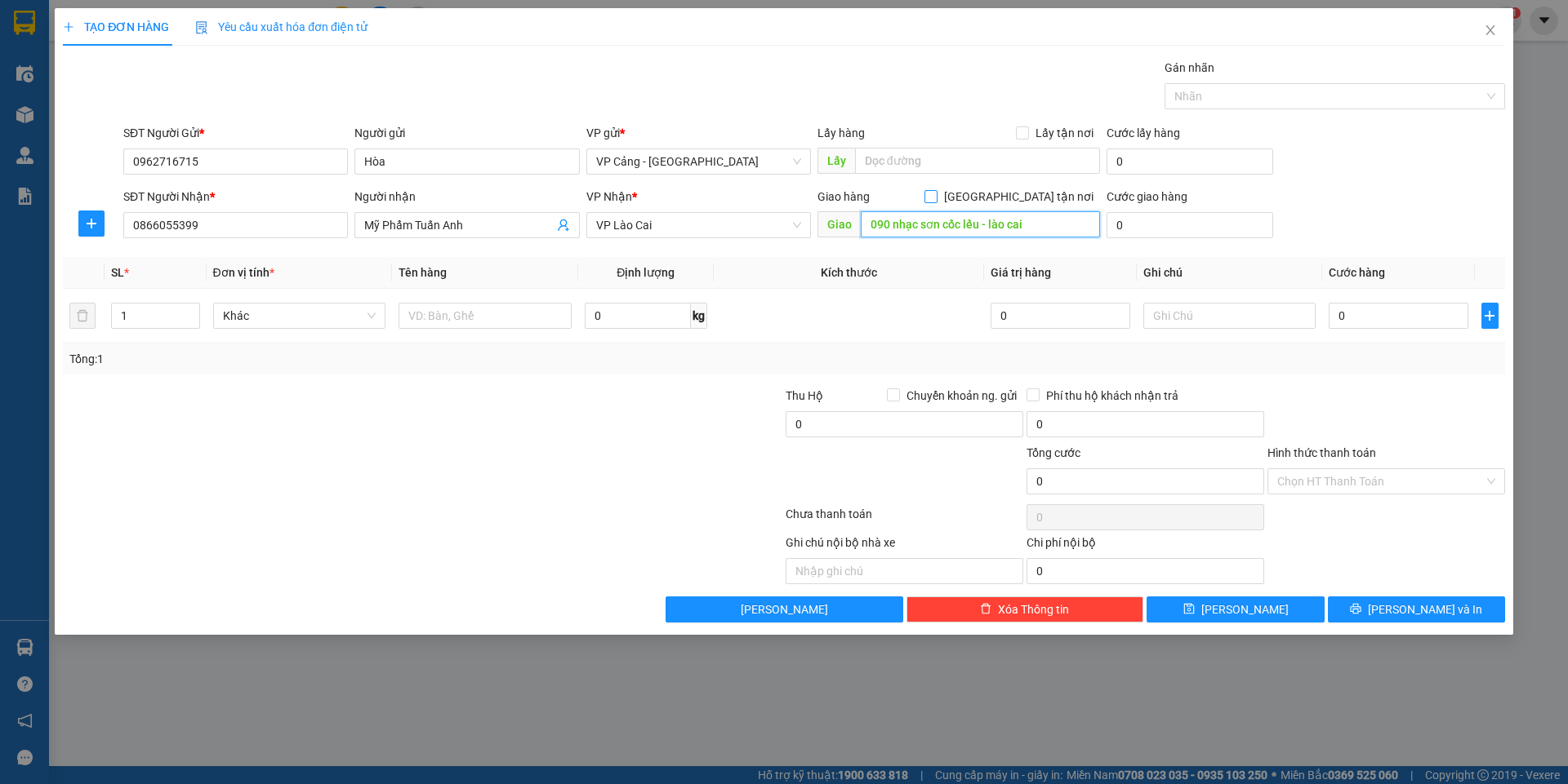
type input "090 nhạc sơn cốc lếu - lào cai"
click at [936, 197] on input "[GEOGRAPHIC_DATA] tận nơi" at bounding box center [929, 195] width 12 height 12
checkbox input "true"
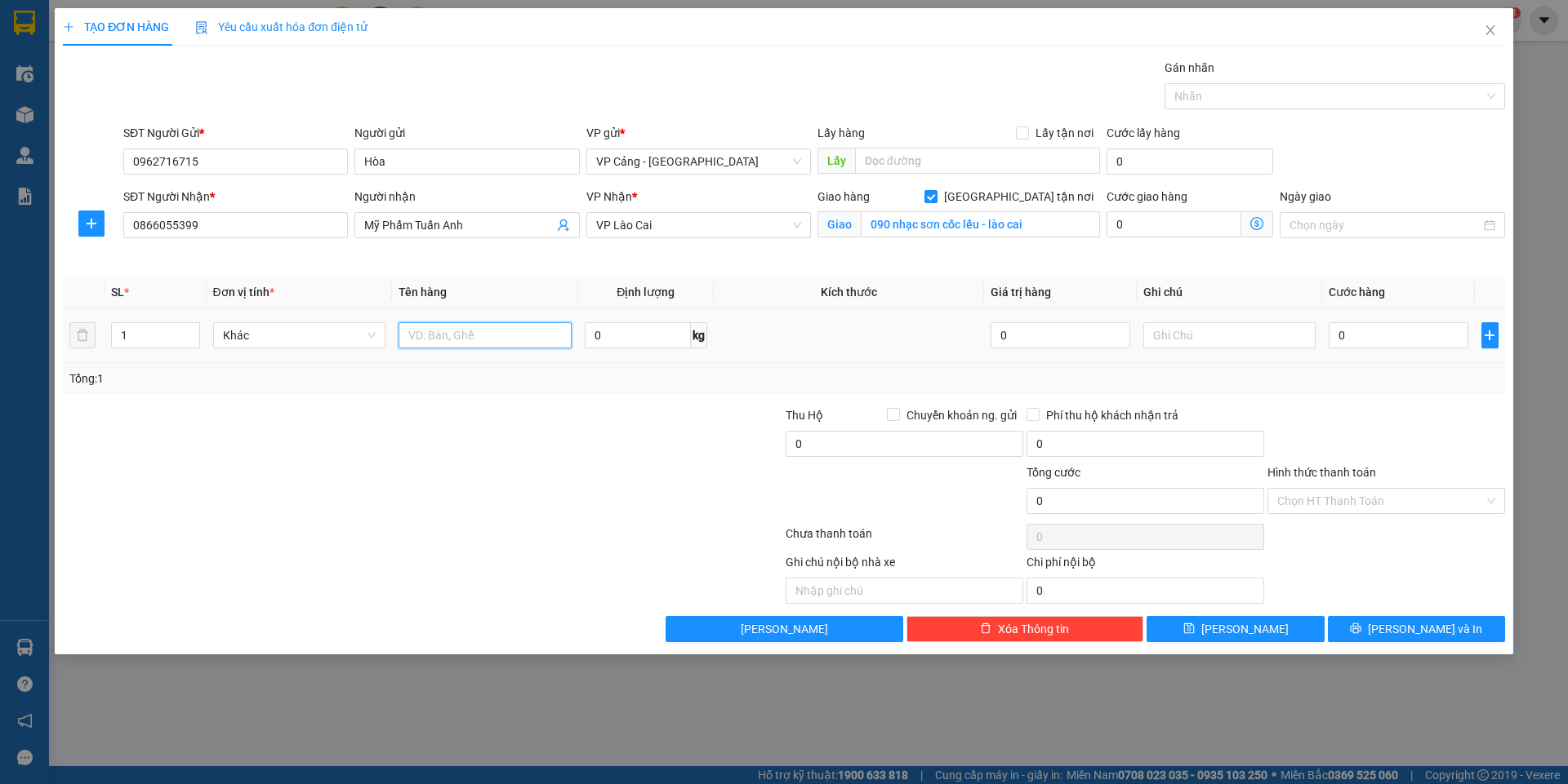
click at [514, 343] on input "text" at bounding box center [485, 335] width 173 height 26
type input "1 kiện"
click at [1425, 339] on input "0" at bounding box center [1398, 335] width 139 height 26
type input "5"
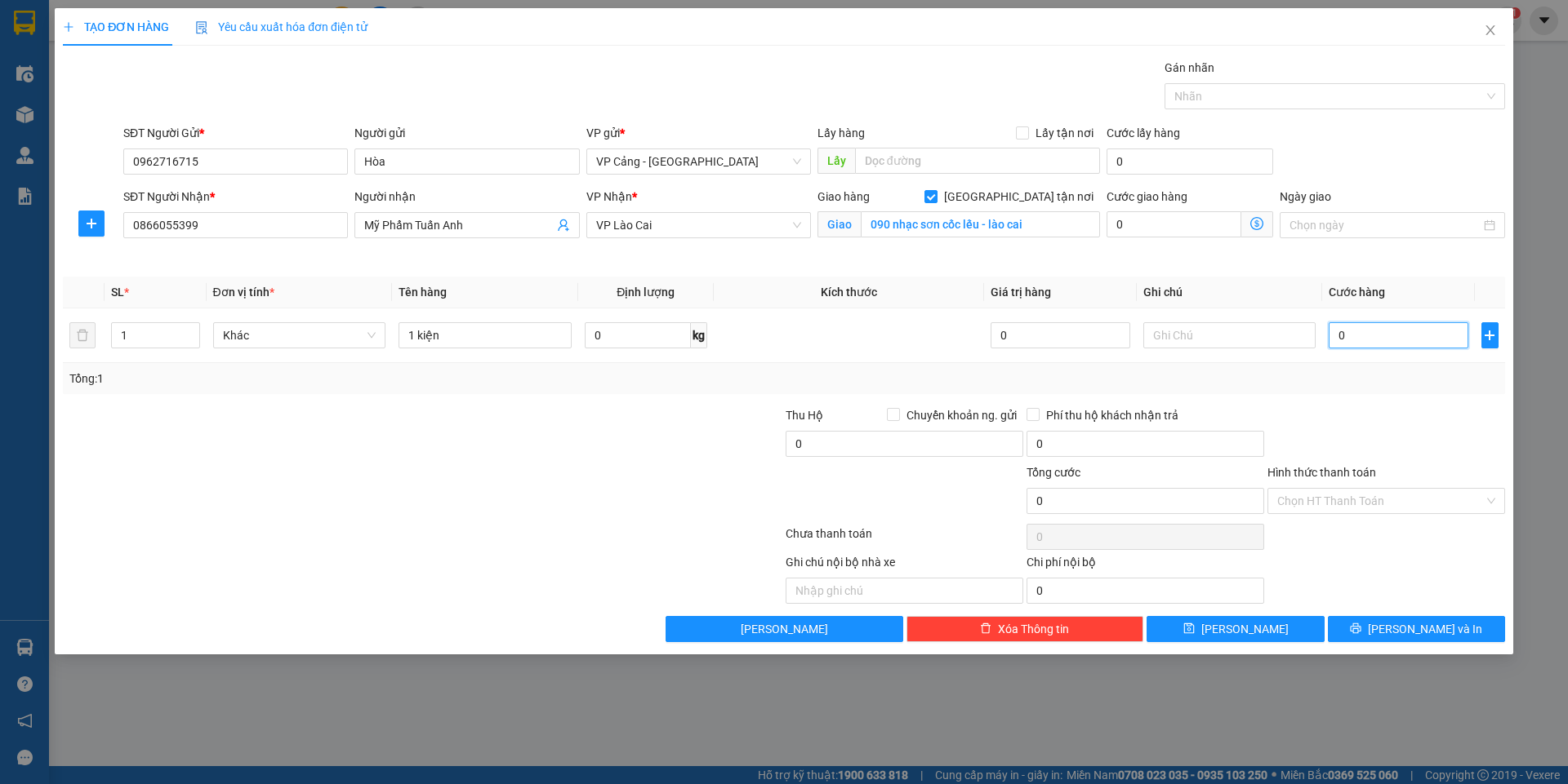
type input "5"
type input "50"
type input "50.000"
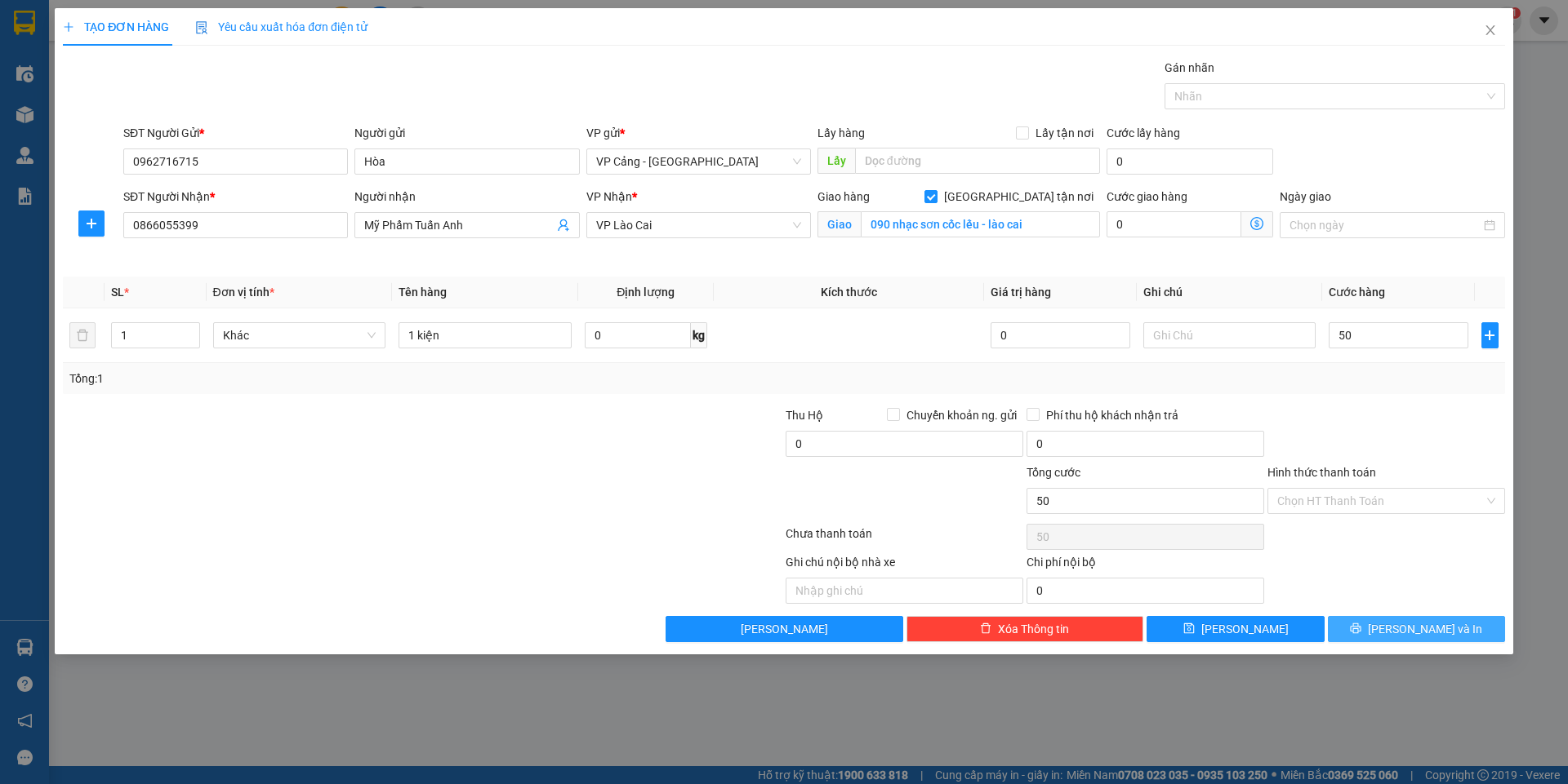
type input "50.000"
click at [1461, 630] on button "[PERSON_NAME] và In" at bounding box center [1416, 628] width 177 height 26
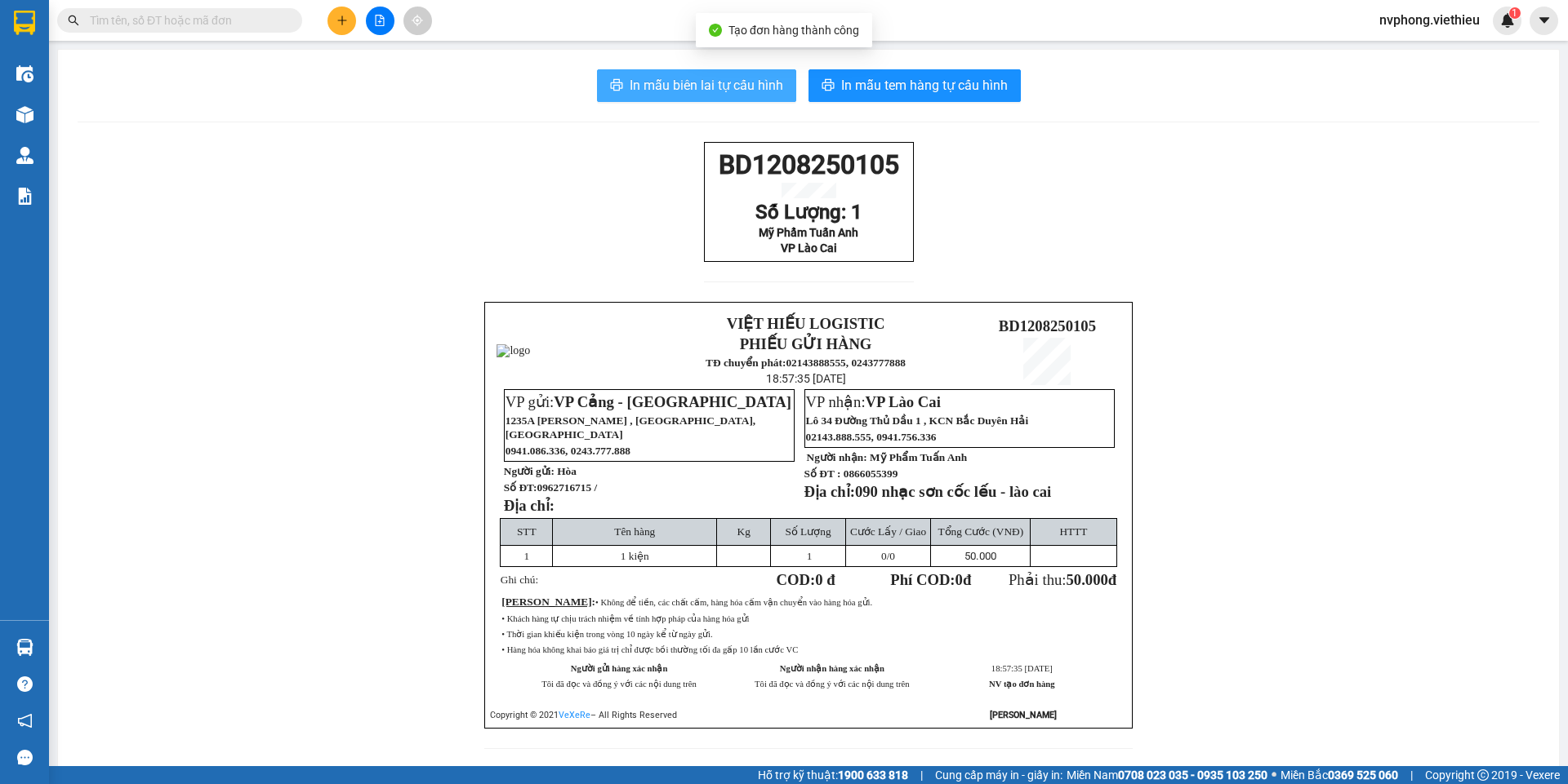
drag, startPoint x: 727, startPoint y: 93, endPoint x: 1019, endPoint y: 561, distance: 551.6
click at [726, 92] on span "In mẫu biên lai tự cấu hình" at bounding box center [706, 85] width 154 height 21
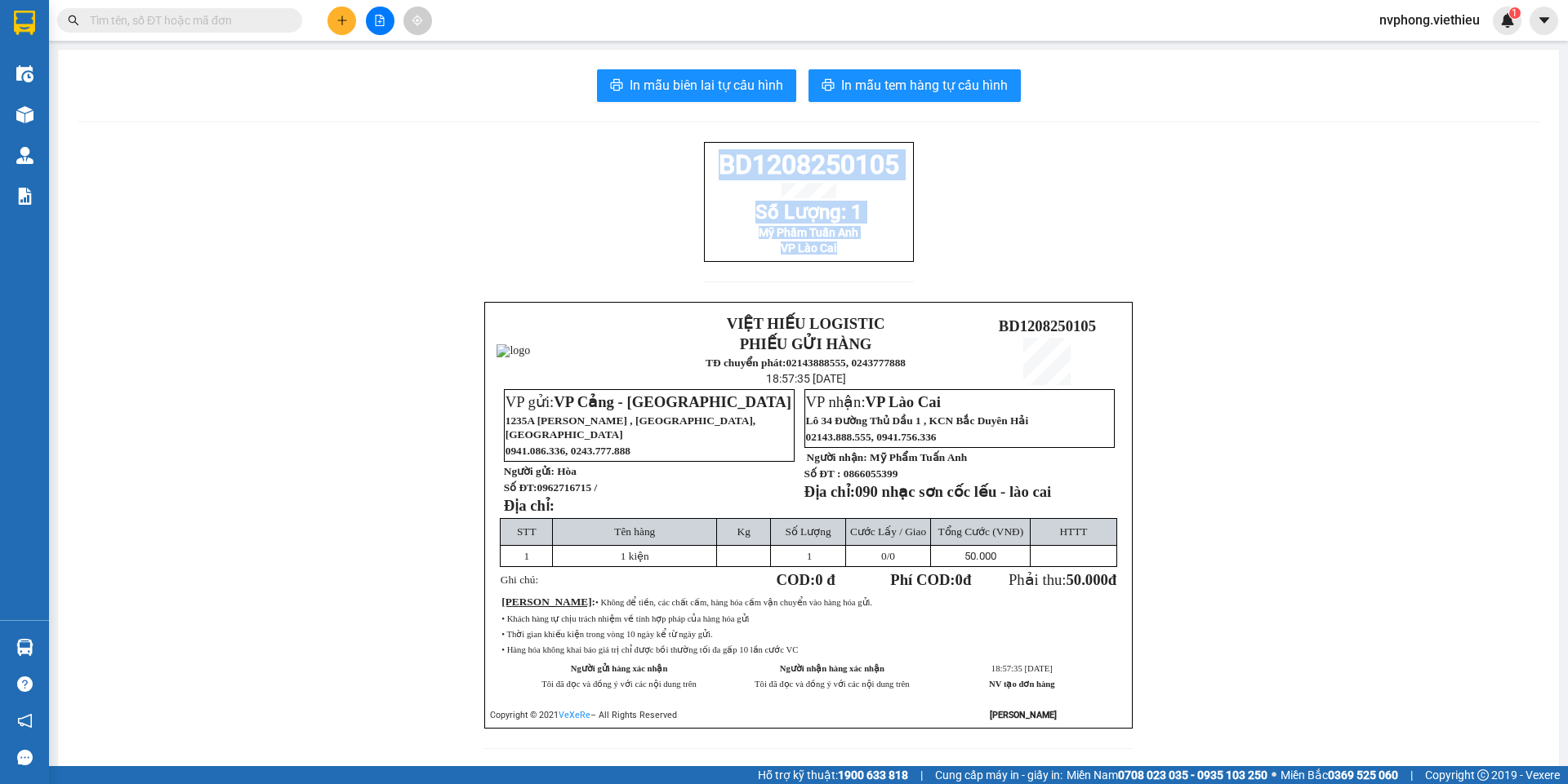
drag, startPoint x: 903, startPoint y: 279, endPoint x: 697, endPoint y: 176, distance: 230.3
click at [703, 176] on div "BD1208250105 Số Lượng: 1 Mỹ Phẩm Tuấn Anh VP Lào Cai" at bounding box center [808, 222] width 210 height 160
copy div "BD1208250105 Số Lượng: 1 Mỹ Phẩm Tuấn Anh VP Lào Cai"
